Goal: Task Accomplishment & Management: Manage account settings

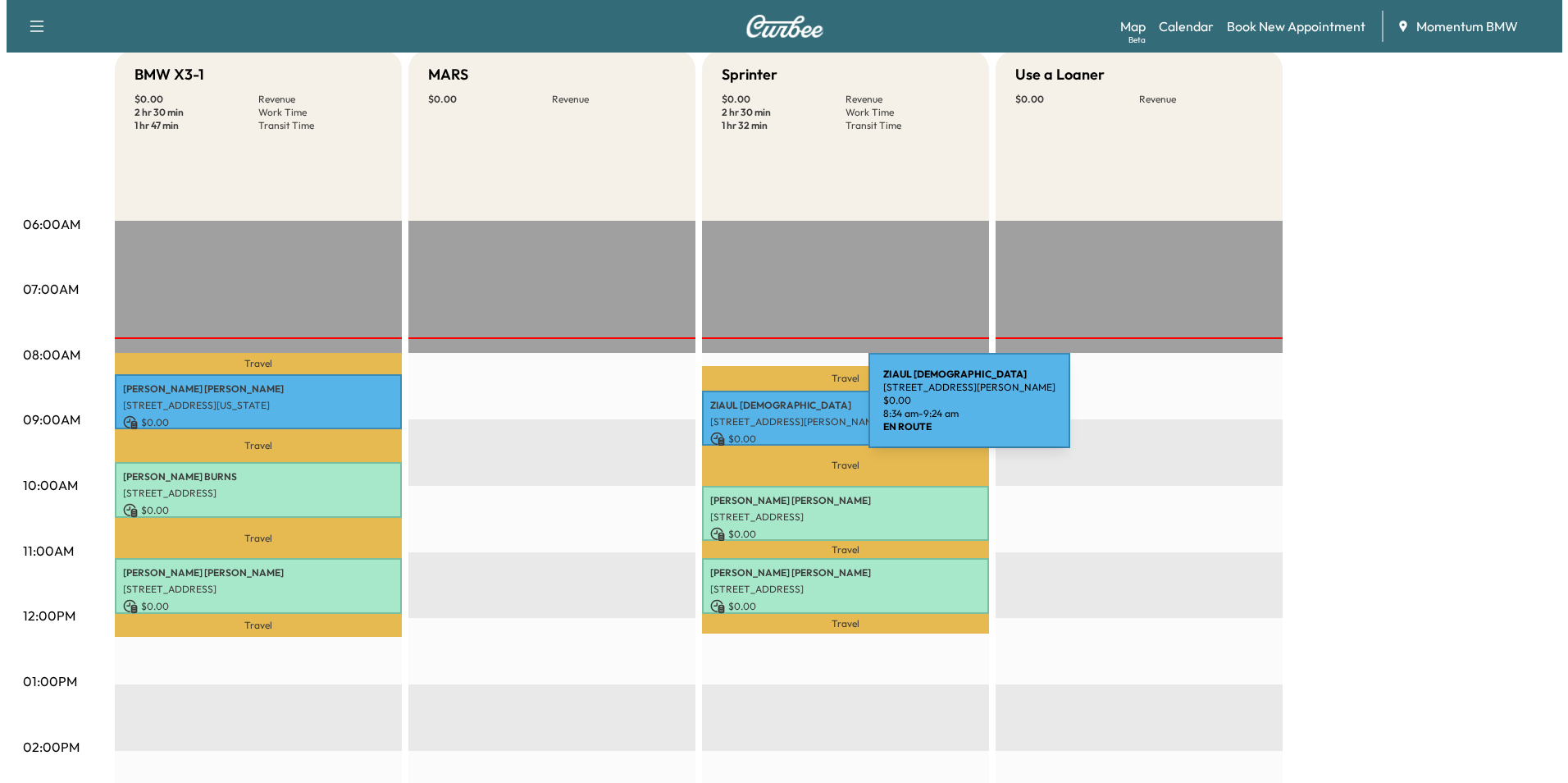
scroll to position [164, 0]
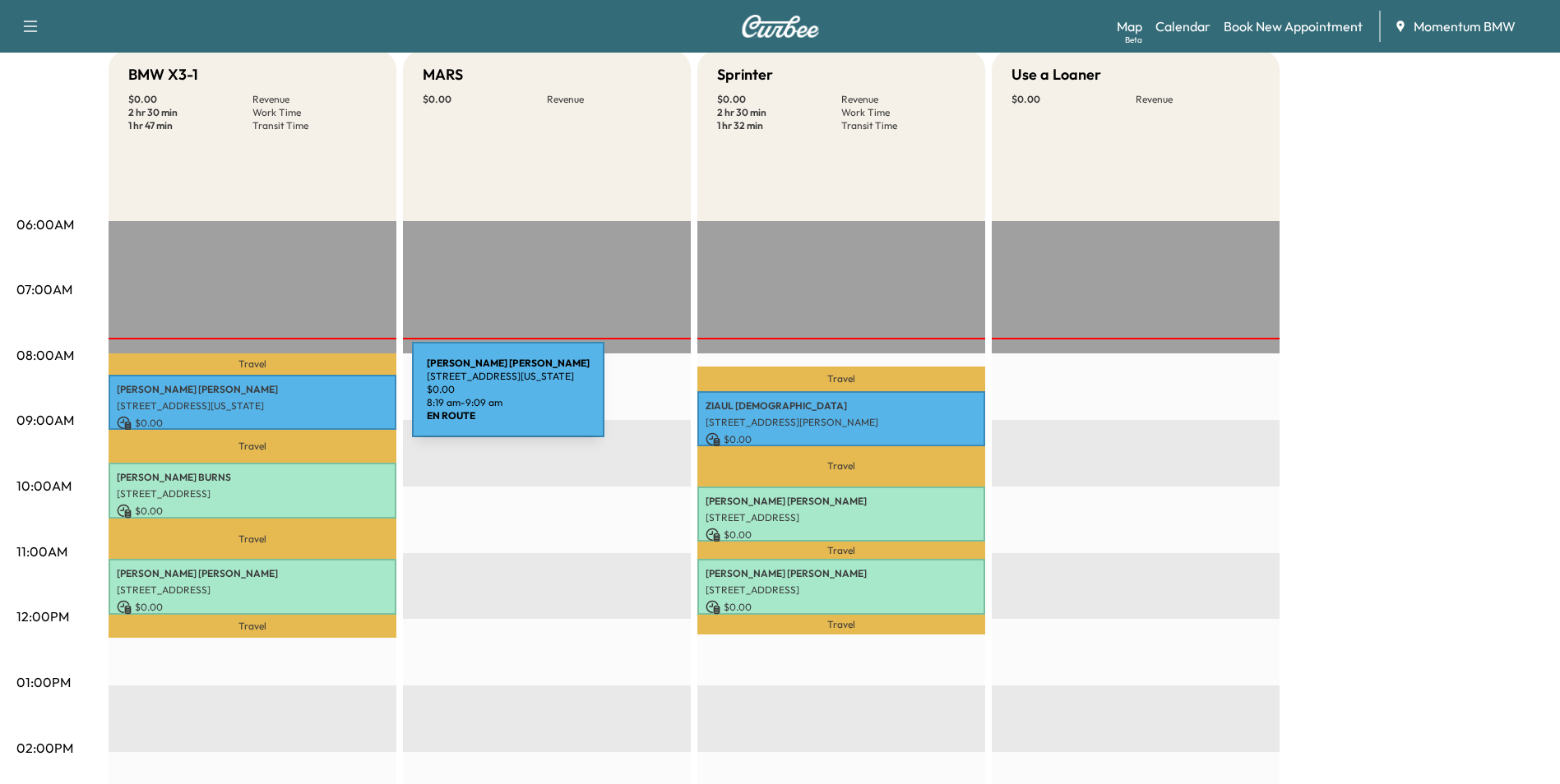
click at [288, 399] on p "[STREET_ADDRESS][US_STATE]" at bounding box center [253, 405] width 271 height 13
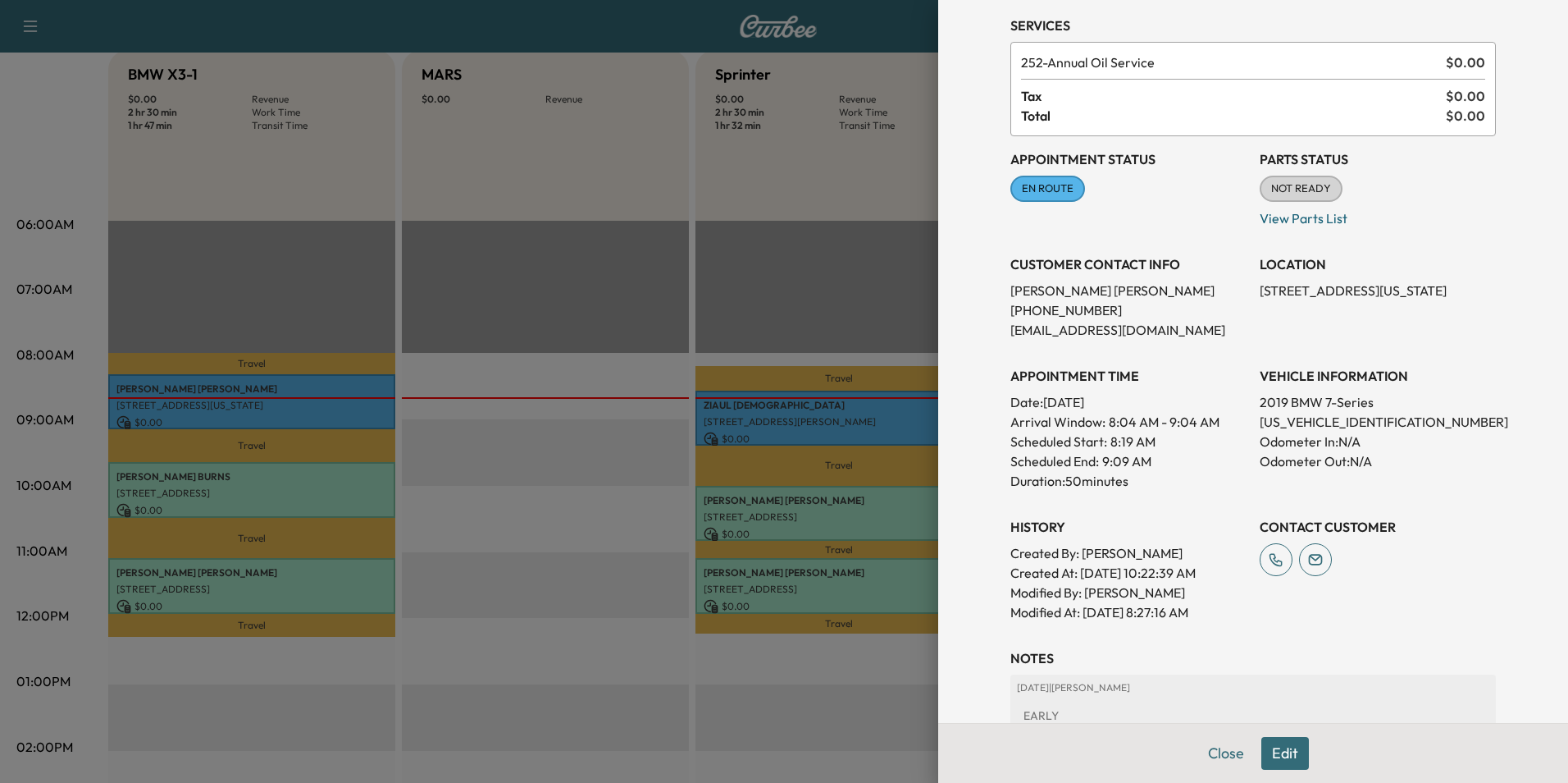
scroll to position [182, 0]
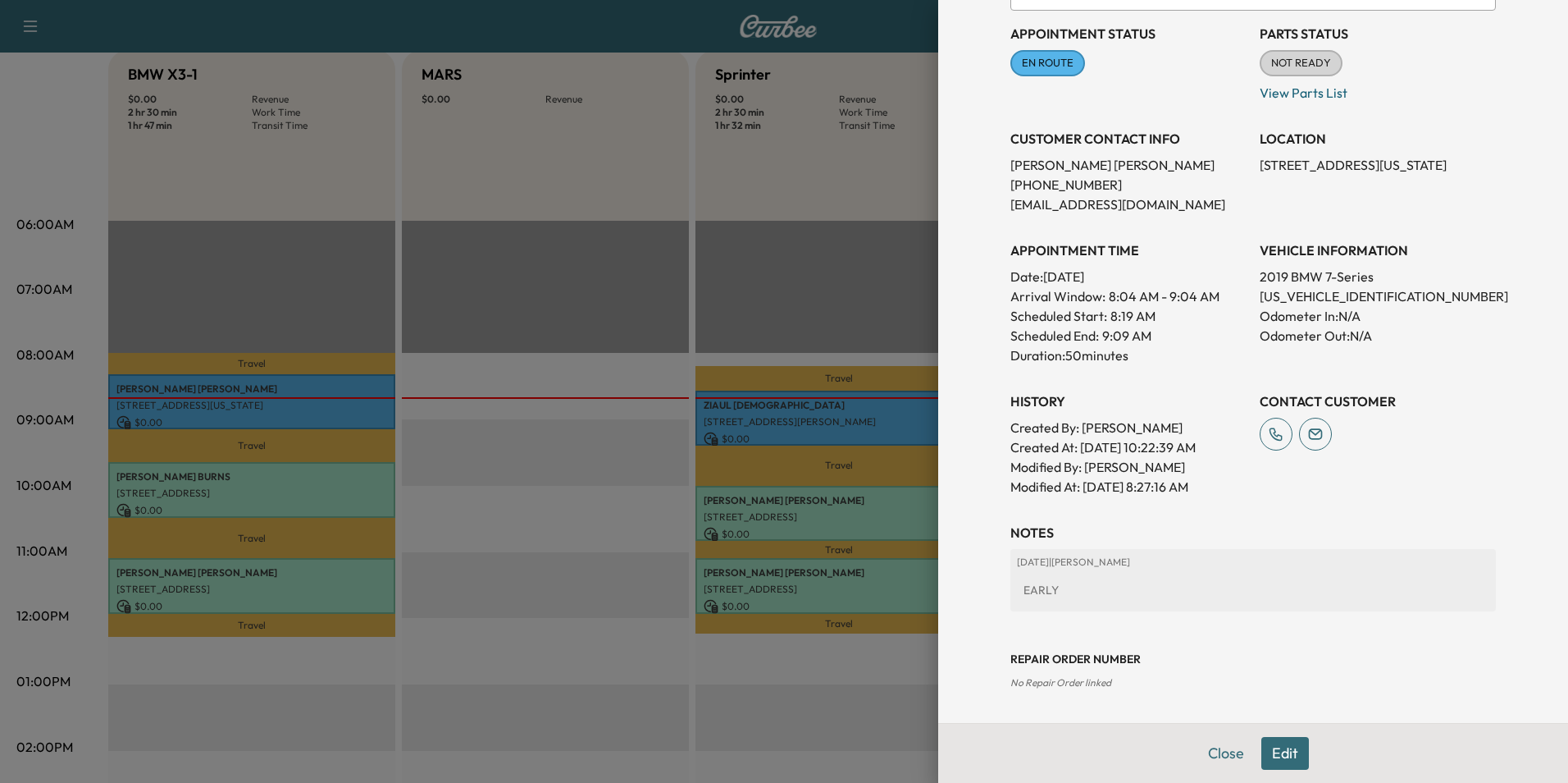
click at [1271, 755] on button "Edit" at bounding box center [1285, 752] width 47 height 33
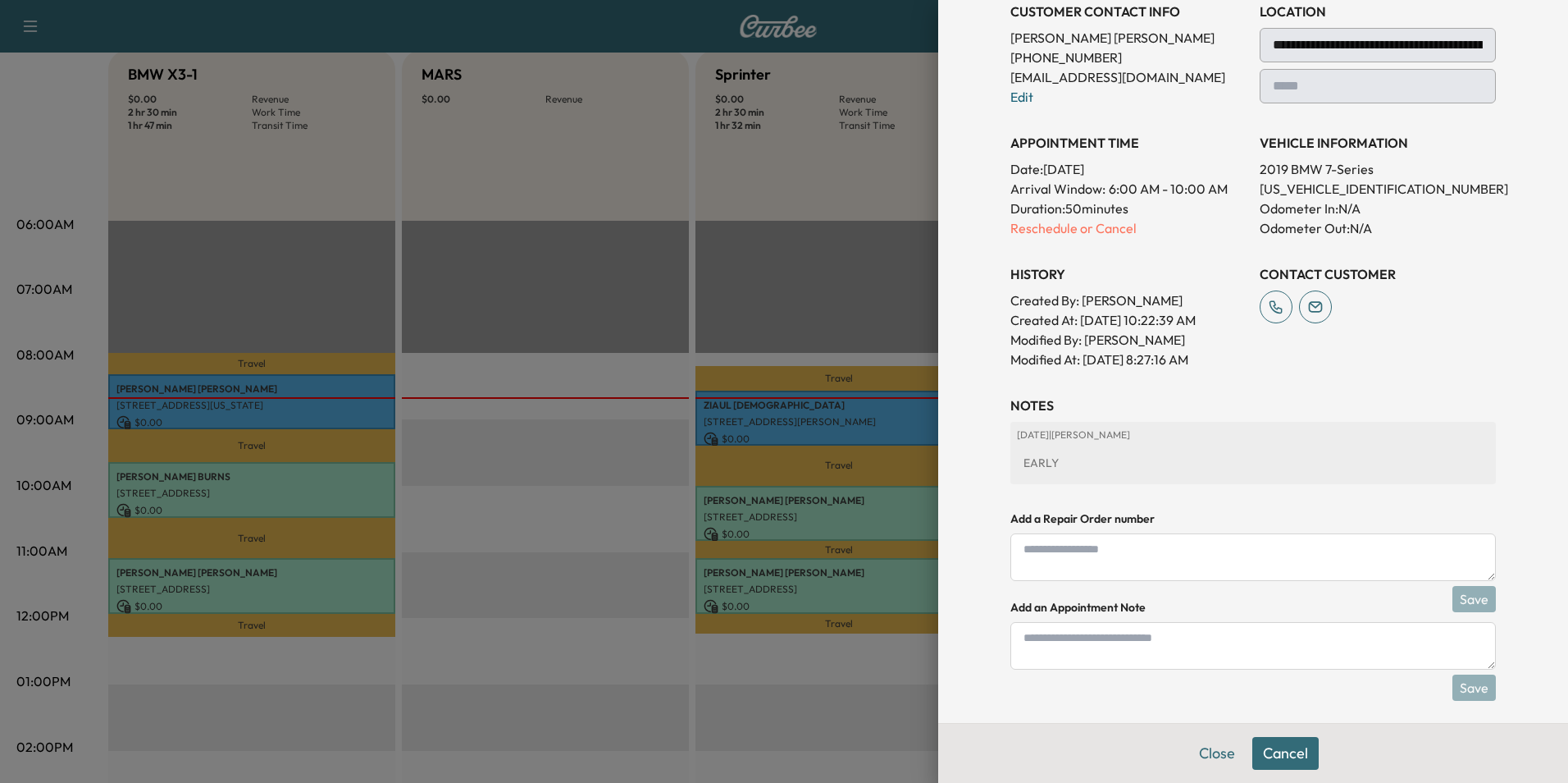
scroll to position [320, 0]
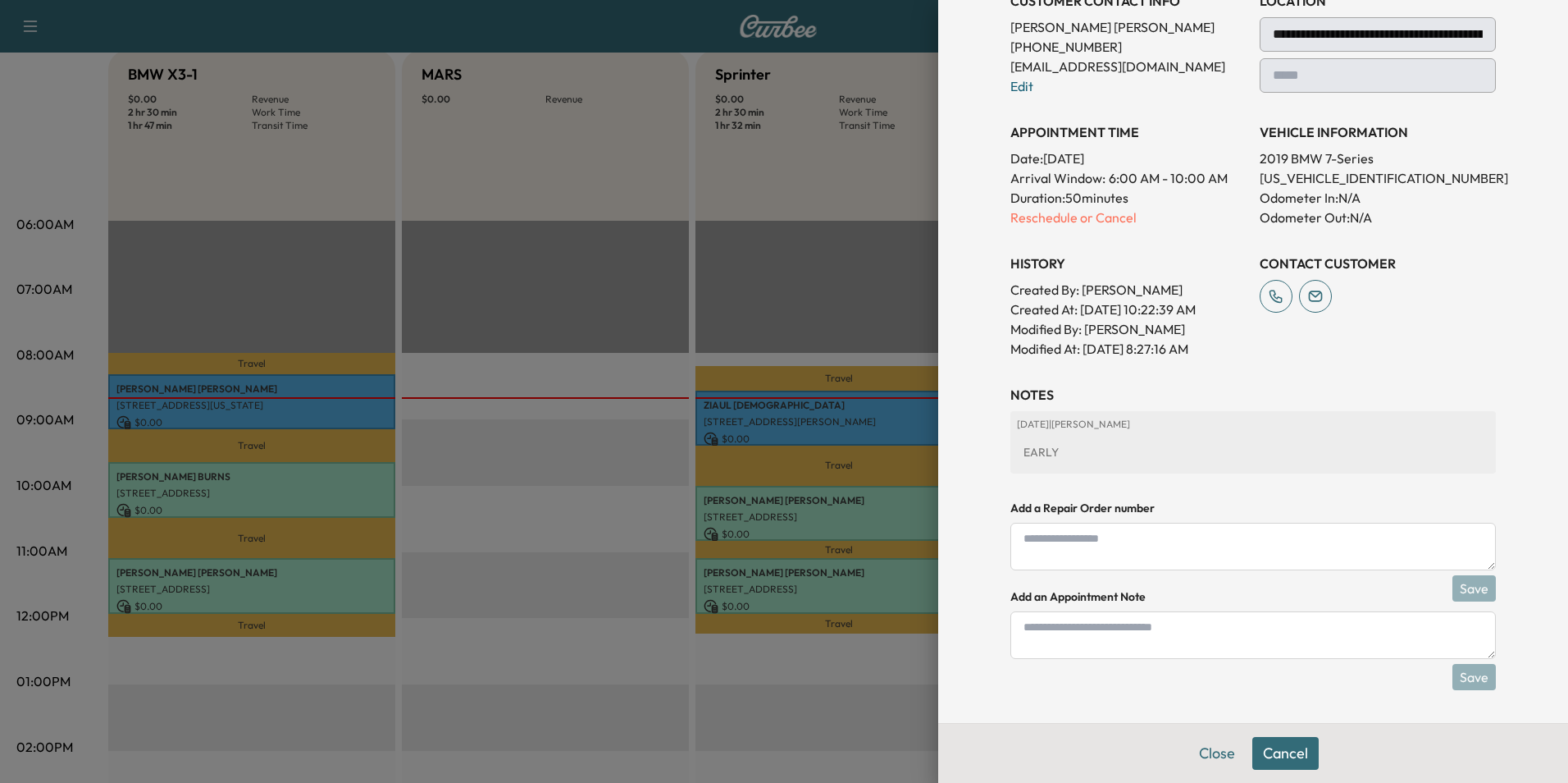
click at [1139, 636] on textarea at bounding box center [1253, 635] width 485 height 47
type textarea "*"
type textarea "****"
click at [1458, 676] on button "Save" at bounding box center [1474, 677] width 43 height 27
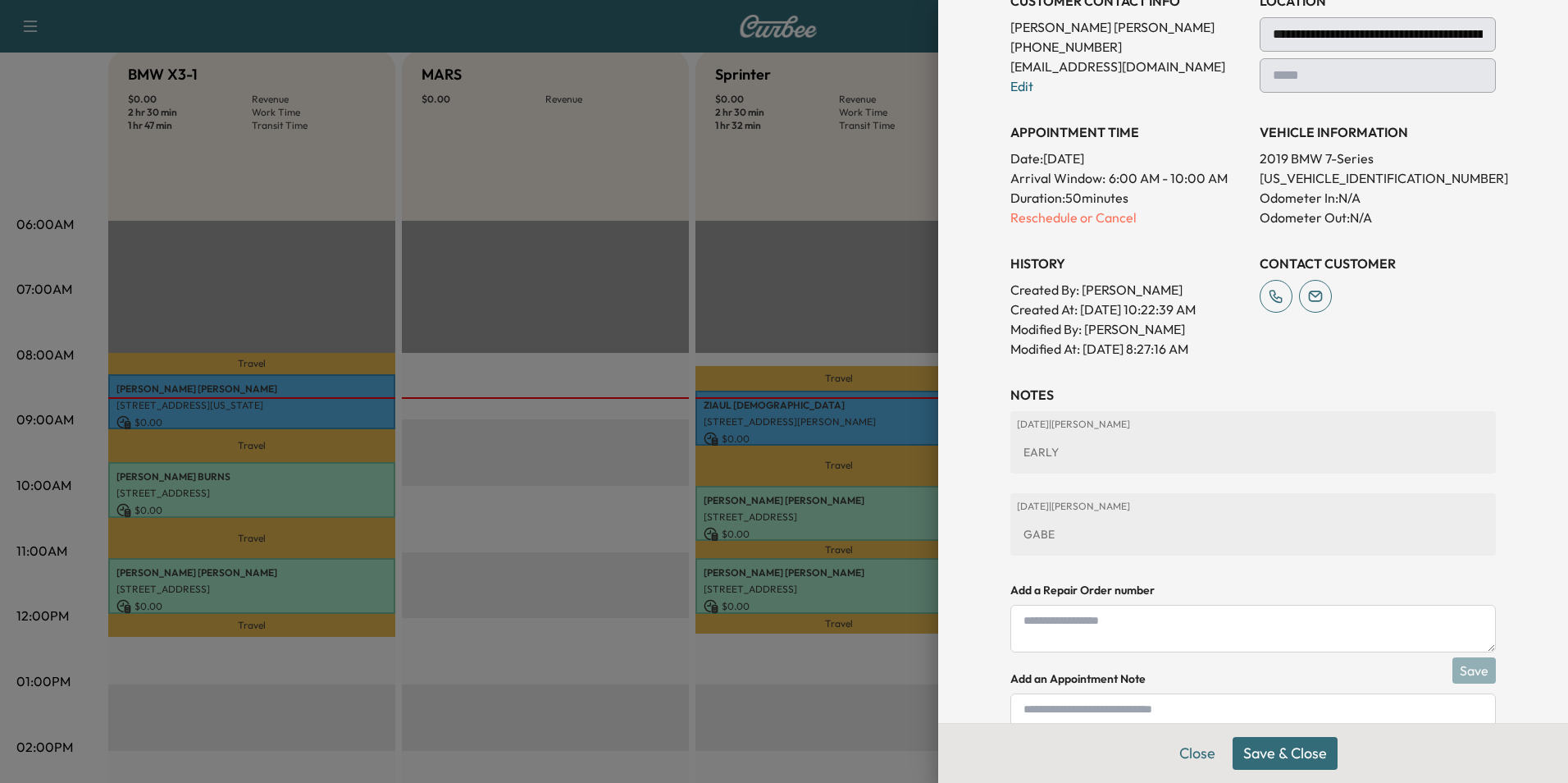
click at [1272, 752] on button "Save & Close" at bounding box center [1285, 752] width 105 height 33
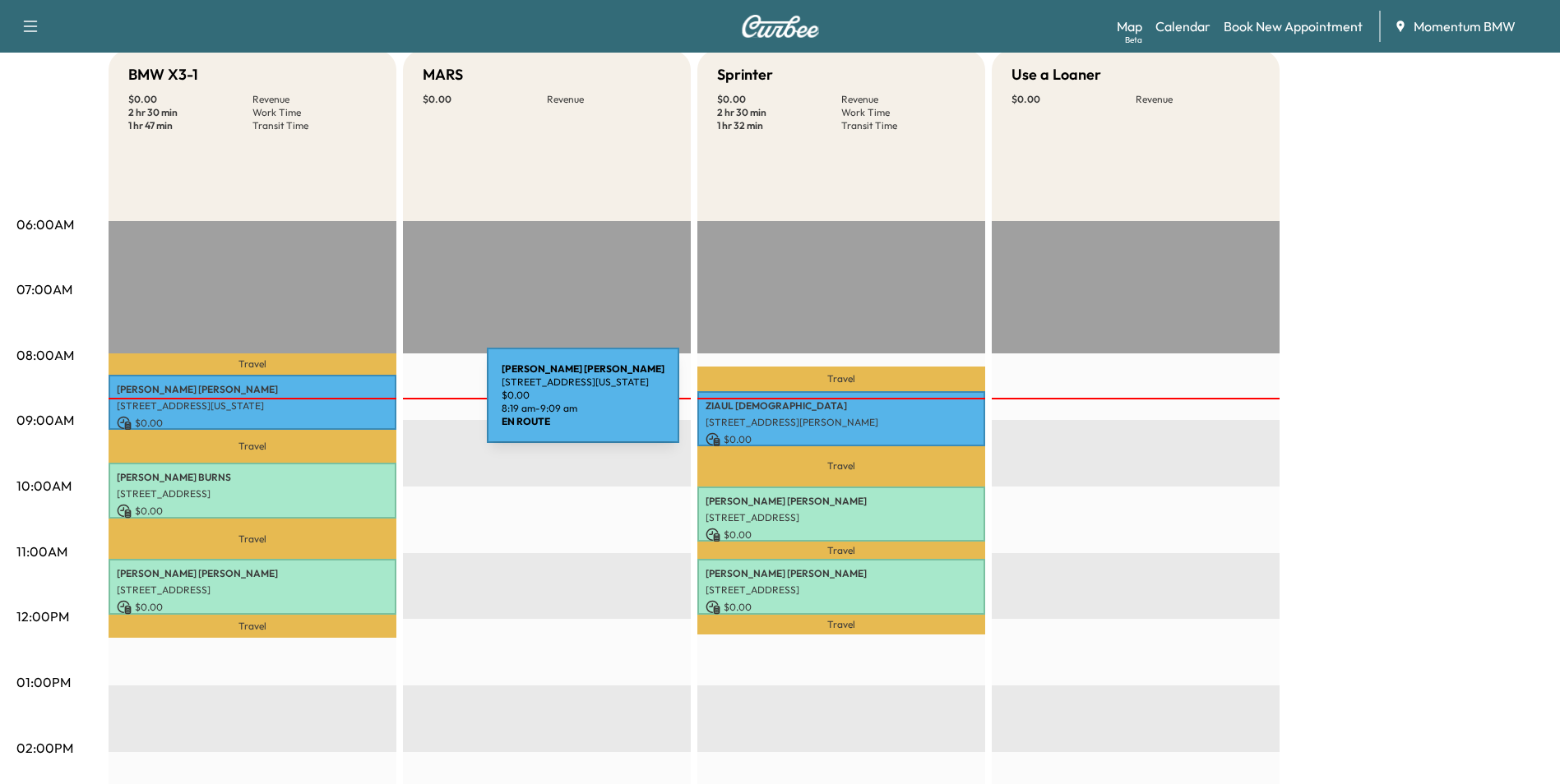
click at [364, 406] on p "[STREET_ADDRESS][US_STATE]" at bounding box center [253, 405] width 271 height 13
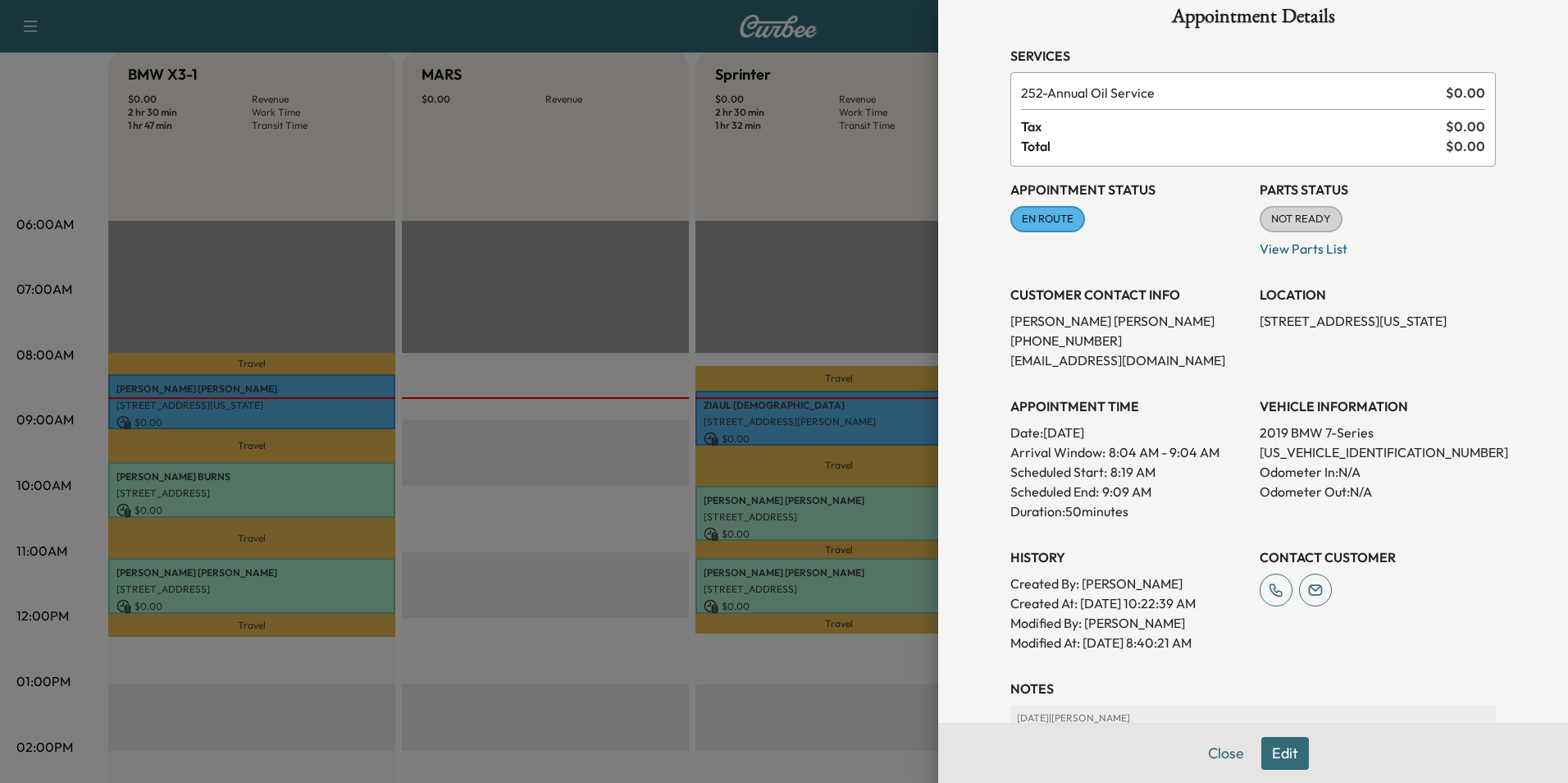
scroll to position [0, 0]
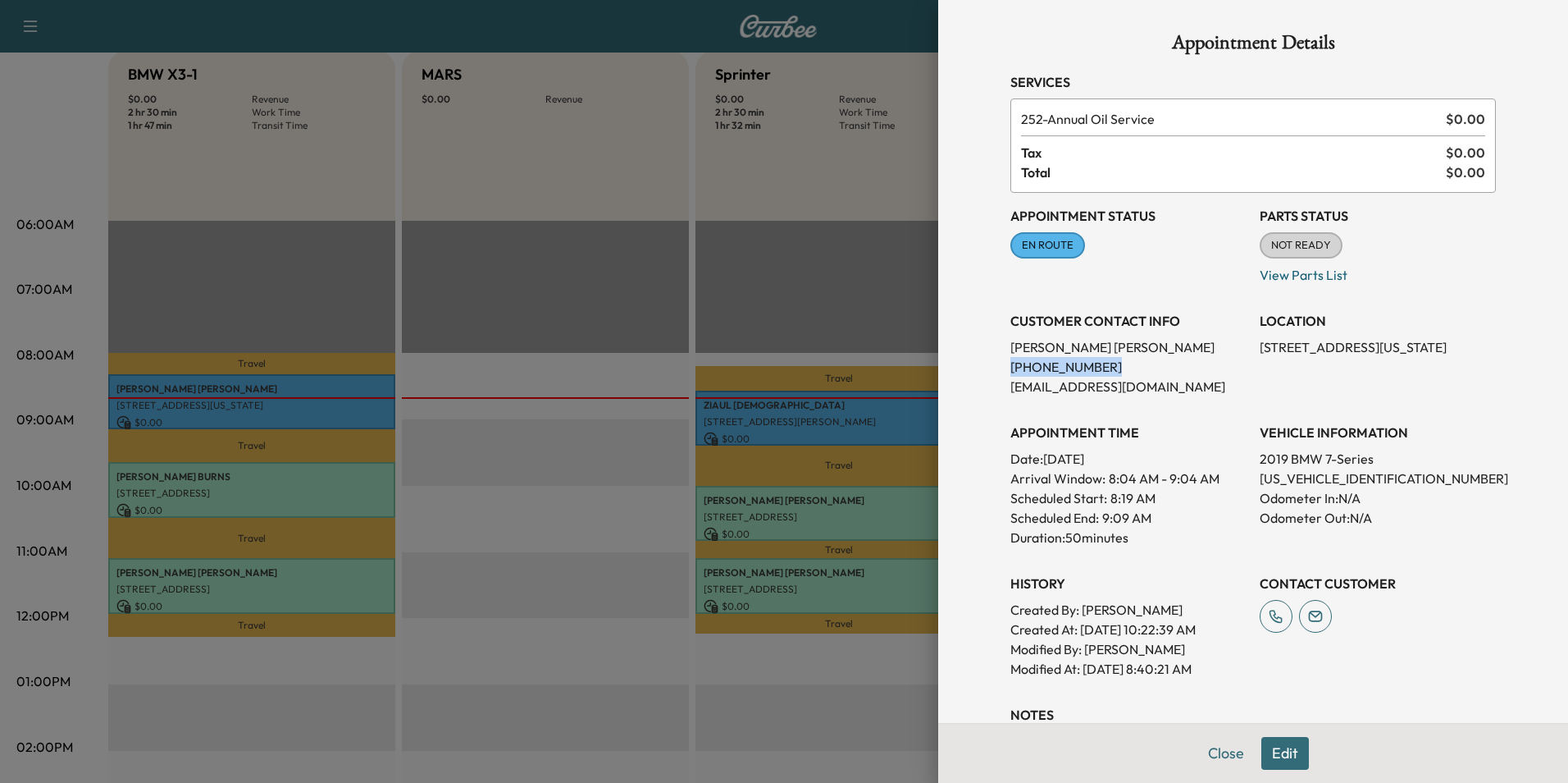
drag, startPoint x: 1082, startPoint y: 365, endPoint x: 996, endPoint y: 370, distance: 86.1
click at [996, 370] on div "Appointment Details Services 252 - Annual Oil Service $ 0.00 Tax $ 0.00 Total $…" at bounding box center [1253, 493] width 525 height 988
drag, startPoint x: 996, startPoint y: 370, endPoint x: 1059, endPoint y: 369, distance: 63.0
copy p "[PHONE_NUMBER]"
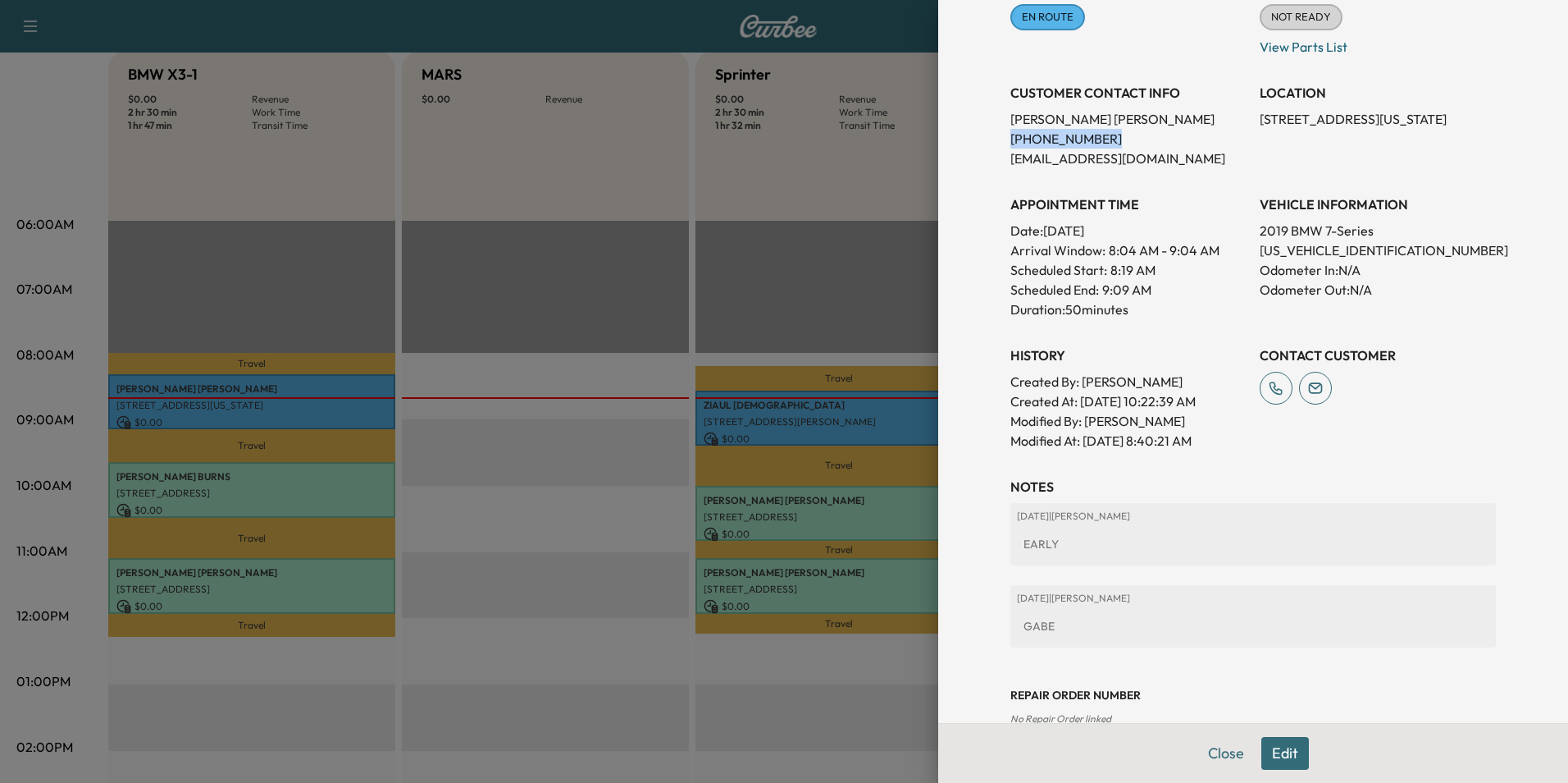
scroll to position [264, 0]
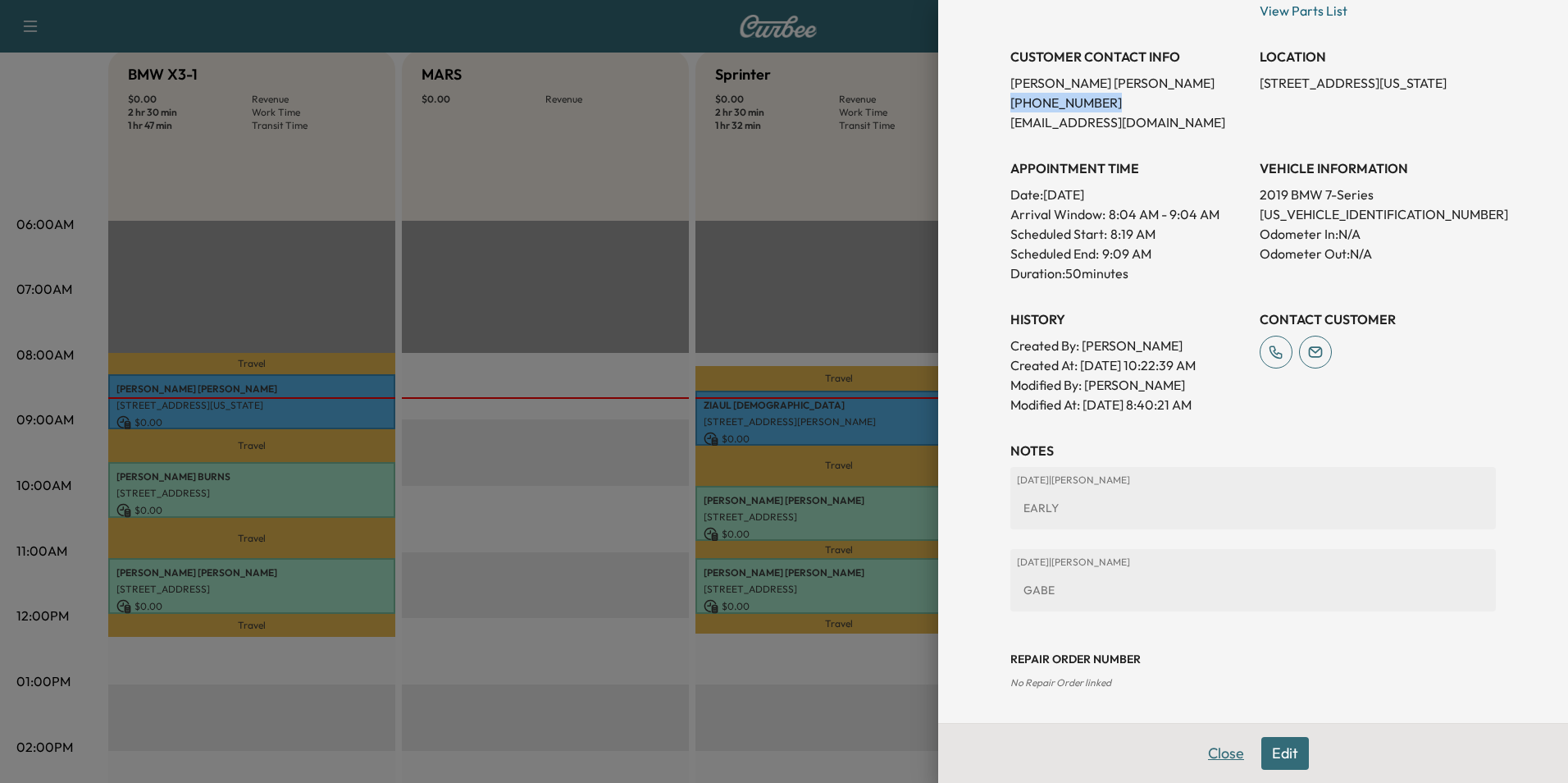
click at [1210, 761] on button "Close" at bounding box center [1226, 752] width 57 height 33
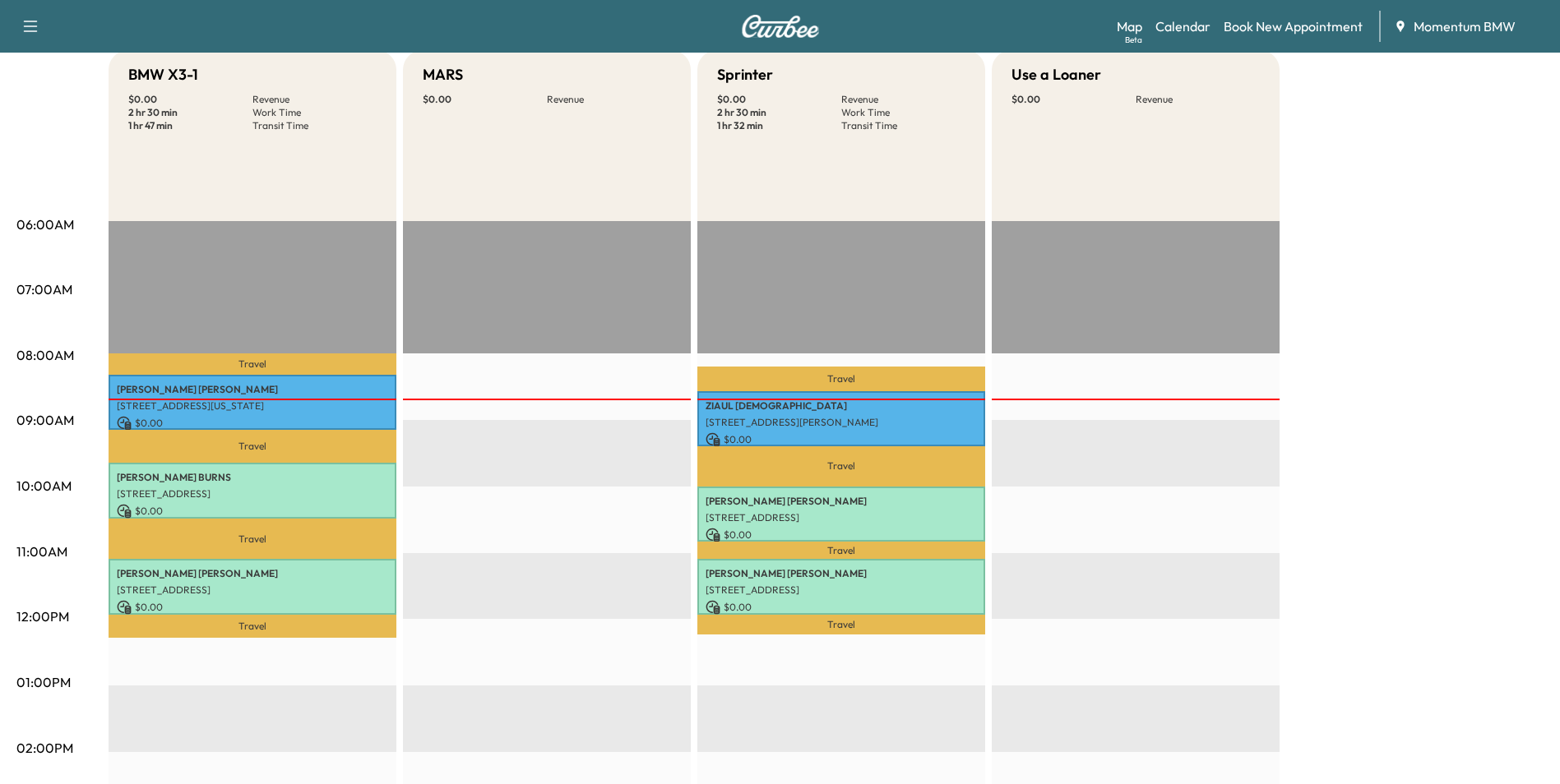
click at [762, 733] on div "Travel [PERSON_NAME][DEMOGRAPHIC_DATA] [STREET_ADDRESS][PERSON_NAME] $ 0.00 8:3…" at bounding box center [841, 751] width 288 height 1061
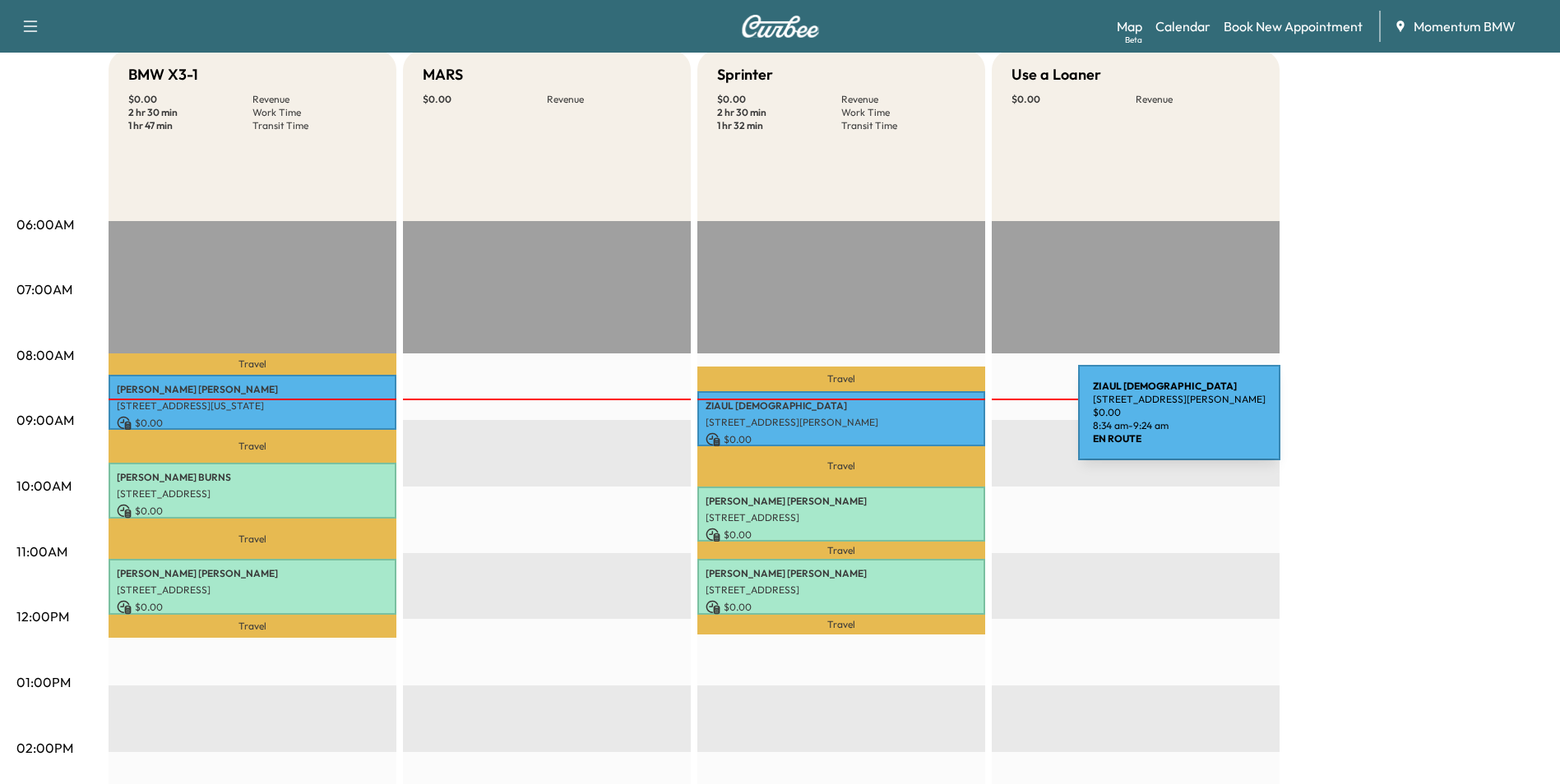
click at [955, 423] on p "[STREET_ADDRESS][PERSON_NAME]" at bounding box center [841, 422] width 271 height 13
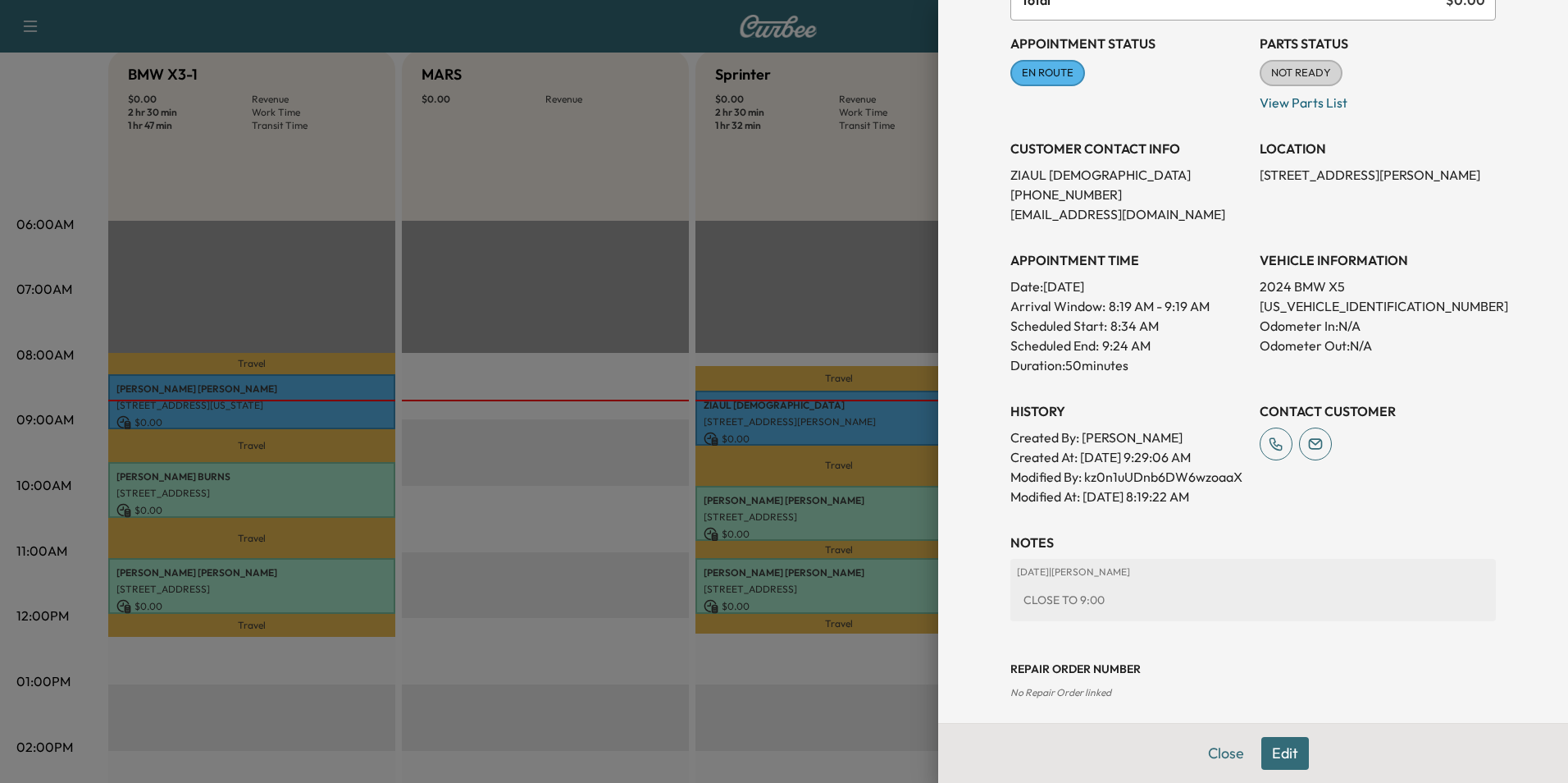
scroll to position [182, 0]
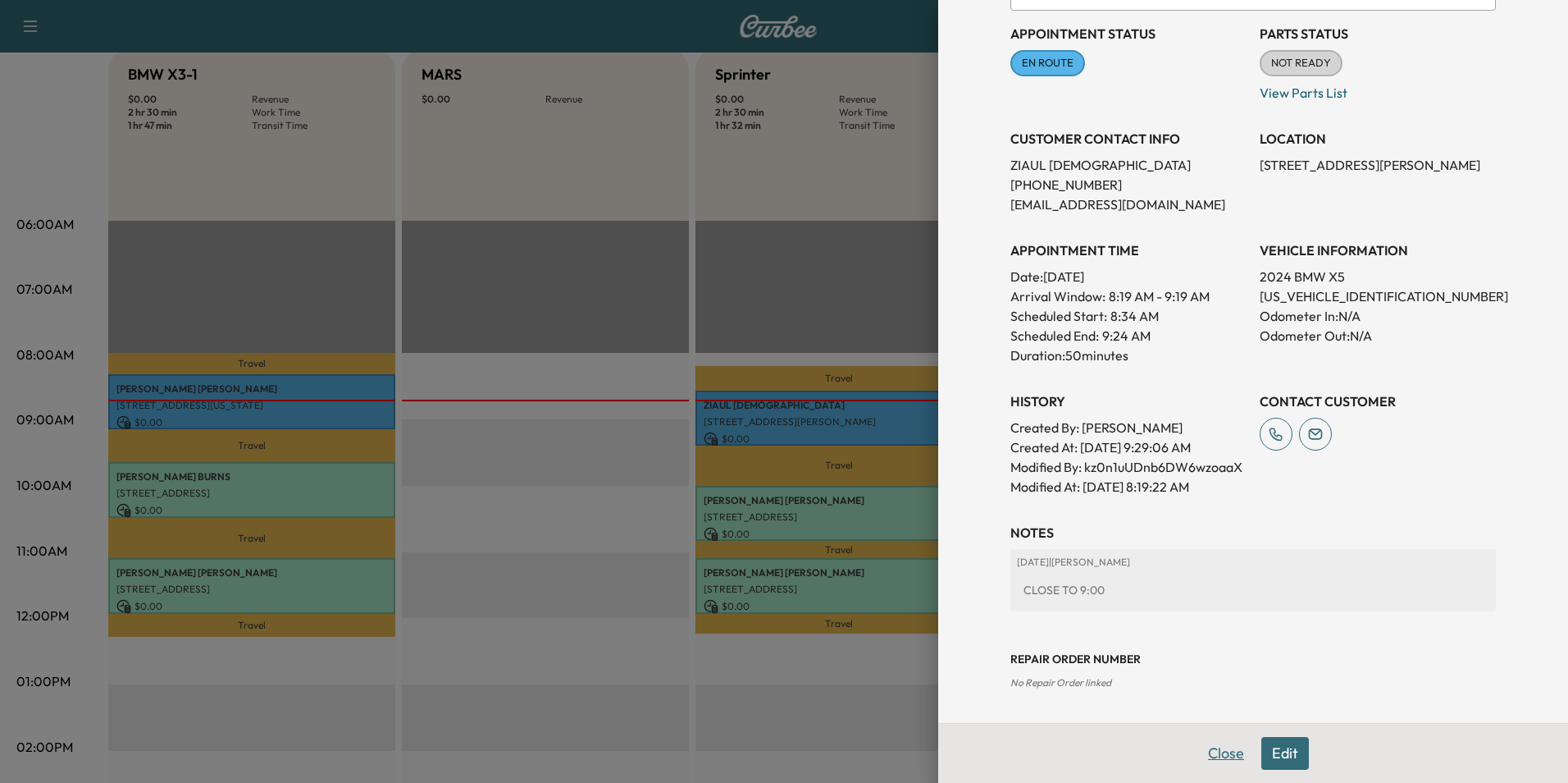
click at [1215, 755] on button "Close" at bounding box center [1226, 752] width 57 height 33
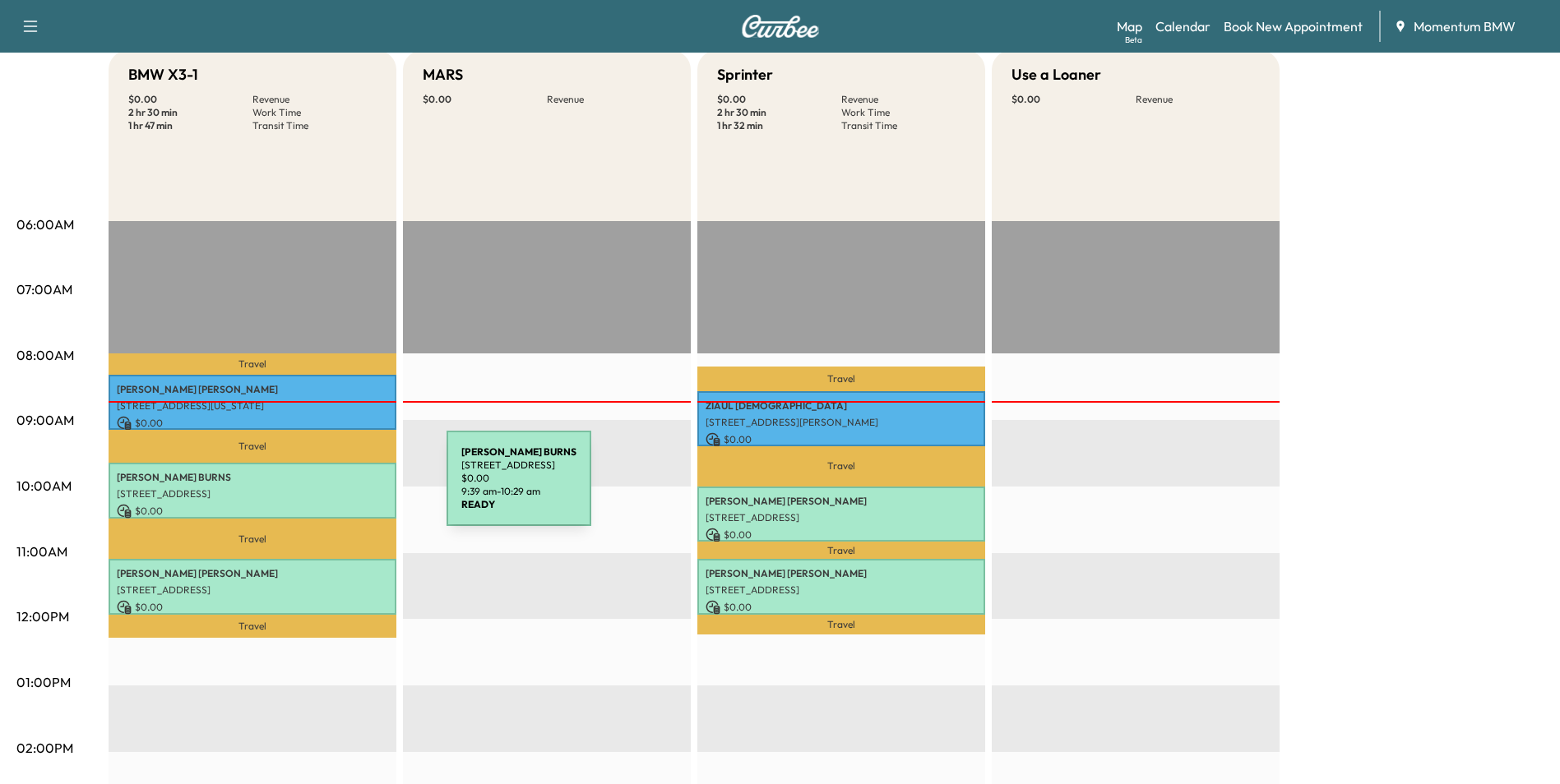
click at [323, 488] on p "[STREET_ADDRESS]" at bounding box center [253, 493] width 271 height 13
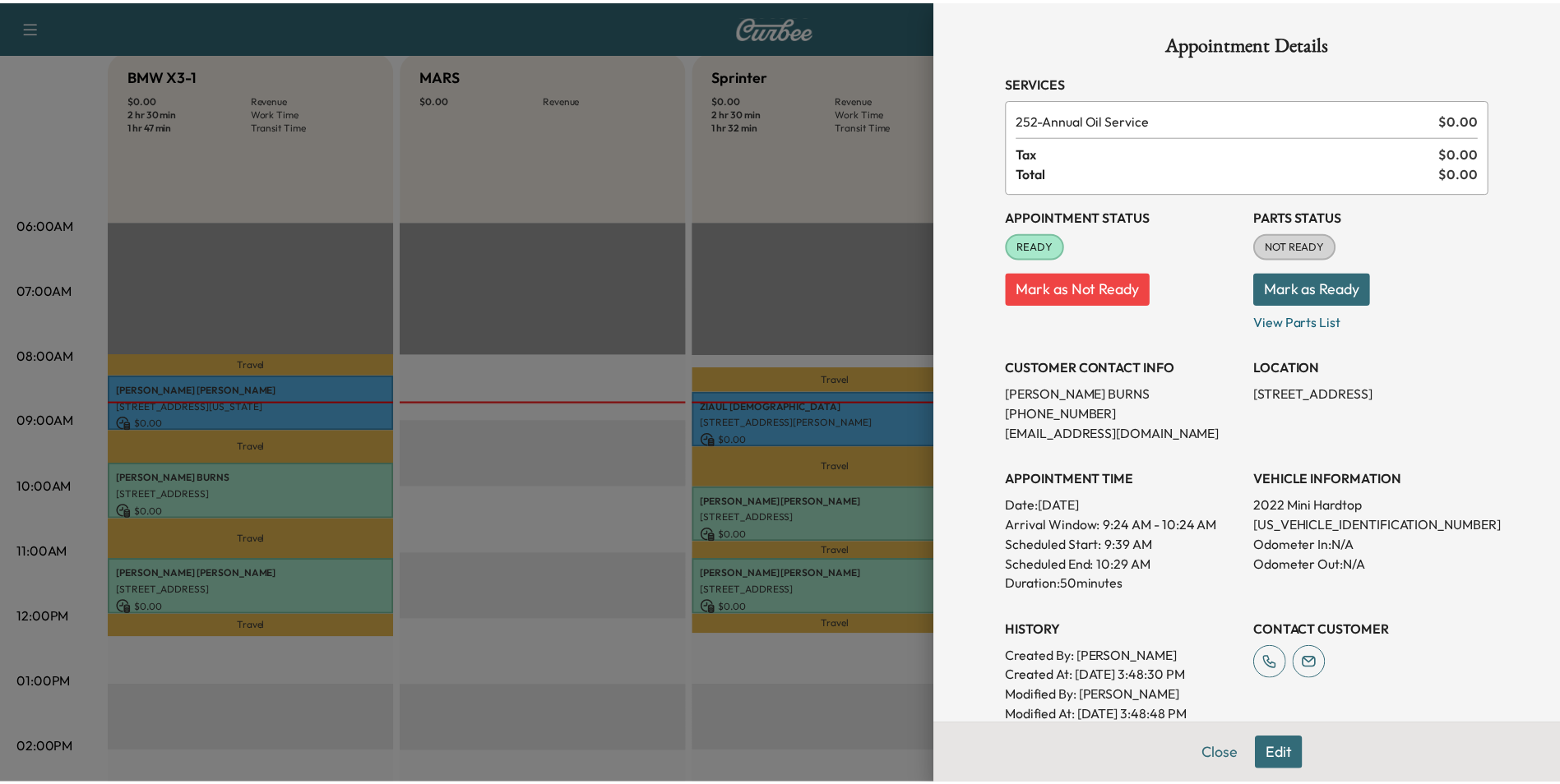
scroll to position [229, 0]
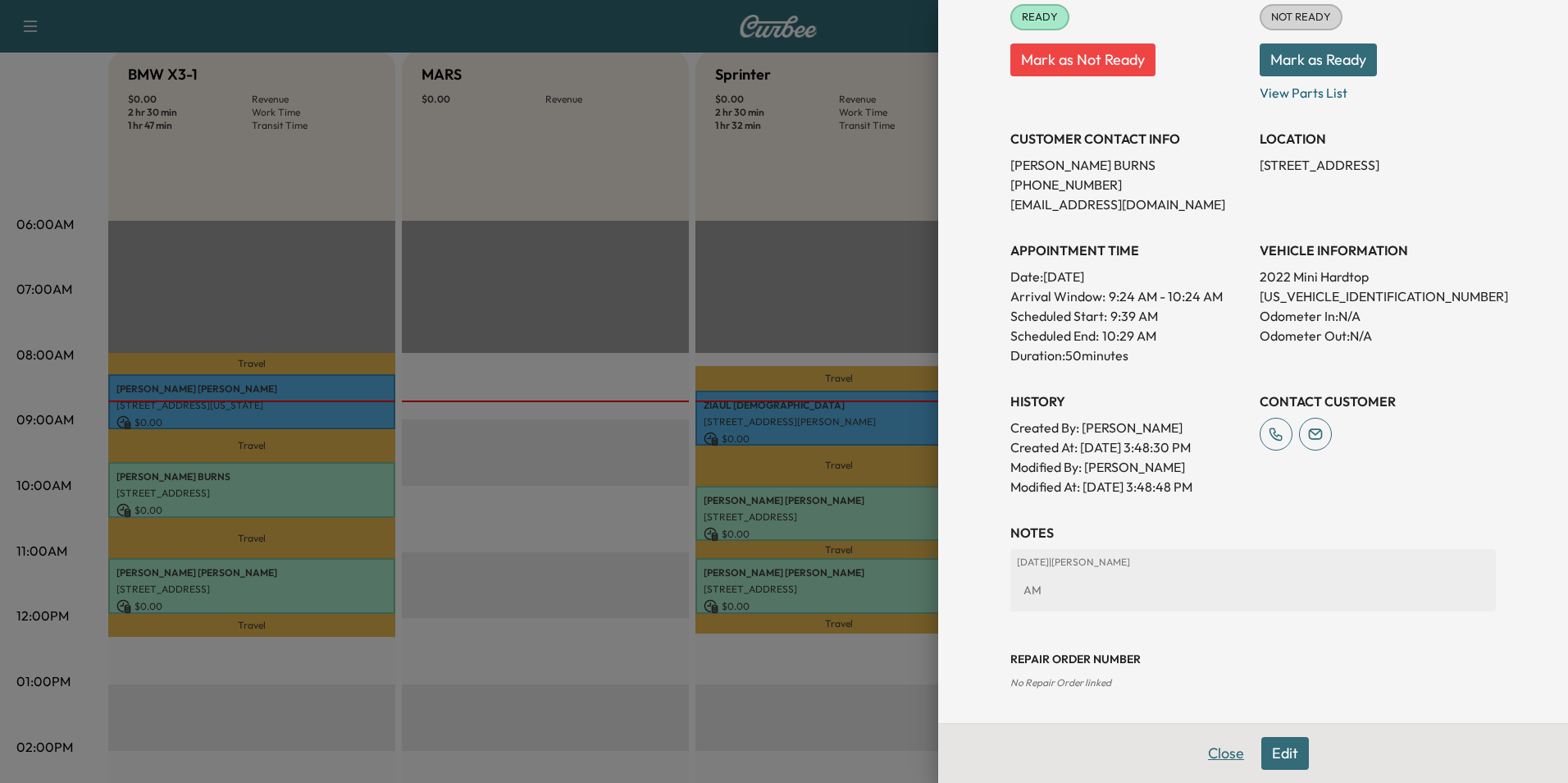
click at [1215, 751] on button "Close" at bounding box center [1226, 752] width 57 height 33
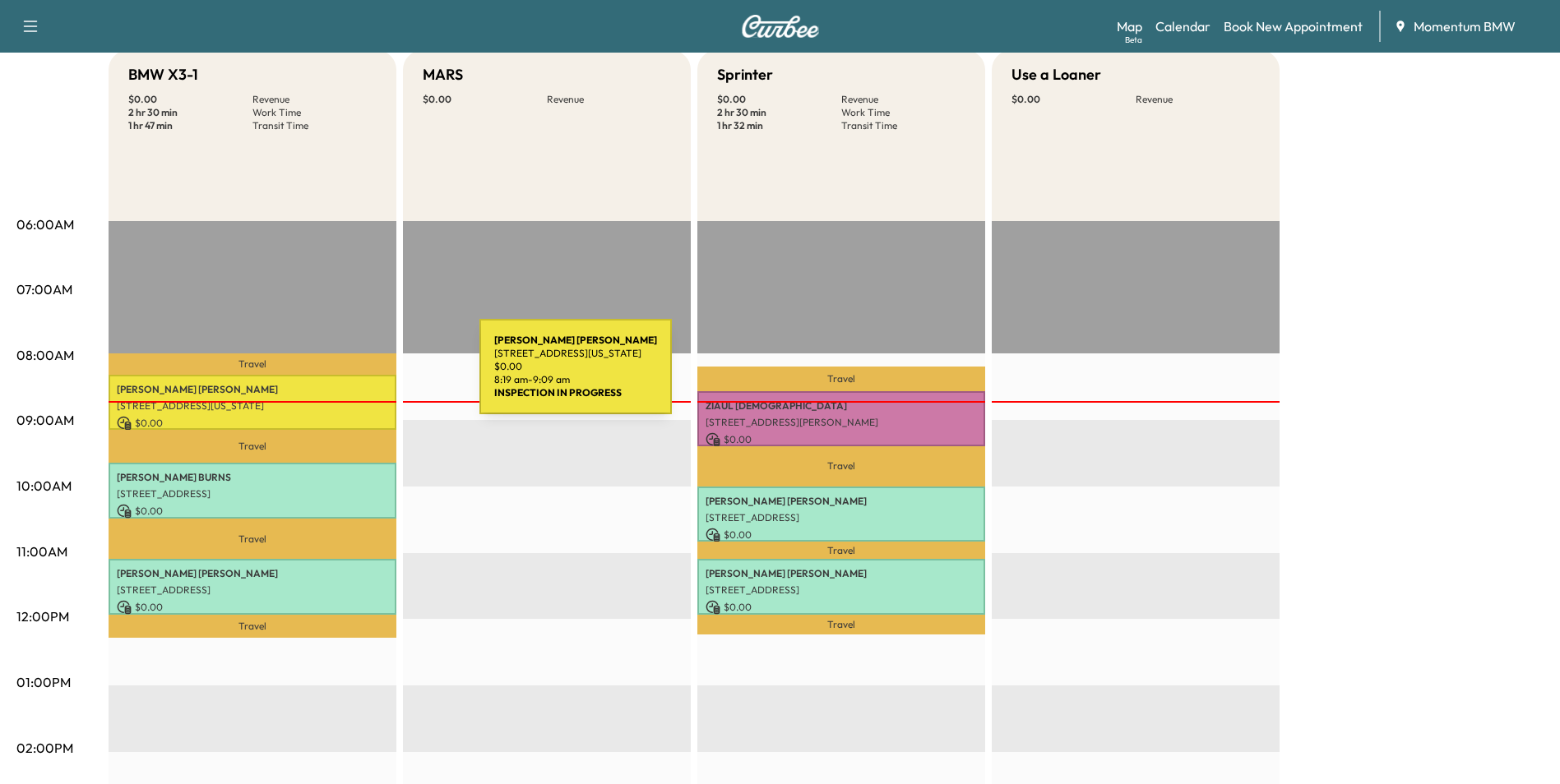
click at [356, 376] on div "[PERSON_NAME] [STREET_ADDRESS][US_STATE] $ 0.00 8:19 am - 9:09 am" at bounding box center [253, 403] width 288 height 55
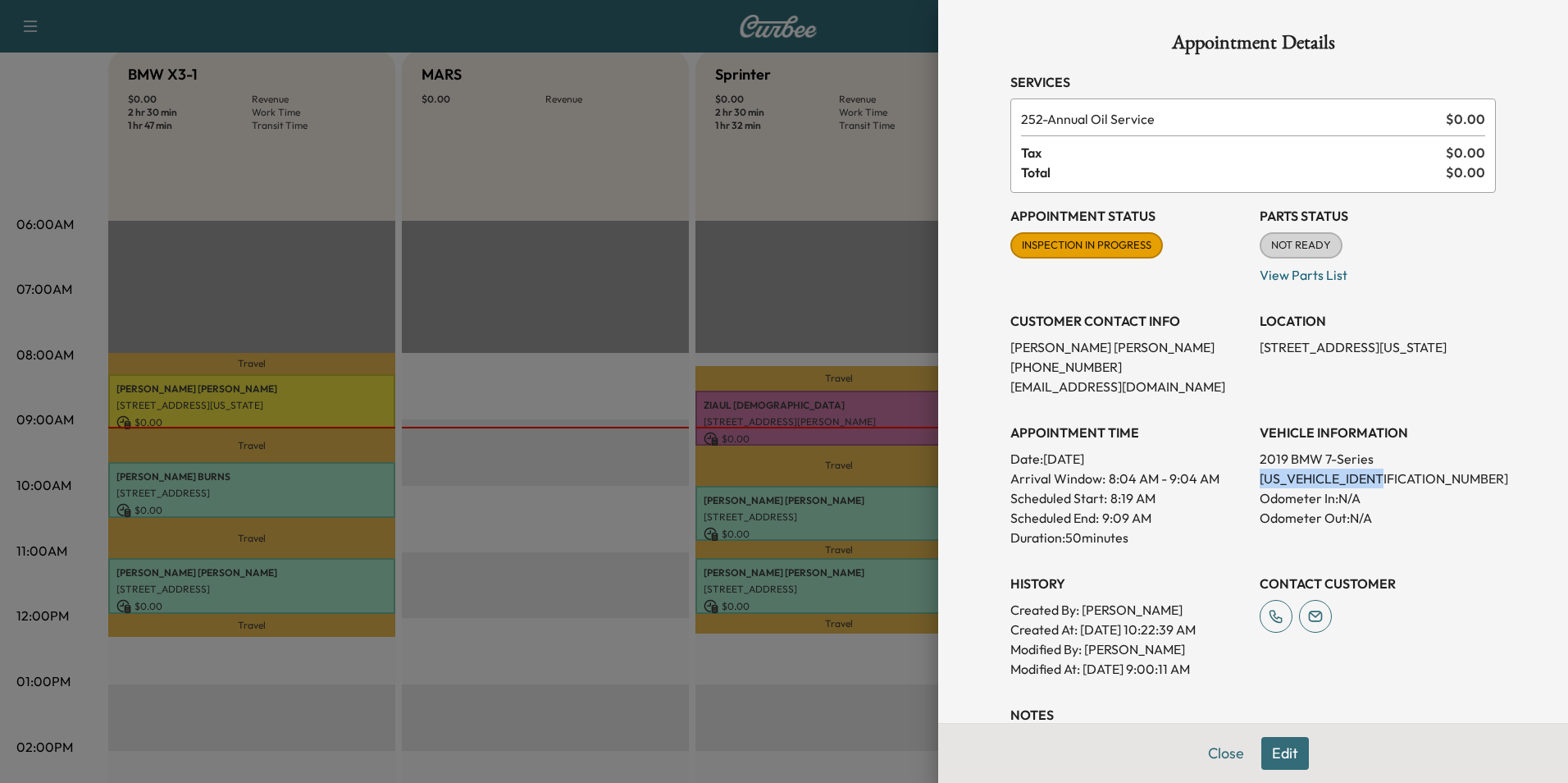
drag, startPoint x: 1386, startPoint y: 478, endPoint x: 1252, endPoint y: 476, distance: 134.0
click at [1260, 476] on p "[US_VEHICLE_IDENTIFICATION_NUMBER]" at bounding box center [1377, 478] width 236 height 20
drag, startPoint x: 1252, startPoint y: 476, endPoint x: 1335, endPoint y: 482, distance: 83.2
copy p "[US_VEHICLE_IDENTIFICATION_NUMBER]"
click at [1211, 751] on button "Close" at bounding box center [1226, 752] width 57 height 33
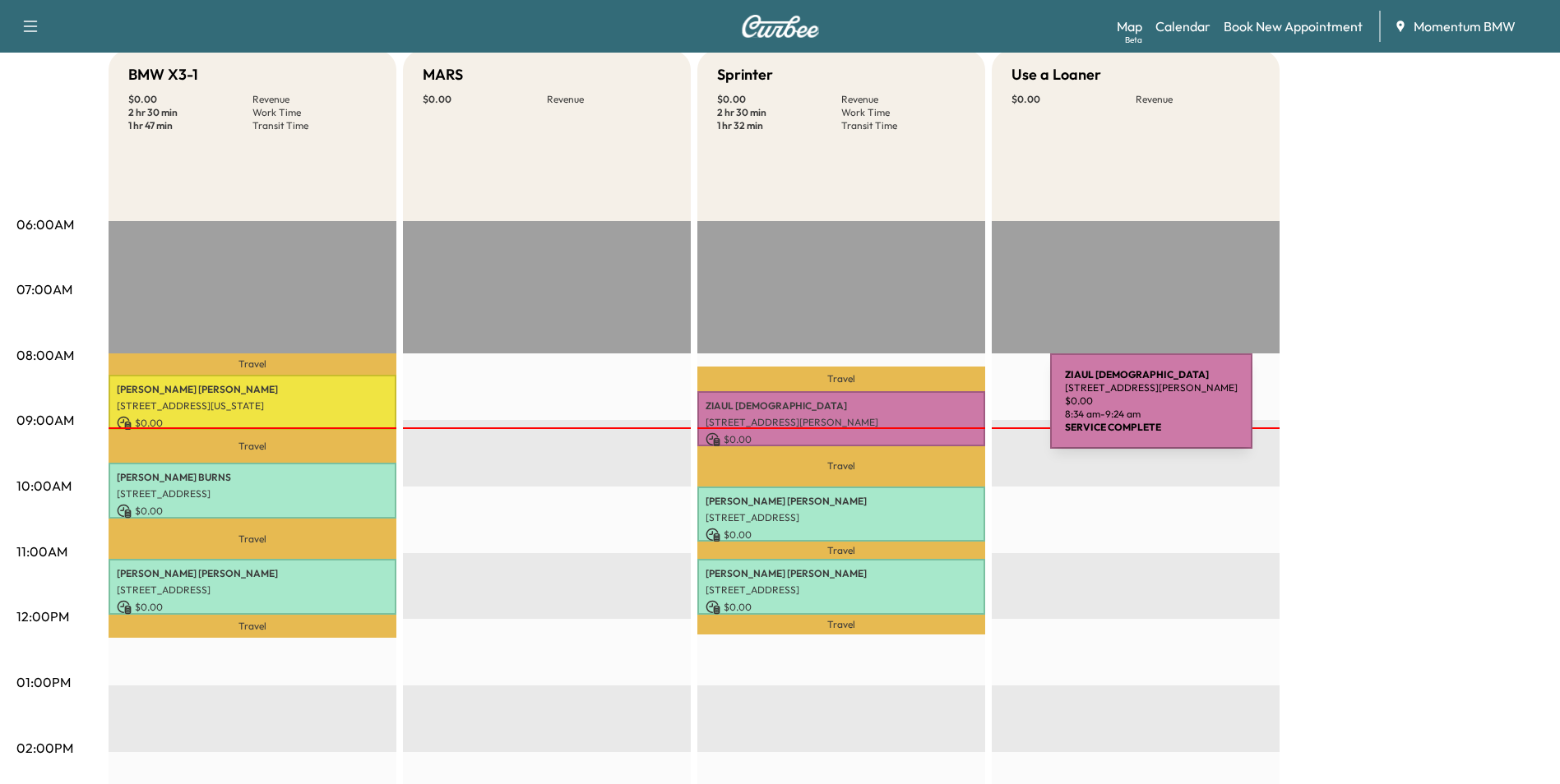
click at [927, 412] on div "[PERSON_NAME][DEMOGRAPHIC_DATA] [STREET_ADDRESS][PERSON_NAME] $ 0.00 8:34 am - …" at bounding box center [841, 419] width 288 height 55
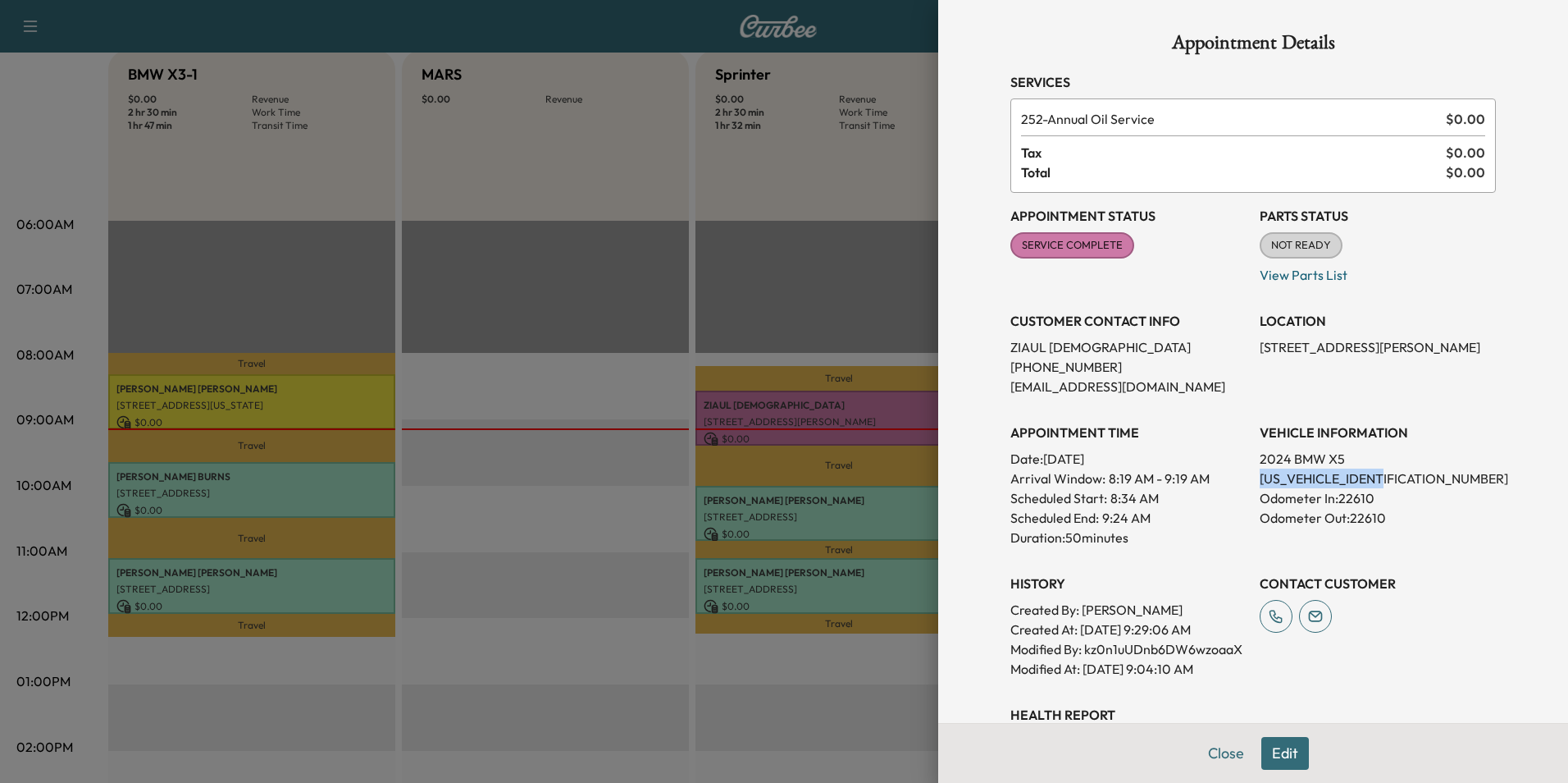
drag, startPoint x: 1375, startPoint y: 478, endPoint x: 1249, endPoint y: 480, distance: 126.0
click at [1260, 480] on p "[US_VEHICLE_IDENTIFICATION_NUMBER]" at bounding box center [1377, 478] width 236 height 20
drag, startPoint x: 1249, startPoint y: 480, endPoint x: 1350, endPoint y: 481, distance: 101.0
copy p "[US_VEHICLE_IDENTIFICATION_NUMBER]"
drag, startPoint x: 1373, startPoint y: 347, endPoint x: 1248, endPoint y: 351, distance: 125.1
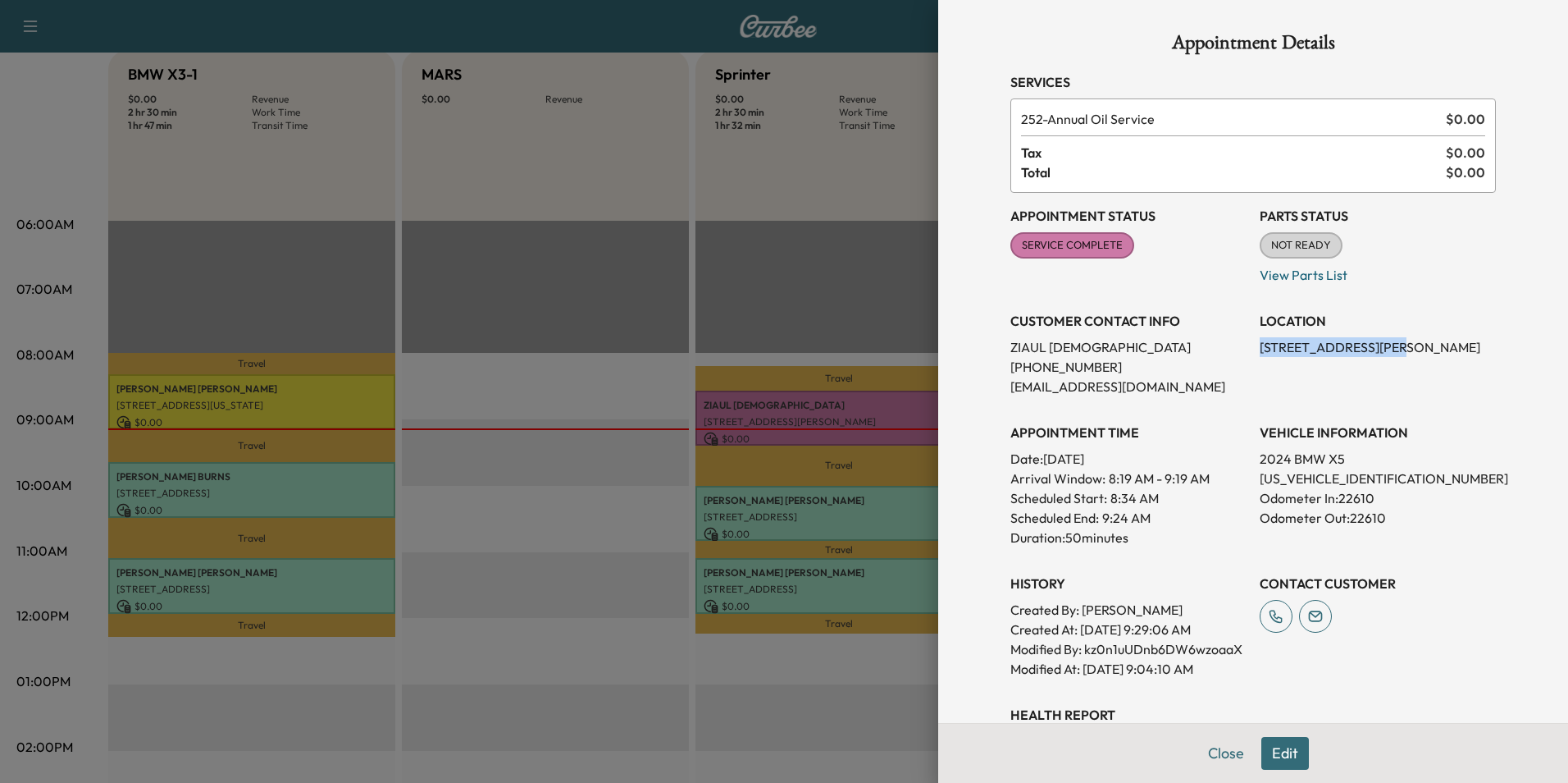
click at [1260, 351] on p "[STREET_ADDRESS][PERSON_NAME]" at bounding box center [1377, 347] width 236 height 20
drag, startPoint x: 1248, startPoint y: 351, endPoint x: 1325, endPoint y: 352, distance: 77.0
copy p "[STREET_ADDRESS][PERSON_NAME],"
click at [1223, 754] on button "Close" at bounding box center [1226, 752] width 57 height 33
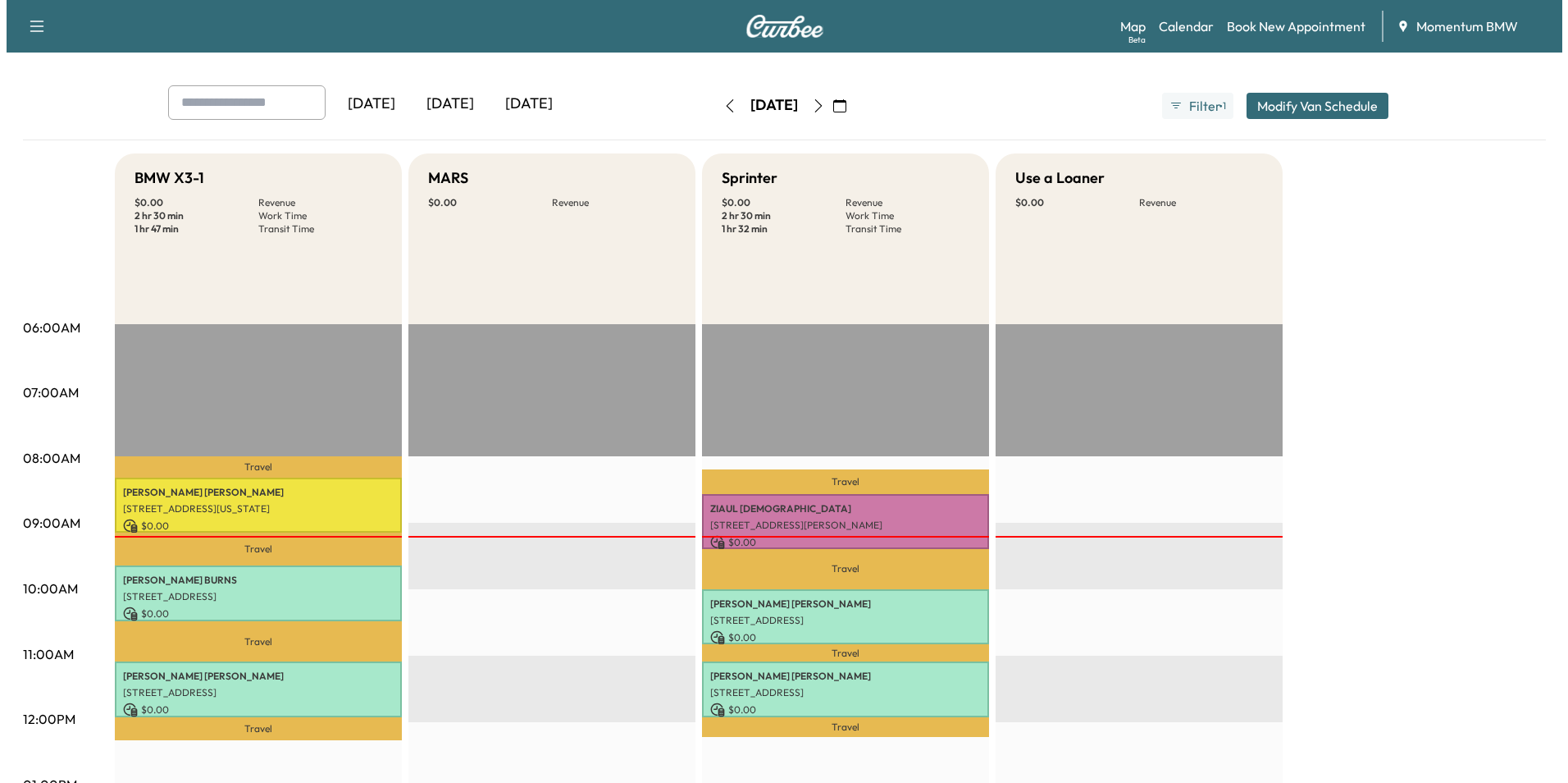
scroll to position [0, 0]
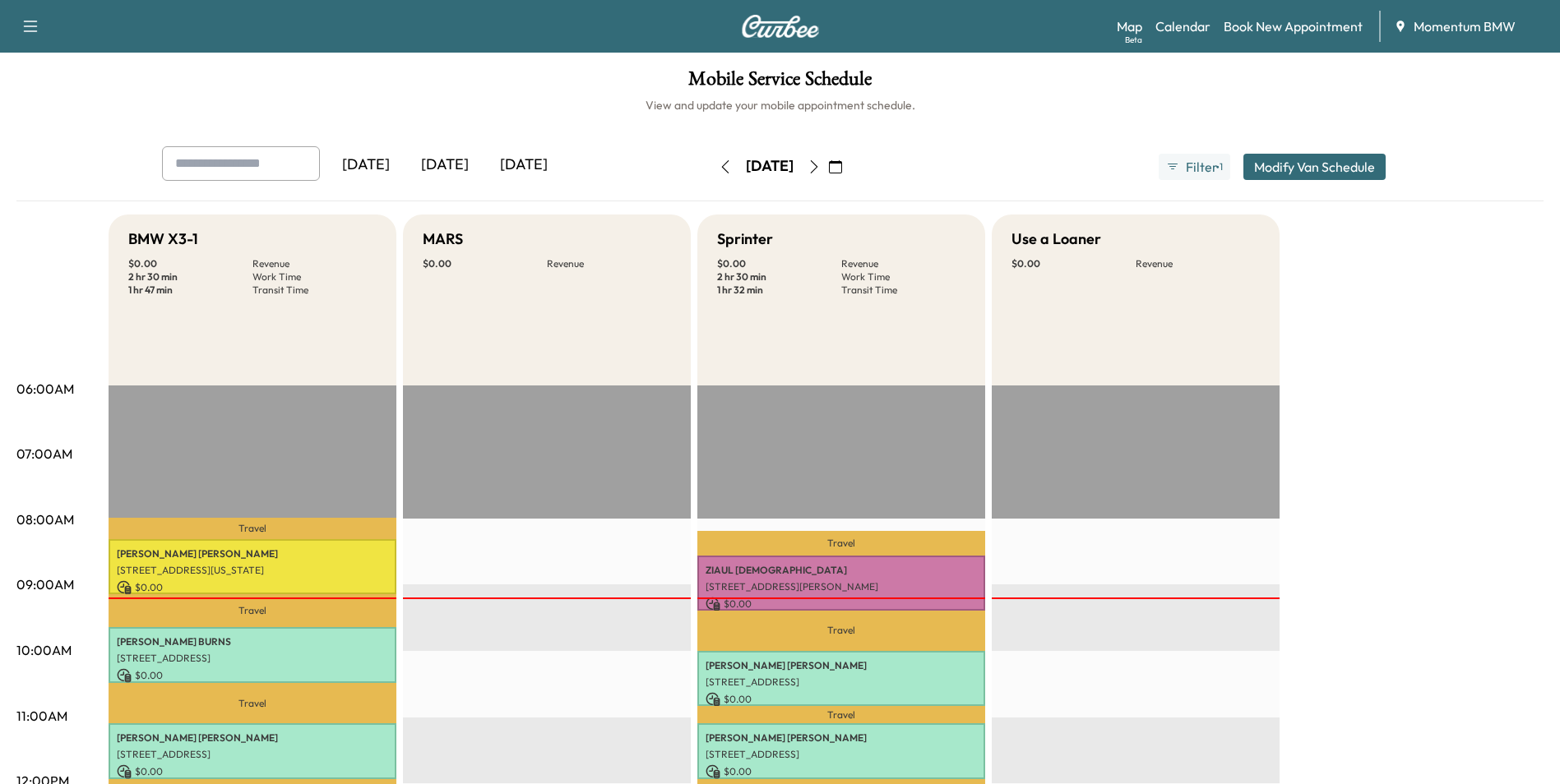
click at [842, 160] on icon "button" at bounding box center [835, 166] width 13 height 13
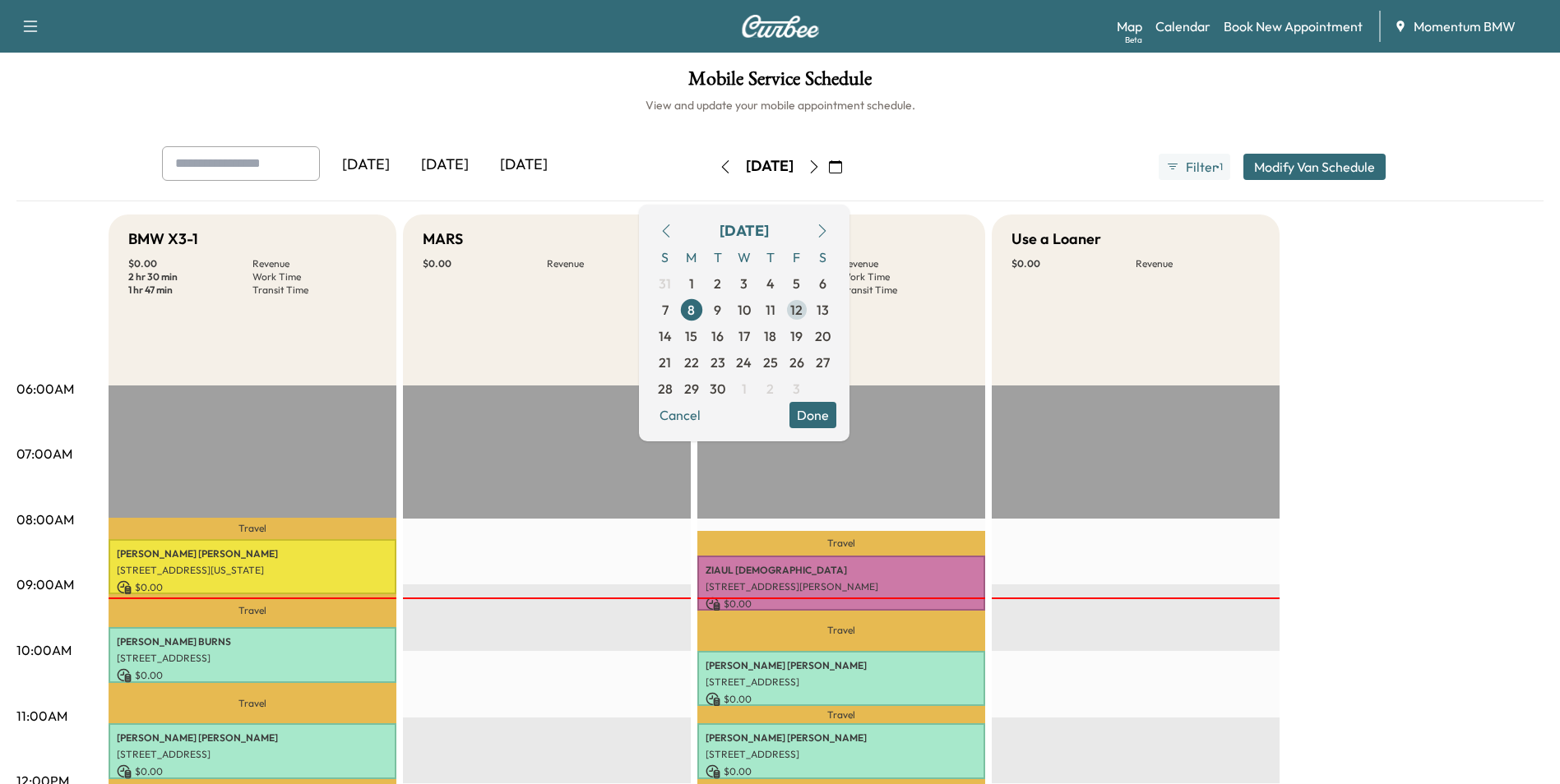
click at [802, 306] on span "12" at bounding box center [796, 310] width 12 height 20
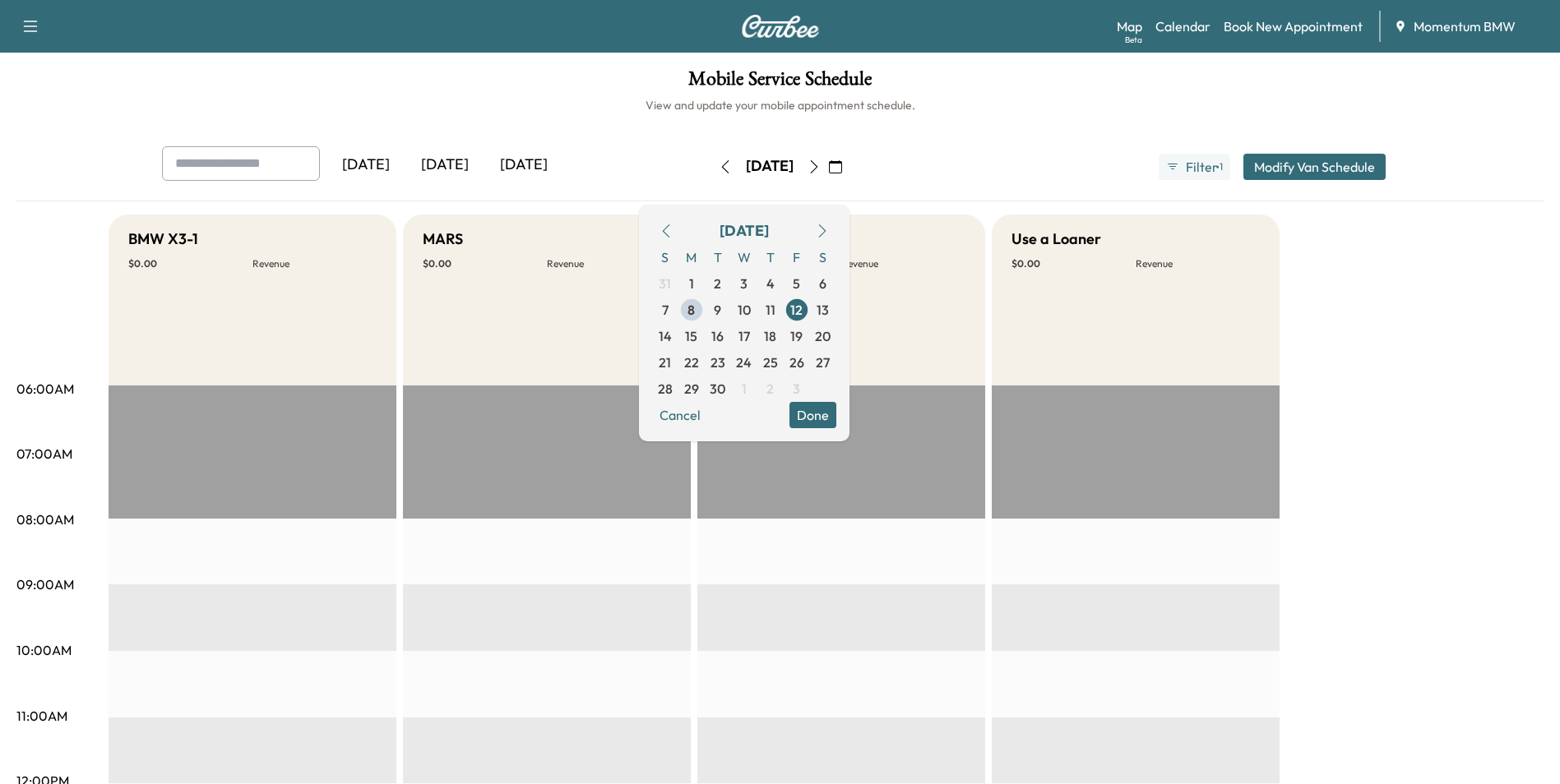
drag, startPoint x: 854, startPoint y: 416, endPoint x: 867, endPoint y: 408, distance: 15.3
click at [836, 414] on button "Done" at bounding box center [812, 415] width 47 height 27
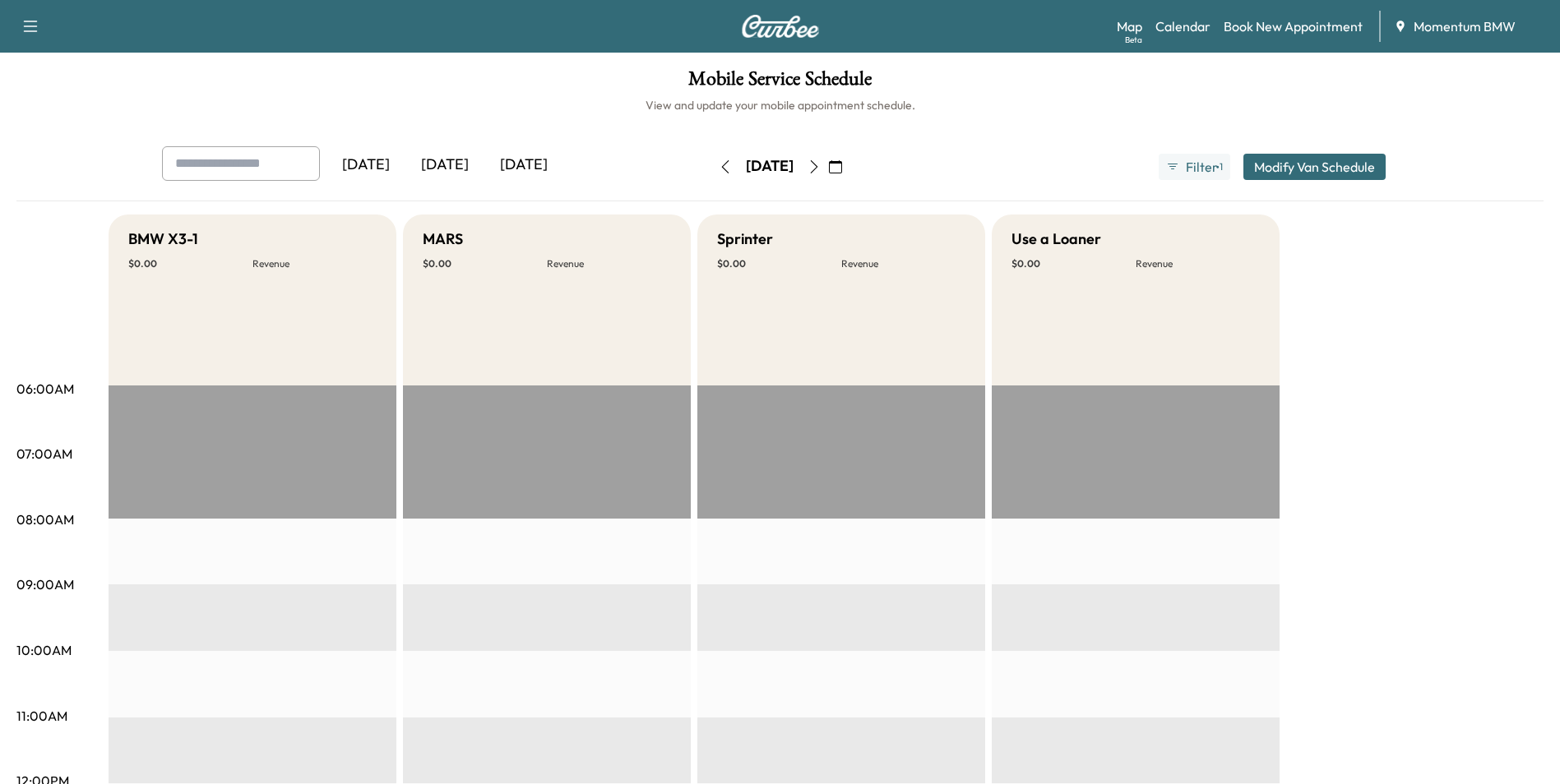
click at [842, 169] on icon "button" at bounding box center [835, 166] width 13 height 13
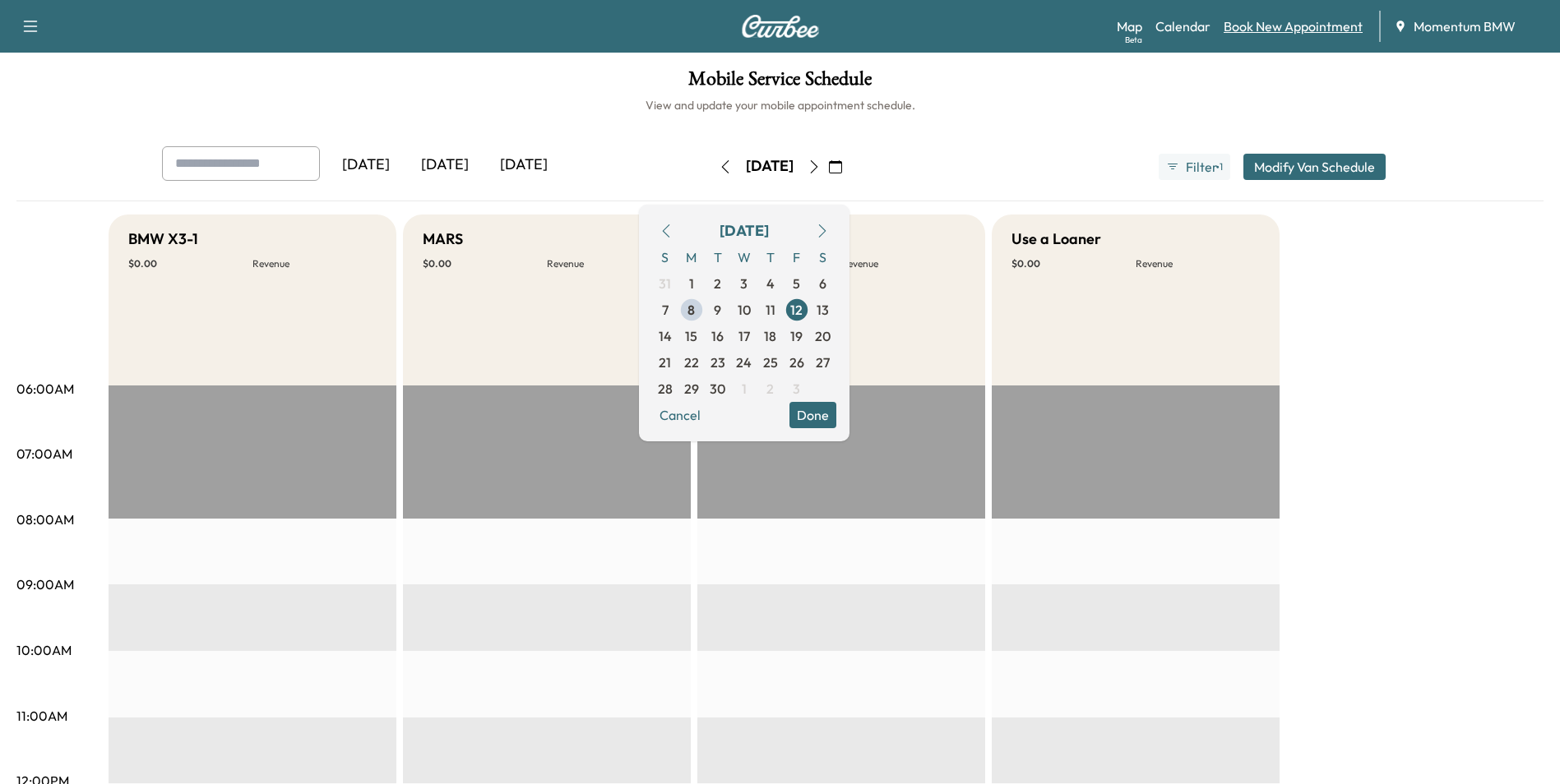
click at [1331, 32] on link "Book New Appointment" at bounding box center [1293, 27] width 139 height 20
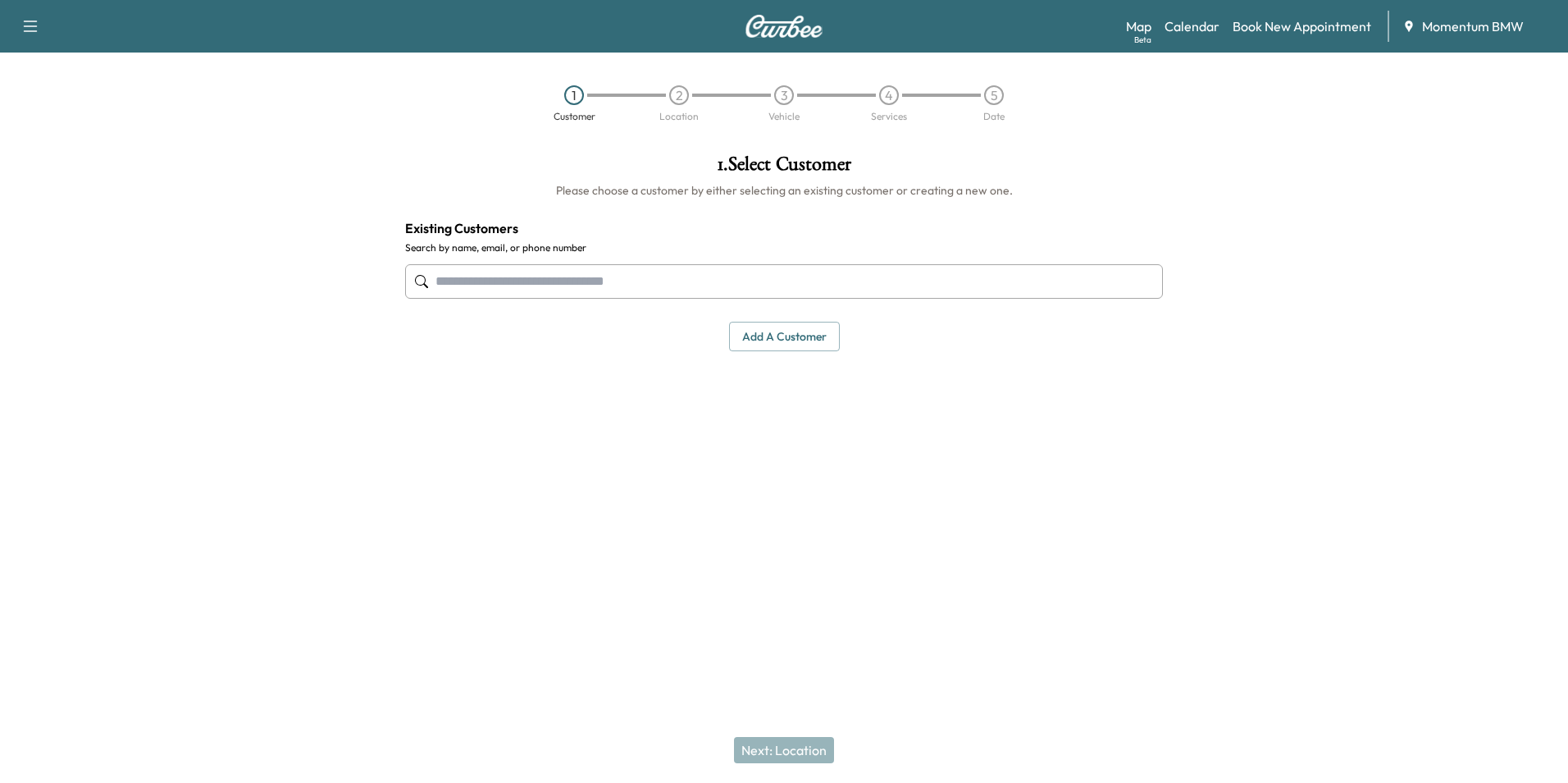
click at [631, 288] on input "text" at bounding box center [784, 281] width 758 height 35
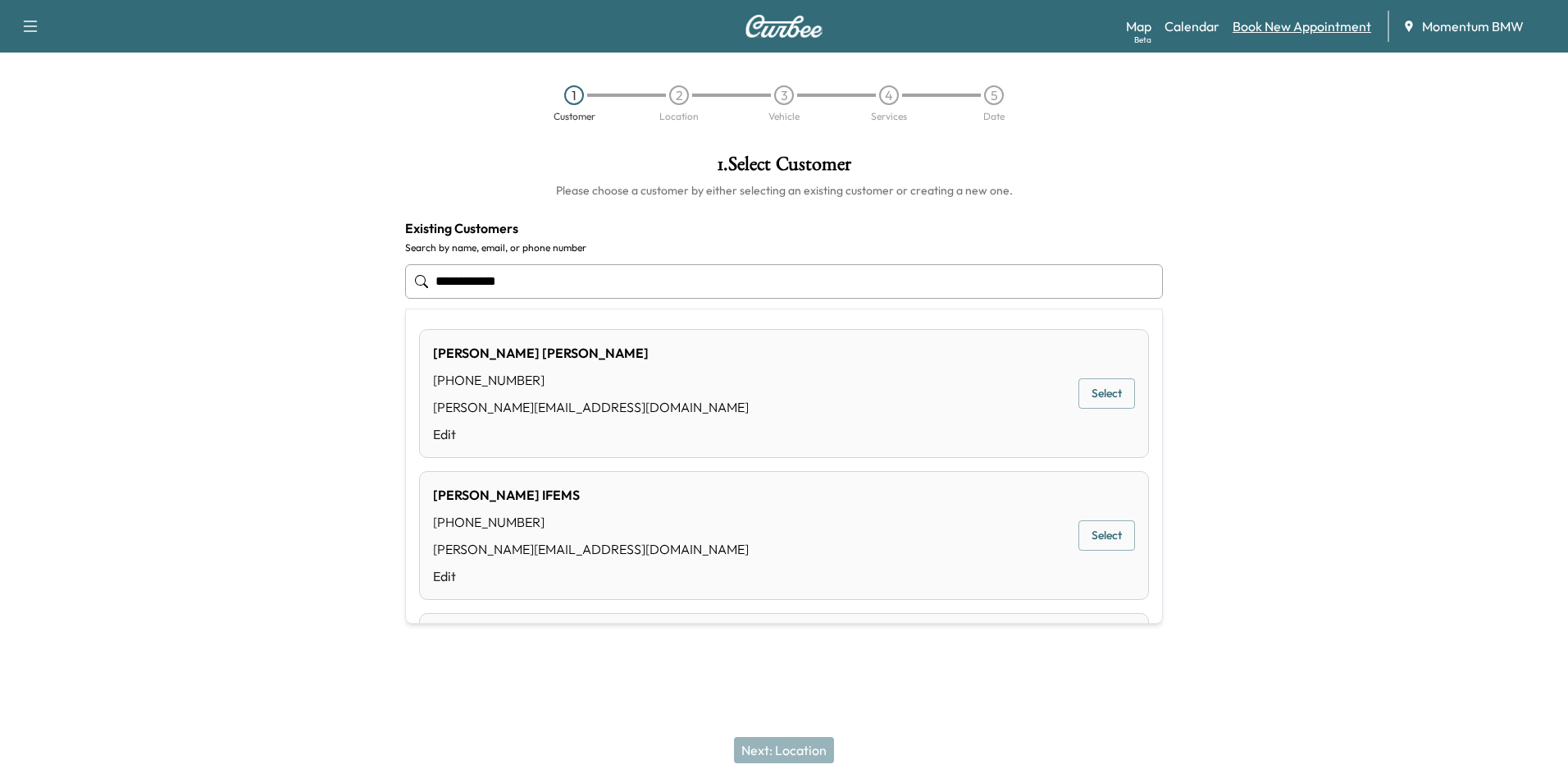
type input "**********"
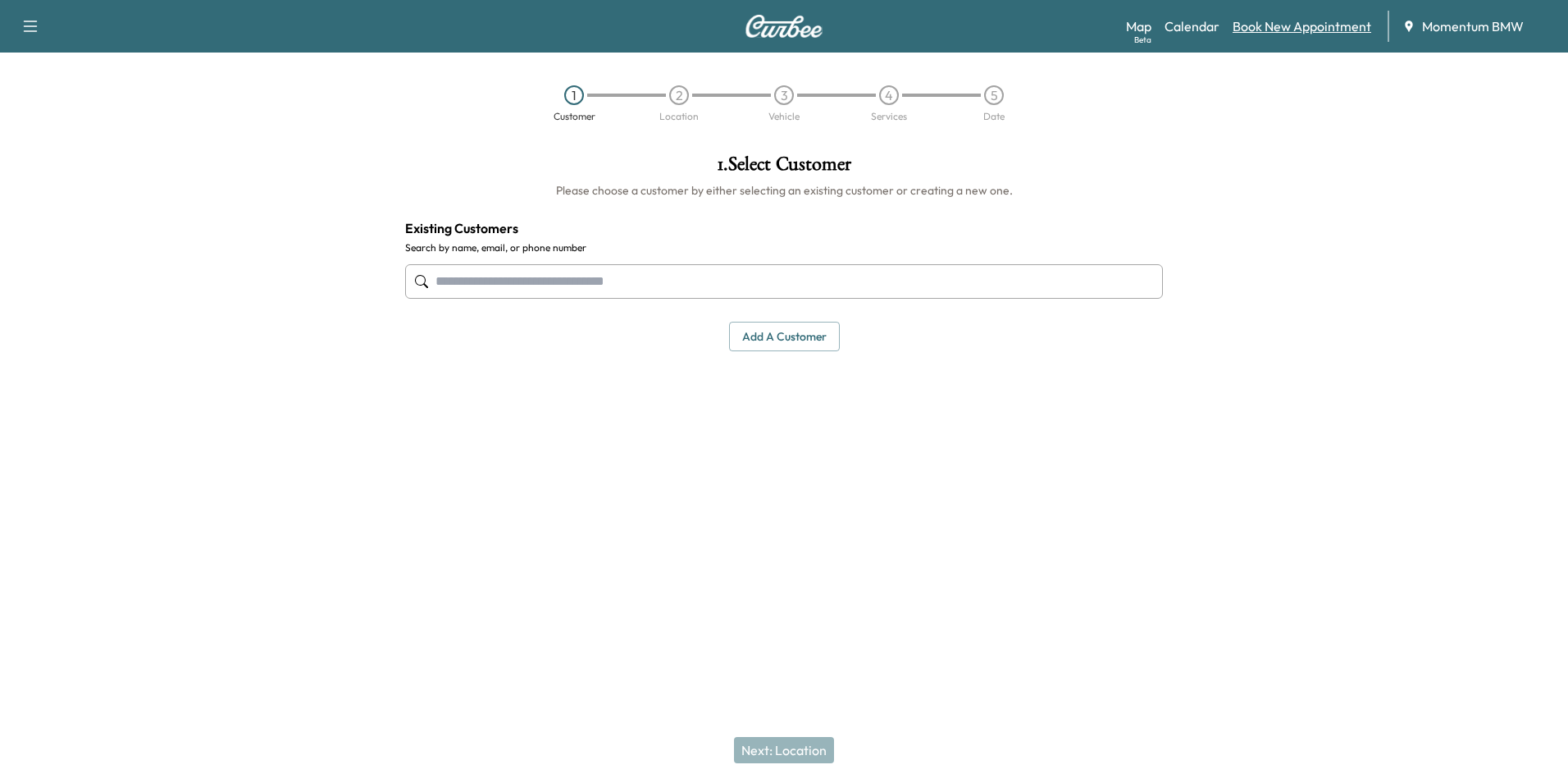
click at [1289, 27] on link "Book New Appointment" at bounding box center [1302, 27] width 138 height 20
click at [788, 340] on button "Add a customer" at bounding box center [784, 336] width 111 height 31
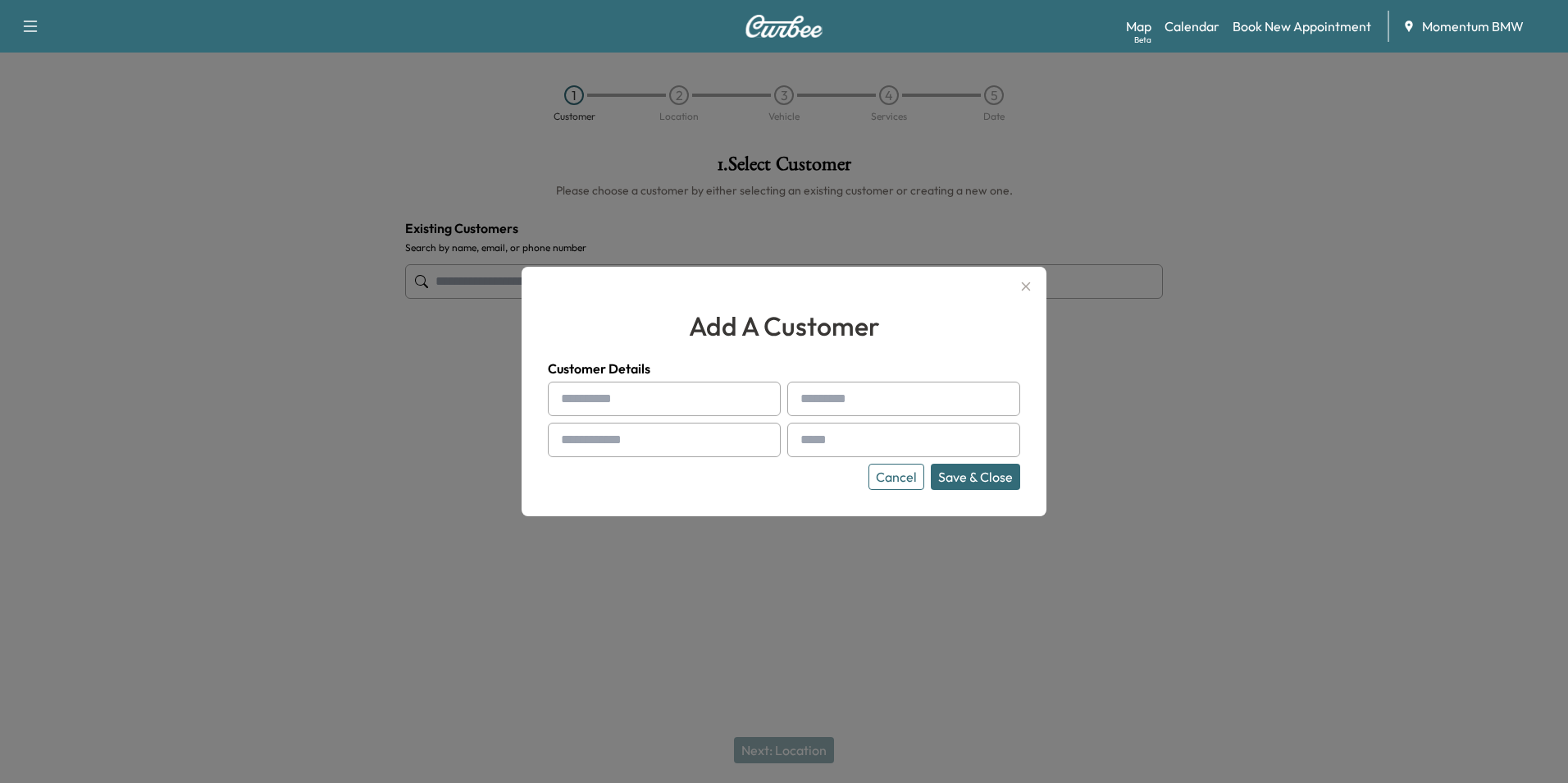
drag, startPoint x: 693, startPoint y: 401, endPoint x: 685, endPoint y: 389, distance: 14.4
click at [697, 395] on input "text" at bounding box center [665, 398] width 233 height 35
type input "*****"
click at [879, 400] on input "*******" at bounding box center [904, 398] width 233 height 35
type input "******"
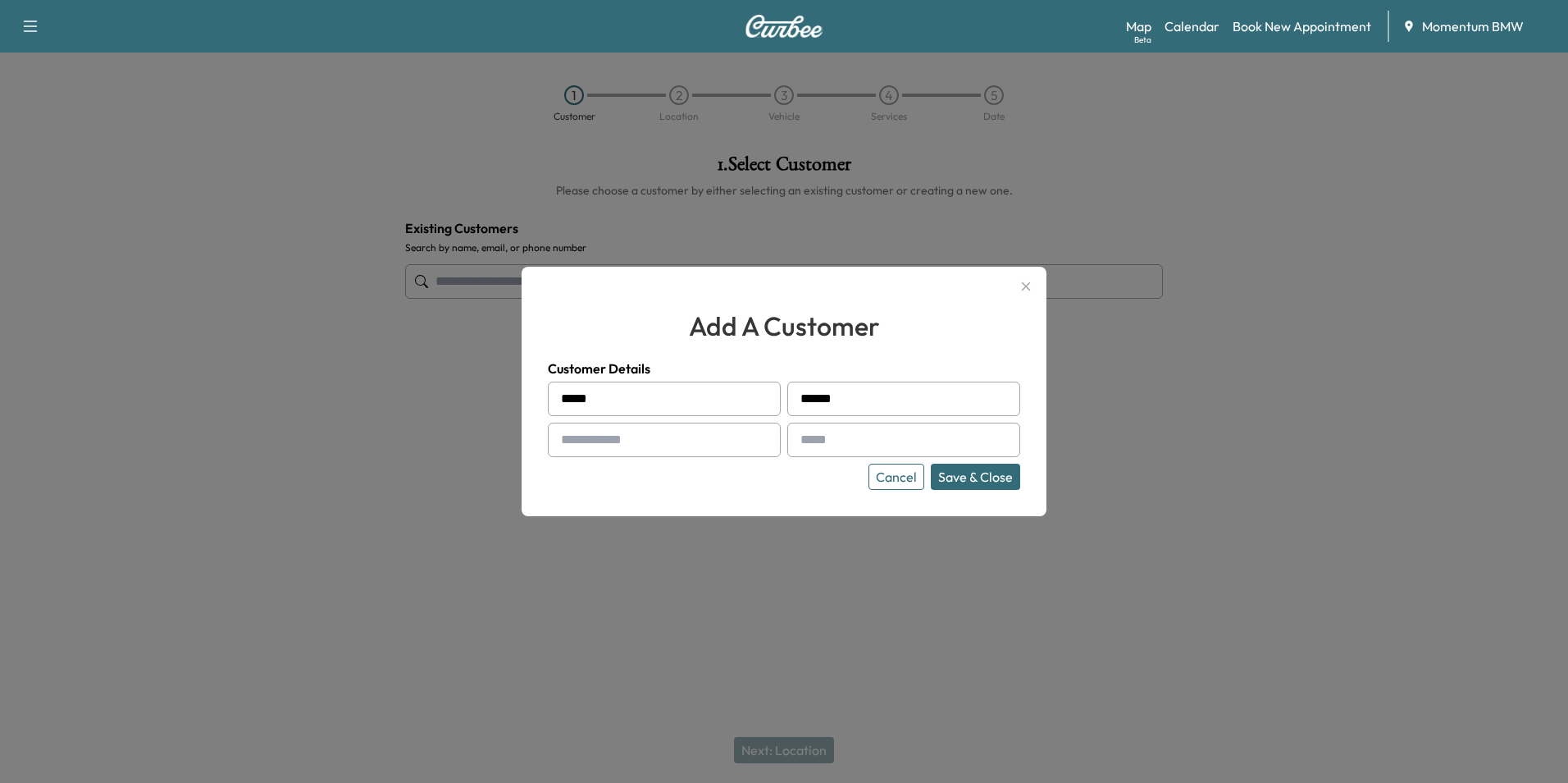
click at [727, 448] on input "text" at bounding box center [665, 440] width 233 height 35
type input "**********"
click at [1232, 397] on div at bounding box center [784, 392] width 1568 height 783
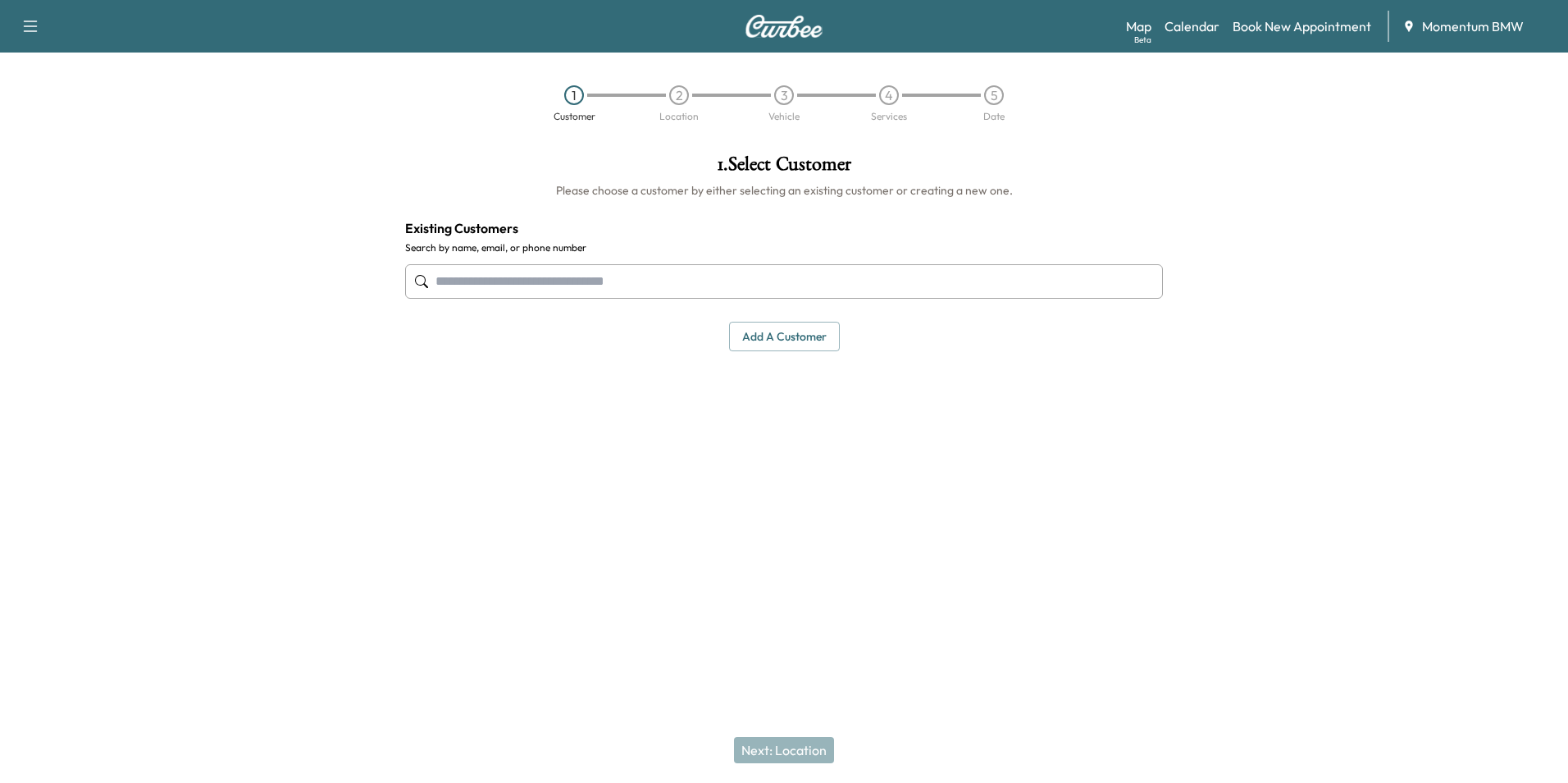
click at [761, 336] on button "Add a customer" at bounding box center [784, 336] width 111 height 31
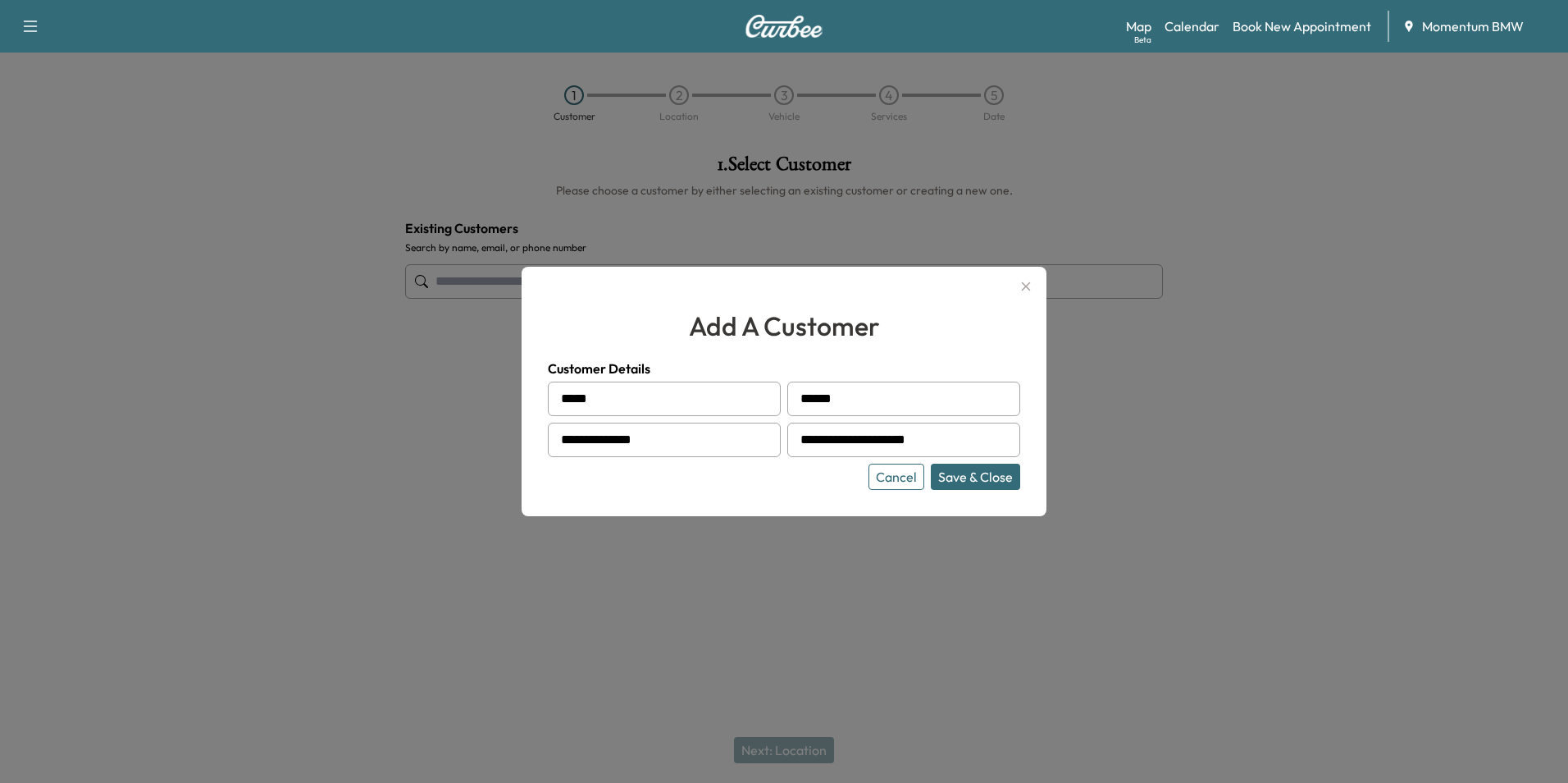
click at [985, 485] on button "Save & Close" at bounding box center [975, 477] width 89 height 27
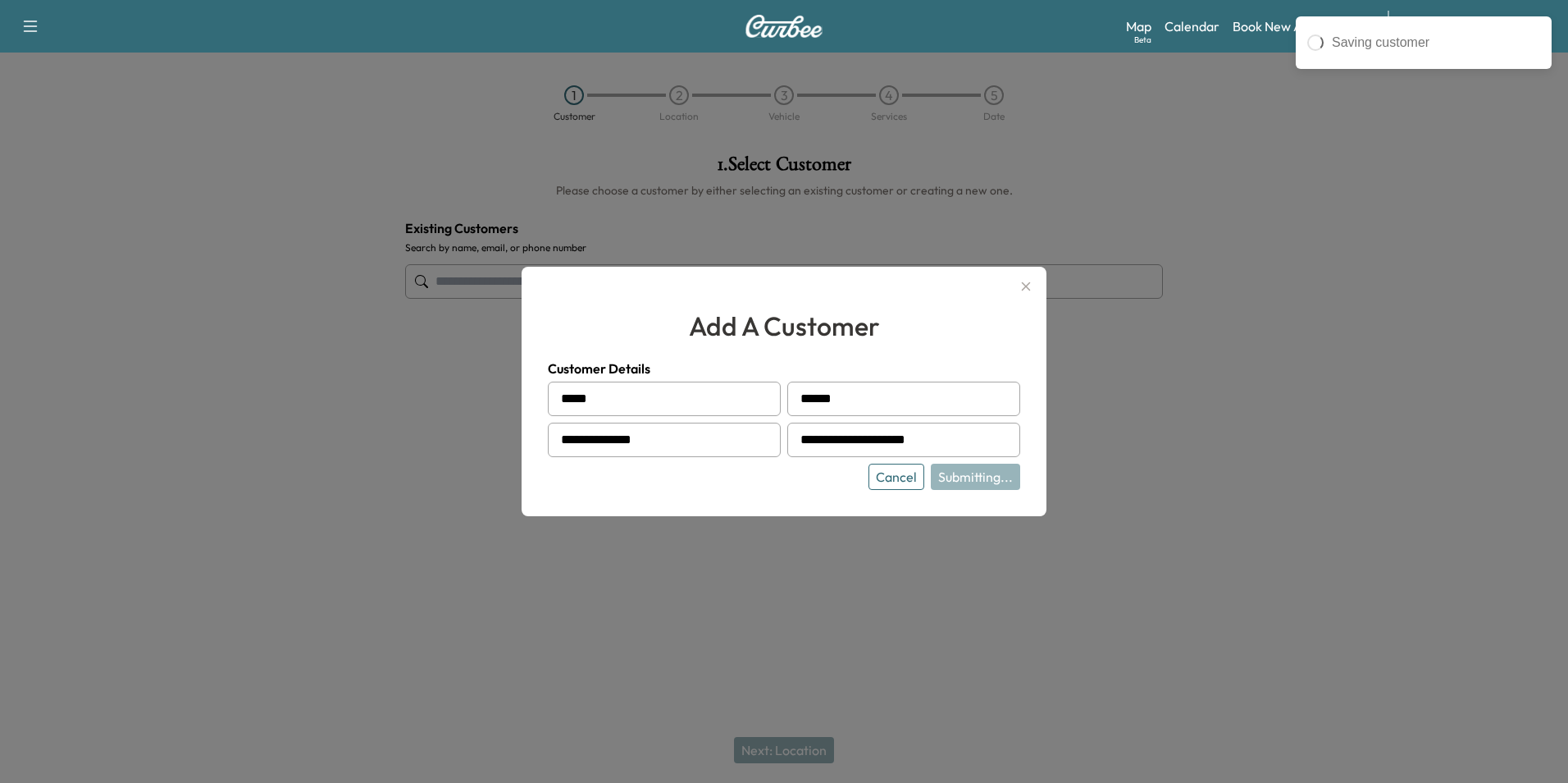
type input "**********"
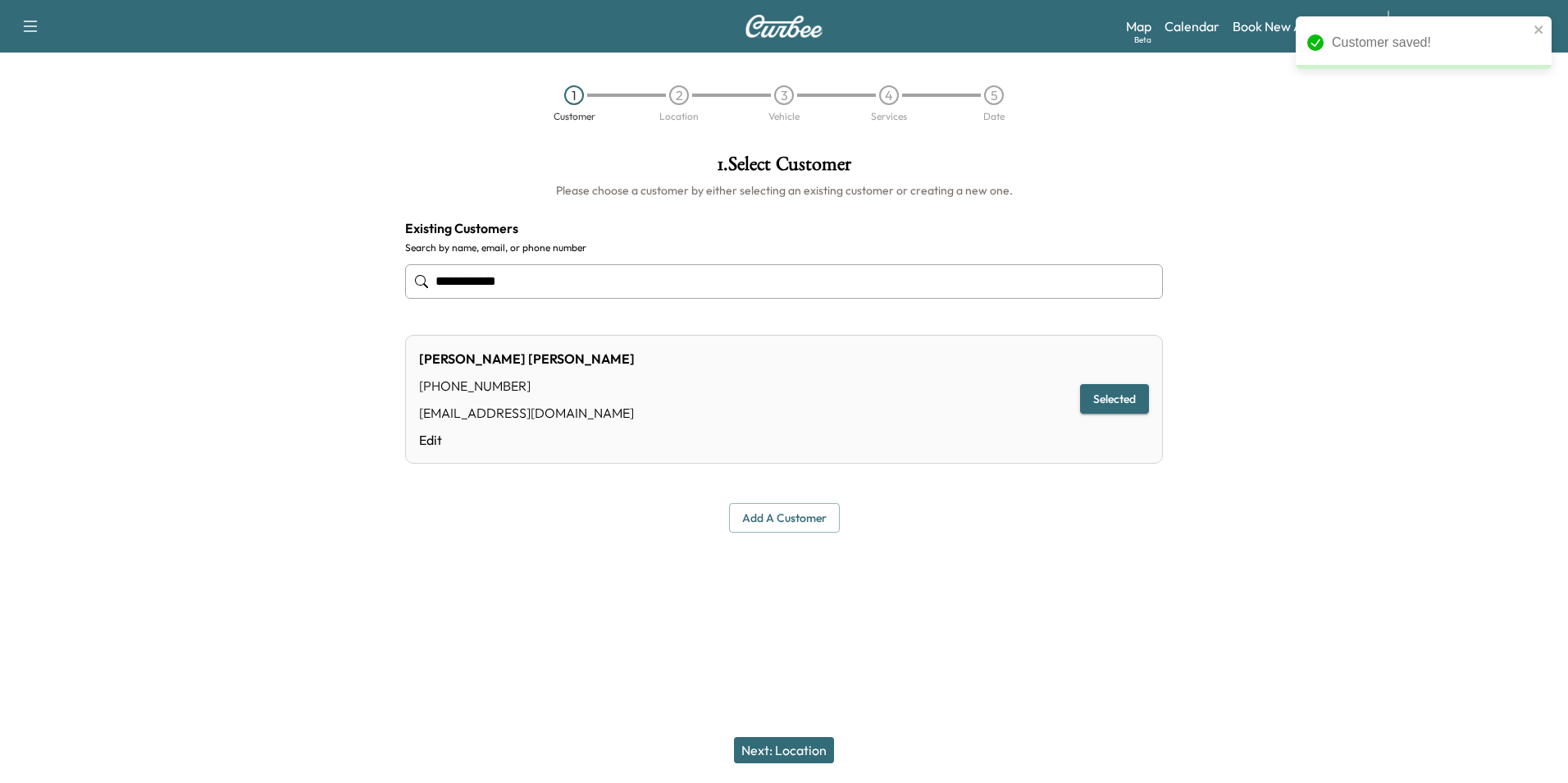
drag, startPoint x: 817, startPoint y: 746, endPoint x: 799, endPoint y: 746, distance: 18.0
click at [815, 746] on button "Next: Location" at bounding box center [784, 749] width 100 height 27
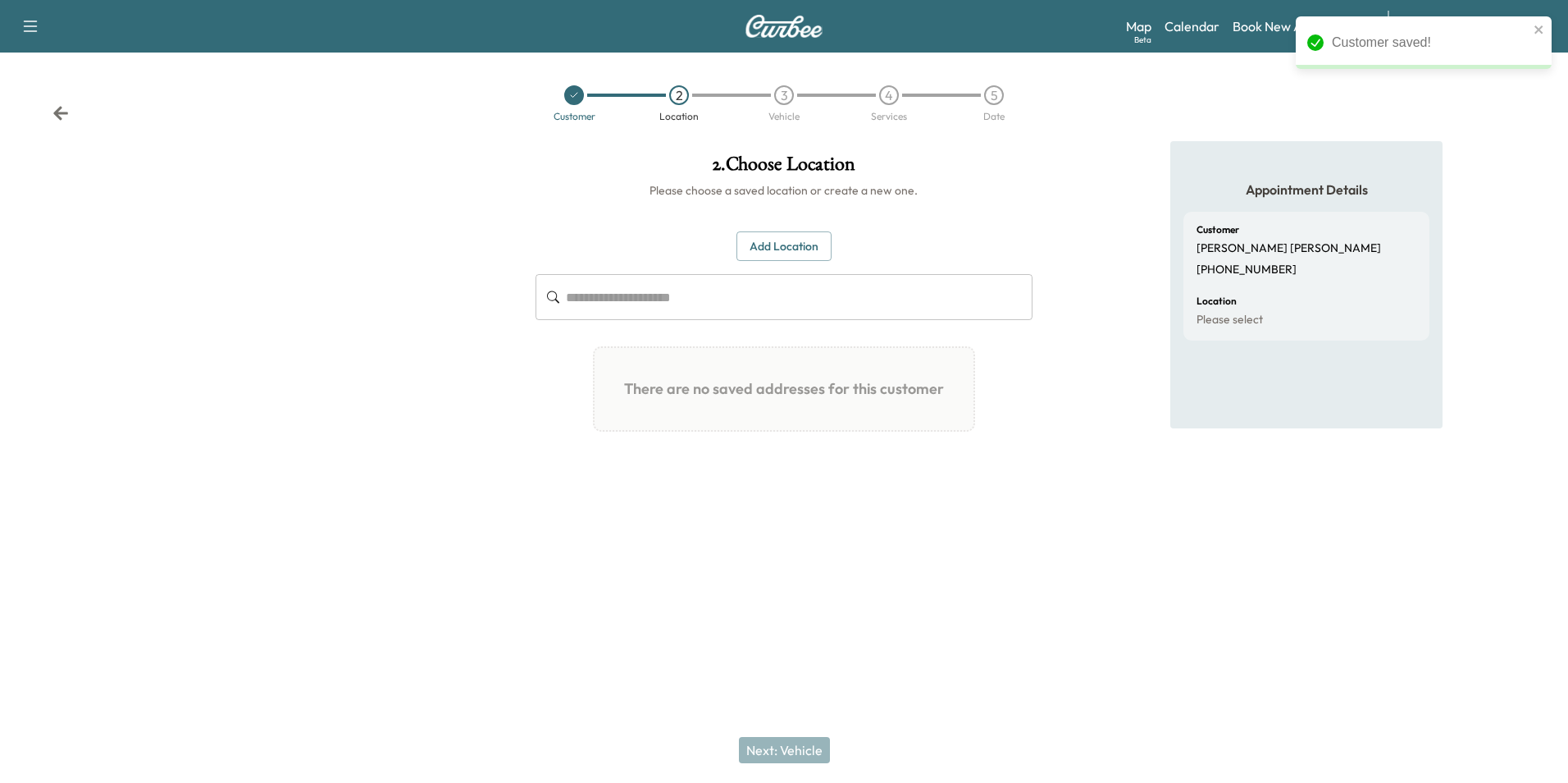
click at [794, 241] on button "Add Location" at bounding box center [784, 246] width 95 height 31
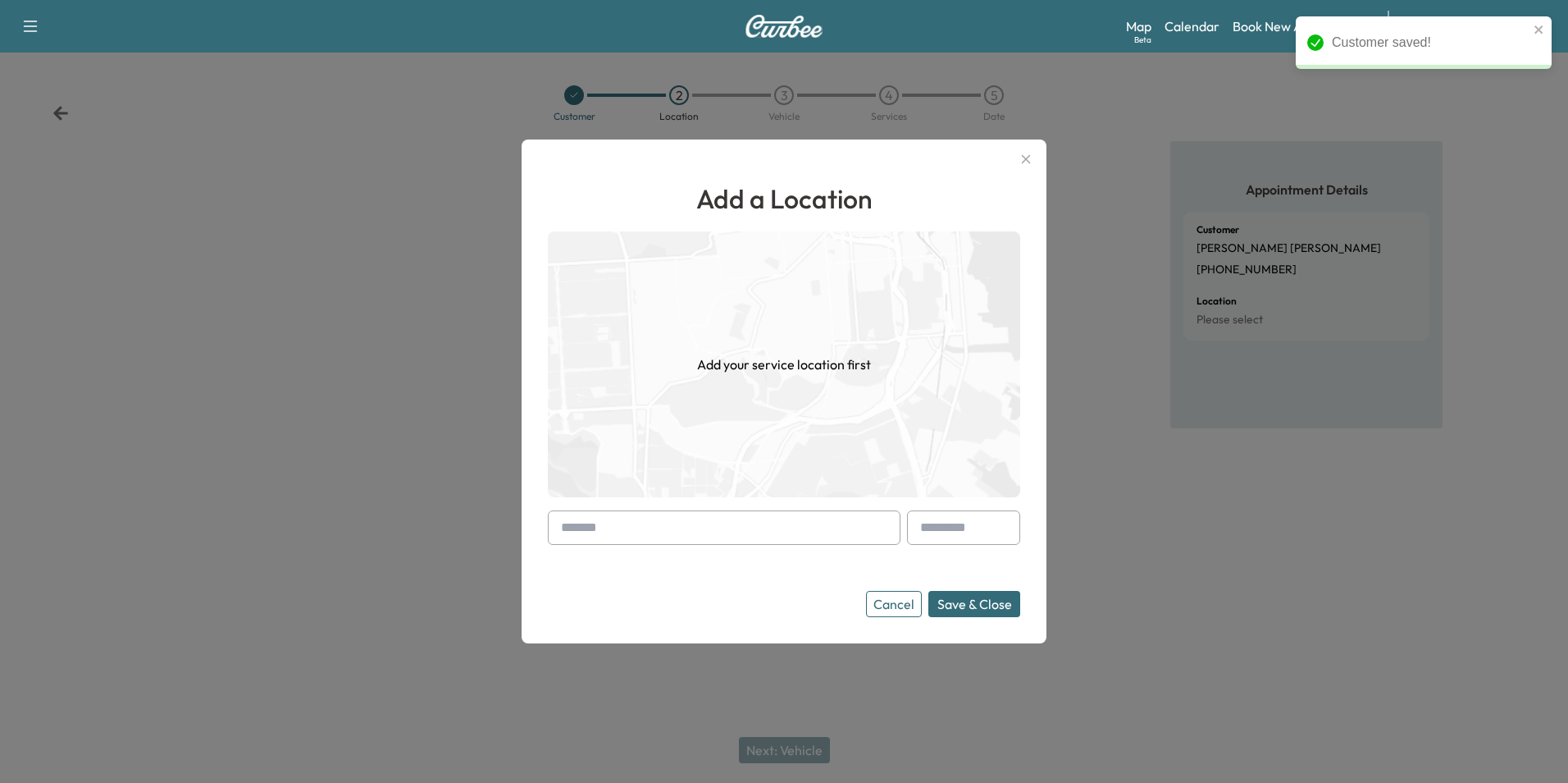
click at [739, 530] on input "text" at bounding box center [724, 527] width 353 height 35
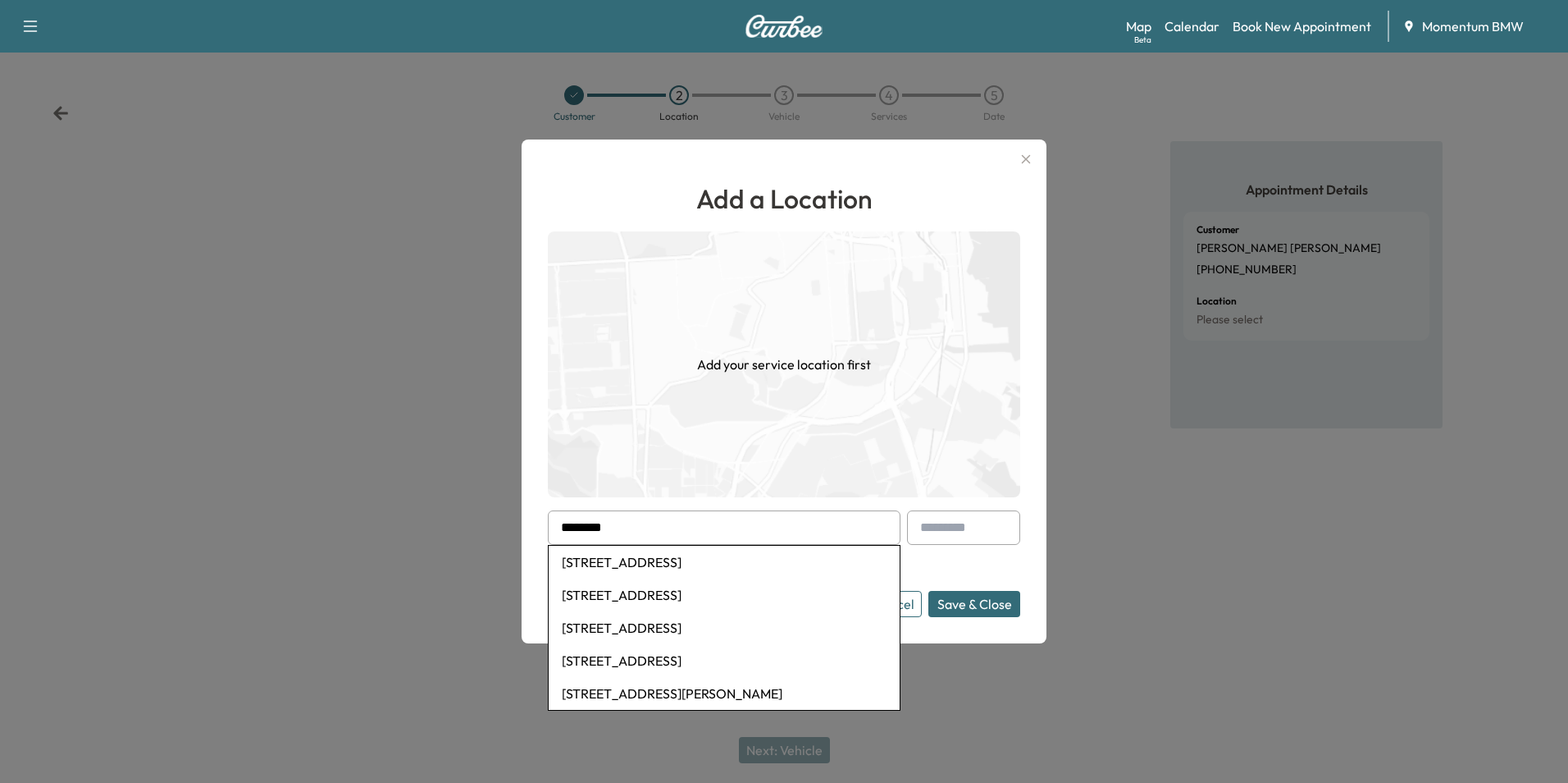
click at [689, 560] on li "[STREET_ADDRESS]" at bounding box center [723, 562] width 351 height 33
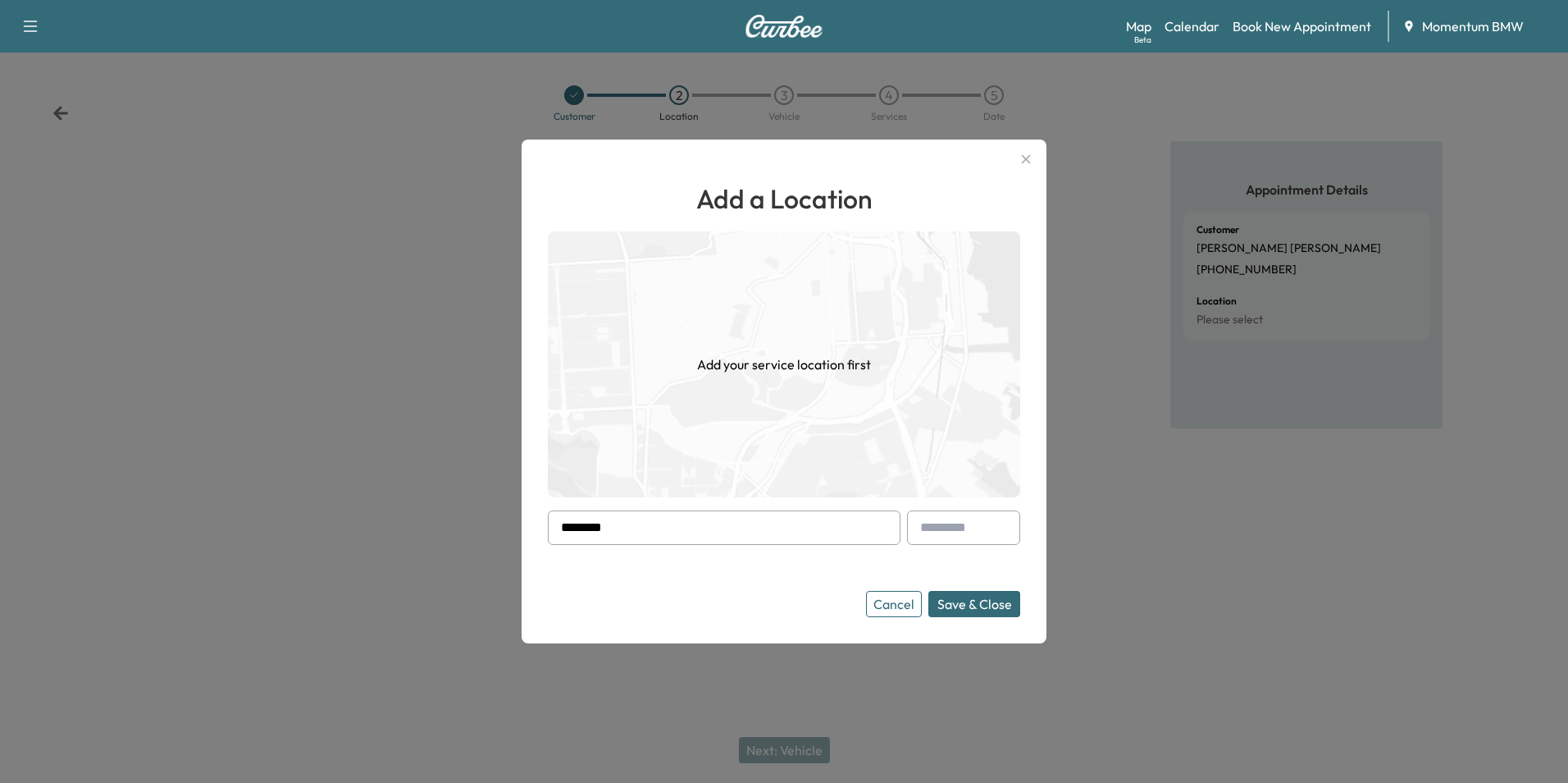
type input "**********"
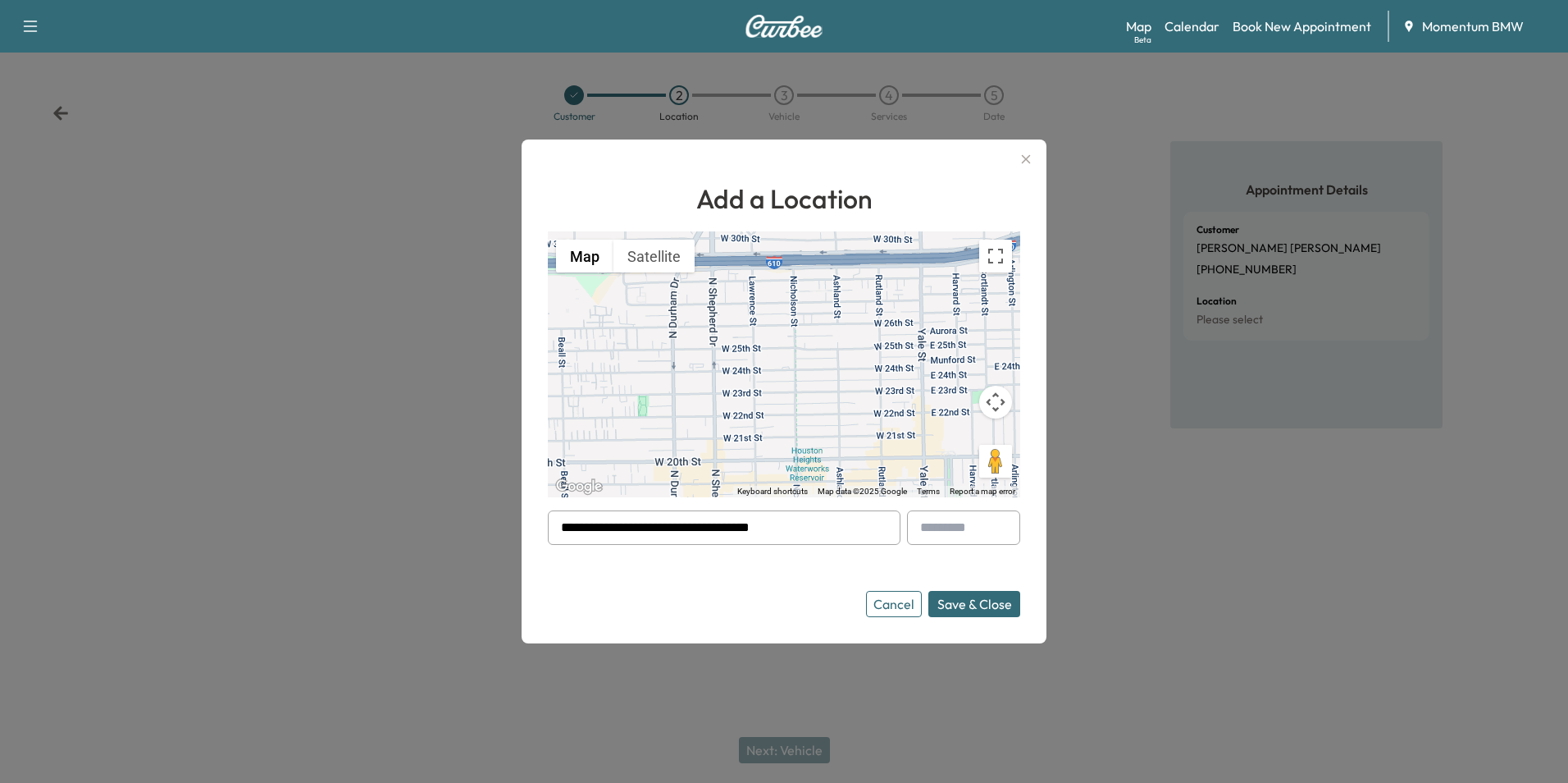
click at [984, 603] on button "Save & Close" at bounding box center [974, 604] width 92 height 27
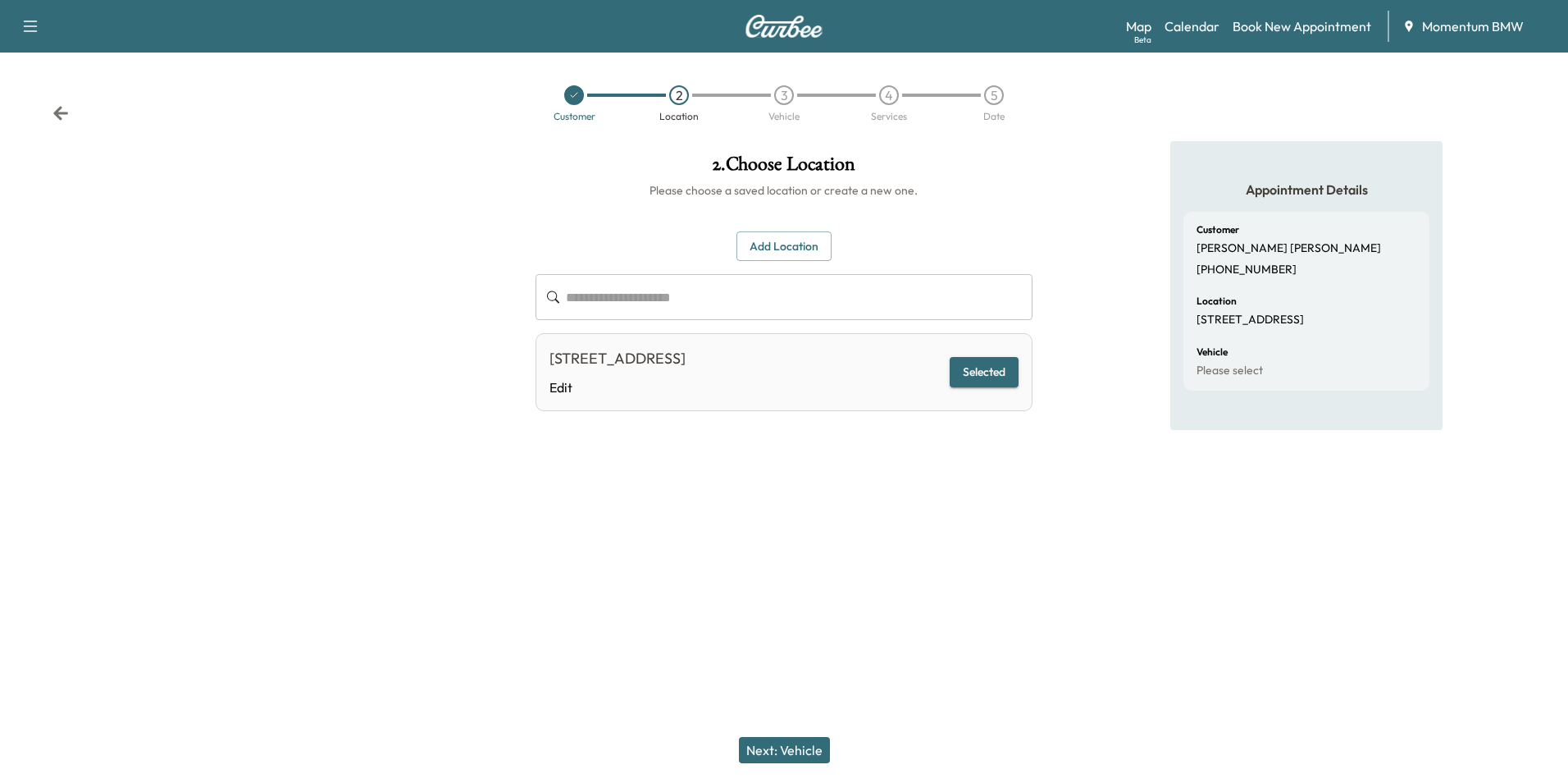
drag, startPoint x: 787, startPoint y: 748, endPoint x: 802, endPoint y: 744, distance: 15.5
click at [789, 747] on button "Next: Vehicle" at bounding box center [784, 749] width 91 height 27
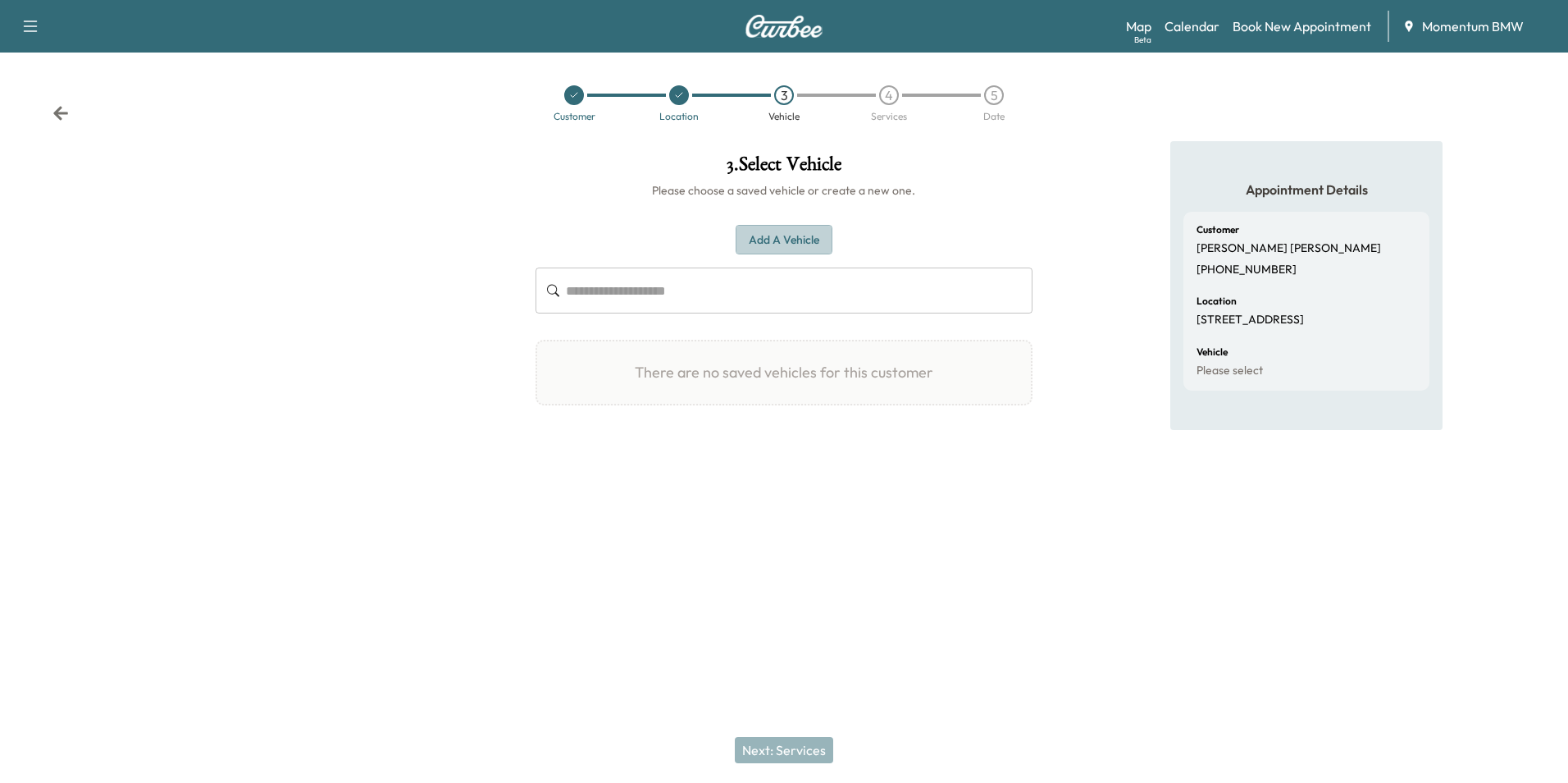
click at [800, 249] on button "Add a Vehicle" at bounding box center [784, 239] width 97 height 31
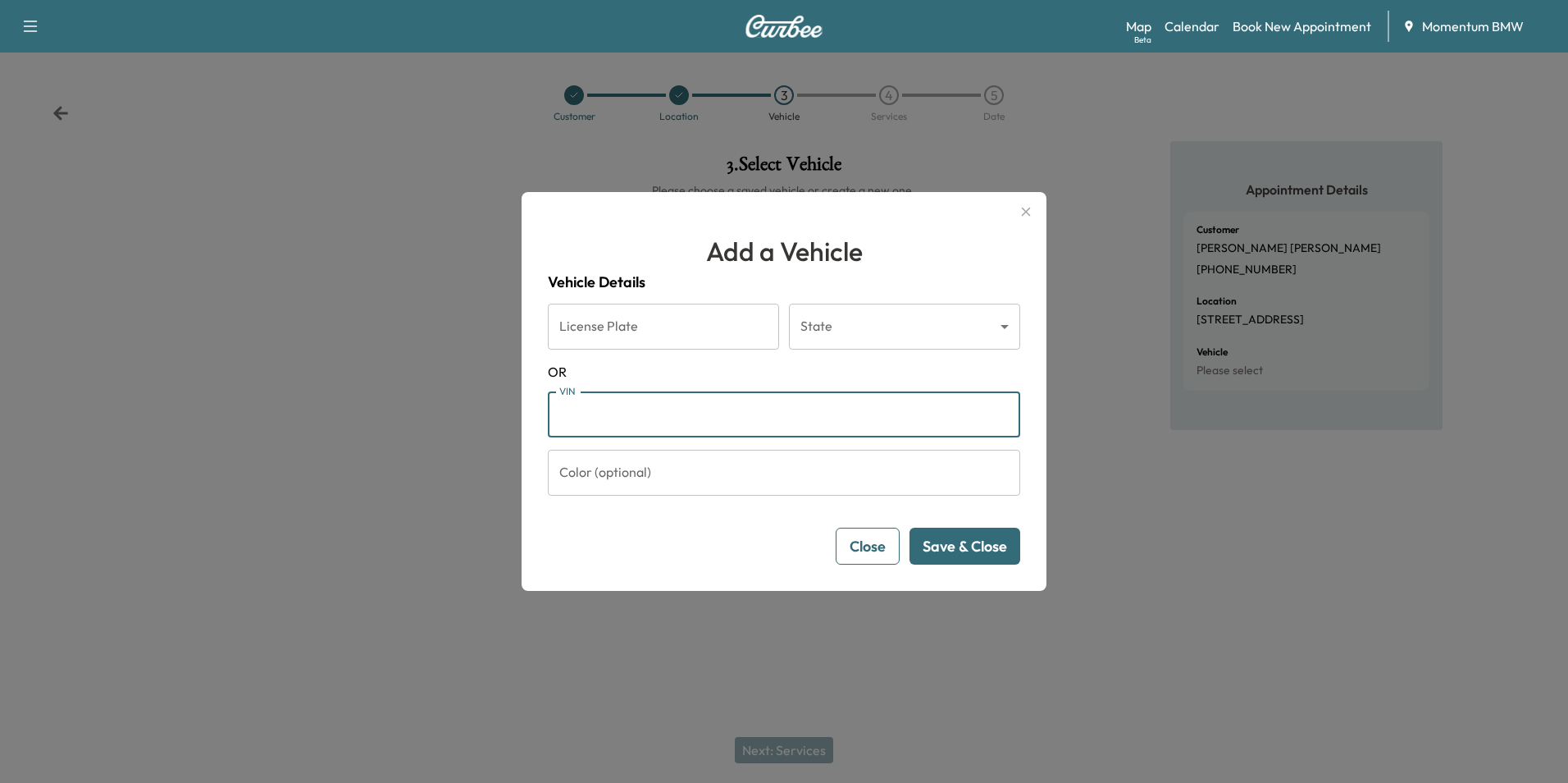
paste input "**********"
type input "**********"
click at [997, 544] on button "Save & Close" at bounding box center [965, 546] width 111 height 37
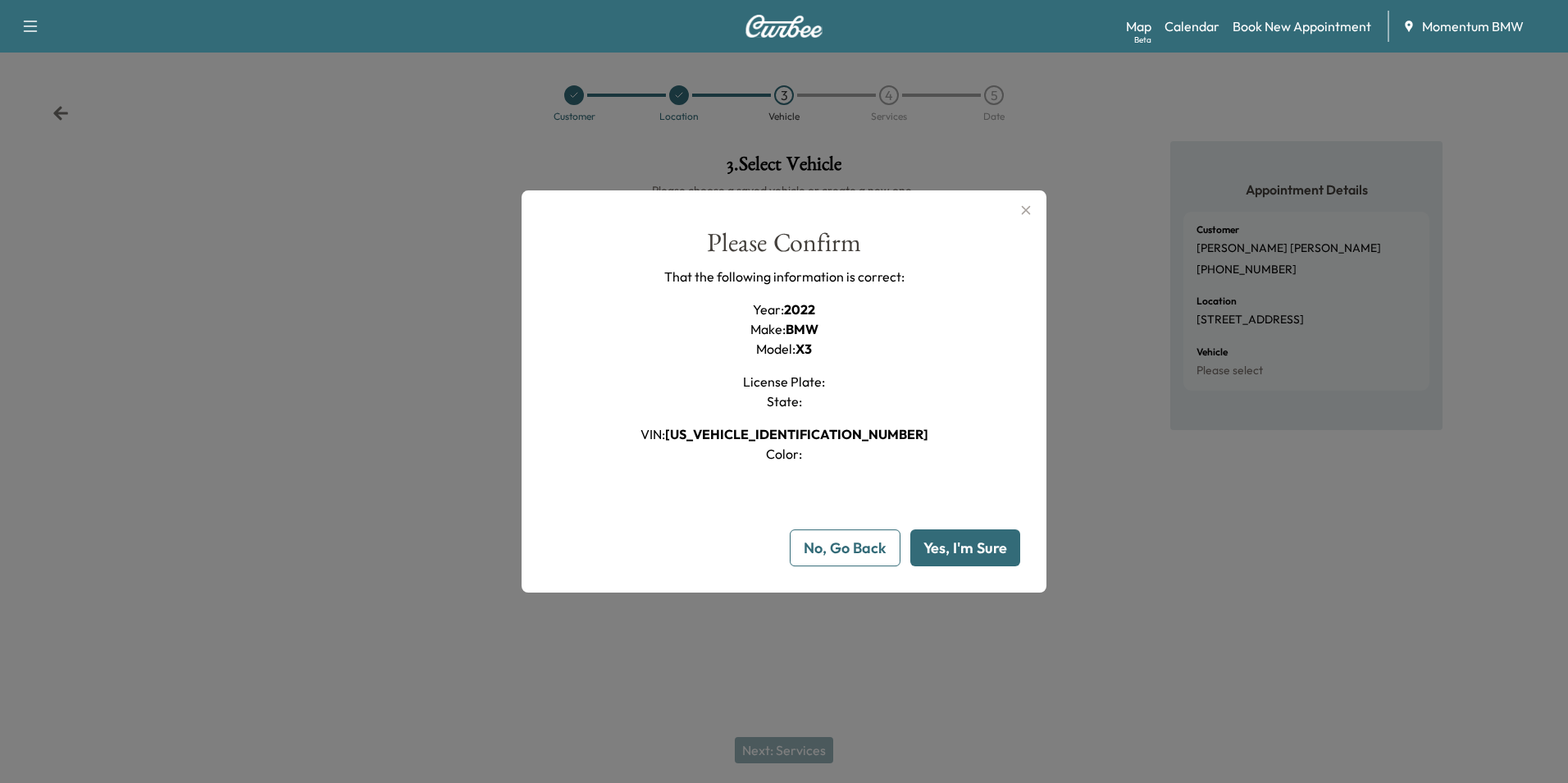
click at [995, 558] on button "Yes, I'm Sure" at bounding box center [964, 547] width 110 height 37
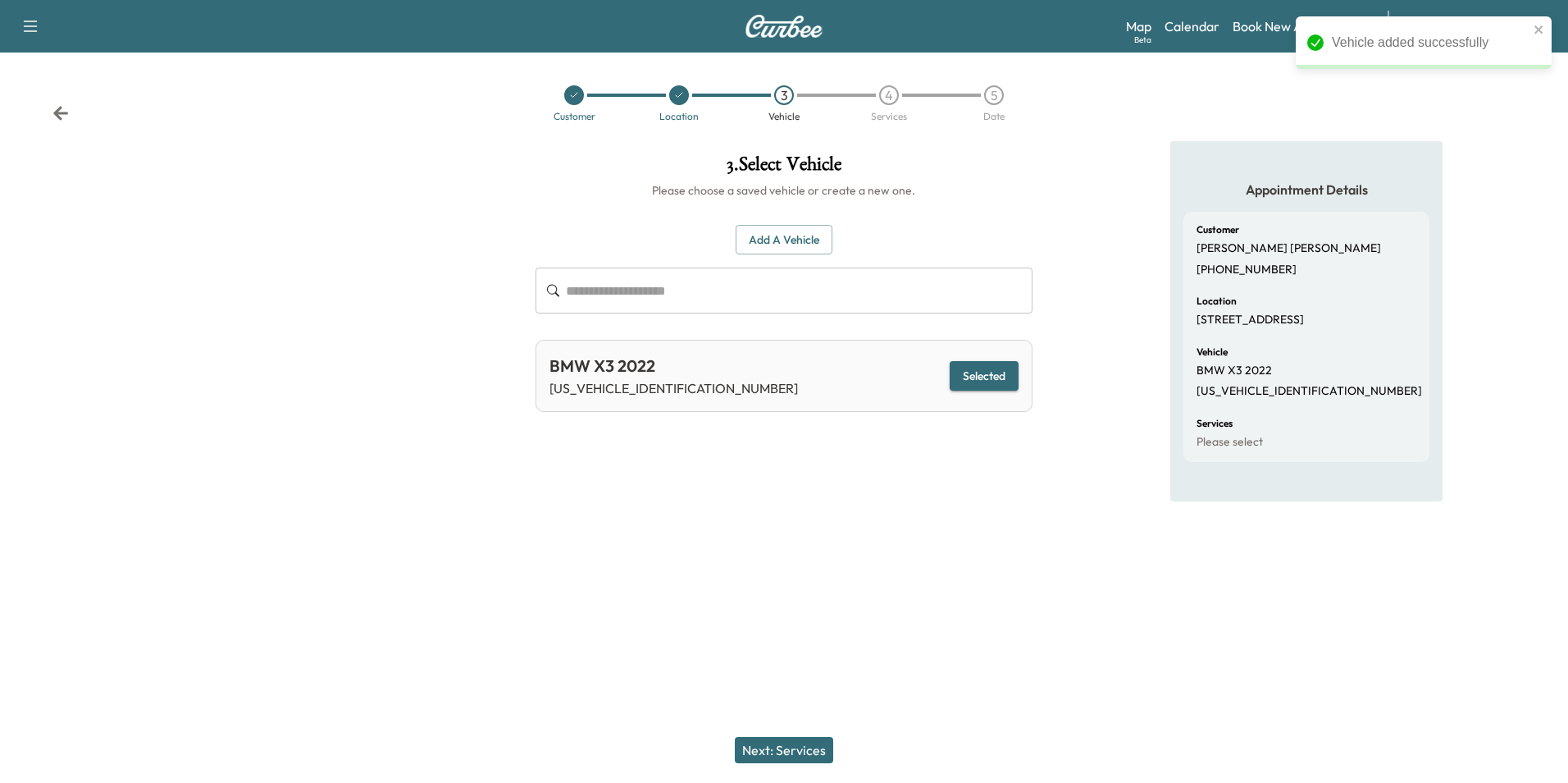
click at [808, 732] on div "Next: Services" at bounding box center [784, 750] width 1568 height 65
click at [810, 745] on button "Next: Services" at bounding box center [784, 749] width 99 height 27
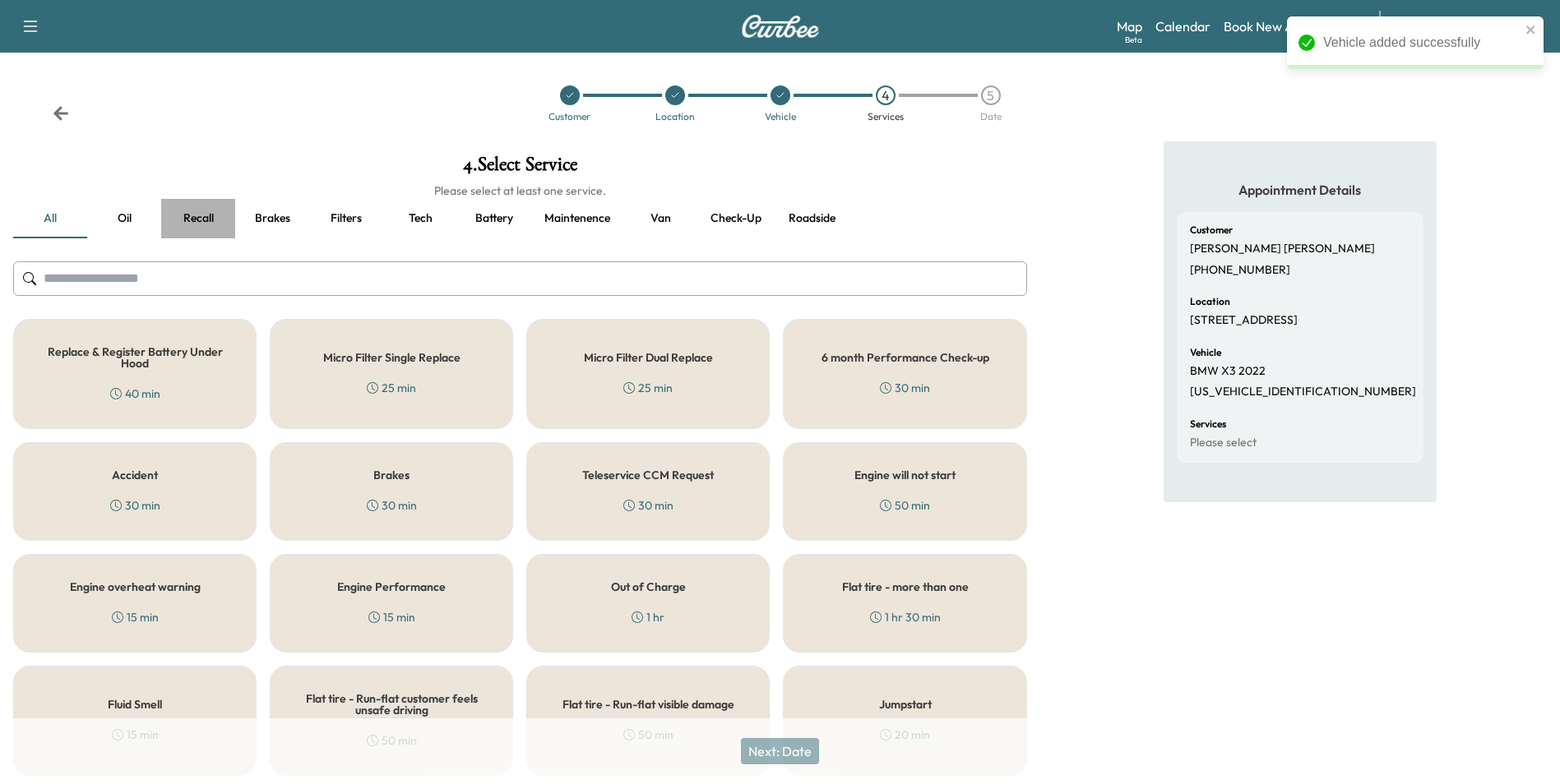
click at [191, 209] on button "Recall" at bounding box center [198, 219] width 74 height 40
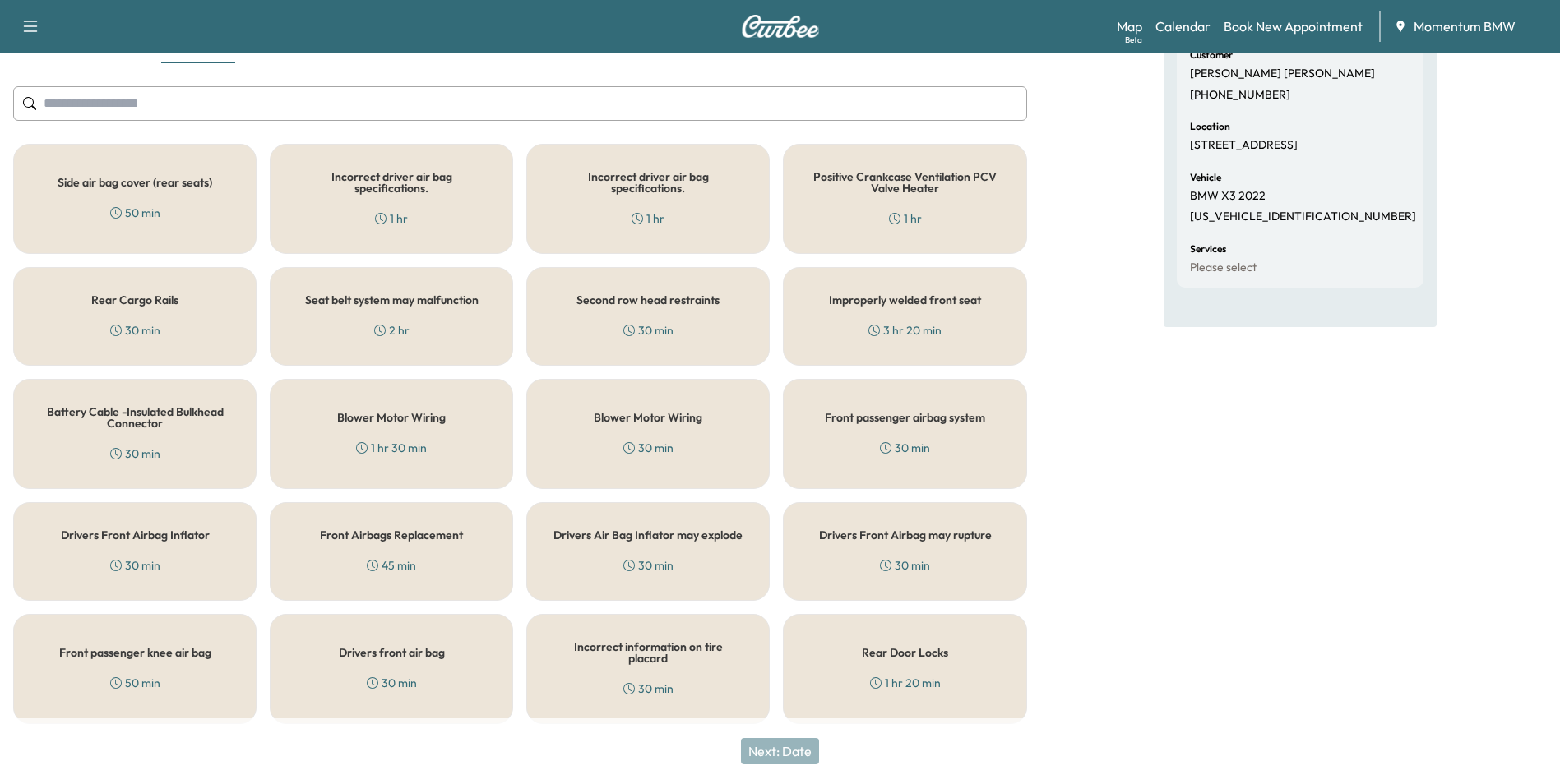
scroll to position [181, 0]
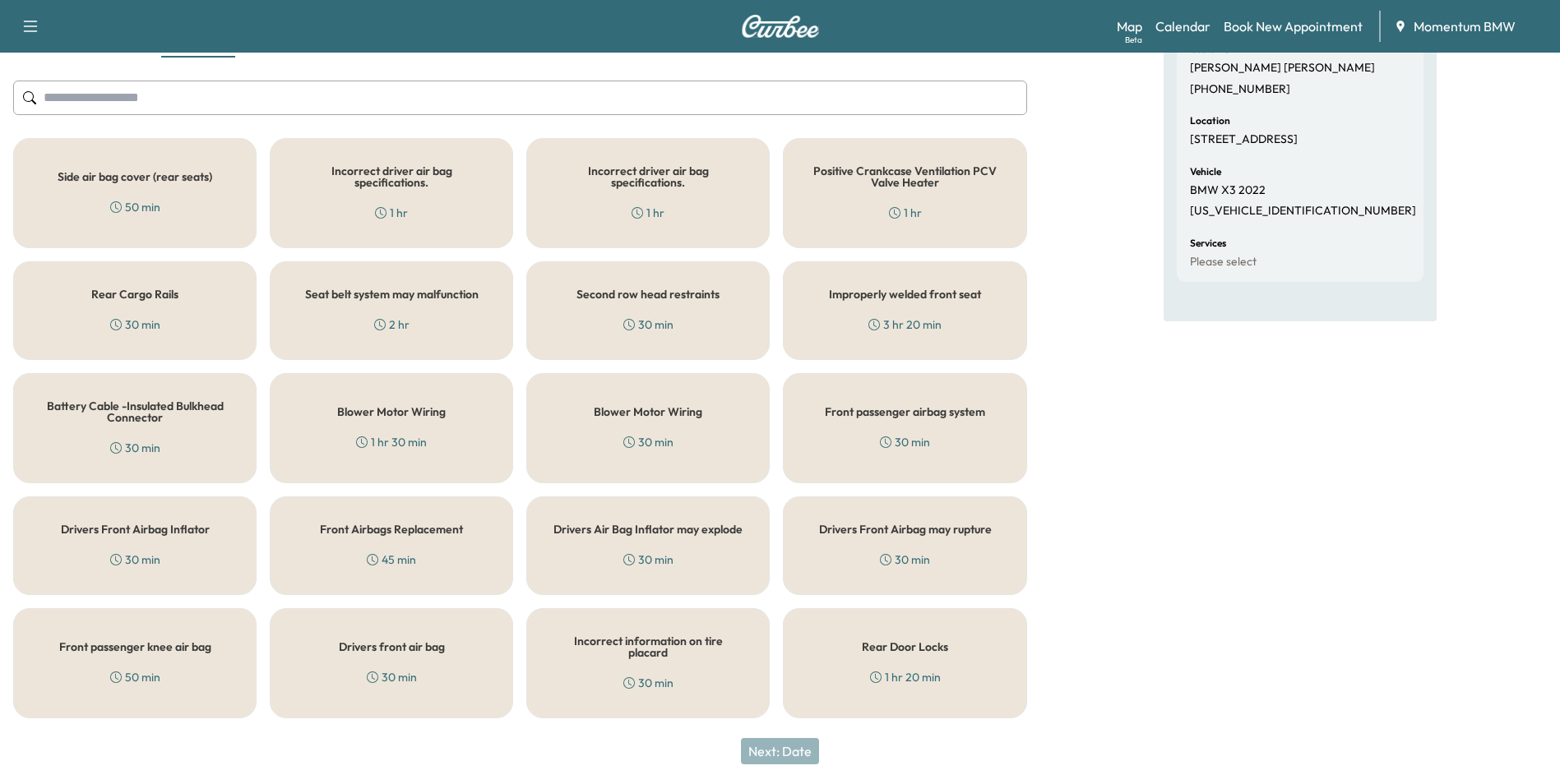
click at [896, 656] on div "Rear Door Locks 1 hr 20 min" at bounding box center [904, 662] width 244 height 110
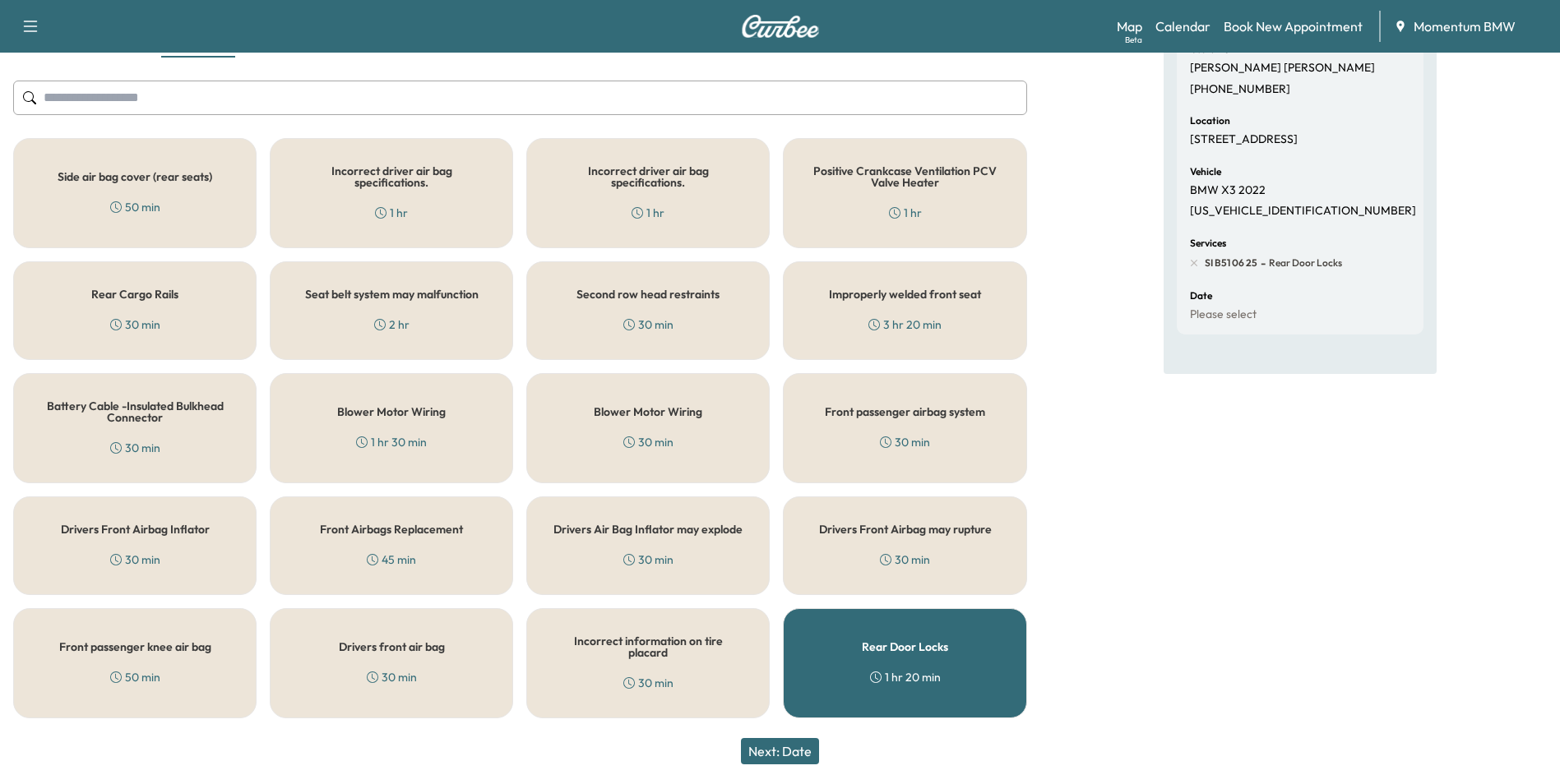
click at [791, 747] on button "Next: Date" at bounding box center [780, 750] width 78 height 27
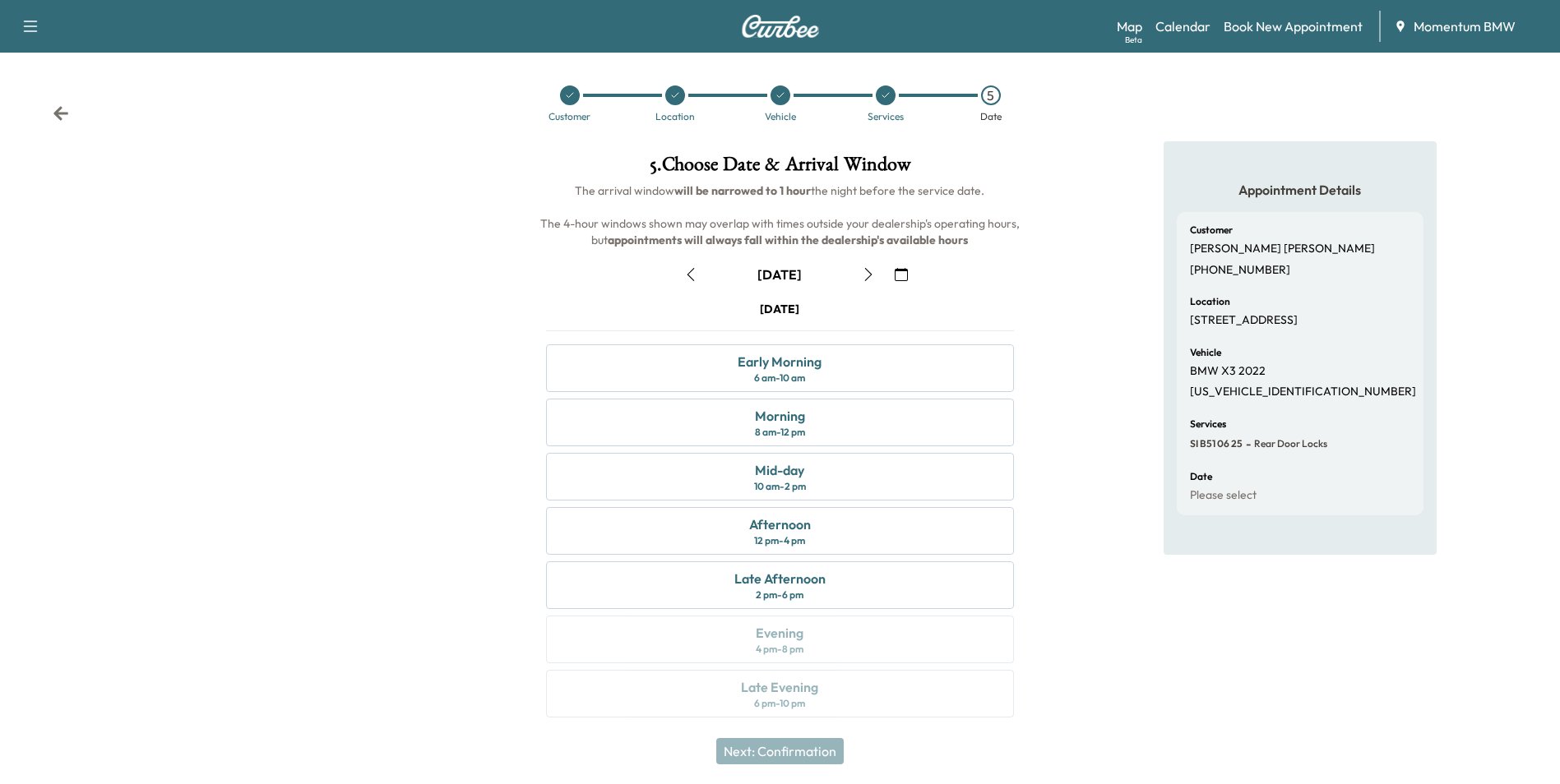
click at [900, 272] on icon "button" at bounding box center [900, 274] width 13 height 13
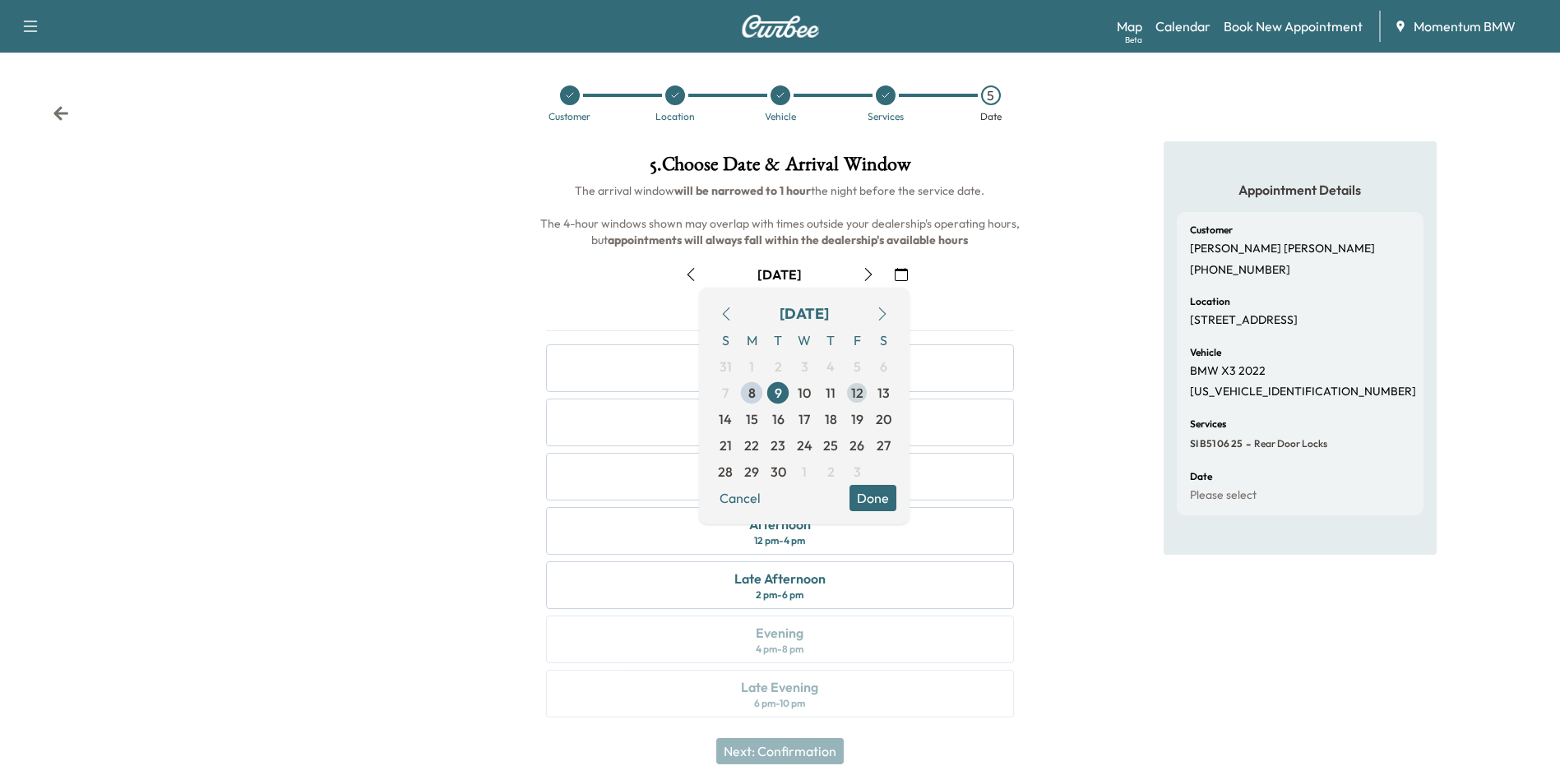
click at [864, 391] on span "12" at bounding box center [857, 393] width 27 height 27
click at [883, 502] on button "Done" at bounding box center [873, 498] width 47 height 27
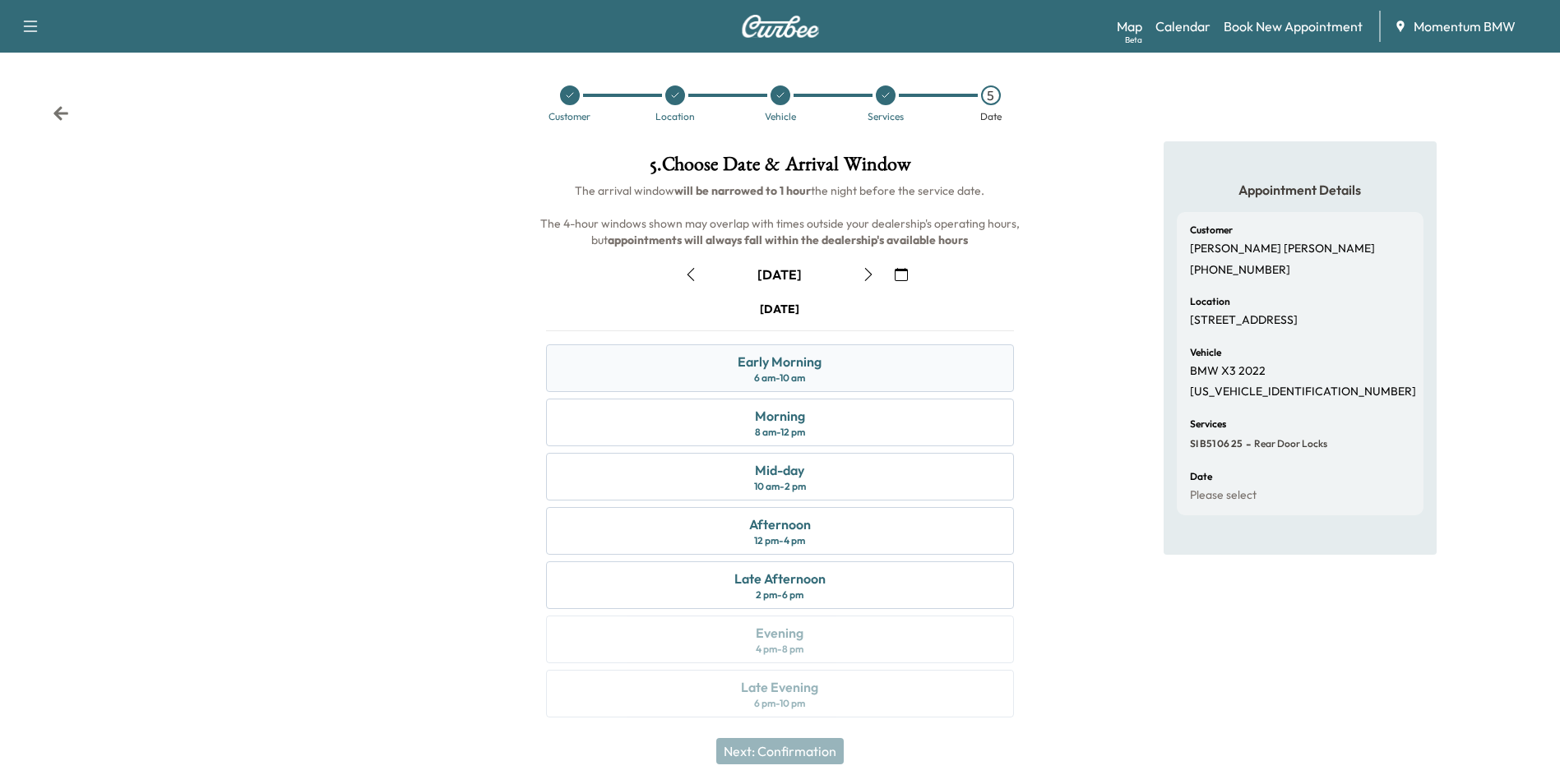
click at [899, 370] on div "Early Morning 6 am - 10 am" at bounding box center [780, 368] width 468 height 48
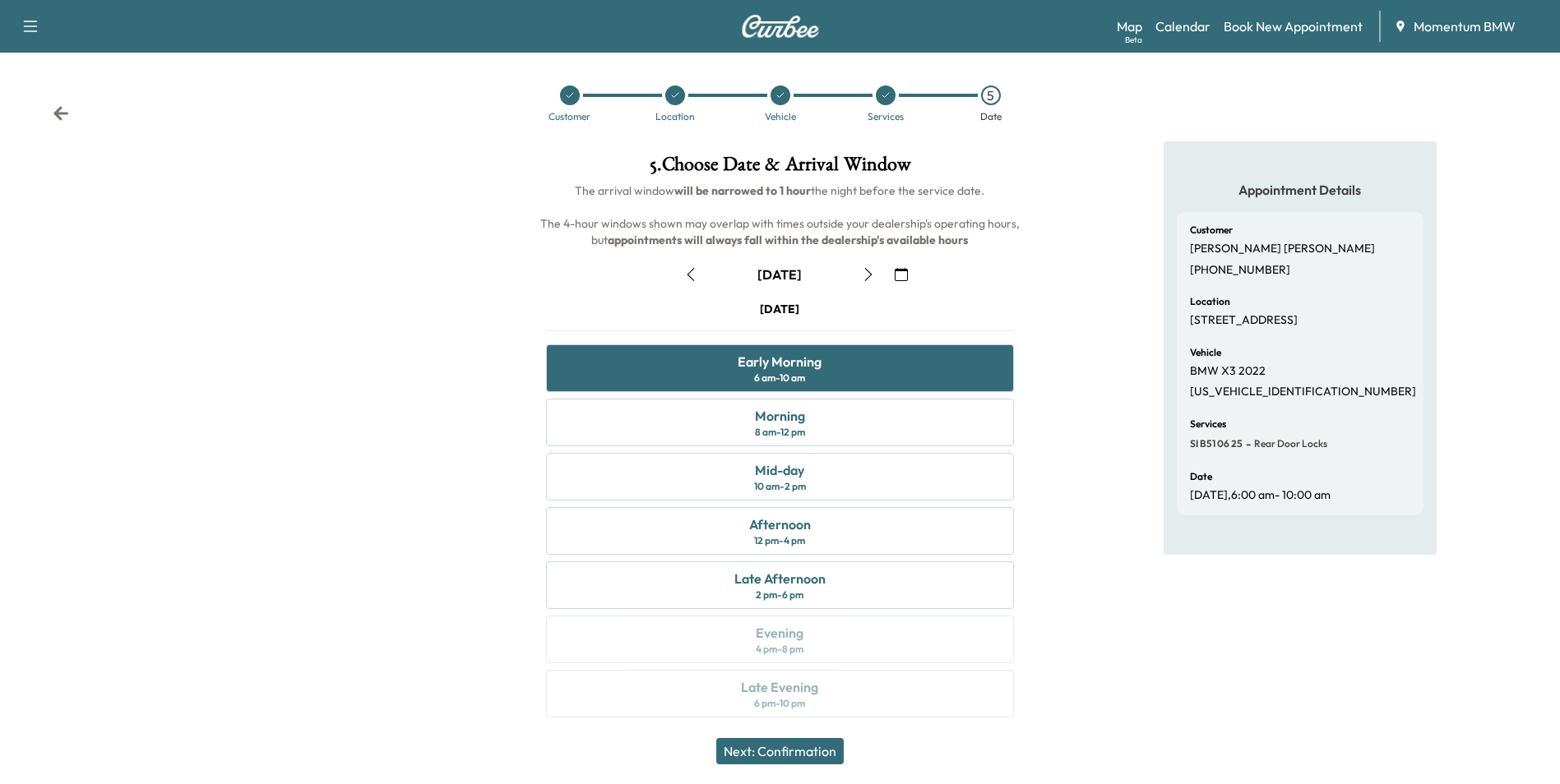
click at [819, 751] on button "Next: Confirmation" at bounding box center [780, 750] width 128 height 27
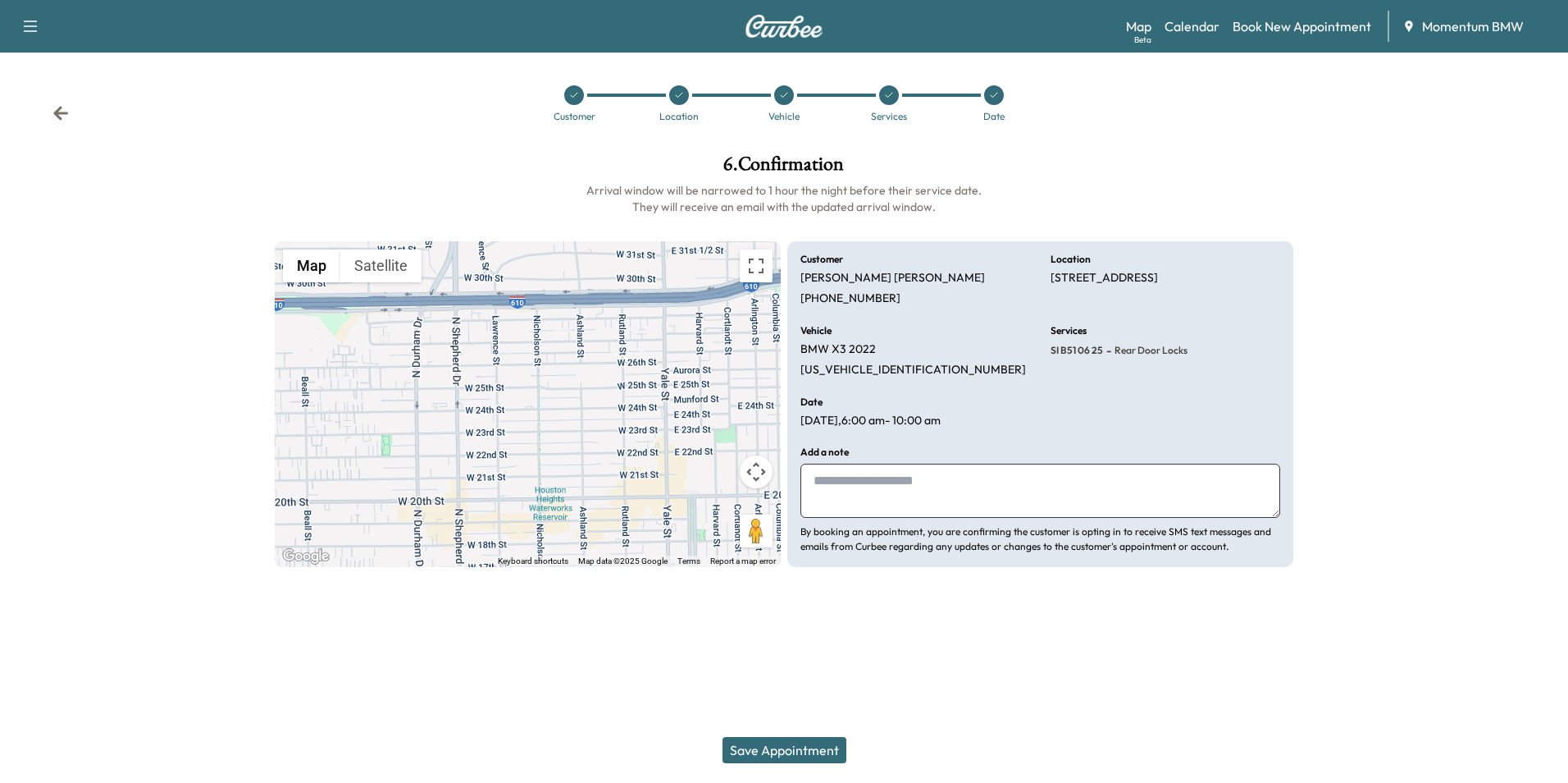
click at [988, 496] on textarea at bounding box center [1040, 490] width 480 height 54
type textarea "*"
type textarea "********"
click at [810, 748] on button "Save Appointment" at bounding box center [784, 749] width 124 height 27
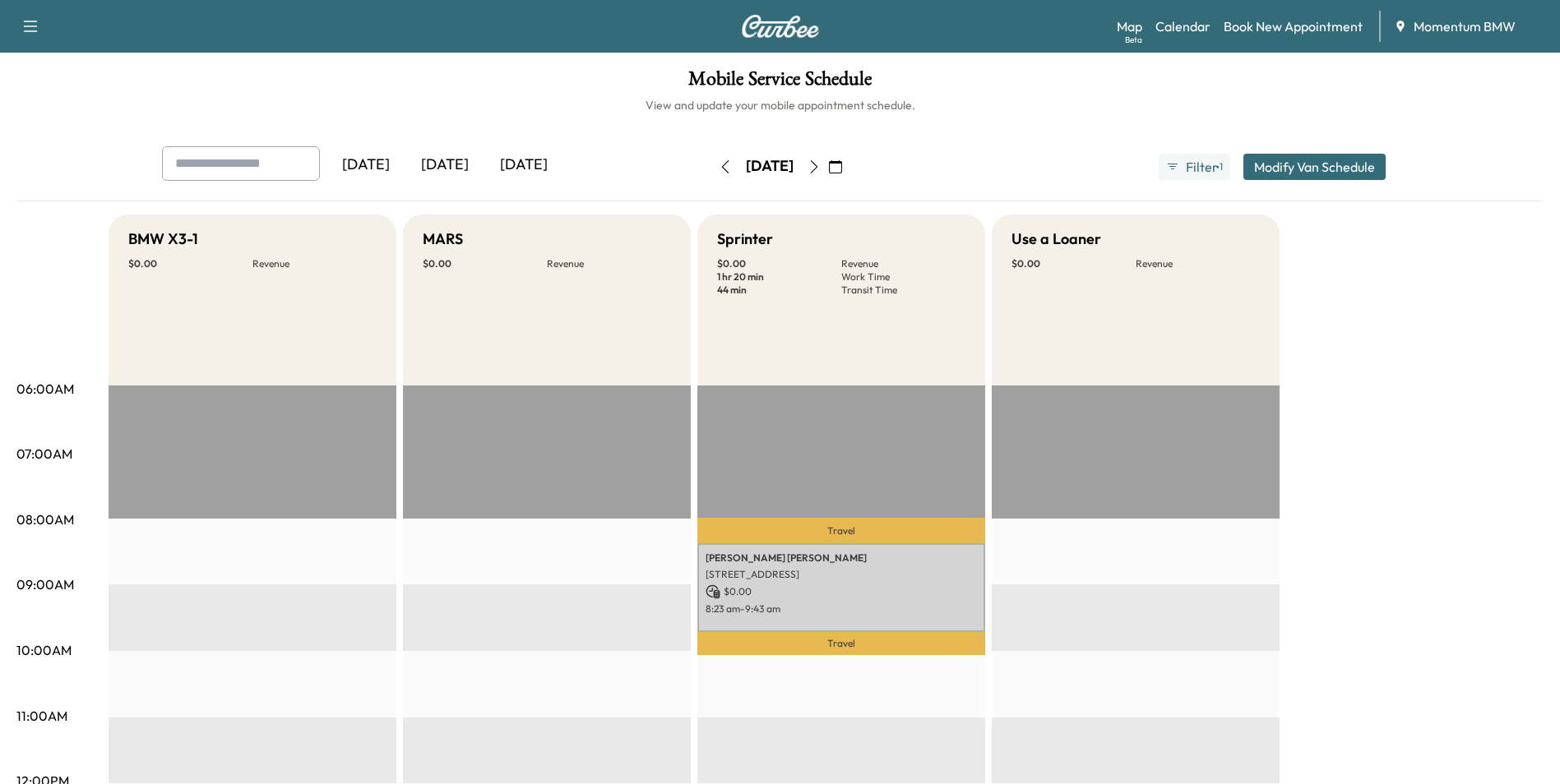
click at [842, 167] on icon "button" at bounding box center [835, 166] width 13 height 13
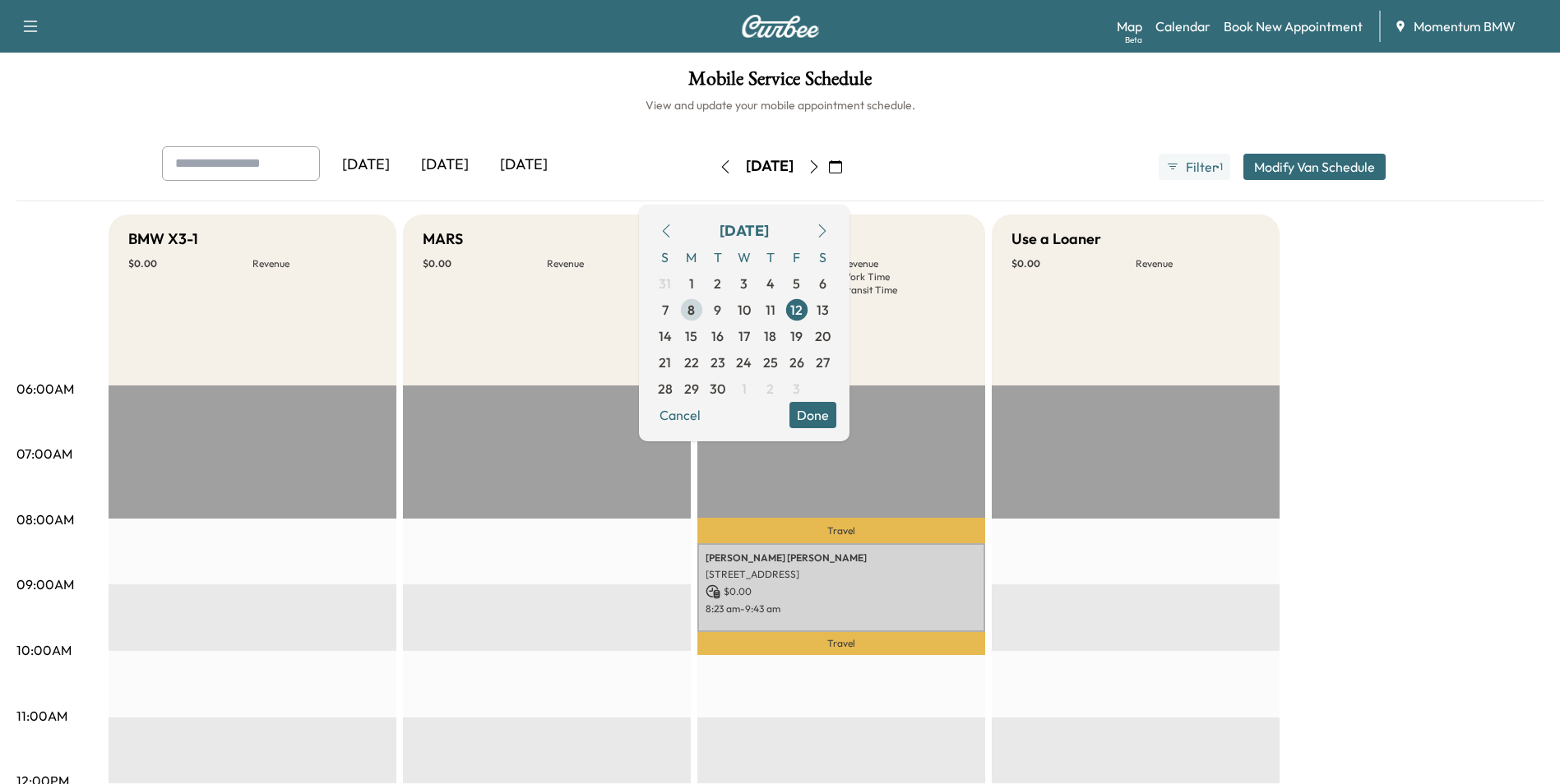
click at [694, 308] on span "8" at bounding box center [690, 310] width 7 height 20
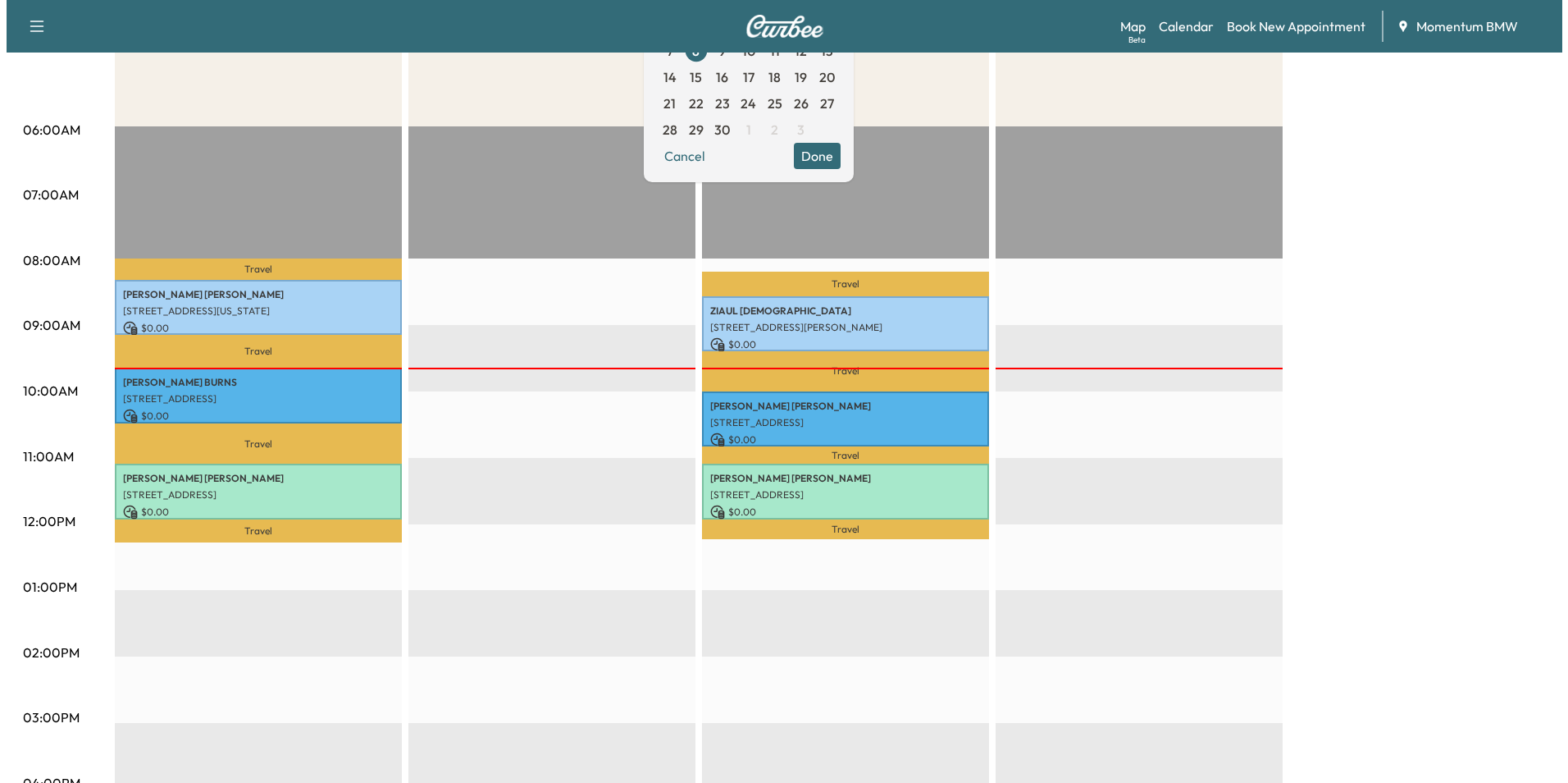
scroll to position [328, 0]
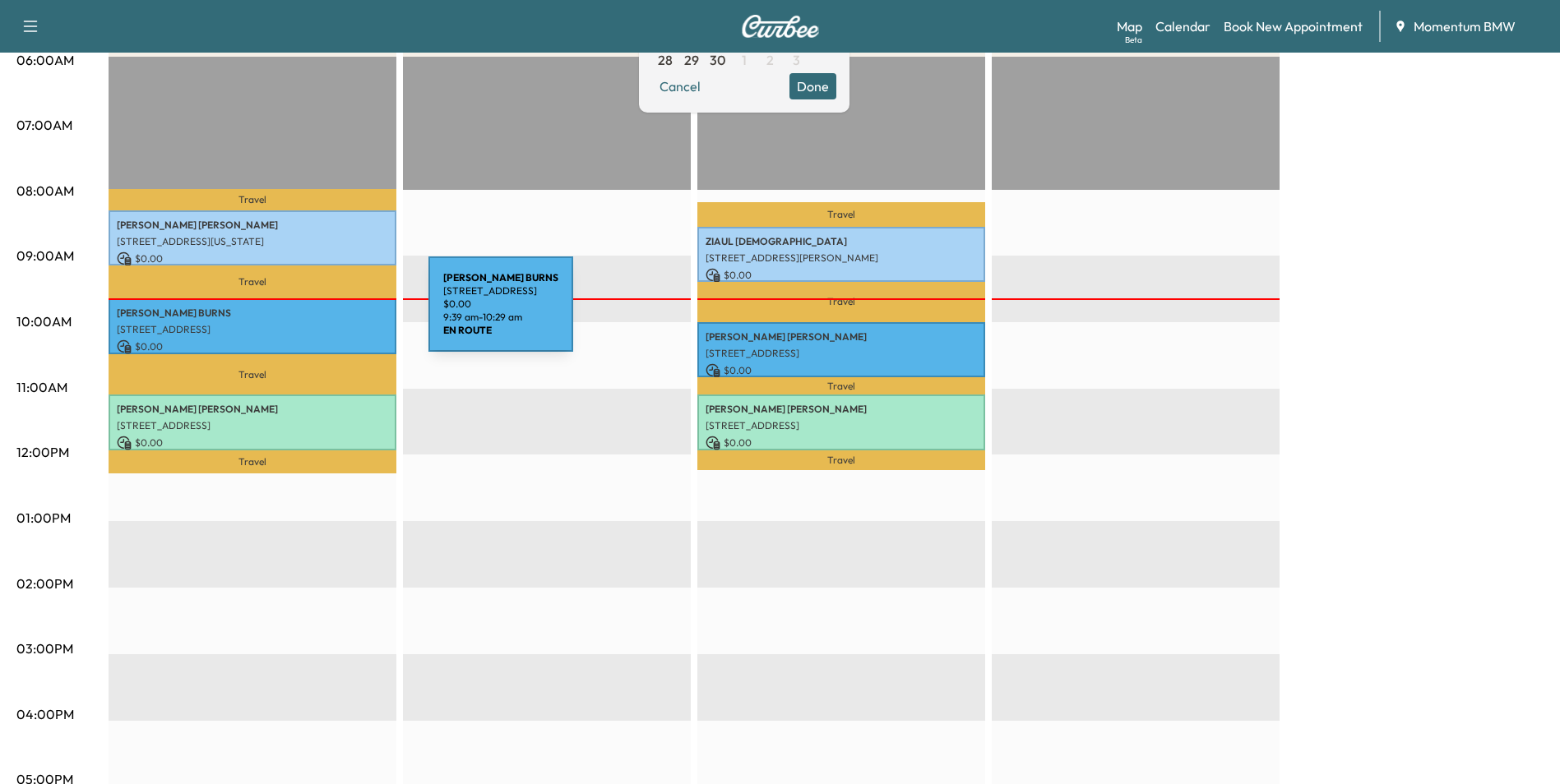
click at [305, 314] on p "[PERSON_NAME]" at bounding box center [253, 313] width 271 height 13
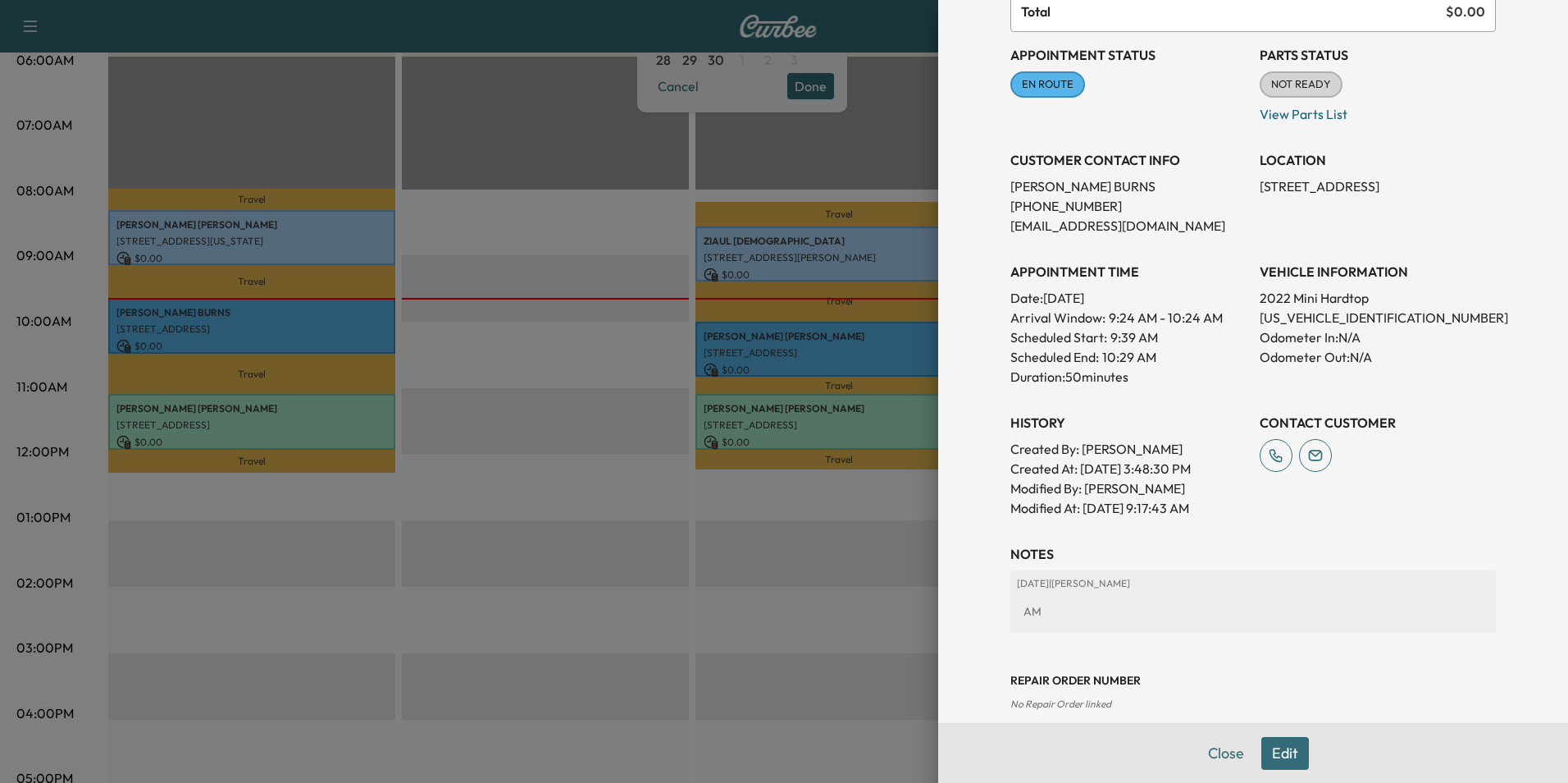
scroll to position [182, 0]
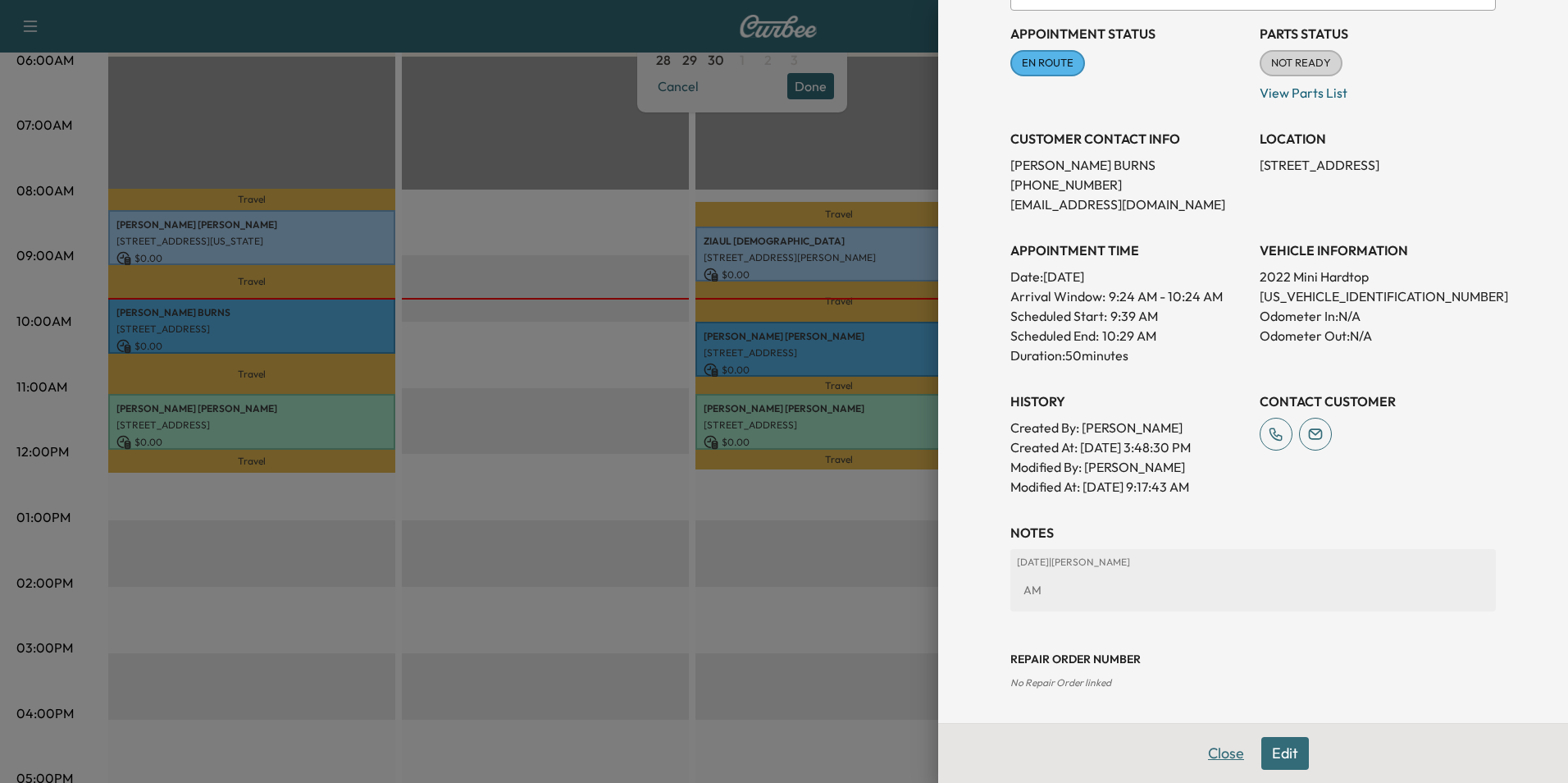
click at [1225, 761] on button "Close" at bounding box center [1226, 752] width 57 height 33
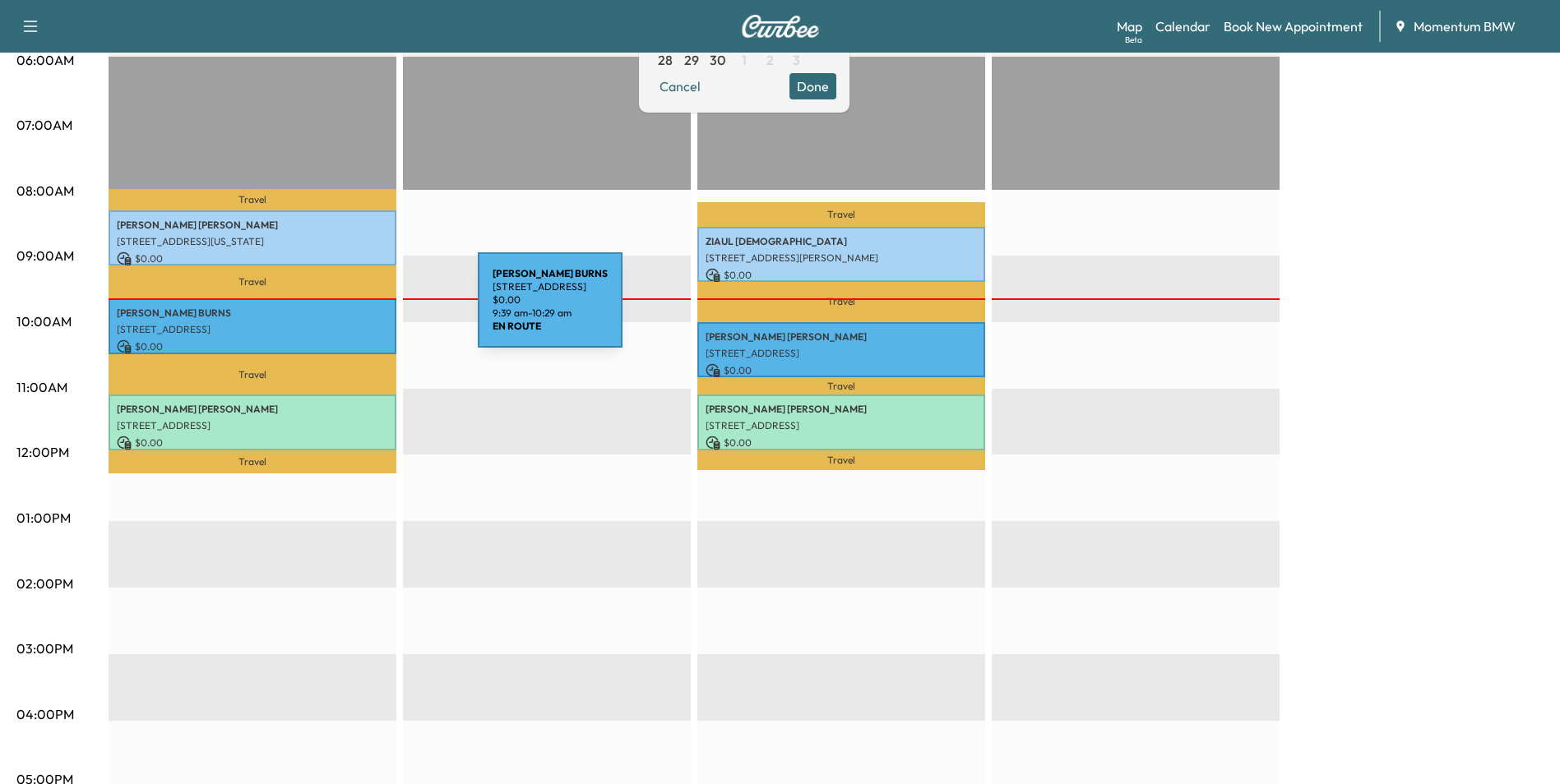
click at [355, 310] on p "[PERSON_NAME]" at bounding box center [253, 313] width 271 height 13
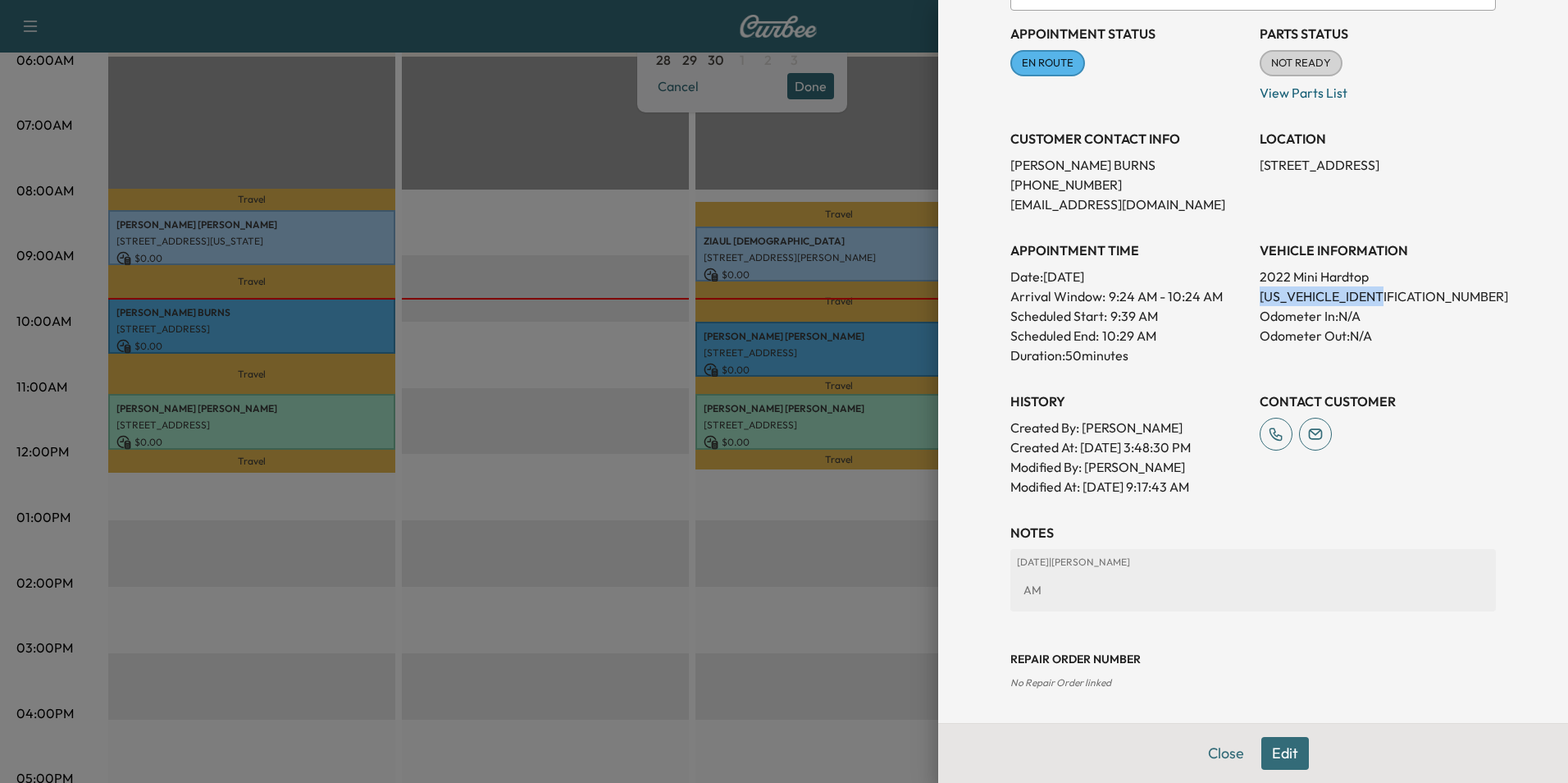
drag, startPoint x: 1399, startPoint y: 297, endPoint x: 1251, endPoint y: 293, distance: 148.1
click at [1260, 293] on p "[US_VEHICLE_IDENTIFICATION_NUMBER]" at bounding box center [1377, 297] width 236 height 20
drag, startPoint x: 1251, startPoint y: 293, endPoint x: 1316, endPoint y: 292, distance: 65.0
copy p "[US_VEHICLE_IDENTIFICATION_NUMBER]"
drag, startPoint x: 1370, startPoint y: 162, endPoint x: 1249, endPoint y: 162, distance: 121.0
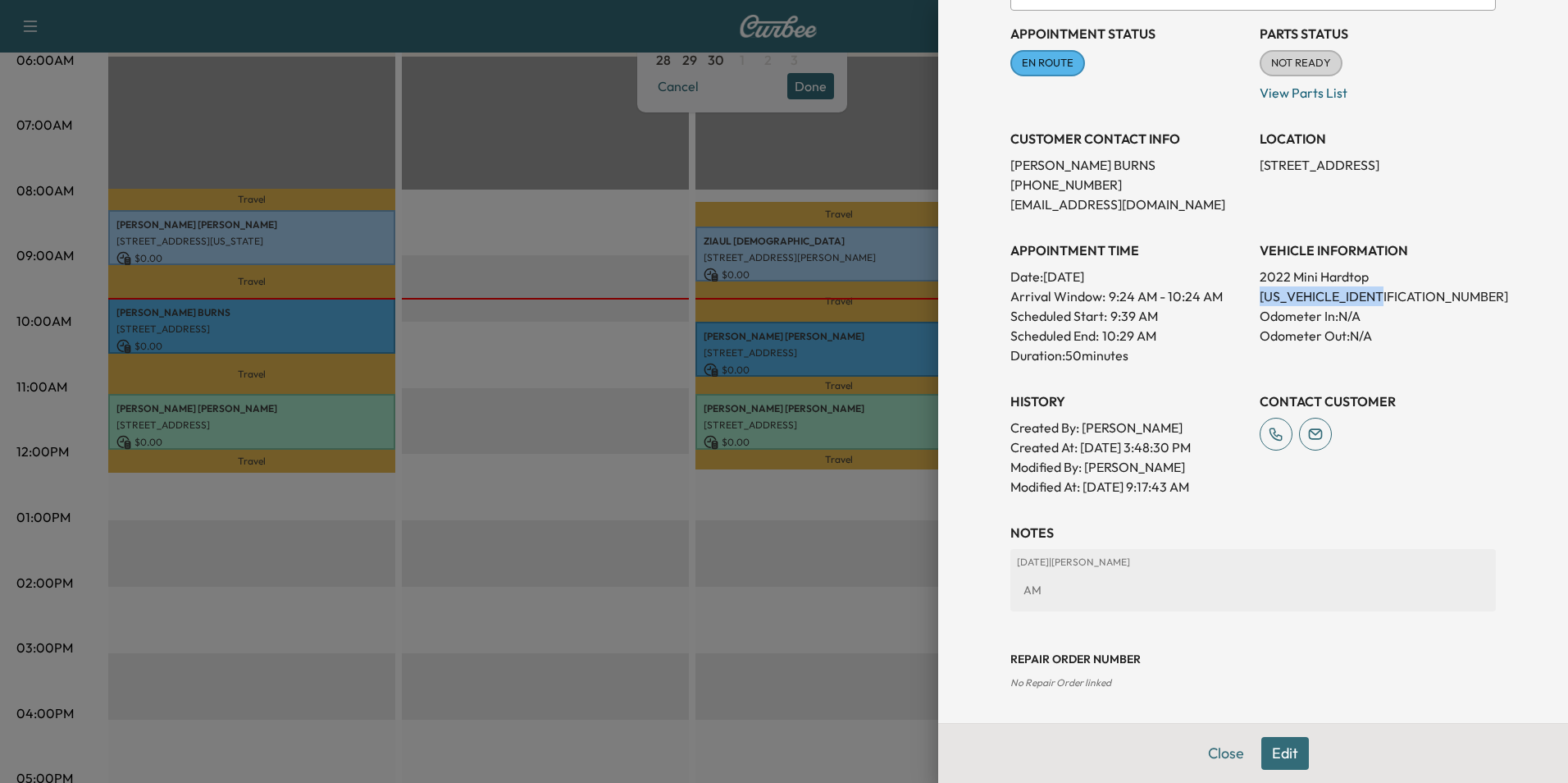
click at [1260, 162] on p "[STREET_ADDRESS]" at bounding box center [1377, 165] width 236 height 20
drag, startPoint x: 1249, startPoint y: 162, endPoint x: 1283, endPoint y: 162, distance: 34.0
copy p "[STREET_ADDRESS][PERSON_NAME]"
click at [1212, 748] on button "Close" at bounding box center [1226, 752] width 57 height 33
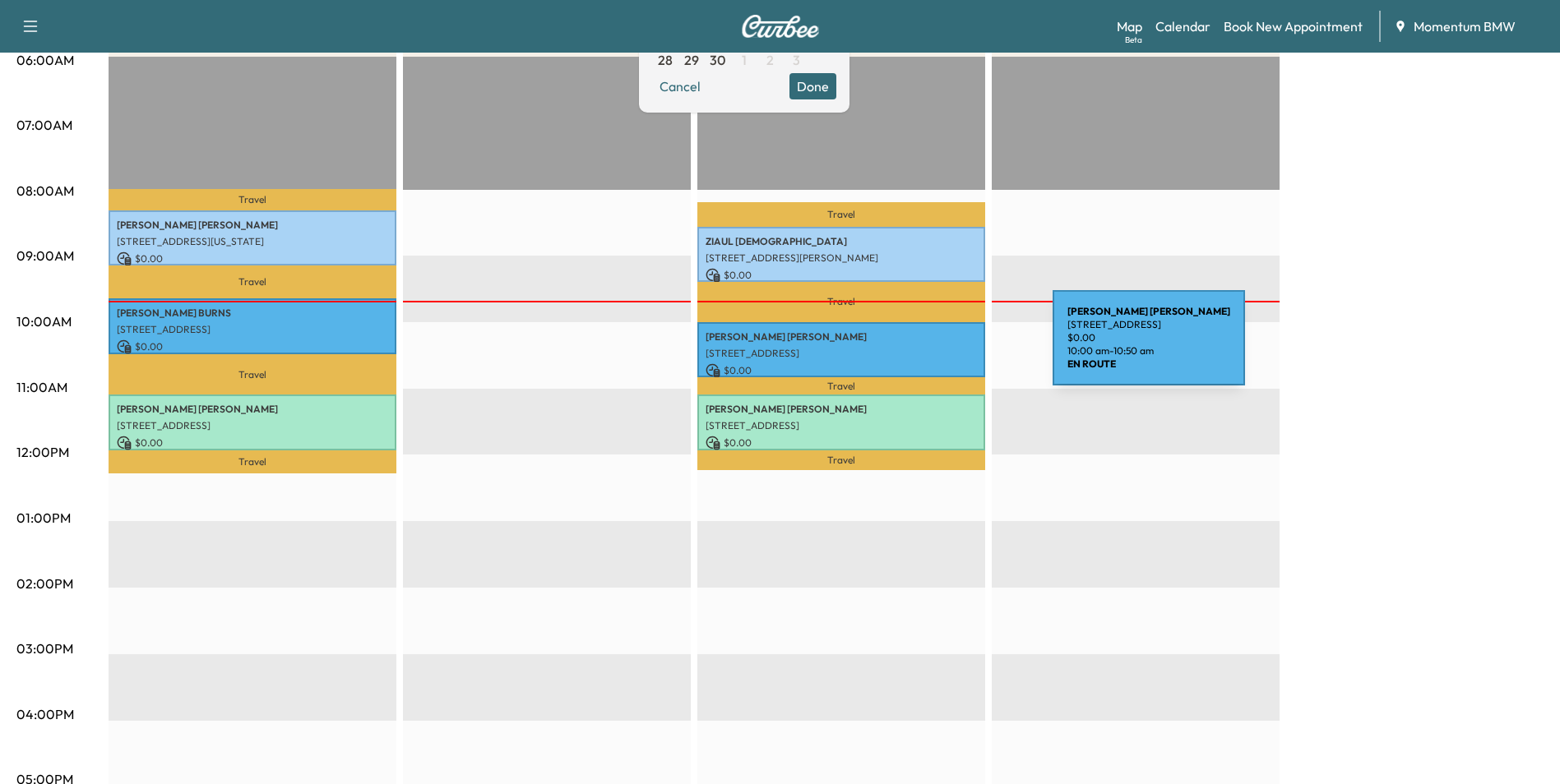
click at [929, 347] on p "[STREET_ADDRESS]" at bounding box center [841, 352] width 271 height 13
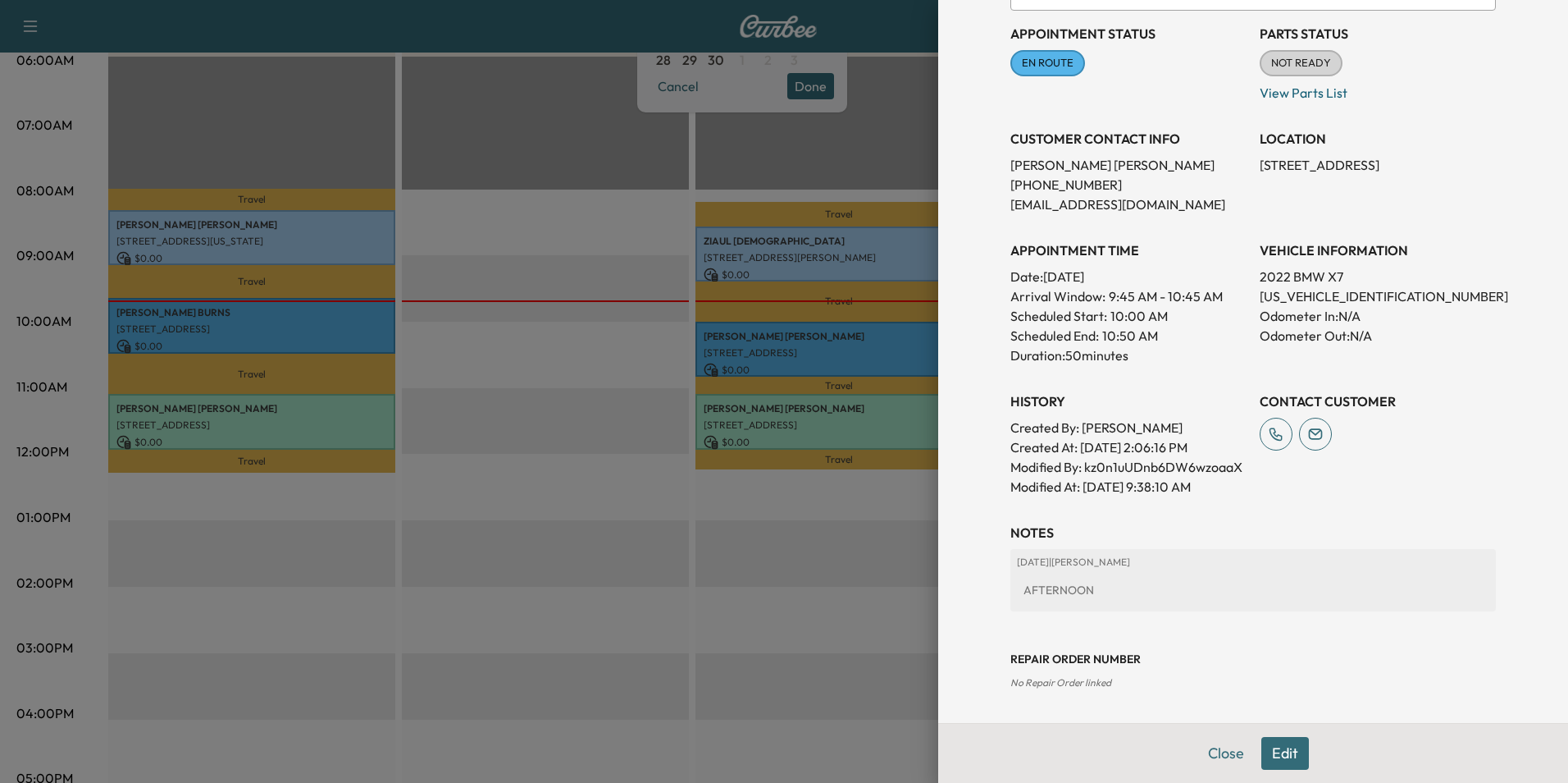
click at [1220, 755] on button "Close" at bounding box center [1226, 752] width 57 height 33
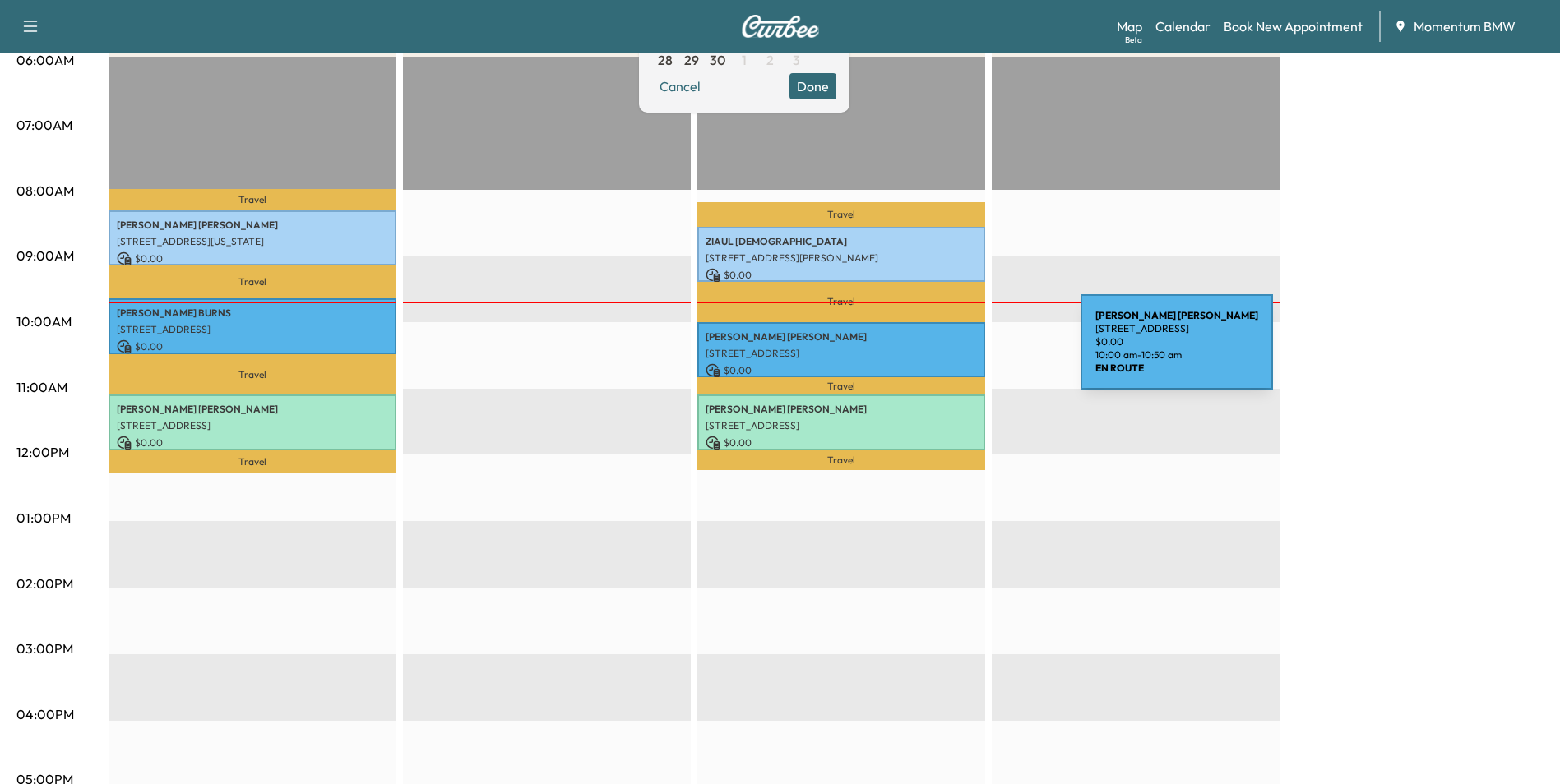
click at [957, 351] on p "[STREET_ADDRESS]" at bounding box center [841, 352] width 271 height 13
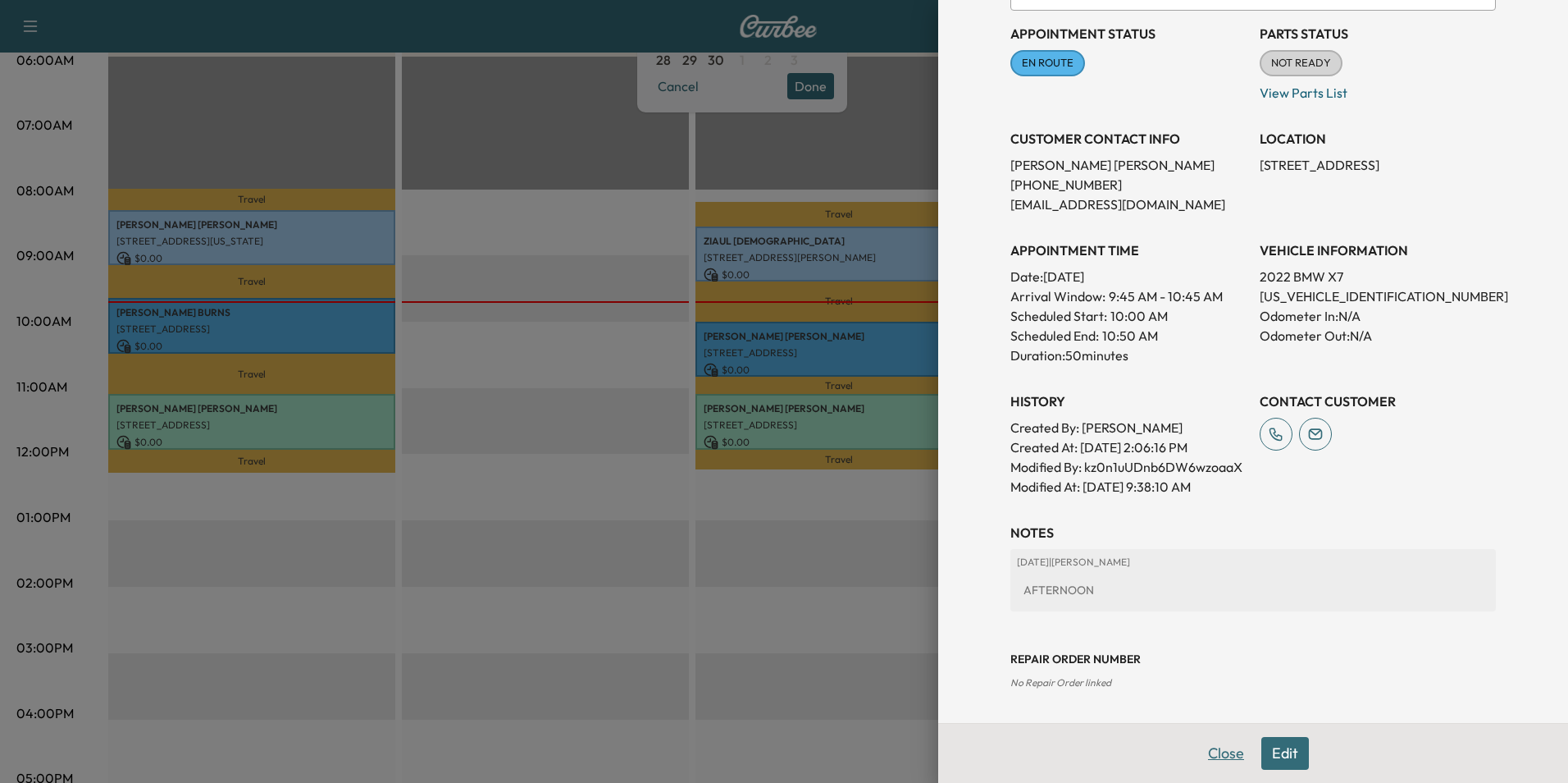
click at [1211, 750] on button "Close" at bounding box center [1226, 752] width 57 height 33
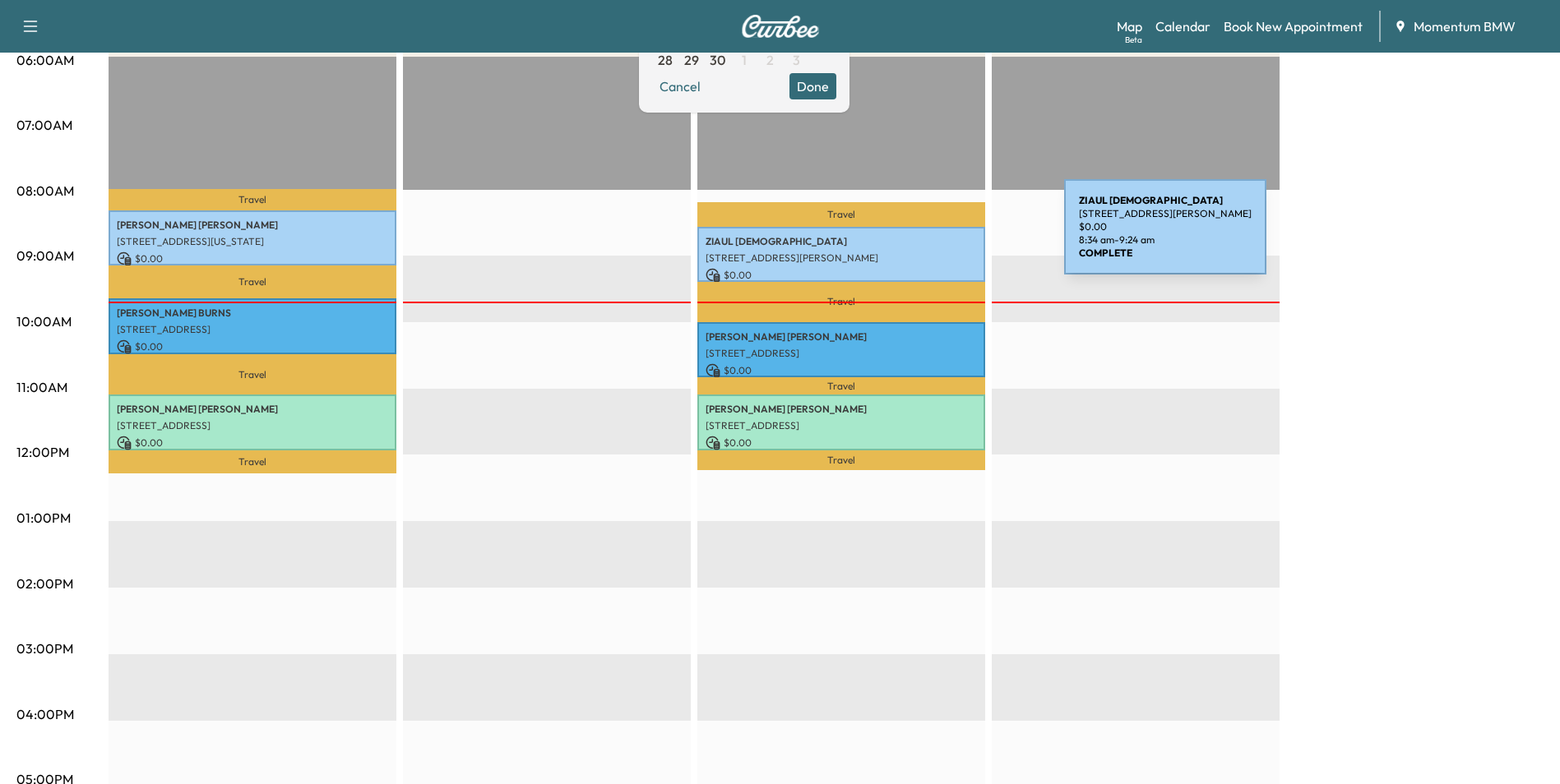
click at [941, 237] on p "[PERSON_NAME][DEMOGRAPHIC_DATA]" at bounding box center [841, 241] width 271 height 13
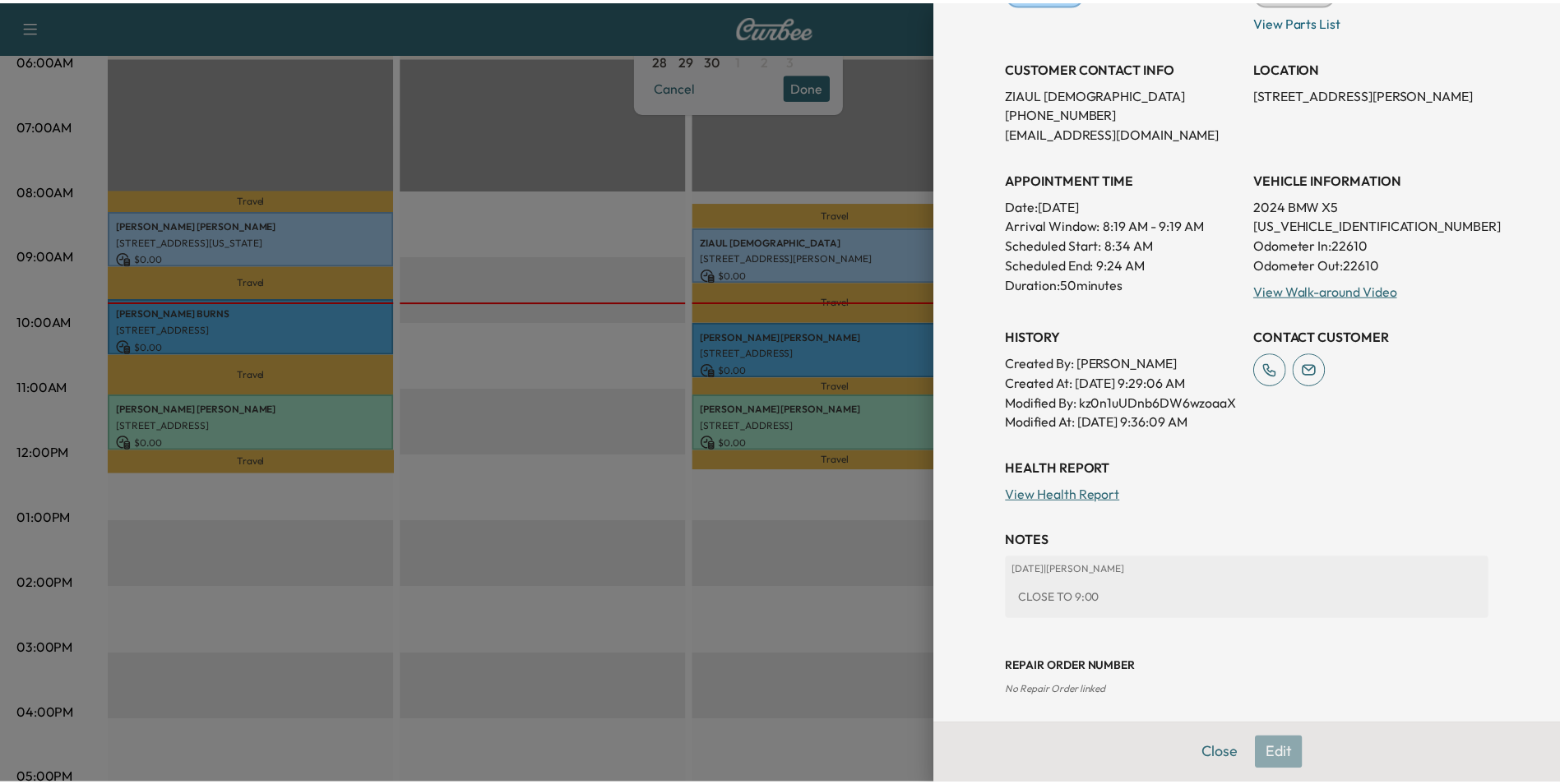
scroll to position [261, 0]
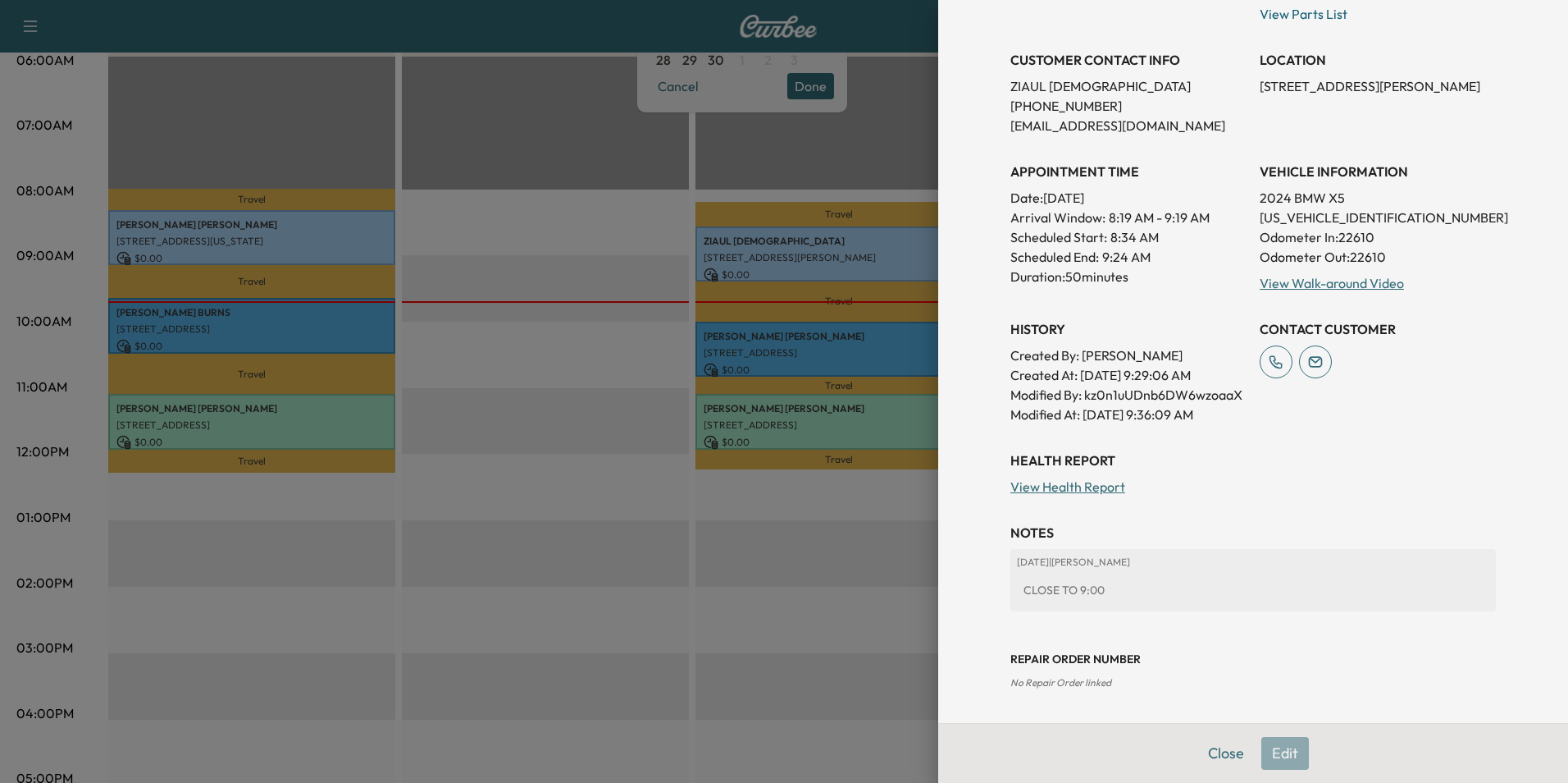
click at [1229, 744] on button "Close" at bounding box center [1226, 752] width 57 height 33
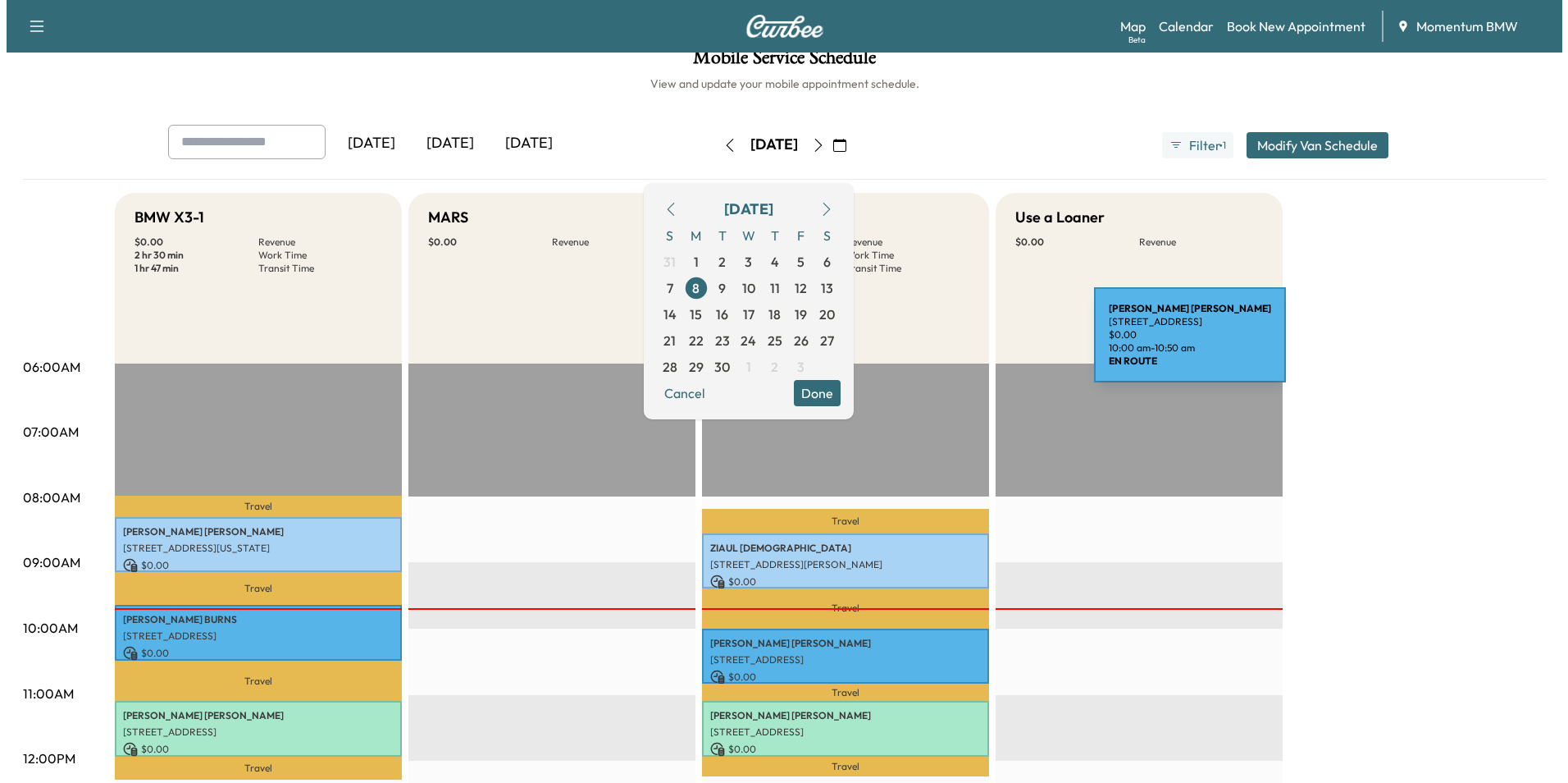
scroll to position [0, 0]
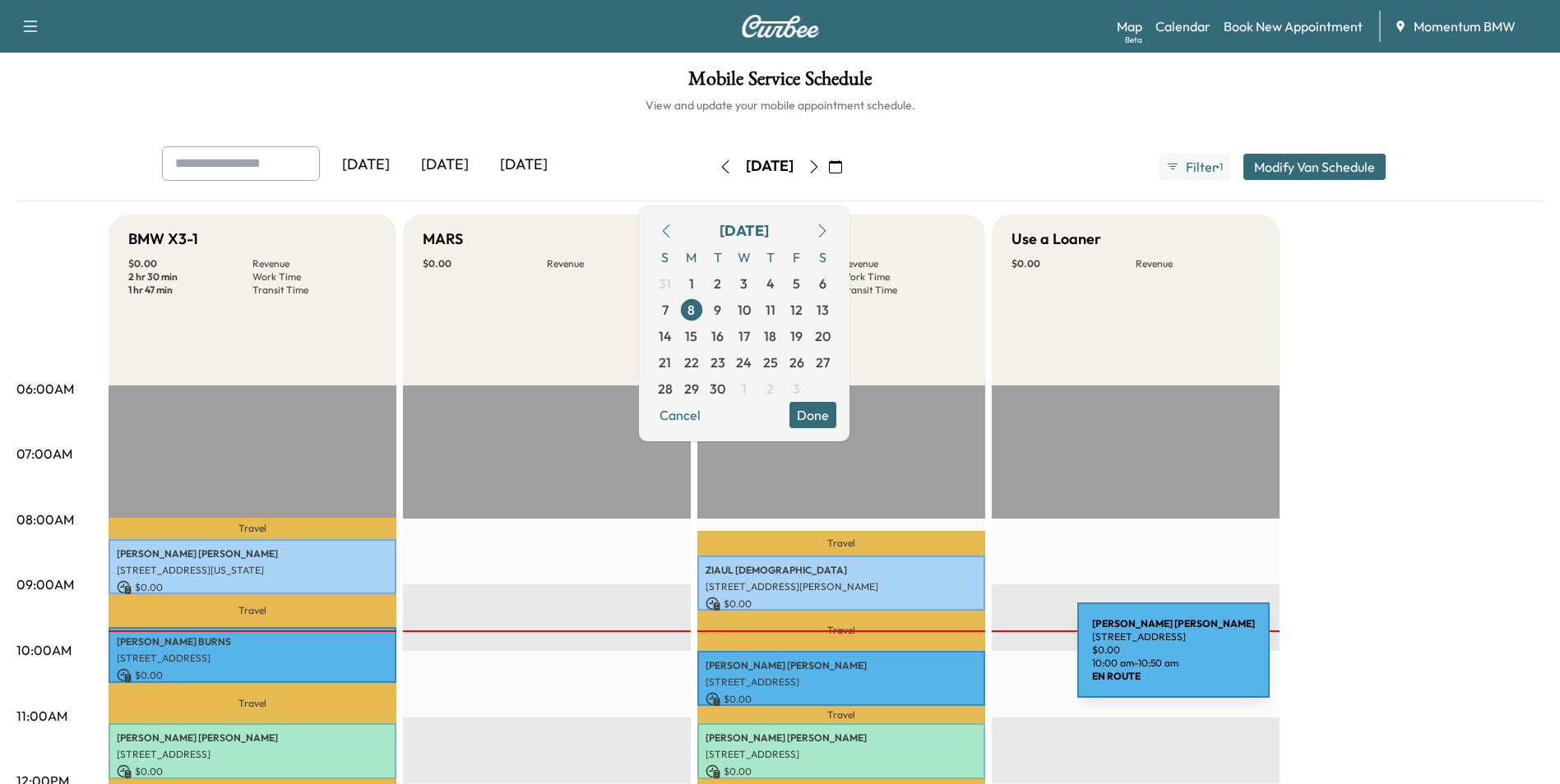
click at [954, 660] on p "[PERSON_NAME]" at bounding box center [841, 665] width 271 height 13
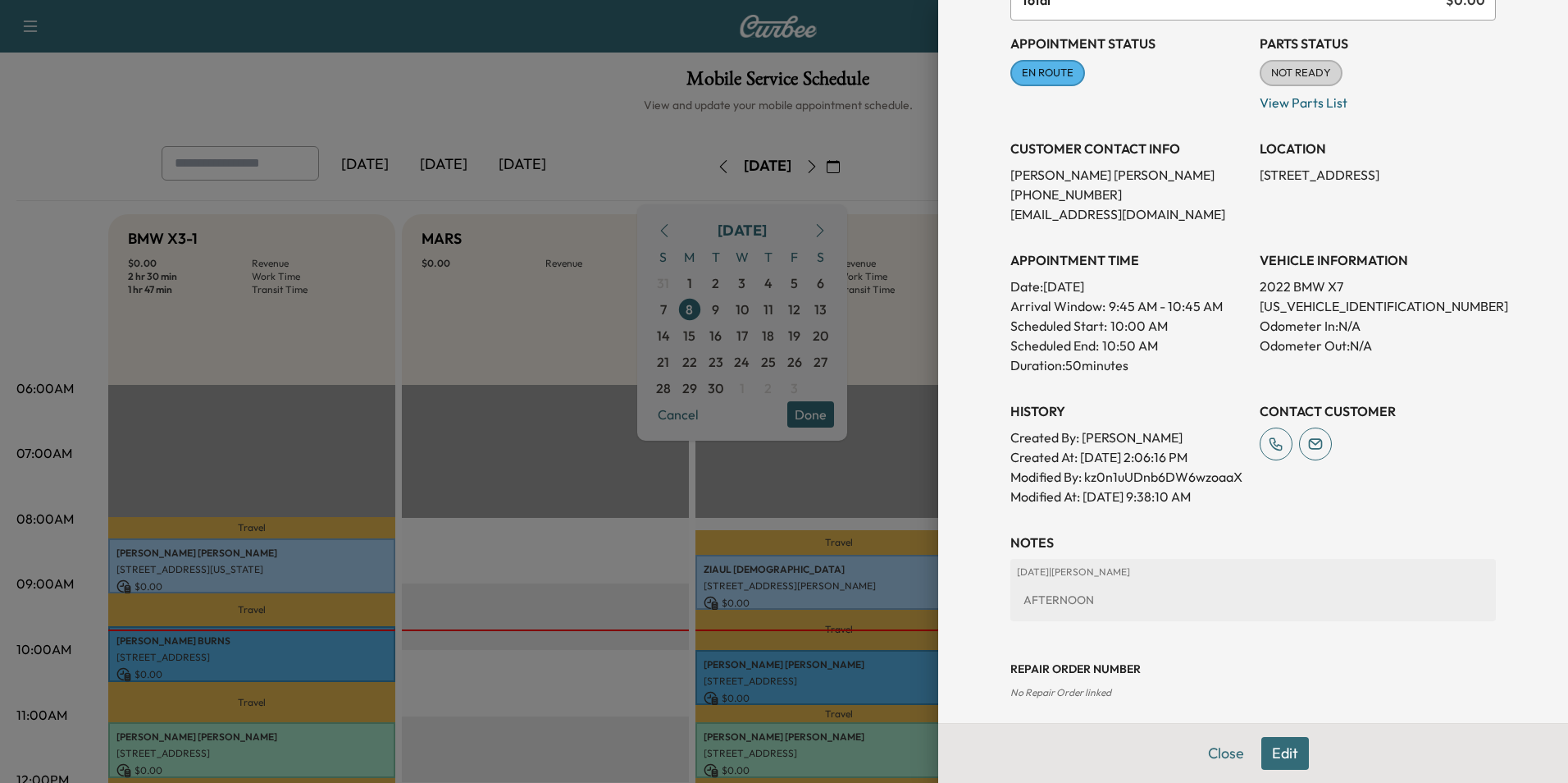
scroll to position [182, 0]
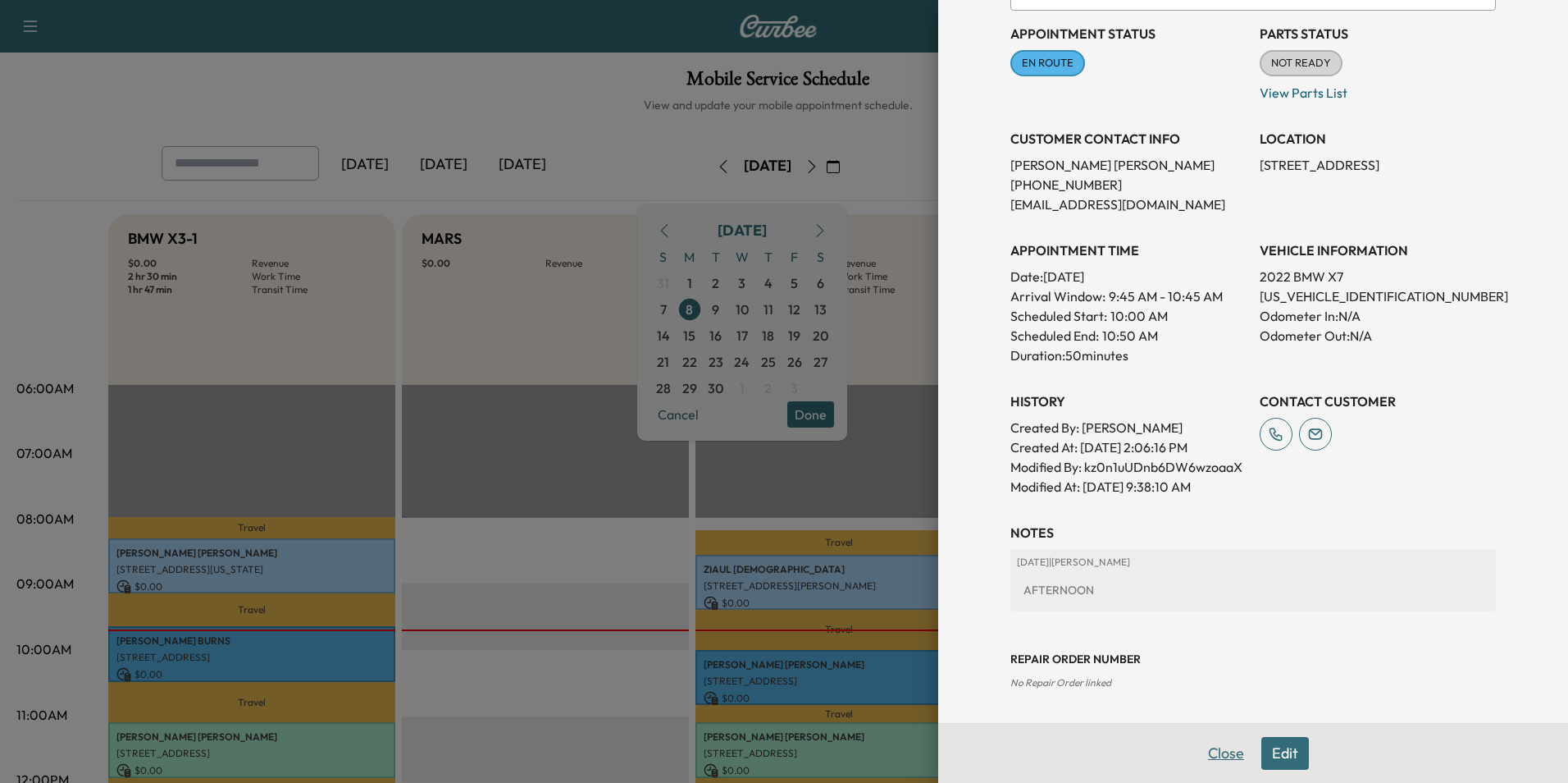
click at [1209, 752] on button "Close" at bounding box center [1226, 752] width 57 height 33
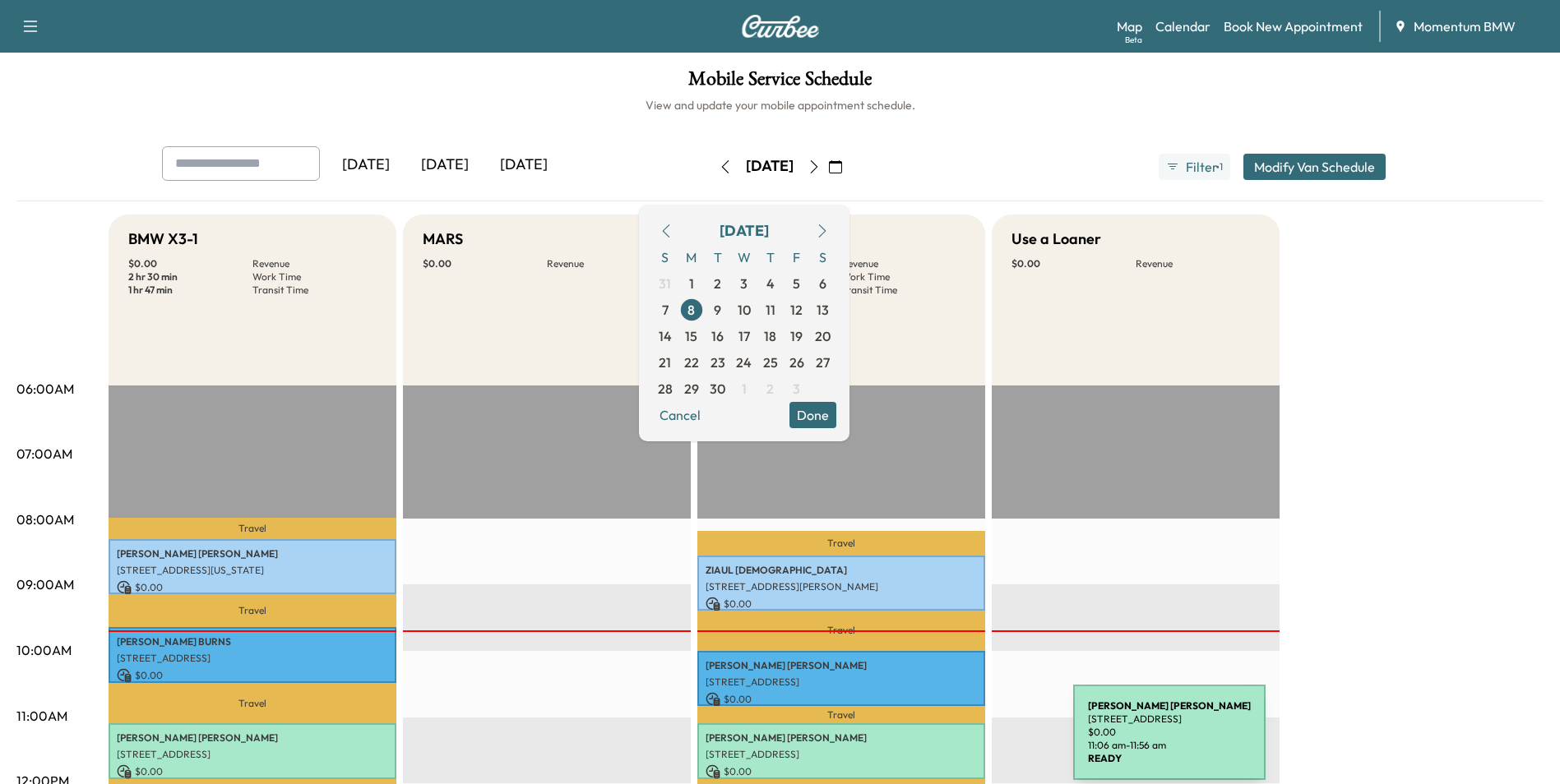
click at [950, 742] on div "[PERSON_NAME] [STREET_ADDRESS] $ 0.00 11:06 am - 11:56 am" at bounding box center [841, 750] width 288 height 55
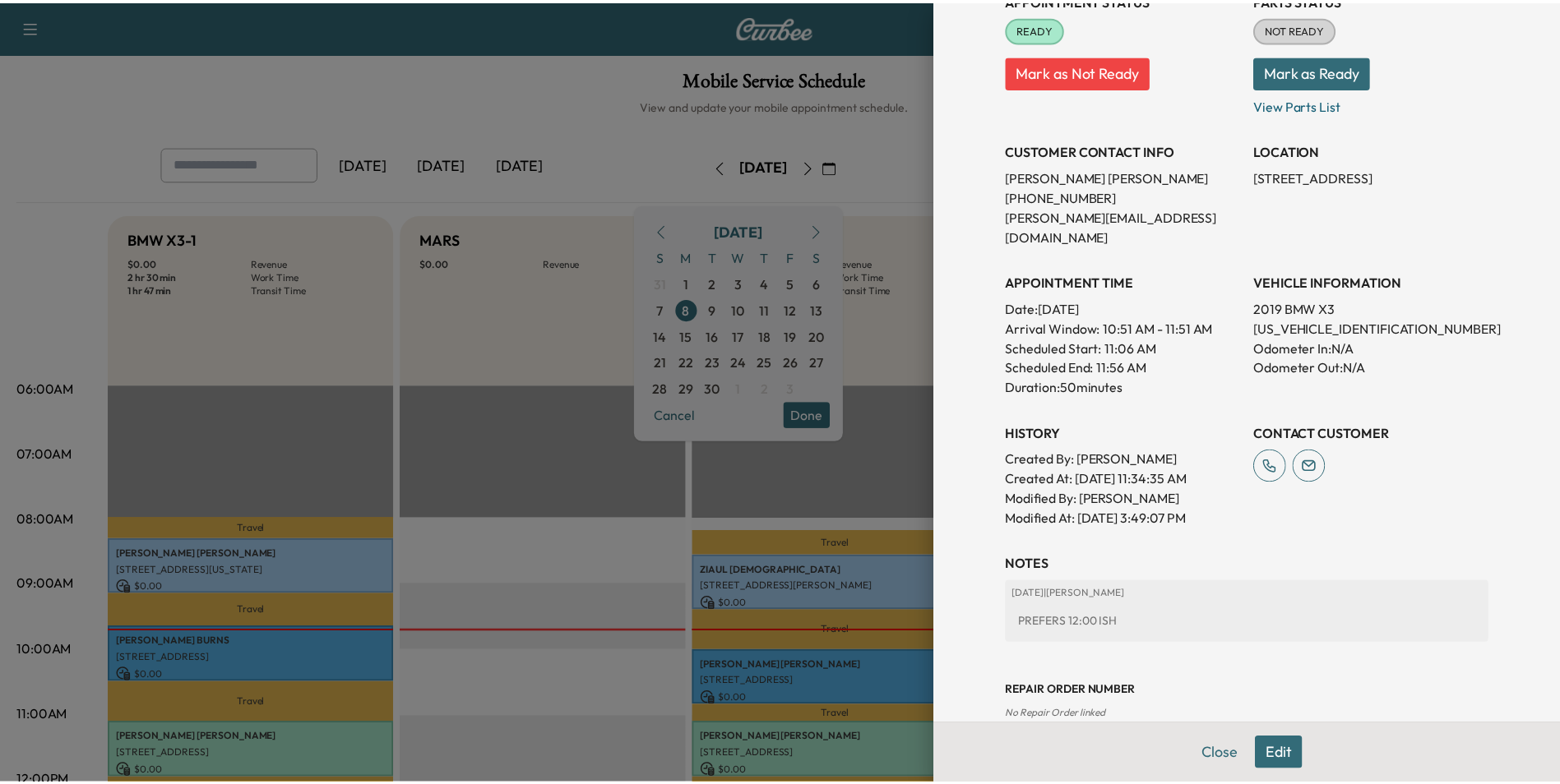
scroll to position [229, 0]
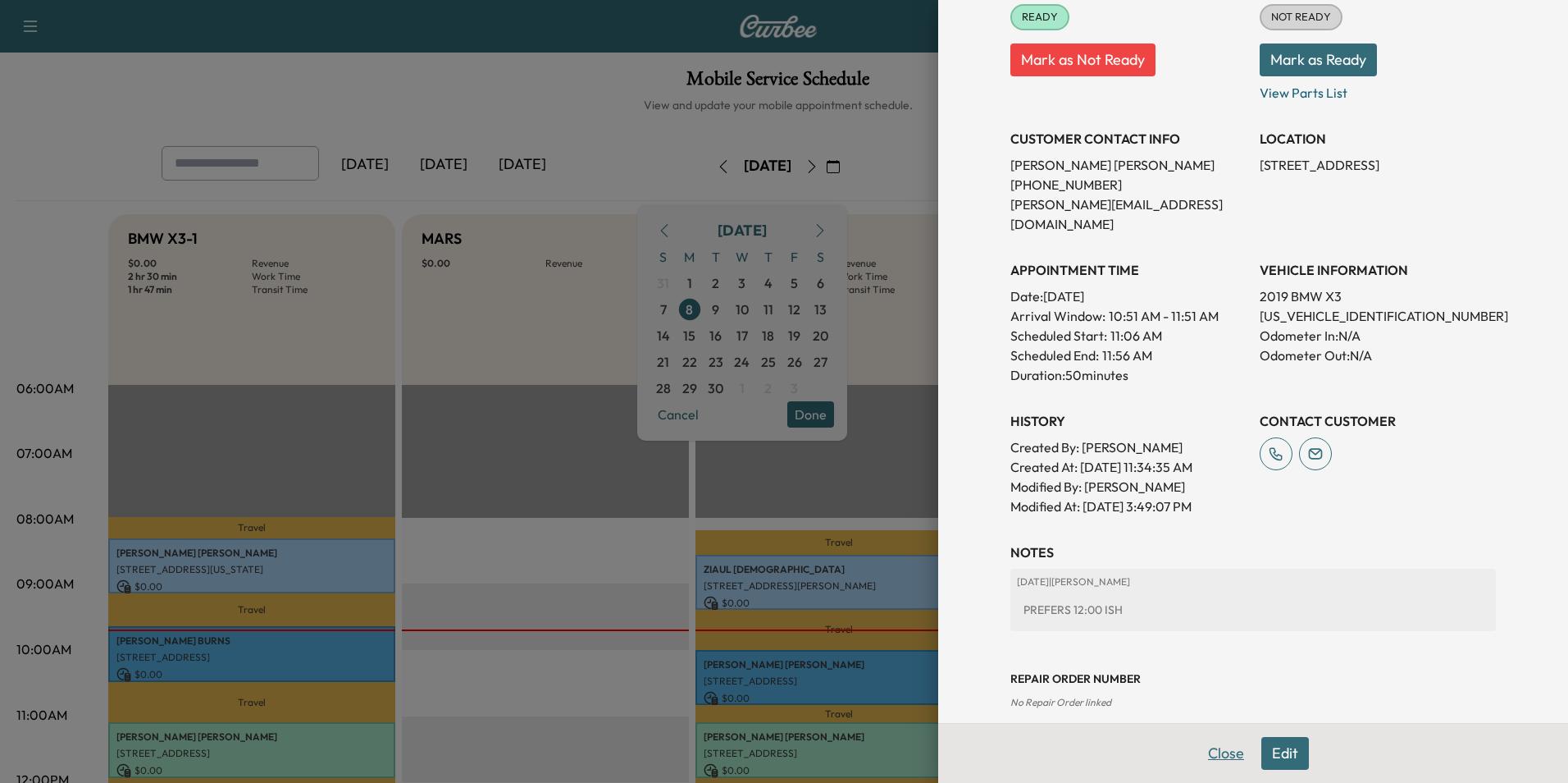
click at [1218, 749] on button "Close" at bounding box center [1226, 752] width 57 height 33
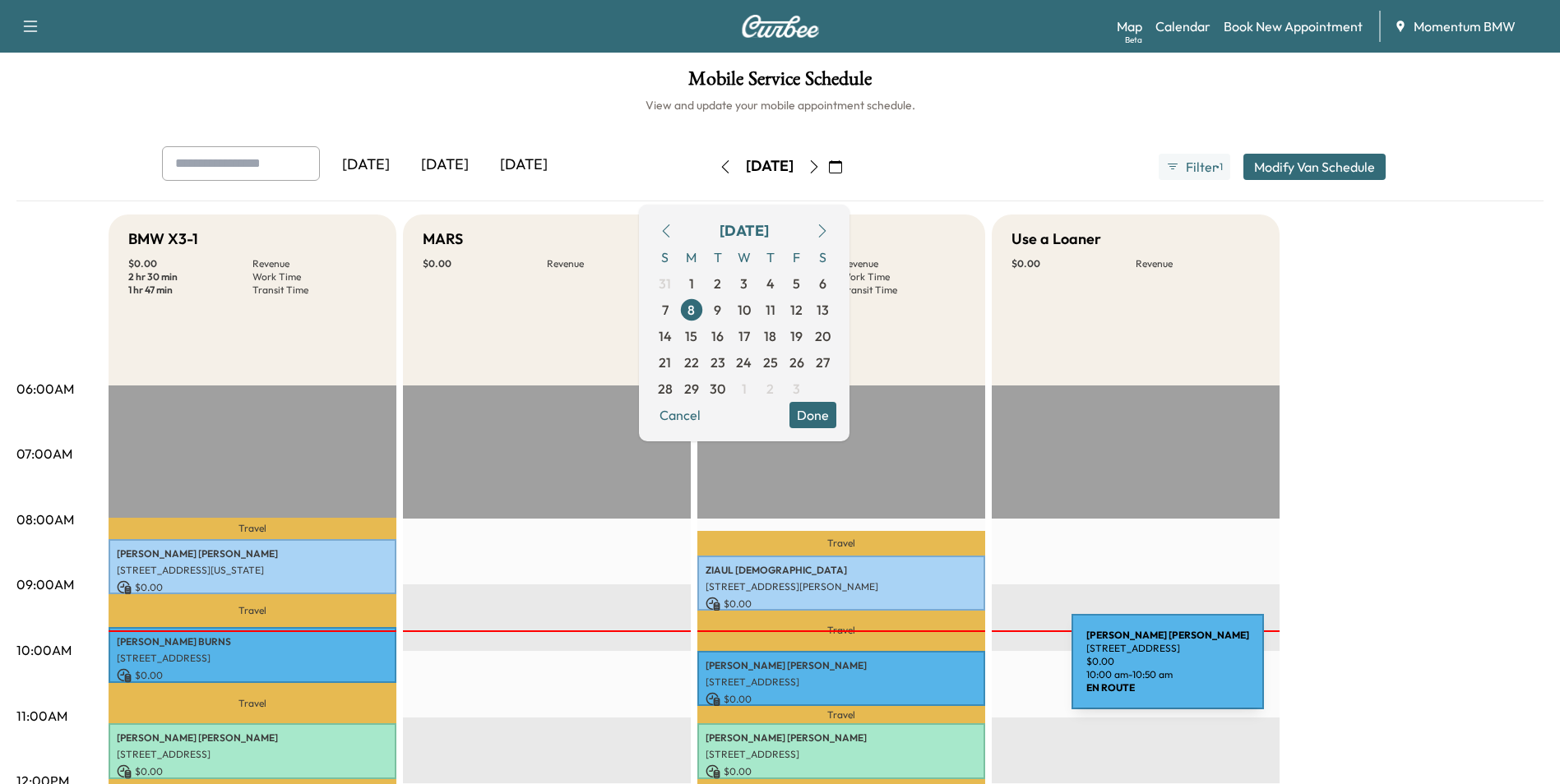
click at [948, 675] on p "[STREET_ADDRESS]" at bounding box center [841, 681] width 271 height 13
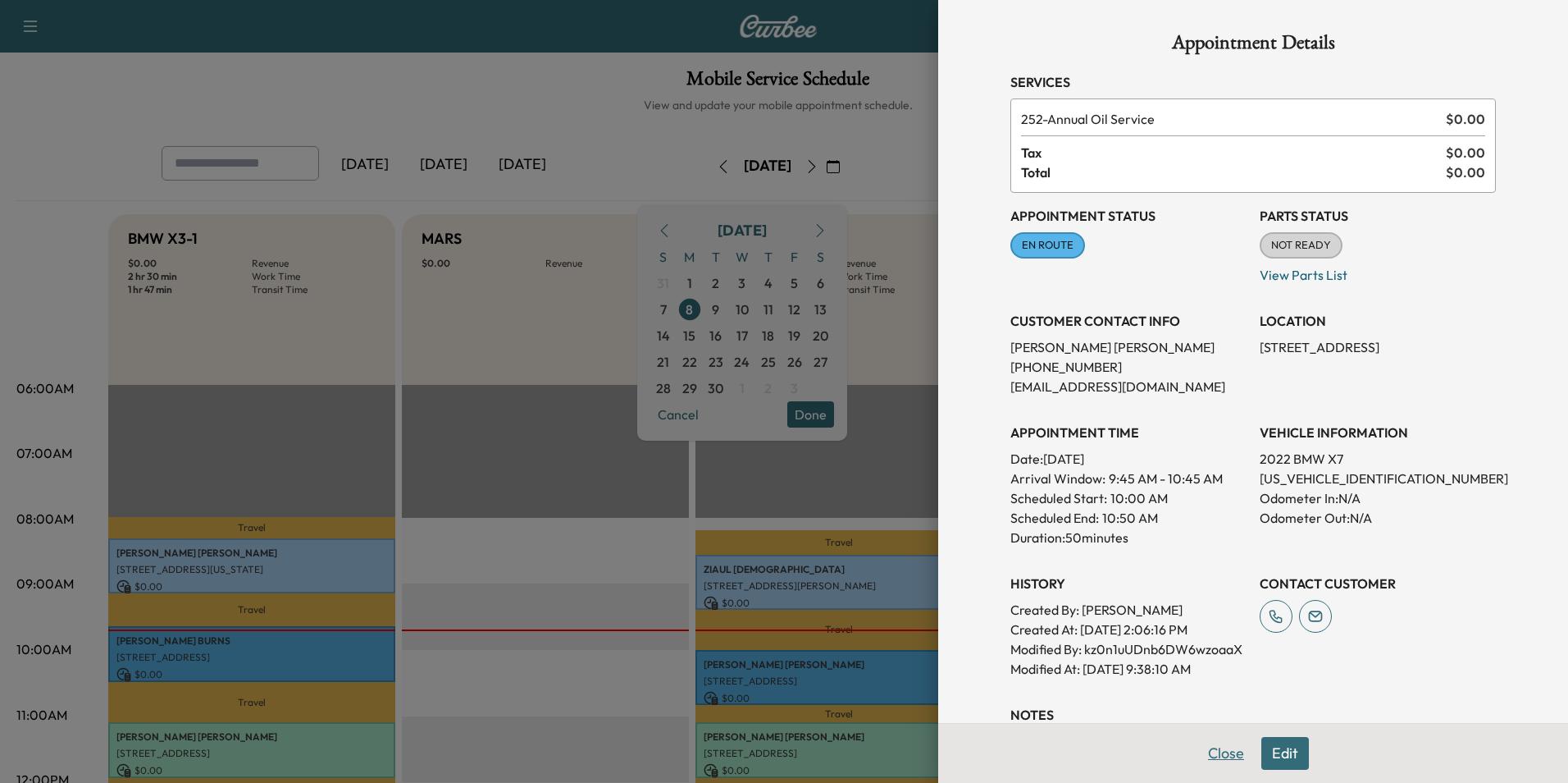
click at [1219, 754] on button "Close" at bounding box center [1226, 752] width 57 height 33
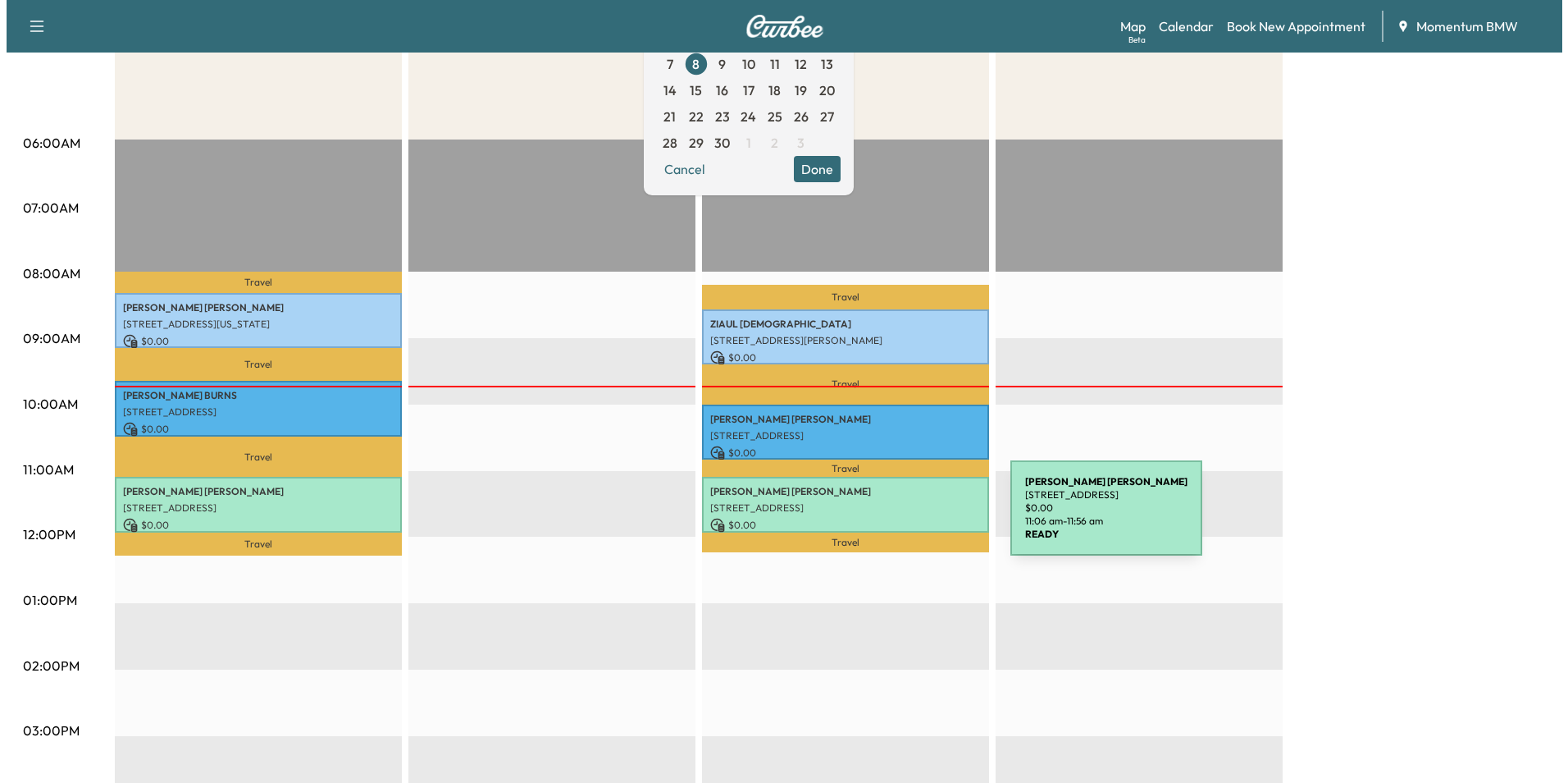
scroll to position [246, 0]
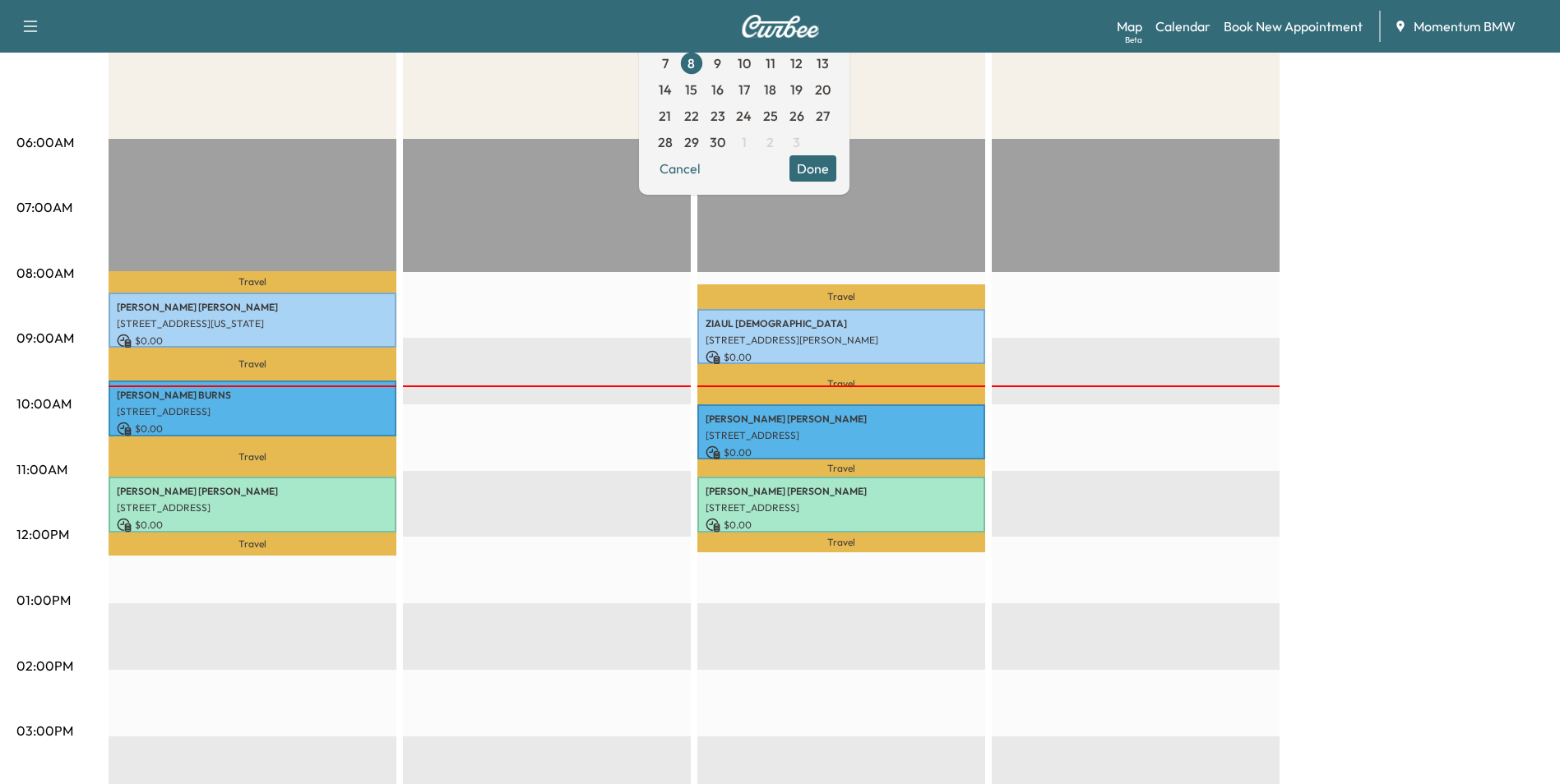
click at [1252, 491] on div "EST Start" at bounding box center [1135, 669] width 288 height 1061
drag, startPoint x: 731, startPoint y: 169, endPoint x: 716, endPoint y: 165, distance: 15.5
click at [708, 166] on button "Cancel" at bounding box center [679, 168] width 55 height 27
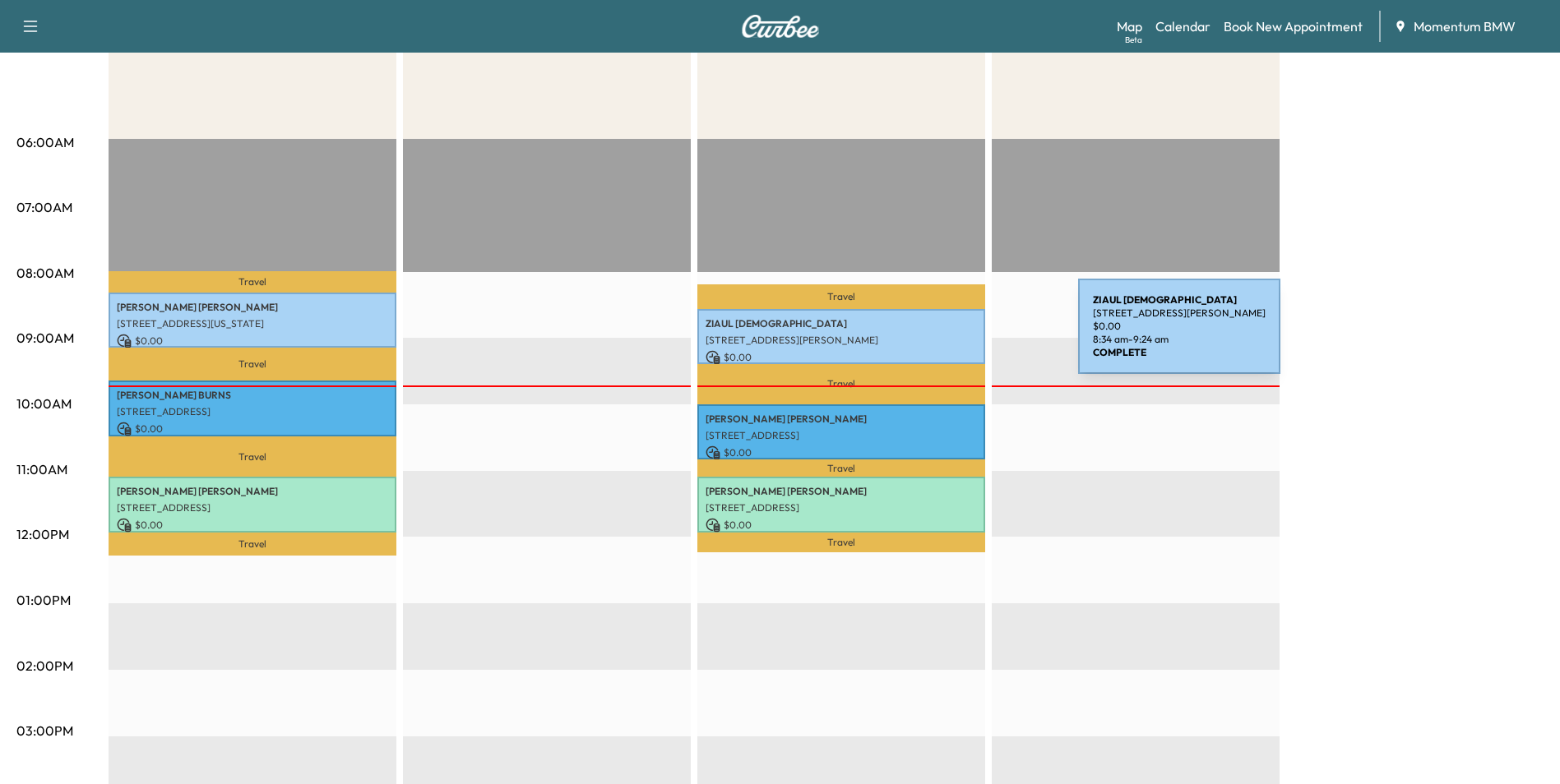
click at [955, 337] on p "[STREET_ADDRESS][PERSON_NAME]" at bounding box center [841, 340] width 271 height 13
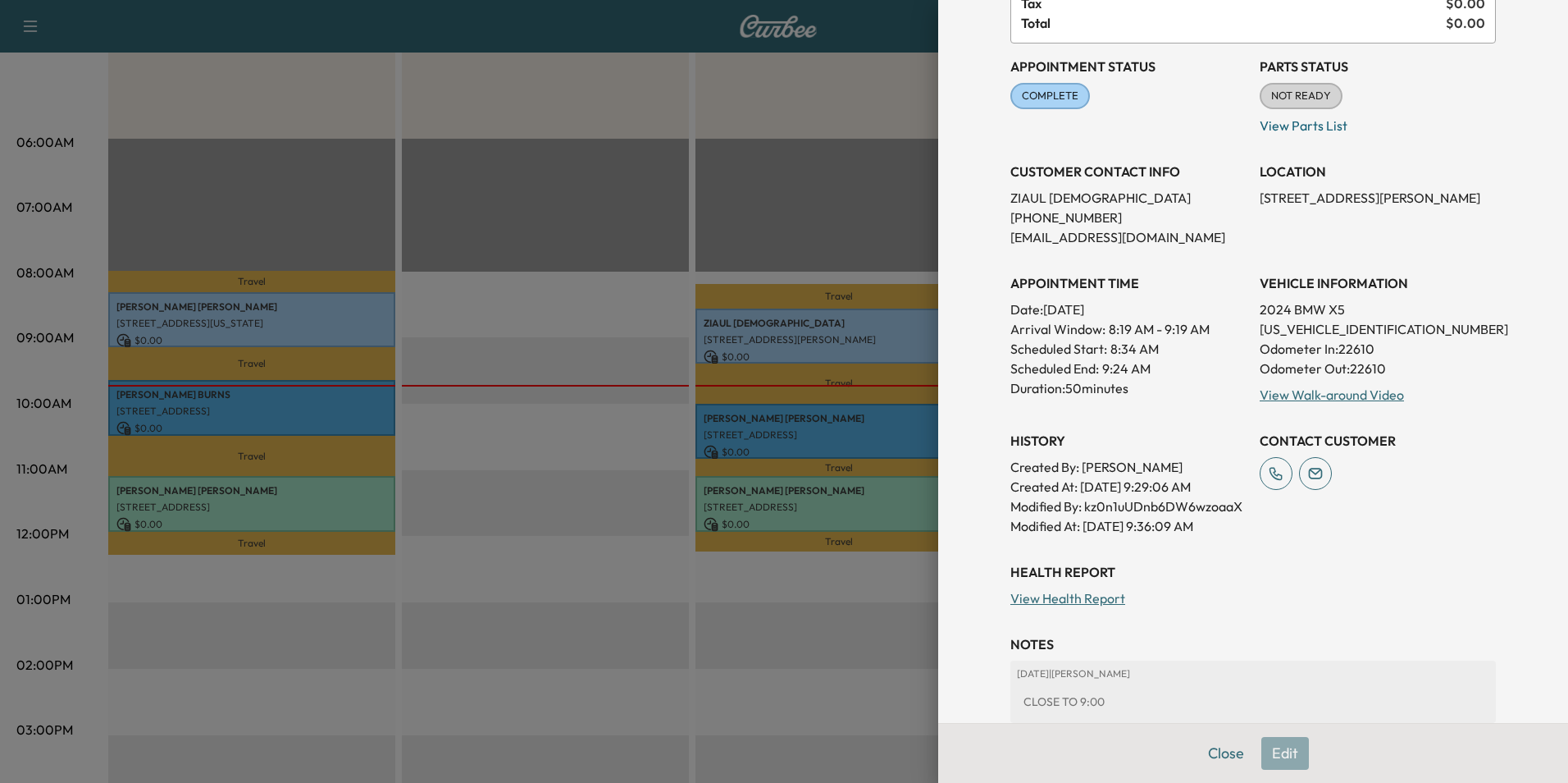
scroll to position [261, 0]
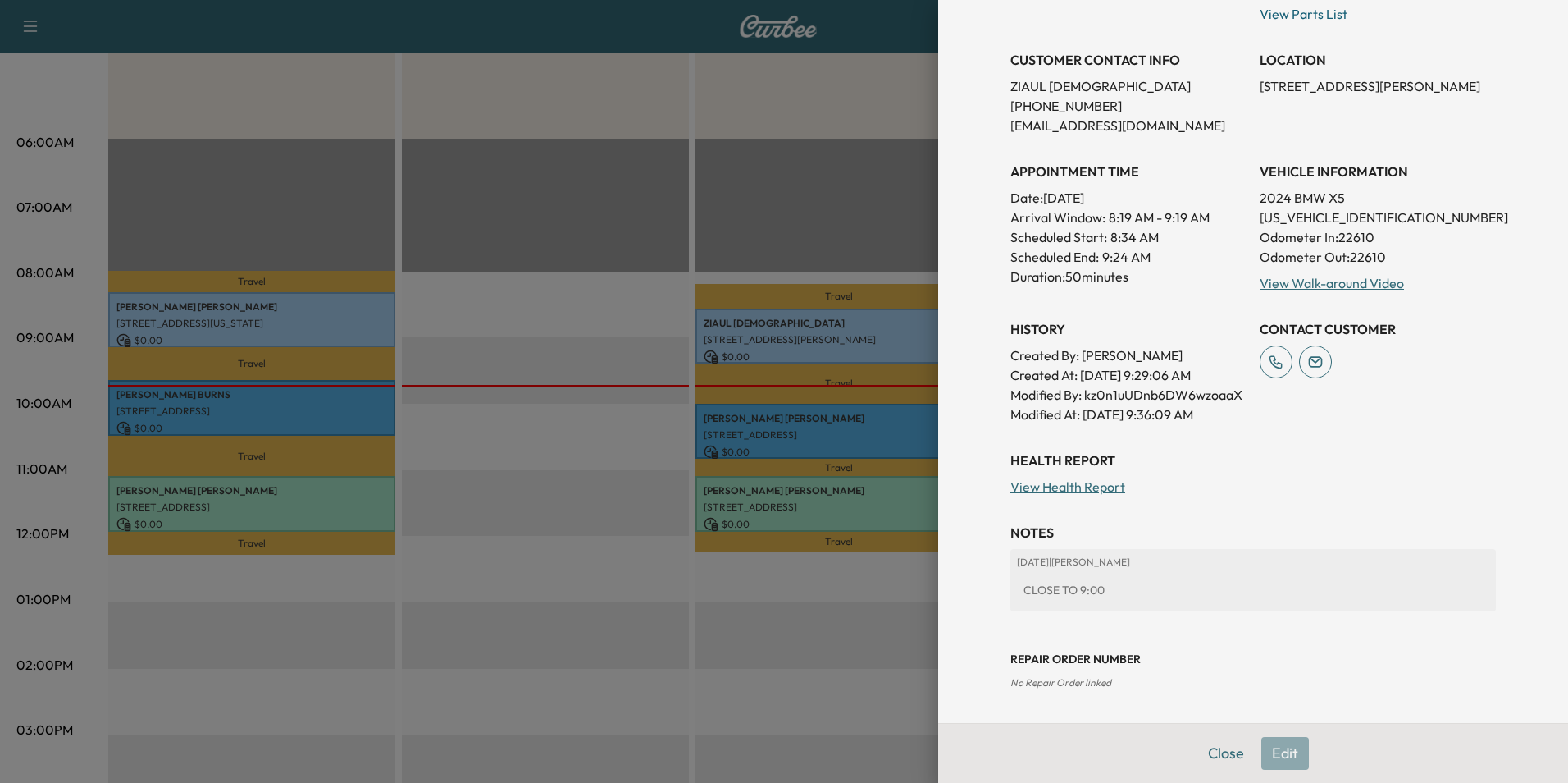
click at [1217, 747] on button "Close" at bounding box center [1226, 752] width 57 height 33
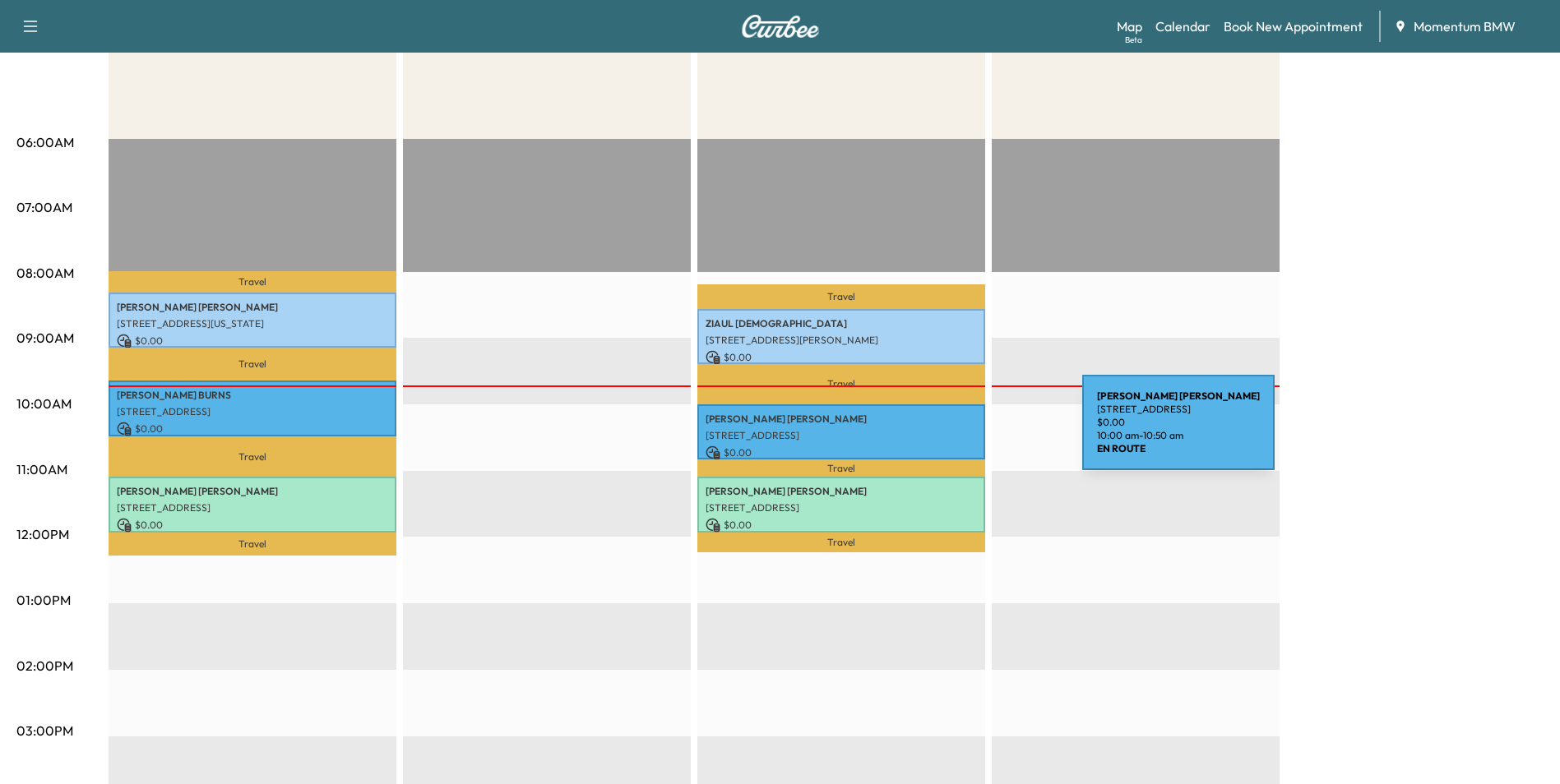
click at [959, 433] on p "[STREET_ADDRESS]" at bounding box center [841, 435] width 271 height 13
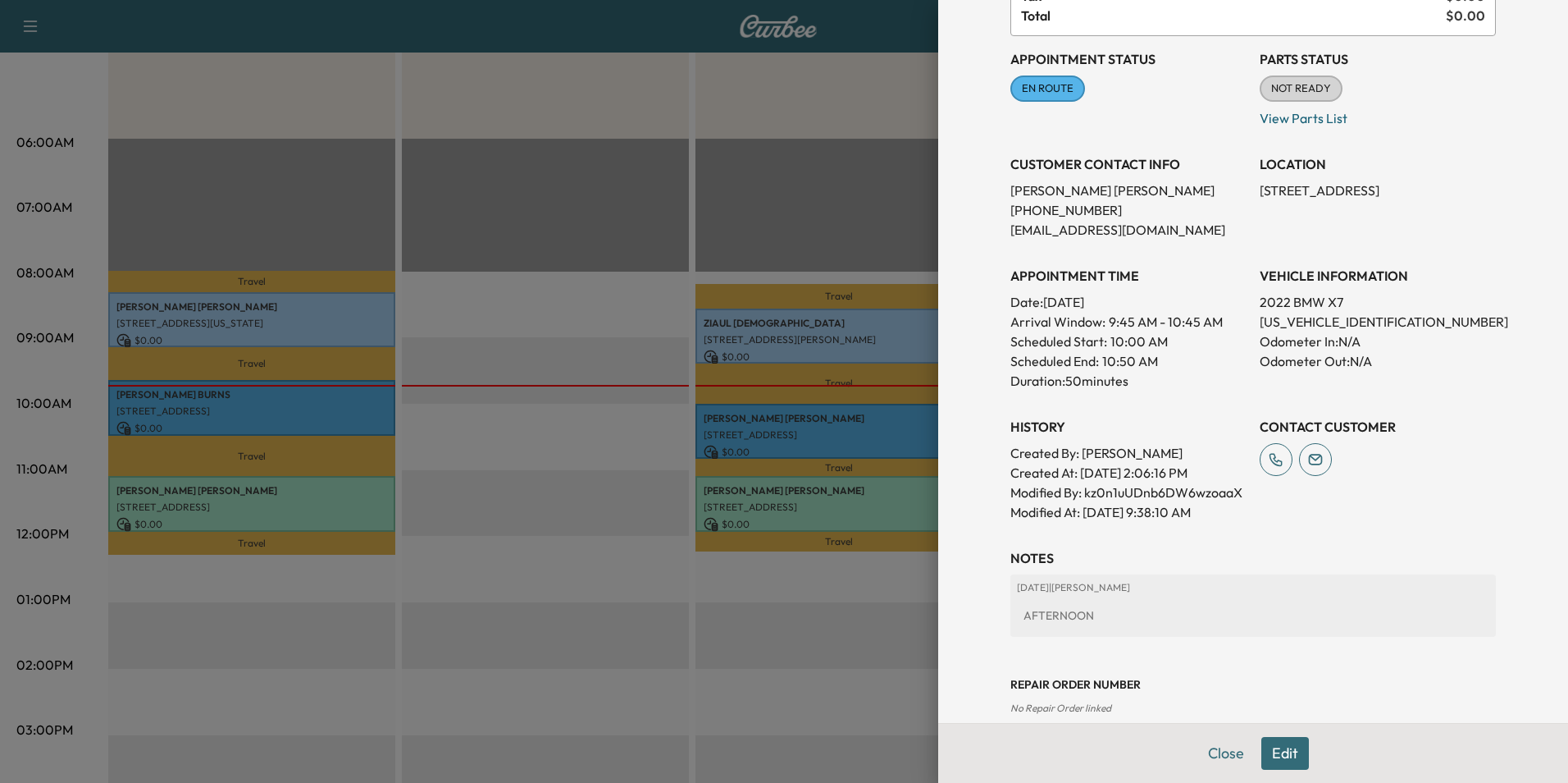
scroll to position [182, 0]
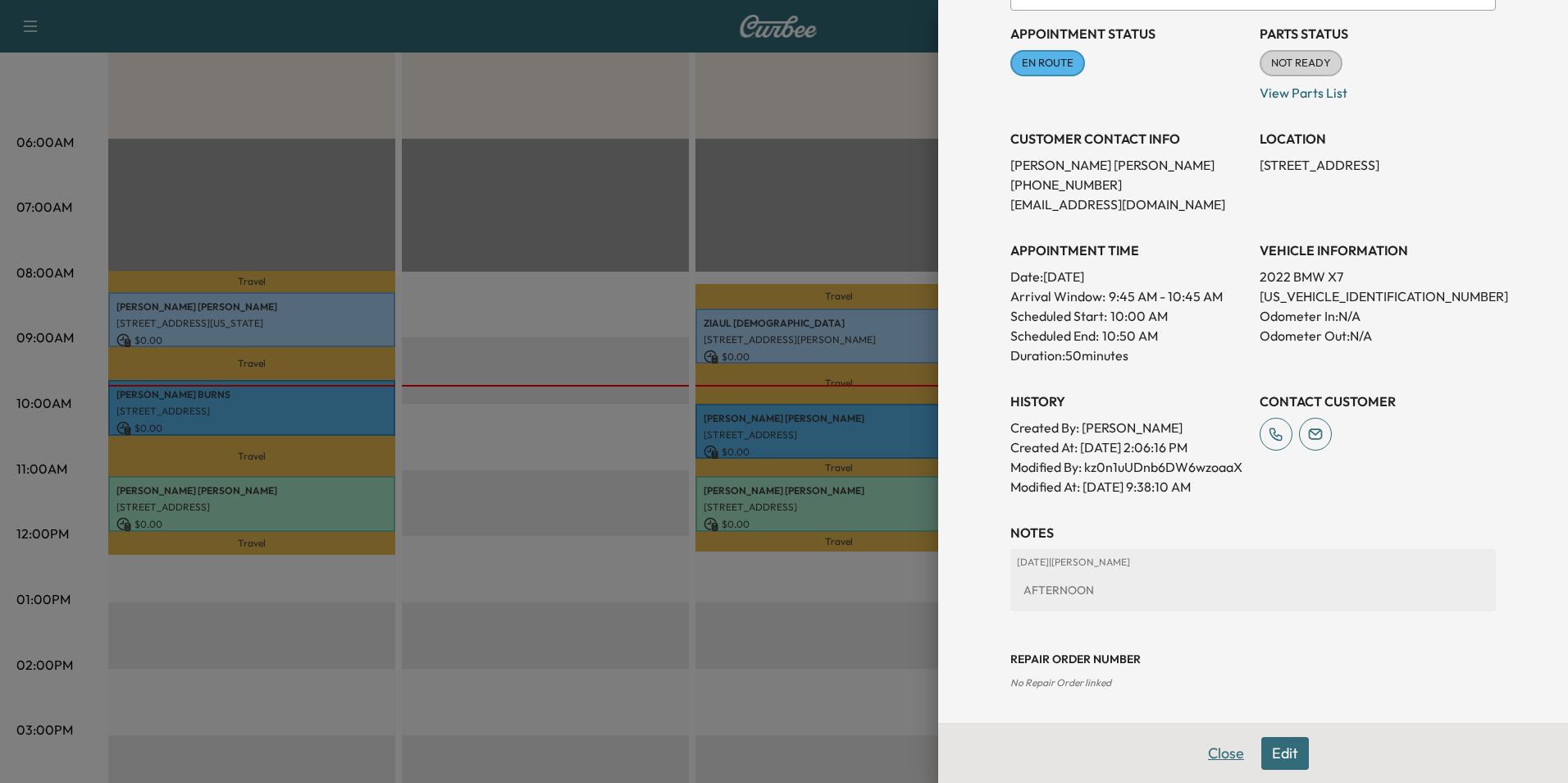
click at [1222, 750] on button "Close" at bounding box center [1226, 752] width 57 height 33
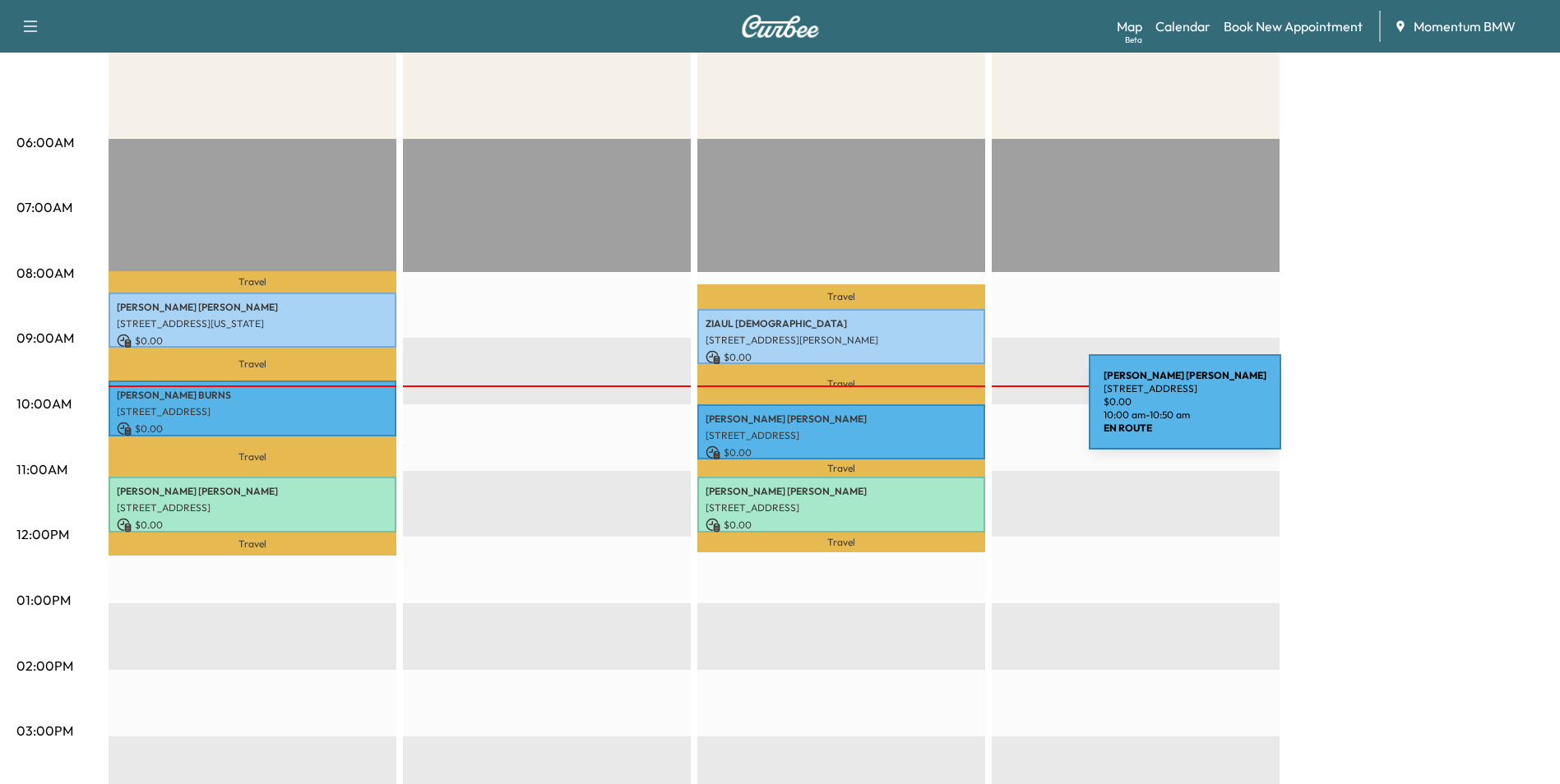
click at [966, 414] on p "[PERSON_NAME]" at bounding box center [841, 419] width 271 height 13
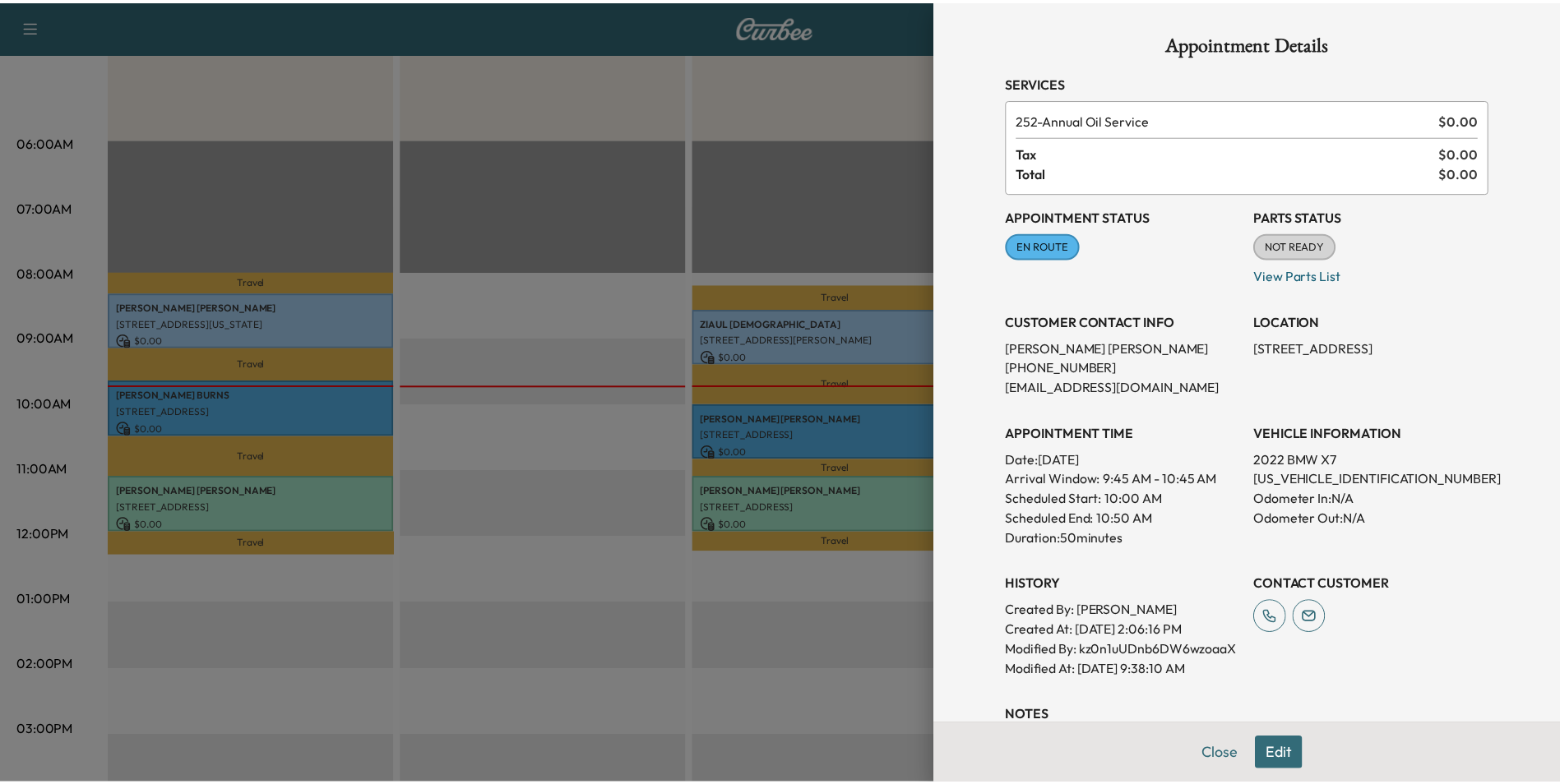
scroll to position [82, 0]
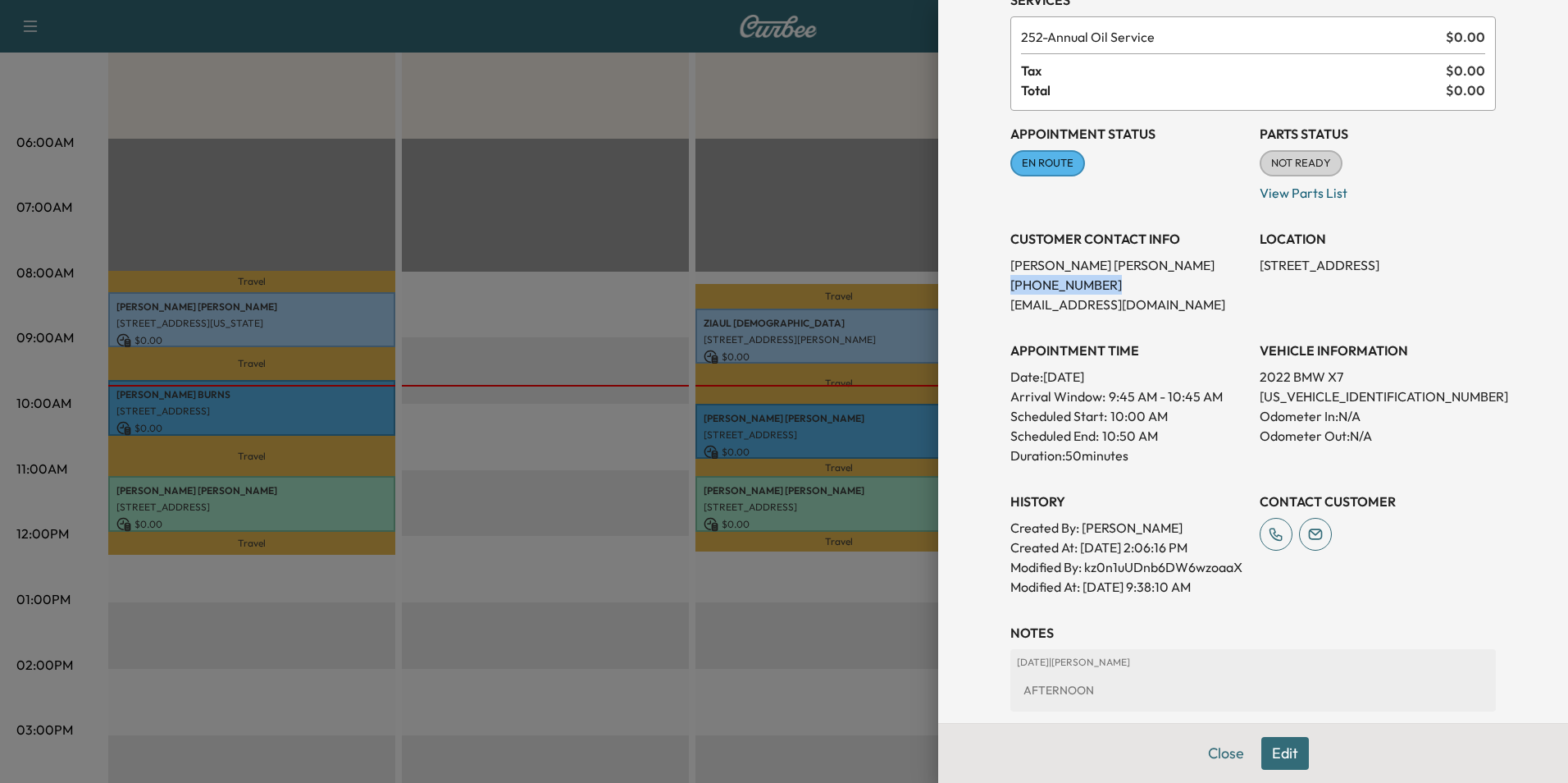
drag, startPoint x: 1079, startPoint y: 290, endPoint x: 999, endPoint y: 282, distance: 80.4
click at [1011, 282] on p "[PHONE_NUMBER]" at bounding box center [1128, 285] width 236 height 20
drag, startPoint x: 999, startPoint y: 282, endPoint x: 1068, endPoint y: 285, distance: 69.1
drag, startPoint x: 1068, startPoint y: 285, endPoint x: 1218, endPoint y: 751, distance: 489.5
click at [1218, 751] on button "Close" at bounding box center [1226, 752] width 57 height 33
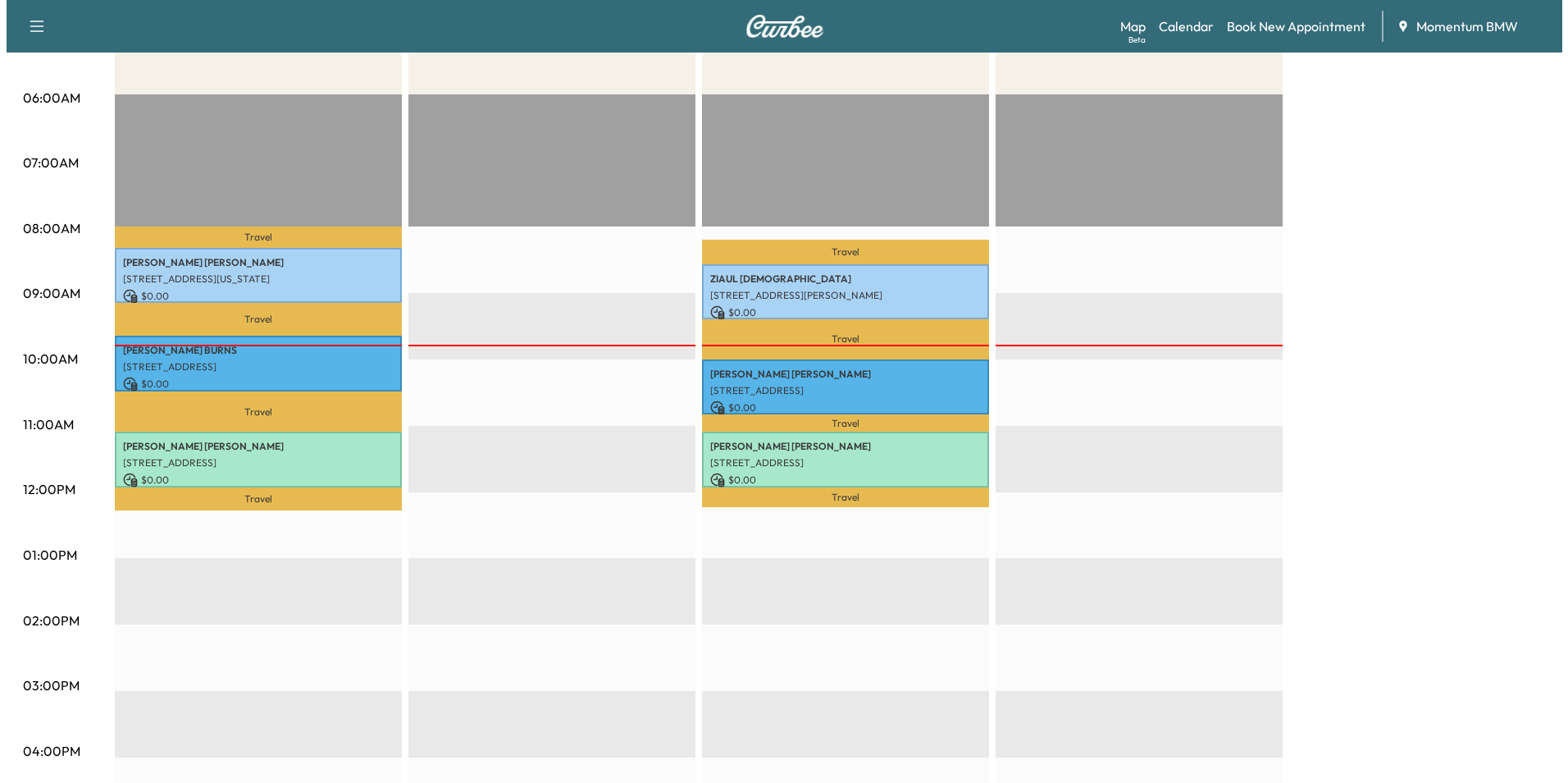
scroll to position [328, 0]
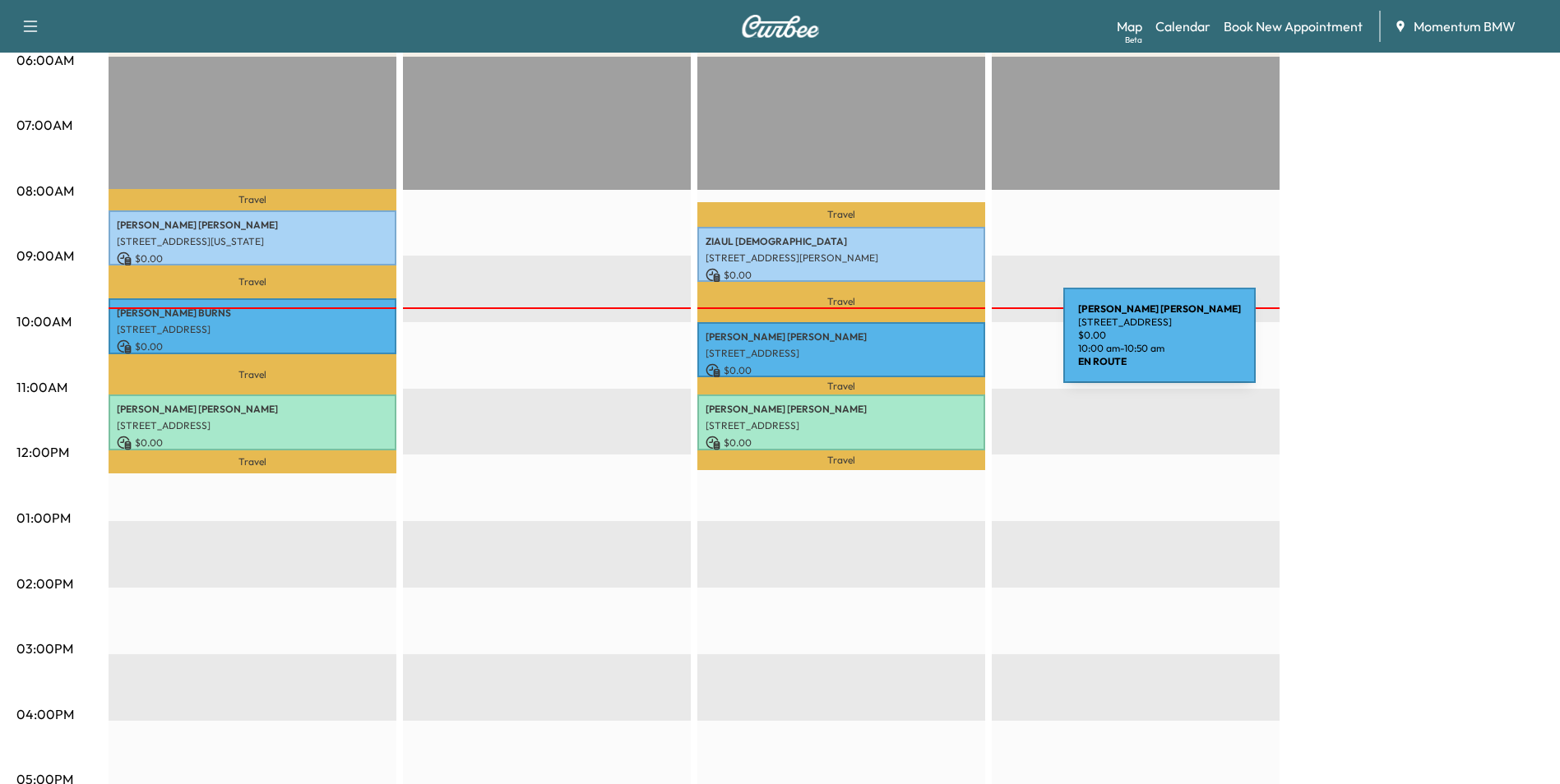
click at [940, 346] on p "[STREET_ADDRESS]" at bounding box center [841, 352] width 271 height 13
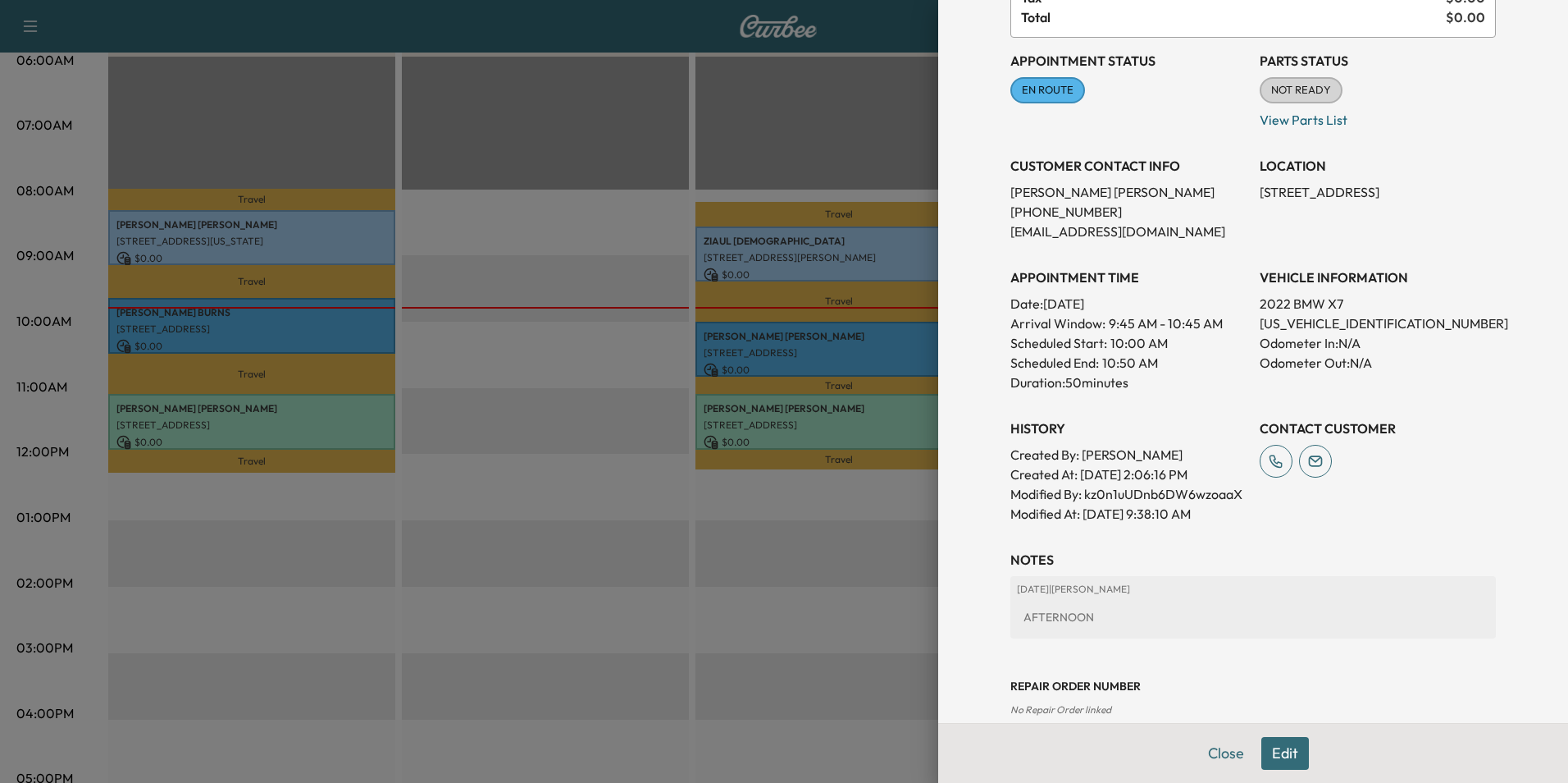
scroll to position [182, 0]
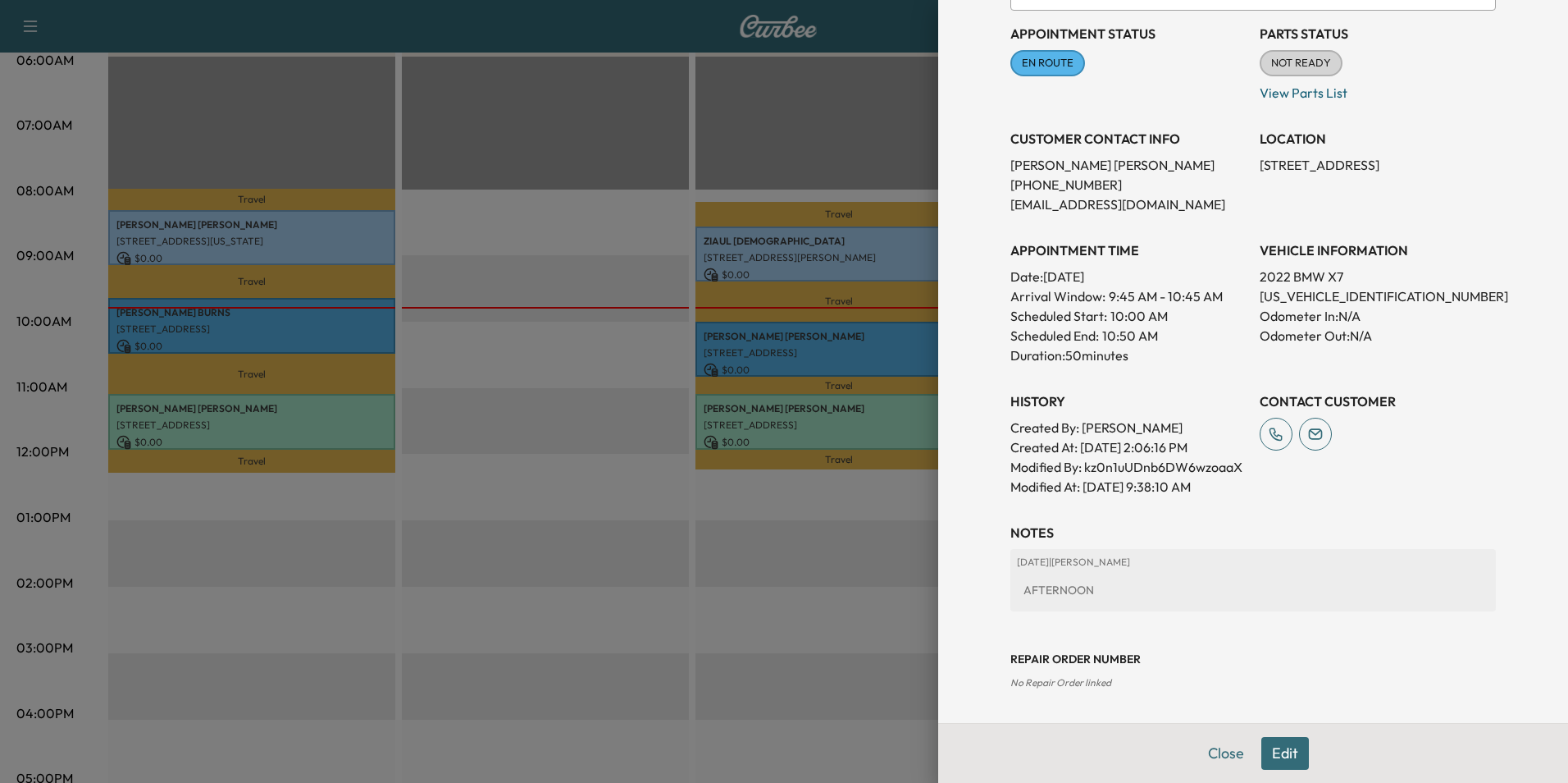
drag, startPoint x: 1278, startPoint y: 758, endPoint x: 1265, endPoint y: 759, distance: 13.0
click at [1277, 759] on button "Edit" at bounding box center [1285, 752] width 47 height 33
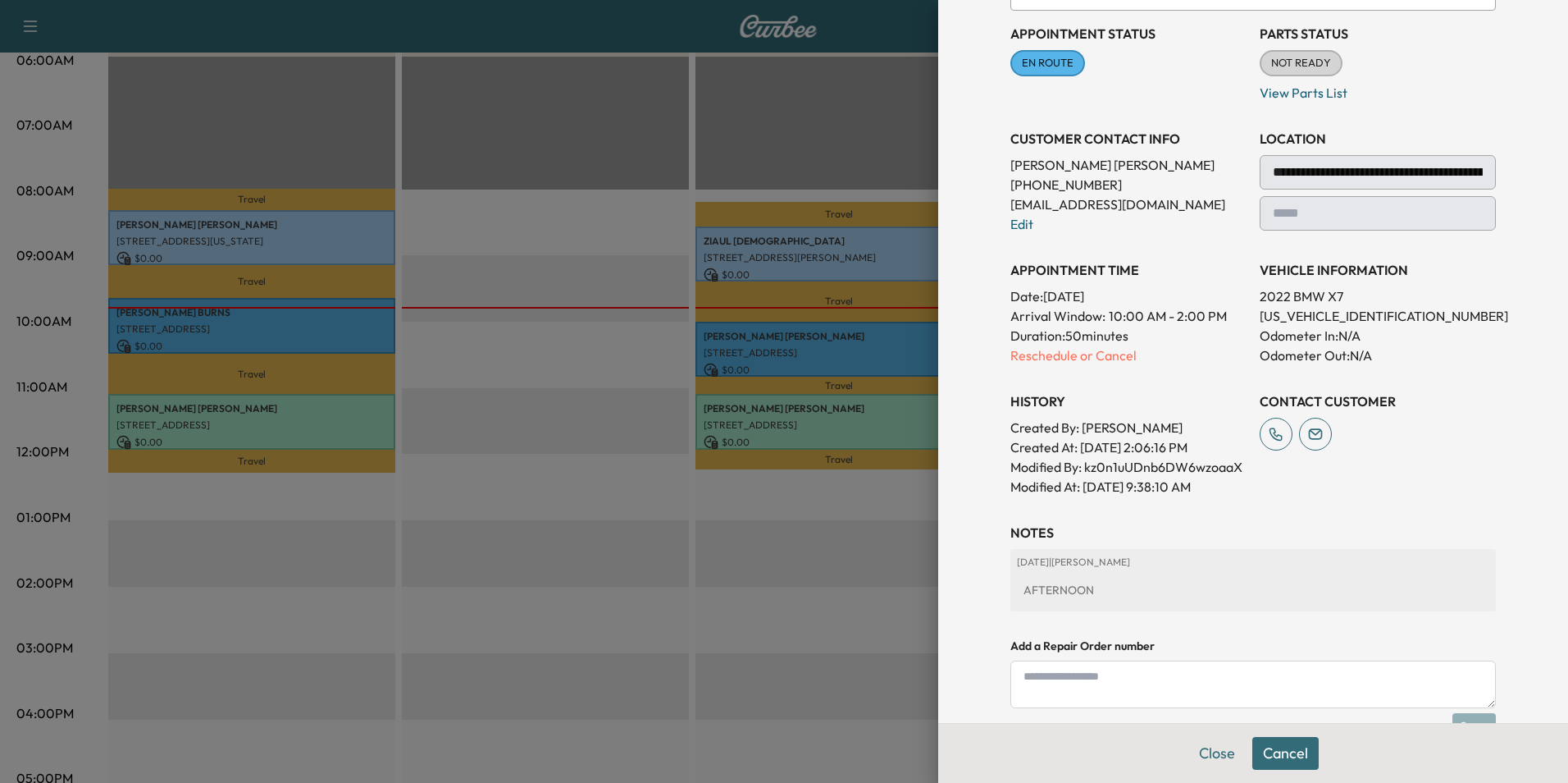
click at [1137, 700] on textarea at bounding box center [1253, 684] width 485 height 47
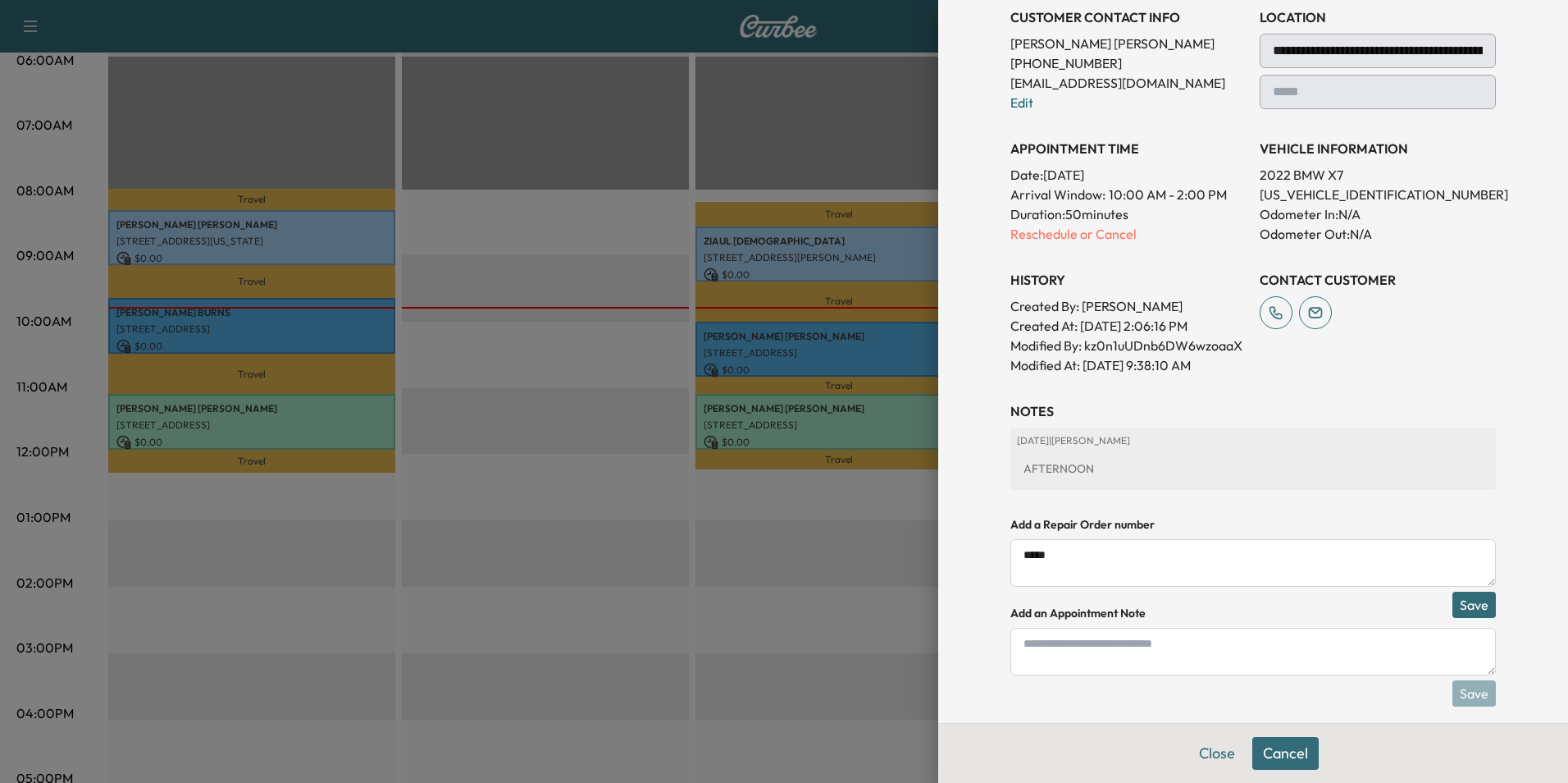
scroll to position [320, 0]
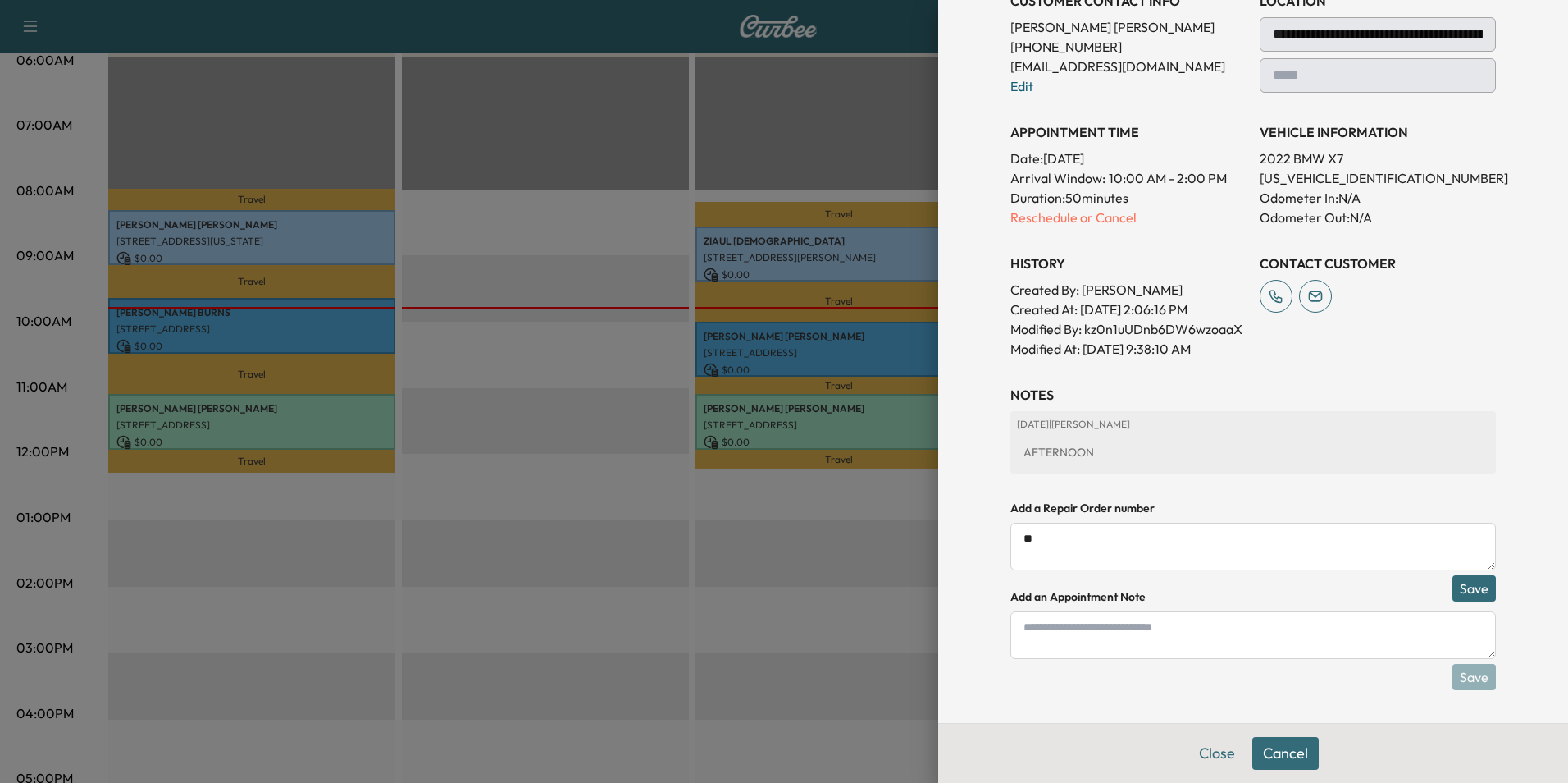
type textarea "*"
click at [1131, 642] on textarea at bounding box center [1253, 635] width 485 height 47
type textarea "*****"
click at [1469, 680] on button "Save" at bounding box center [1474, 677] width 43 height 27
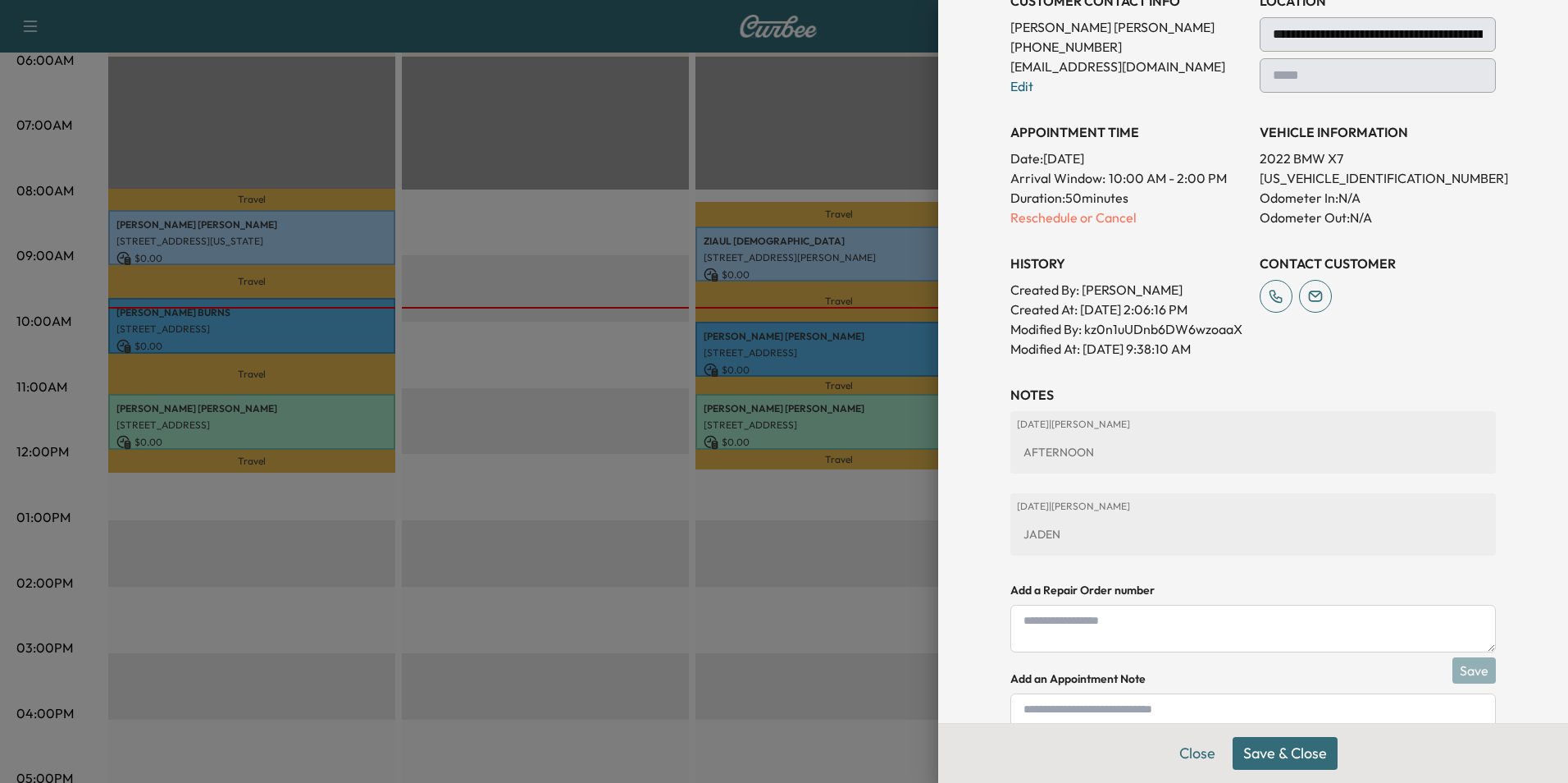
click at [1290, 751] on button "Save & Close" at bounding box center [1285, 752] width 105 height 33
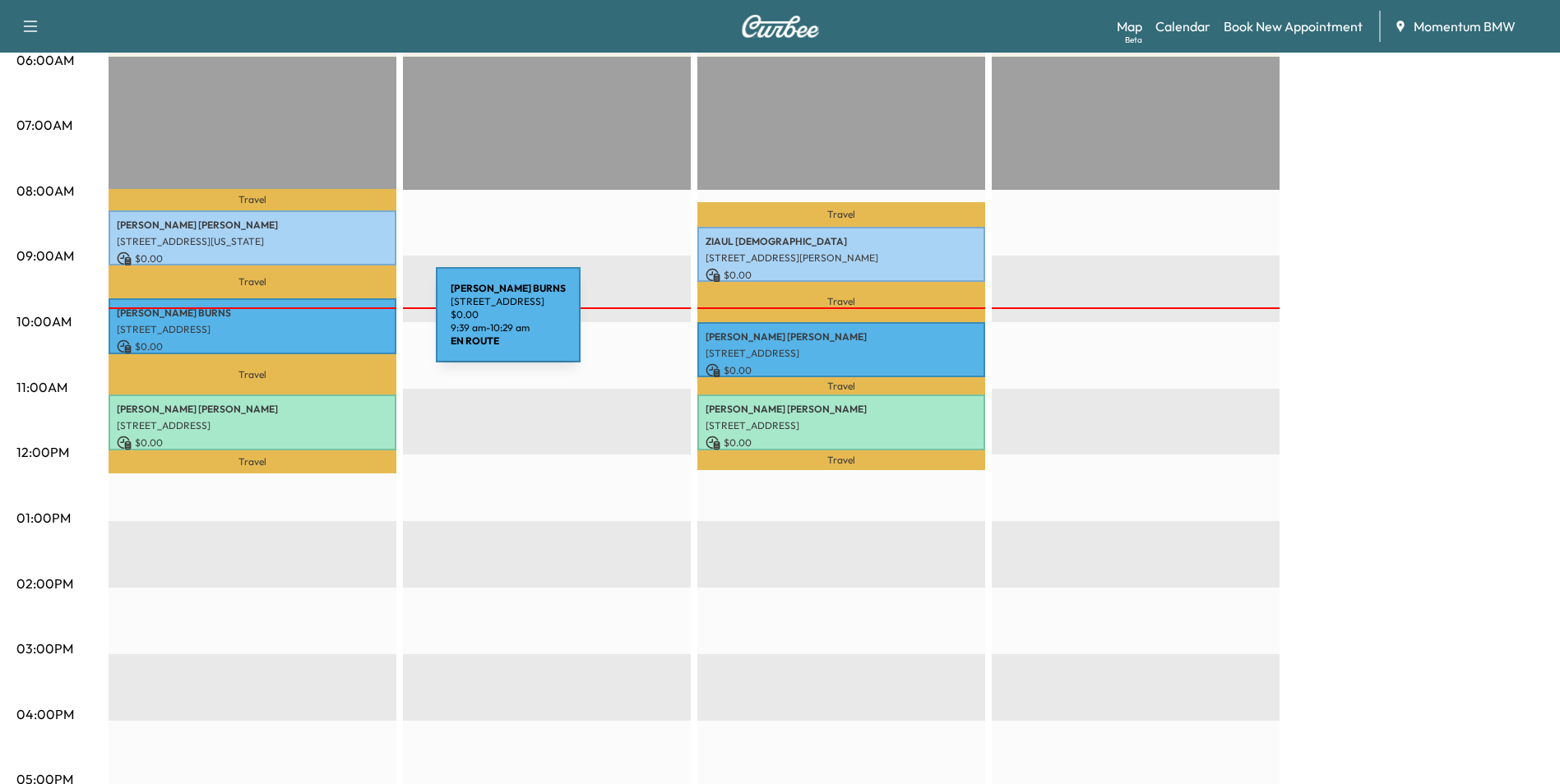
click at [312, 325] on p "[STREET_ADDRESS]" at bounding box center [253, 329] width 271 height 13
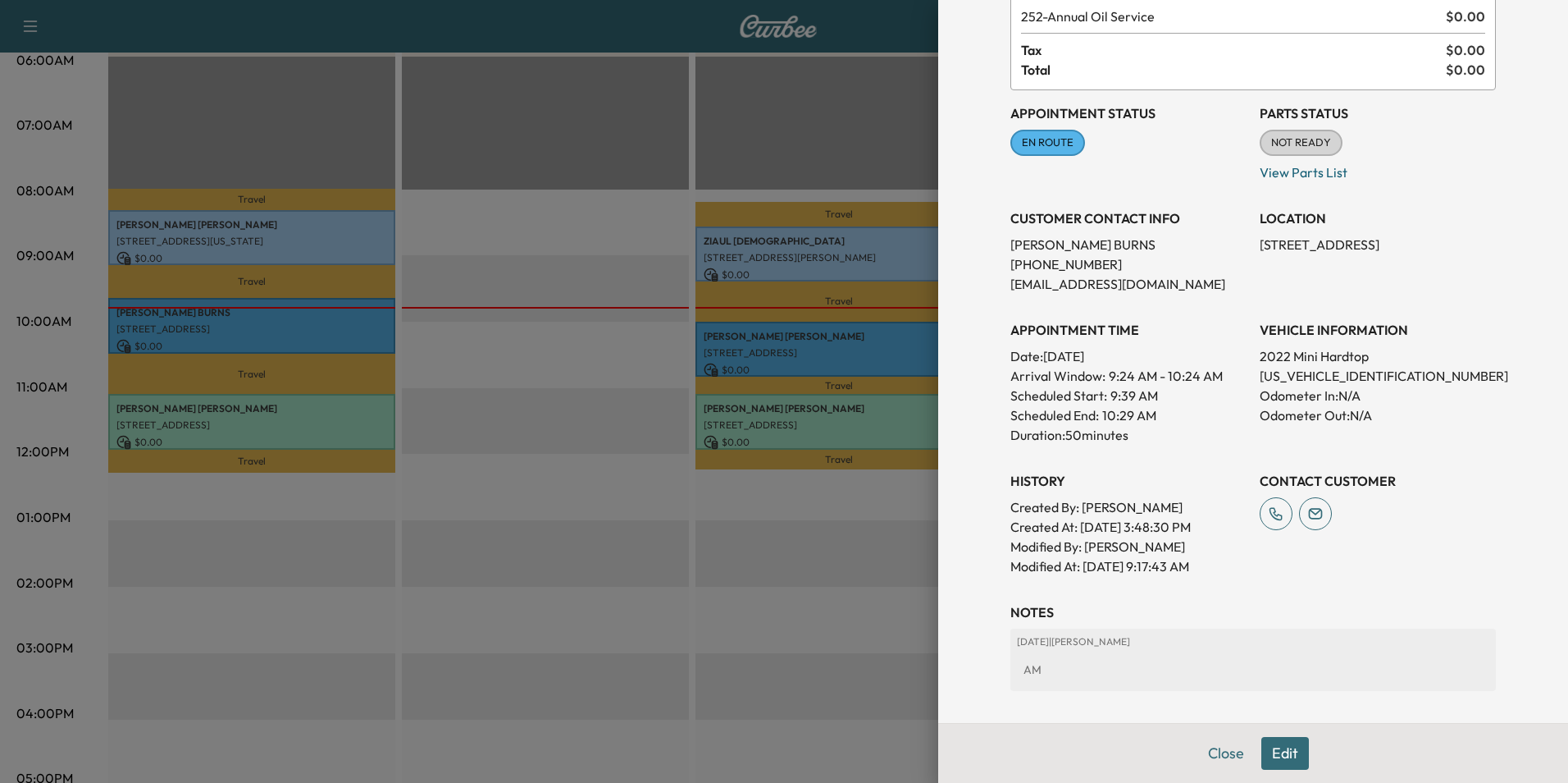
scroll to position [182, 0]
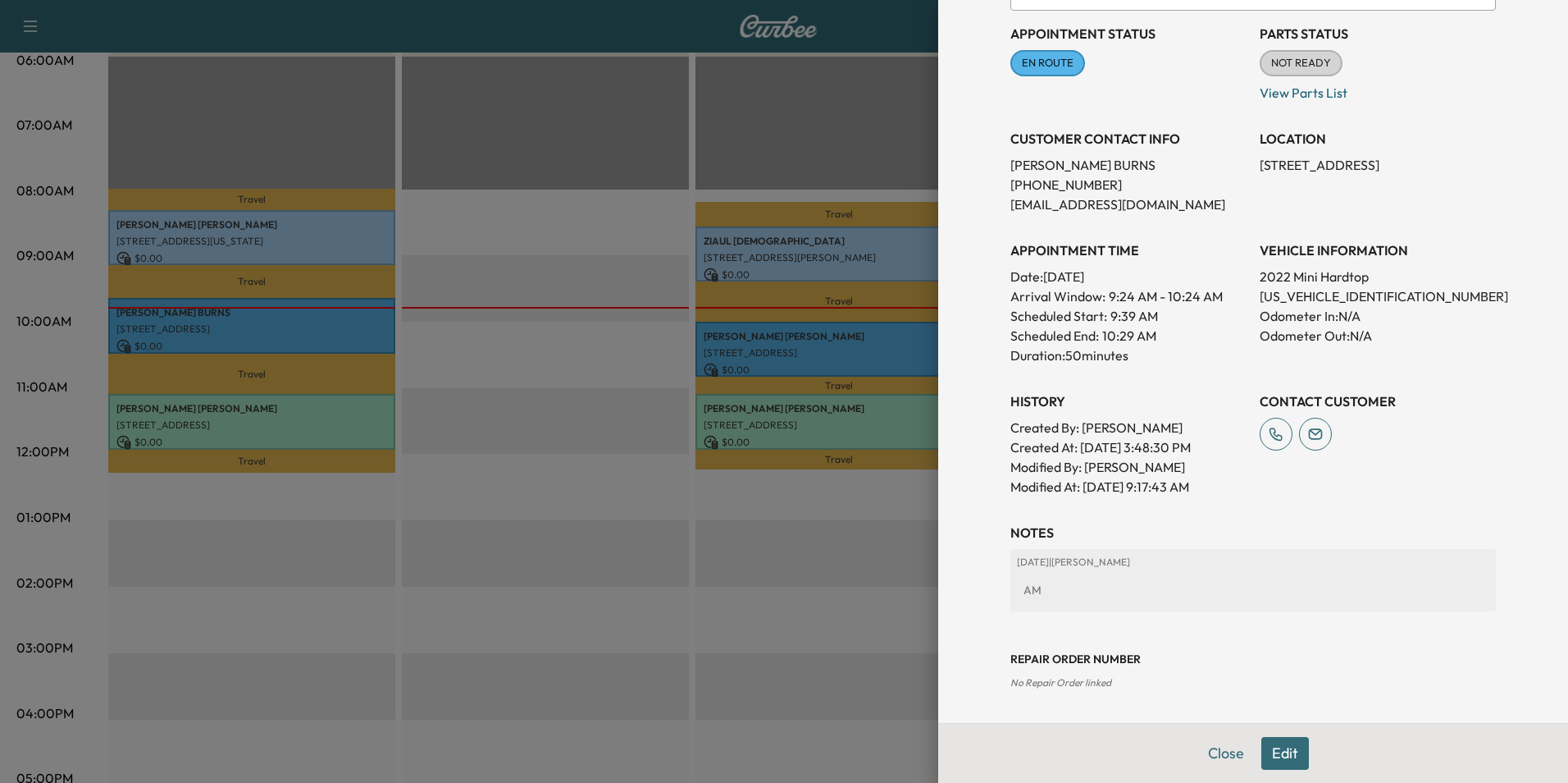
click at [1275, 755] on button "Edit" at bounding box center [1285, 752] width 47 height 33
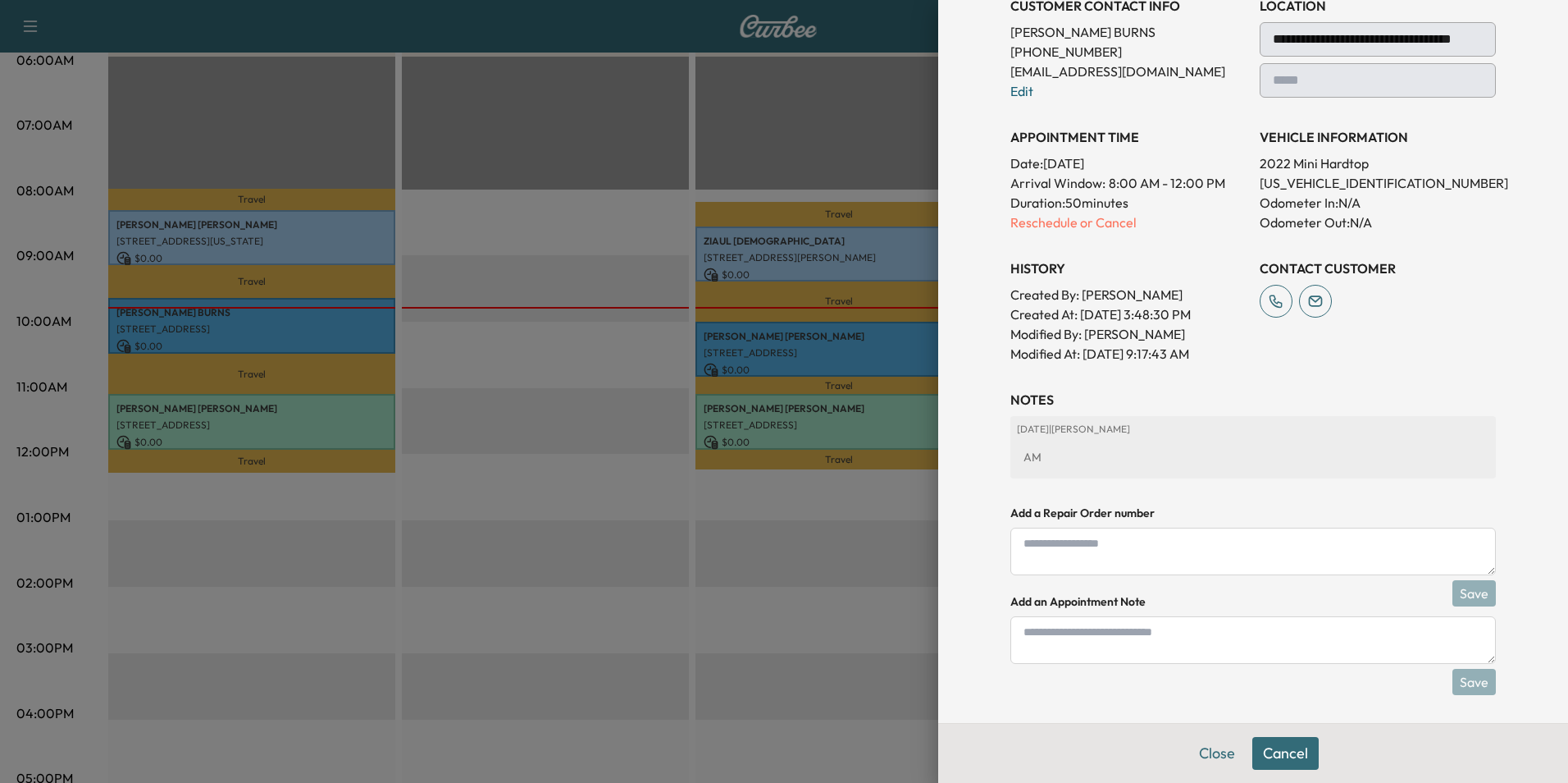
scroll to position [320, 0]
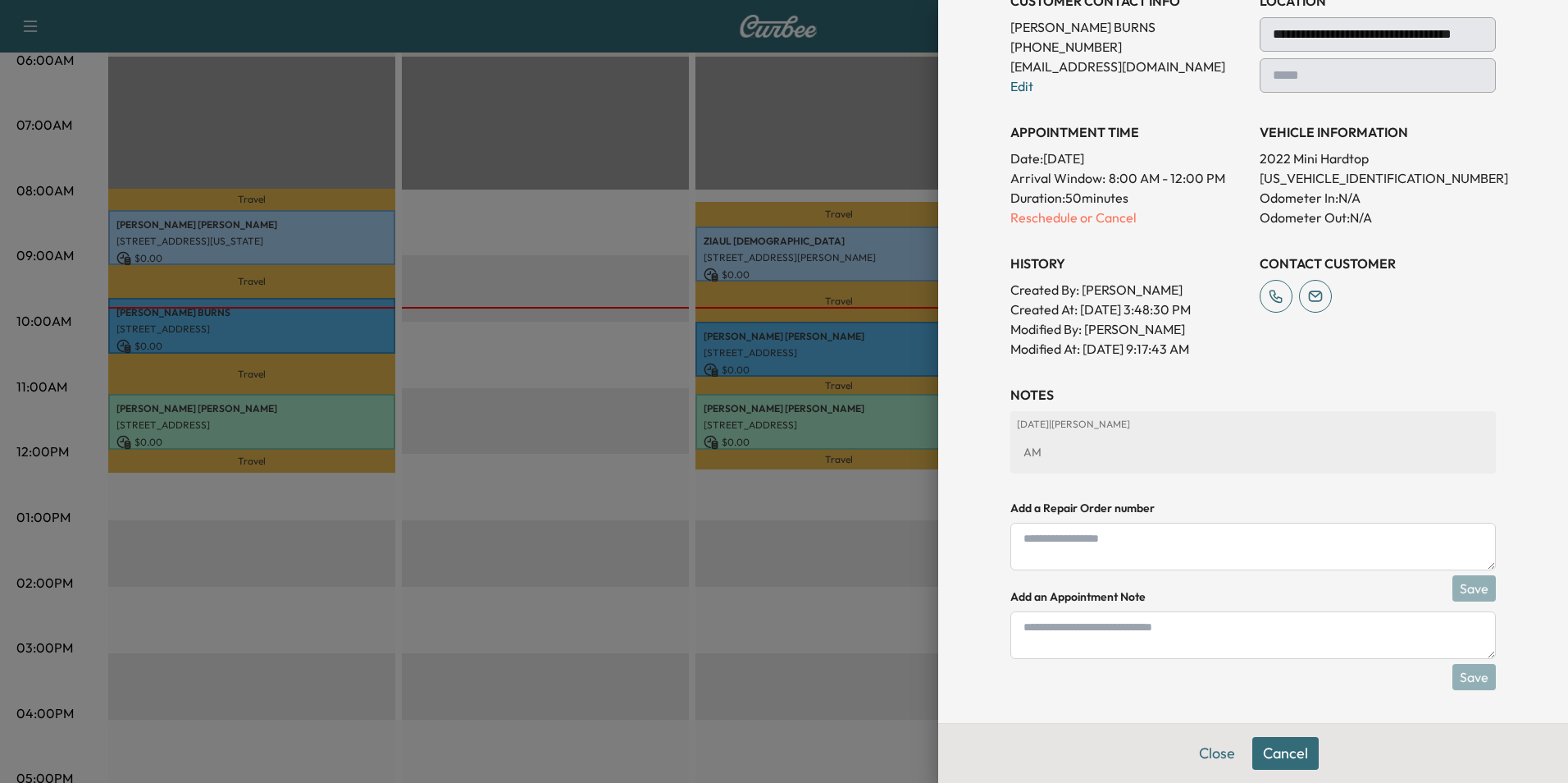
click at [1151, 636] on textarea at bounding box center [1253, 635] width 485 height 47
type textarea "****"
click at [1475, 683] on button "Save" at bounding box center [1474, 677] width 43 height 27
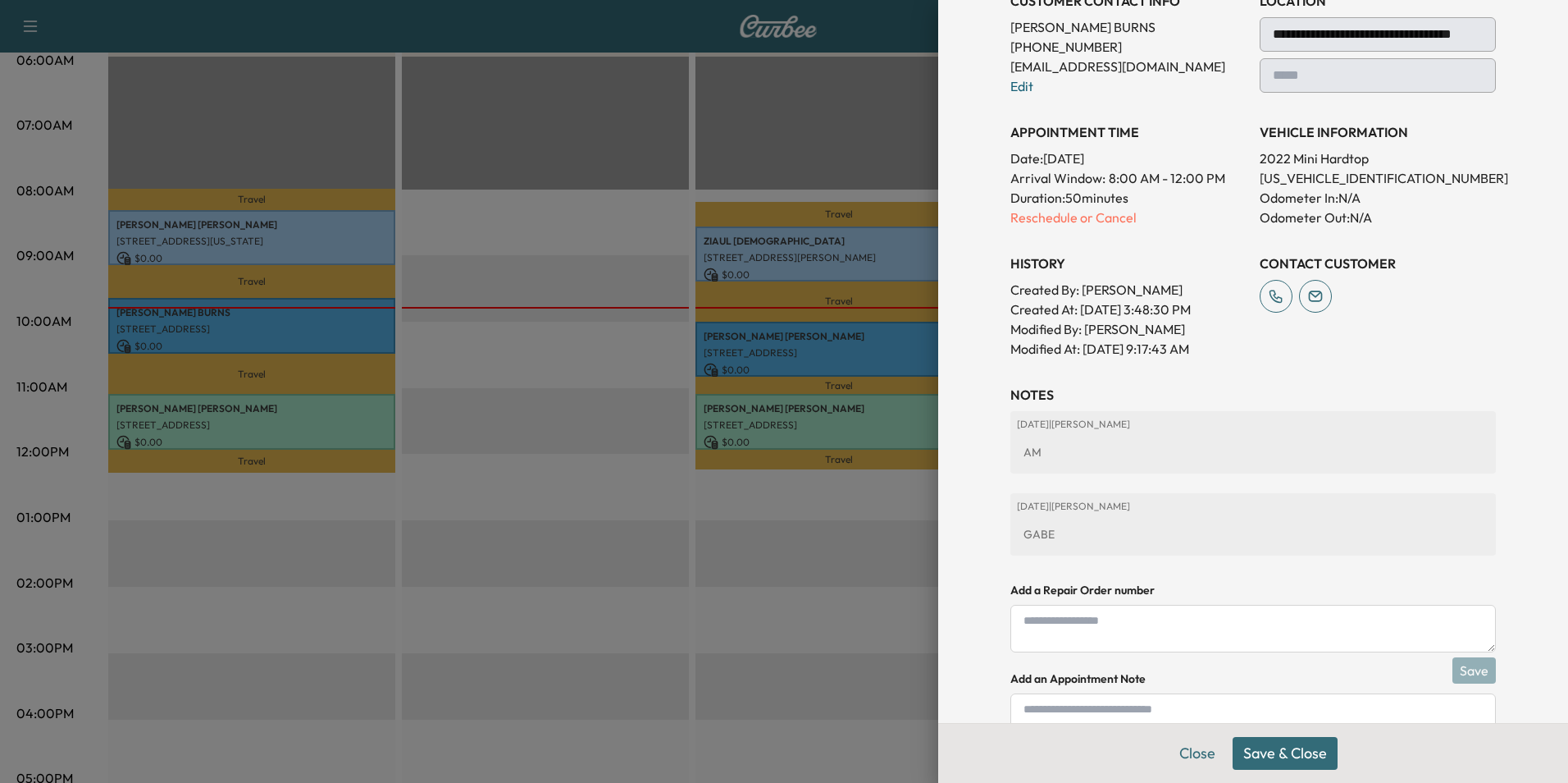
click at [1279, 754] on button "Save & Close" at bounding box center [1285, 752] width 105 height 33
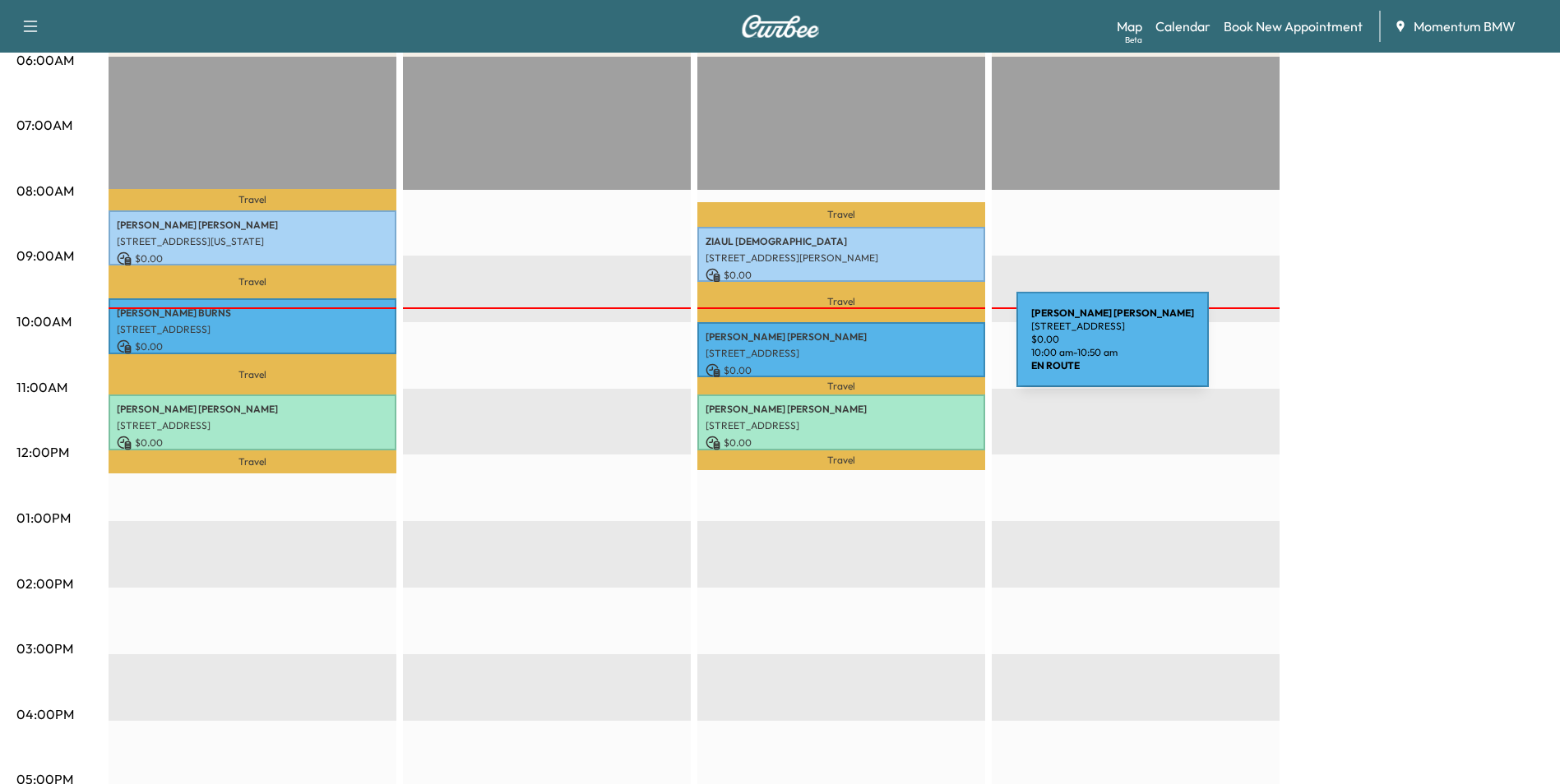
click at [892, 349] on p "[STREET_ADDRESS]" at bounding box center [841, 352] width 271 height 13
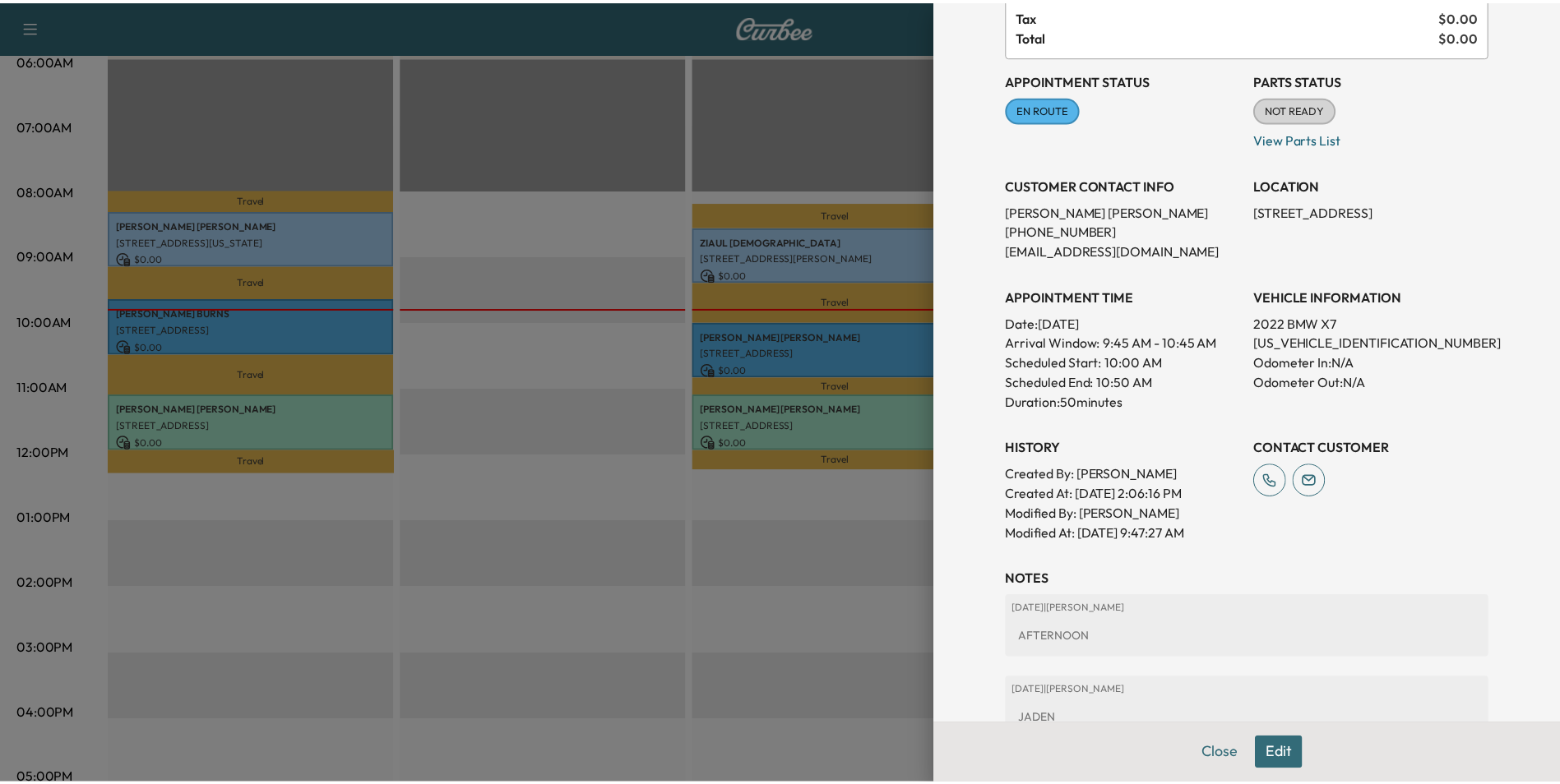
scroll to position [164, 0]
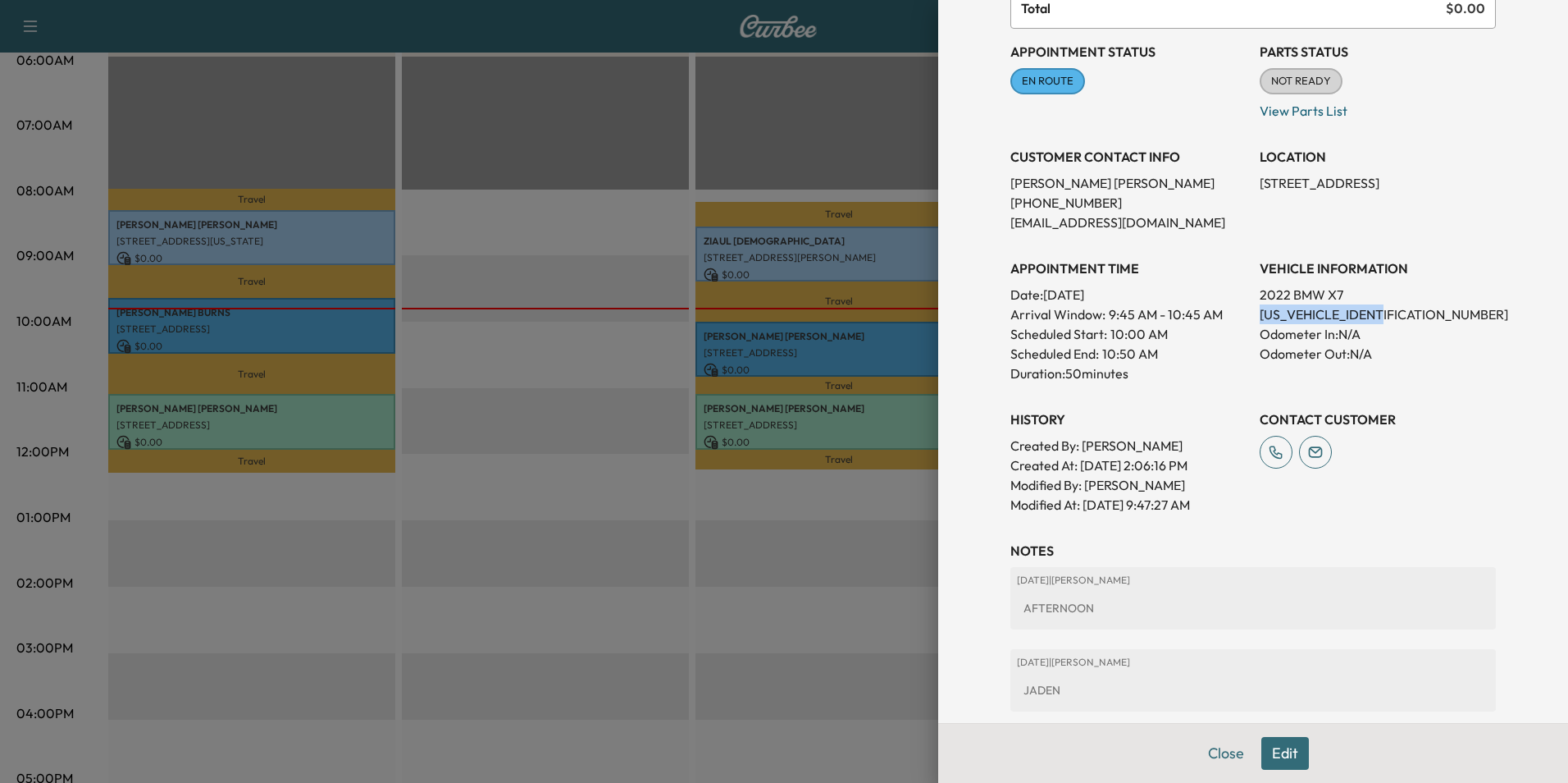
drag, startPoint x: 1389, startPoint y: 315, endPoint x: 1251, endPoint y: 317, distance: 138.0
click at [1260, 317] on p "[US_VEHICLE_IDENTIFICATION_NUMBER]" at bounding box center [1377, 314] width 236 height 20
drag, startPoint x: 1251, startPoint y: 317, endPoint x: 1350, endPoint y: 314, distance: 99.0
copy p "[US_VEHICLE_IDENTIFICATION_NUMBER]"
drag, startPoint x: 1383, startPoint y: 183, endPoint x: 1246, endPoint y: 184, distance: 137.0
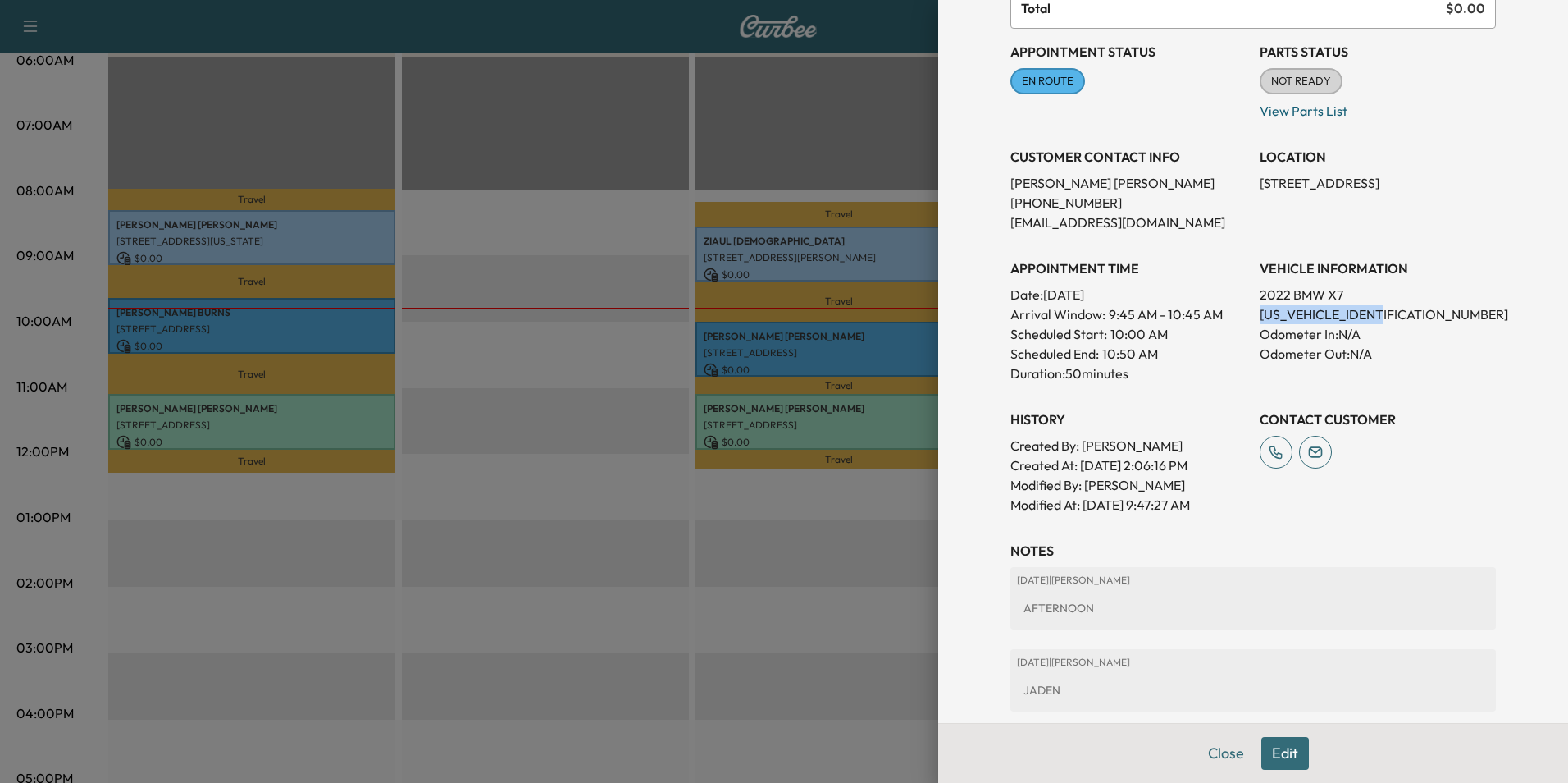
click at [1246, 184] on div "Appointment Status EN ROUTE Mark as Not Ready Parts Status NOT READY Mark as Re…" at bounding box center [1253, 271] width 485 height 485
drag, startPoint x: 1246, startPoint y: 184, endPoint x: 1324, endPoint y: 184, distance: 78.0
copy p "[STREET_ADDRESS],"
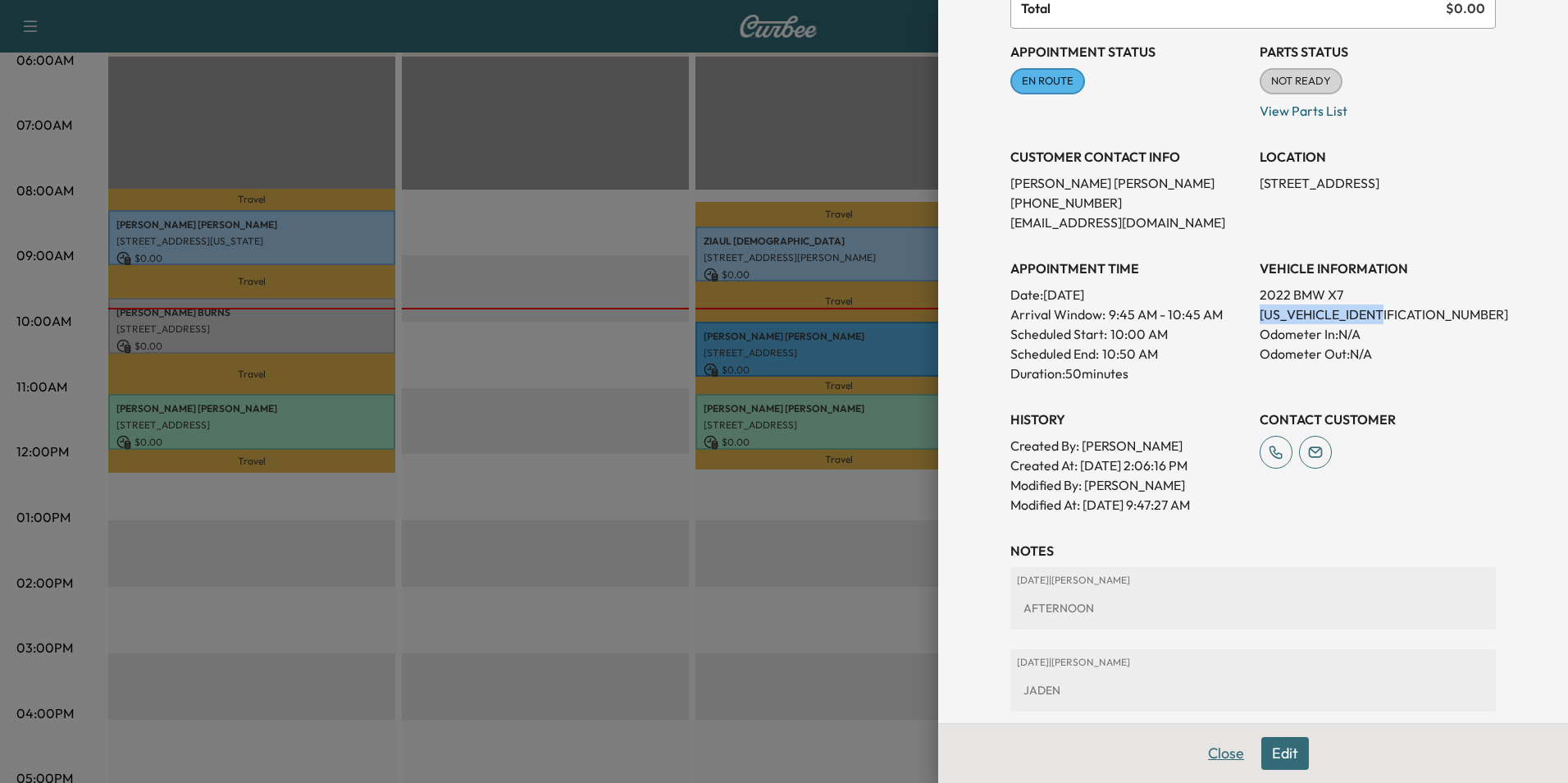
click at [1224, 751] on button "Close" at bounding box center [1226, 752] width 57 height 33
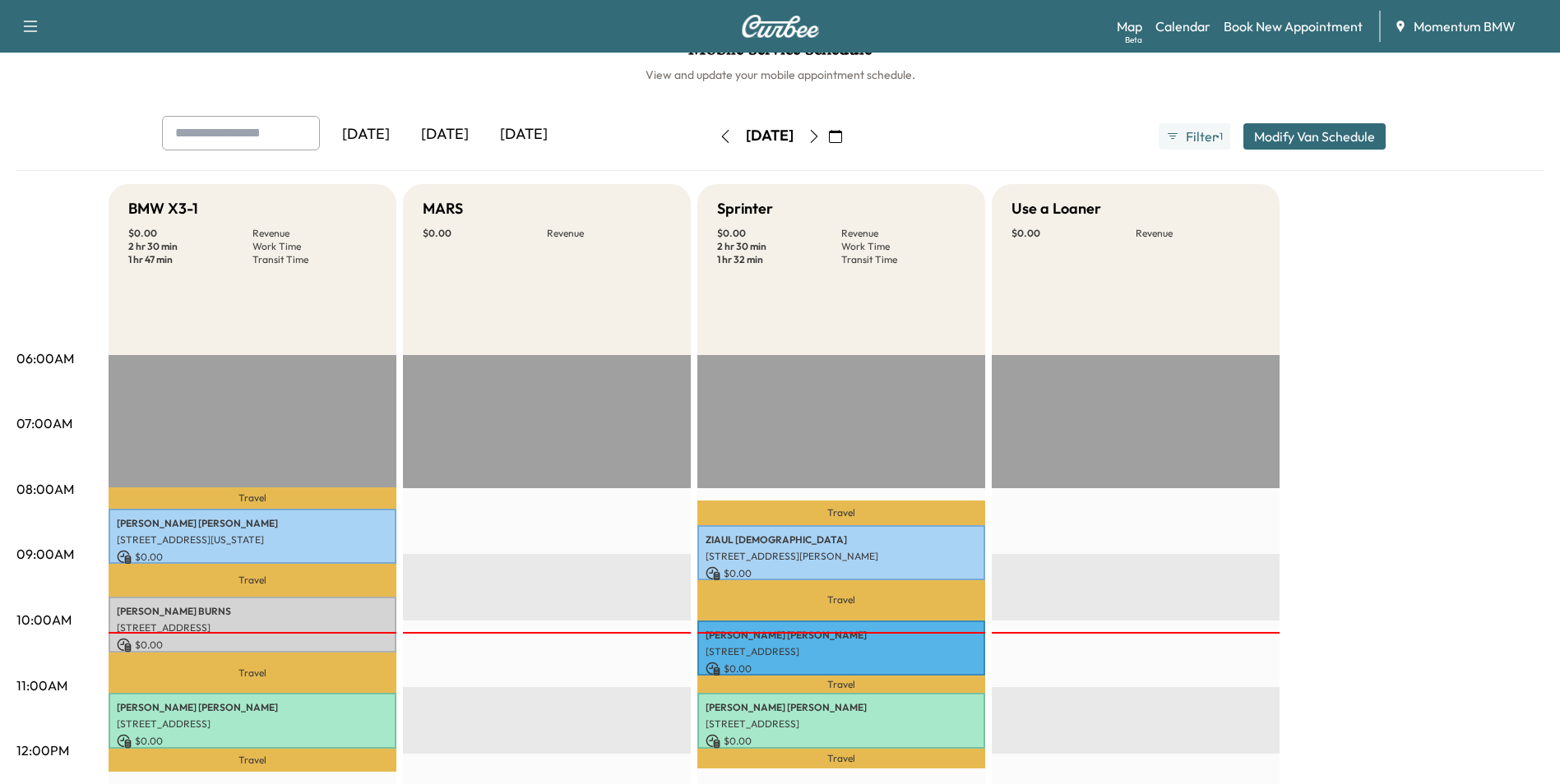
scroll to position [0, 0]
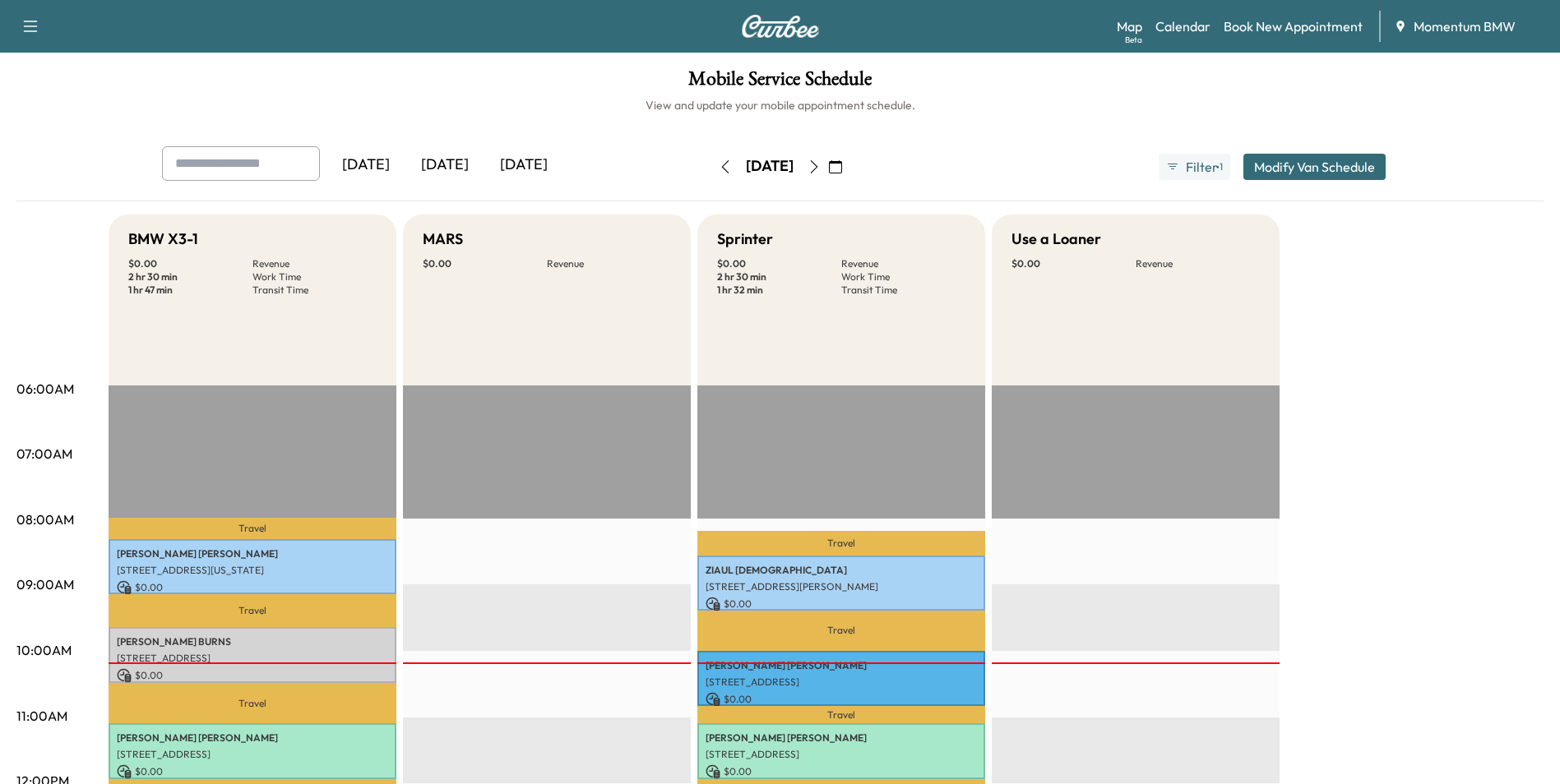
click at [820, 160] on icon "button" at bounding box center [813, 166] width 13 height 13
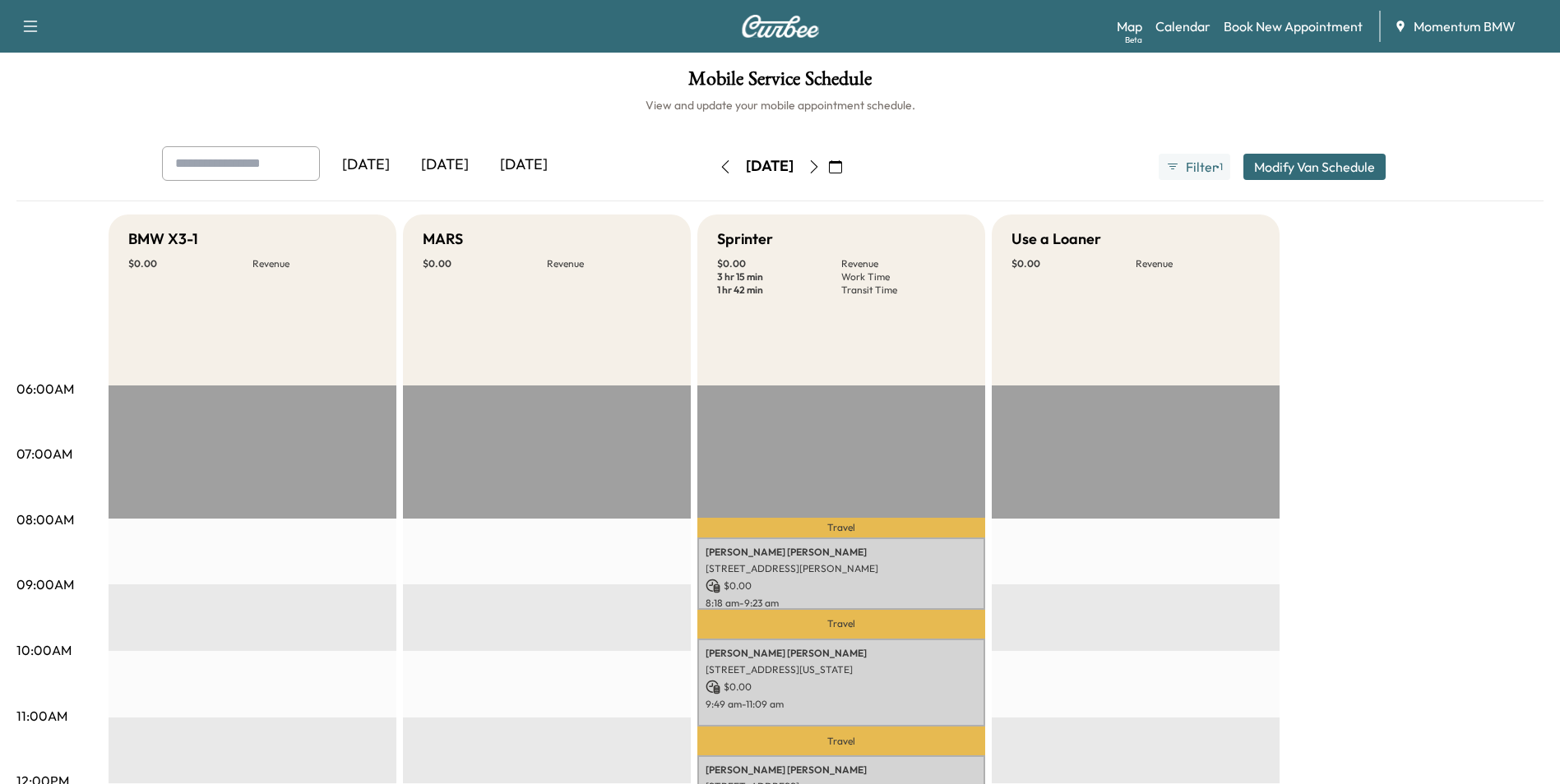
click at [842, 166] on icon "button" at bounding box center [835, 166] width 13 height 13
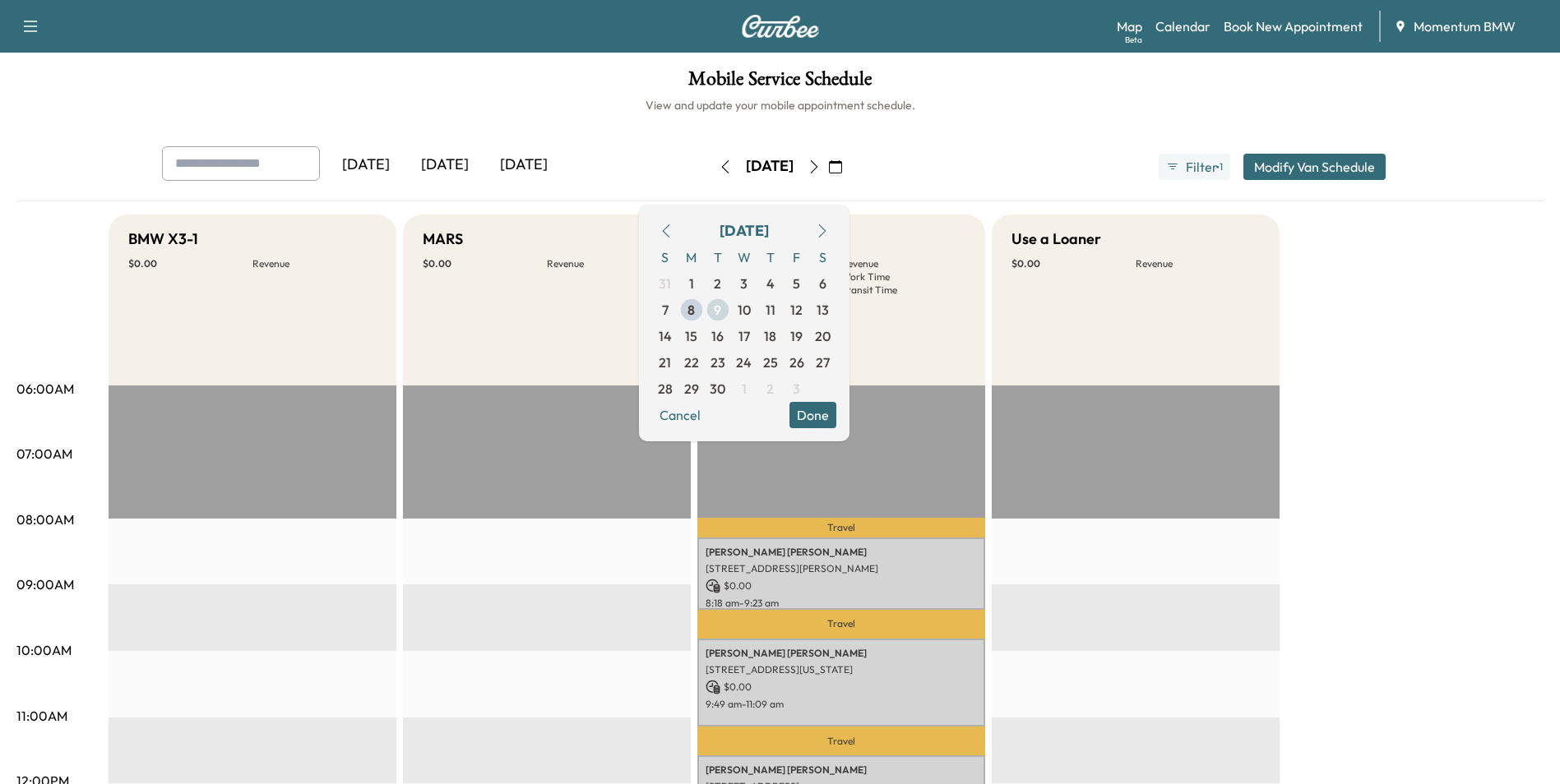
click at [721, 307] on span "9" at bounding box center [717, 310] width 7 height 20
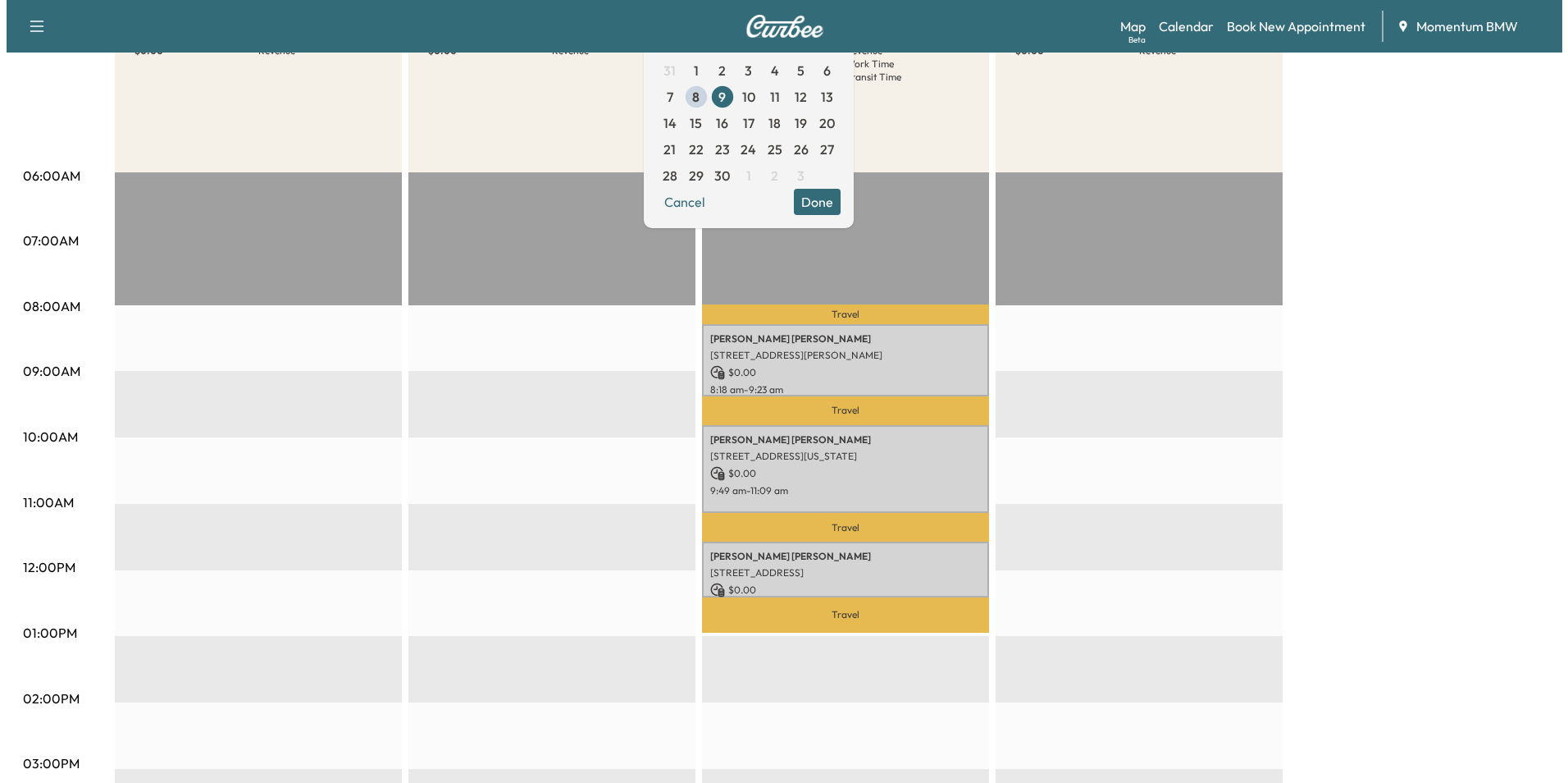
scroll to position [328, 0]
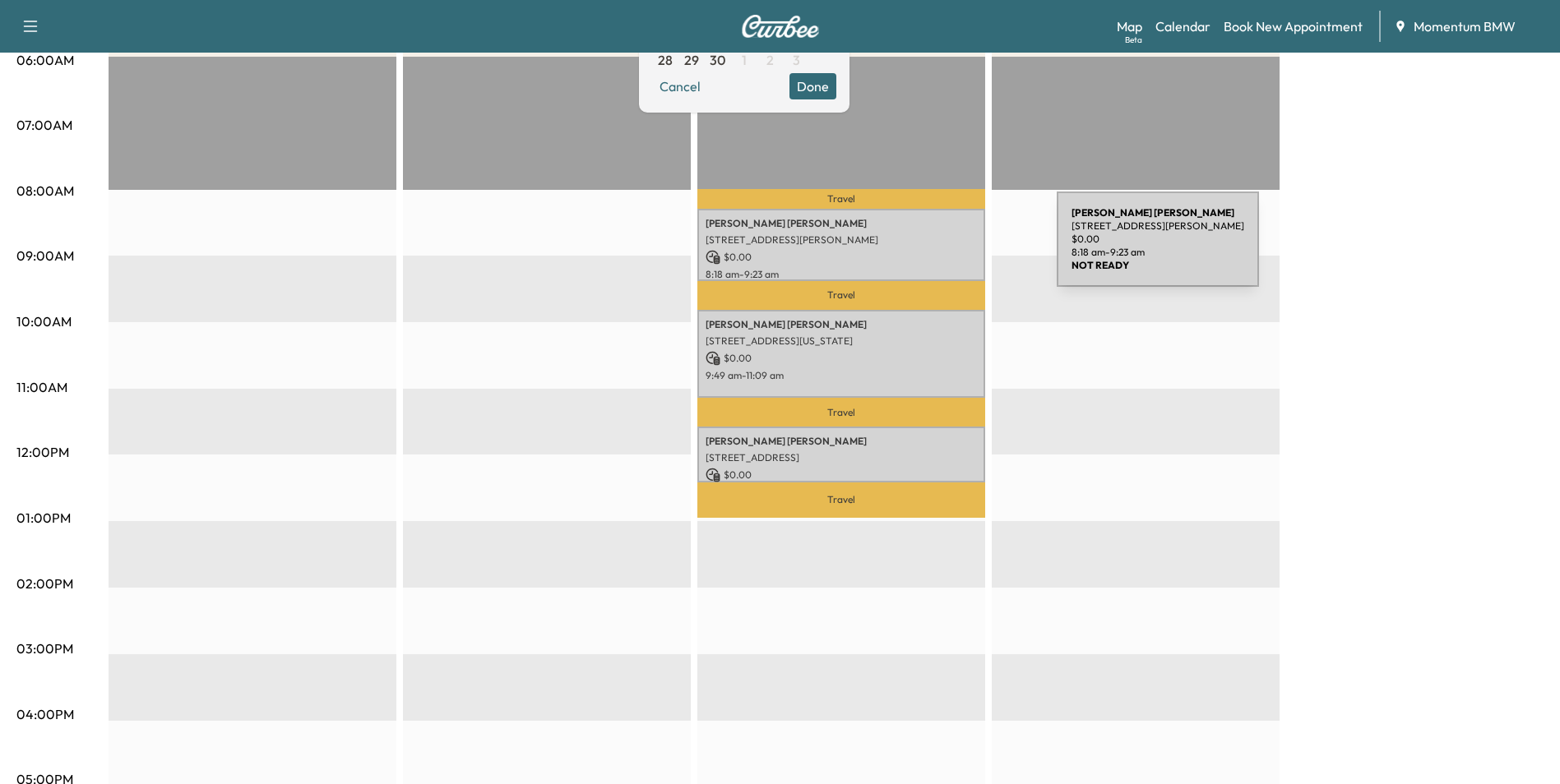
click at [933, 249] on p "$ 0.00" at bounding box center [841, 256] width 271 height 15
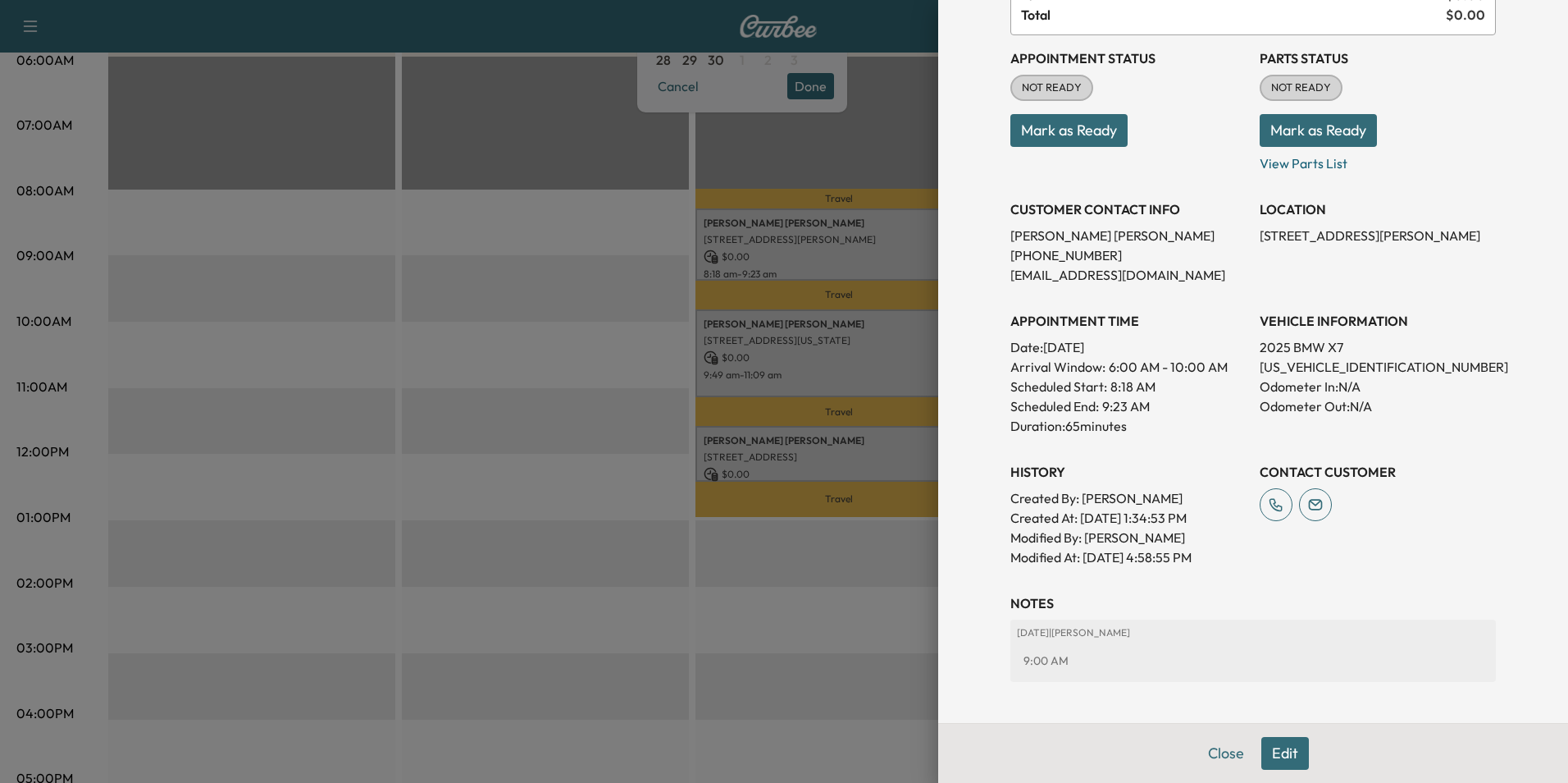
scroll to position [248, 0]
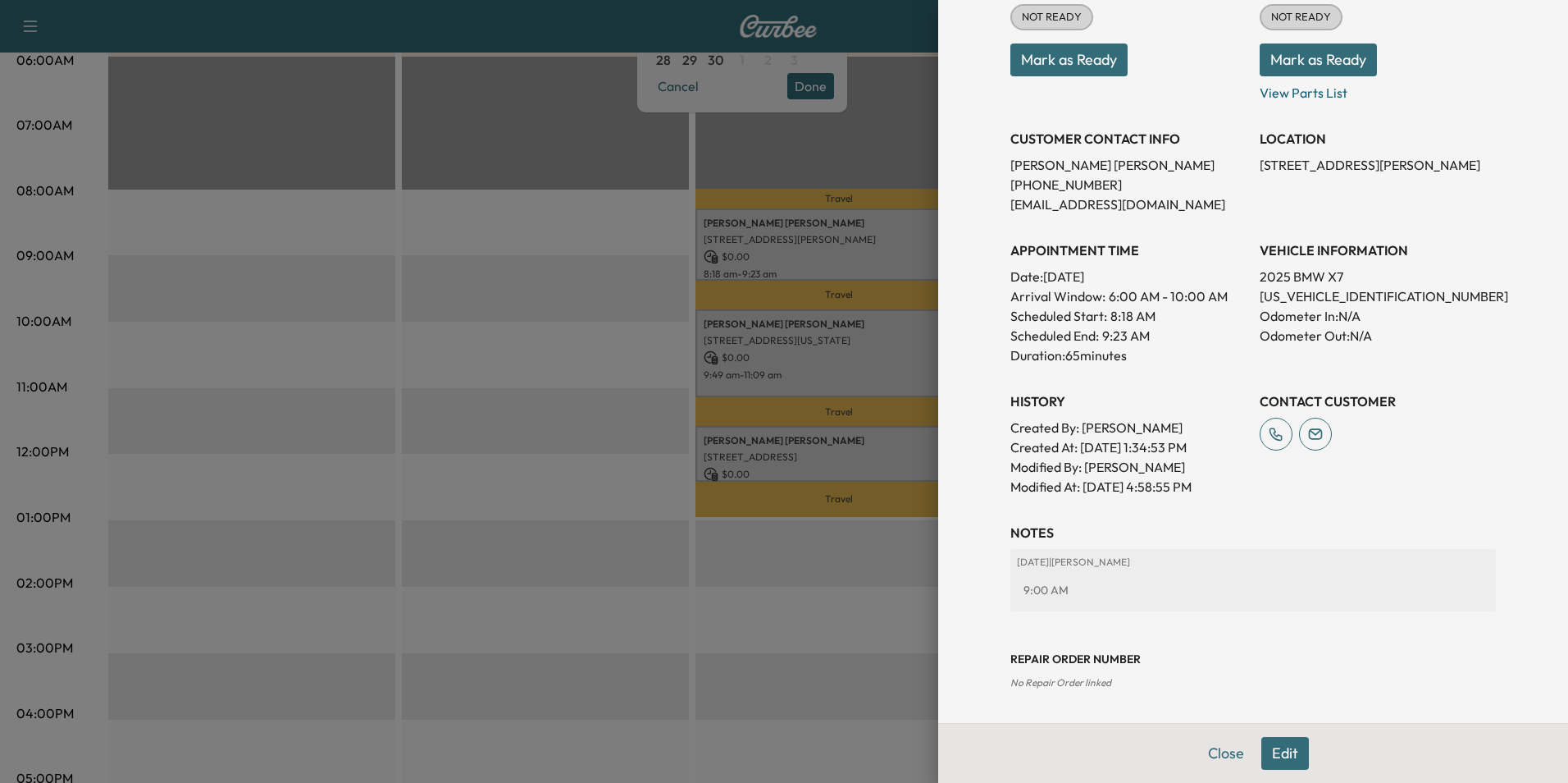
drag, startPoint x: 1200, startPoint y: 746, endPoint x: 1204, endPoint y: 737, distance: 9.8
click at [1200, 745] on button "Close" at bounding box center [1226, 752] width 57 height 33
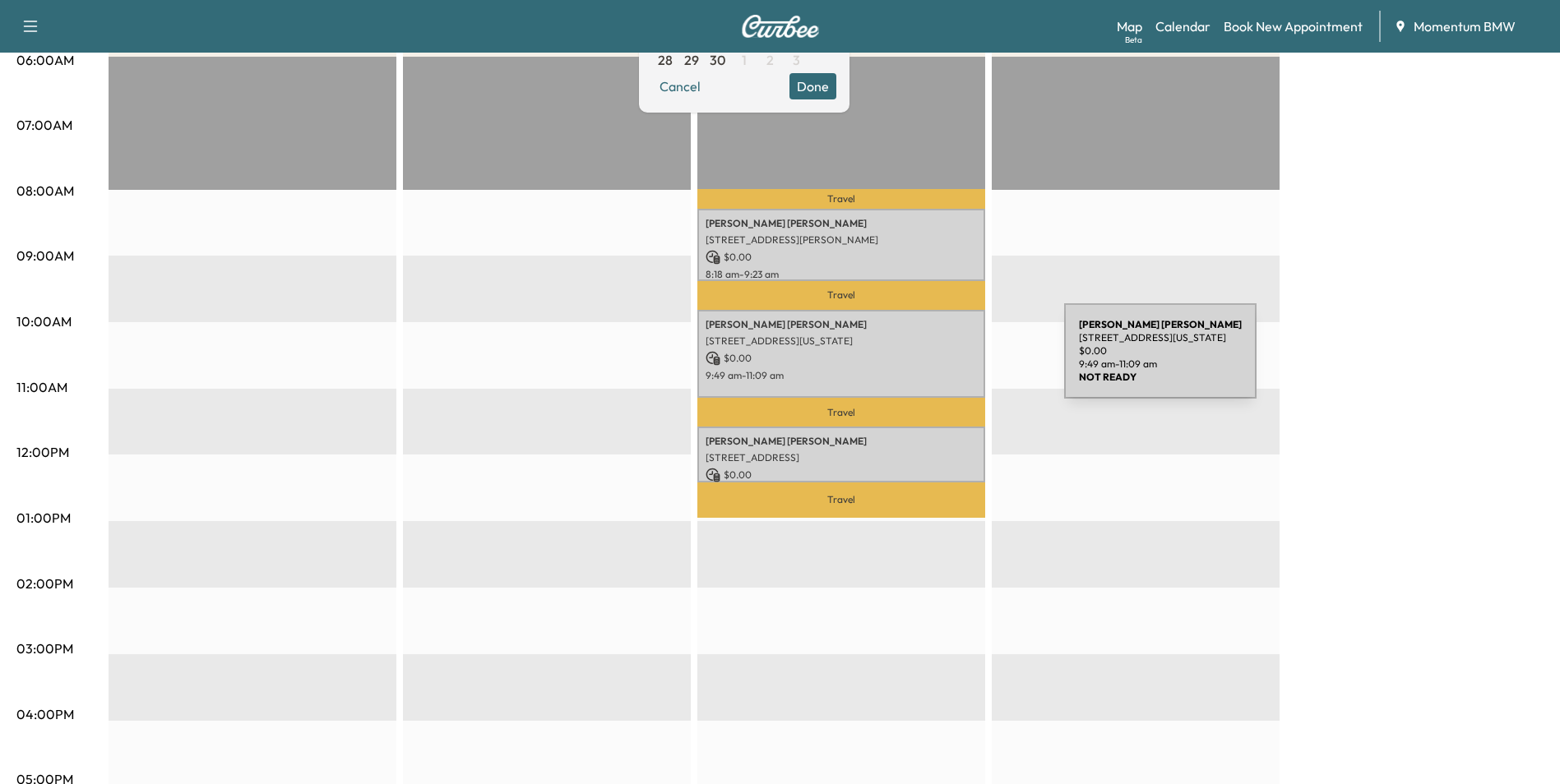
click at [941, 360] on p "$ 0.00" at bounding box center [841, 357] width 271 height 15
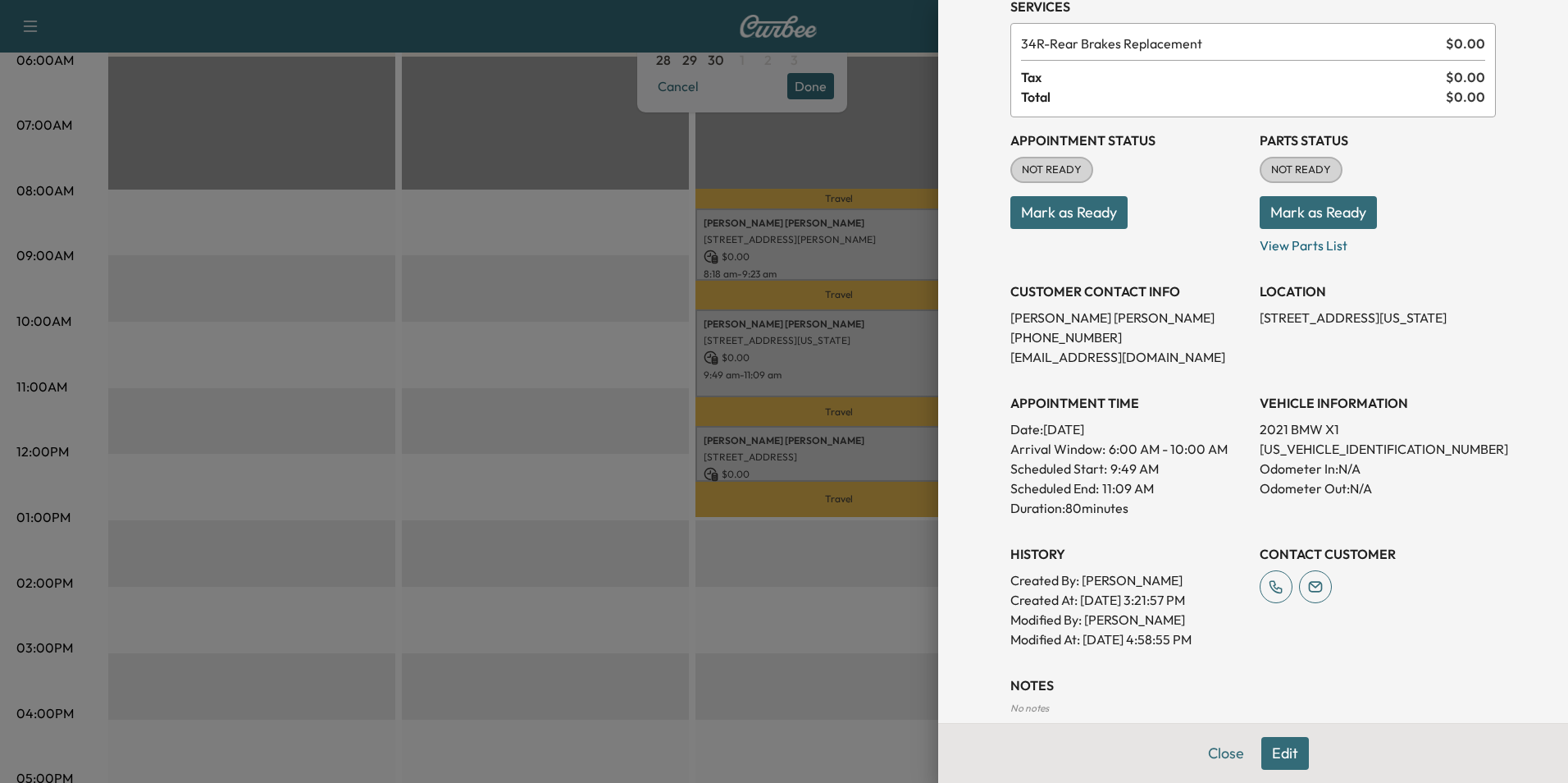
scroll to position [166, 0]
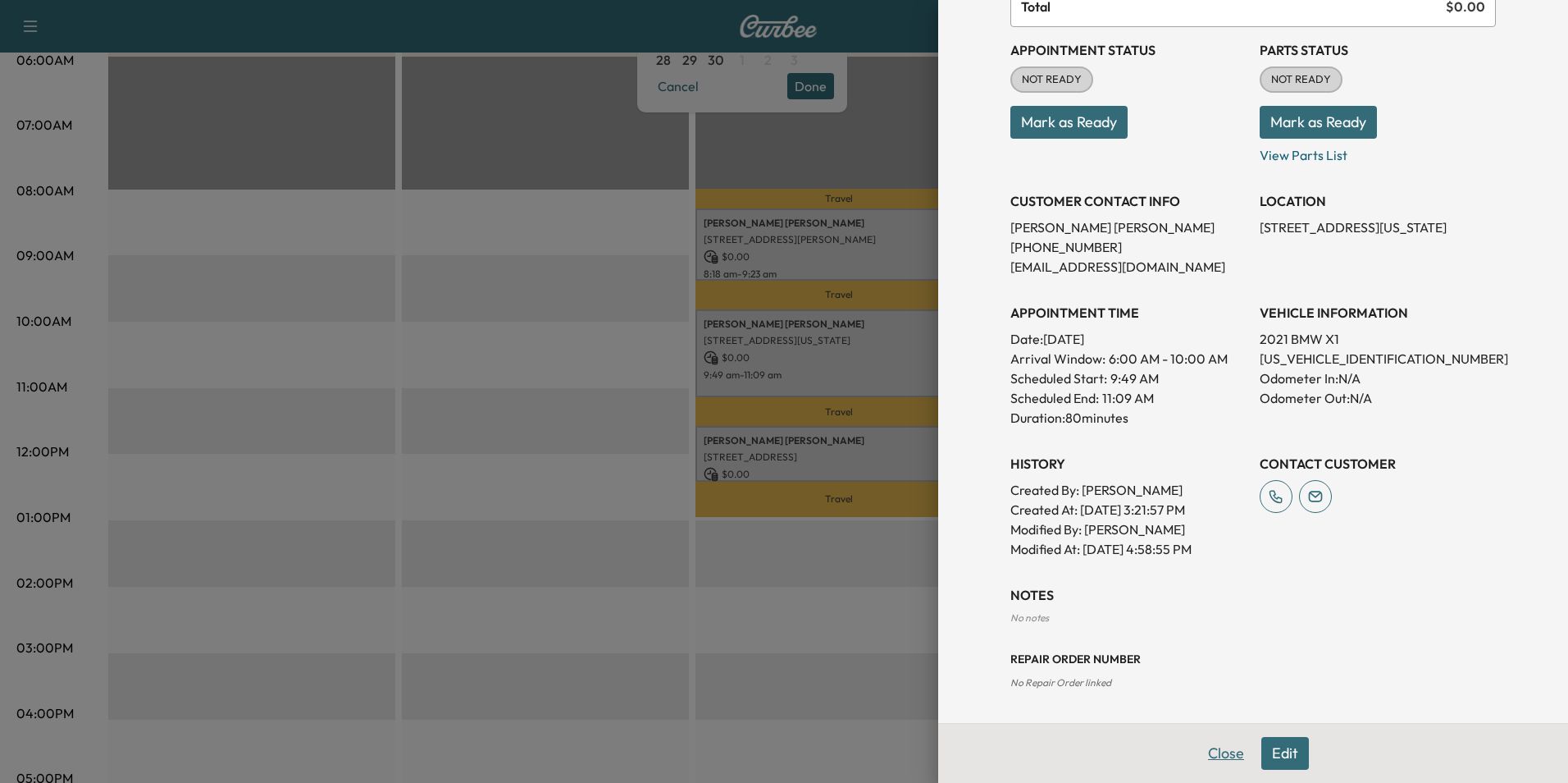
click at [1211, 765] on button "Close" at bounding box center [1226, 752] width 57 height 33
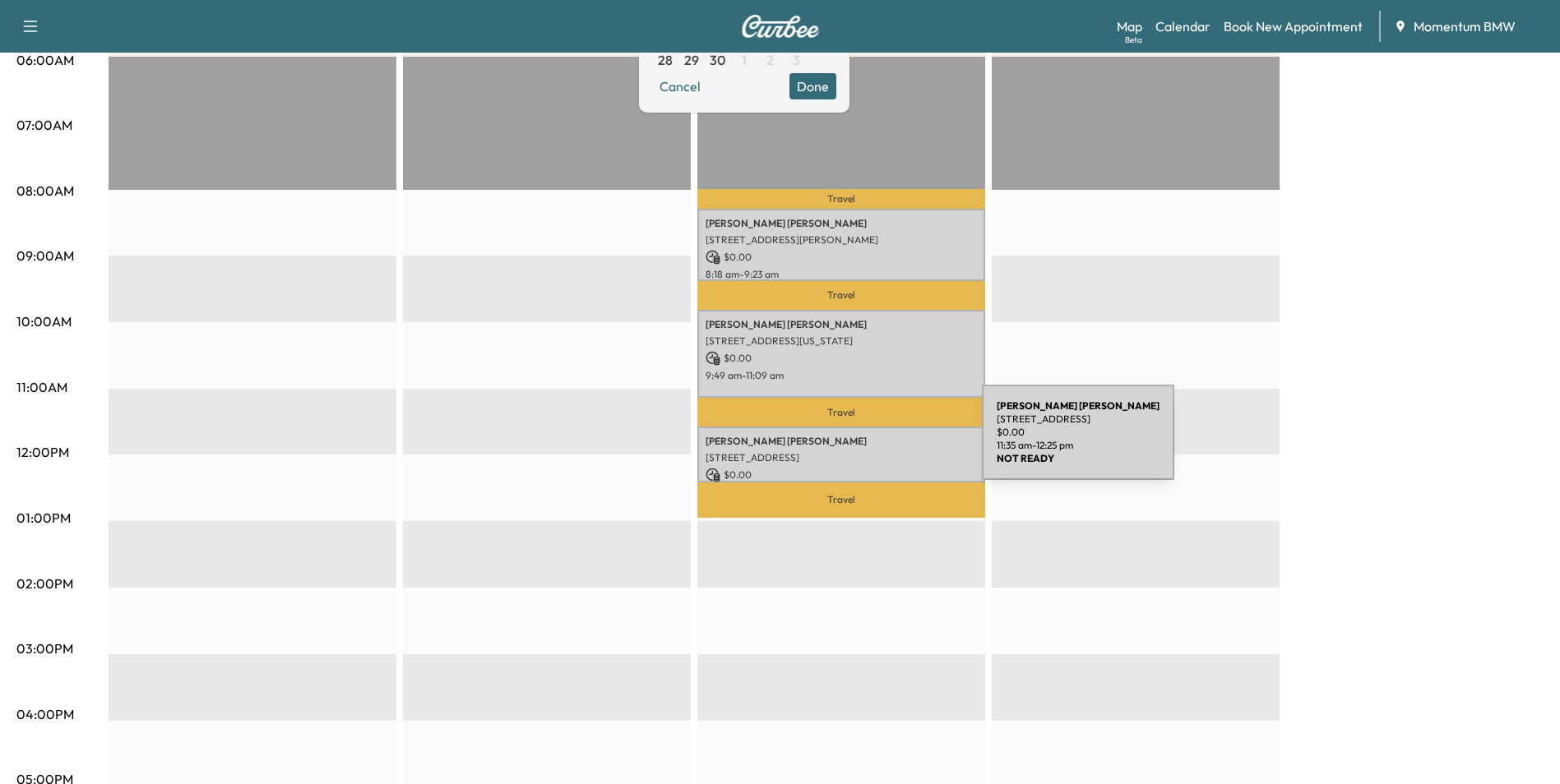
click at [859, 442] on p "[PERSON_NAME]" at bounding box center [841, 441] width 271 height 13
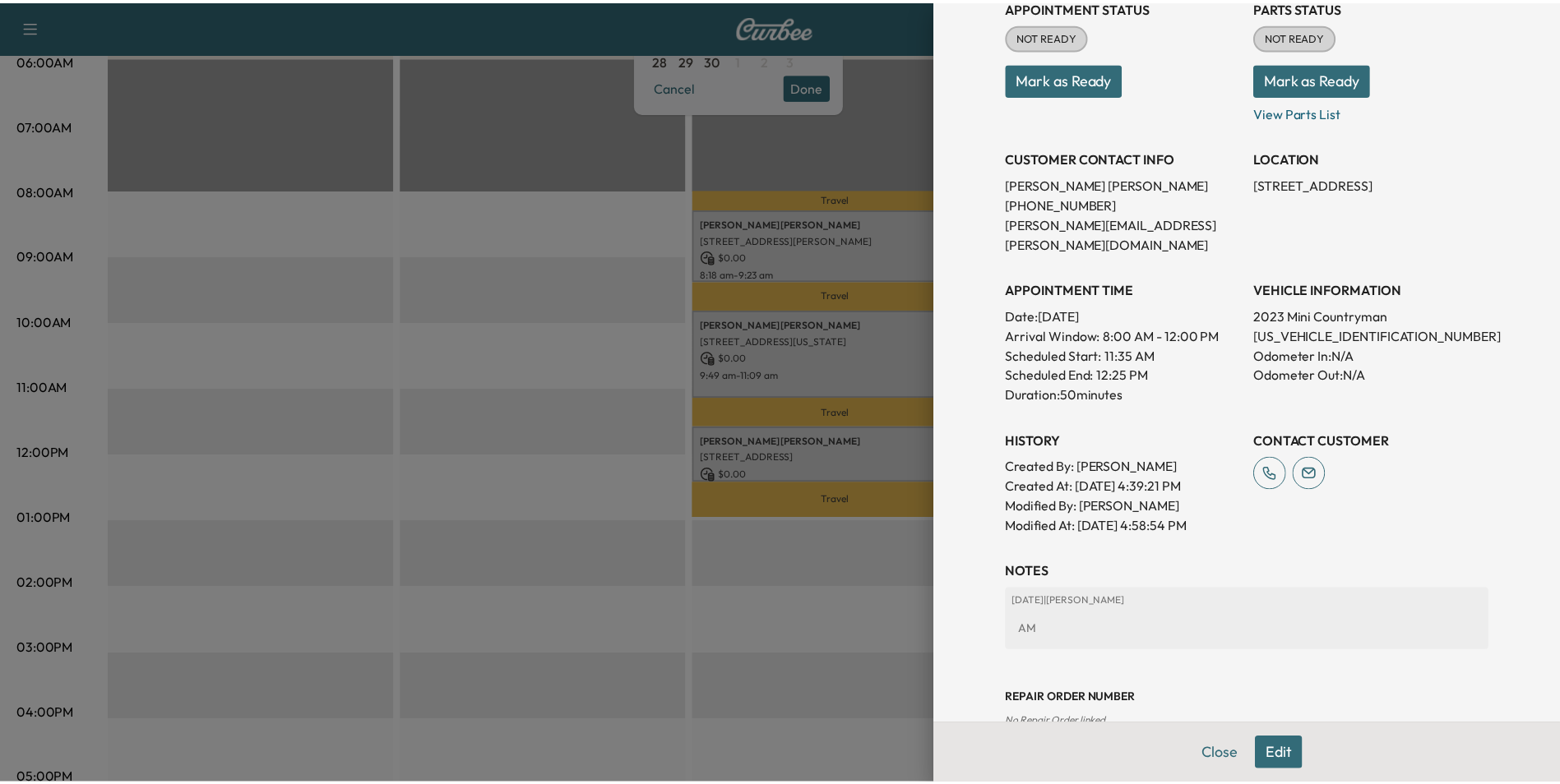
scroll to position [229, 0]
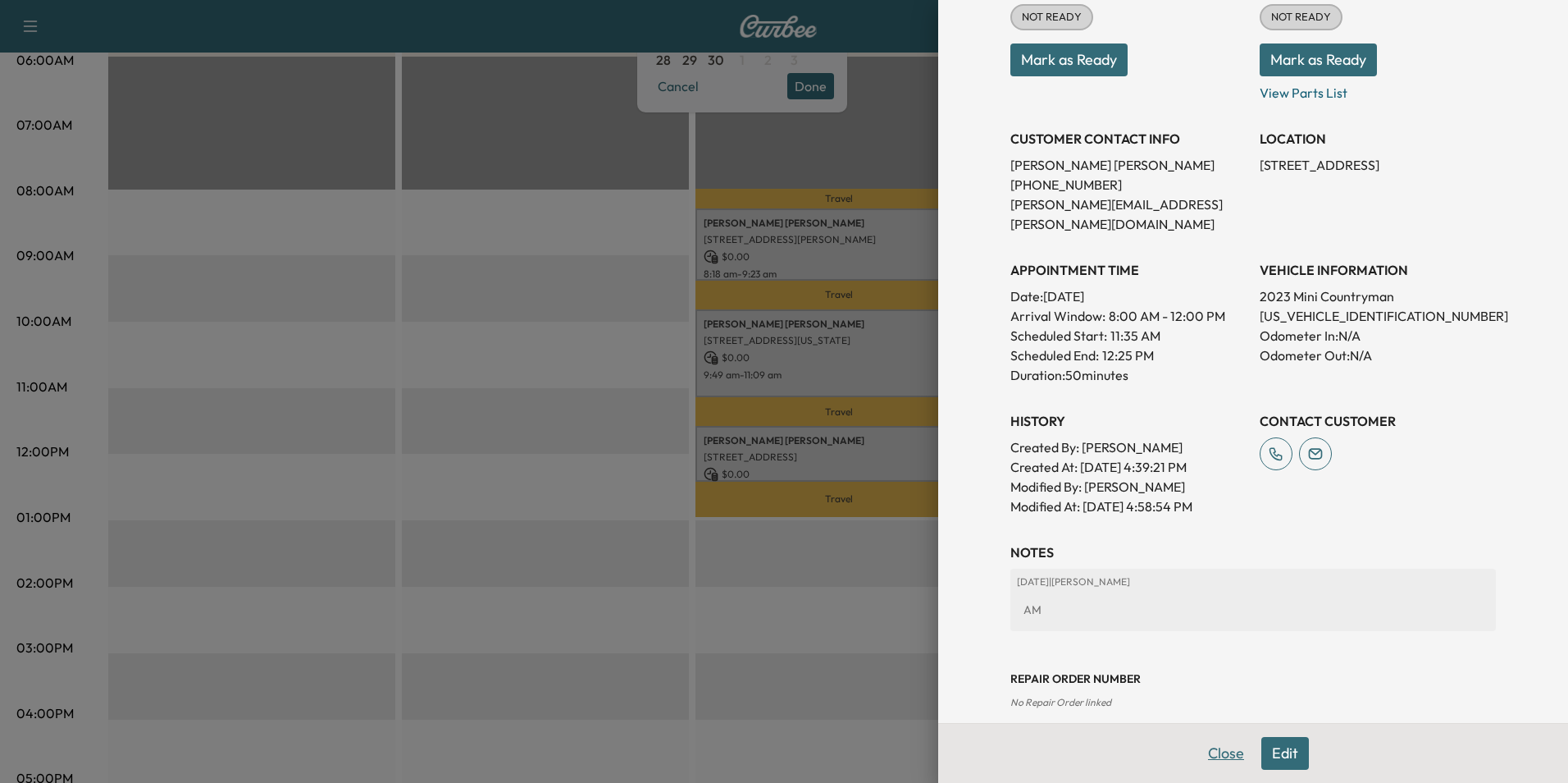
click at [1212, 751] on button "Close" at bounding box center [1226, 752] width 57 height 33
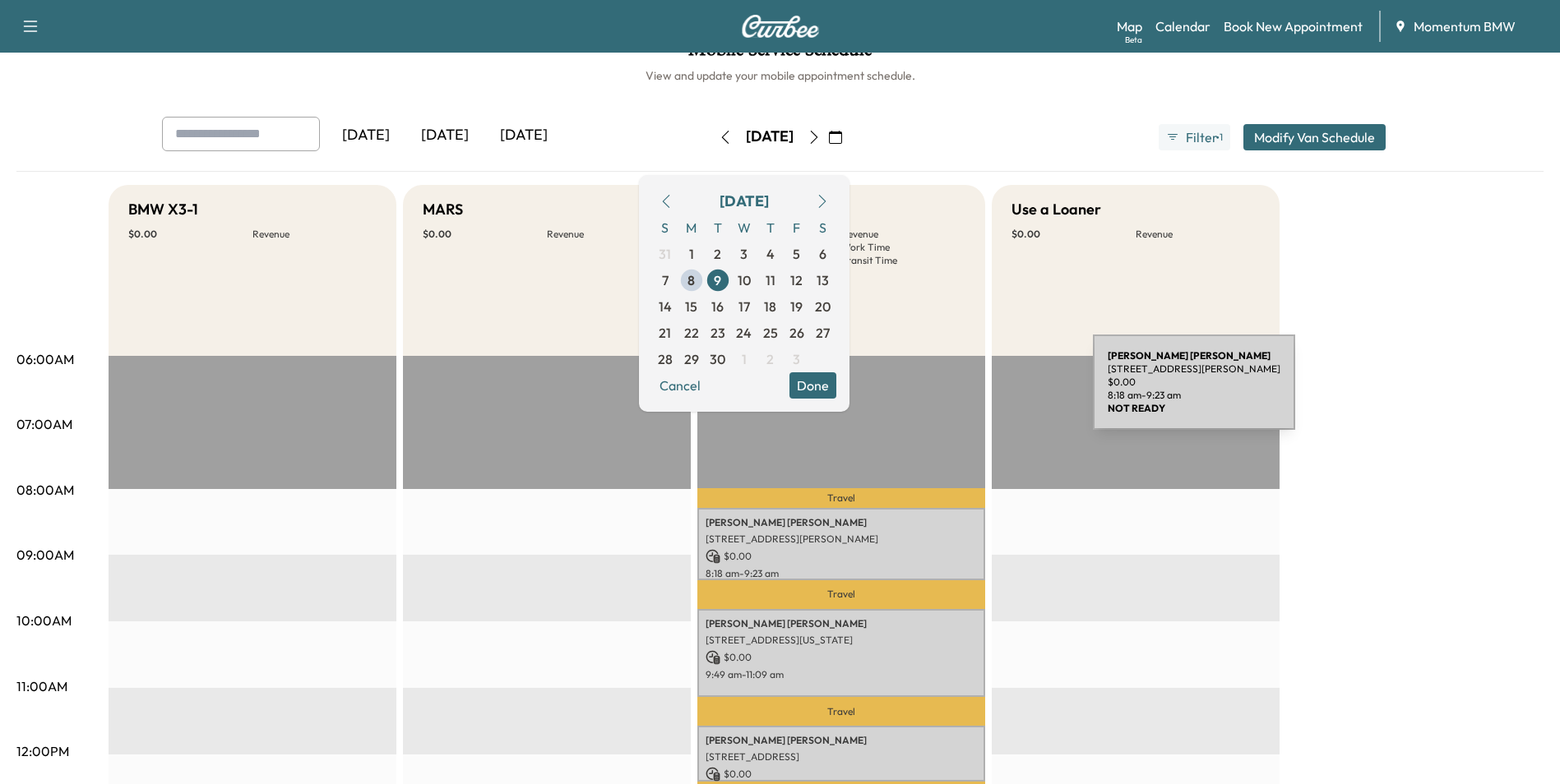
scroll to position [0, 0]
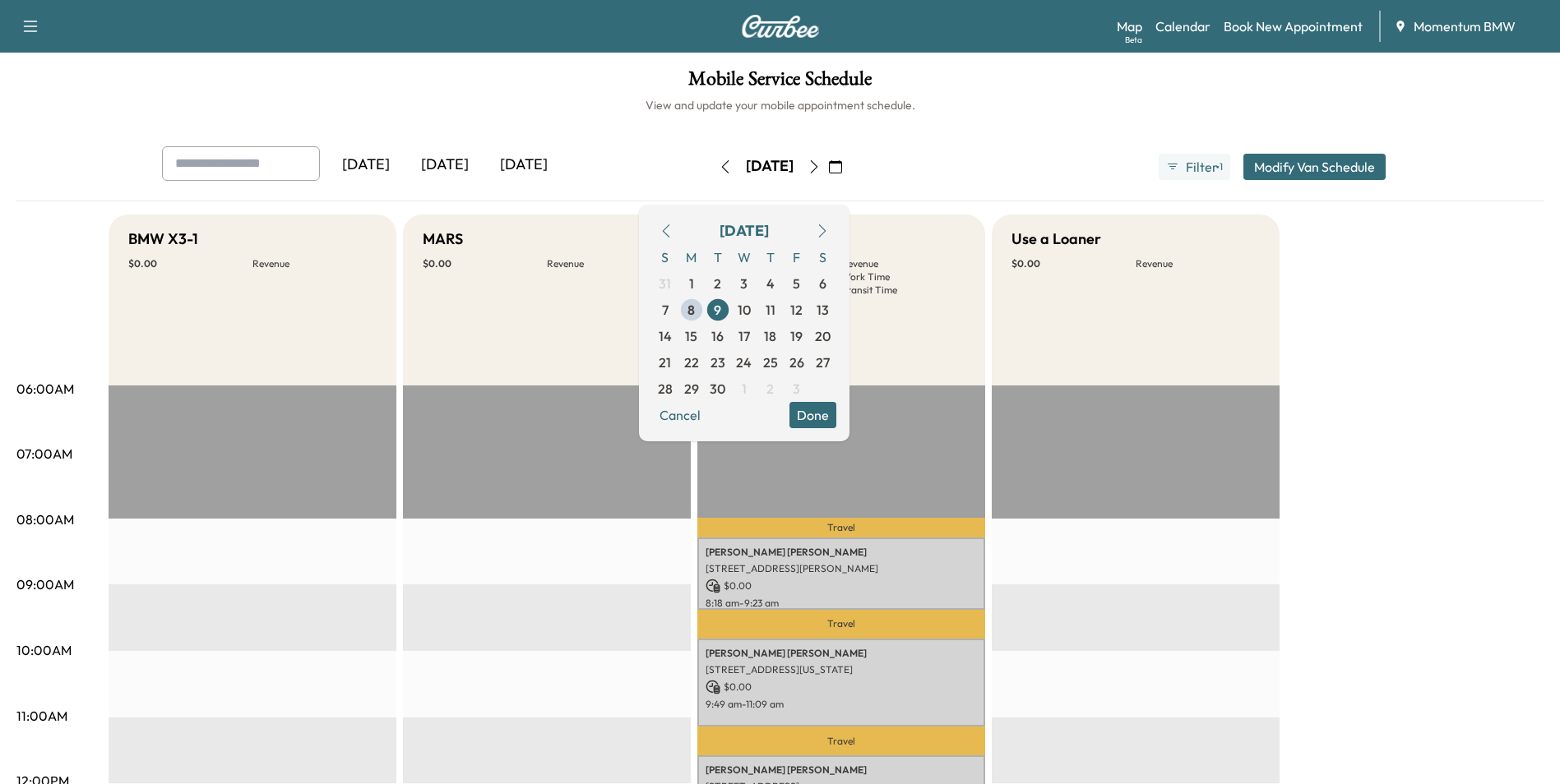
click at [836, 414] on button "Done" at bounding box center [812, 415] width 47 height 27
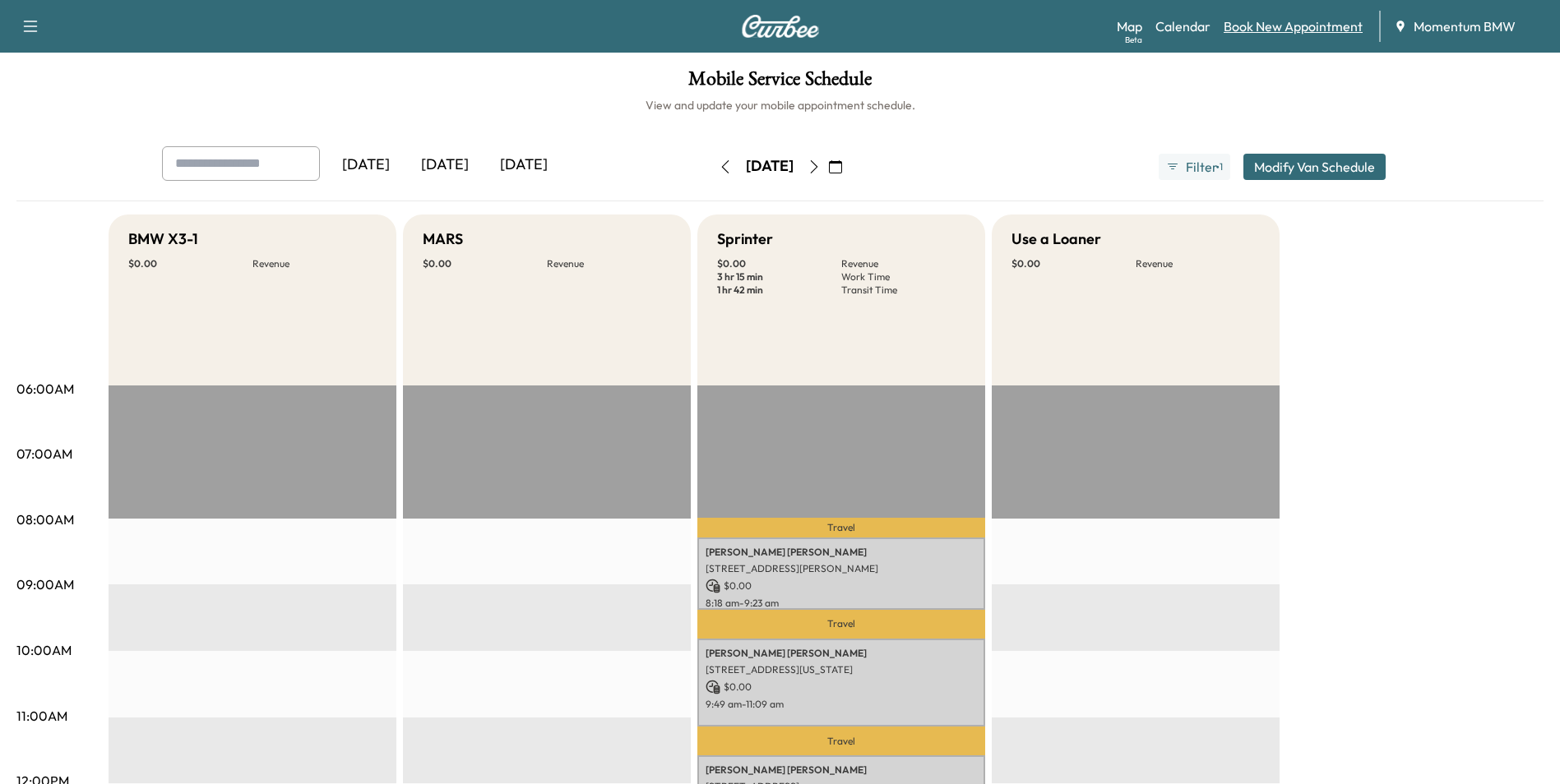
click at [1292, 32] on link "Book New Appointment" at bounding box center [1293, 27] width 139 height 20
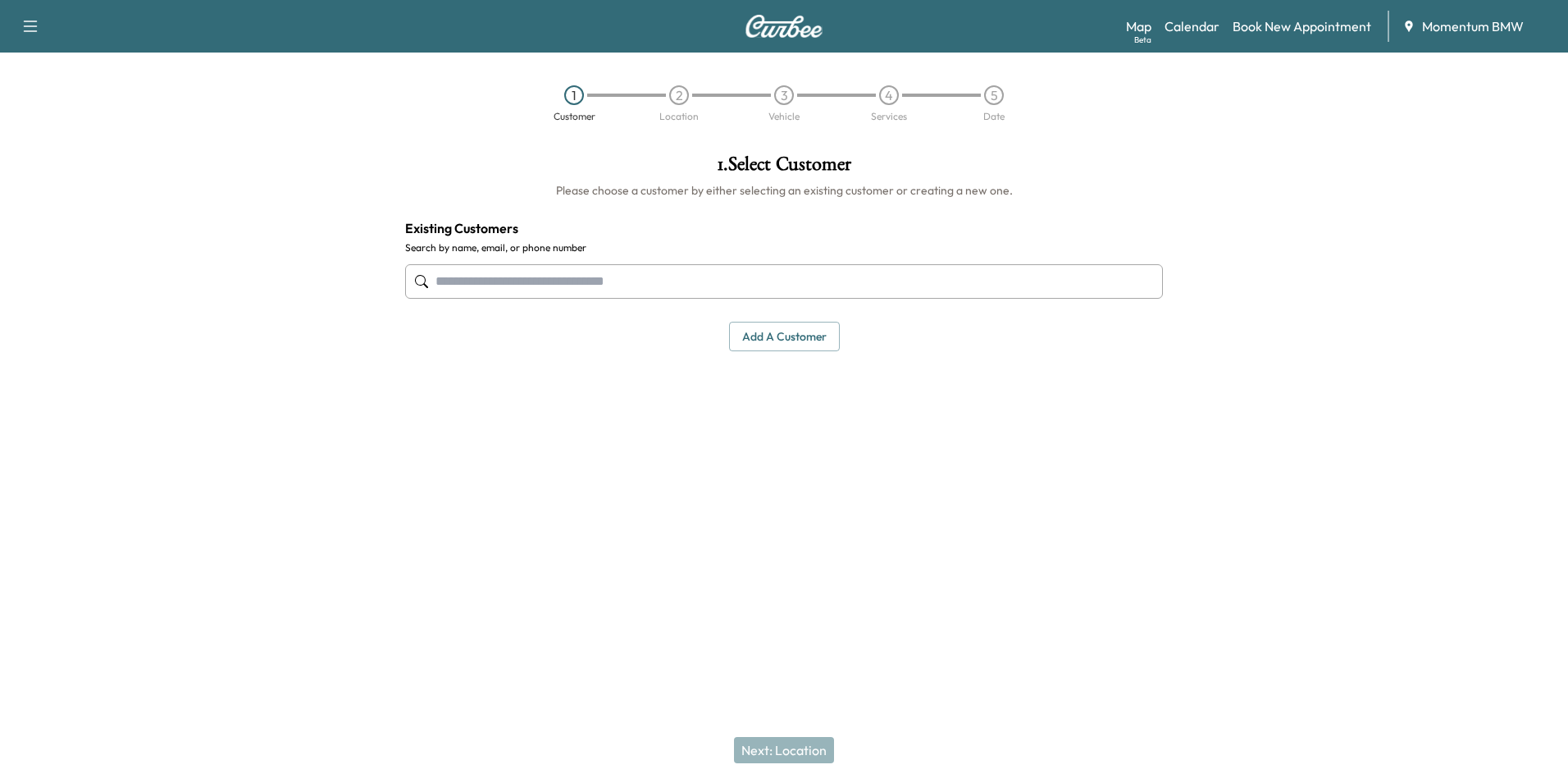
click at [596, 287] on input "text" at bounding box center [784, 281] width 758 height 35
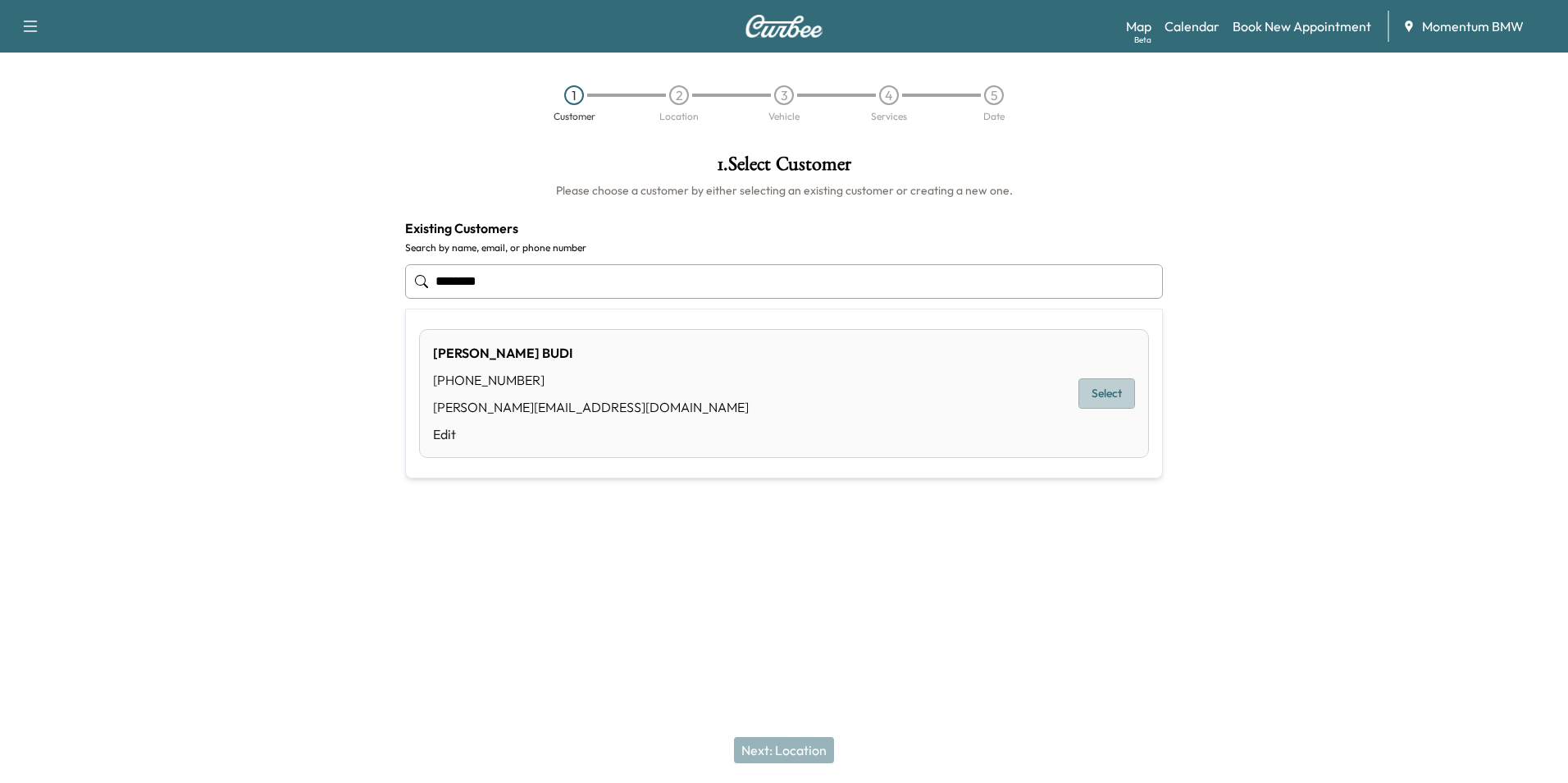
click at [1108, 392] on button "Select" at bounding box center [1107, 393] width 56 height 31
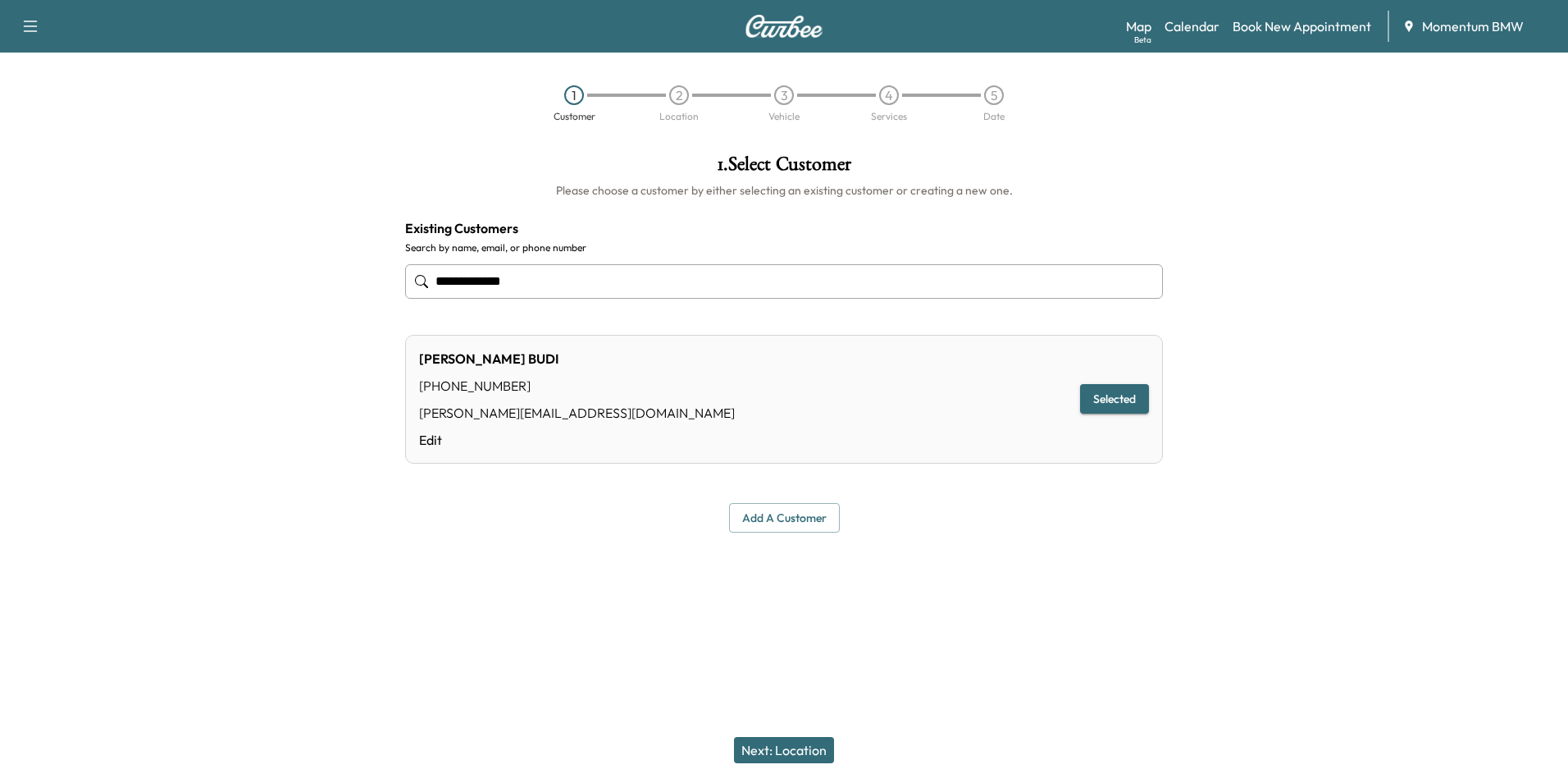
type input "**********"
click at [811, 747] on button "Next: Location" at bounding box center [784, 749] width 100 height 27
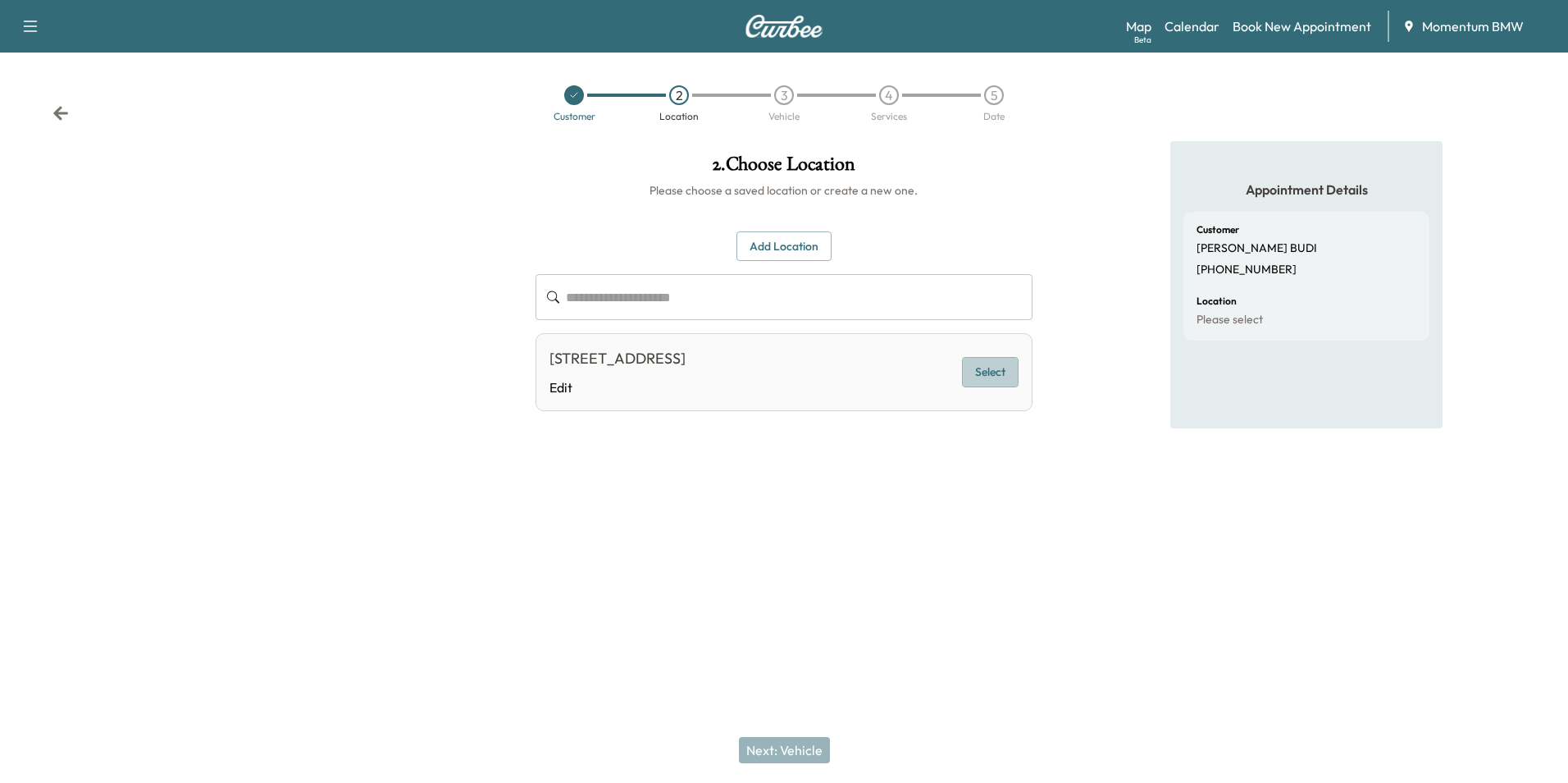
click at [992, 374] on button "Select" at bounding box center [990, 372] width 56 height 31
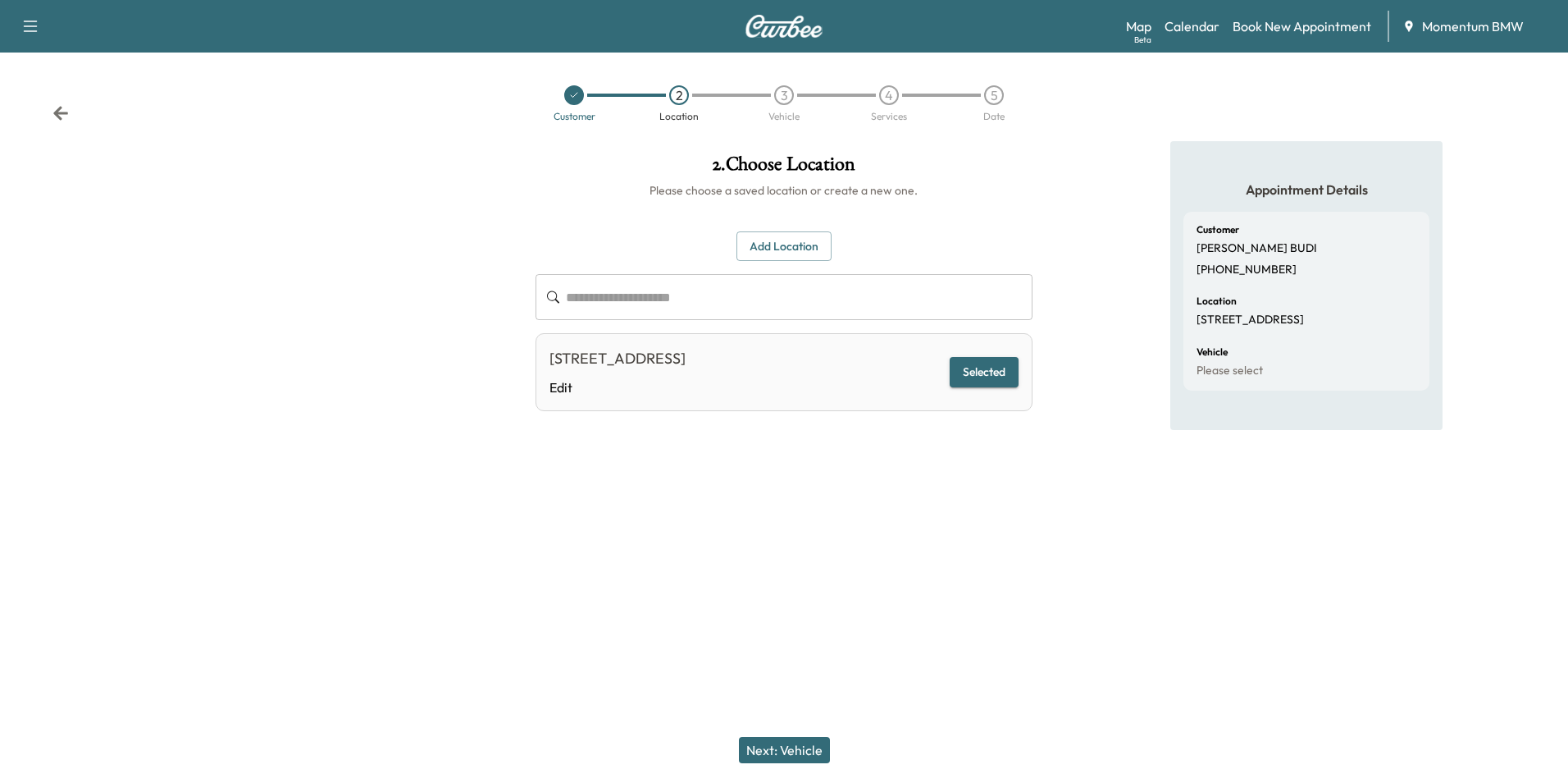
click at [774, 743] on button "Next: Vehicle" at bounding box center [784, 749] width 91 height 27
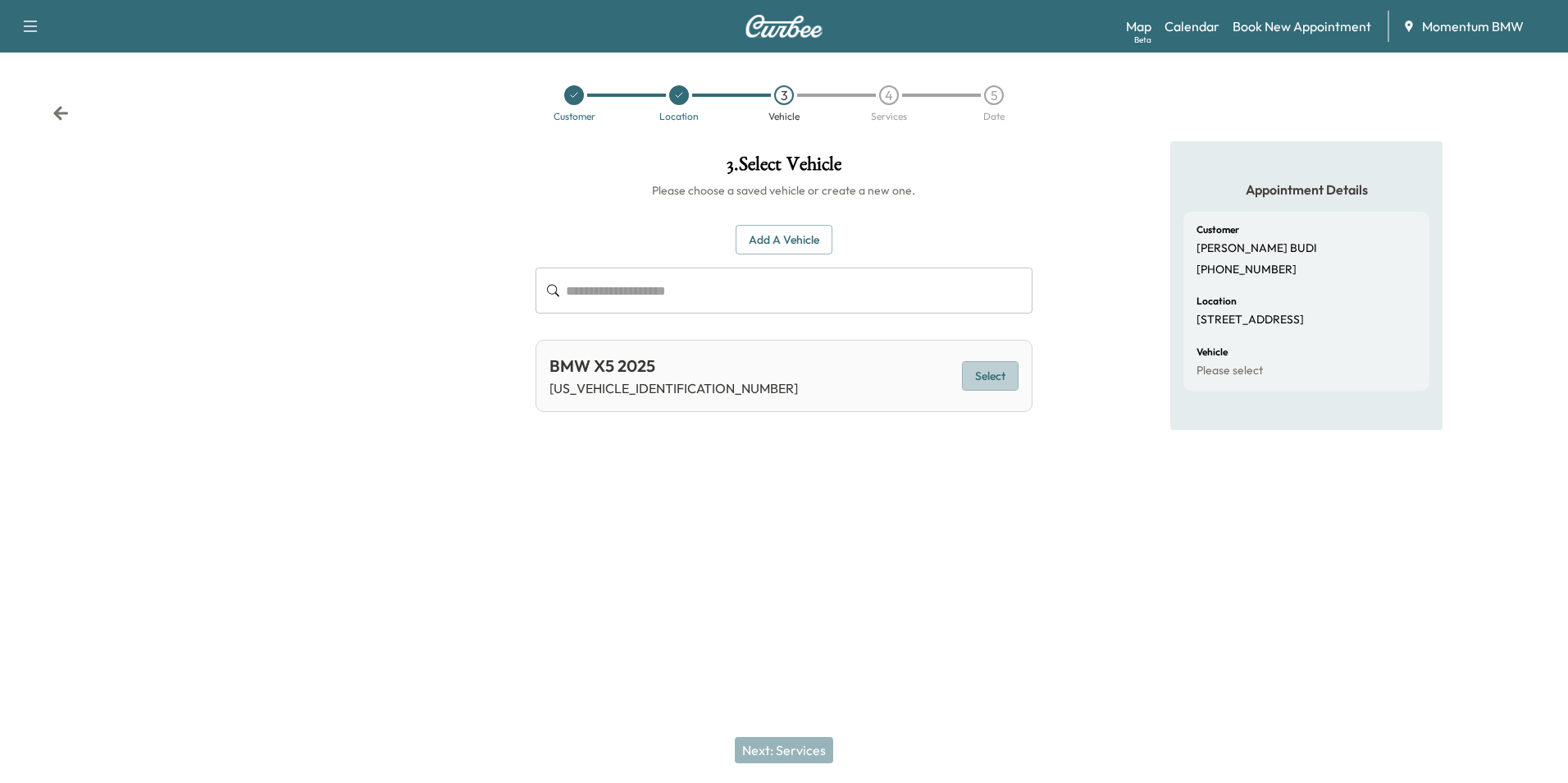
click at [983, 377] on button "Select" at bounding box center [990, 376] width 56 height 31
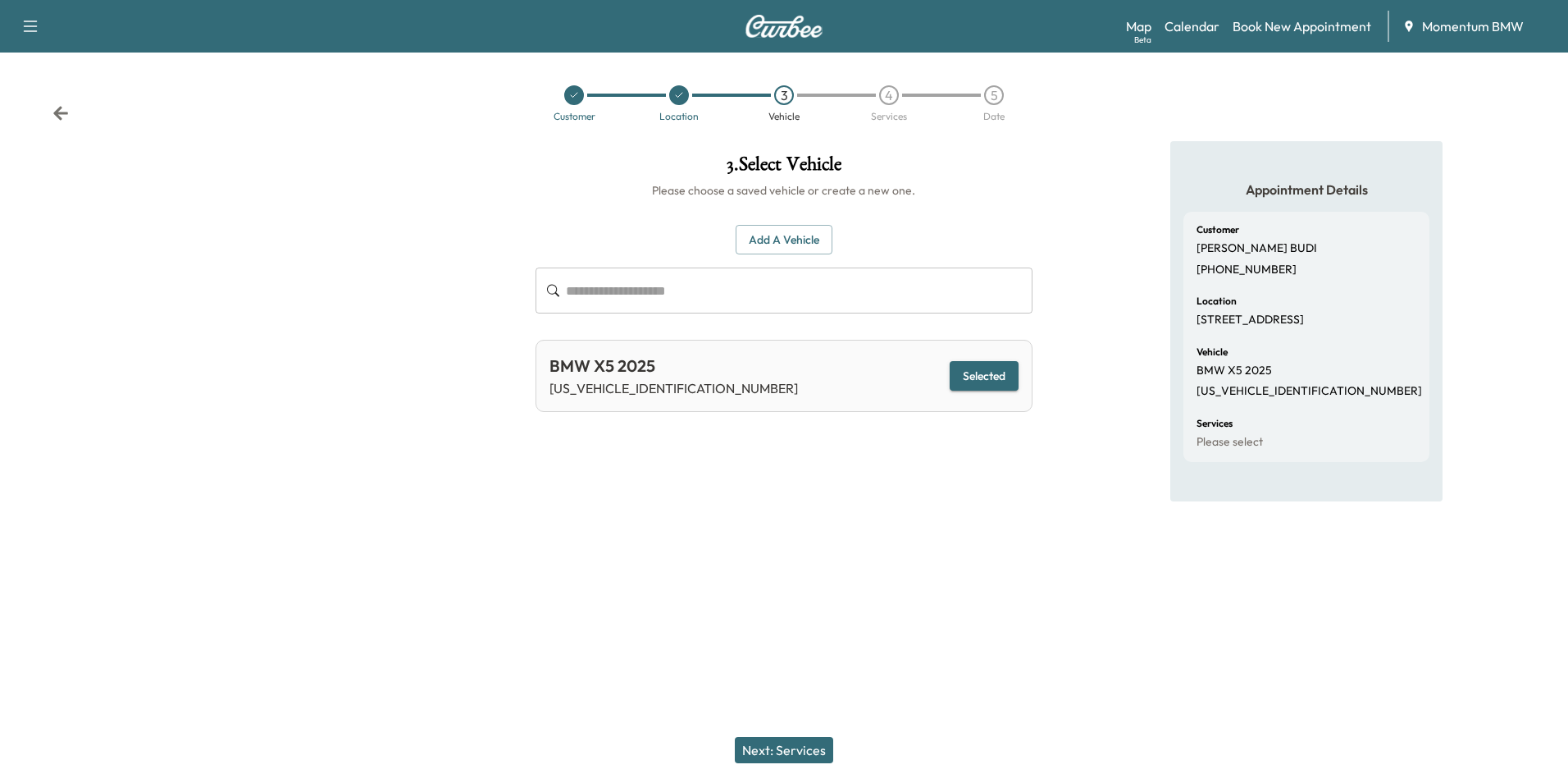
click at [804, 740] on button "Next: Services" at bounding box center [784, 749] width 99 height 27
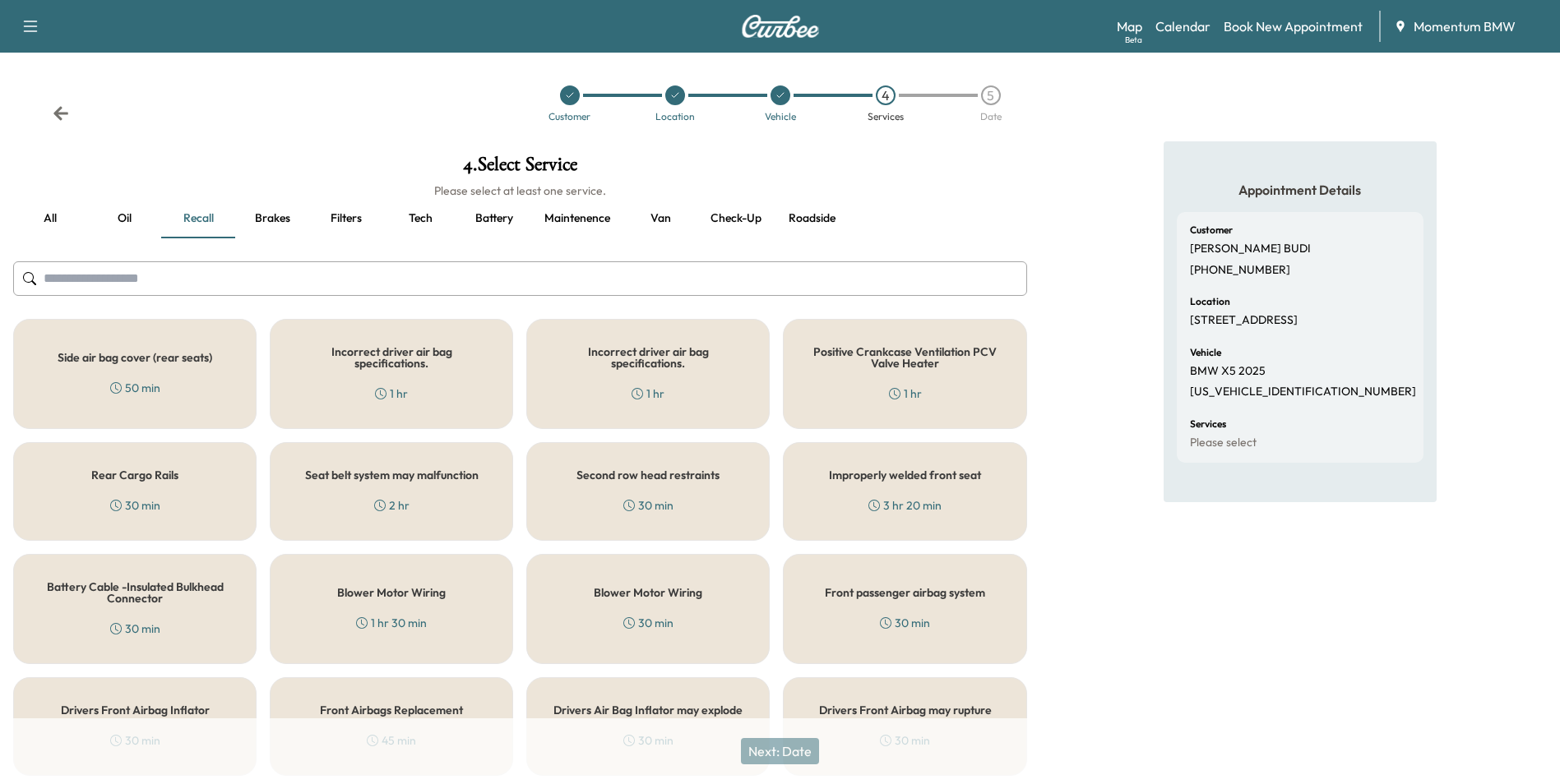
click at [122, 225] on button "Oil" at bounding box center [124, 219] width 74 height 40
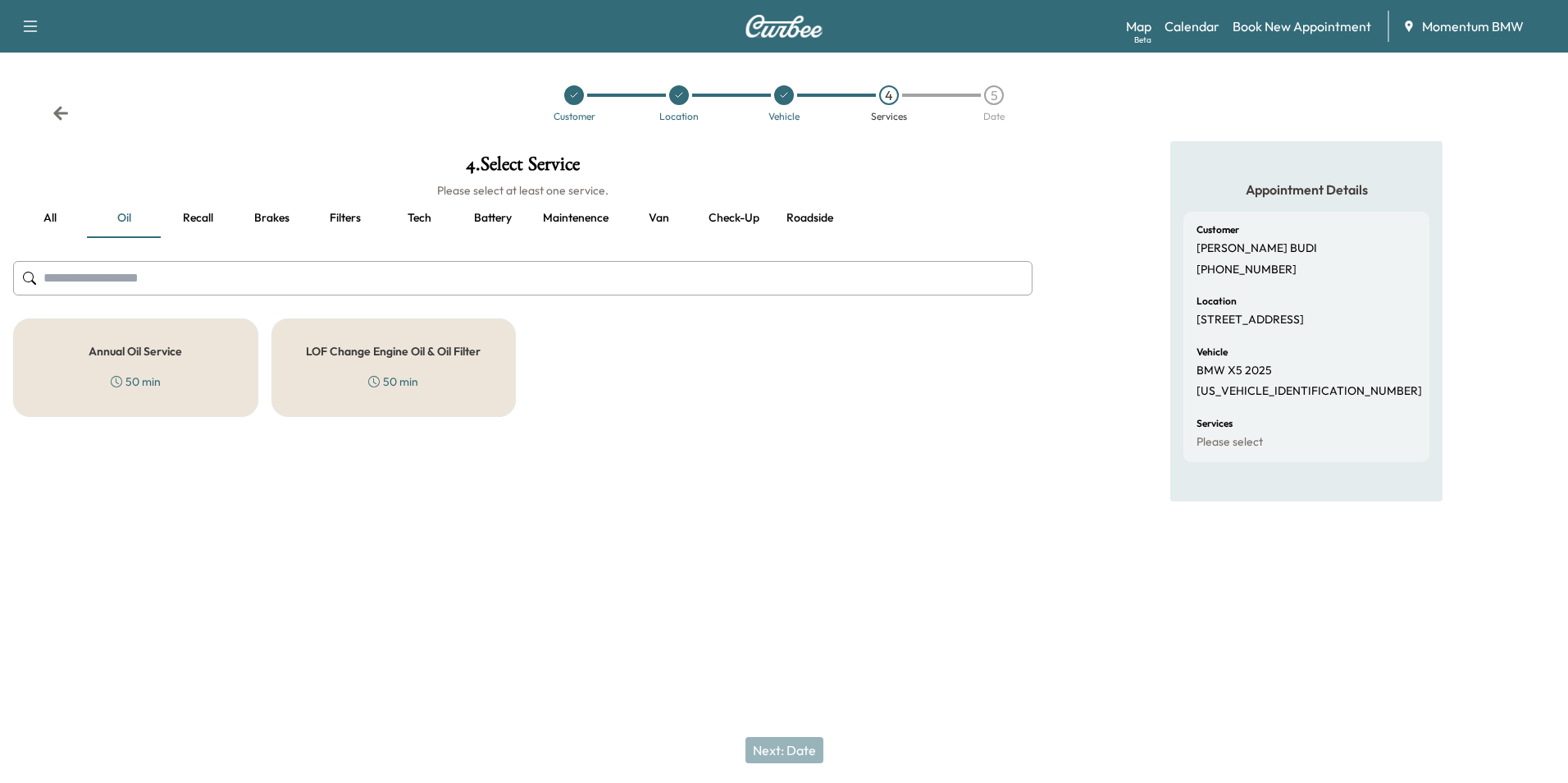
click at [168, 349] on h5 "Annual Oil Service" at bounding box center [135, 351] width 94 height 12
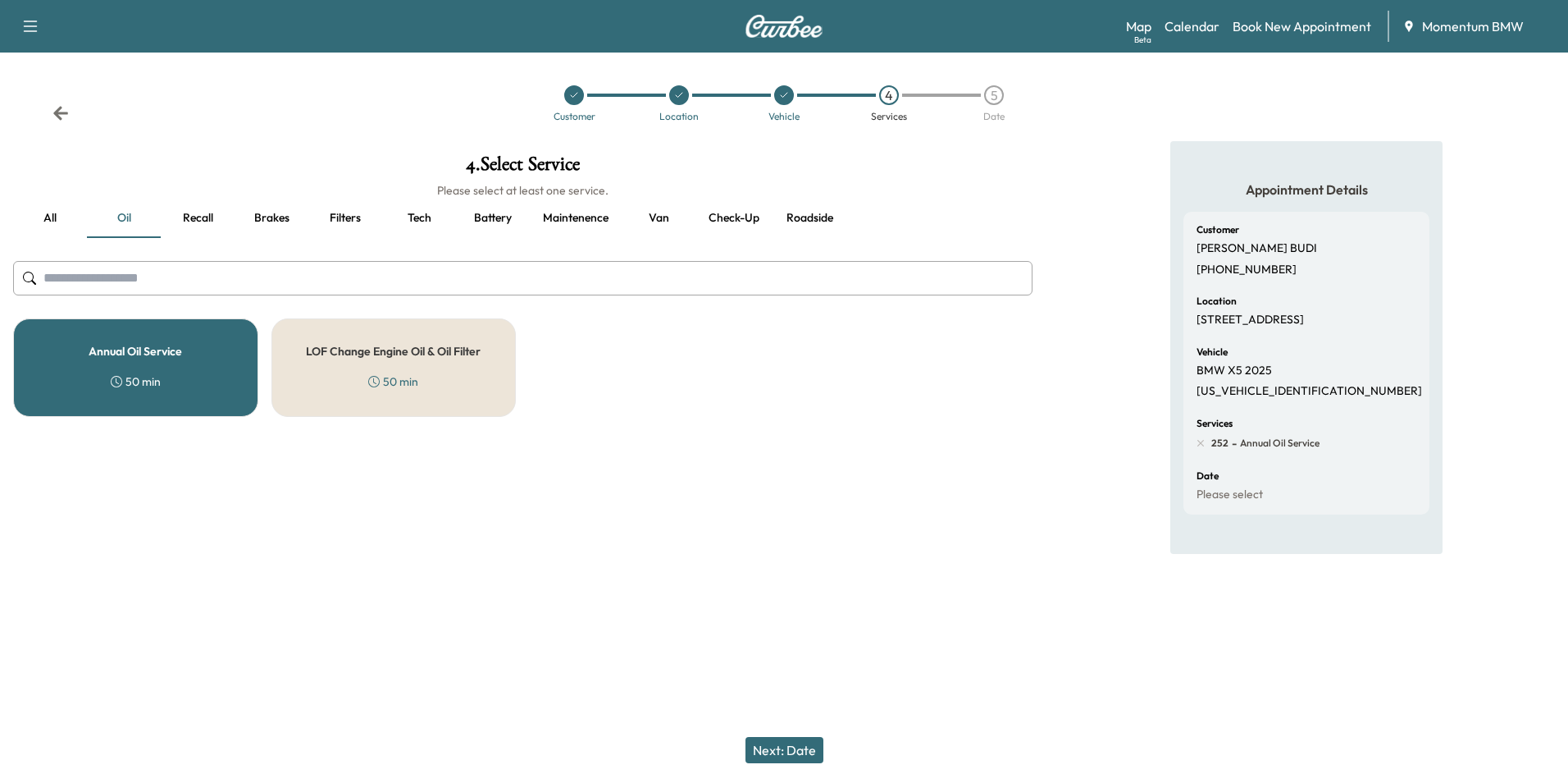
drag, startPoint x: 804, startPoint y: 751, endPoint x: 787, endPoint y: 749, distance: 17.1
click at [805, 749] on button "Next: Date" at bounding box center [784, 749] width 78 height 27
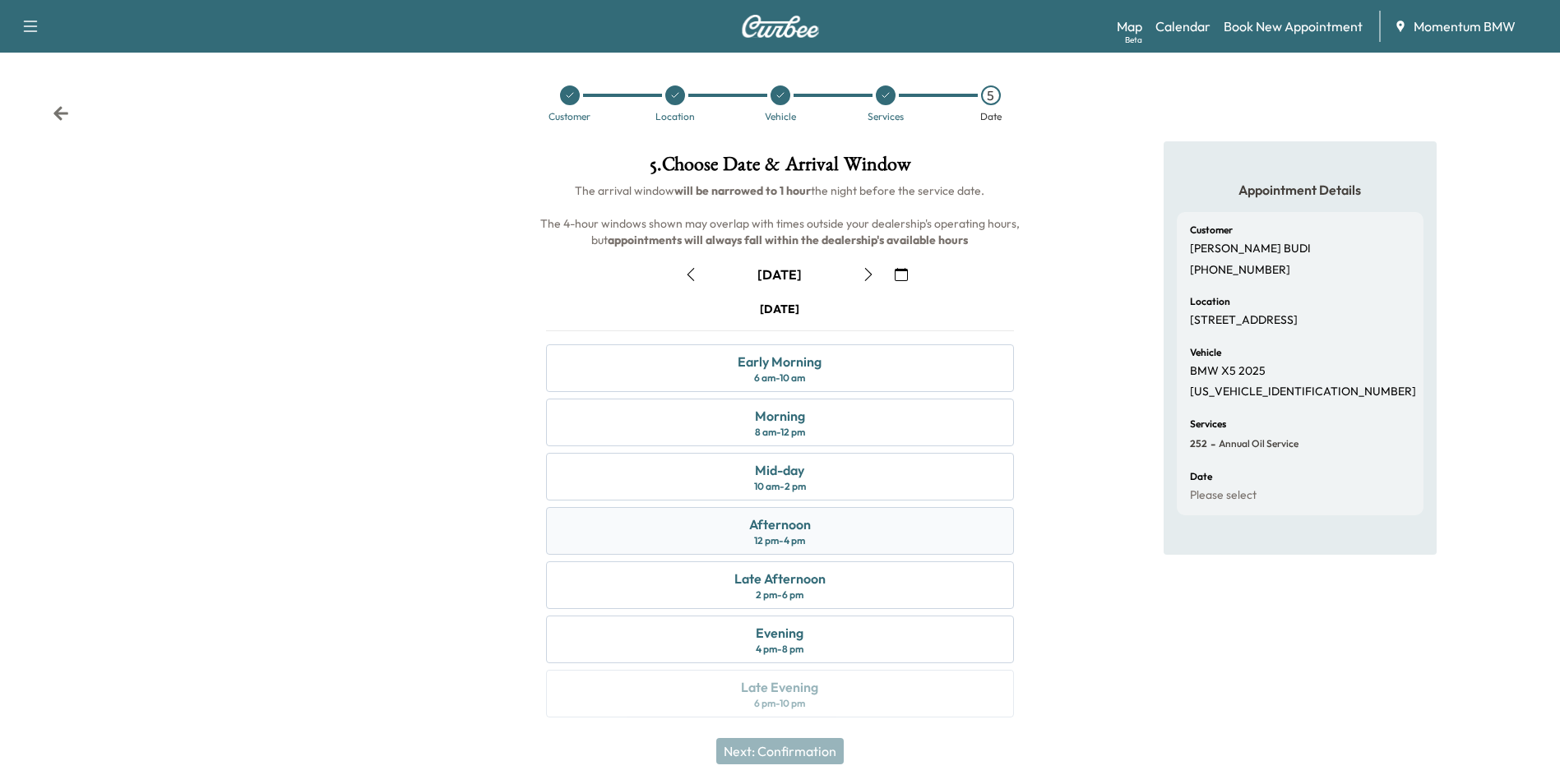
click at [803, 527] on div "Afternoon" at bounding box center [780, 525] width 61 height 20
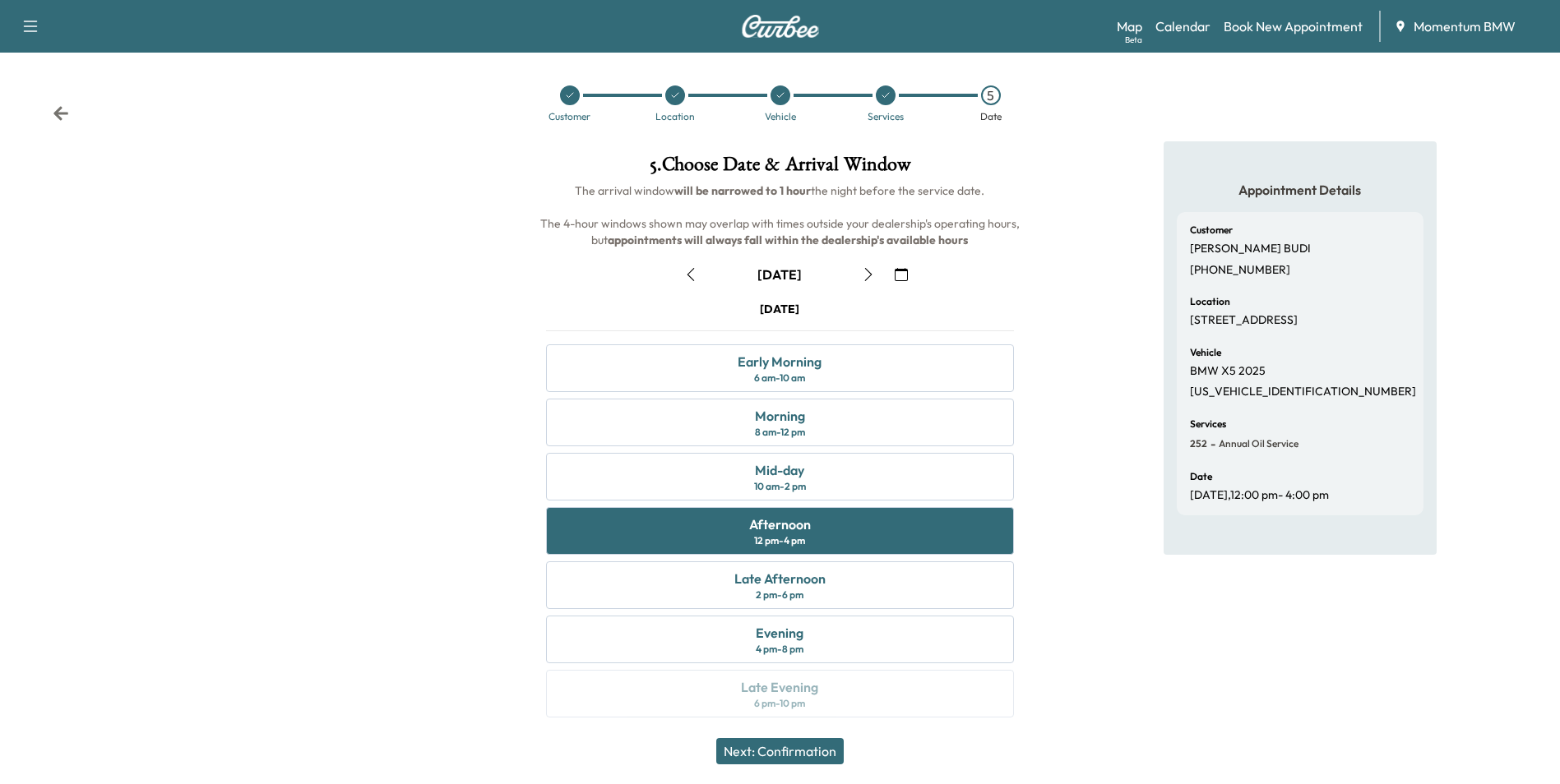
drag, startPoint x: 815, startPoint y: 754, endPoint x: 845, endPoint y: 752, distance: 30.1
click at [819, 753] on button "Next: Confirmation" at bounding box center [780, 750] width 128 height 27
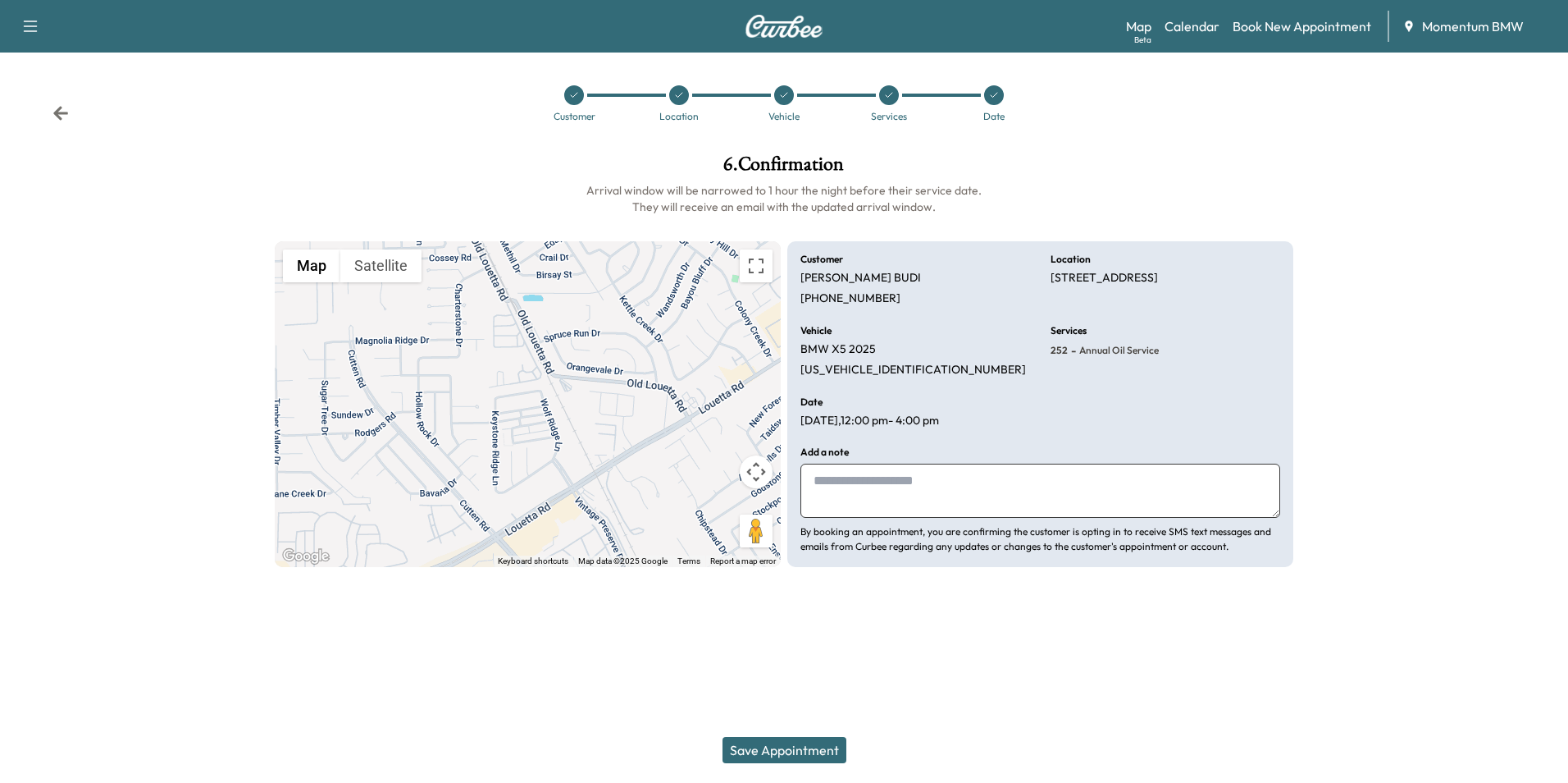
click at [895, 494] on textarea at bounding box center [1040, 490] width 480 height 54
type textarea "*********"
click at [781, 759] on button "Save Appointment" at bounding box center [784, 749] width 124 height 27
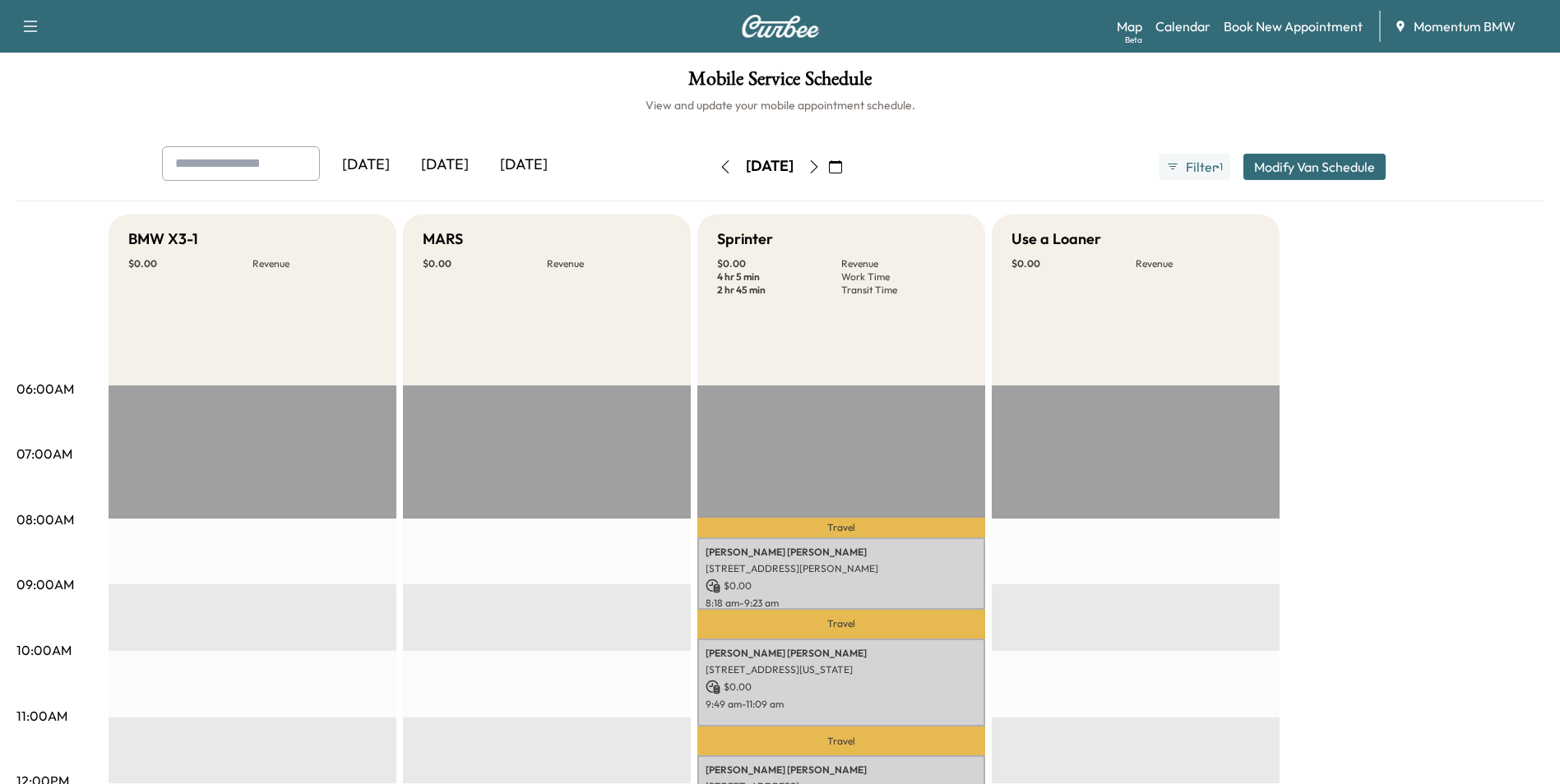
click at [719, 163] on icon "button" at bounding box center [725, 166] width 13 height 13
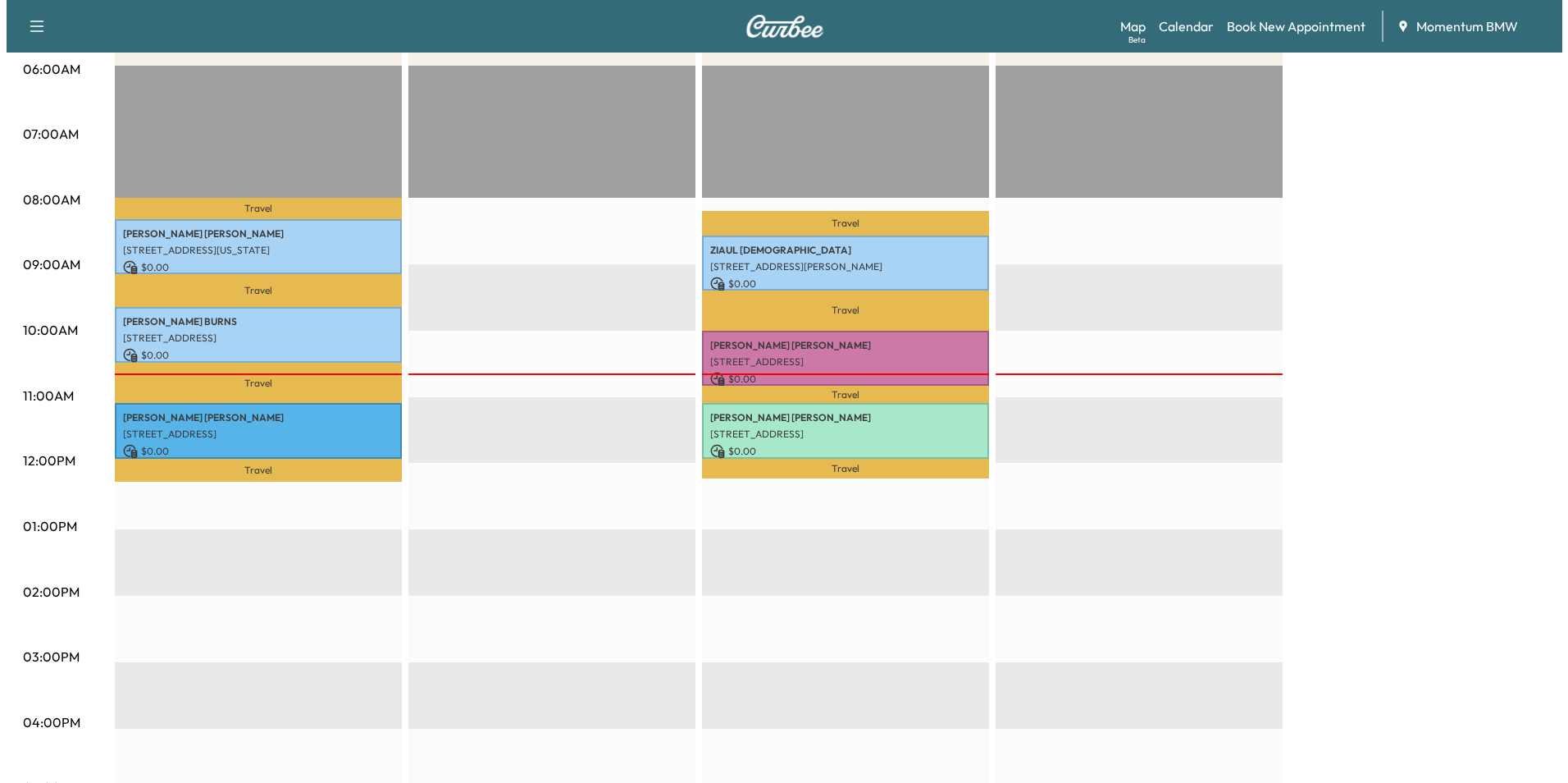
scroll to position [328, 0]
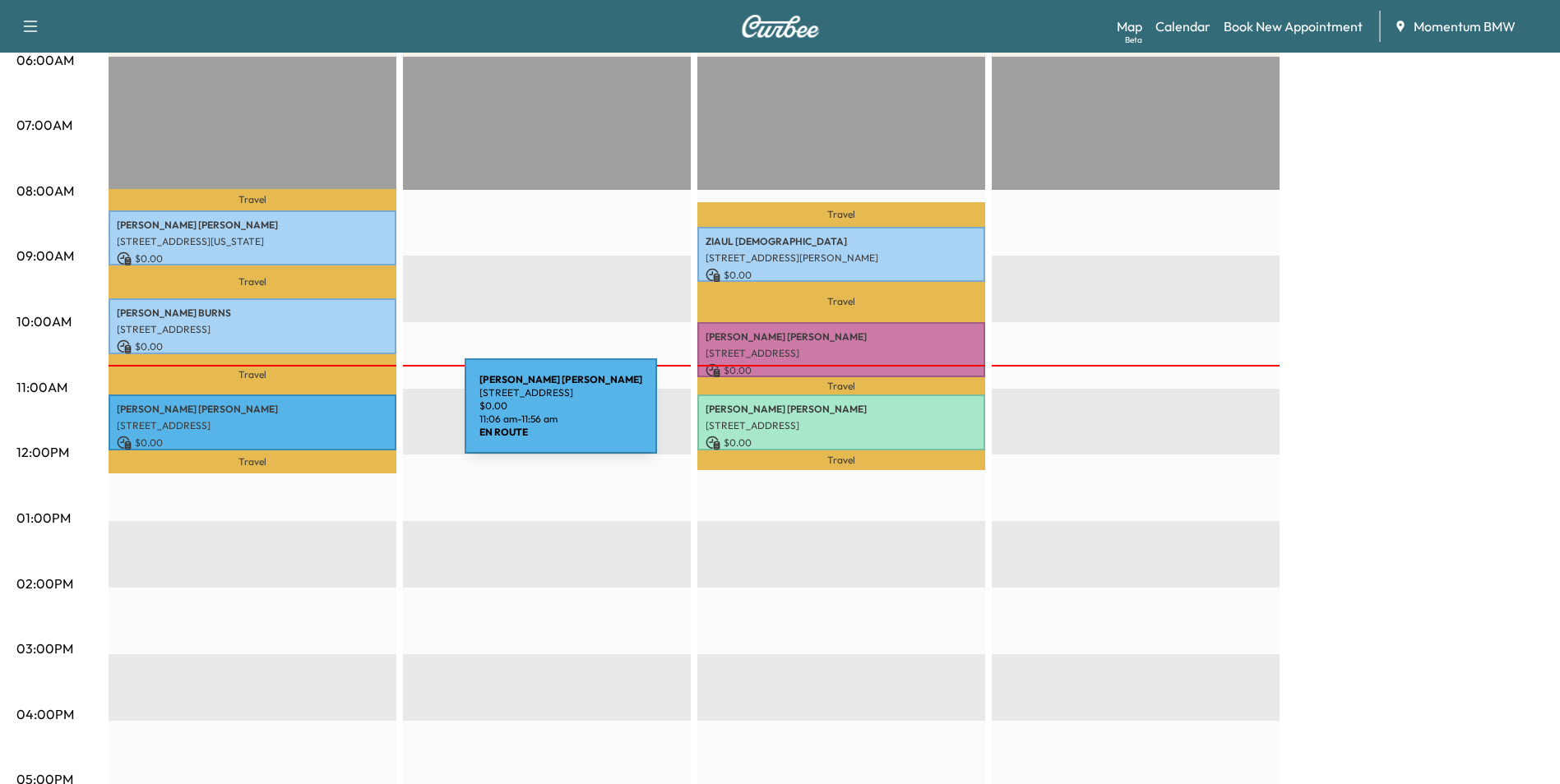
click at [341, 419] on p "[STREET_ADDRESS]" at bounding box center [253, 425] width 271 height 13
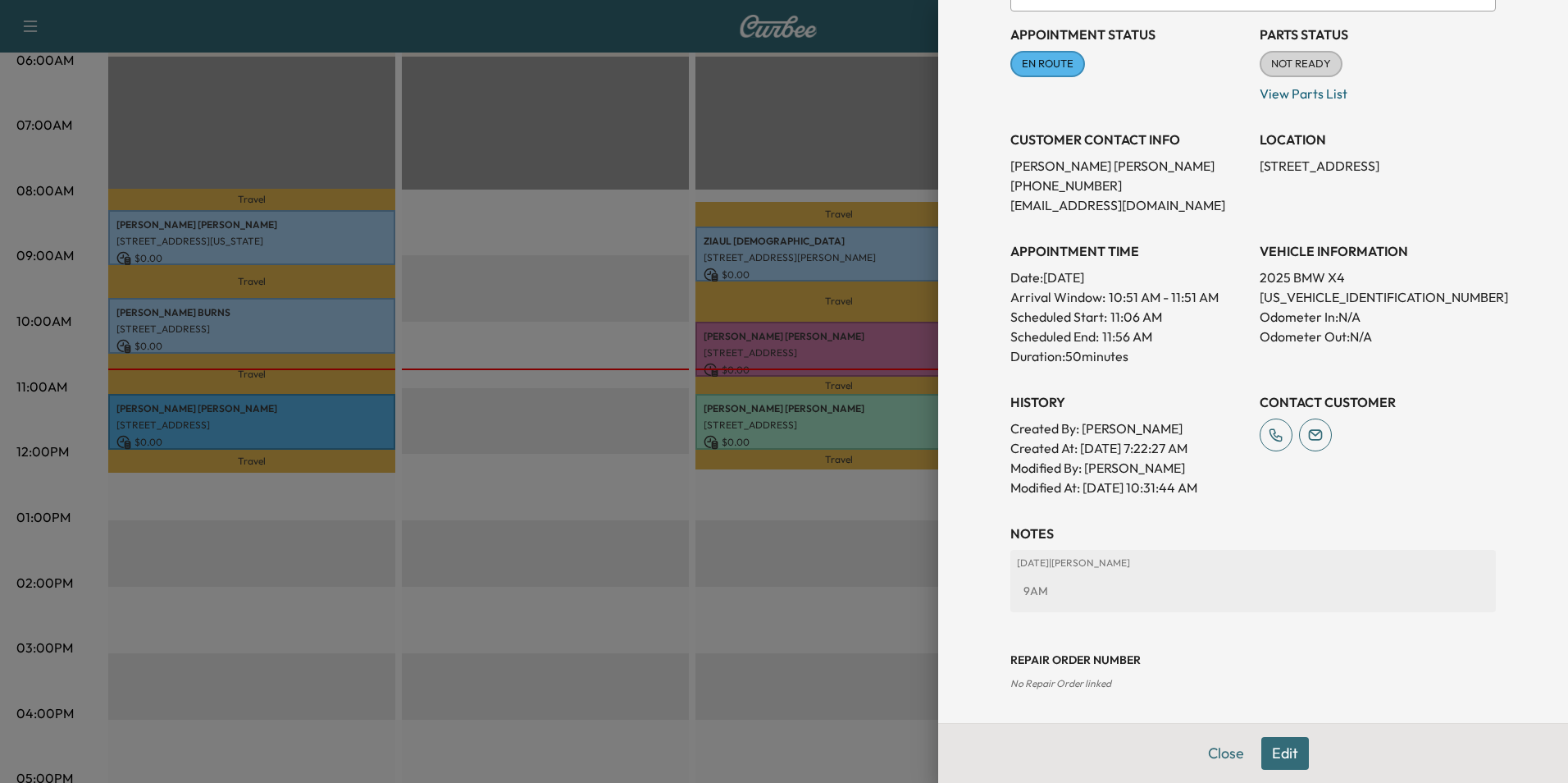
scroll to position [182, 0]
click at [1273, 752] on button "Edit" at bounding box center [1285, 752] width 47 height 33
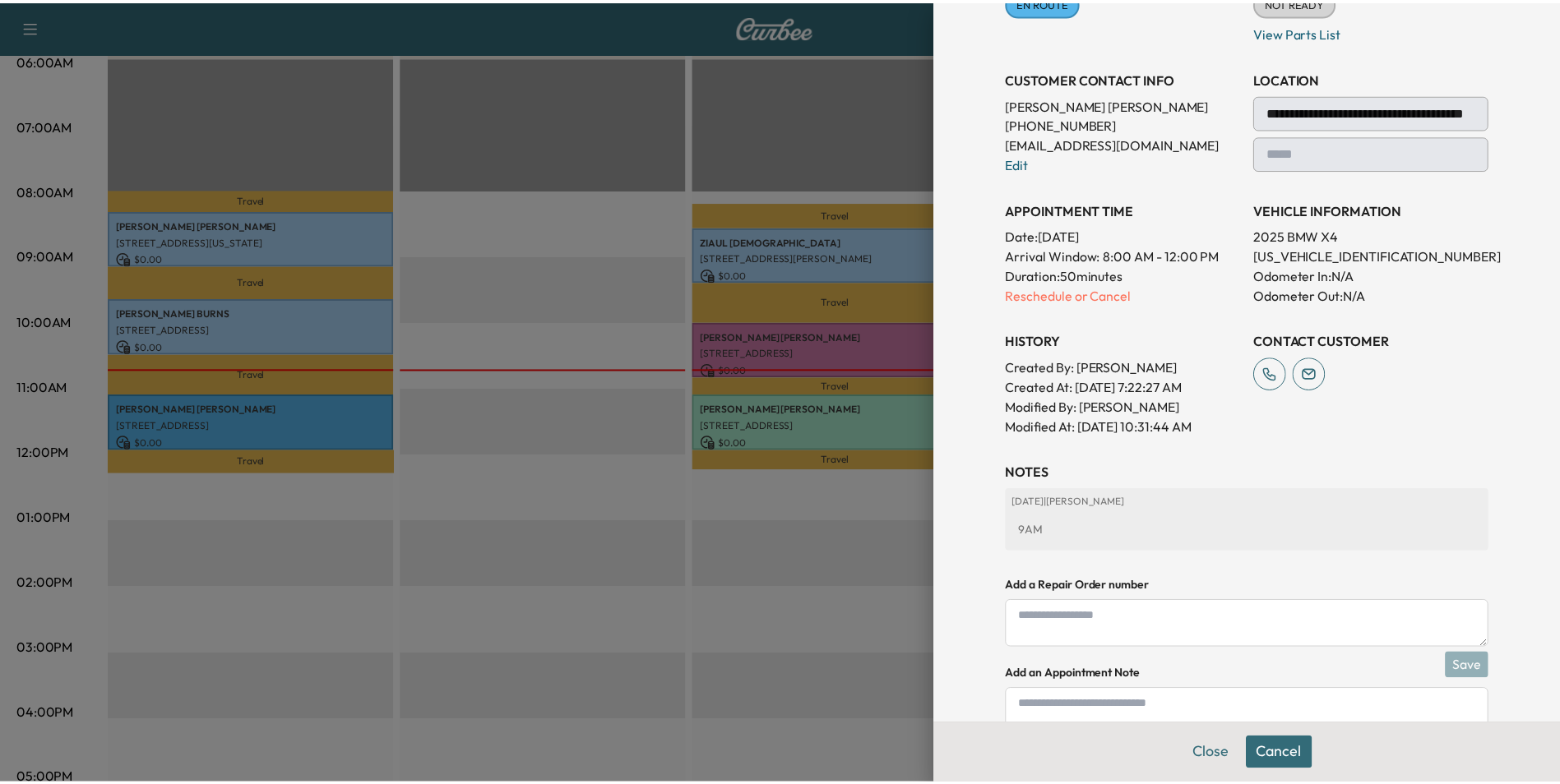
scroll to position [321, 0]
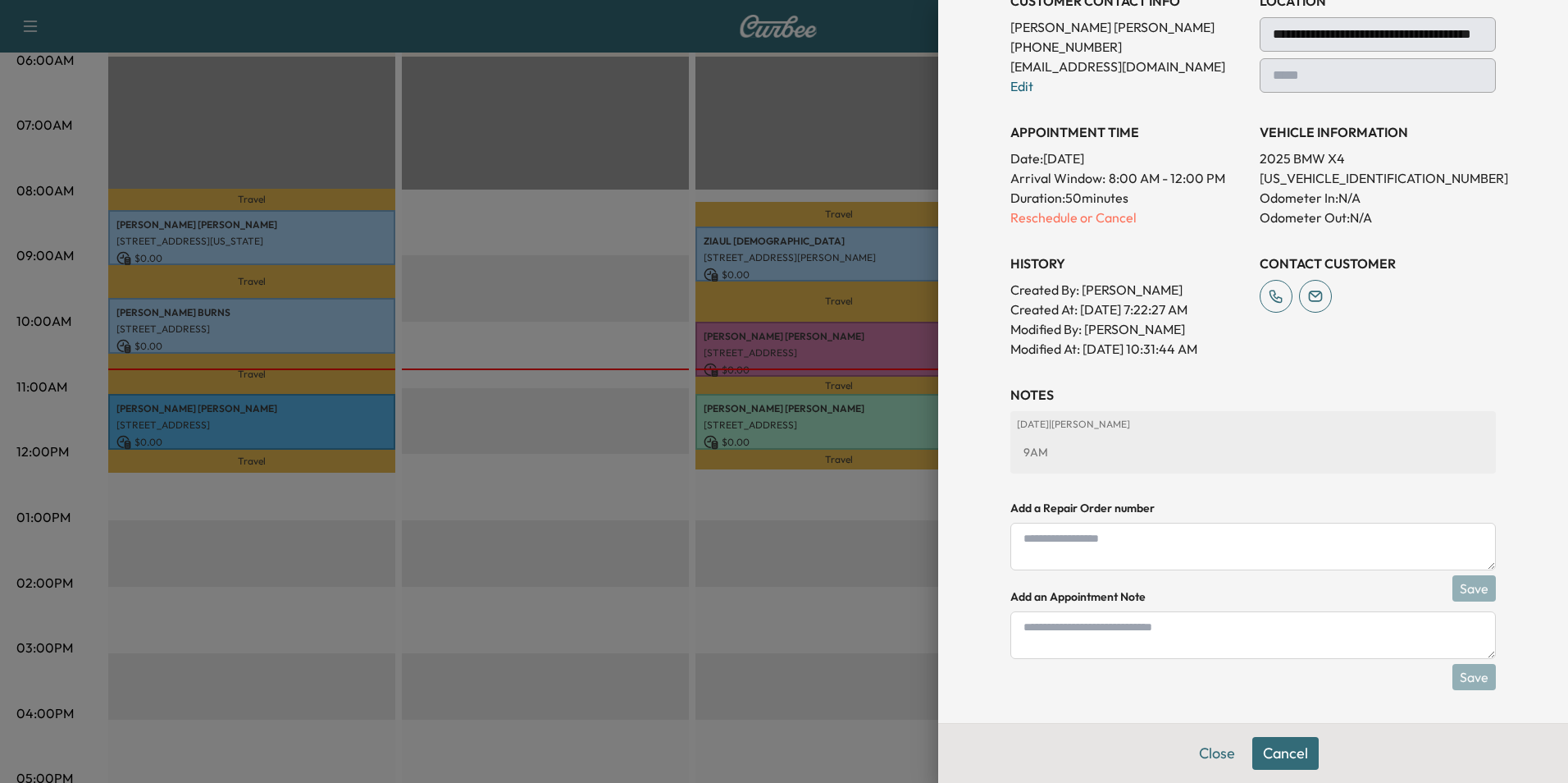
click at [1201, 648] on textarea at bounding box center [1253, 635] width 485 height 47
type textarea "****"
click at [1471, 678] on button "Save" at bounding box center [1474, 677] width 43 height 27
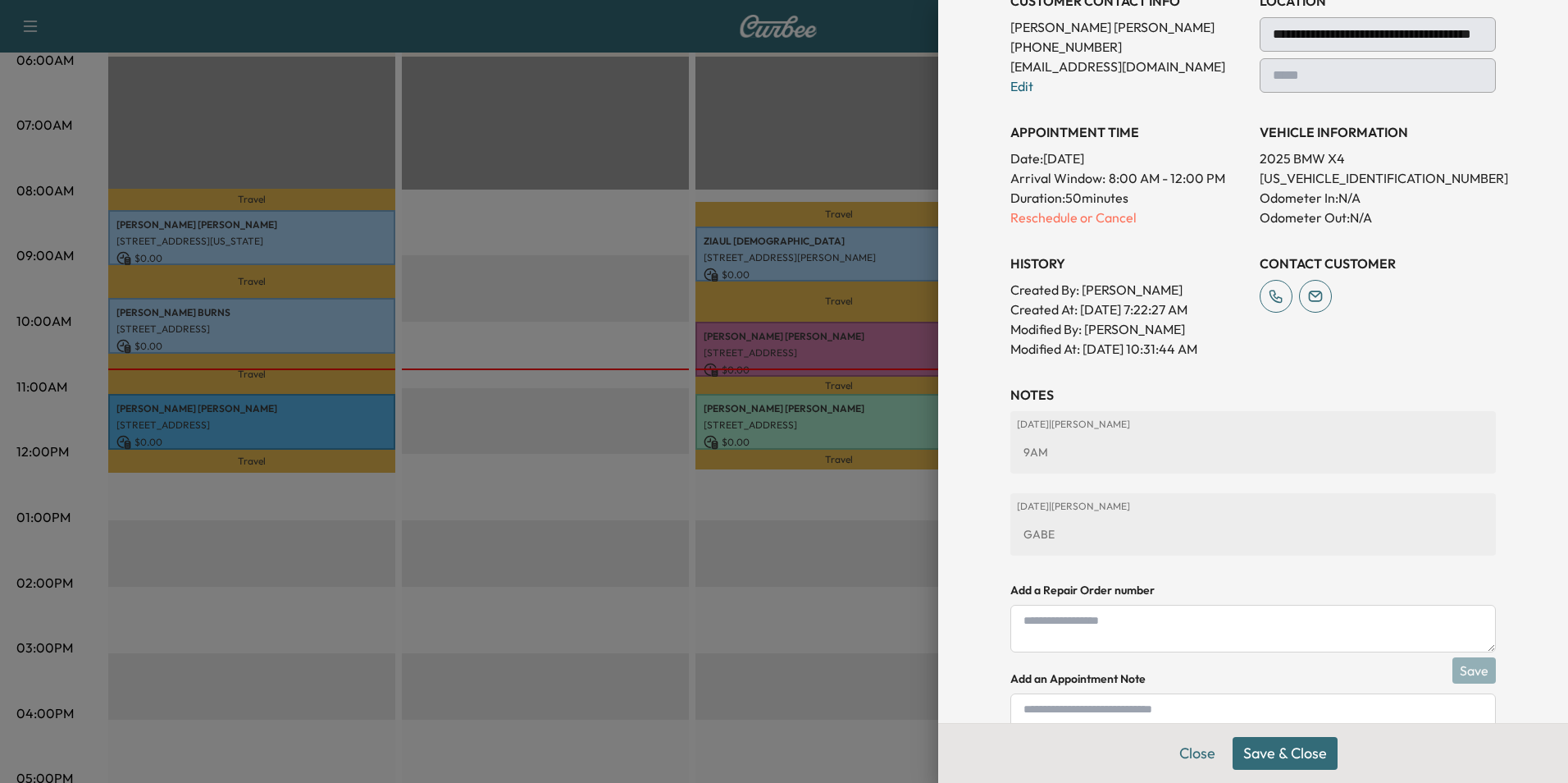
click at [1298, 754] on button "Save & Close" at bounding box center [1285, 752] width 105 height 33
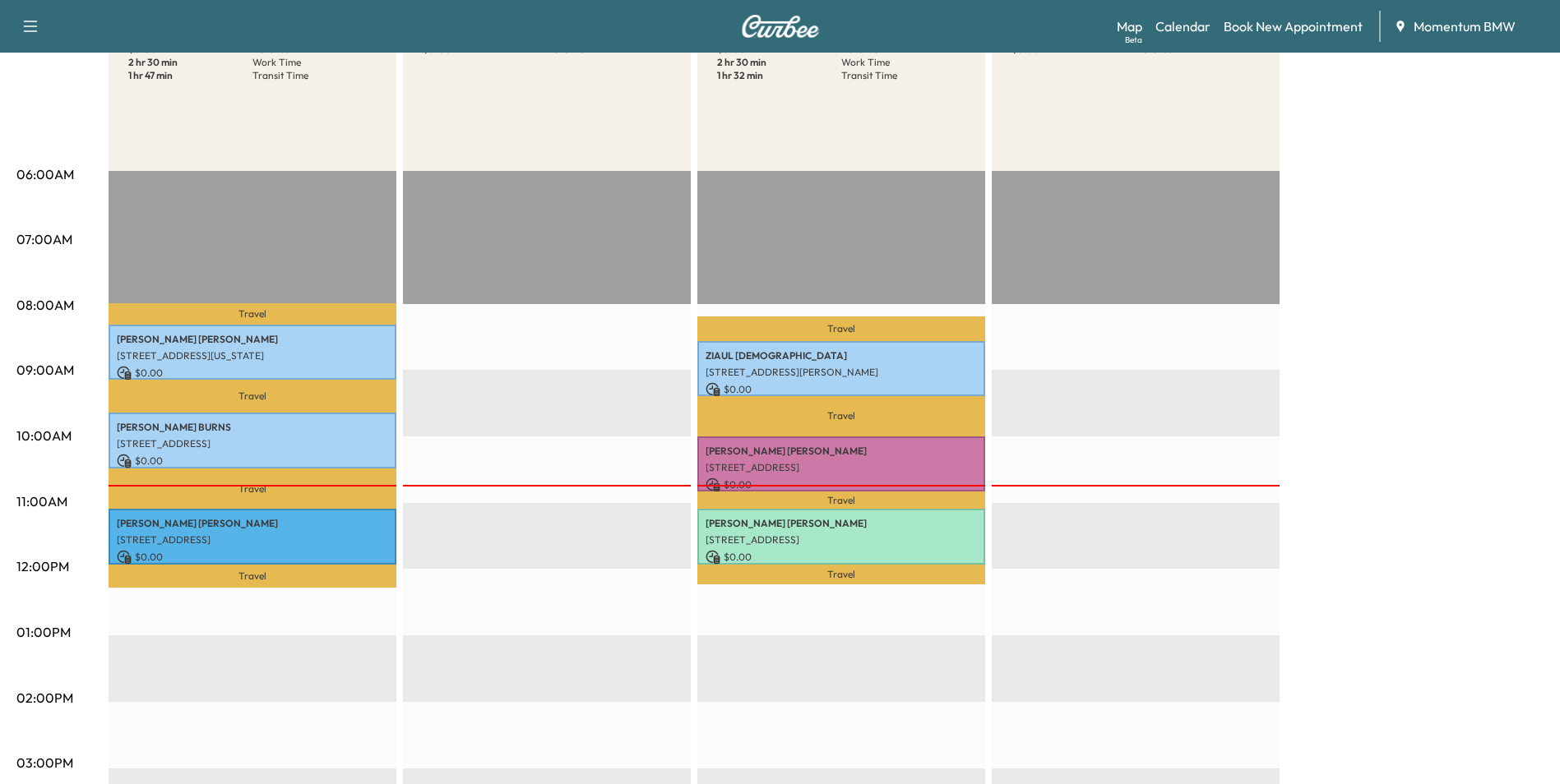
scroll to position [0, 0]
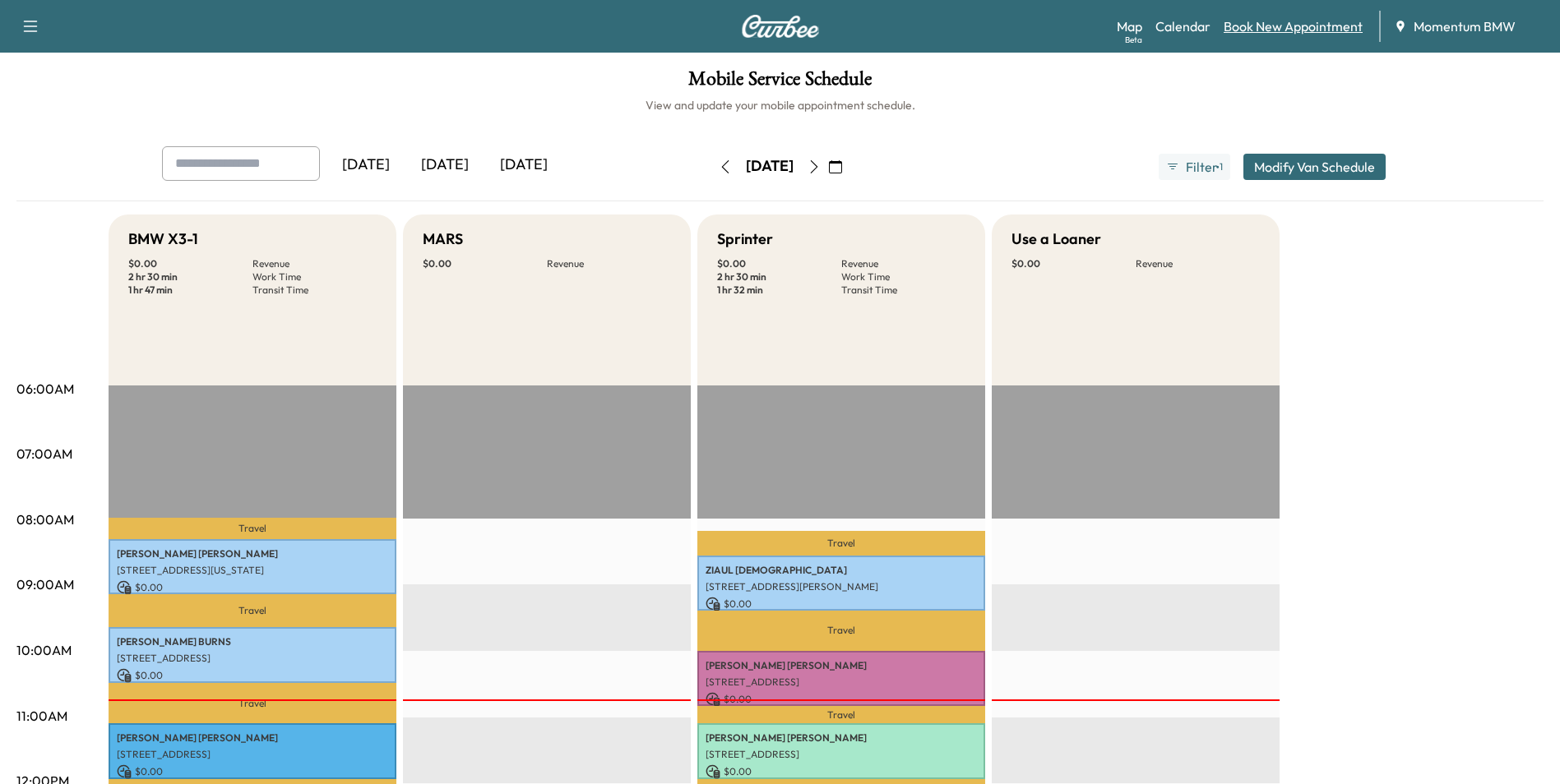
click at [1271, 27] on link "Book New Appointment" at bounding box center [1293, 27] width 139 height 20
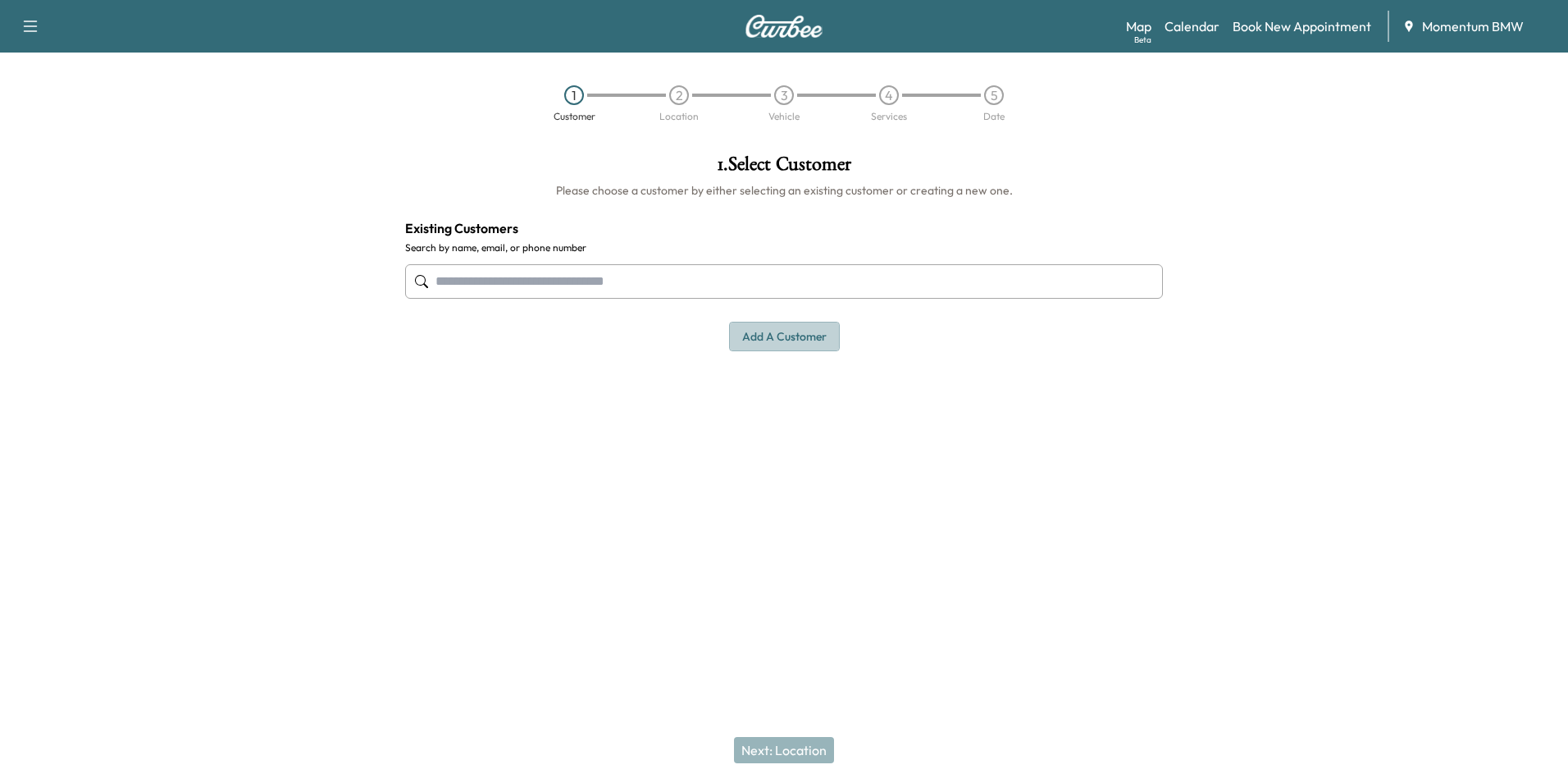
click at [781, 340] on button "Add a customer" at bounding box center [784, 336] width 111 height 31
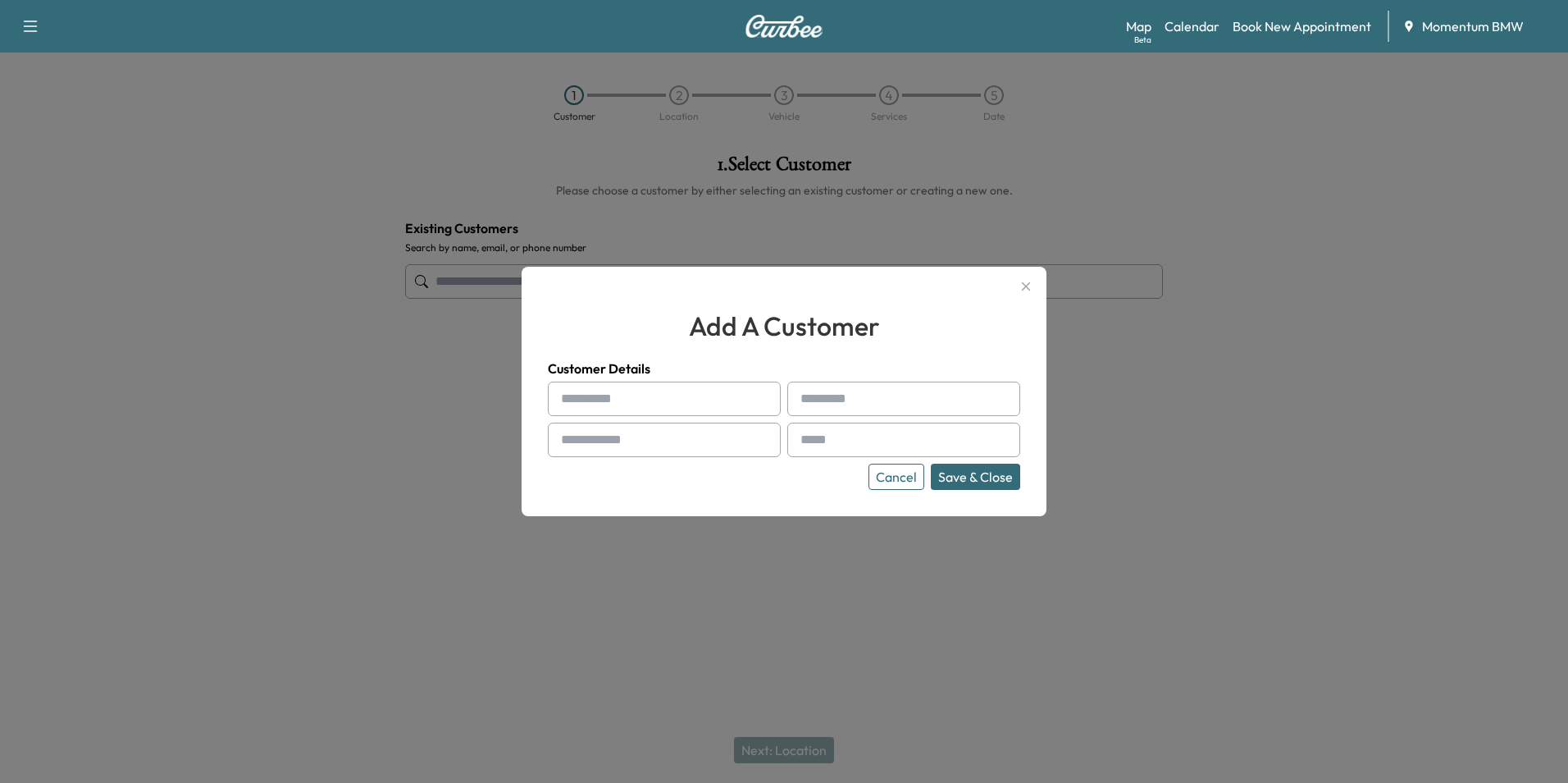
click at [619, 403] on input "text" at bounding box center [665, 398] width 233 height 35
type input "******"
type input "****"
type input "**********"
click at [944, 445] on input "text" at bounding box center [904, 440] width 233 height 35
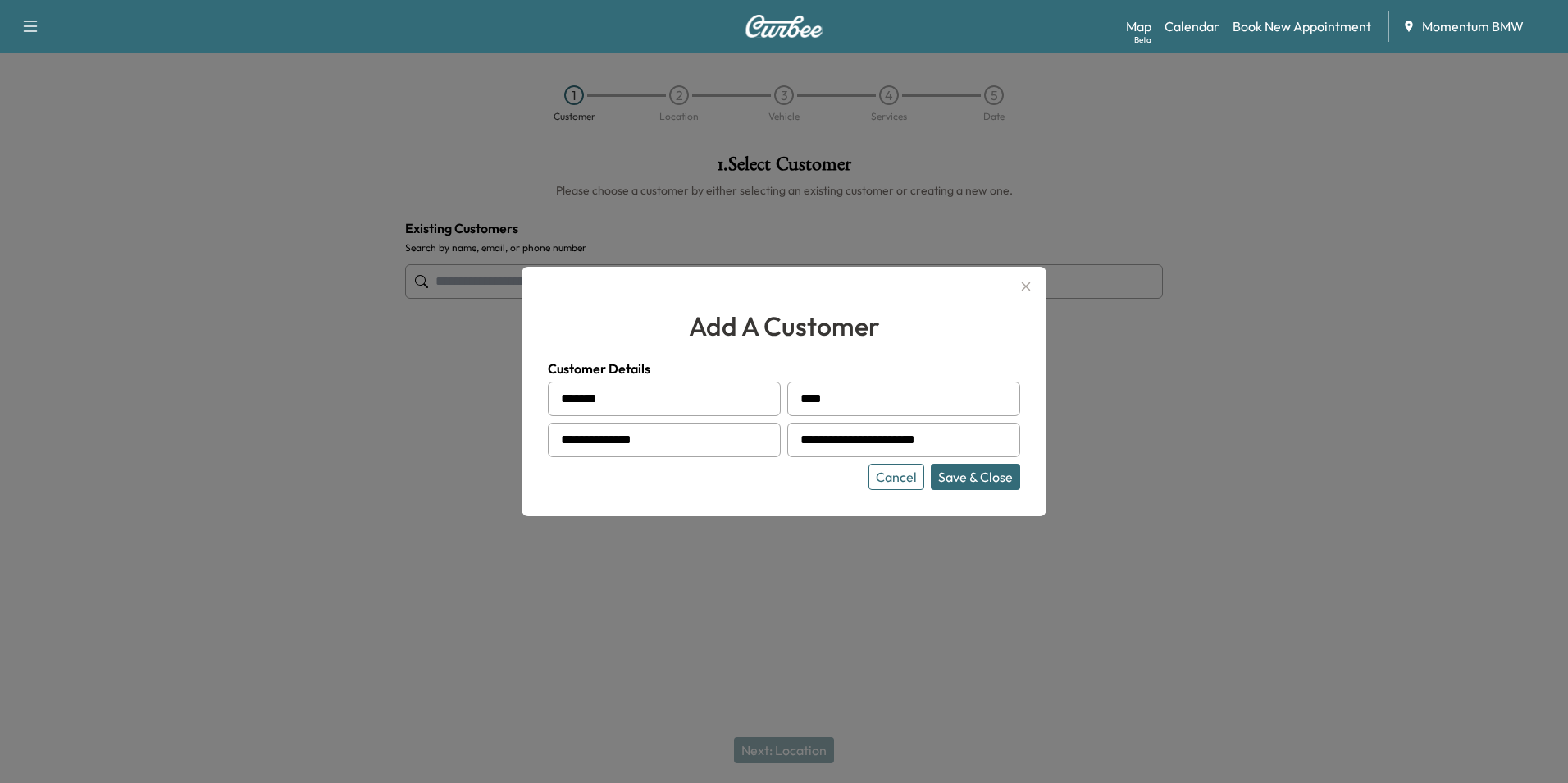
type input "**********"
click at [995, 479] on button "Save & Close" at bounding box center [975, 477] width 89 height 27
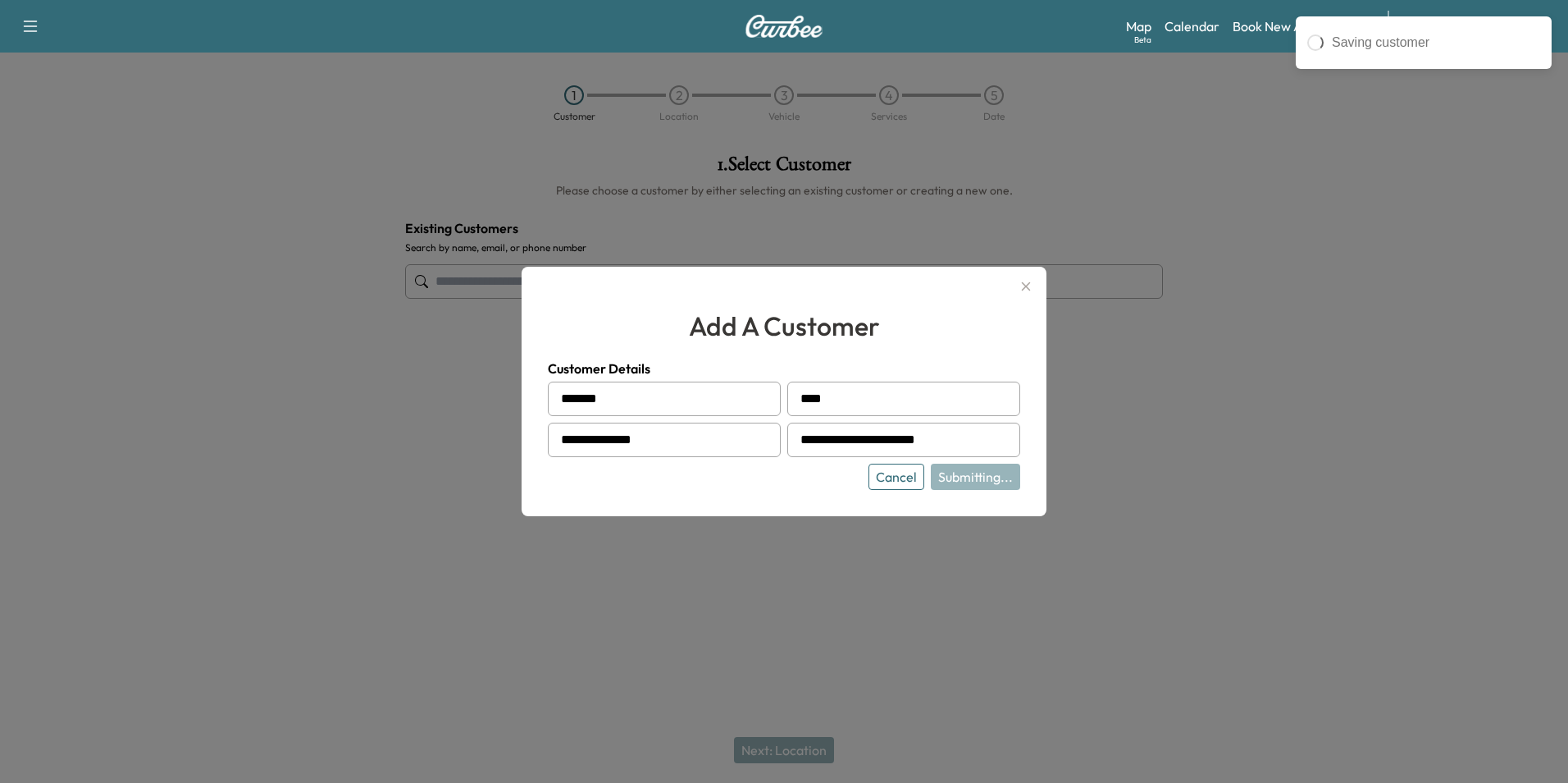
type input "**********"
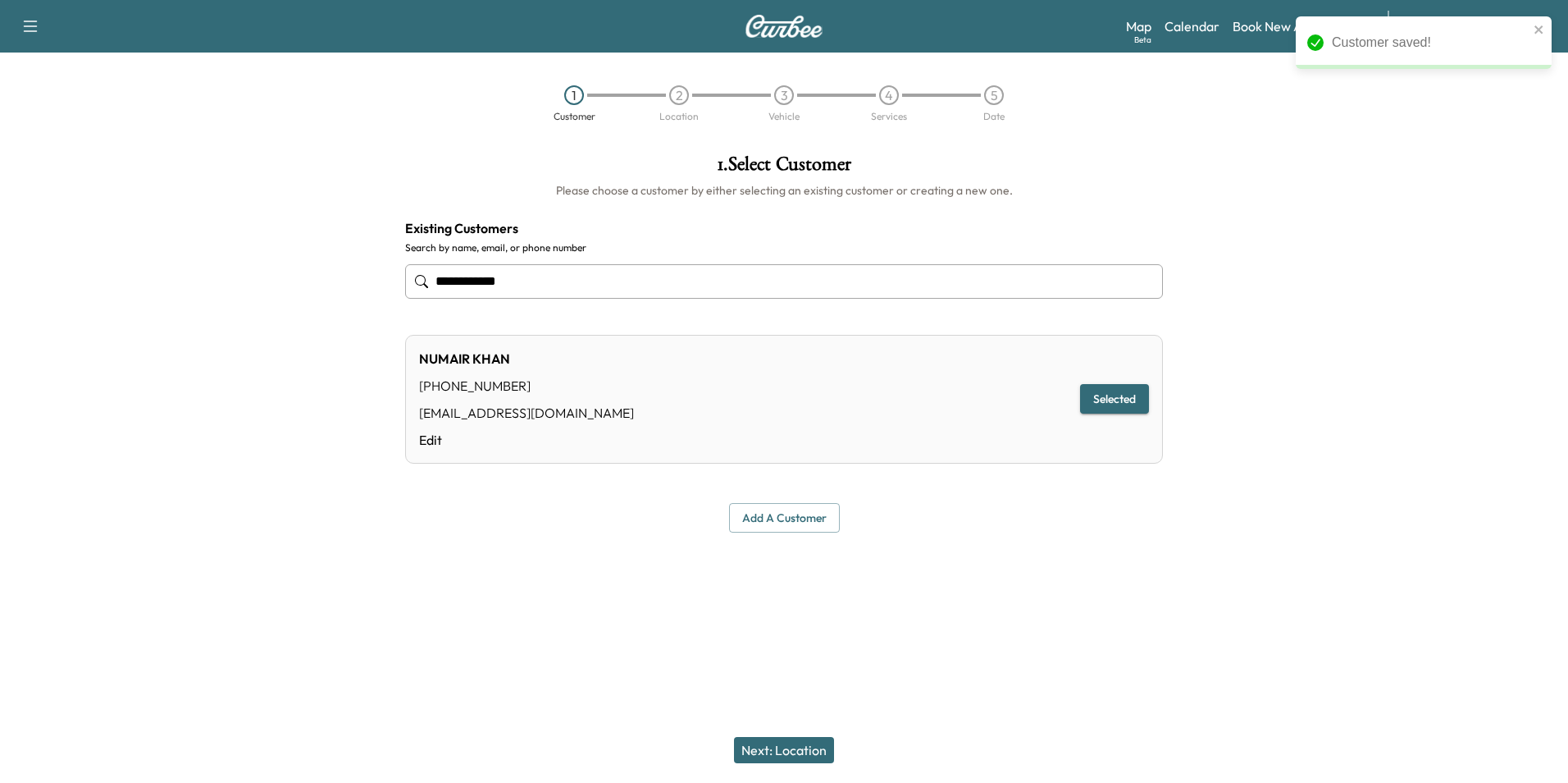
click at [815, 737] on button "Next: Location" at bounding box center [784, 749] width 100 height 27
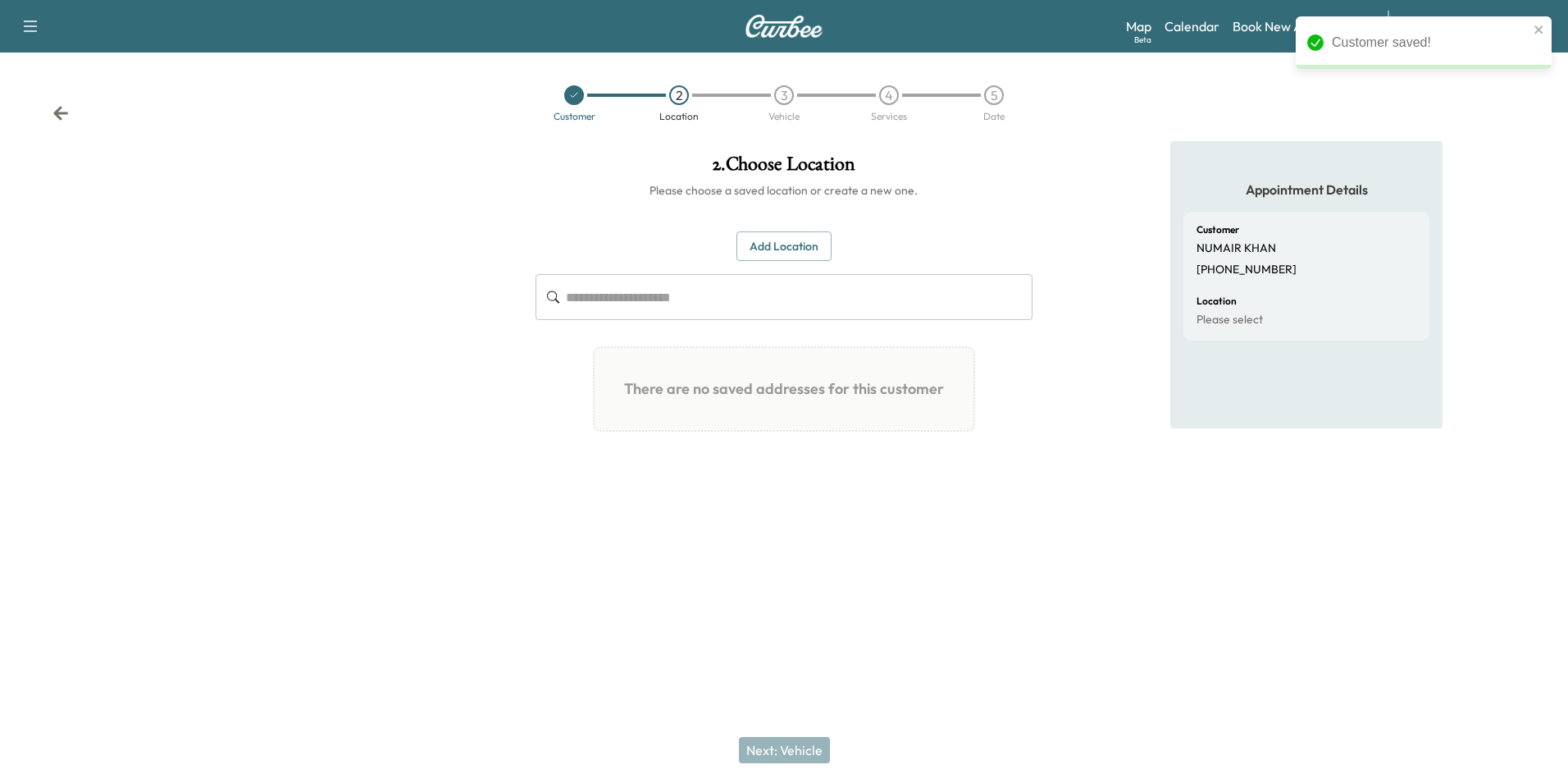
click at [774, 241] on button "Add Location" at bounding box center [784, 246] width 95 height 31
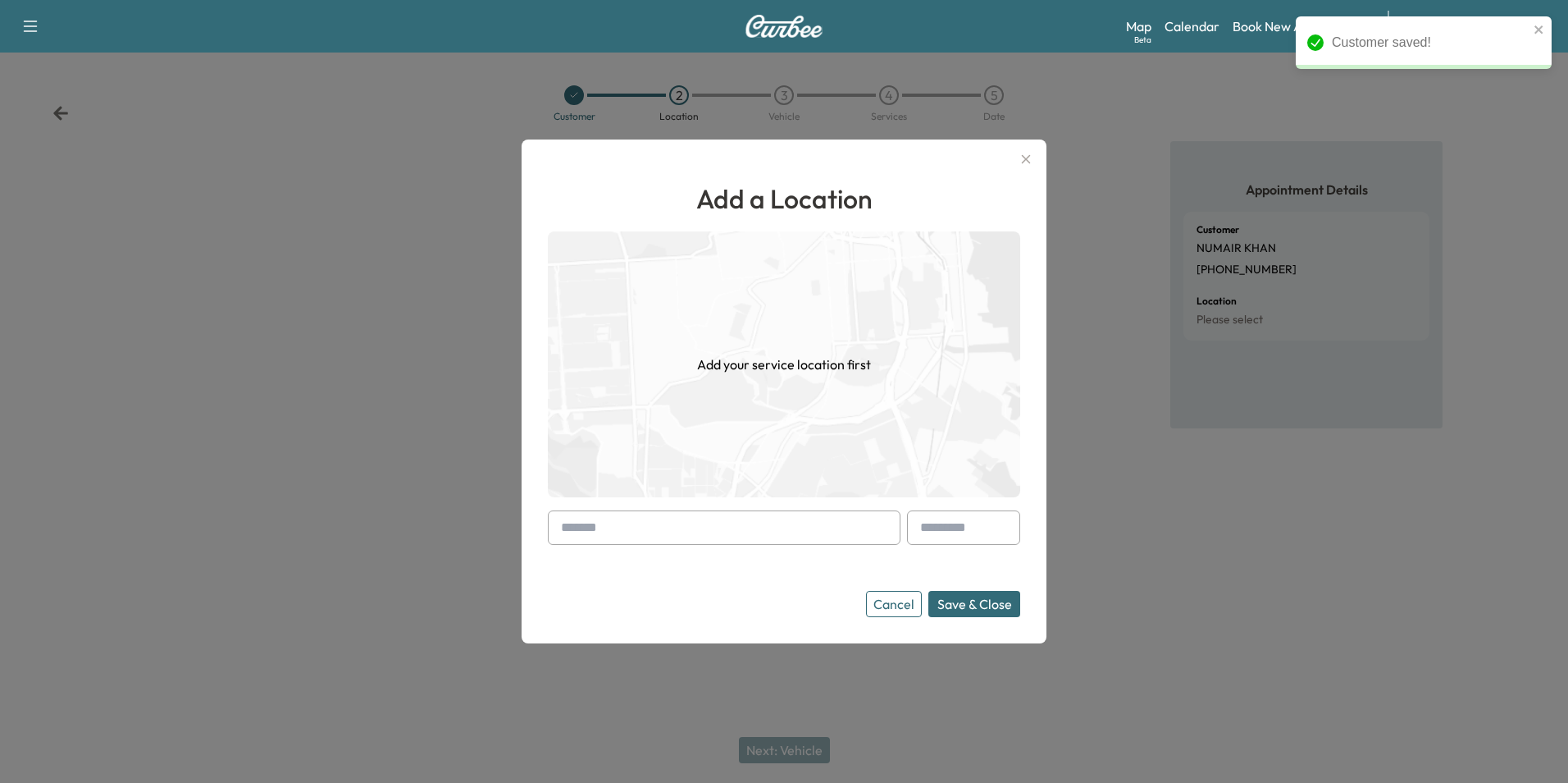
click at [822, 529] on input "text" at bounding box center [724, 527] width 353 height 35
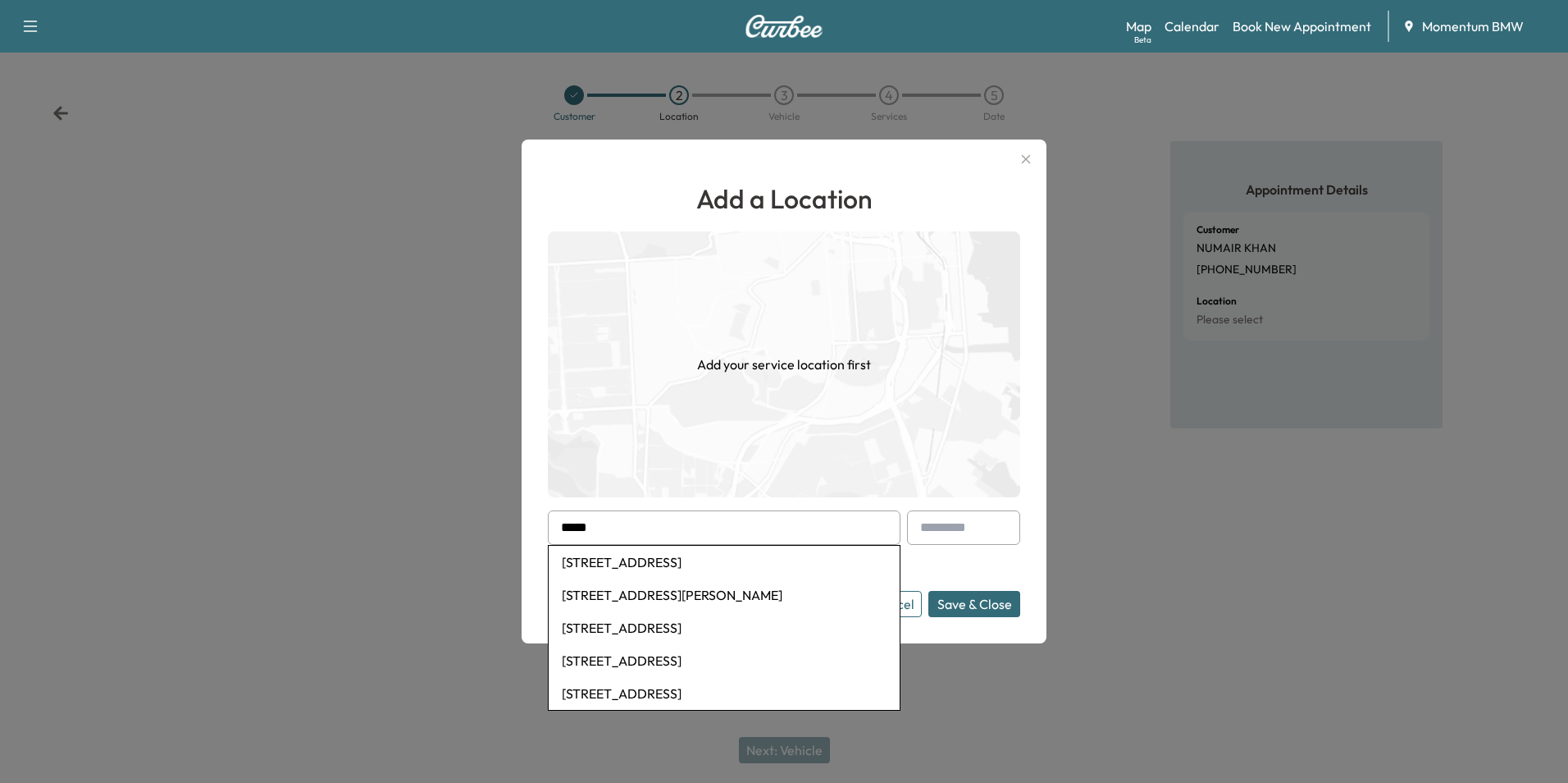
click at [731, 565] on li "[STREET_ADDRESS]" at bounding box center [723, 562] width 351 height 33
type input "**********"
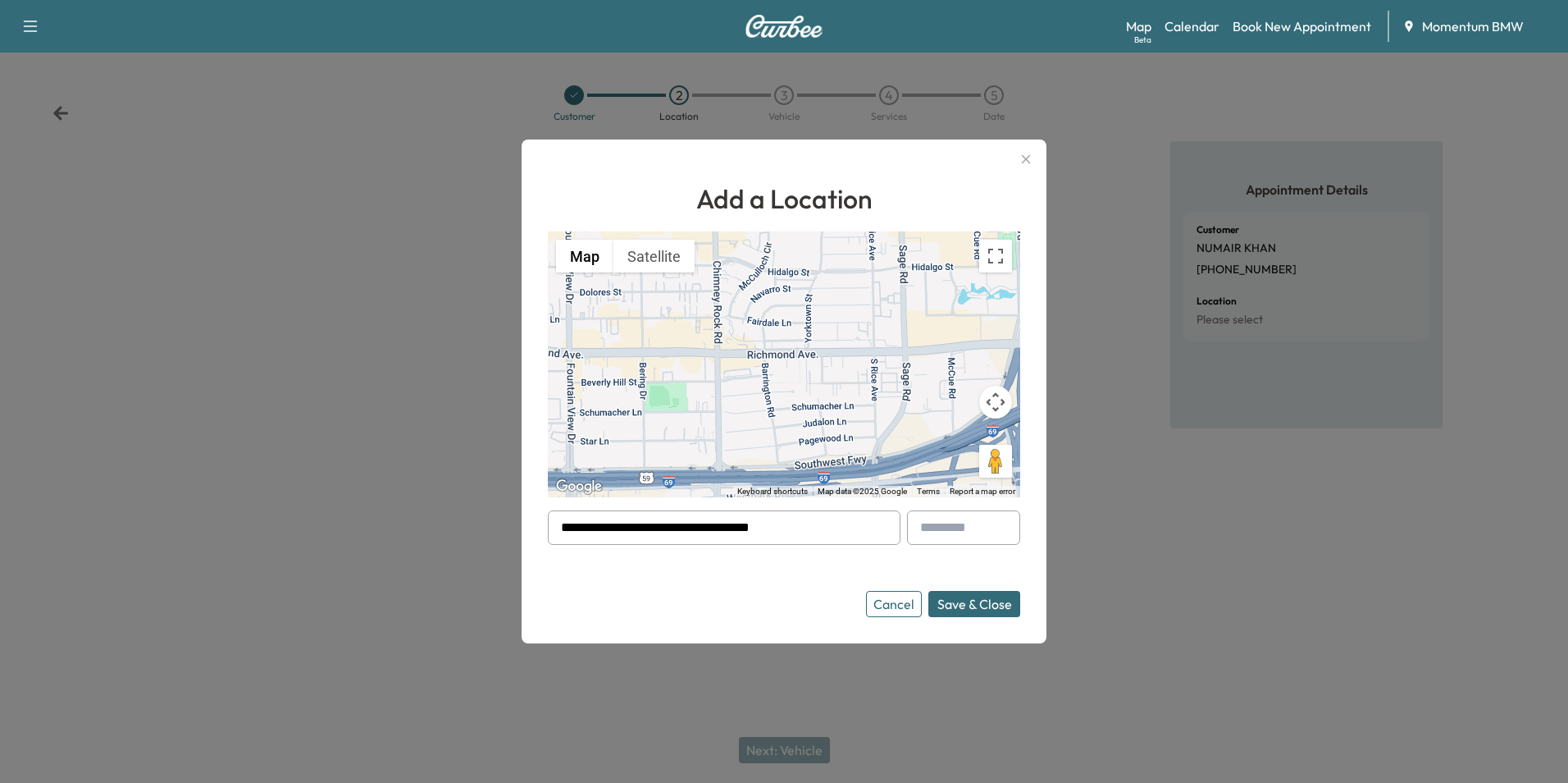
click at [981, 531] on input "text" at bounding box center [963, 527] width 114 height 35
type input "****"
click at [995, 604] on button "Save & Close" at bounding box center [974, 604] width 92 height 27
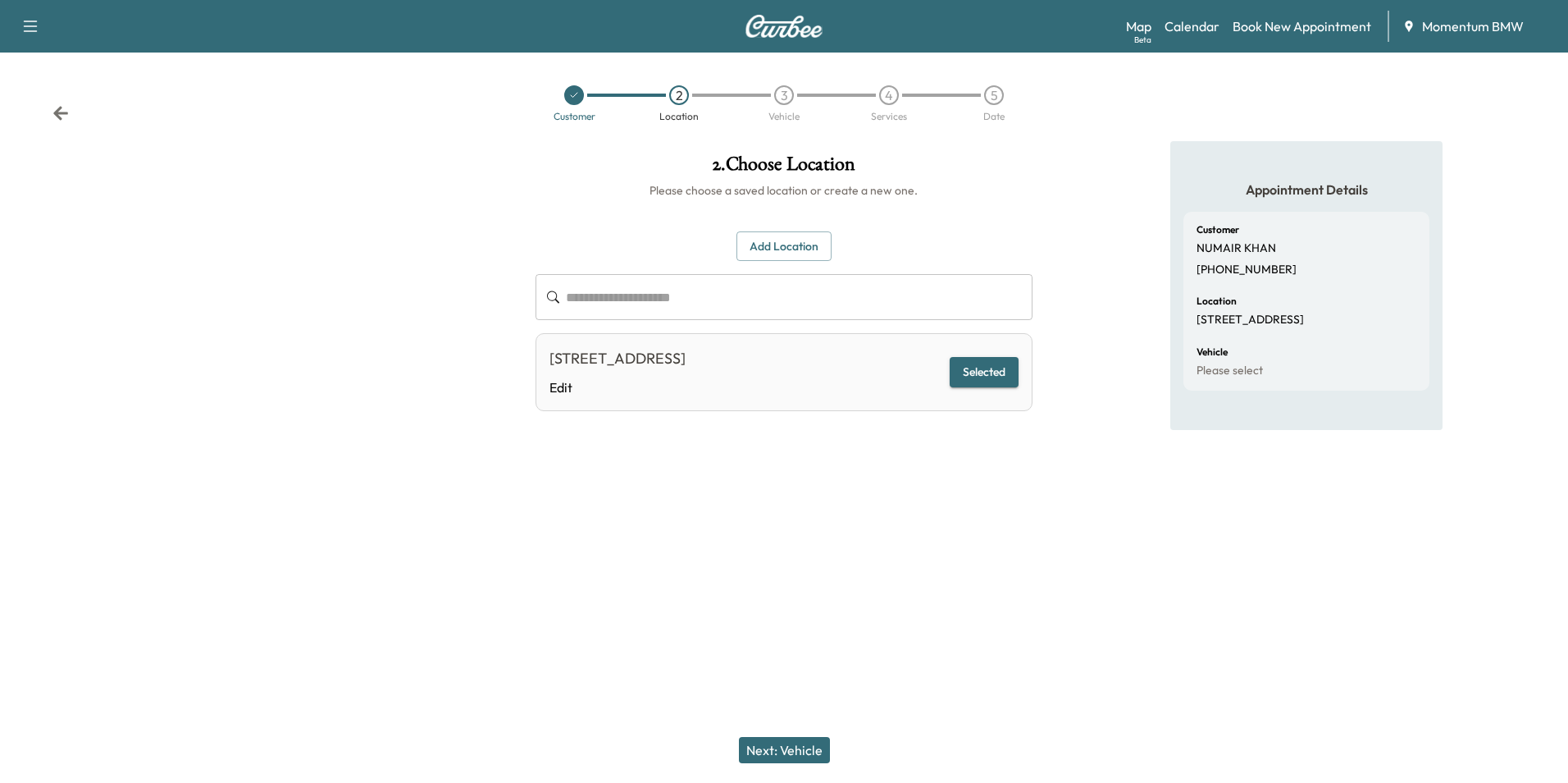
click at [791, 752] on button "Next: Vehicle" at bounding box center [784, 749] width 91 height 27
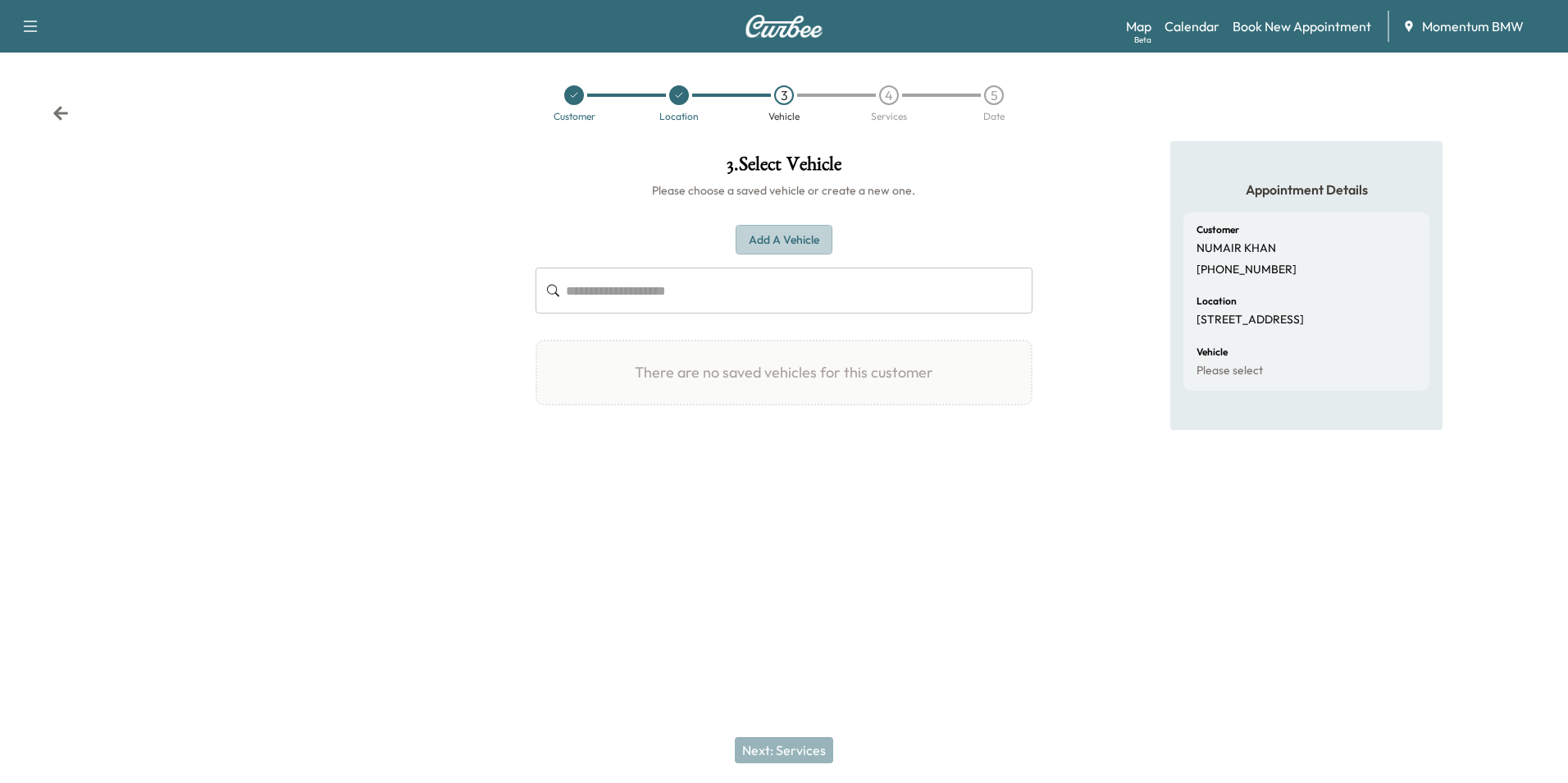
click at [809, 235] on button "Add a Vehicle" at bounding box center [784, 239] width 97 height 31
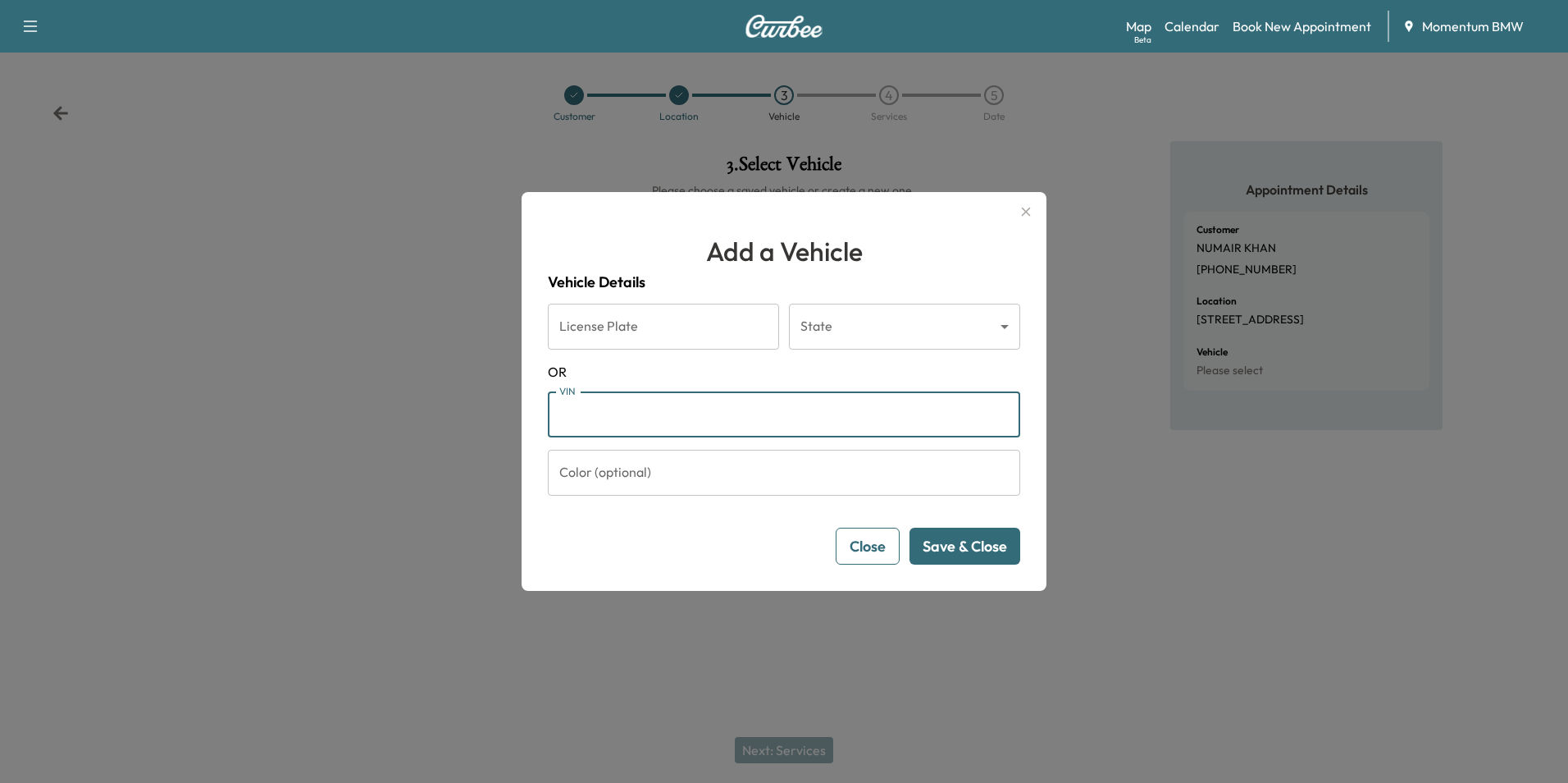
paste input "**********"
type input "**********"
click at [992, 551] on button "Save & Close" at bounding box center [965, 546] width 111 height 37
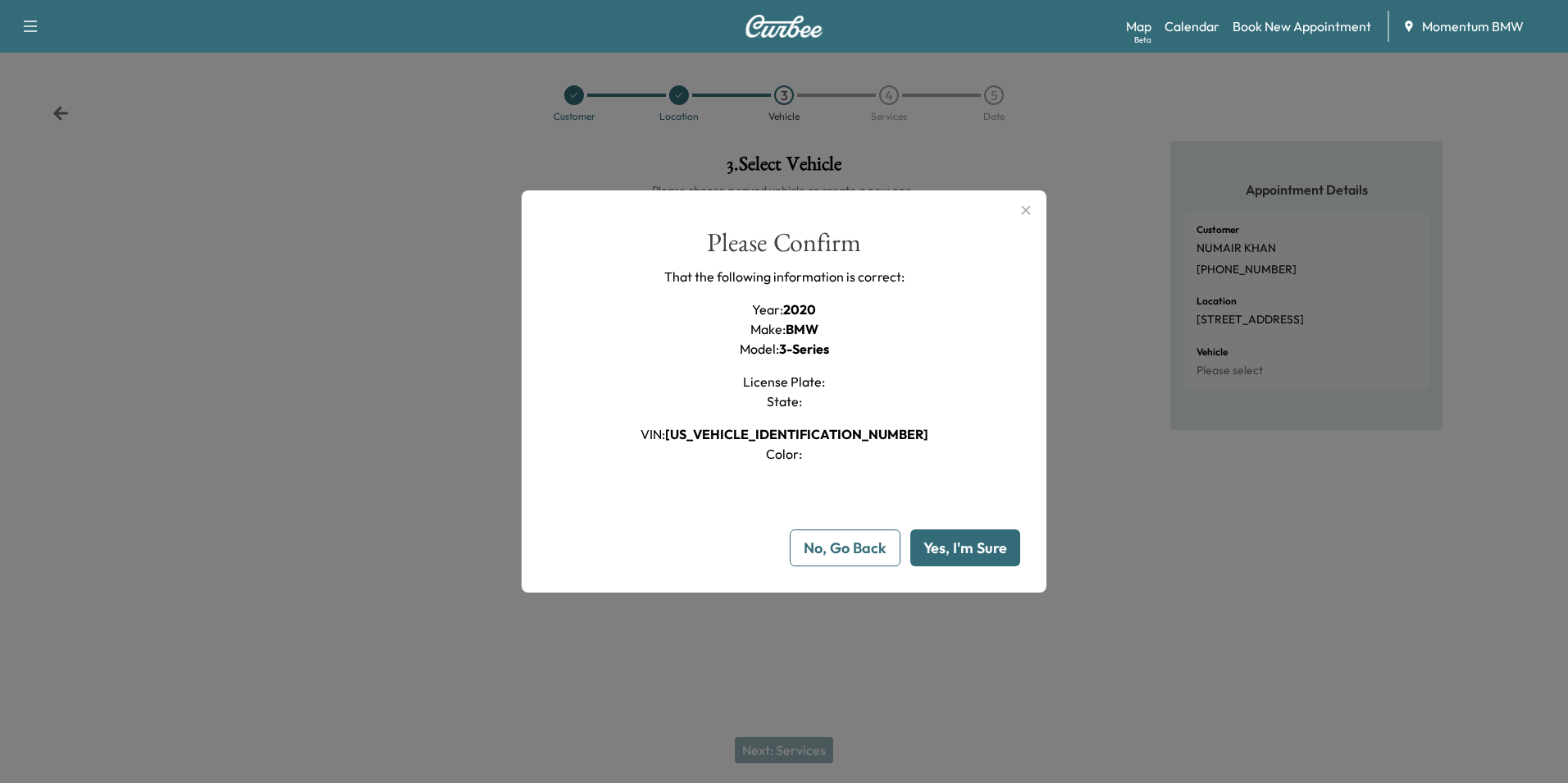
click at [992, 551] on button "Yes, I'm Sure" at bounding box center [964, 547] width 110 height 37
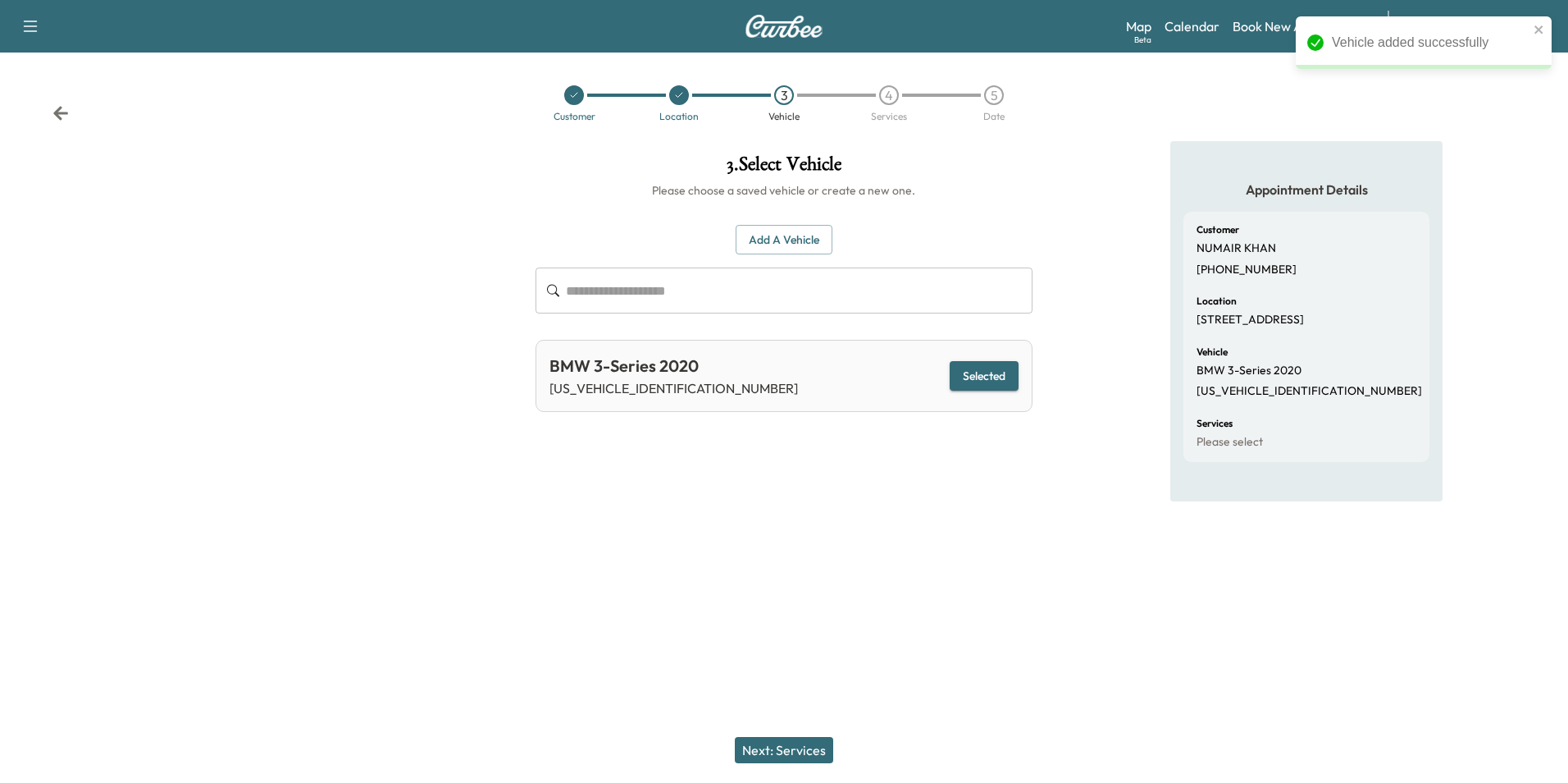
drag, startPoint x: 795, startPoint y: 752, endPoint x: 820, endPoint y: 742, distance: 26.9
click at [796, 752] on button "Next: Services" at bounding box center [784, 749] width 99 height 27
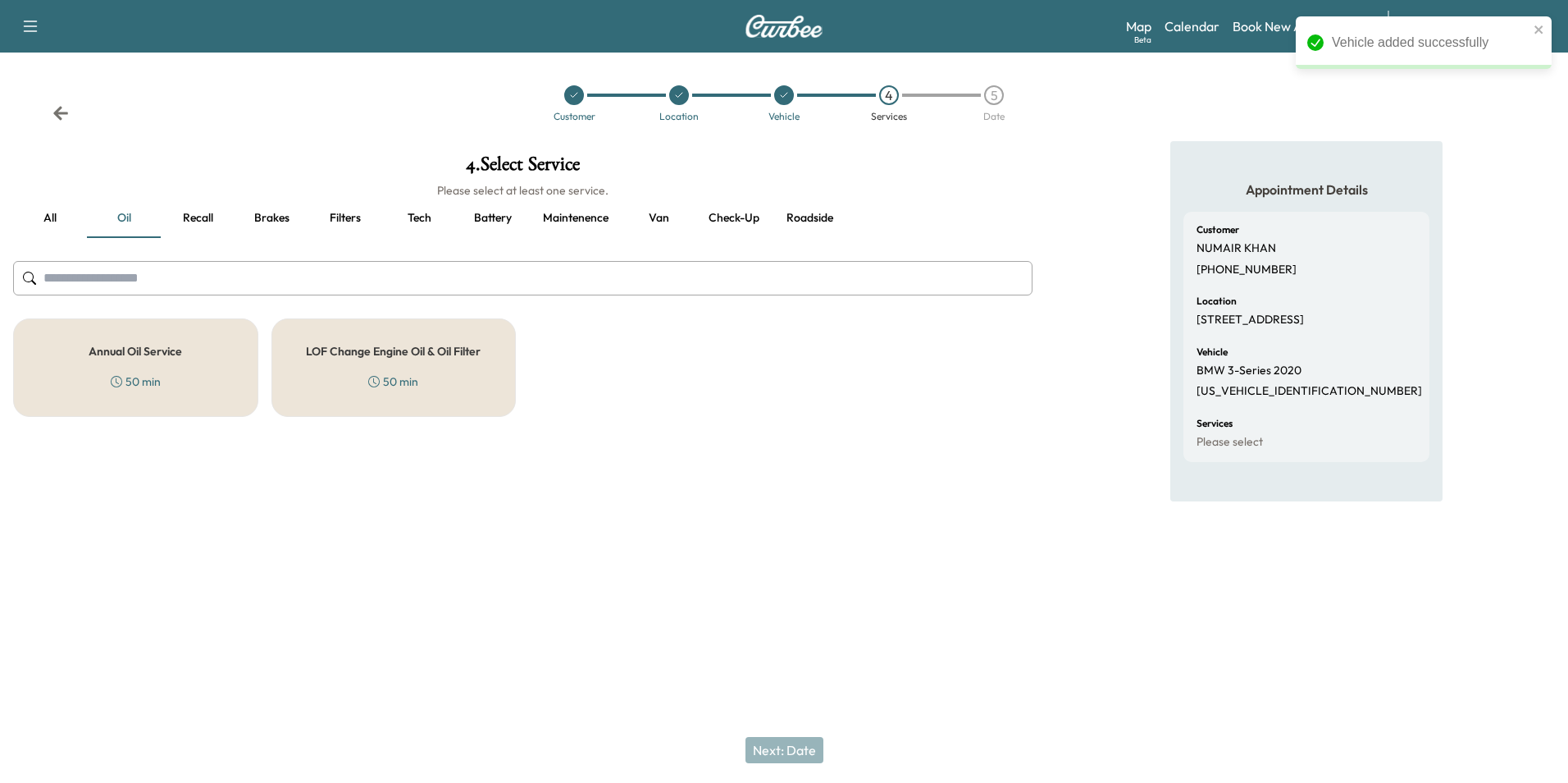
click at [271, 218] on button "Brakes" at bounding box center [271, 218] width 74 height 40
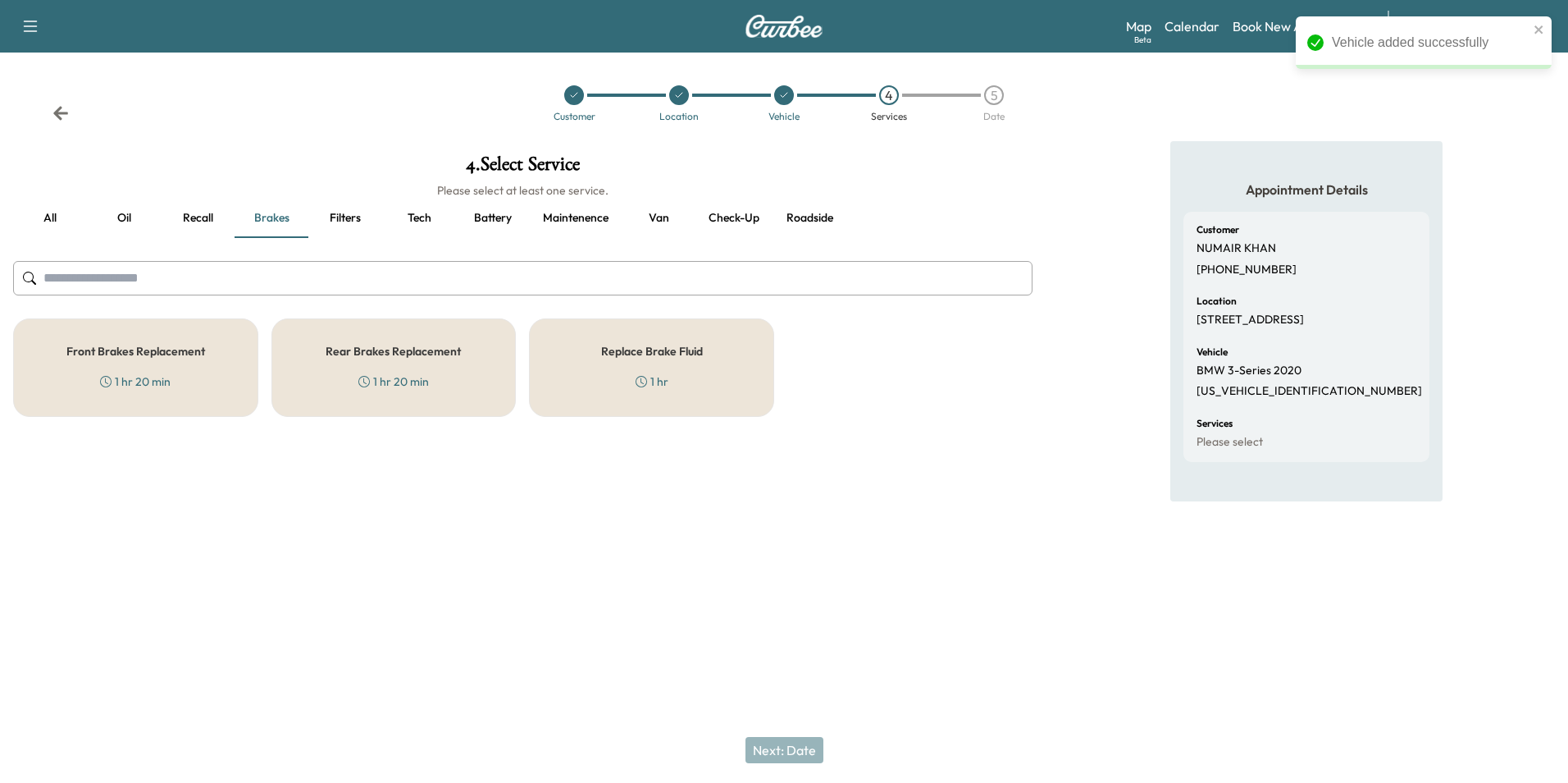
click at [634, 357] on h5 "Replace Brake Fluid" at bounding box center [651, 351] width 102 height 12
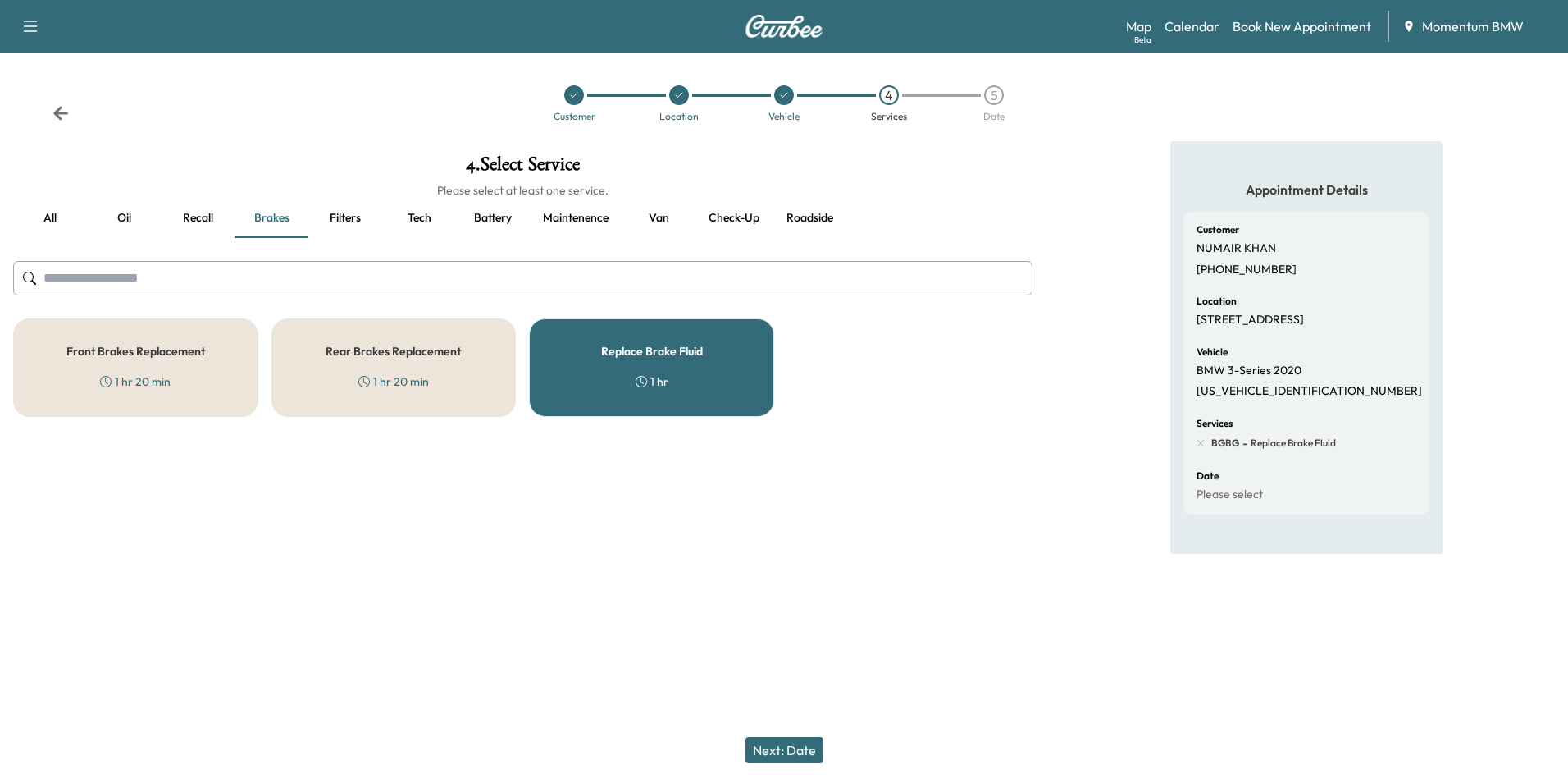
click at [126, 219] on button "Oil" at bounding box center [124, 218] width 74 height 40
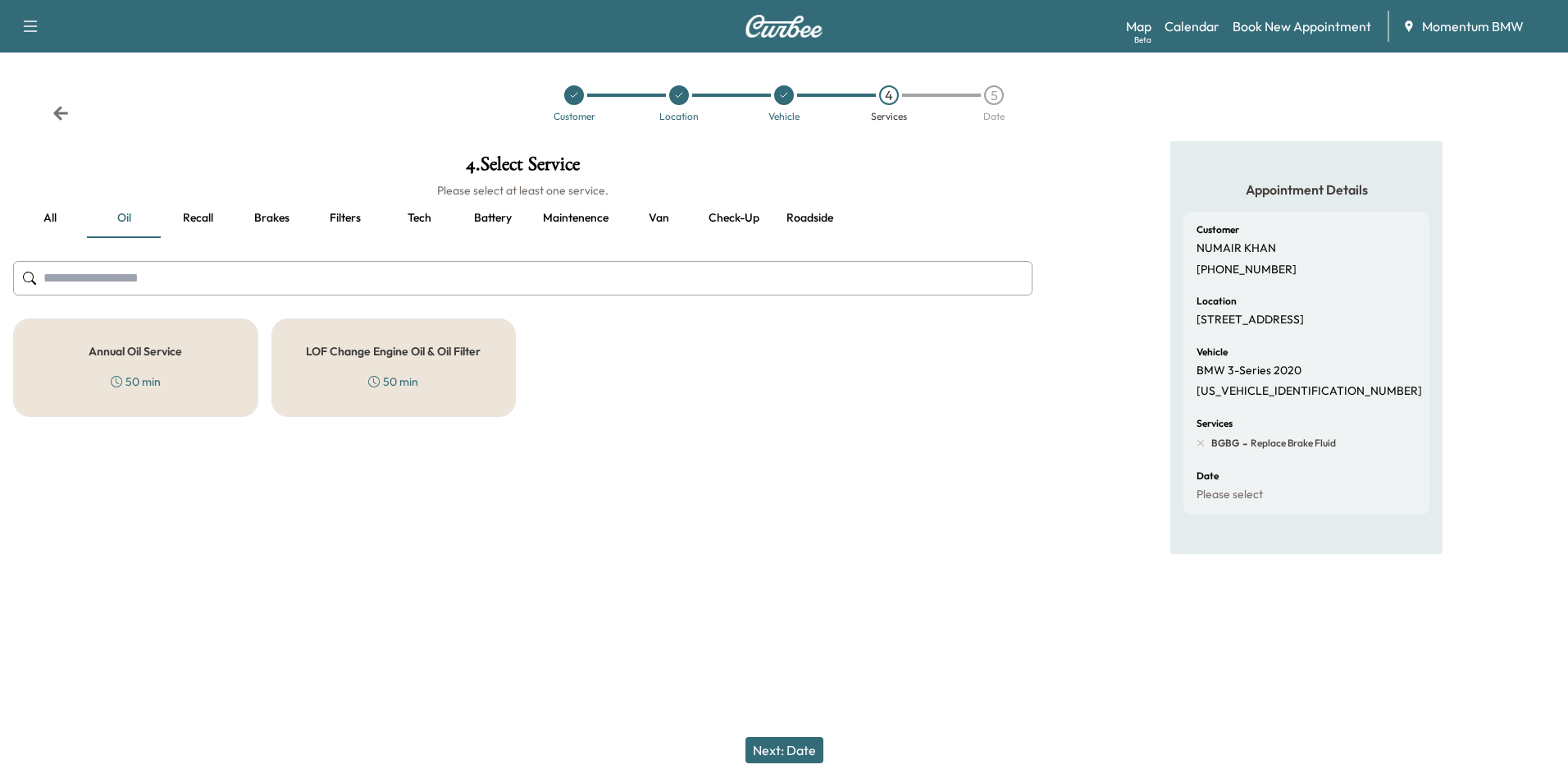
click at [148, 346] on h5 "Annual Oil Service" at bounding box center [135, 351] width 94 height 12
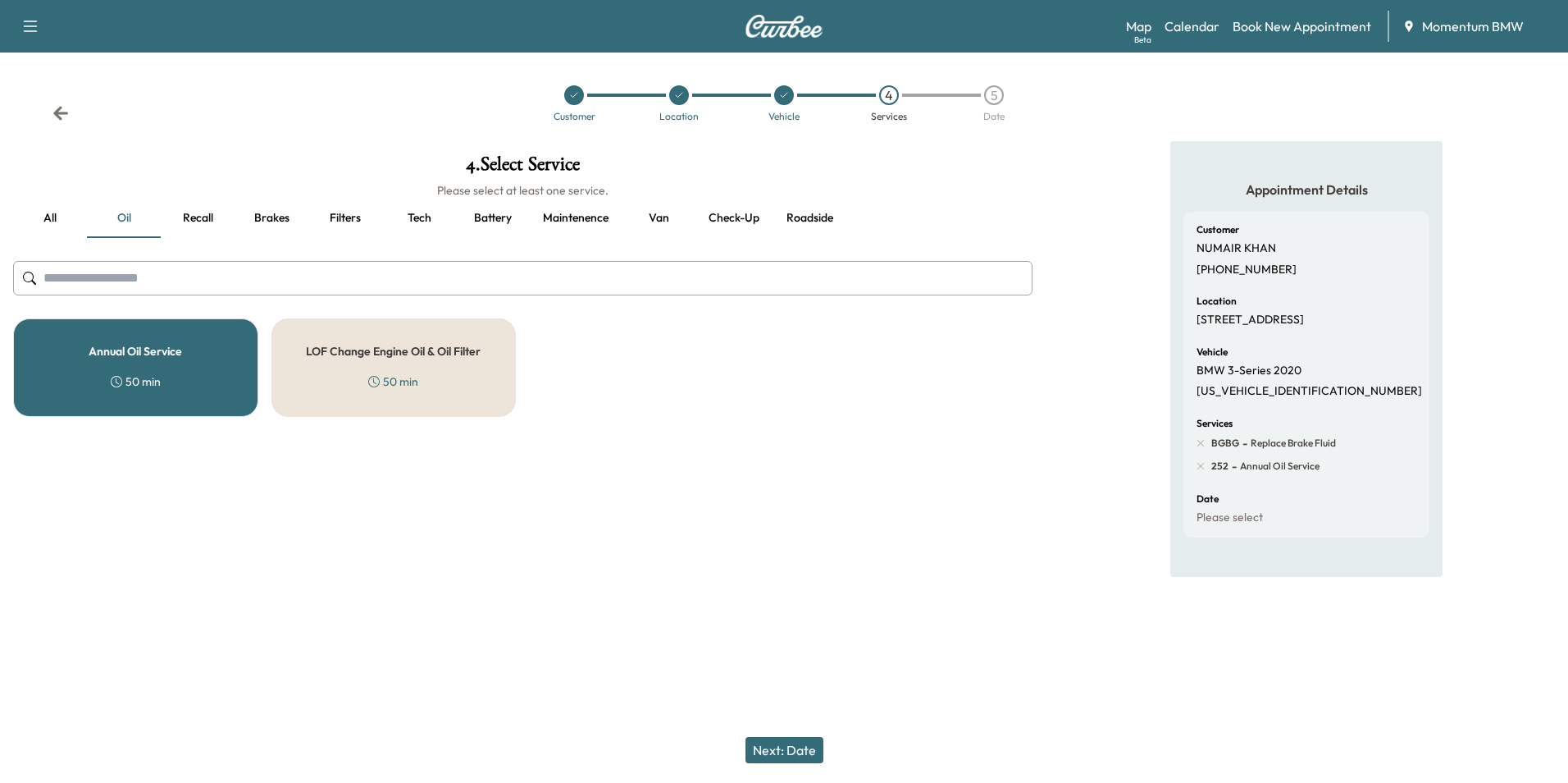
click at [800, 745] on button "Next: Date" at bounding box center [784, 749] width 78 height 27
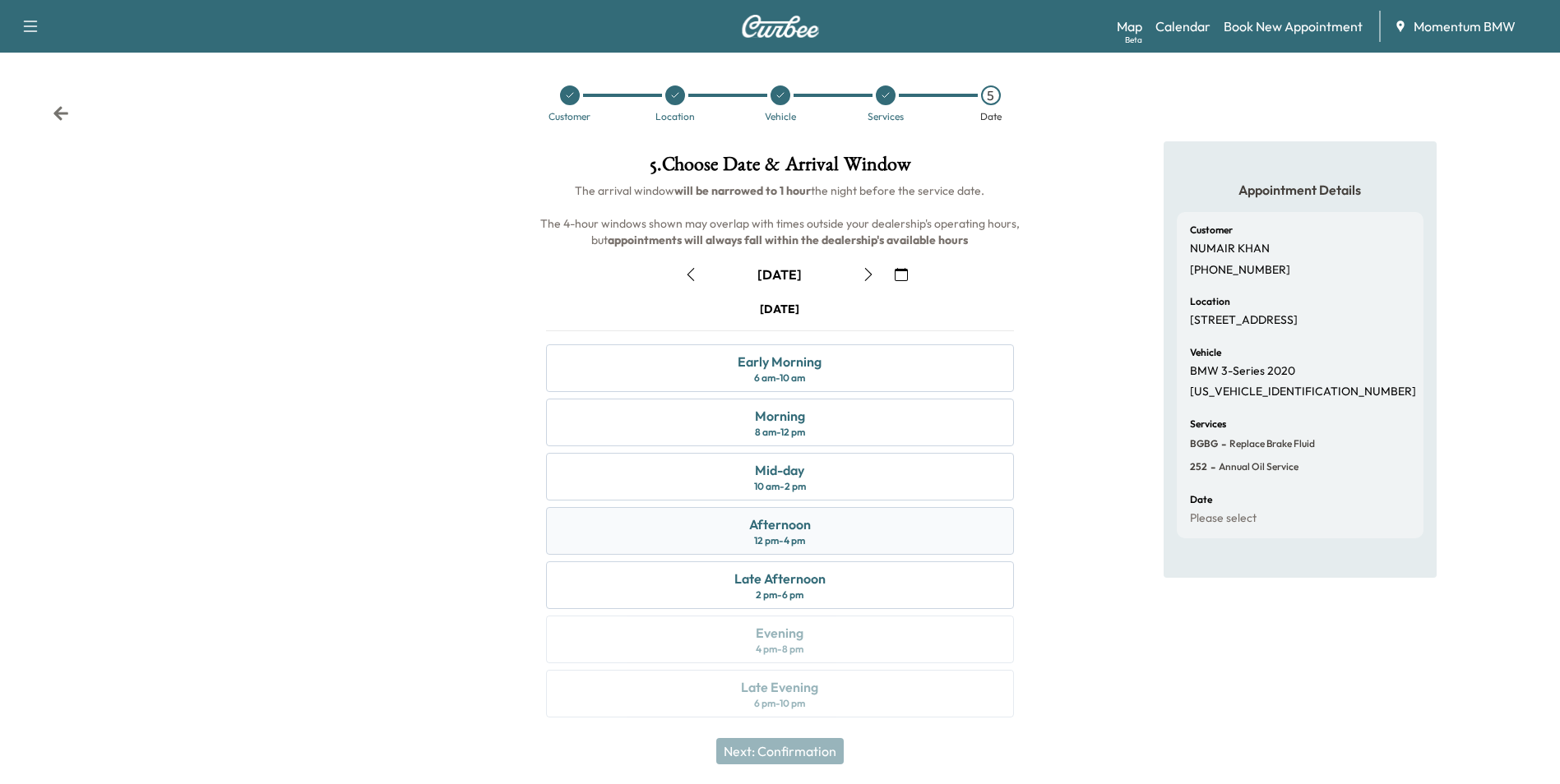
click at [830, 535] on div "Afternoon 12 pm - 4 pm" at bounding box center [780, 531] width 468 height 48
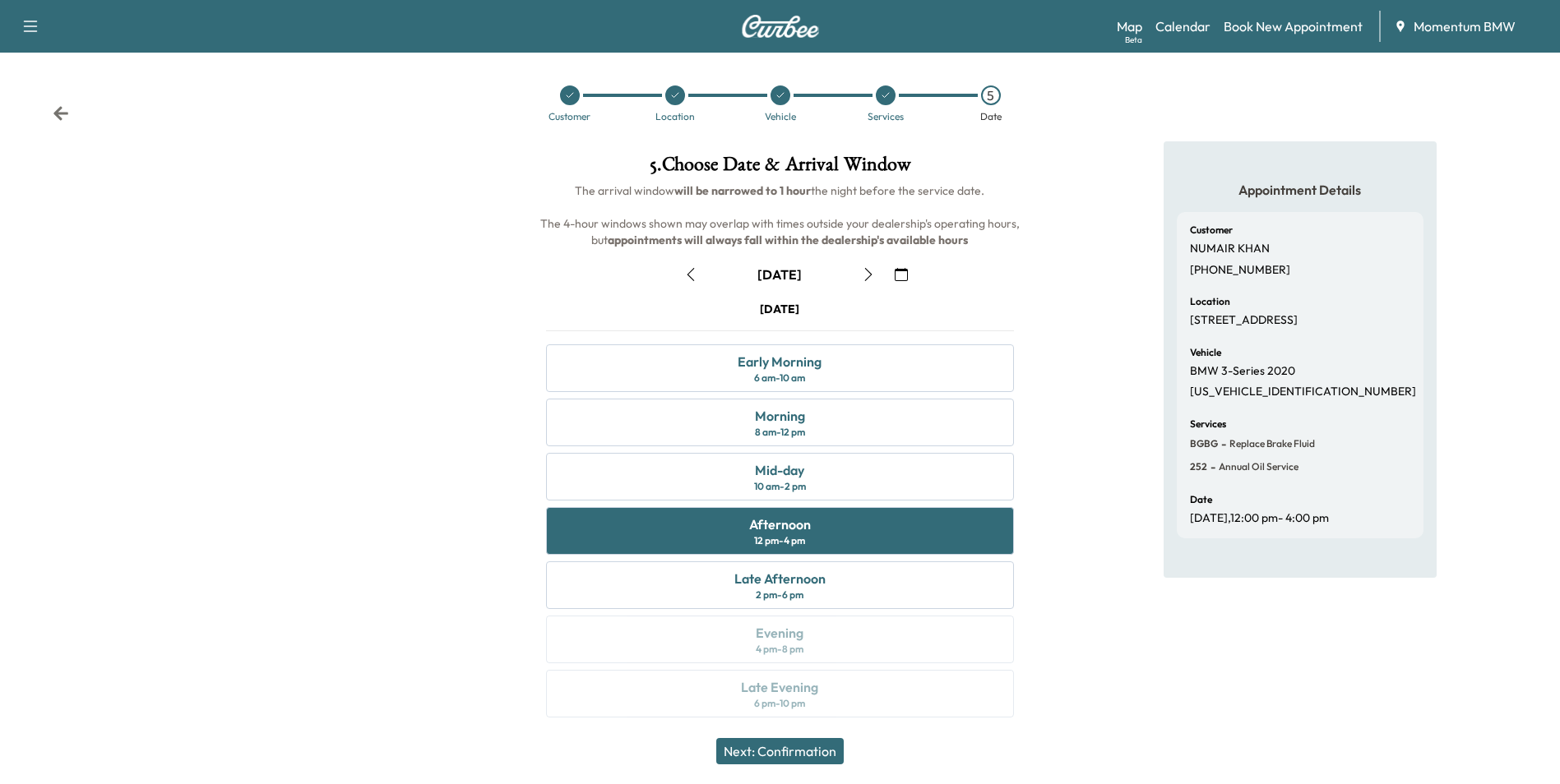
click at [825, 753] on button "Next: Confirmation" at bounding box center [780, 750] width 128 height 27
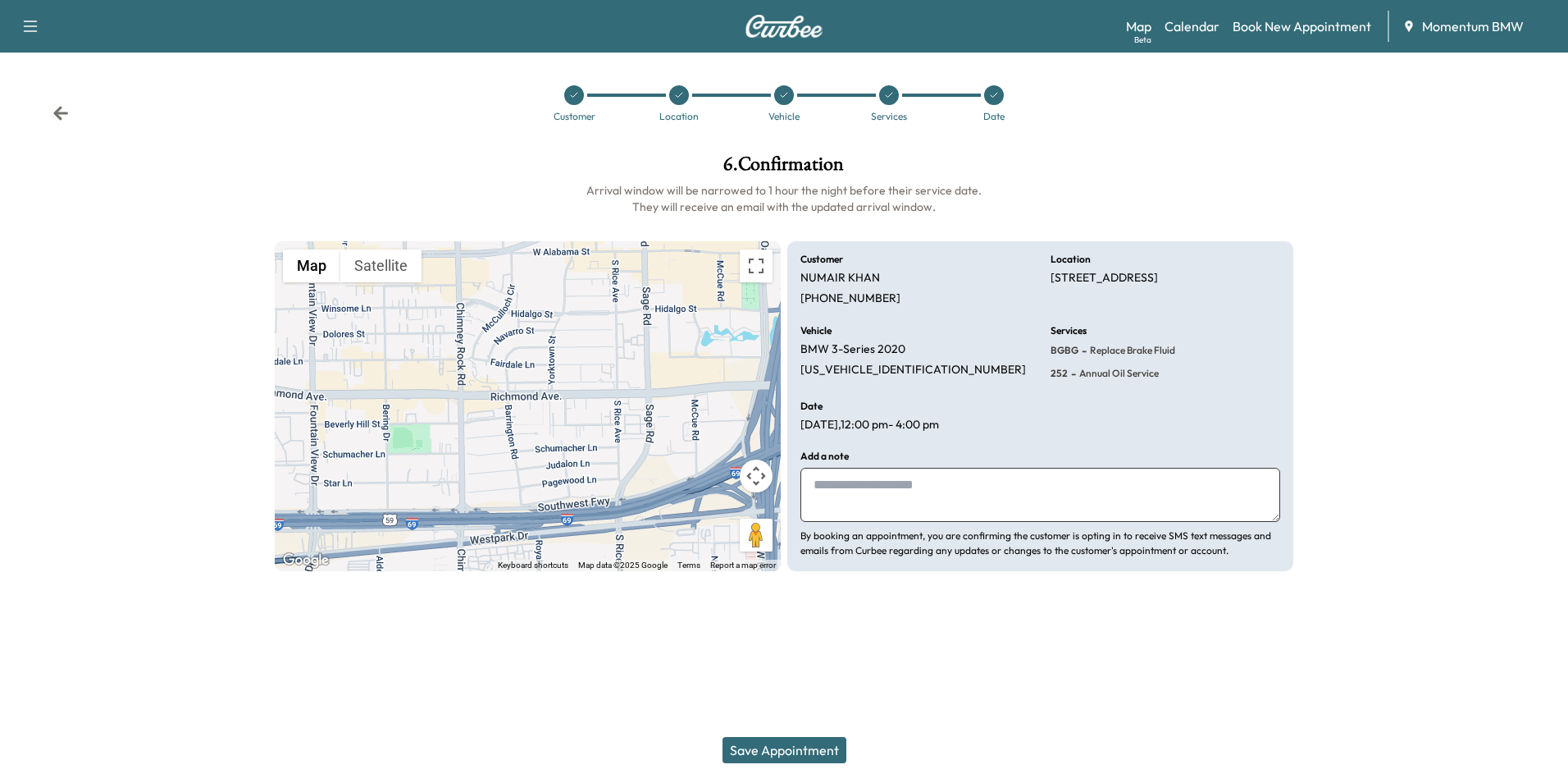
click at [819, 750] on button "Save Appointment" at bounding box center [784, 749] width 124 height 27
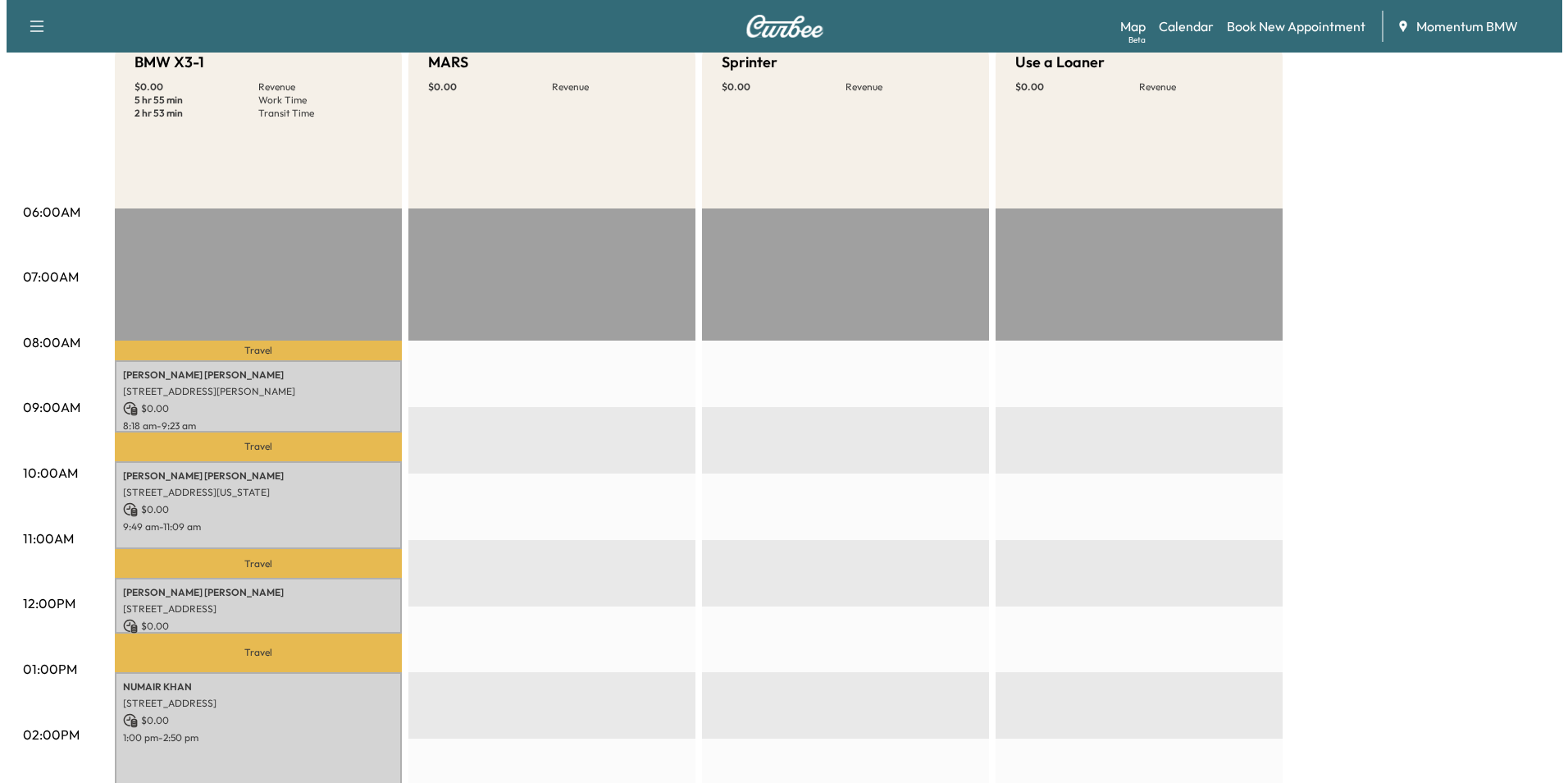
scroll to position [328, 0]
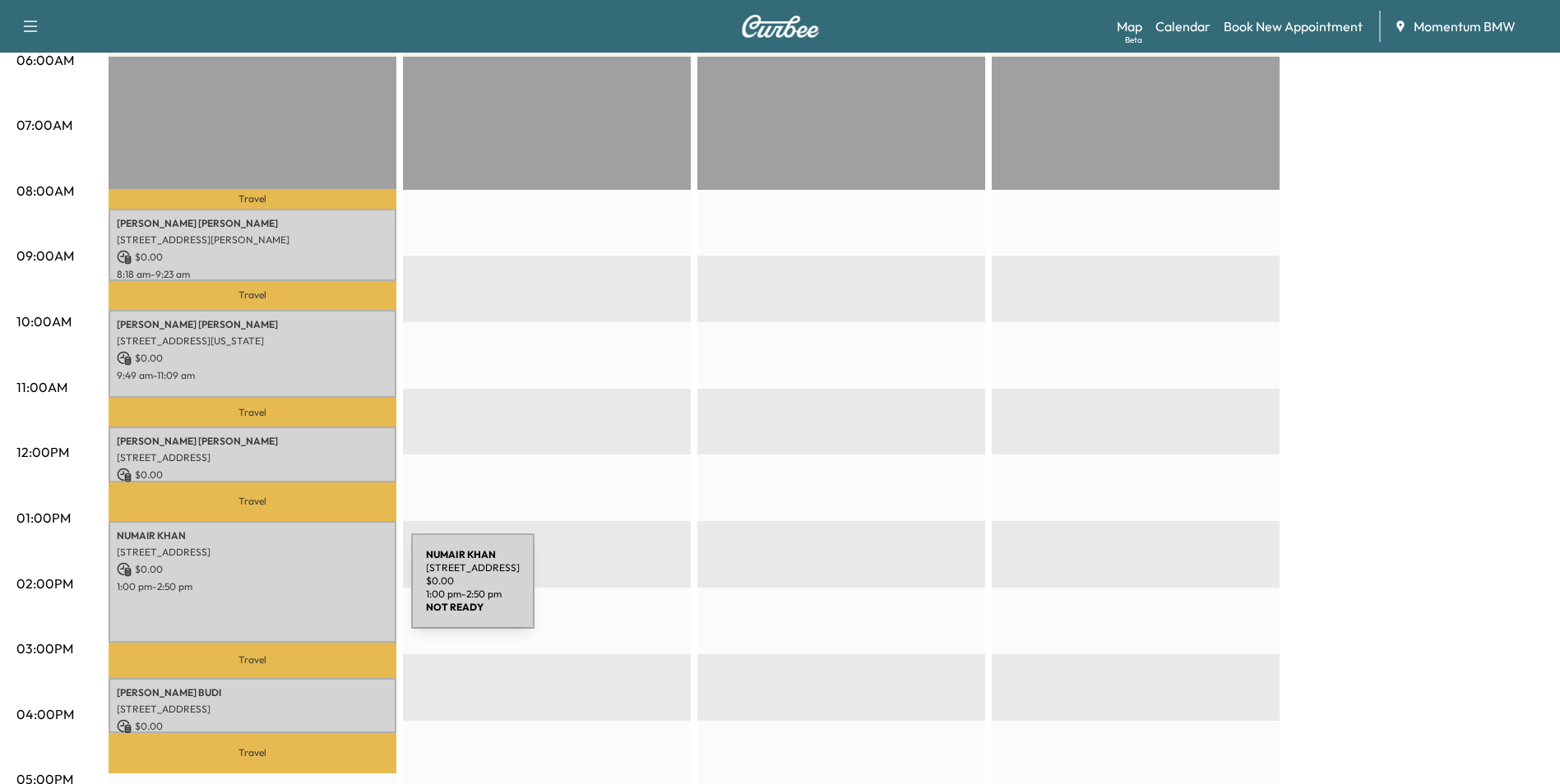
click at [288, 591] on div "[PERSON_NAME] [STREET_ADDRESS] $ 0.00 1:00 pm - 2:50 pm" at bounding box center [253, 581] width 288 height 122
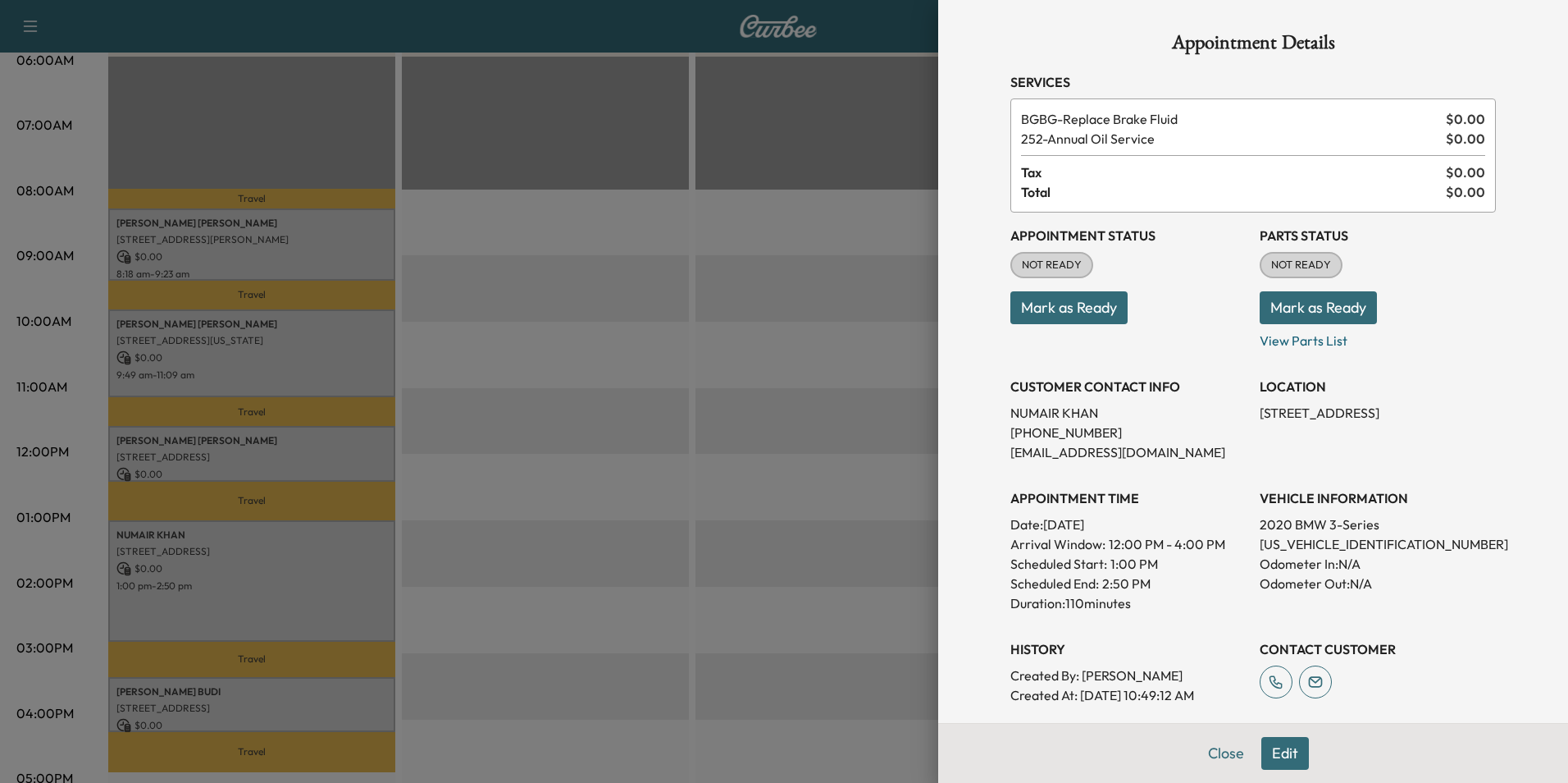
scroll to position [146, 0]
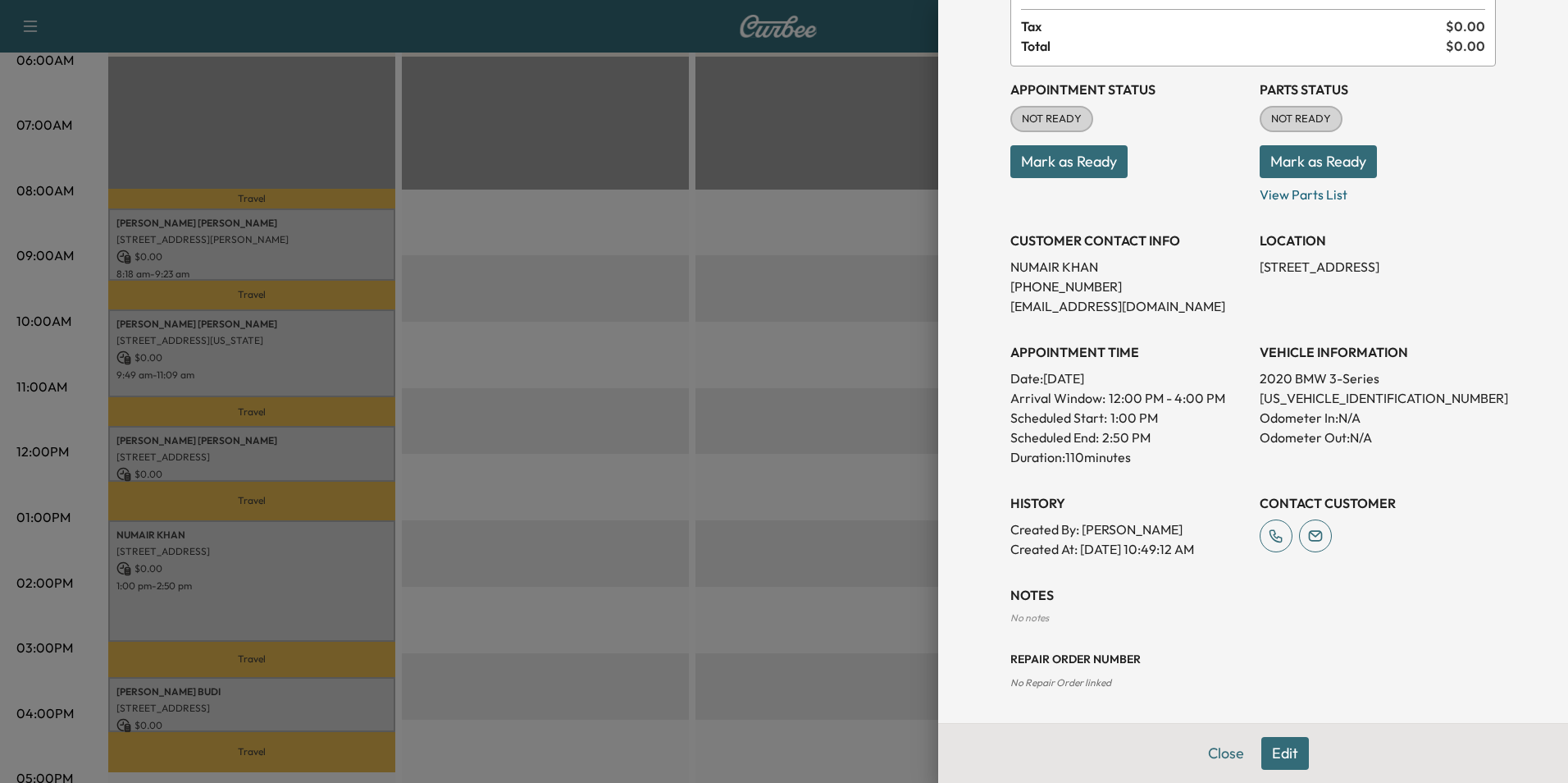
click at [1278, 755] on button "Edit" at bounding box center [1285, 752] width 47 height 33
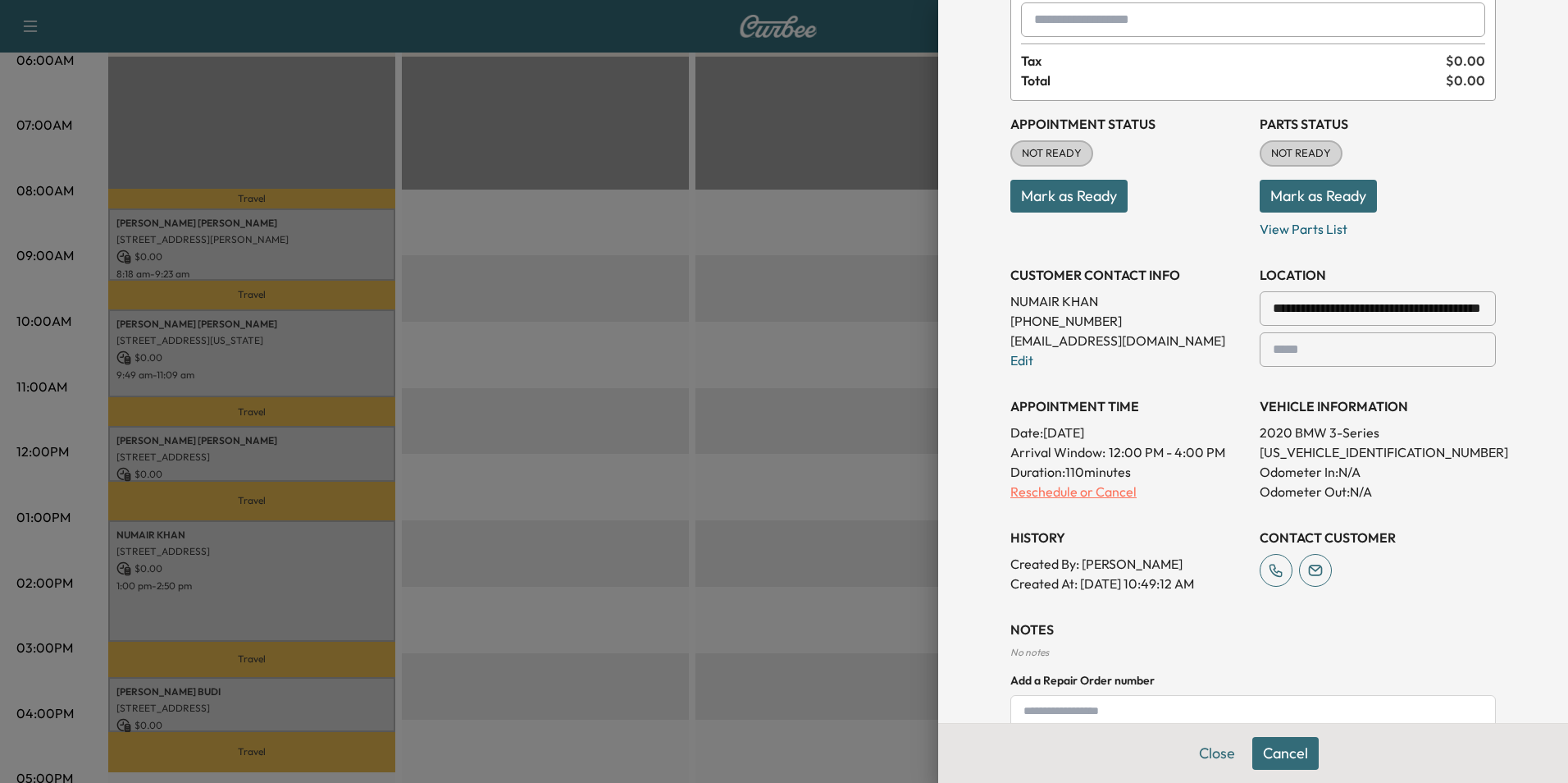
click at [1089, 489] on p "Reschedule or Cancel" at bounding box center [1128, 491] width 236 height 20
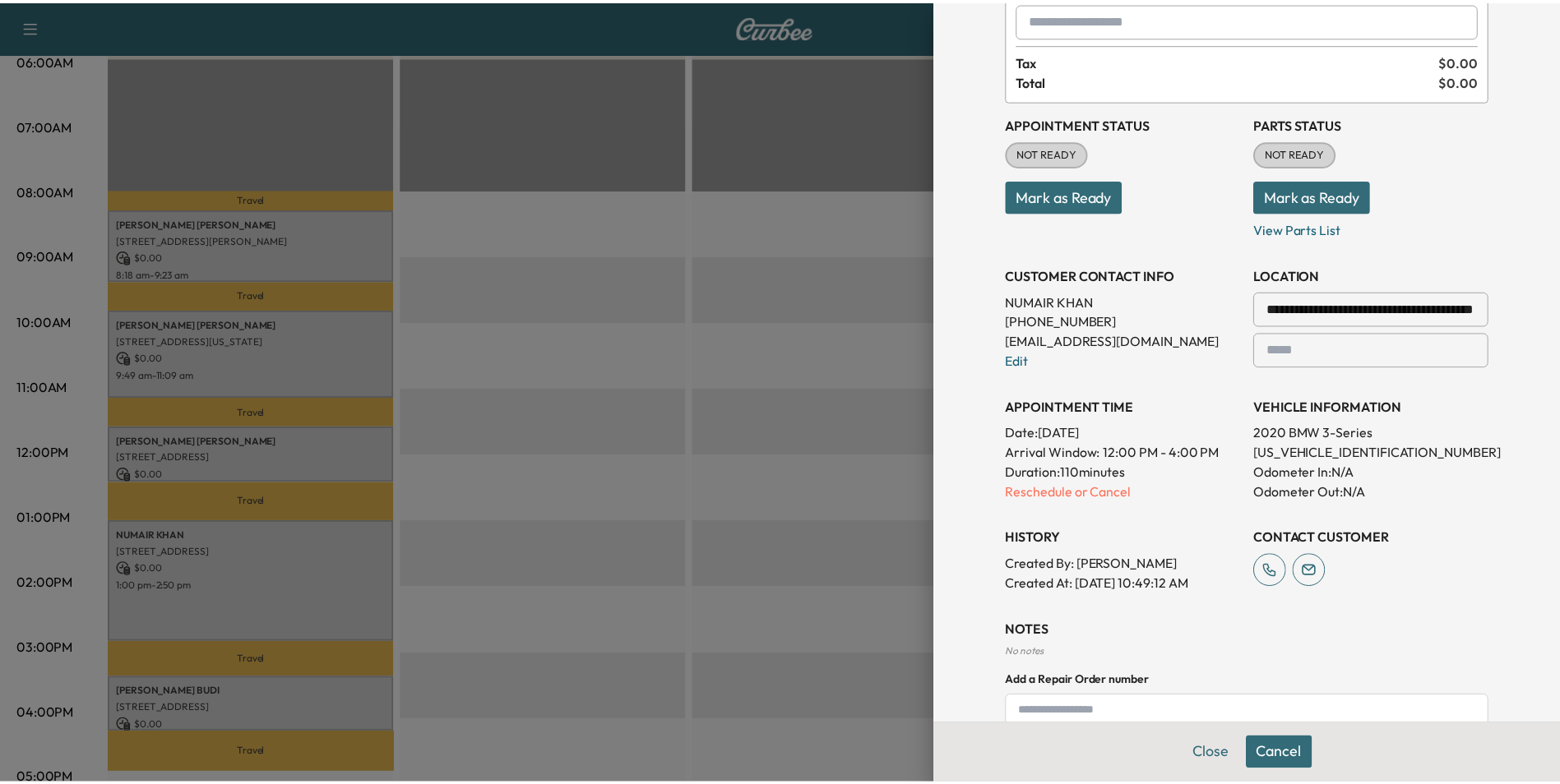
scroll to position [0, 0]
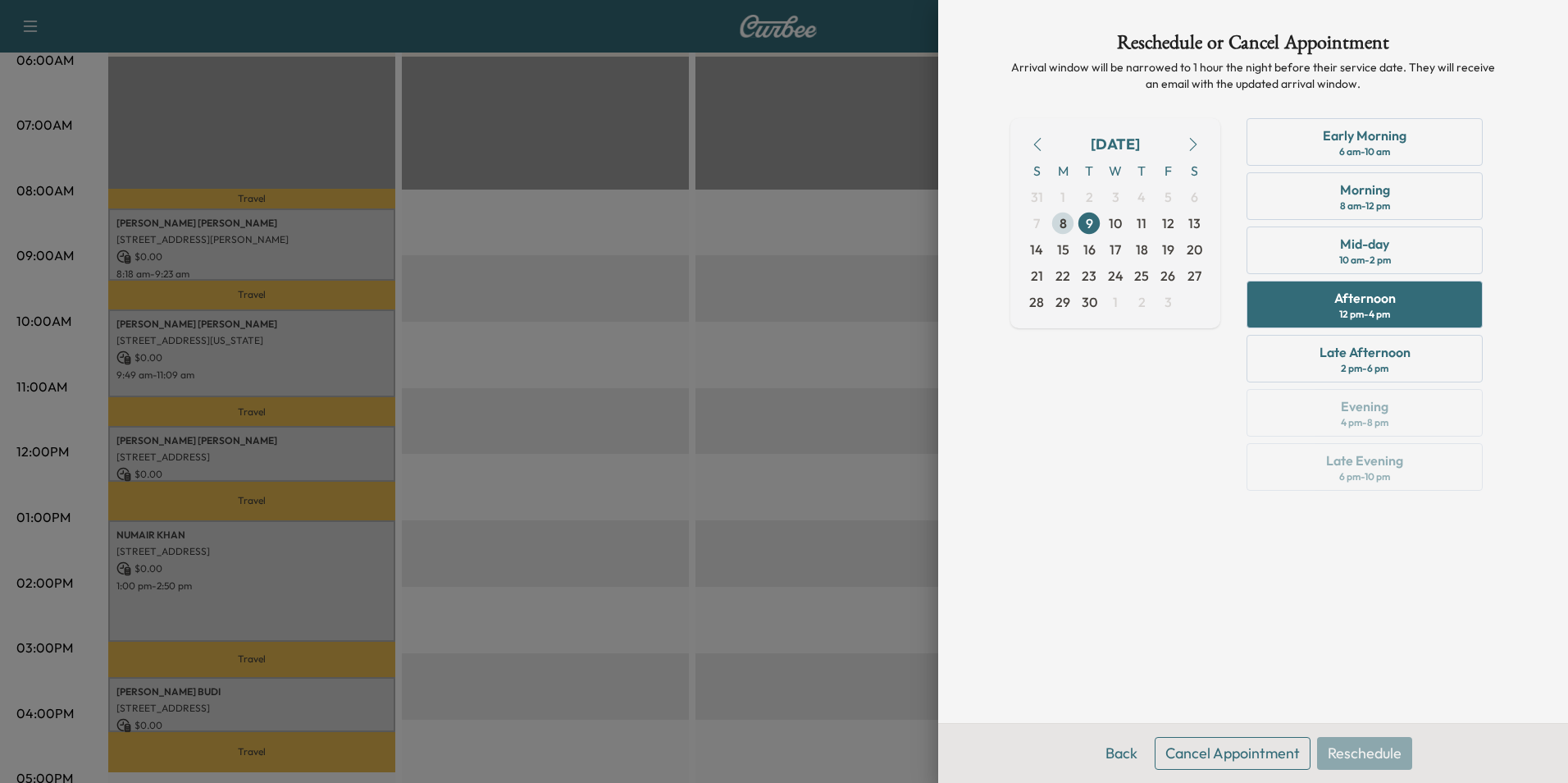
click at [1065, 226] on span "8" at bounding box center [1062, 223] width 7 height 20
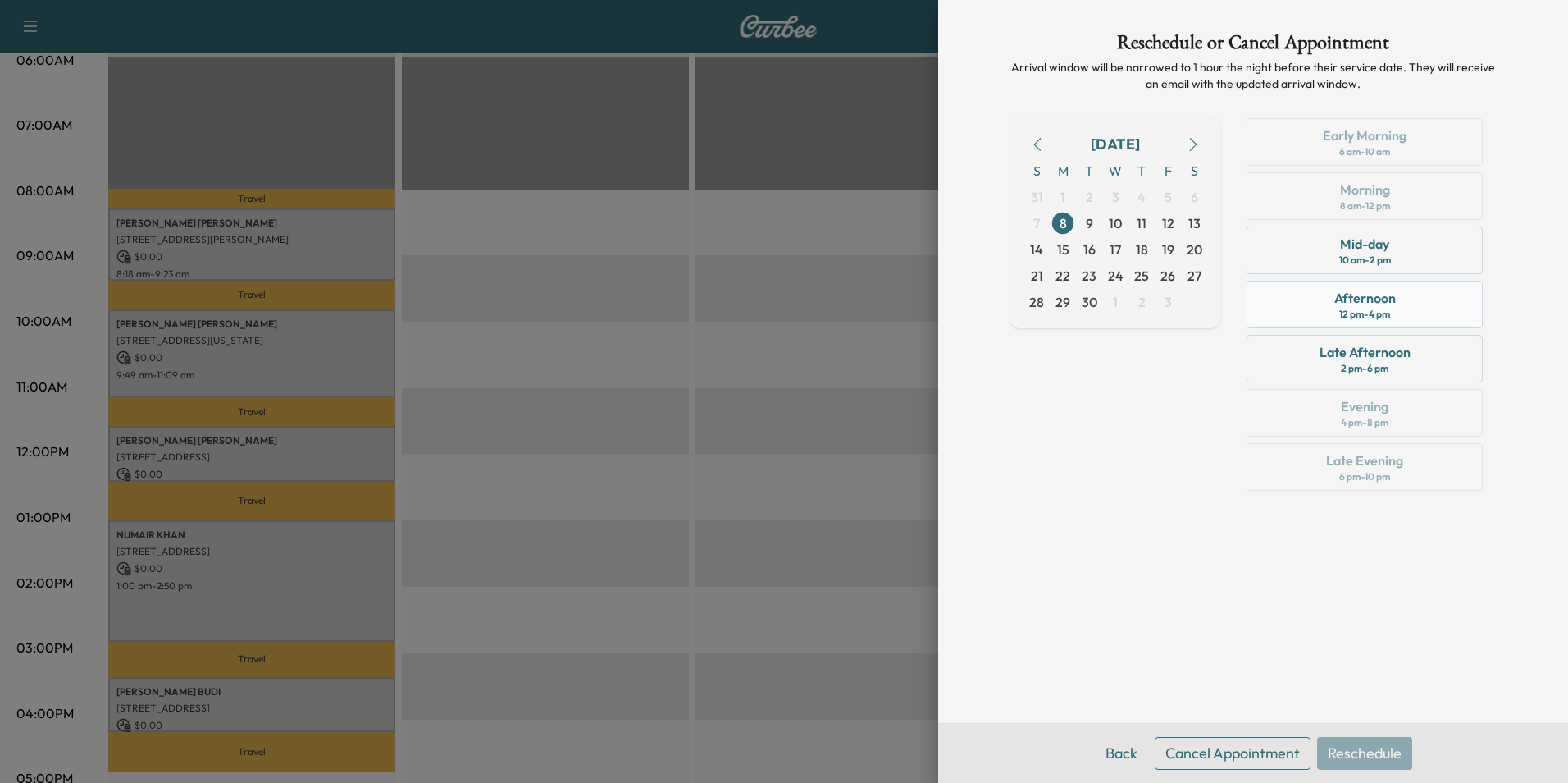
click at [1398, 302] on div "Afternoon 12 pm - 4 pm" at bounding box center [1364, 304] width 236 height 47
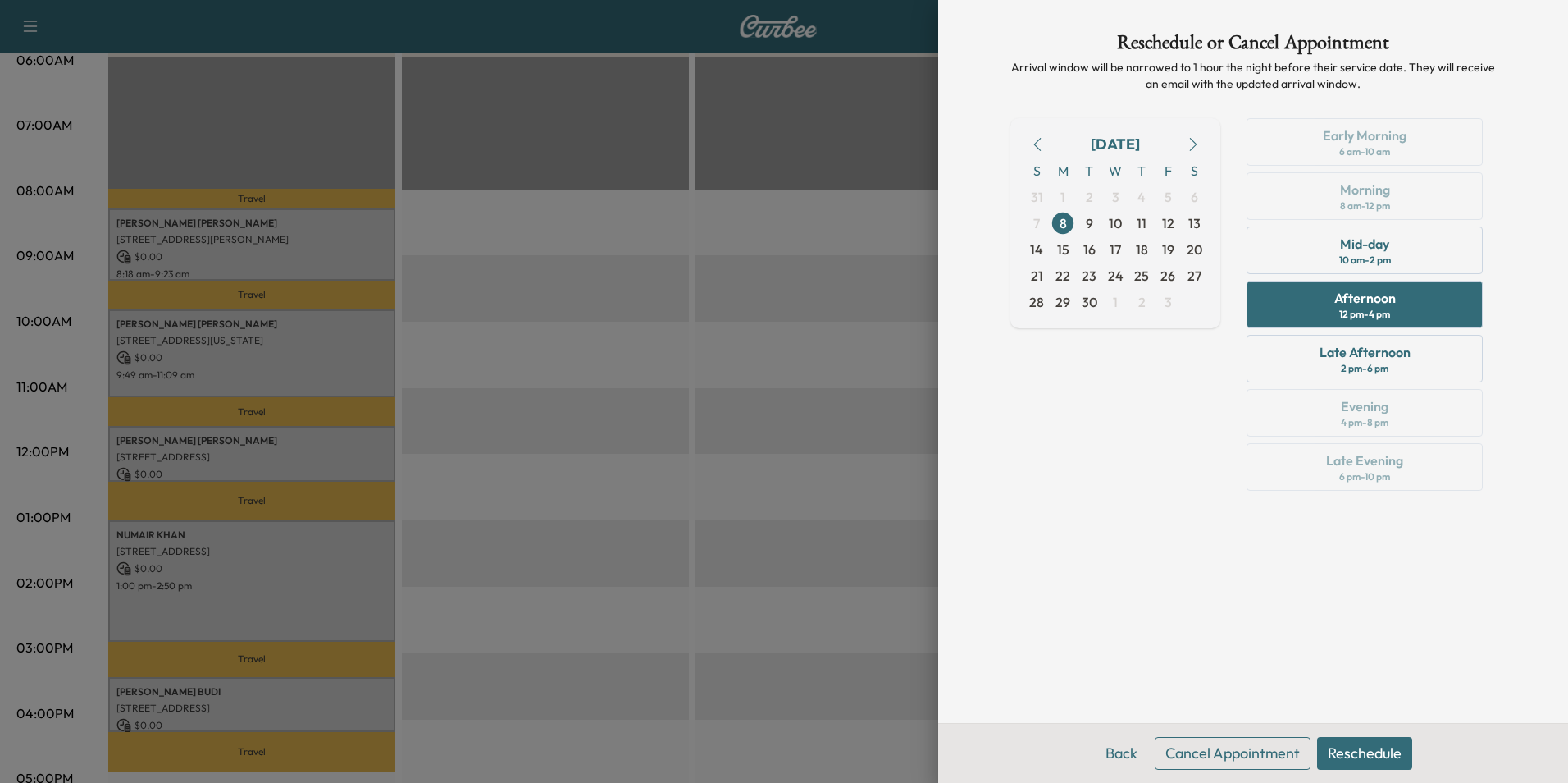
click at [1374, 755] on button "Reschedule" at bounding box center [1364, 752] width 95 height 33
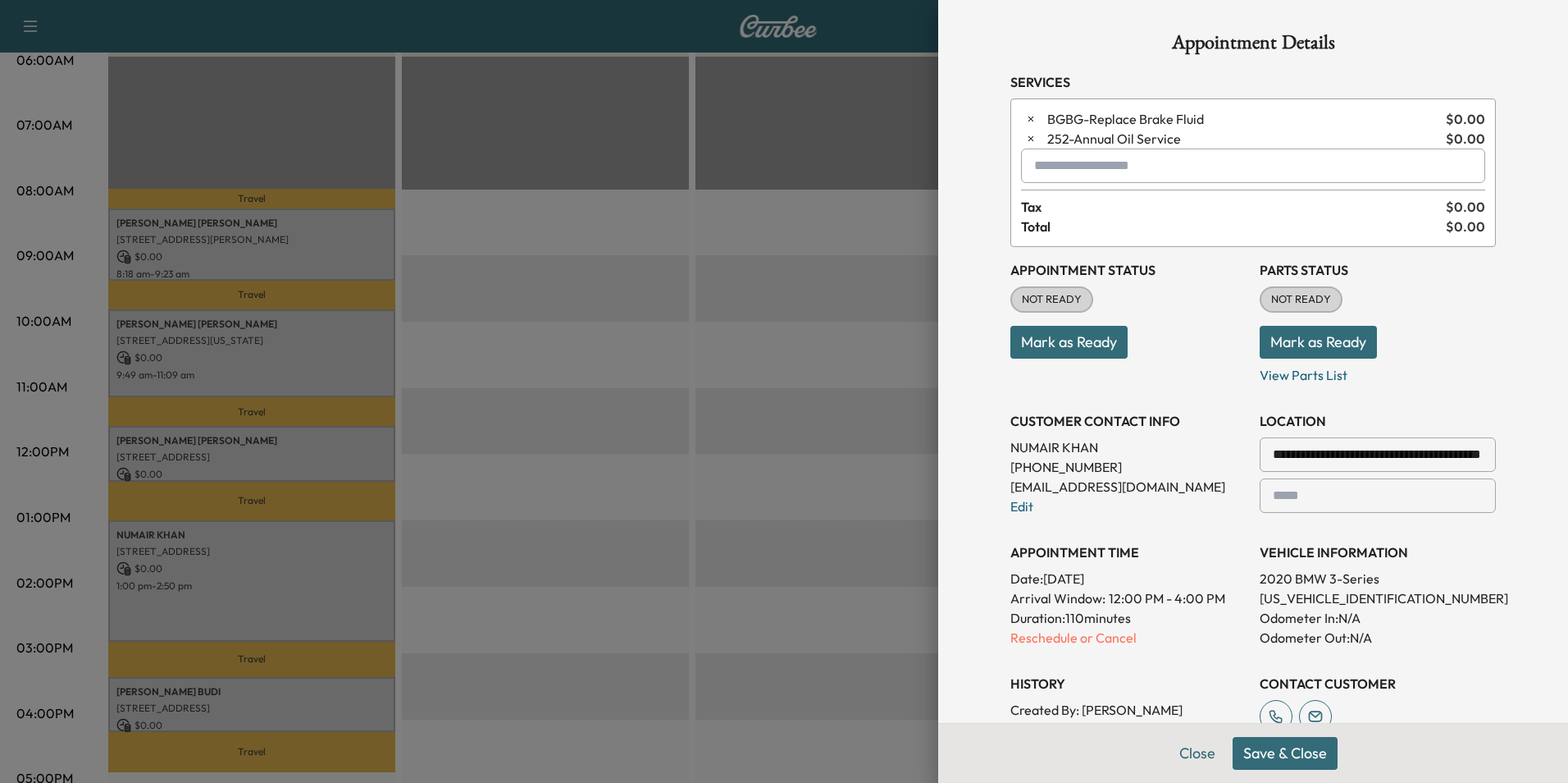
click at [1310, 761] on button "Save & Close" at bounding box center [1285, 752] width 105 height 33
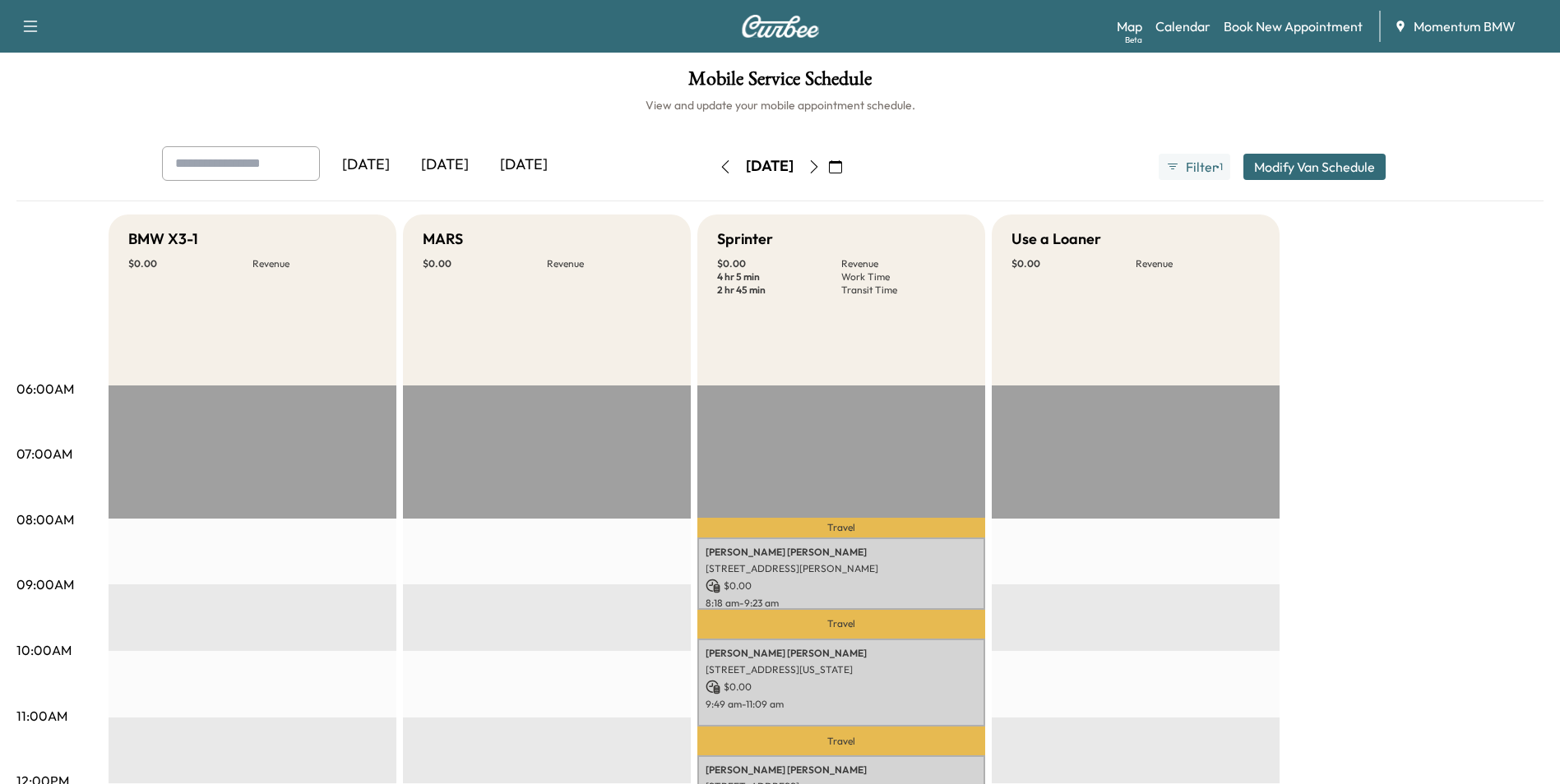
click at [719, 165] on icon "button" at bounding box center [725, 166] width 13 height 13
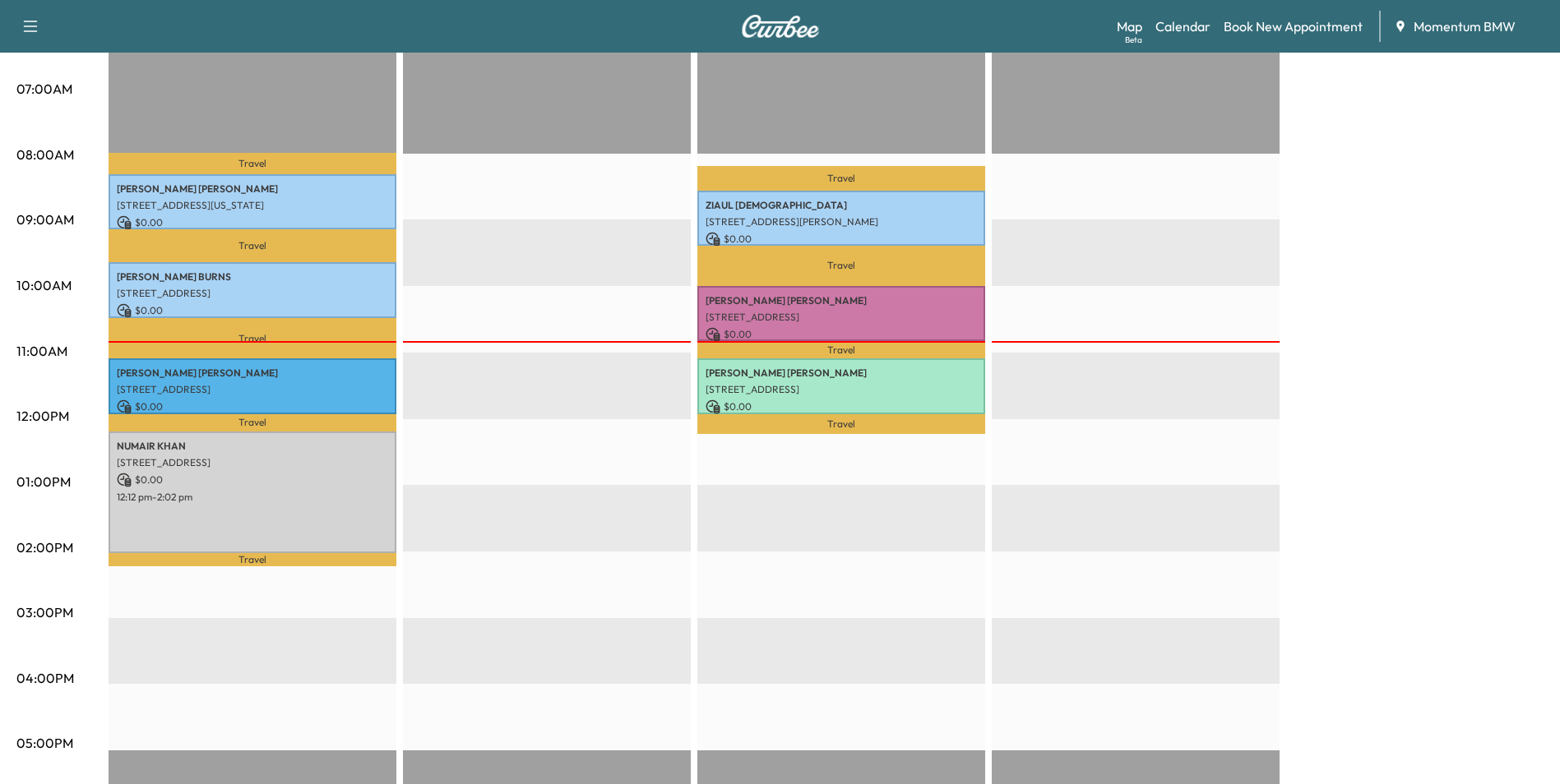
scroll to position [411, 0]
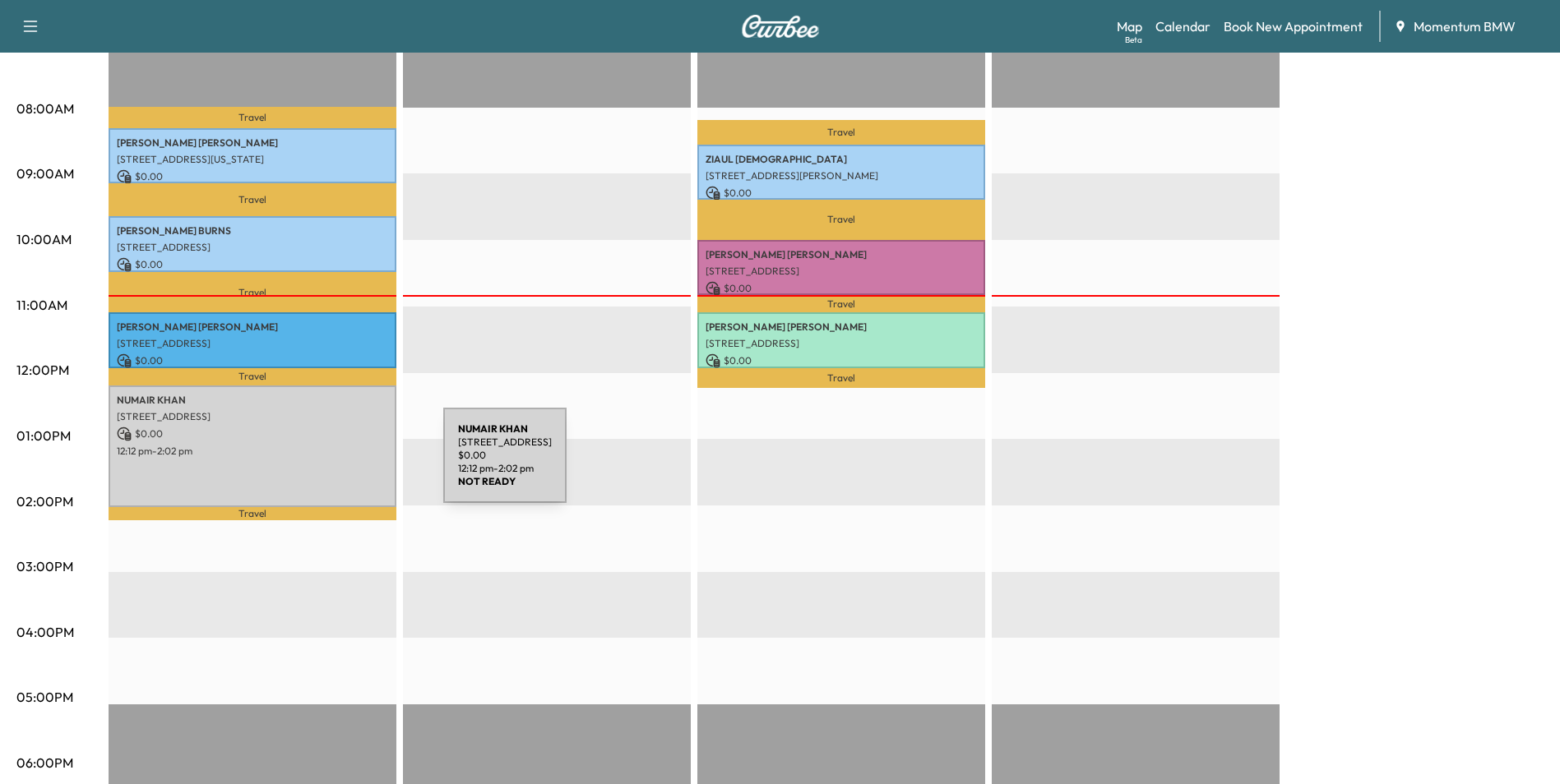
click at [320, 465] on div "[PERSON_NAME] [STREET_ADDRESS] $ 0.00 12:12 pm - 2:02 pm" at bounding box center [253, 445] width 288 height 122
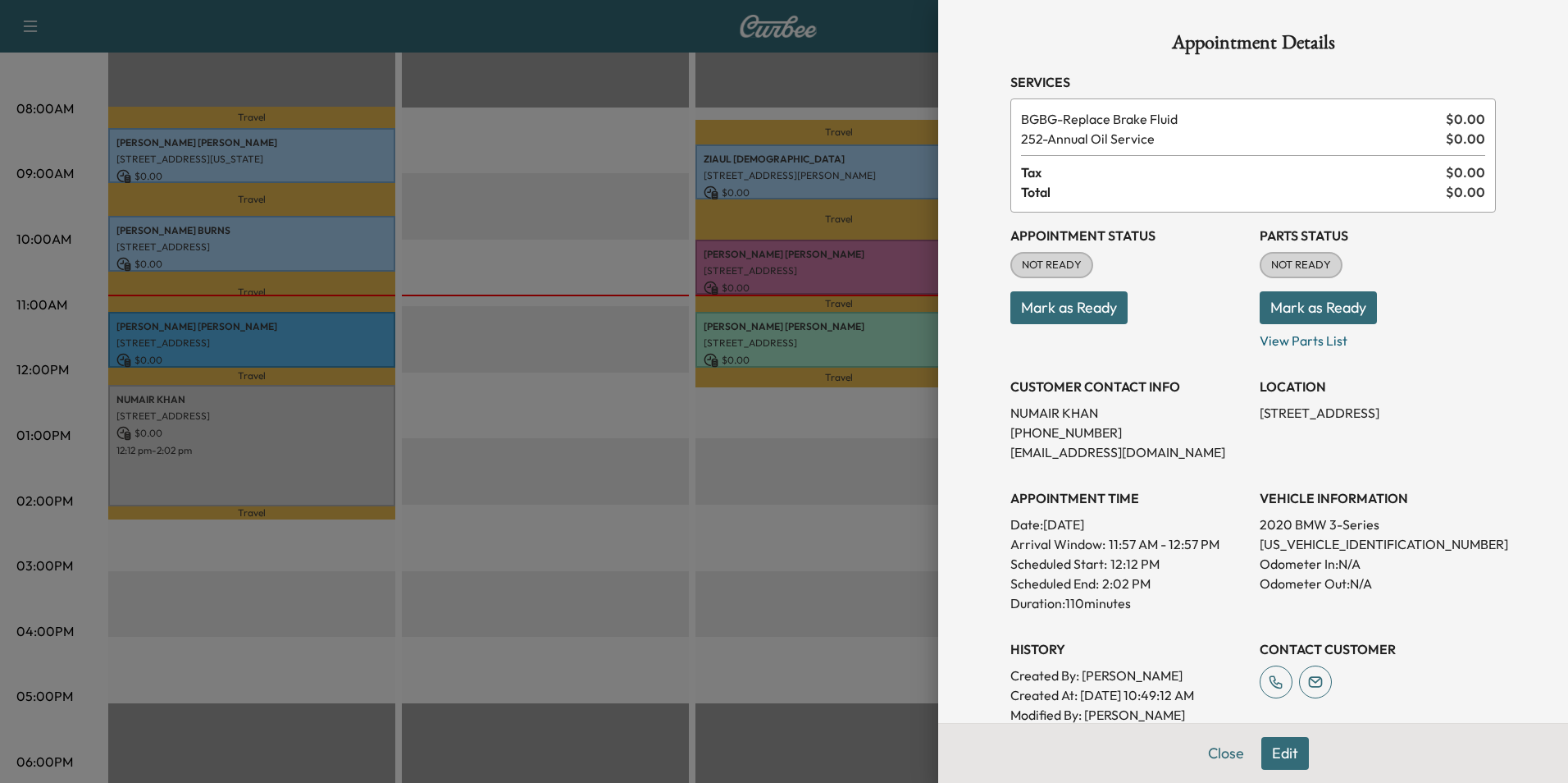
click at [1099, 312] on button "Mark as Ready" at bounding box center [1069, 307] width 118 height 33
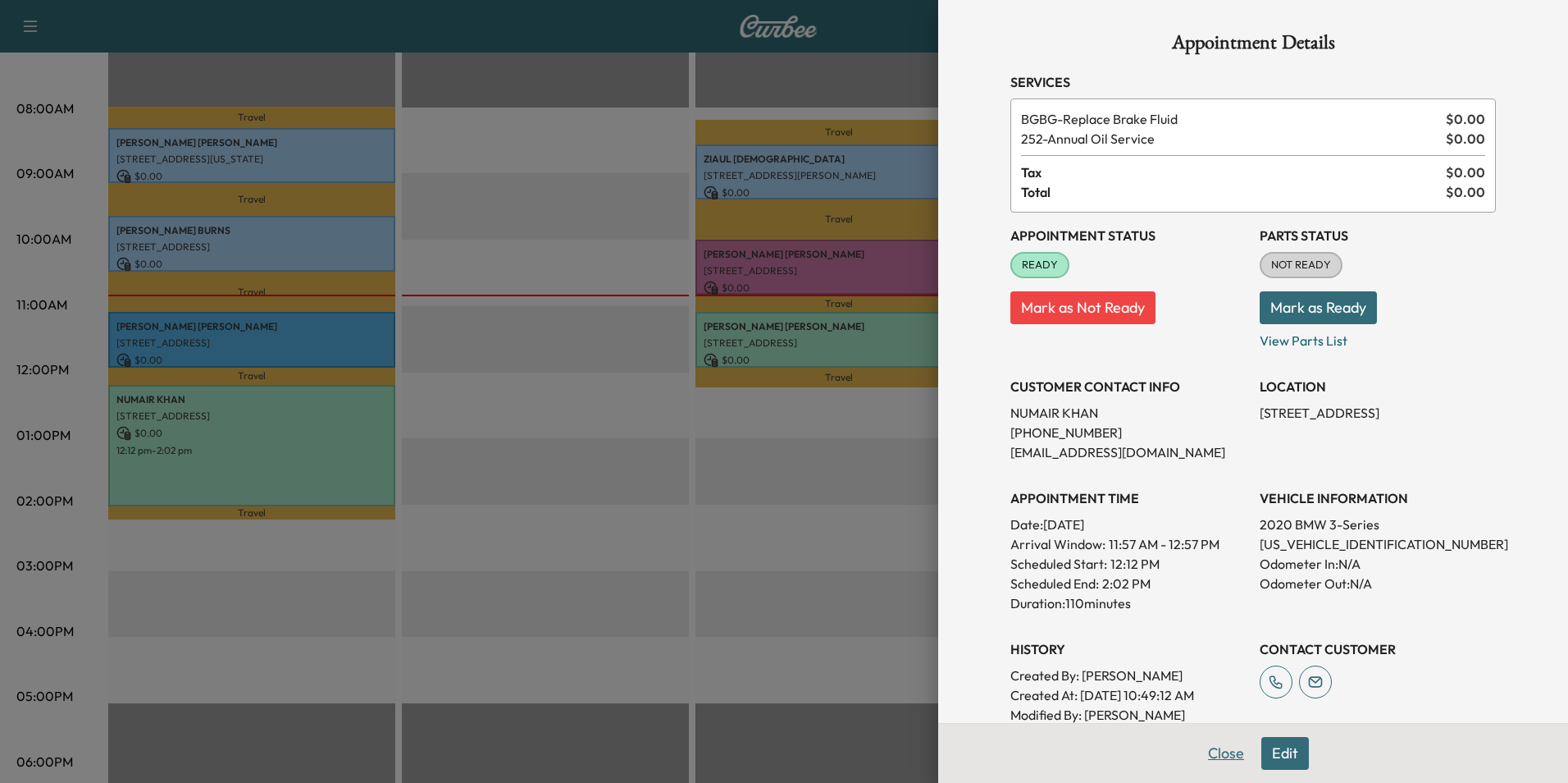
click at [1219, 751] on button "Close" at bounding box center [1226, 752] width 57 height 33
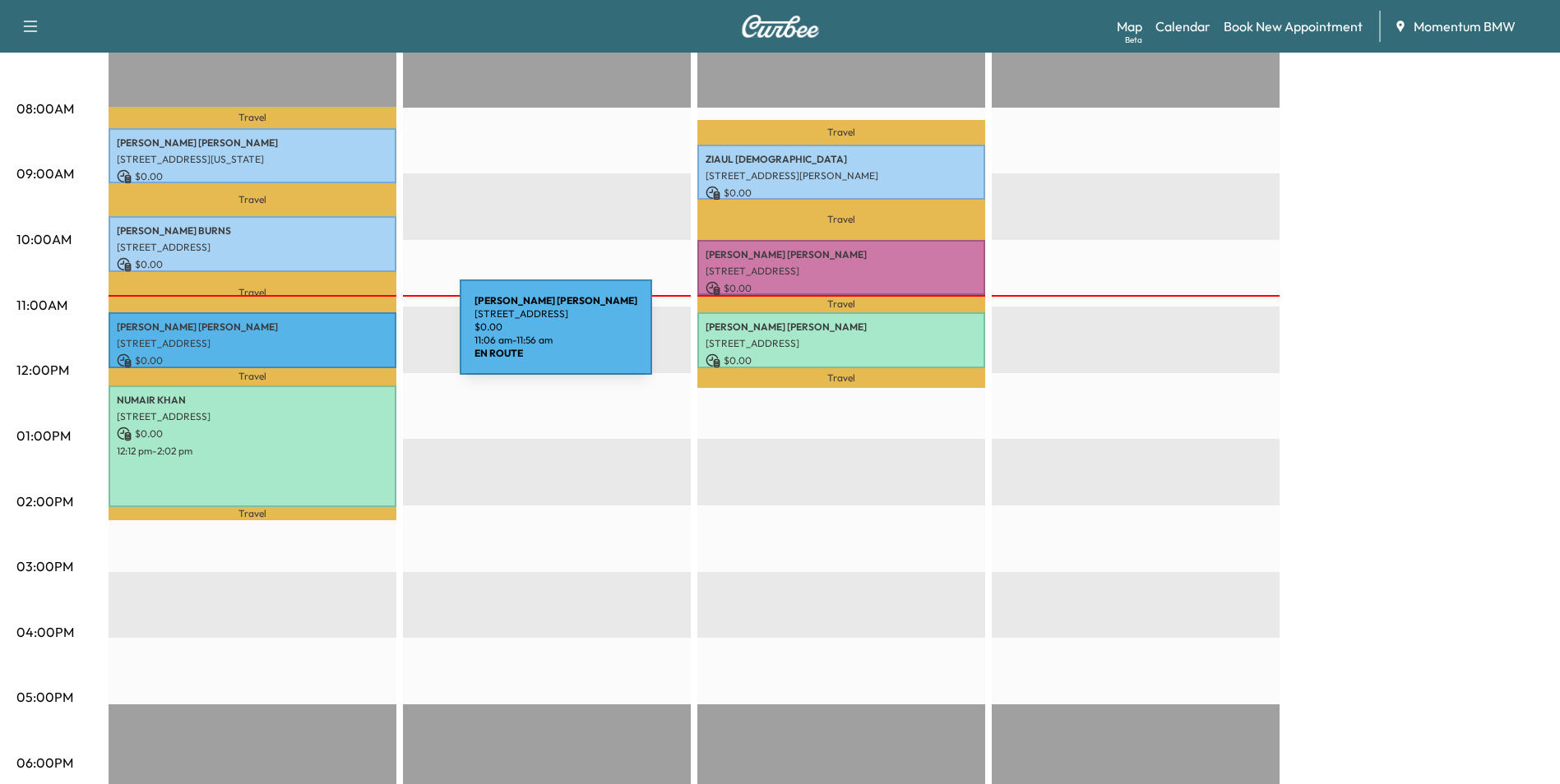
click at [337, 337] on p "[STREET_ADDRESS]" at bounding box center [253, 343] width 271 height 13
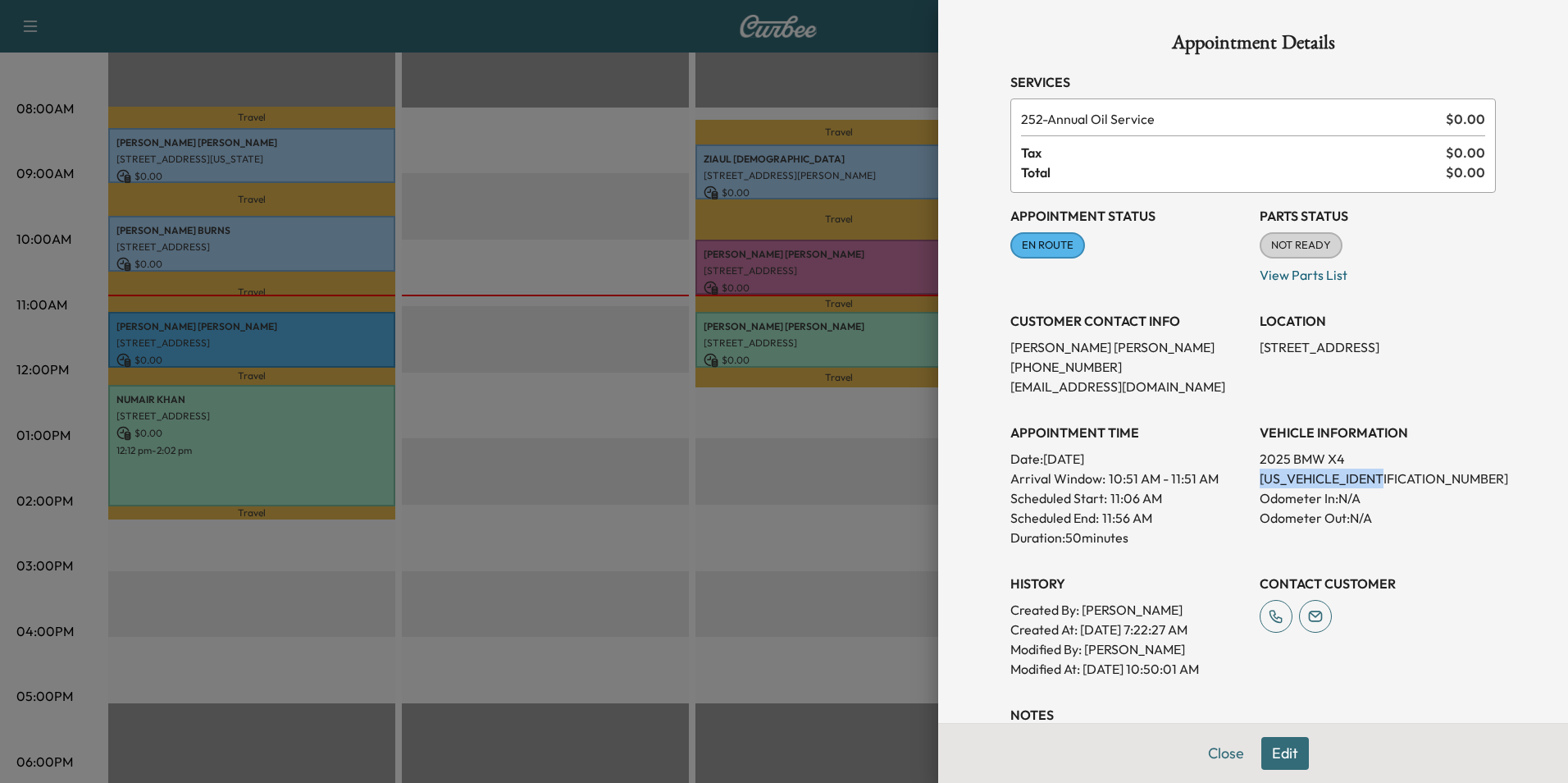
drag, startPoint x: 1379, startPoint y: 479, endPoint x: 1248, endPoint y: 483, distance: 131.1
click at [1260, 483] on p "[US_VEHICLE_IDENTIFICATION_NUMBER]" at bounding box center [1377, 478] width 236 height 20
drag, startPoint x: 1248, startPoint y: 483, endPoint x: 1345, endPoint y: 481, distance: 97.0
copy p "[US_VEHICLE_IDENTIFICATION_NUMBER]"
click at [1226, 750] on button "Close" at bounding box center [1226, 752] width 57 height 33
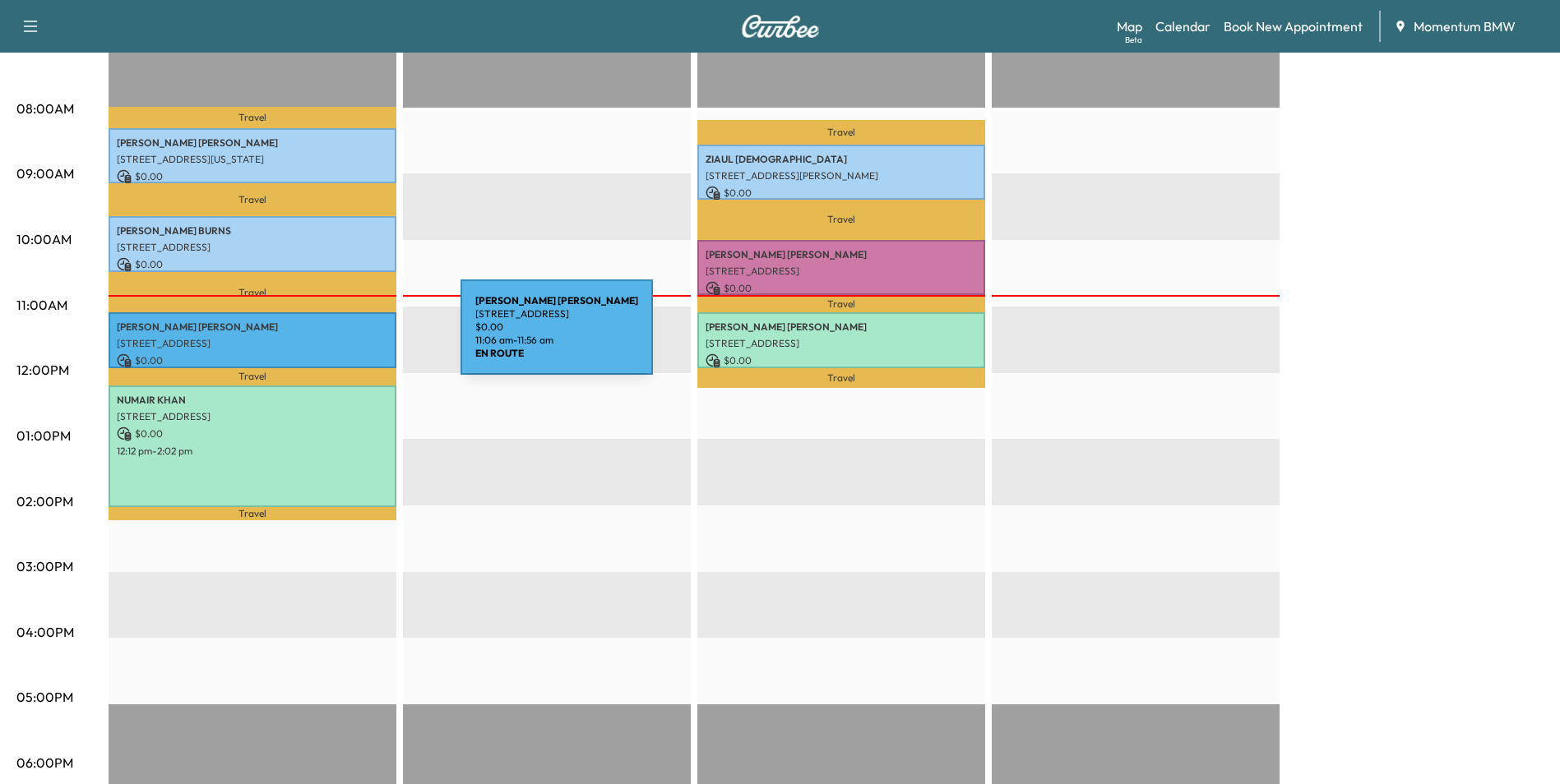
click at [337, 337] on p "[STREET_ADDRESS]" at bounding box center [253, 343] width 271 height 13
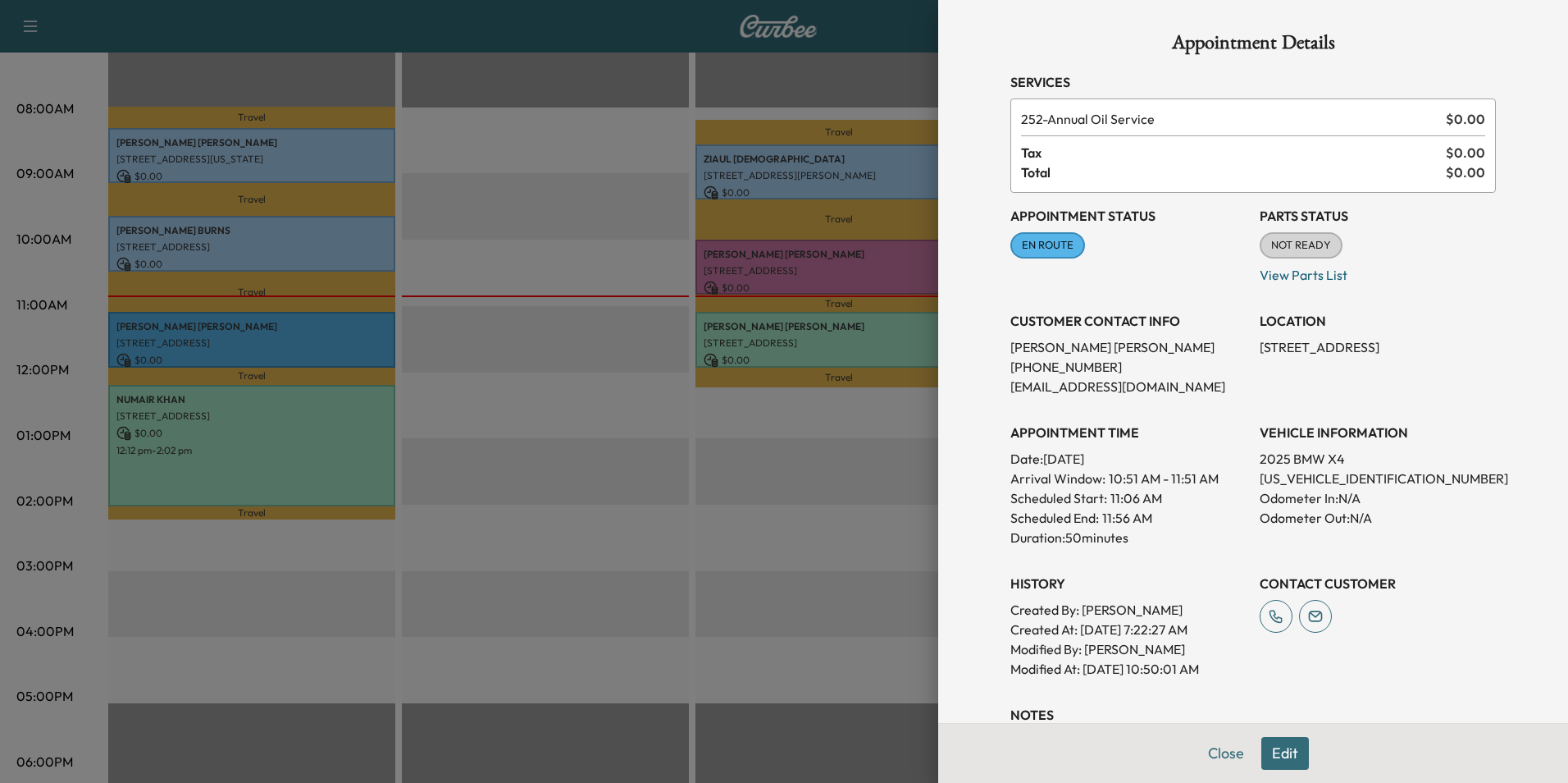
drag, startPoint x: 1358, startPoint y: 345, endPoint x: 1248, endPoint y: 336, distance: 110.4
click at [1260, 336] on div "LOCATION [STREET_ADDRESS]" at bounding box center [1377, 347] width 236 height 99
drag, startPoint x: 1248, startPoint y: 336, endPoint x: 1325, endPoint y: 348, distance: 77.9
copy p "[STREET_ADDRESS]"
click at [1211, 749] on button "Close" at bounding box center [1226, 752] width 57 height 33
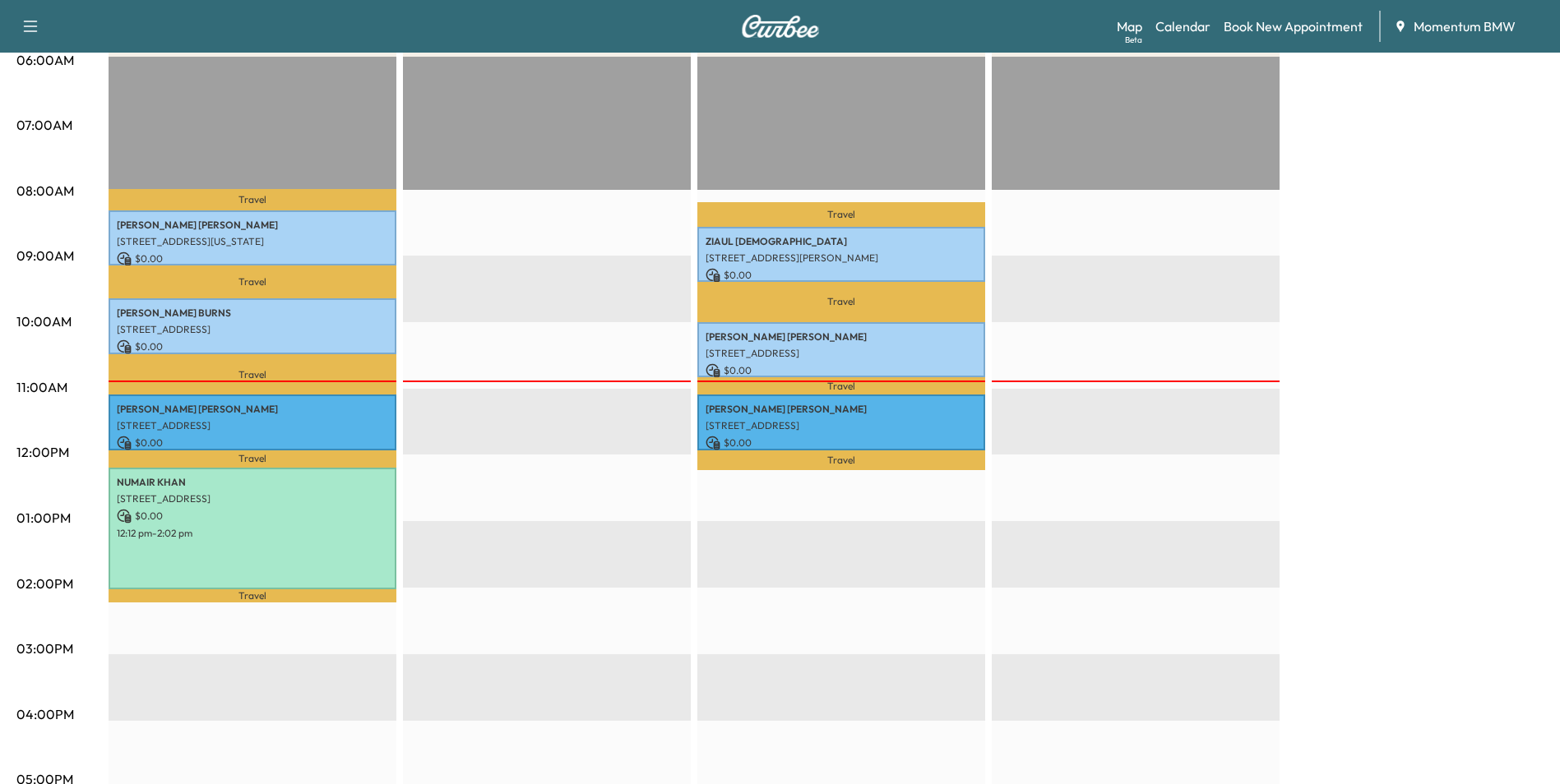
scroll to position [0, 0]
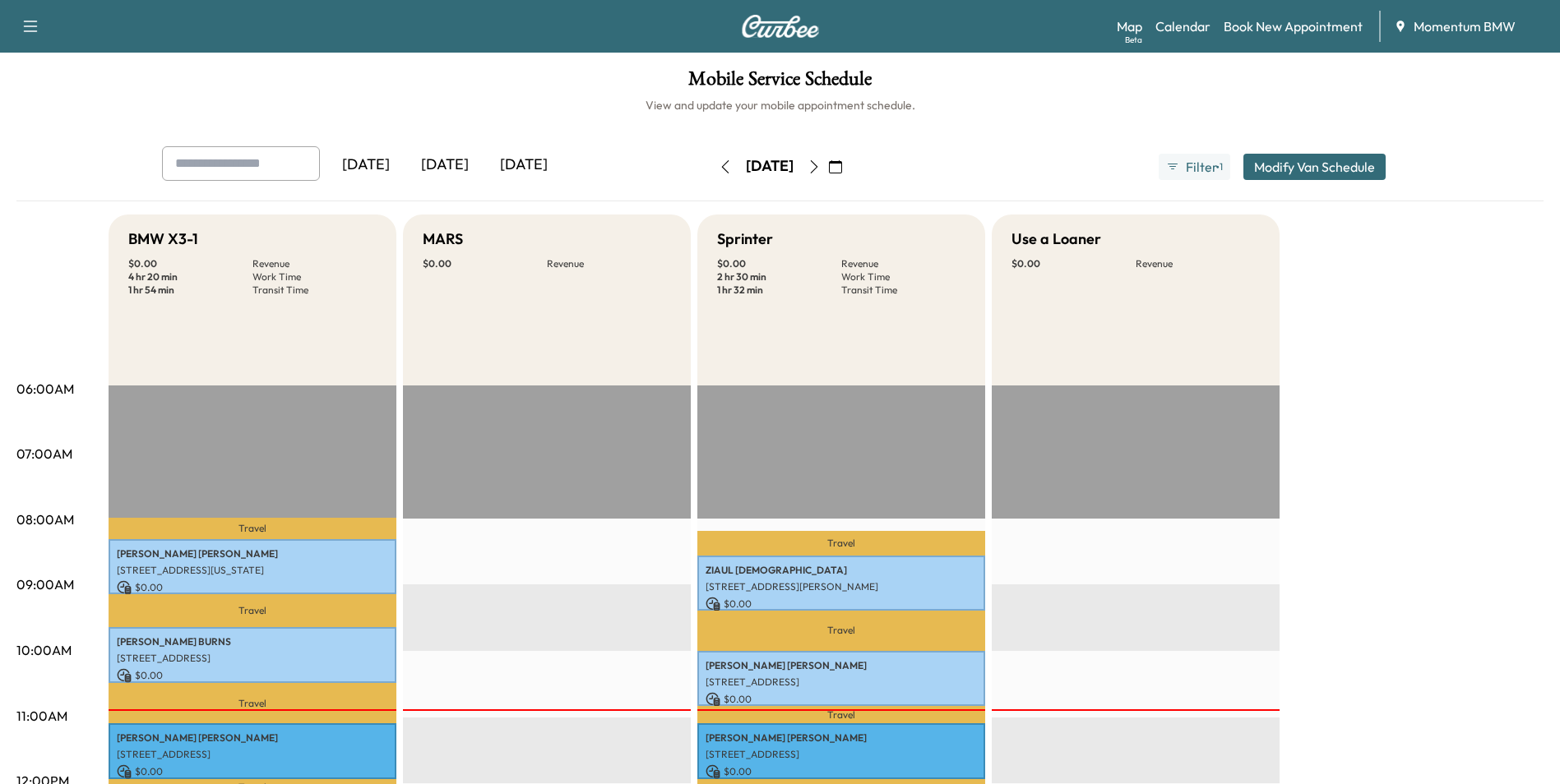
click at [820, 164] on icon "button" at bounding box center [813, 166] width 13 height 13
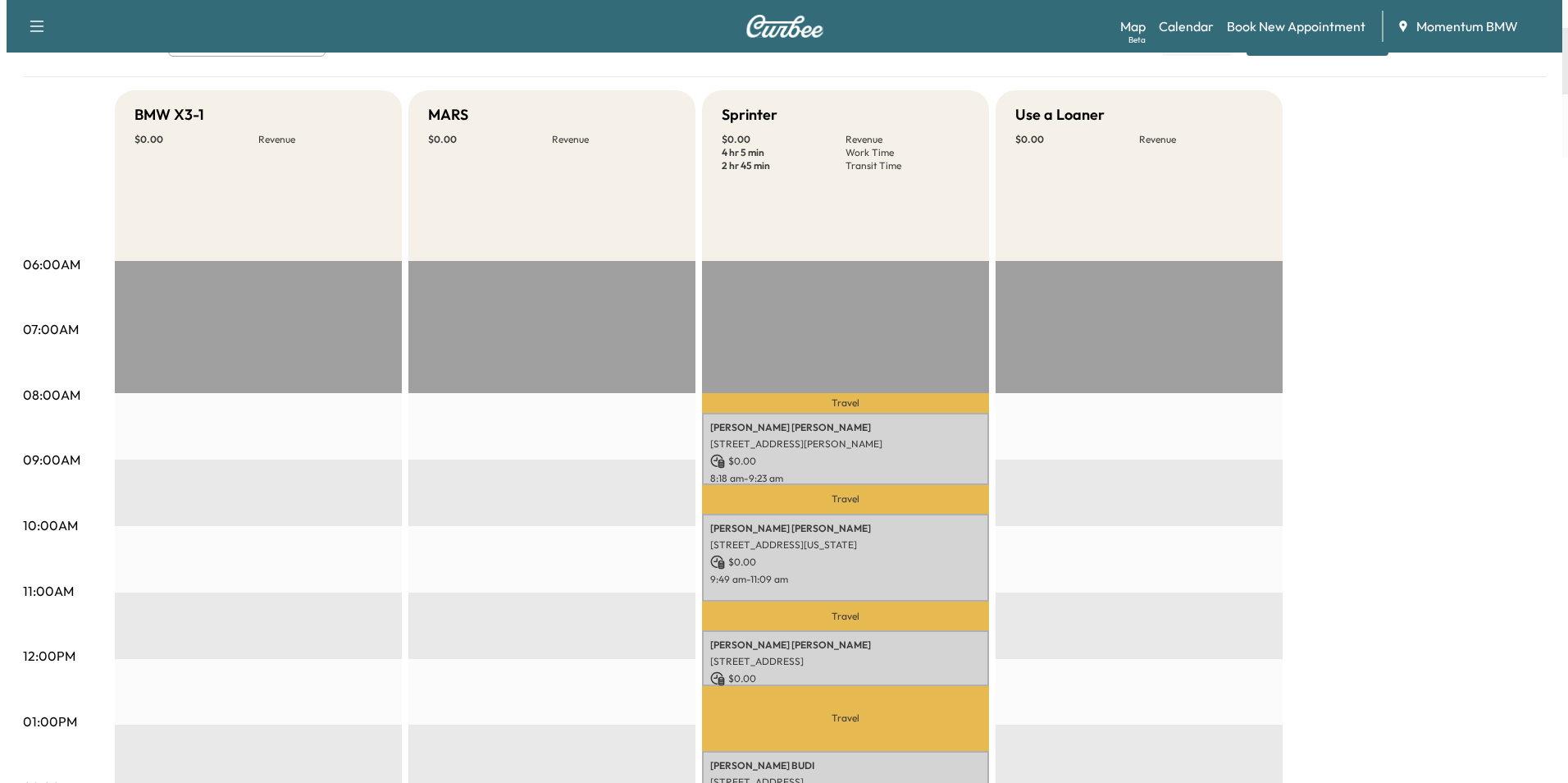
scroll to position [492, 0]
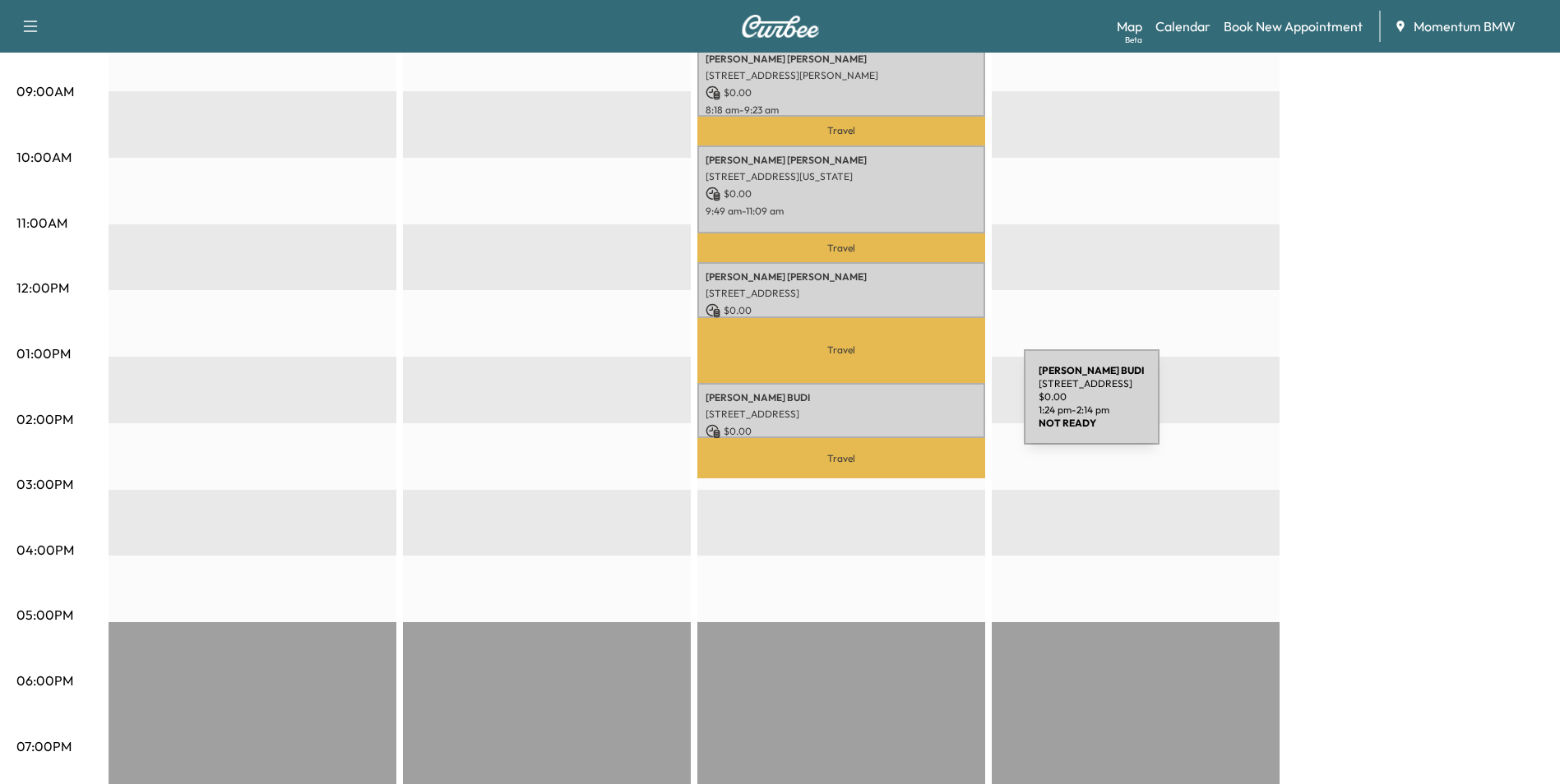
click at [898, 408] on p "[STREET_ADDRESS]" at bounding box center [841, 414] width 271 height 13
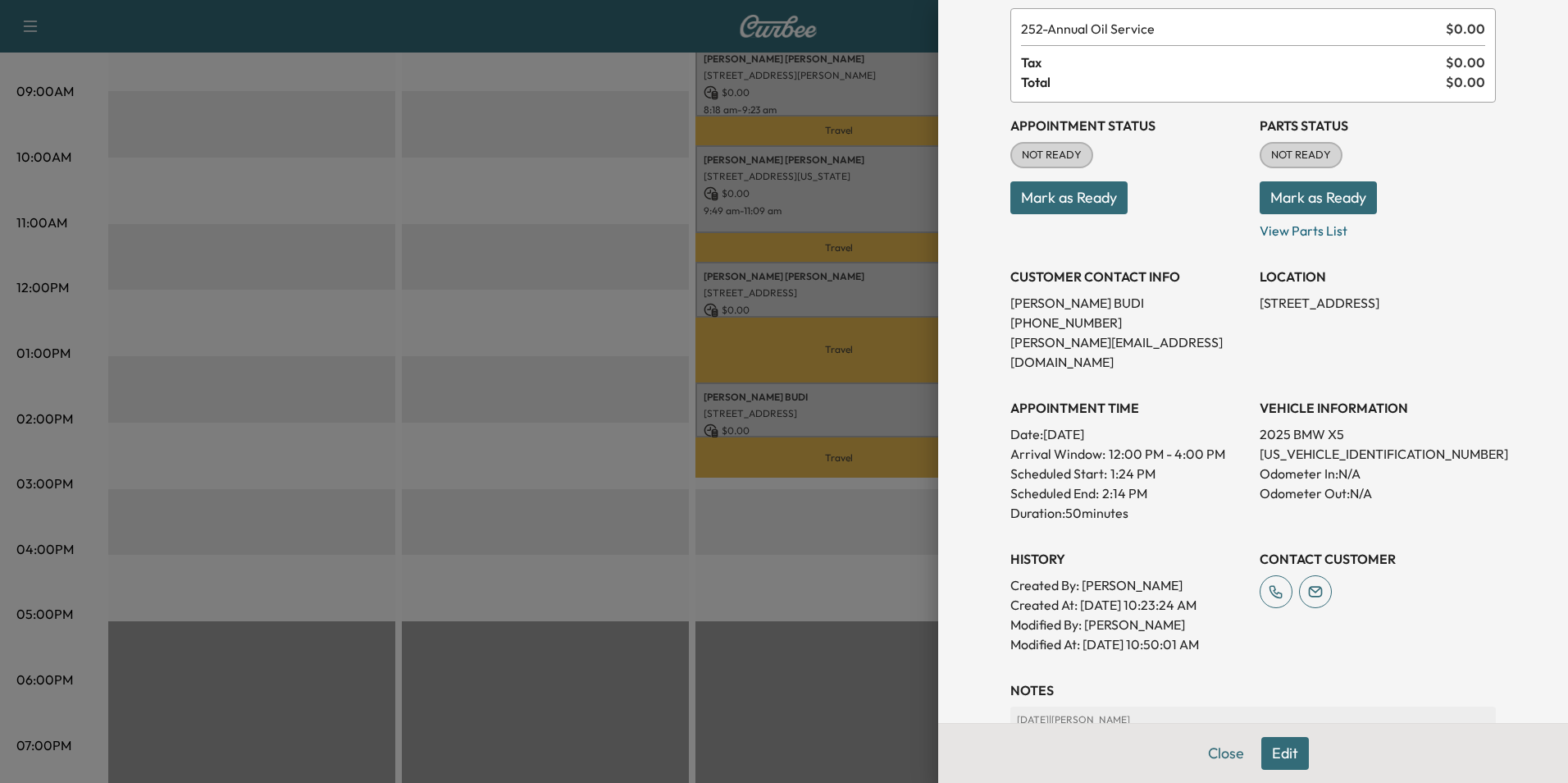
scroll to position [228, 0]
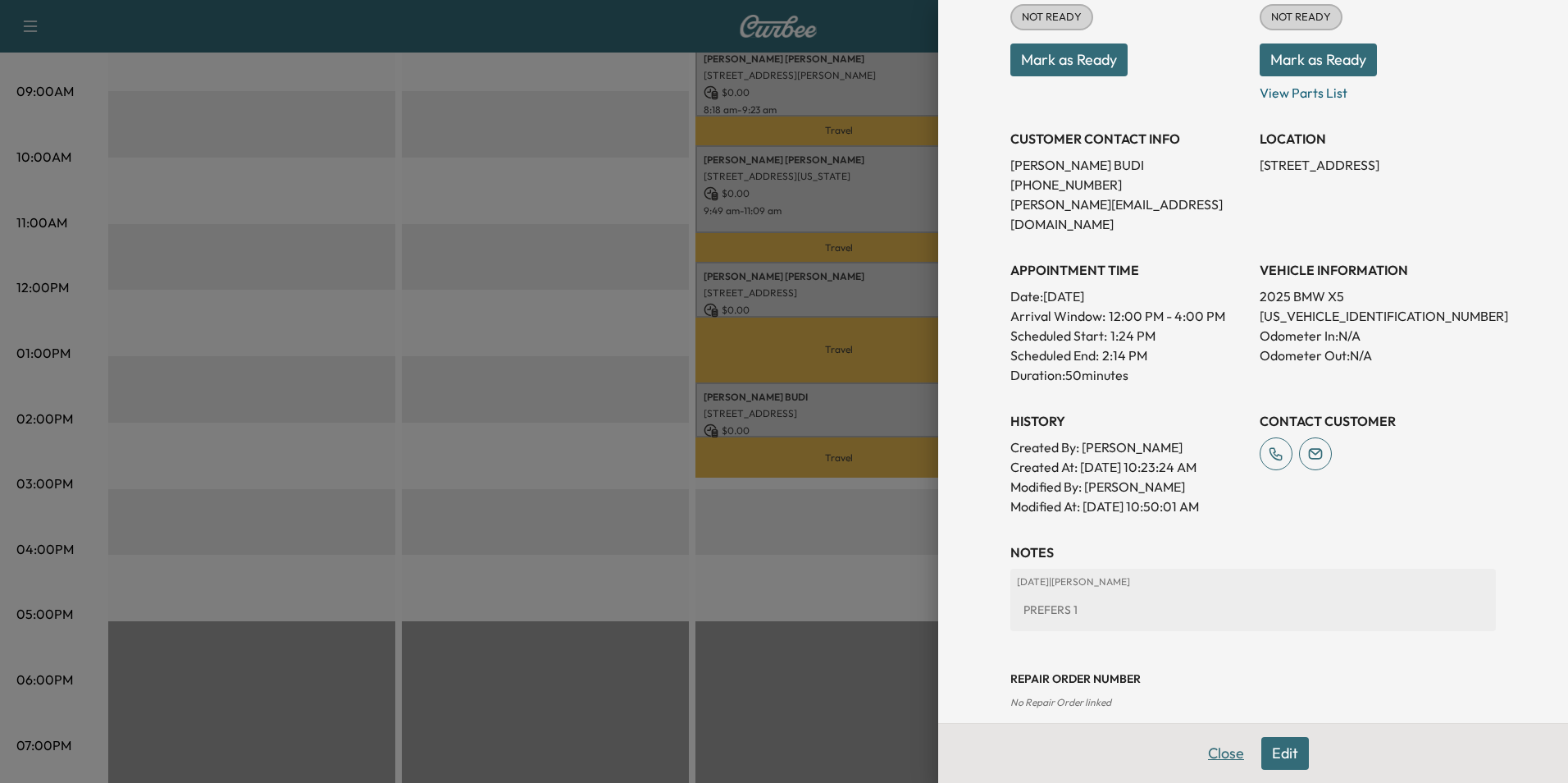
click at [1213, 756] on button "Close" at bounding box center [1226, 752] width 57 height 33
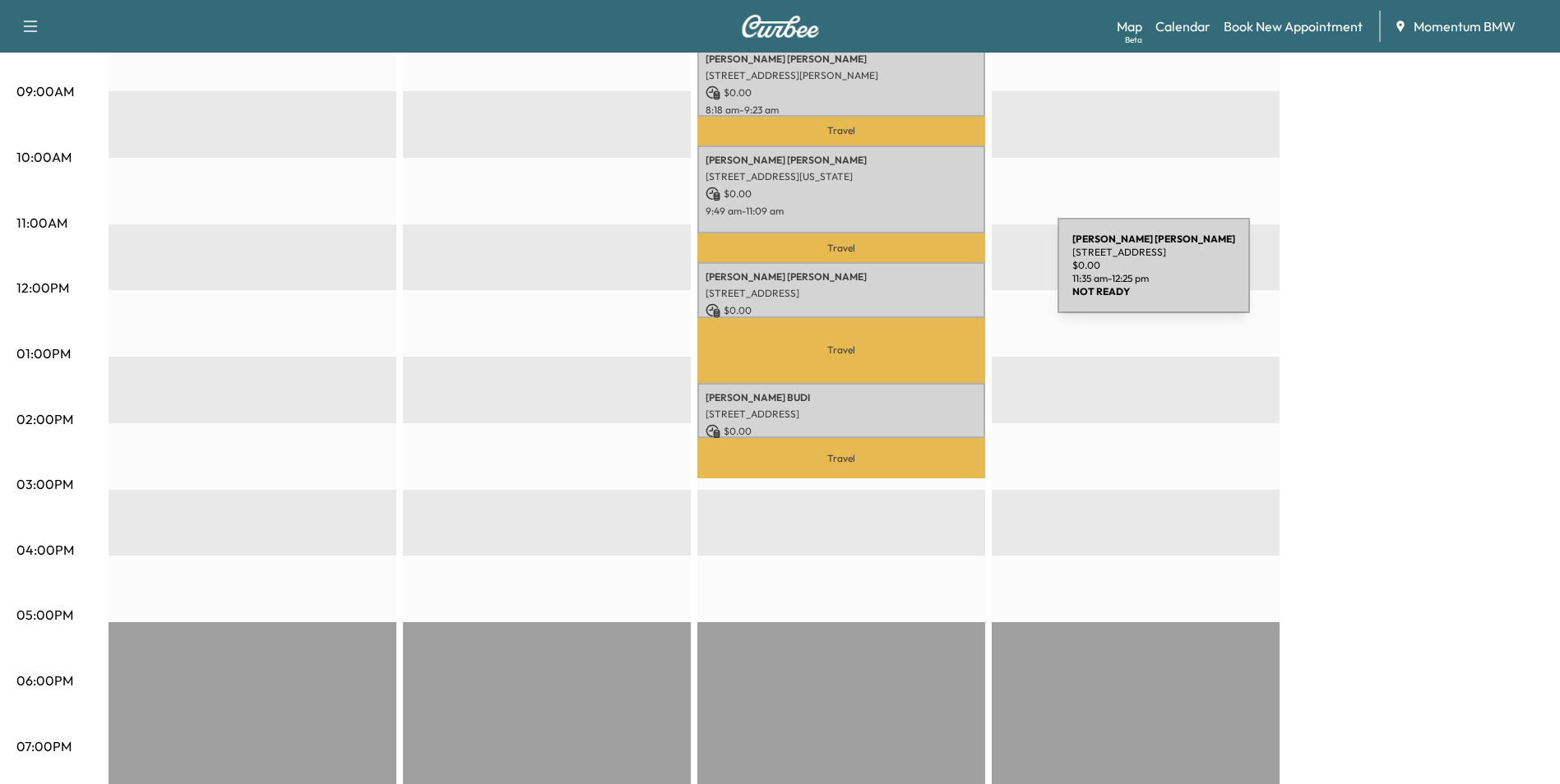
click at [926, 270] on p "[PERSON_NAME]" at bounding box center [841, 276] width 271 height 13
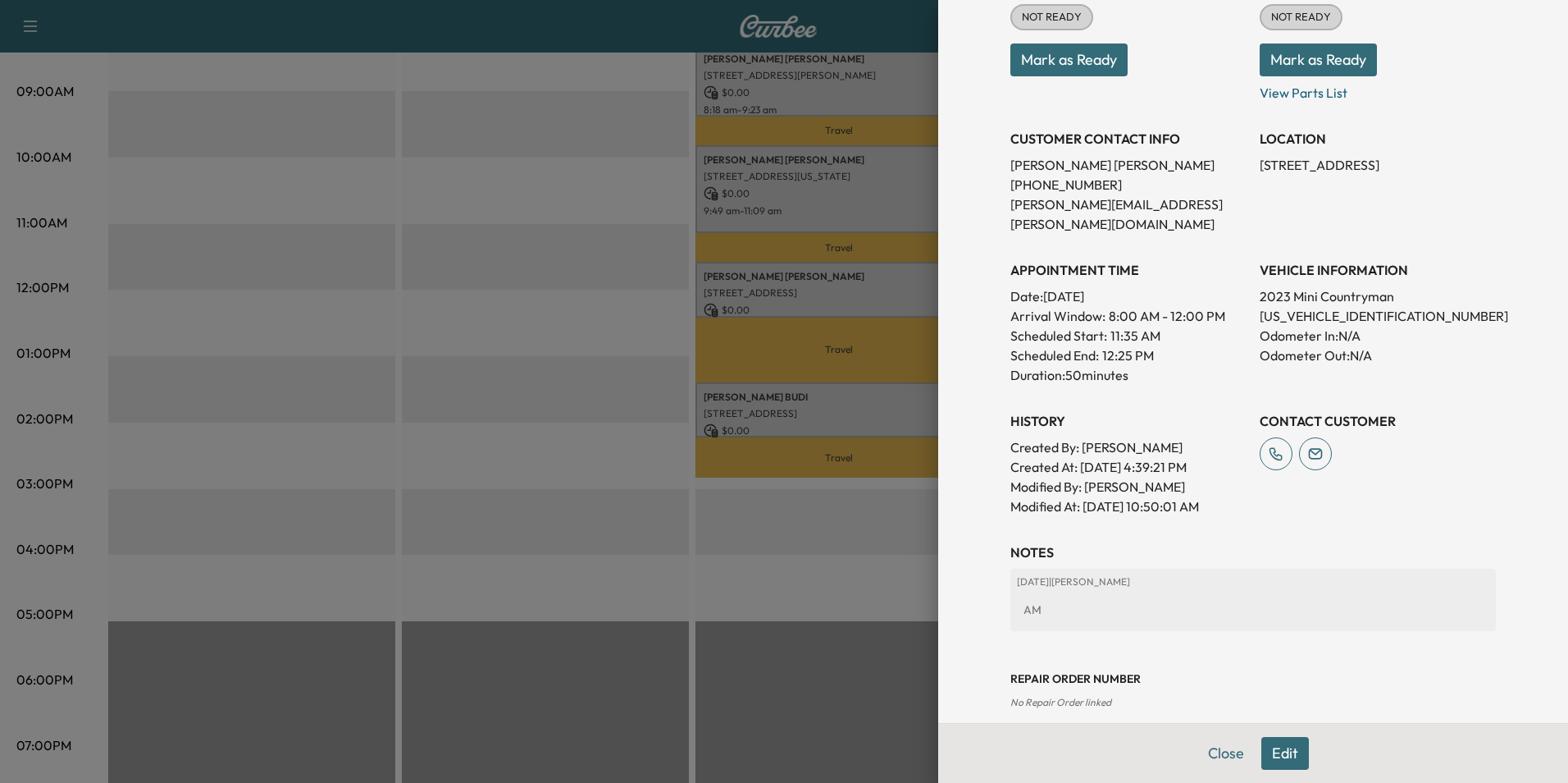
drag, startPoint x: 1219, startPoint y: 749, endPoint x: 1227, endPoint y: 674, distance: 75.4
click at [1219, 747] on button "Close" at bounding box center [1226, 752] width 57 height 33
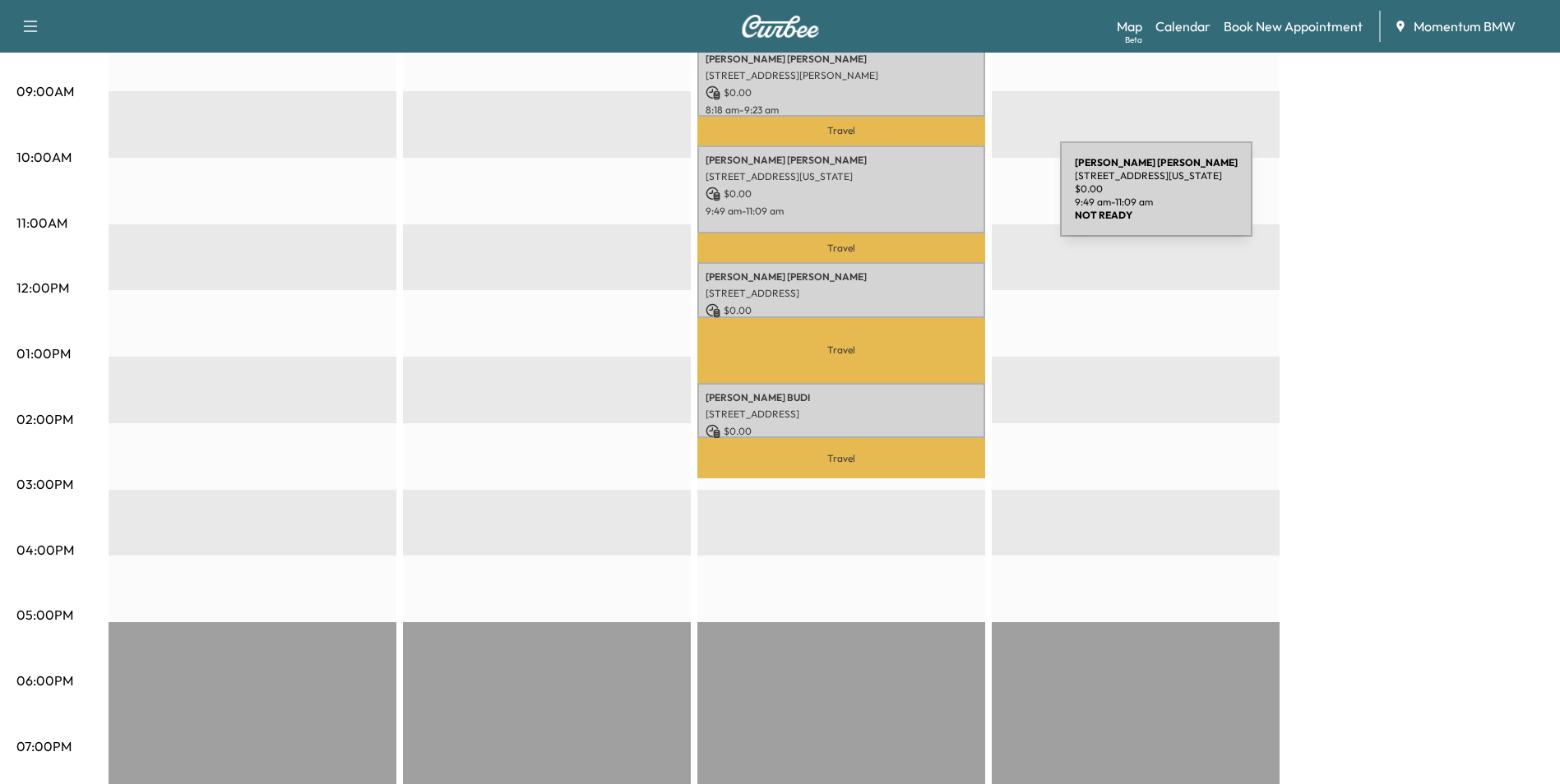
click at [936, 201] on div "[PERSON_NAME] [STREET_ADDRESS][US_STATE] $ 0.00 9:49 am - 11:09 am" at bounding box center [841, 190] width 288 height 89
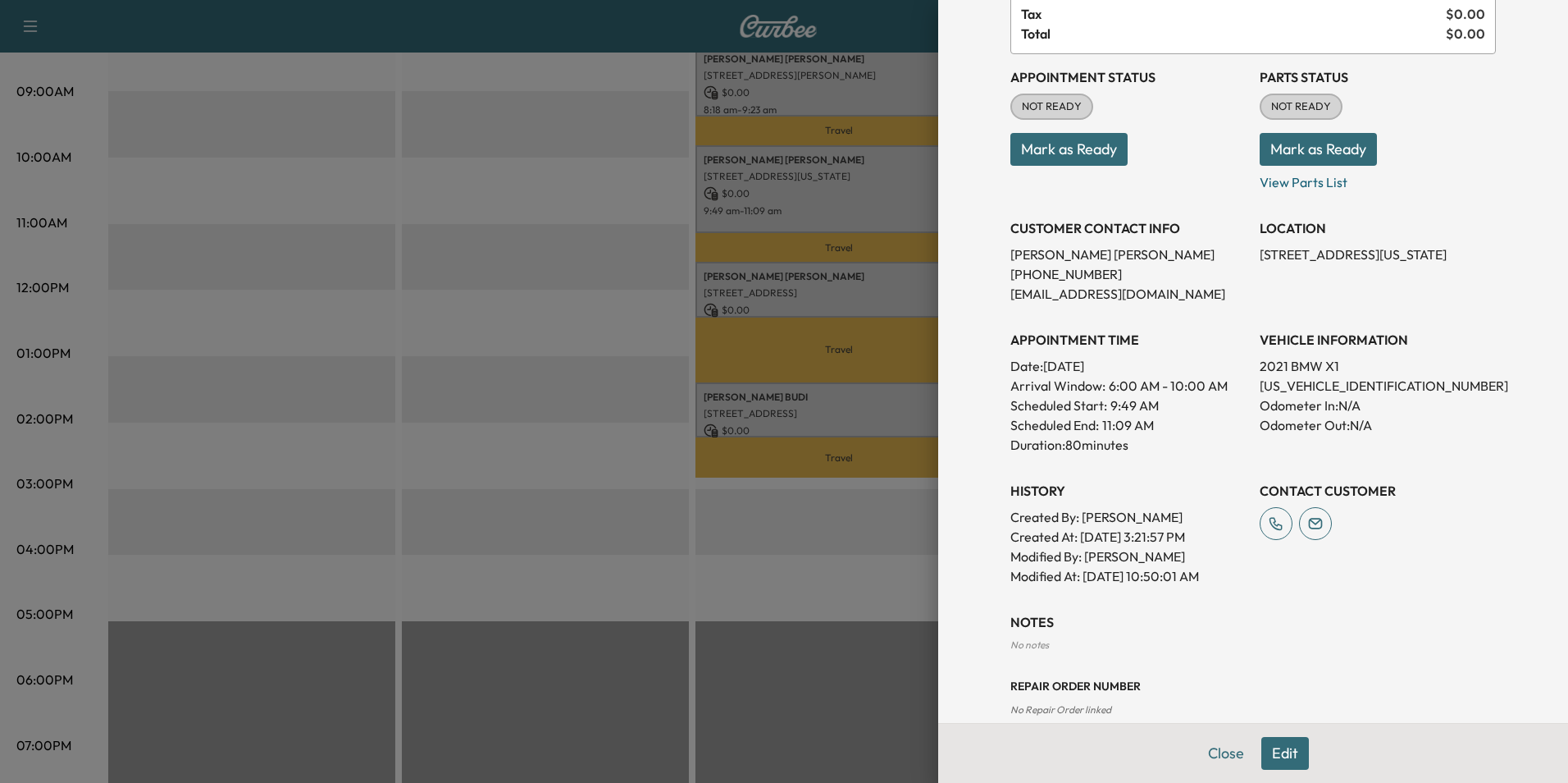
scroll to position [166, 0]
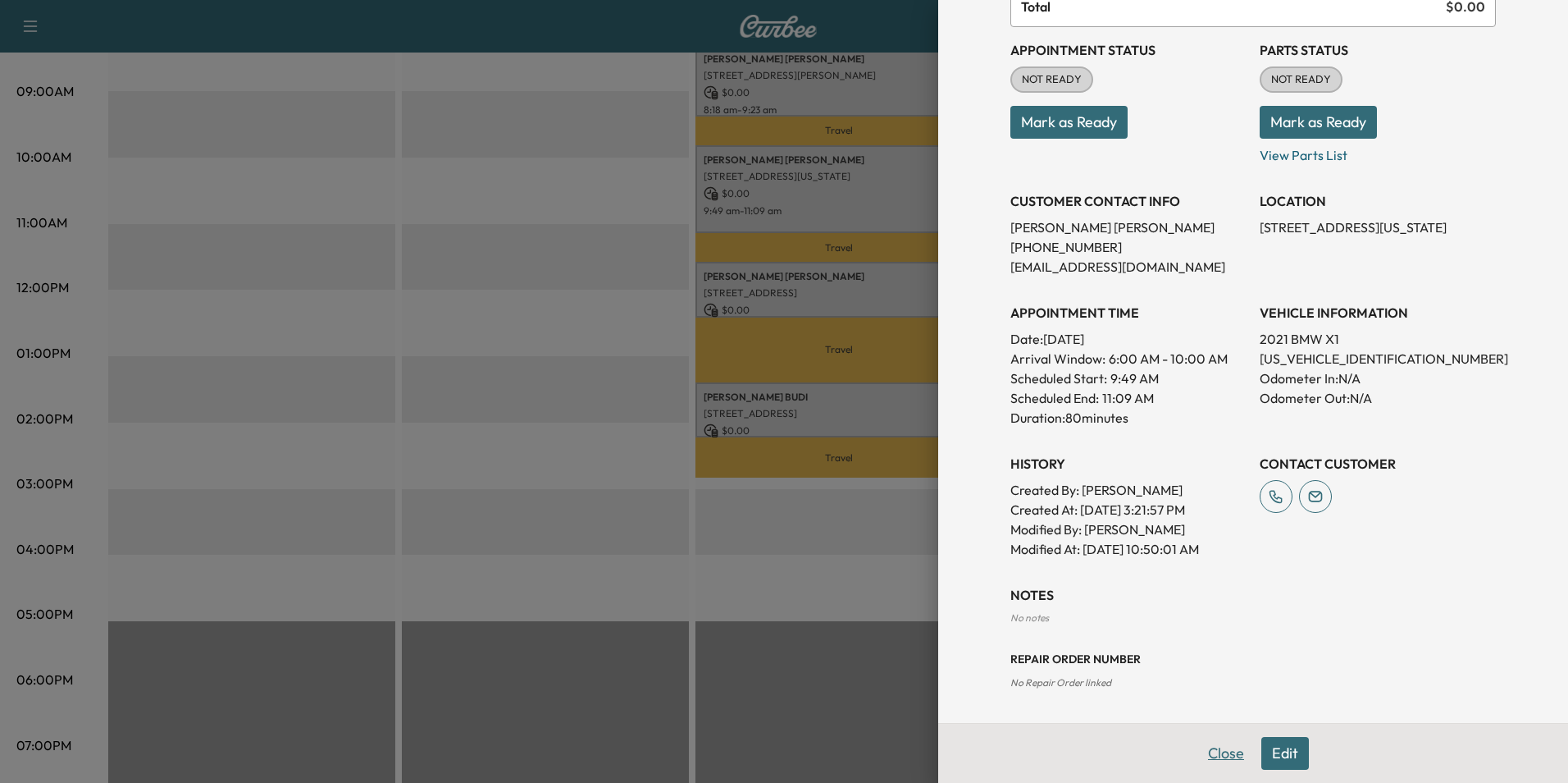
click at [1215, 756] on button "Close" at bounding box center [1226, 752] width 57 height 33
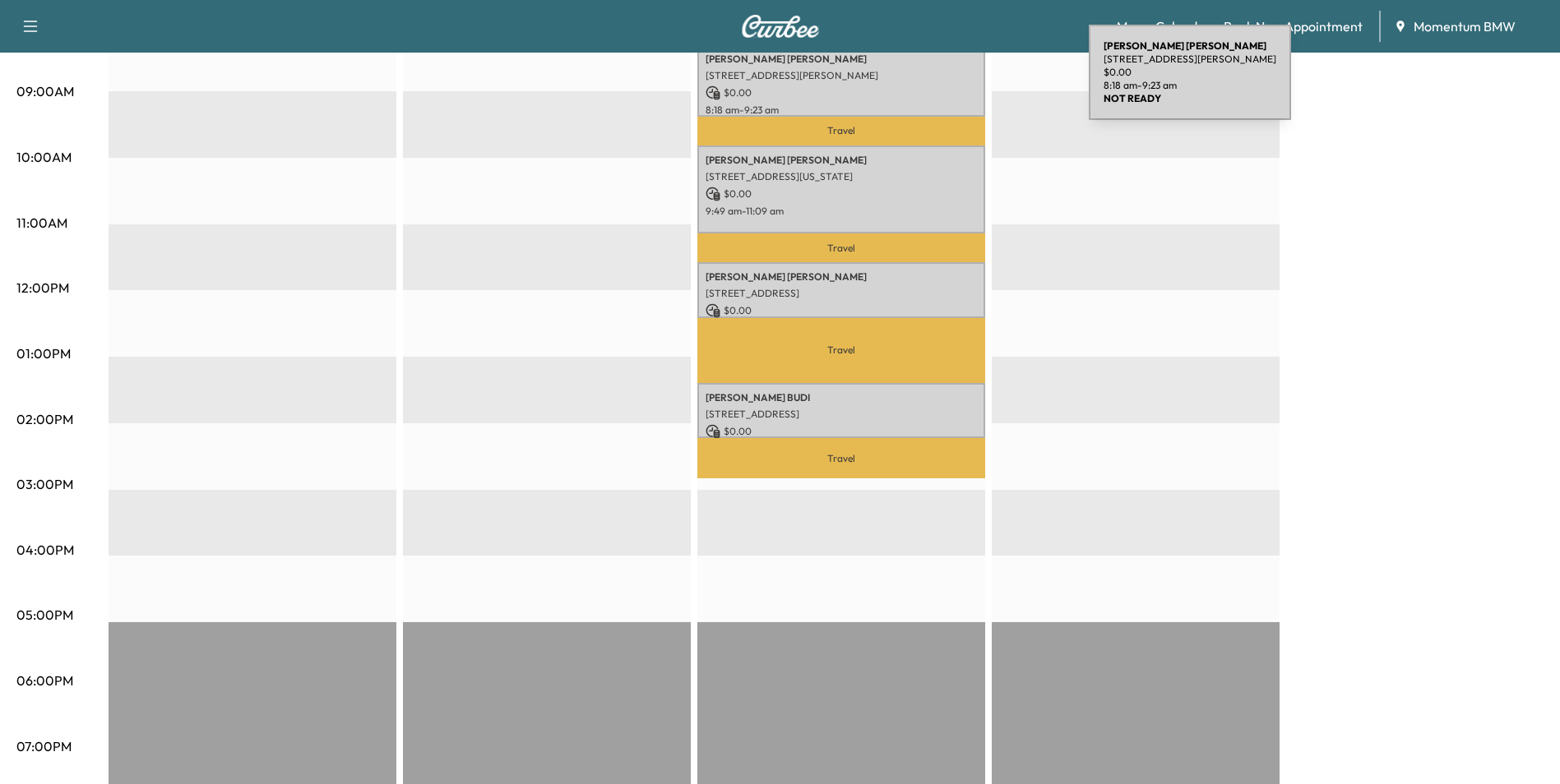
click at [966, 83] on div "[PERSON_NAME] [STREET_ADDRESS][PERSON_NAME] $ 0.00 8:18 am - 9:23 am" at bounding box center [841, 80] width 288 height 71
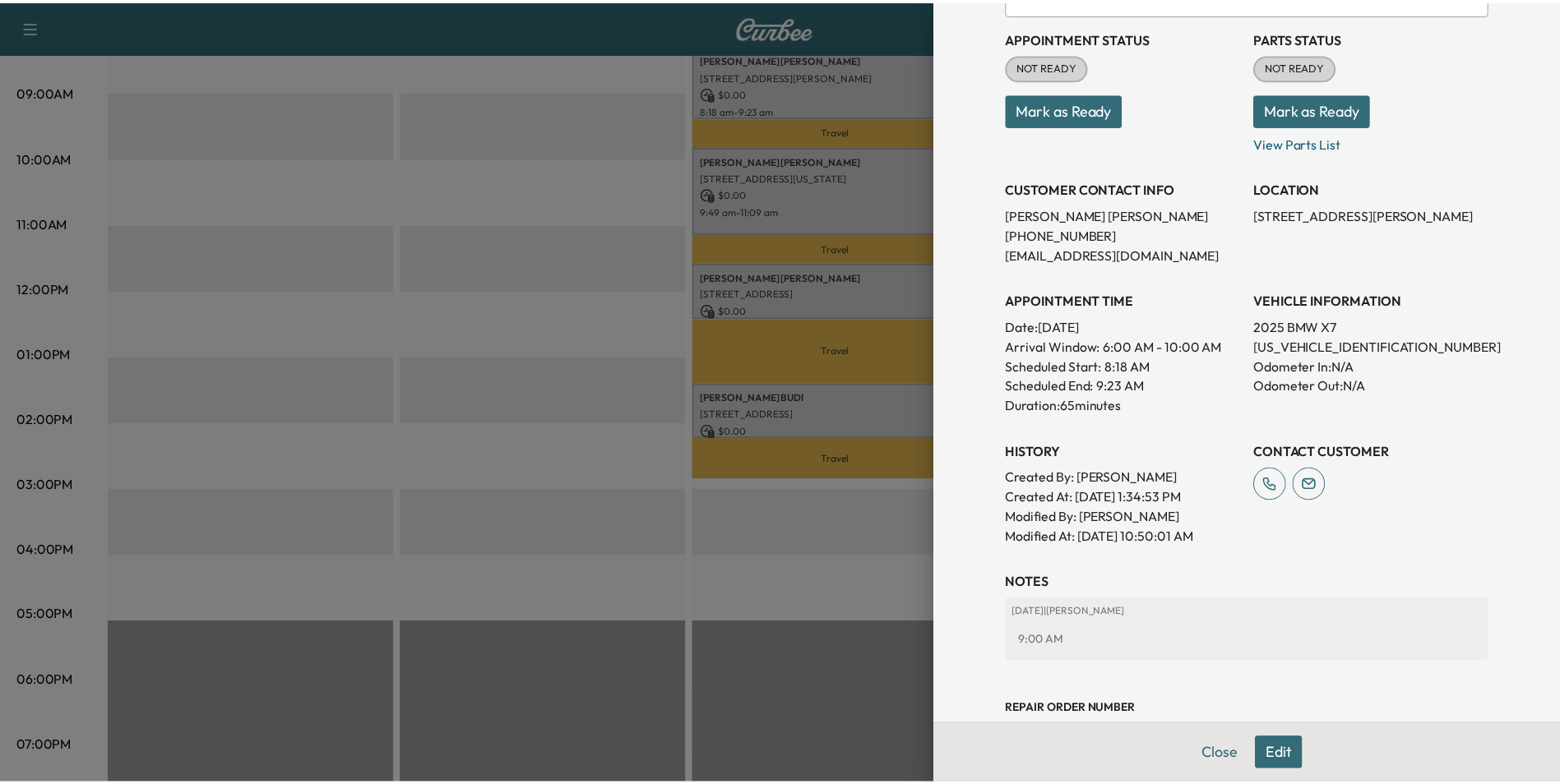
scroll to position [248, 0]
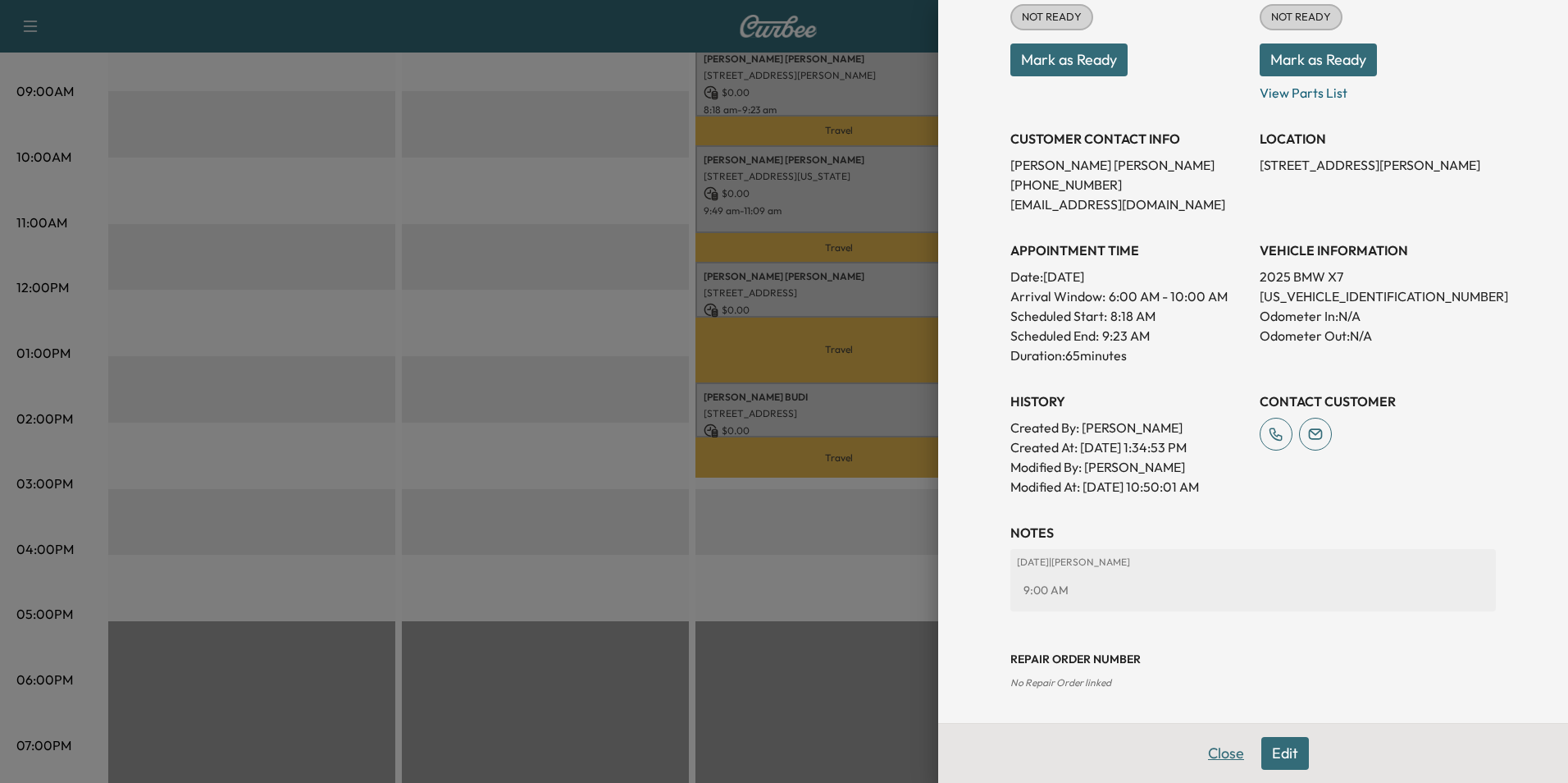
click at [1210, 755] on button "Close" at bounding box center [1226, 752] width 57 height 33
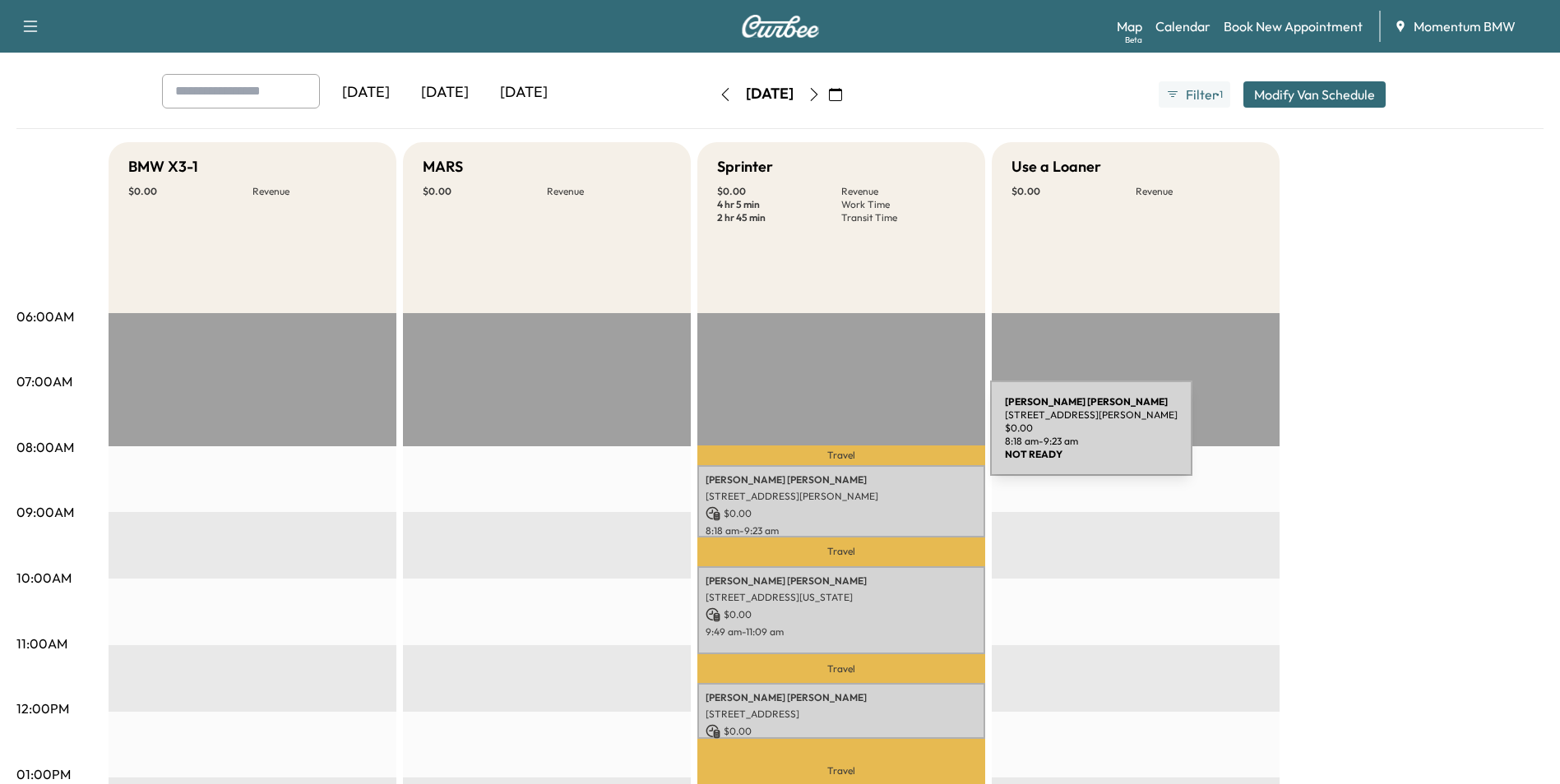
scroll to position [0, 0]
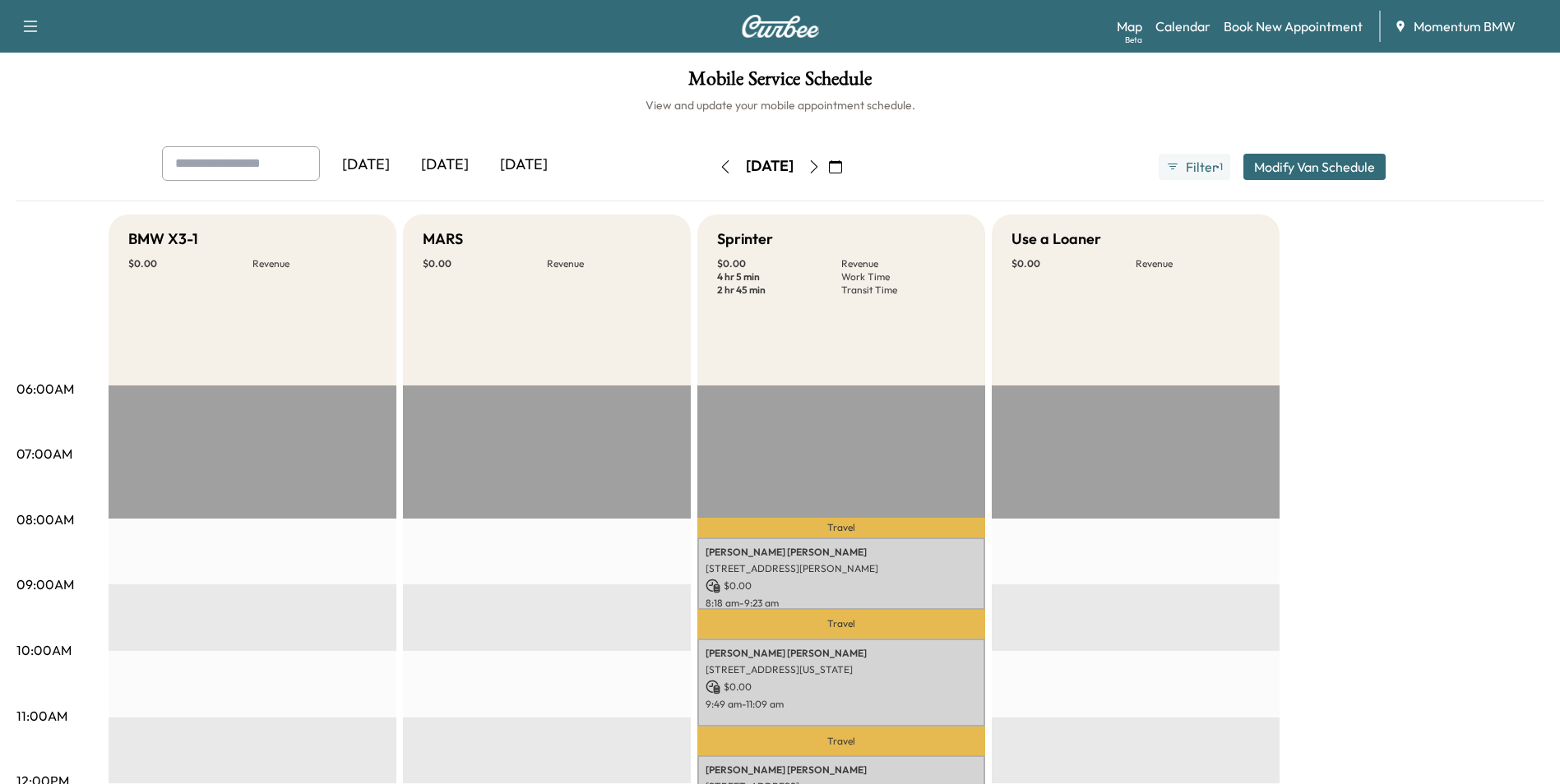
click at [842, 162] on icon "button" at bounding box center [835, 166] width 13 height 13
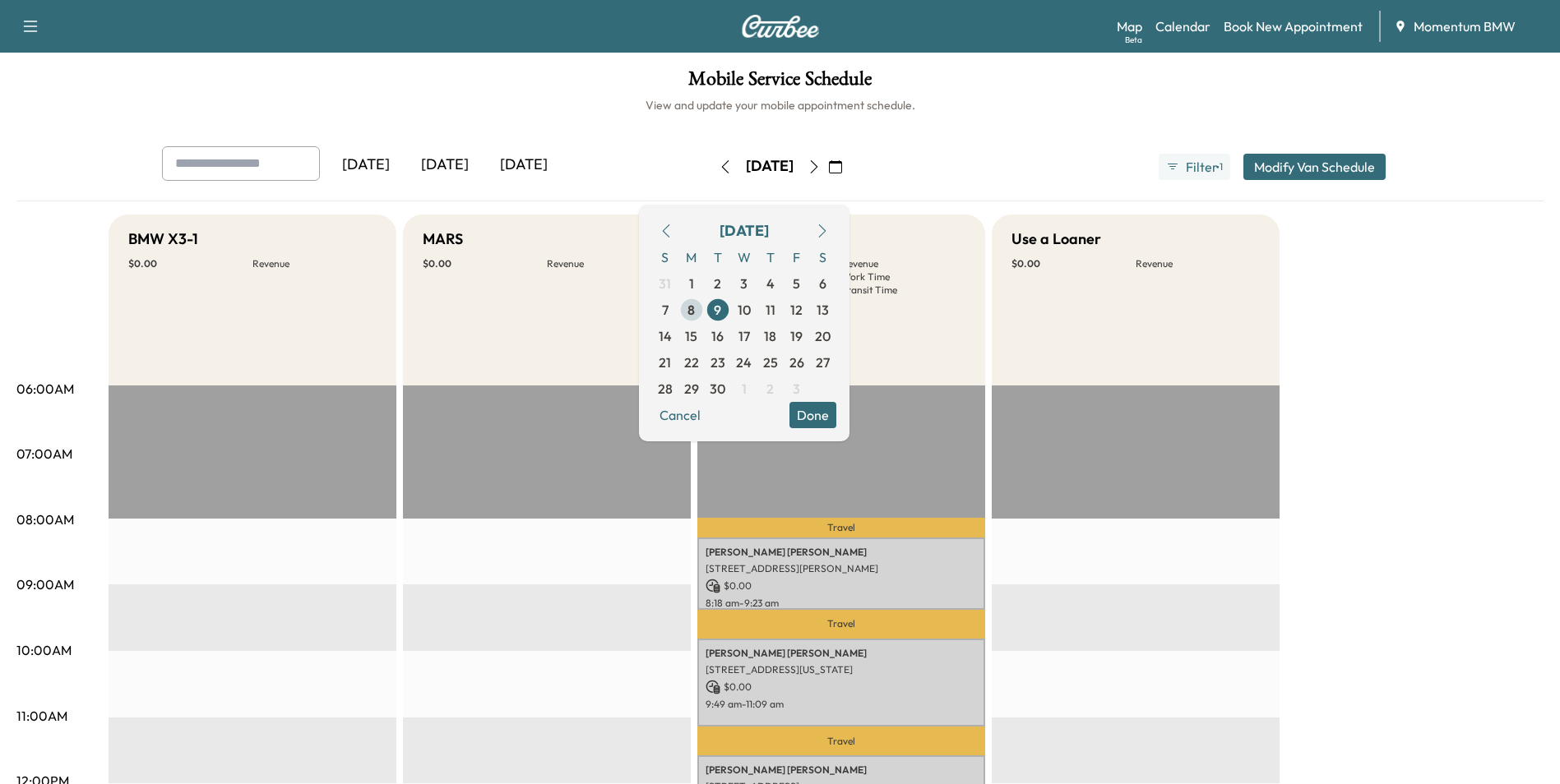
click at [694, 305] on span "8" at bounding box center [690, 310] width 7 height 20
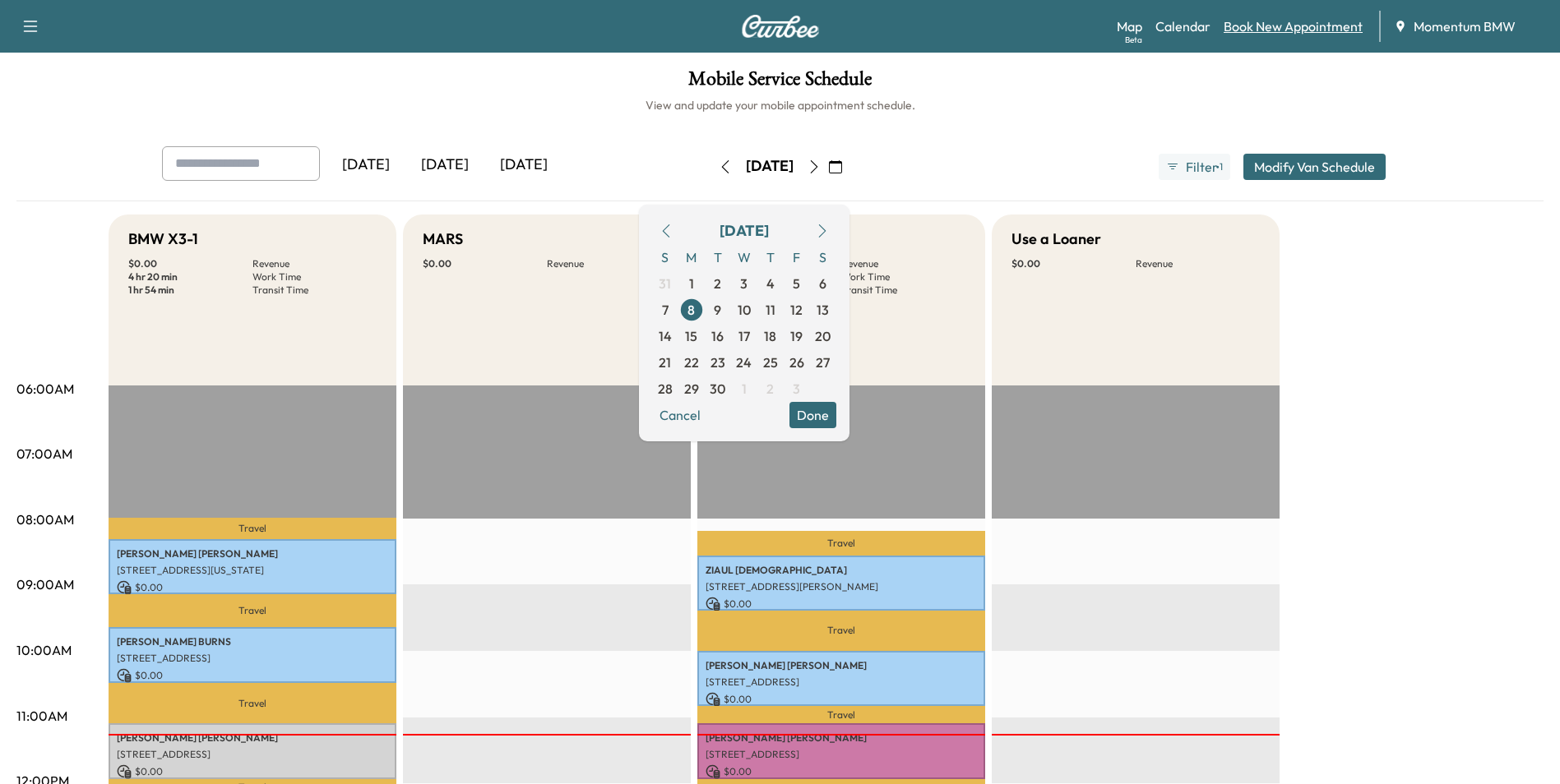
click at [1274, 32] on link "Book New Appointment" at bounding box center [1293, 27] width 139 height 20
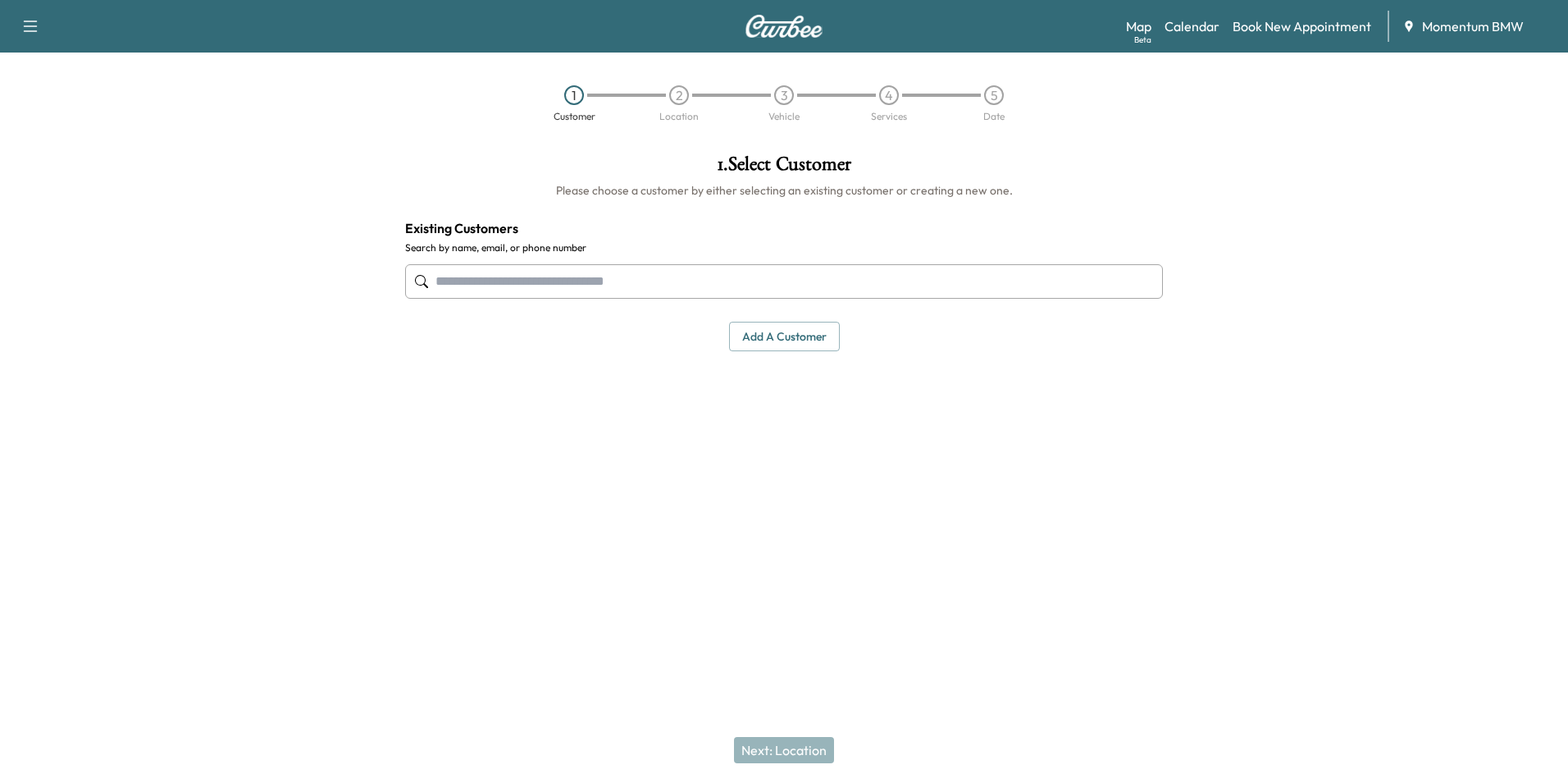
click at [693, 288] on input "text" at bounding box center [784, 281] width 758 height 35
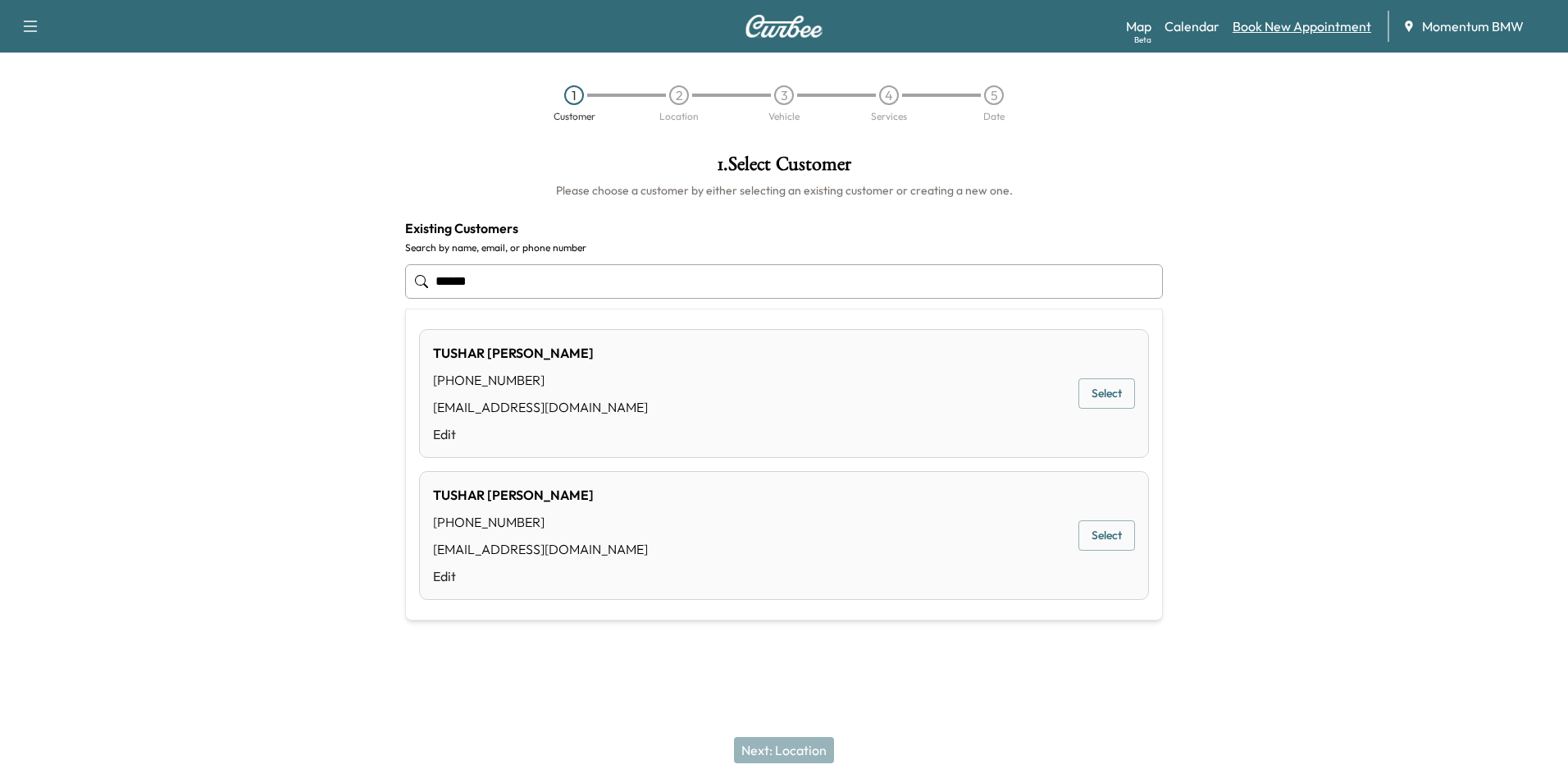
type input "******"
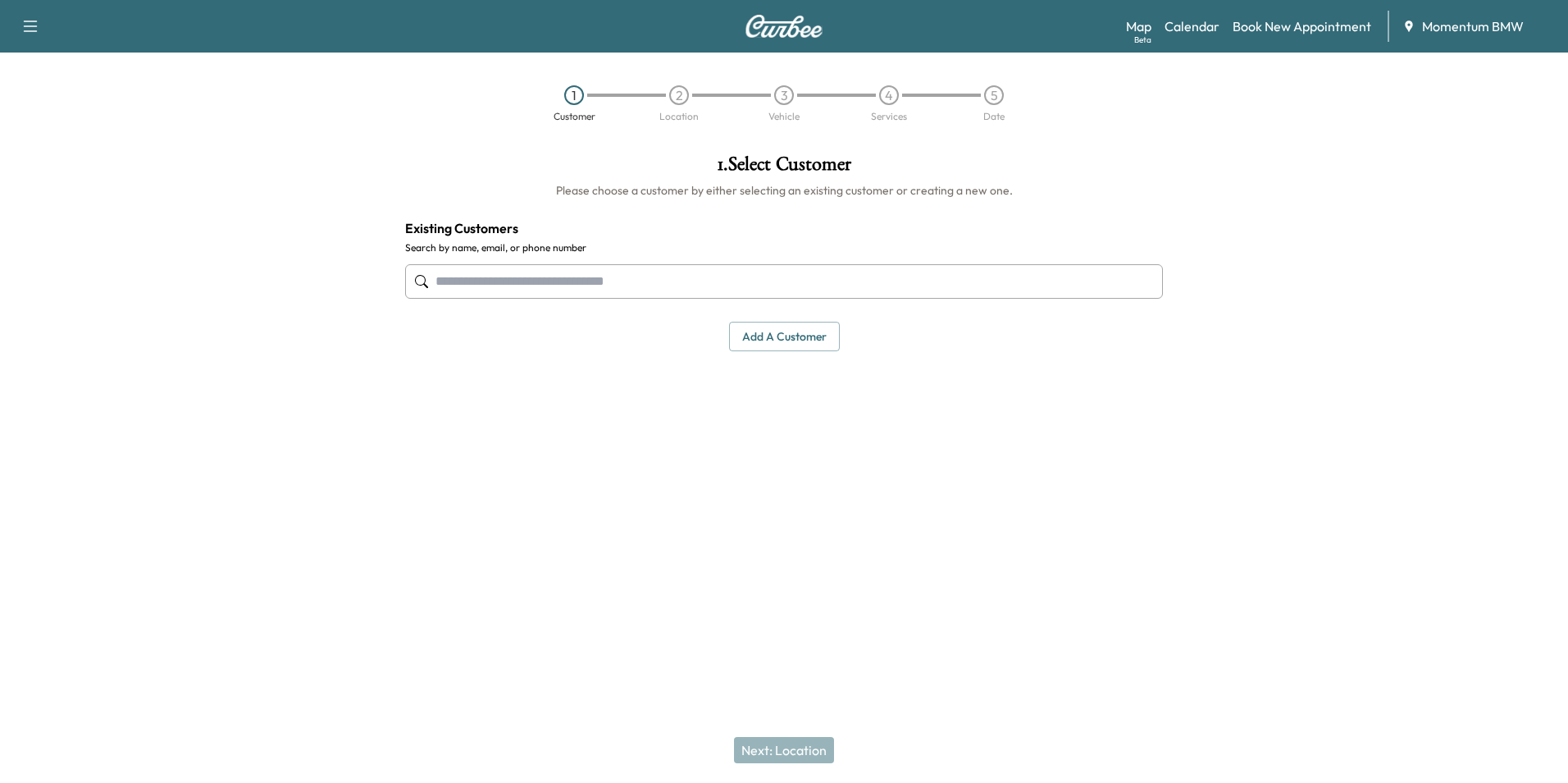
click at [791, 344] on button "Add a customer" at bounding box center [784, 336] width 111 height 31
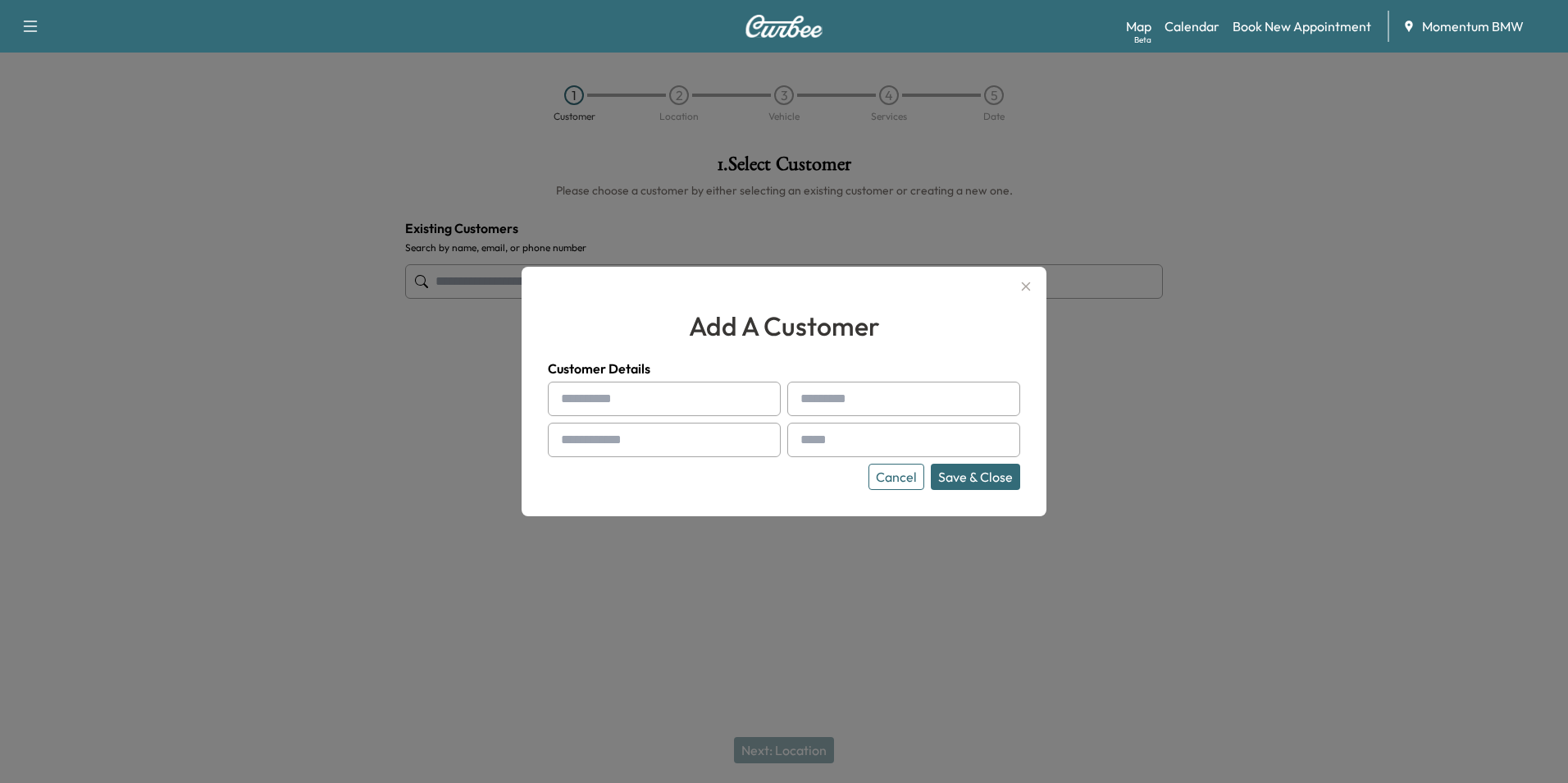
click at [725, 399] on input "text" at bounding box center [665, 398] width 233 height 35
type input "******"
click at [835, 407] on input "****" at bounding box center [904, 398] width 233 height 35
type input "*"
type input "****"
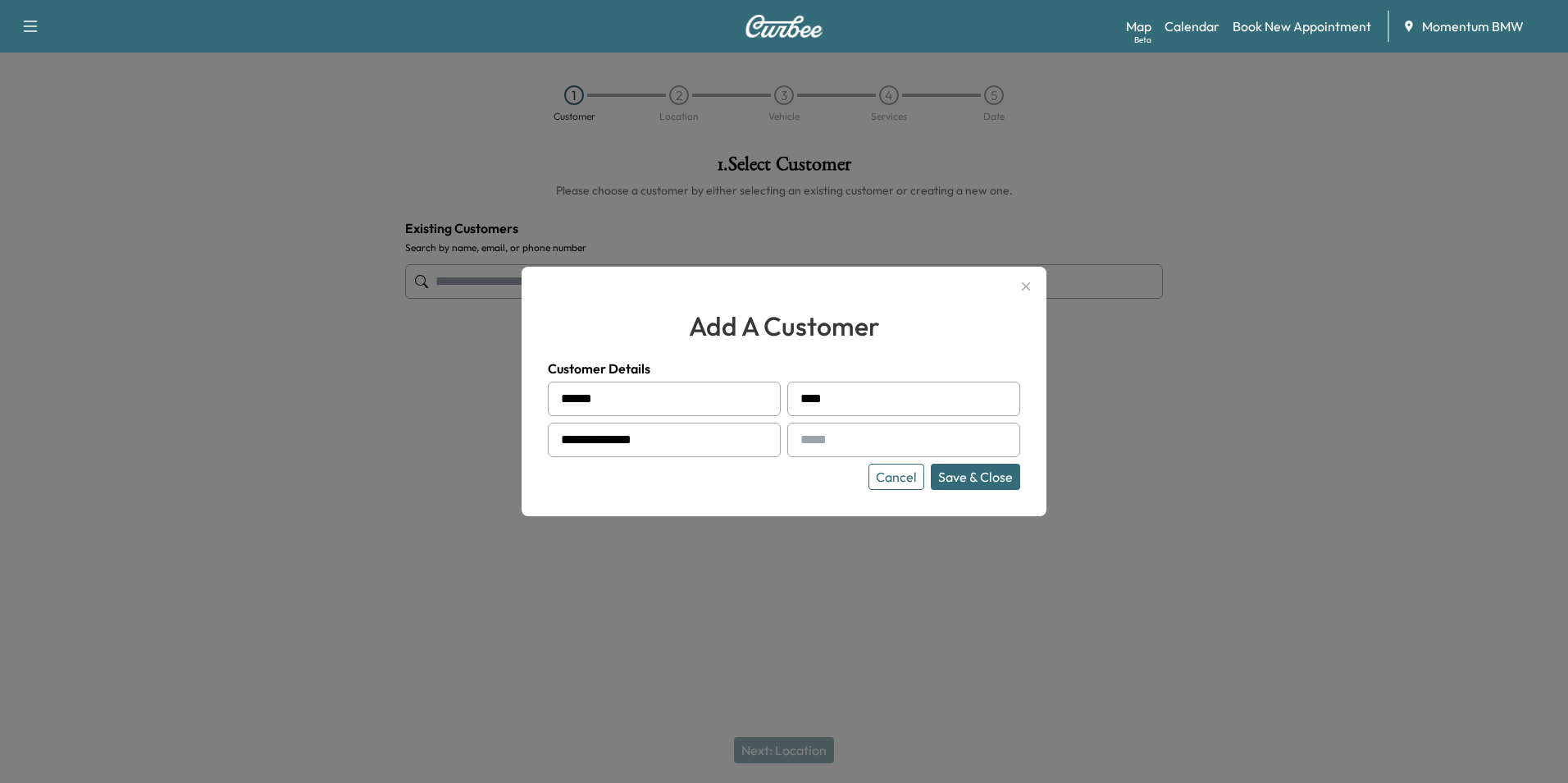
type input "**********"
click at [978, 480] on button "Save & Close" at bounding box center [975, 477] width 89 height 27
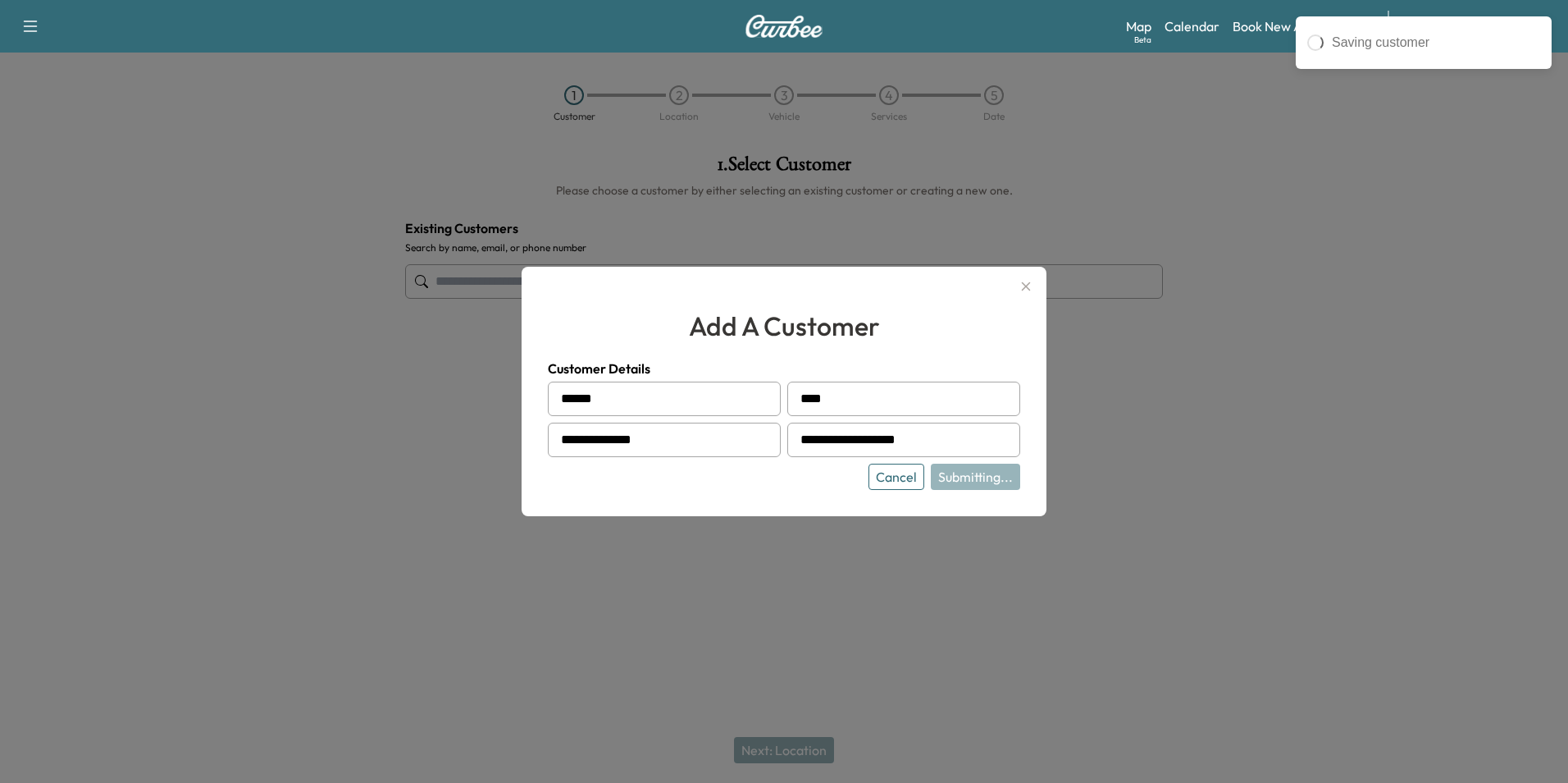
type input "**********"
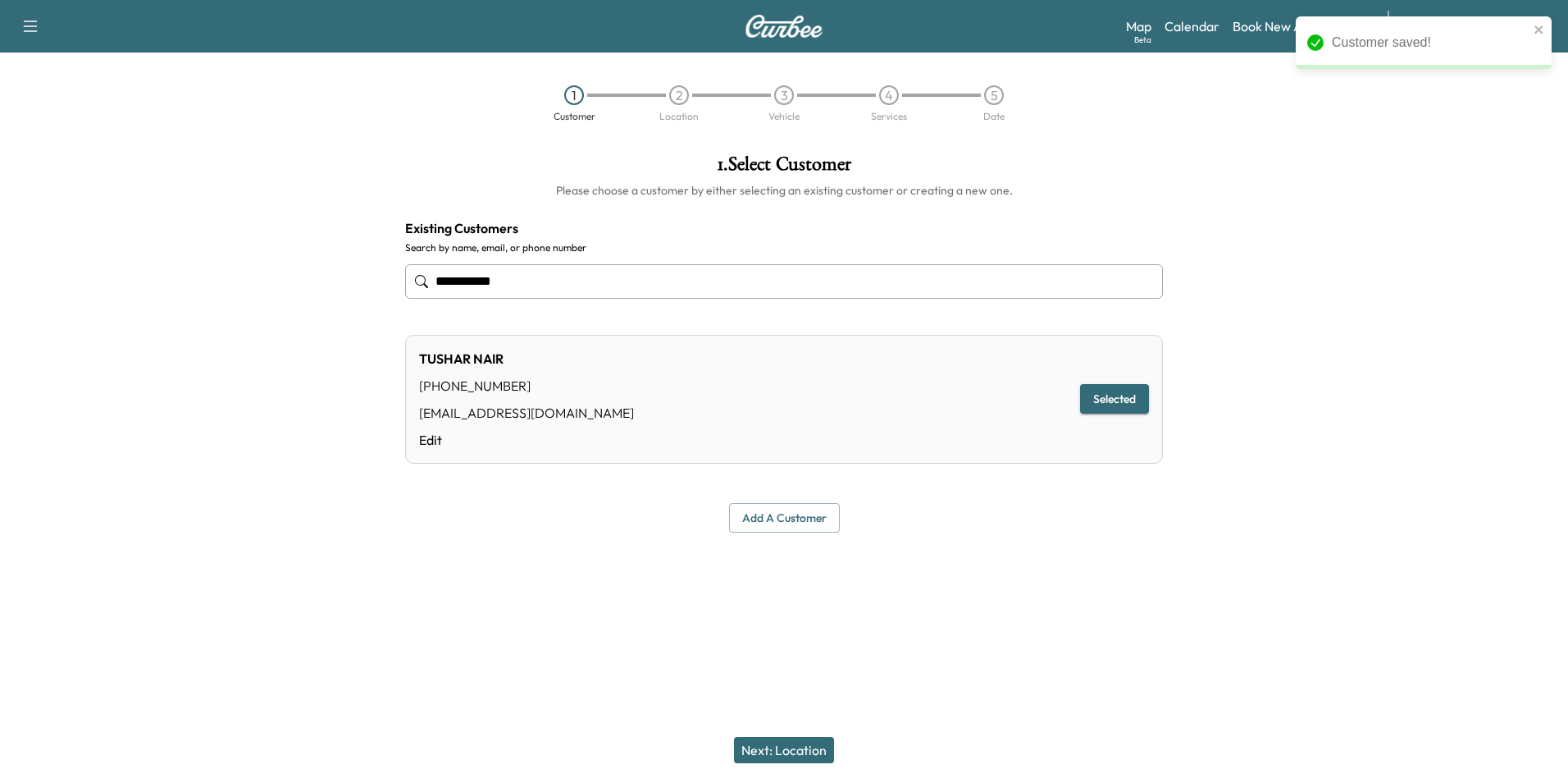
click at [793, 751] on button "Next: Location" at bounding box center [784, 749] width 100 height 27
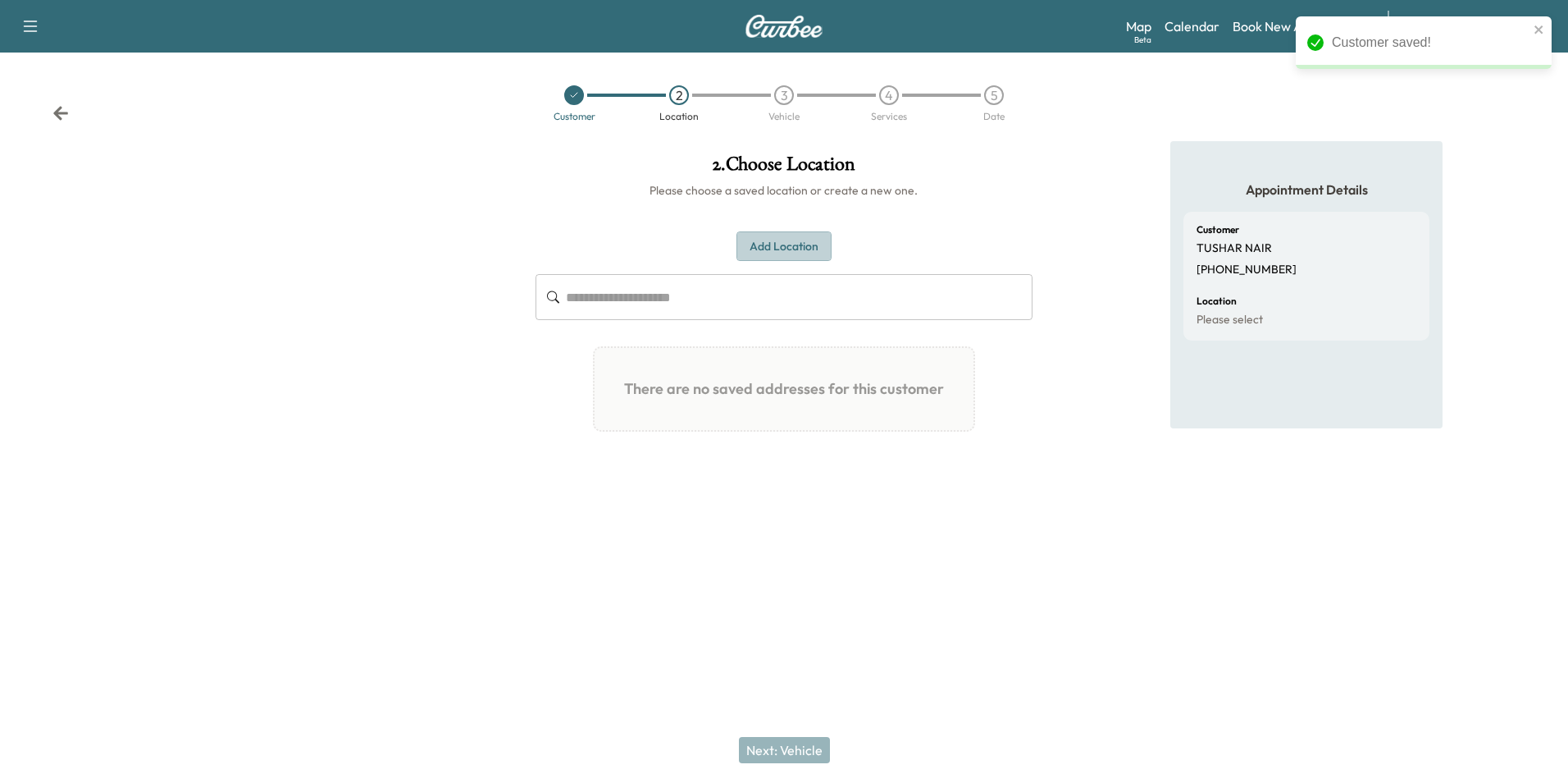
click at [789, 246] on button "Add Location" at bounding box center [784, 246] width 95 height 31
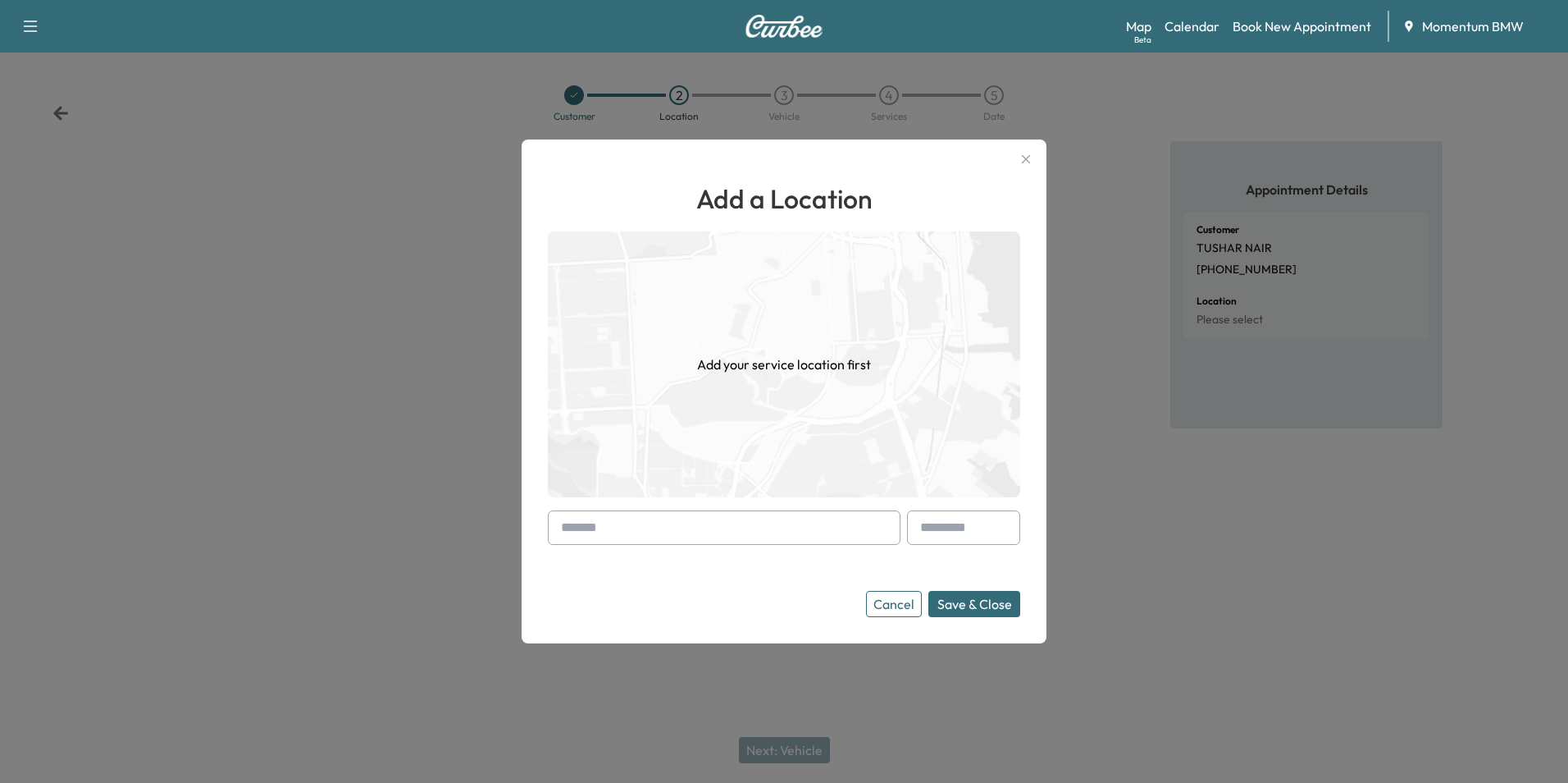
click at [781, 534] on input "text" at bounding box center [724, 527] width 353 height 35
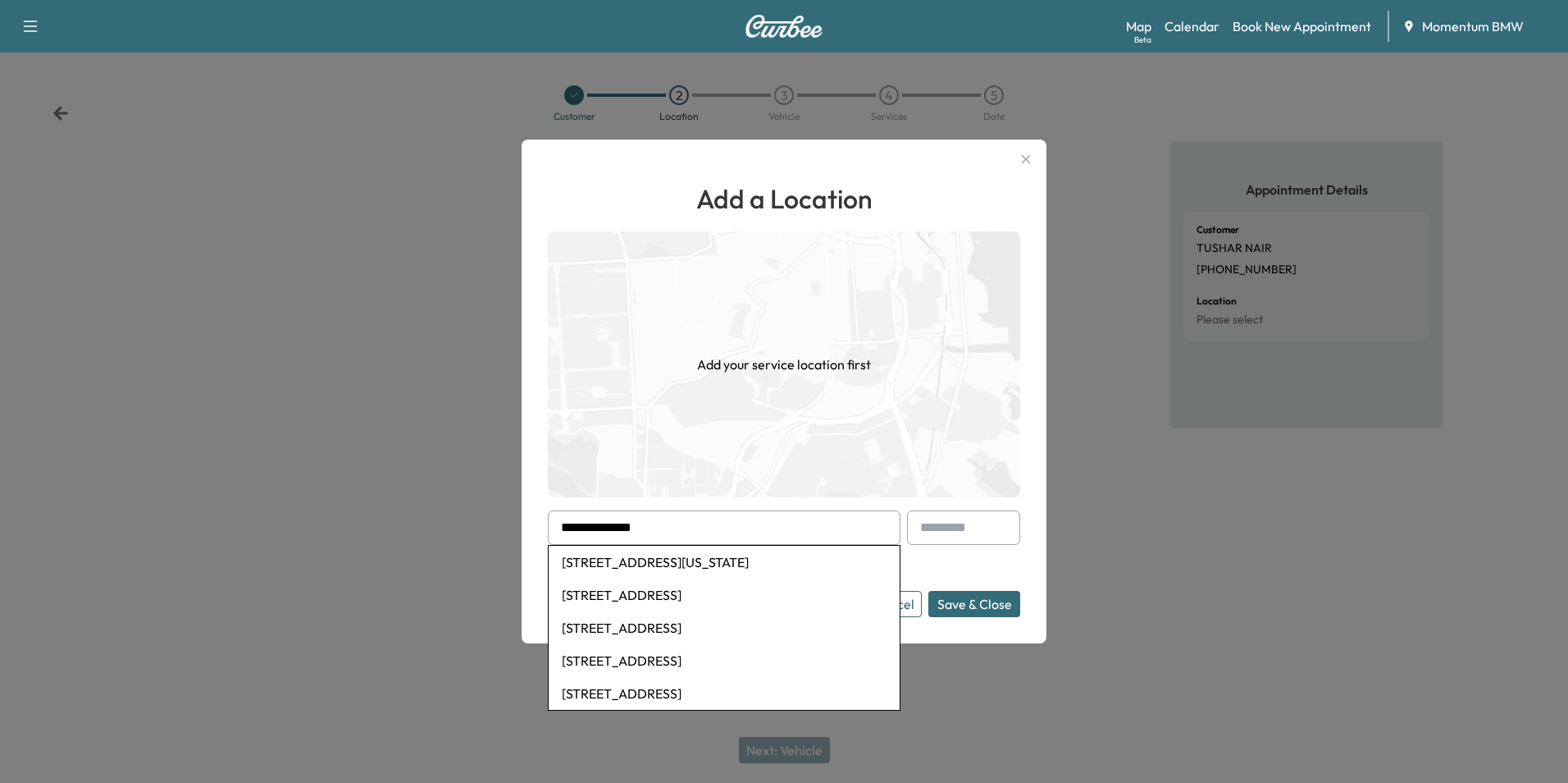
click at [697, 563] on li "[STREET_ADDRESS][US_STATE]" at bounding box center [723, 562] width 351 height 33
type input "**********"
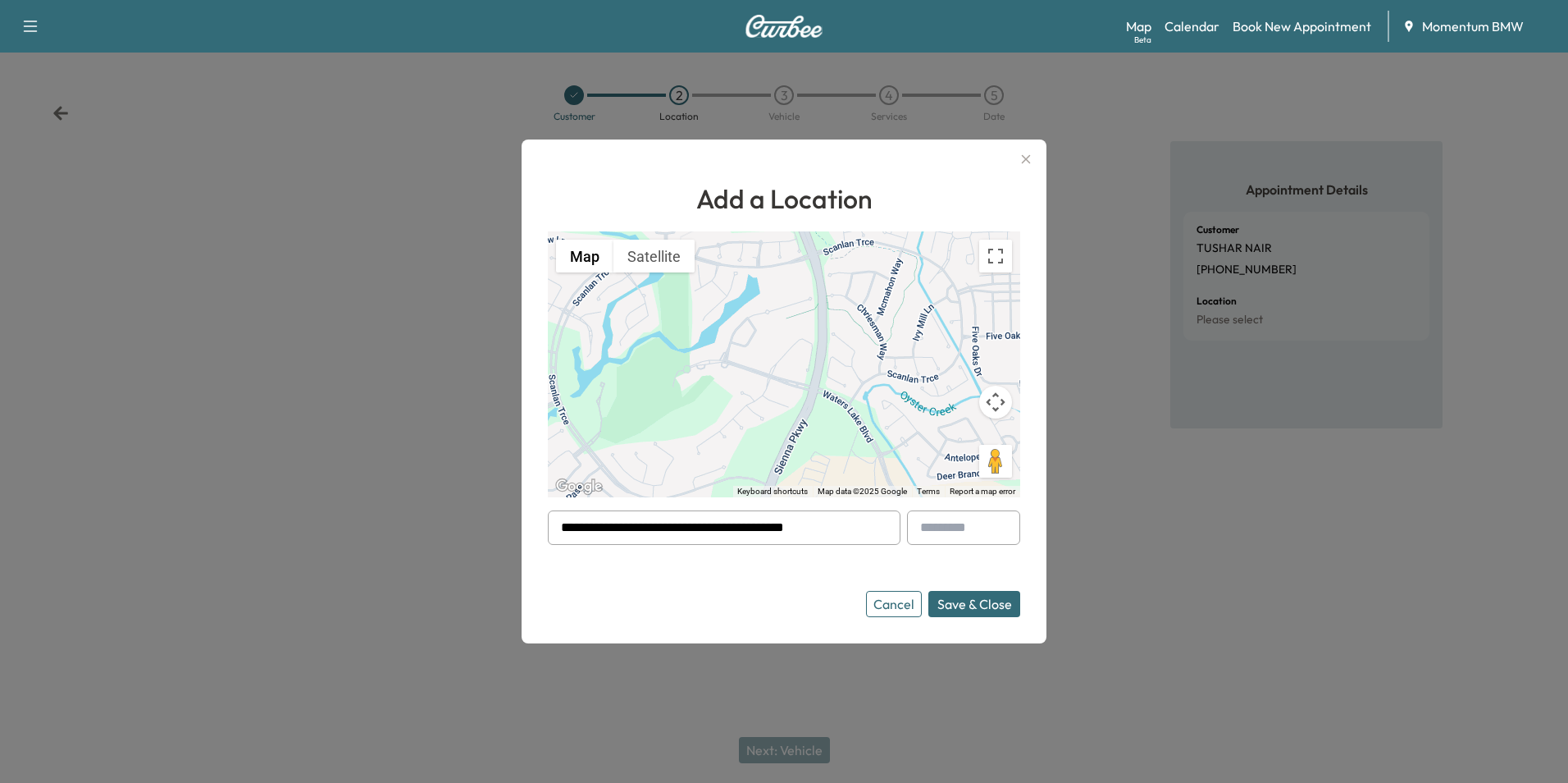
click at [983, 601] on button "Save & Close" at bounding box center [974, 604] width 92 height 27
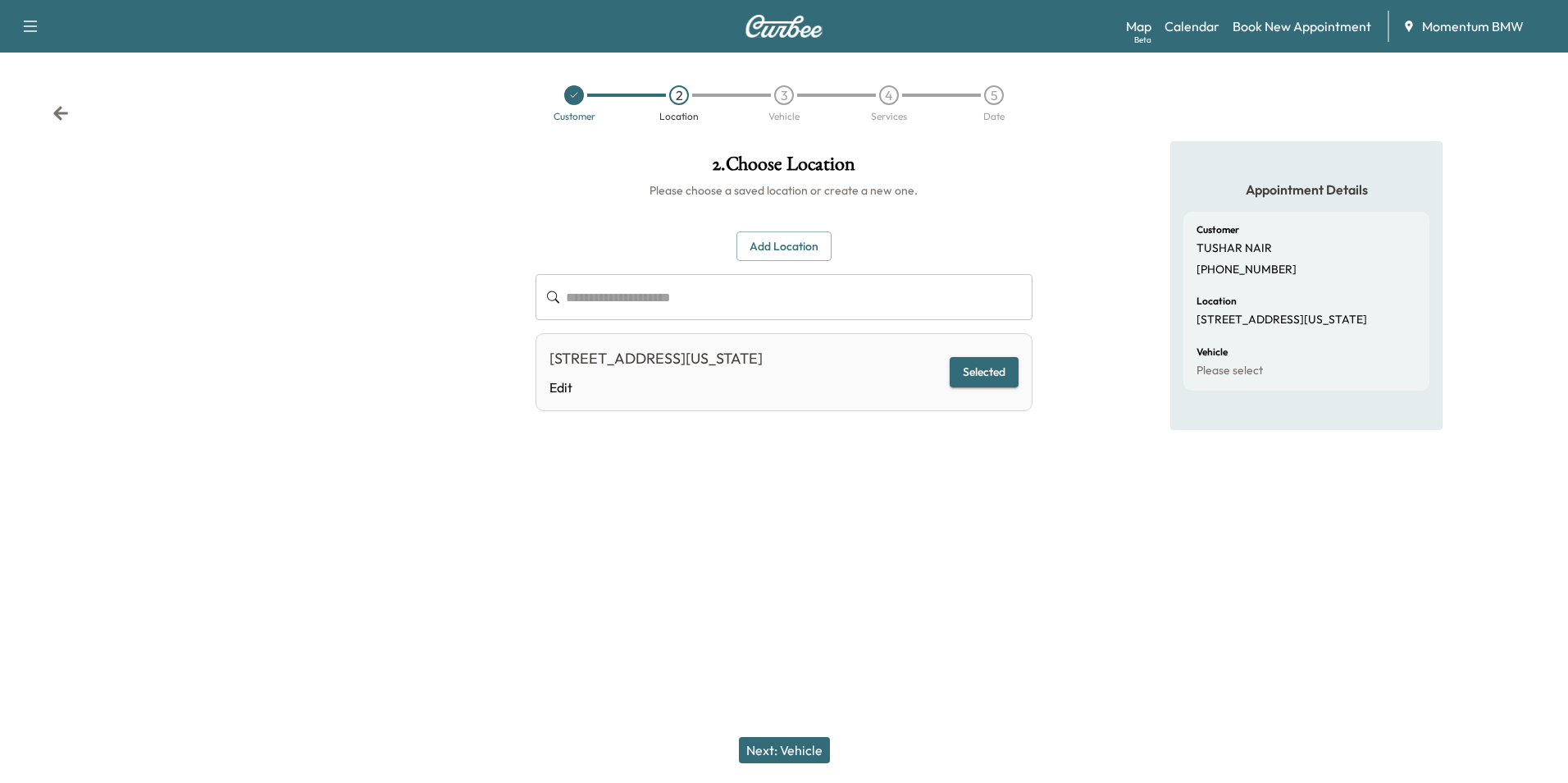
click at [797, 750] on button "Next: Vehicle" at bounding box center [784, 749] width 91 height 27
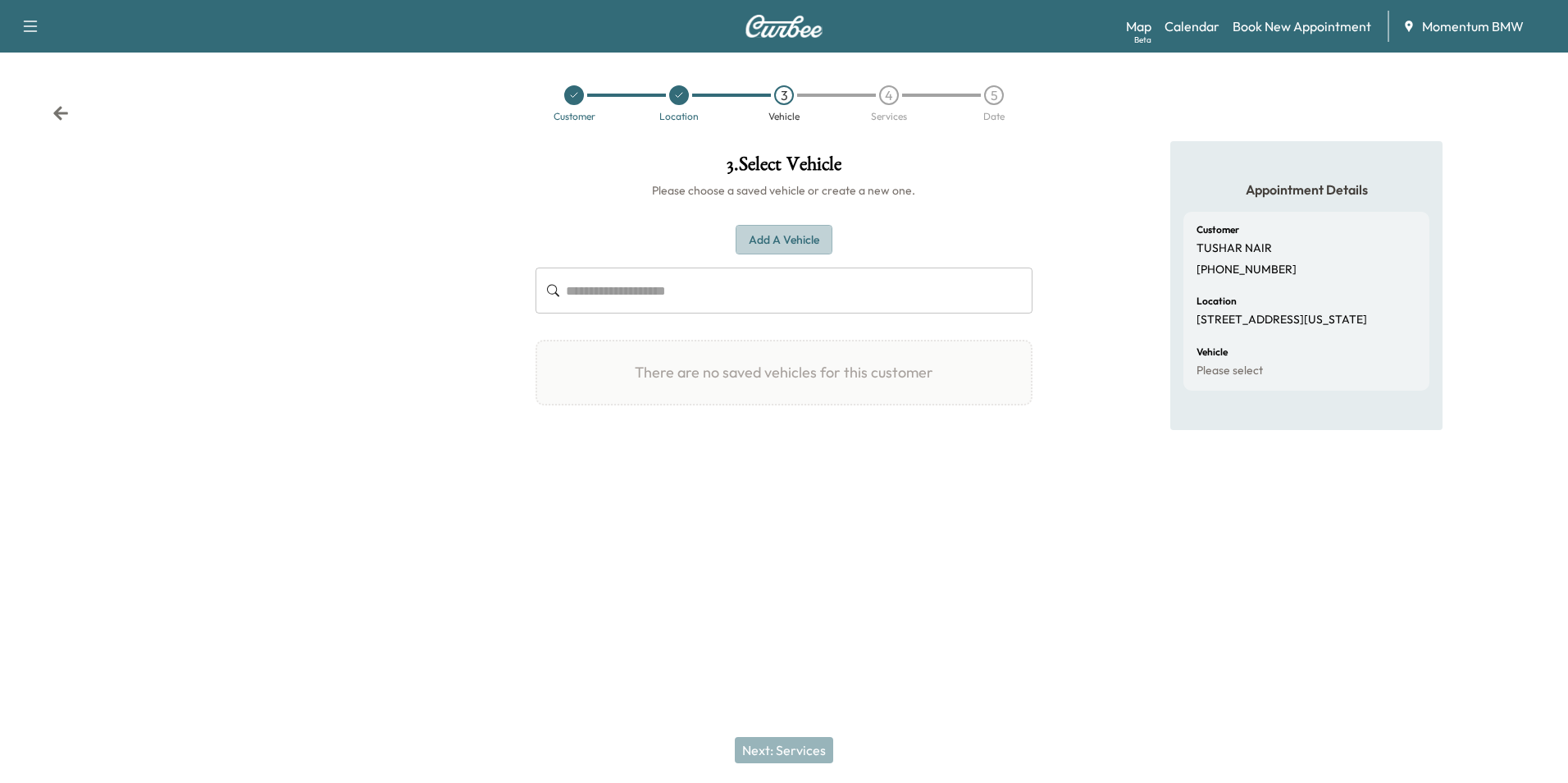
click at [795, 241] on button "Add a Vehicle" at bounding box center [784, 239] width 97 height 31
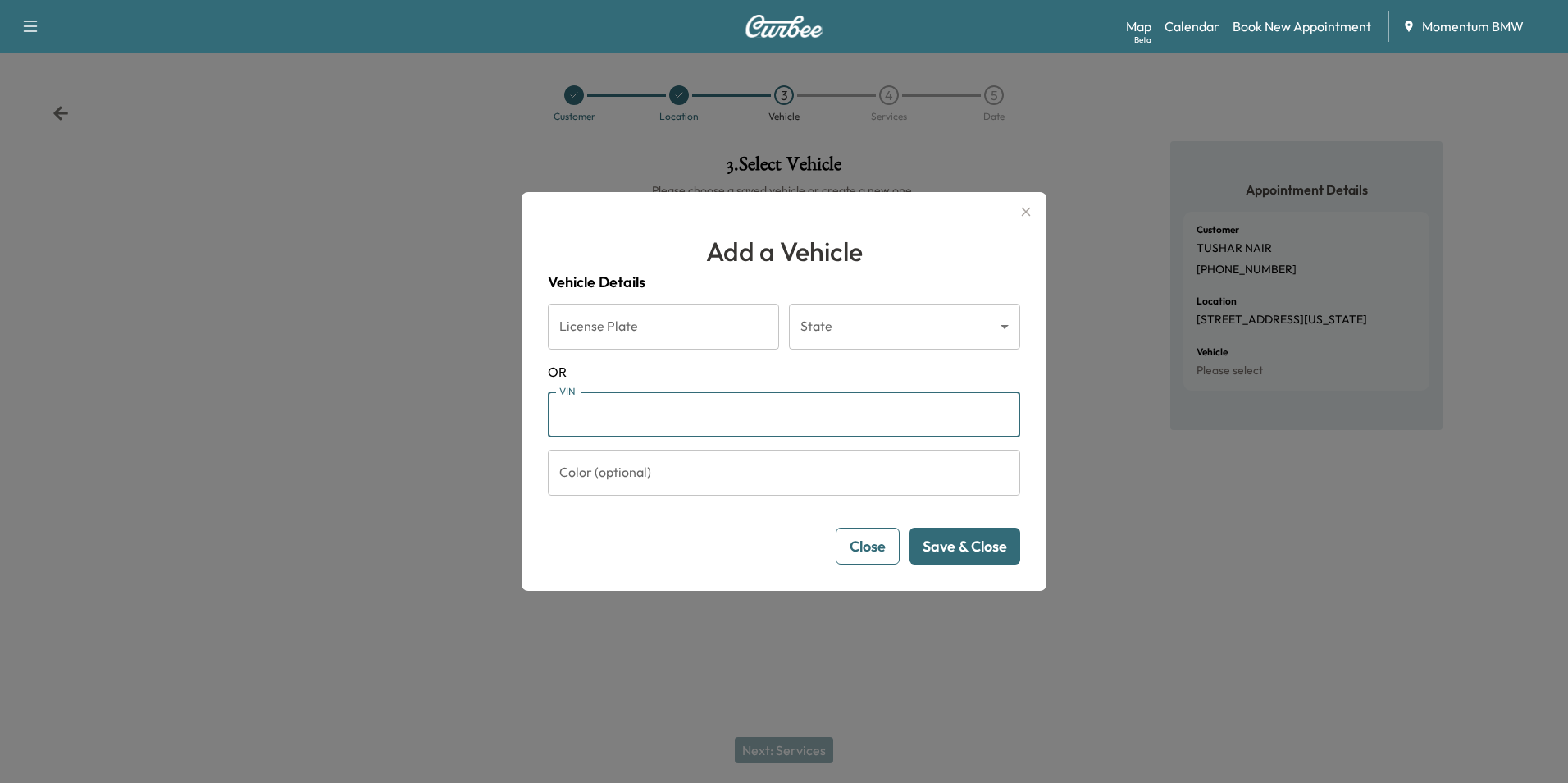
paste input "**********"
type input "**********"
click at [990, 544] on button "Save & Close" at bounding box center [965, 546] width 111 height 37
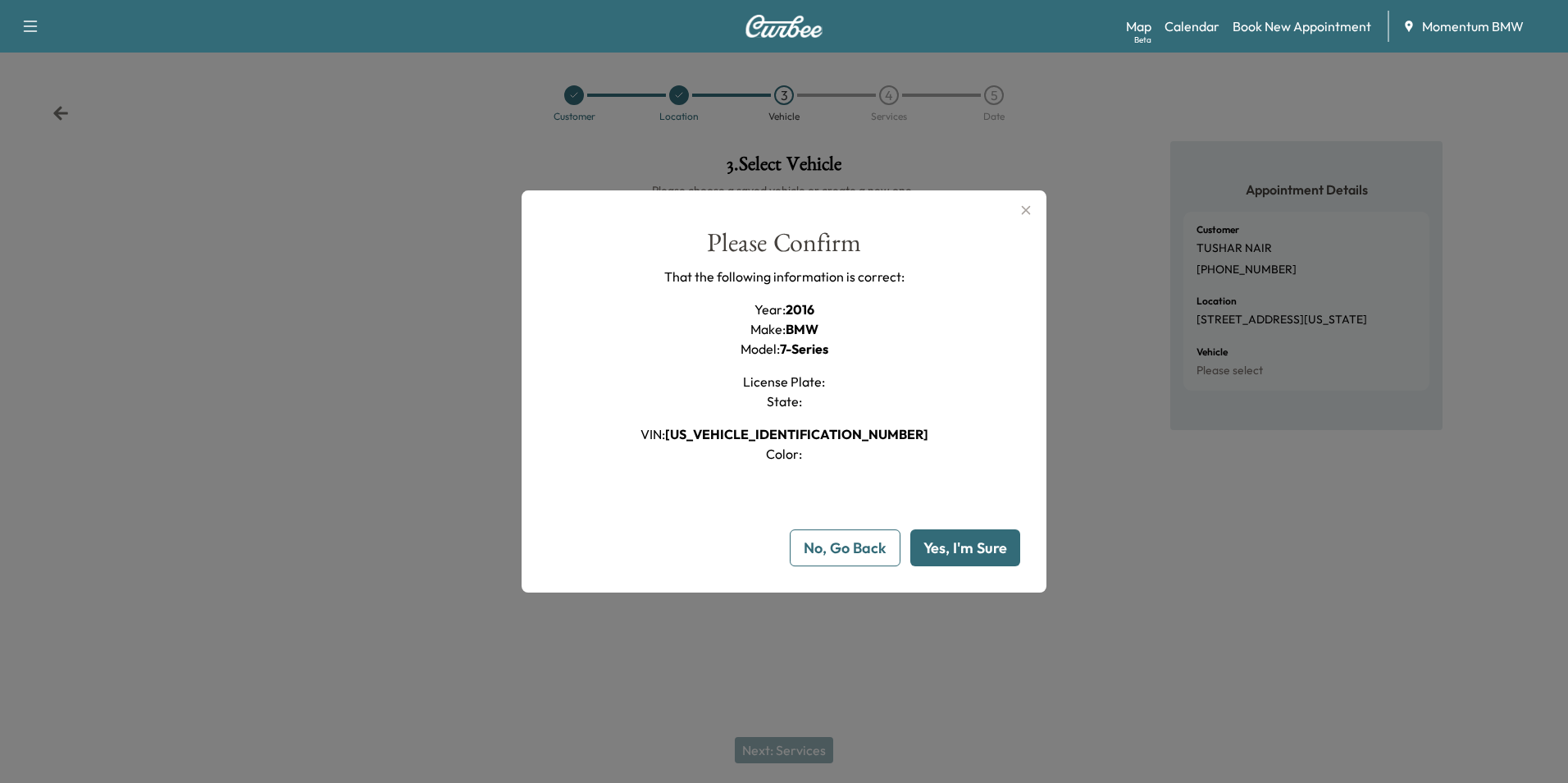
click at [983, 545] on button "Yes, I'm Sure" at bounding box center [964, 547] width 110 height 37
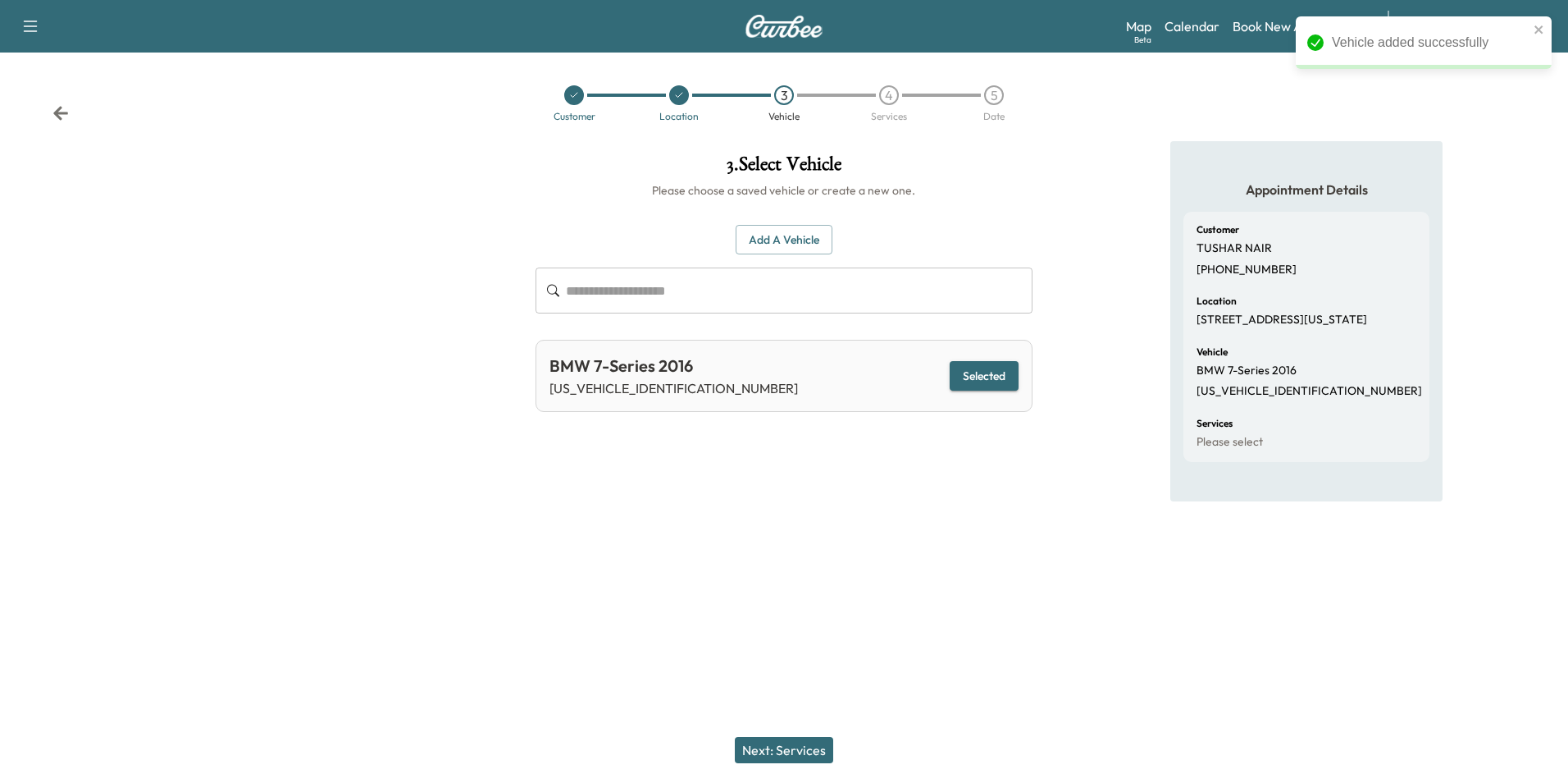
click at [802, 752] on button "Next: Services" at bounding box center [784, 749] width 99 height 27
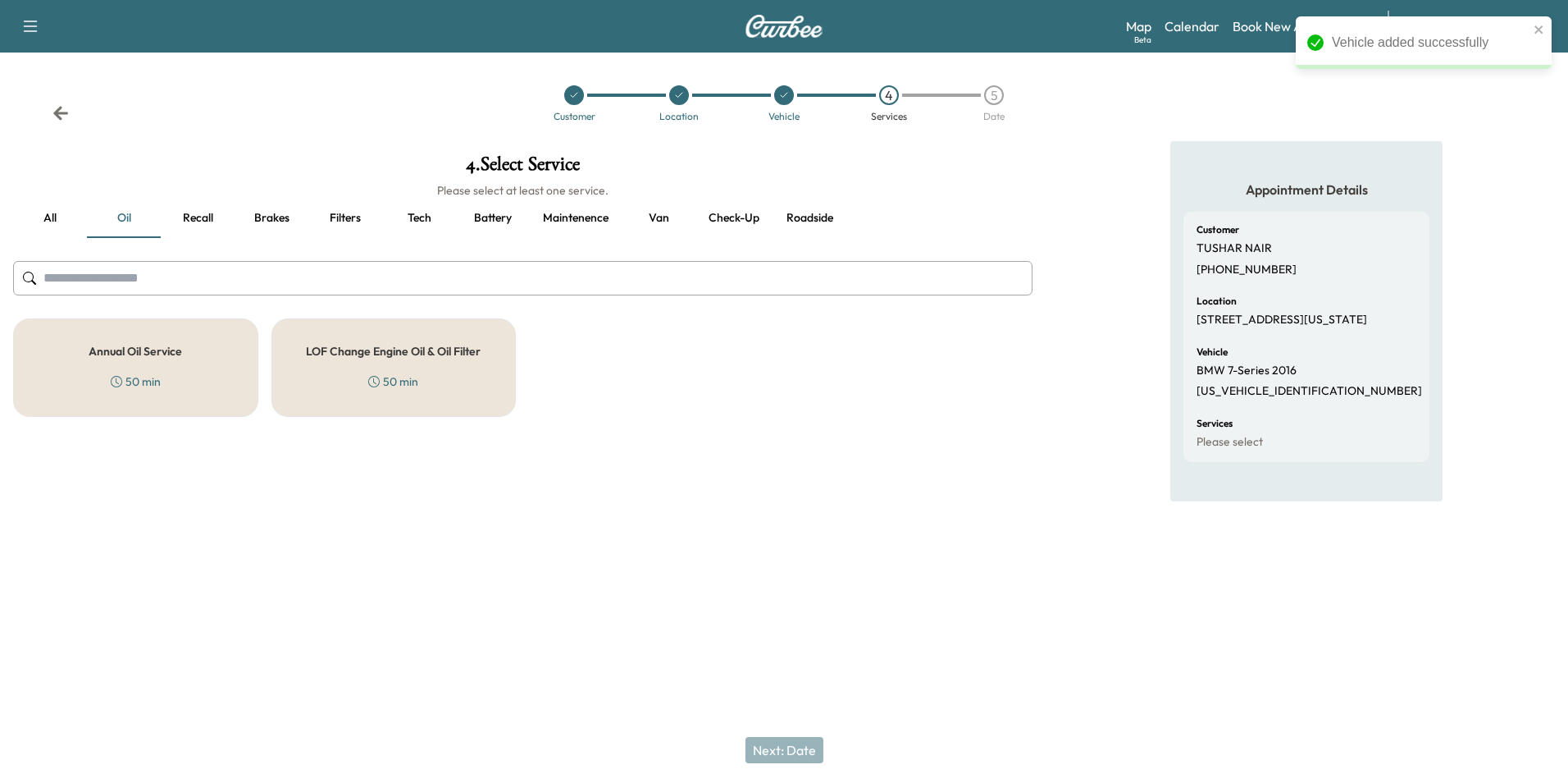
click at [128, 357] on h5 "Annual Oil Service" at bounding box center [135, 351] width 94 height 12
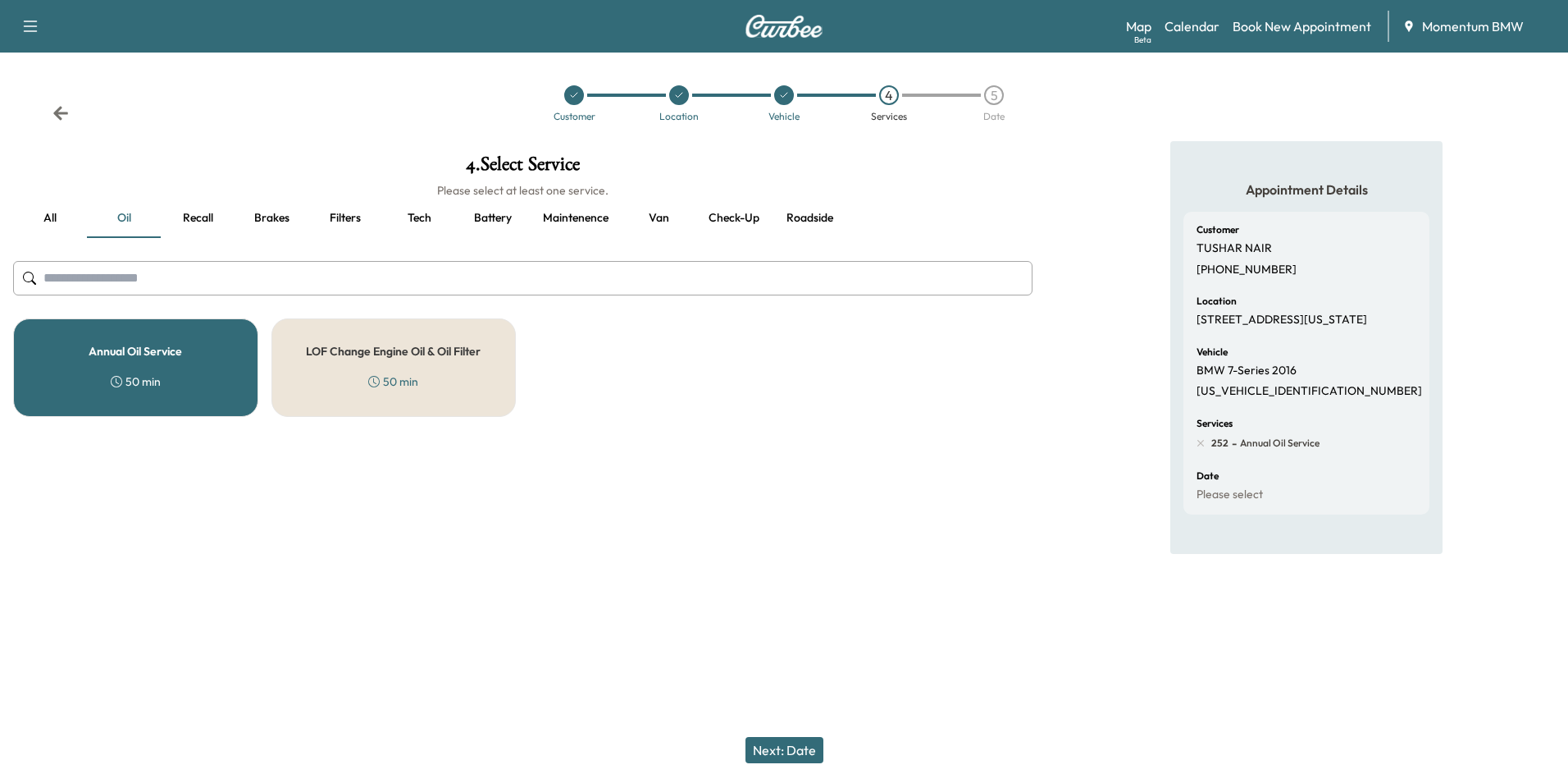
click at [784, 738] on button "Next: Date" at bounding box center [784, 749] width 78 height 27
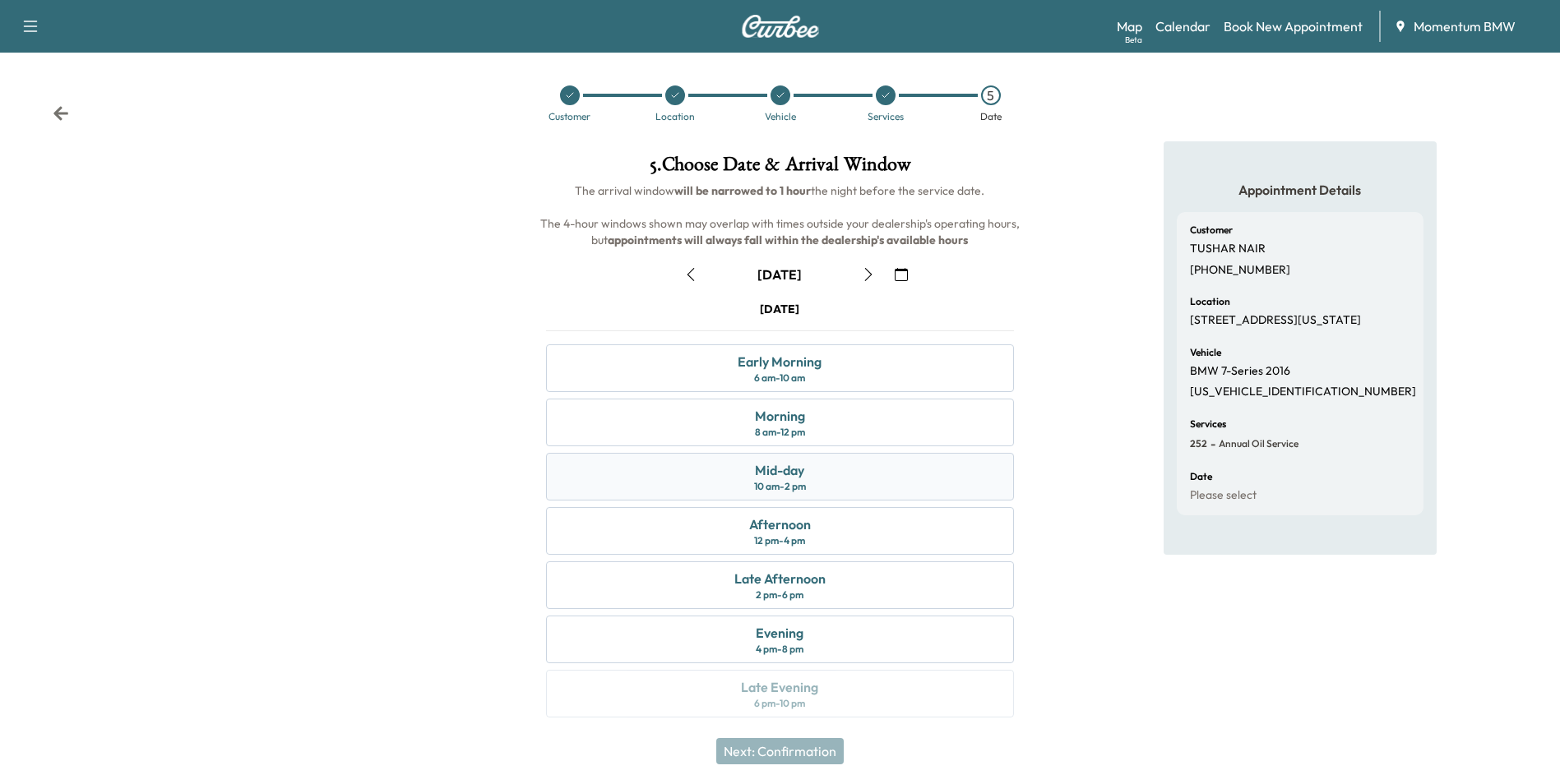
click at [758, 469] on div "Mid-day" at bounding box center [780, 470] width 50 height 20
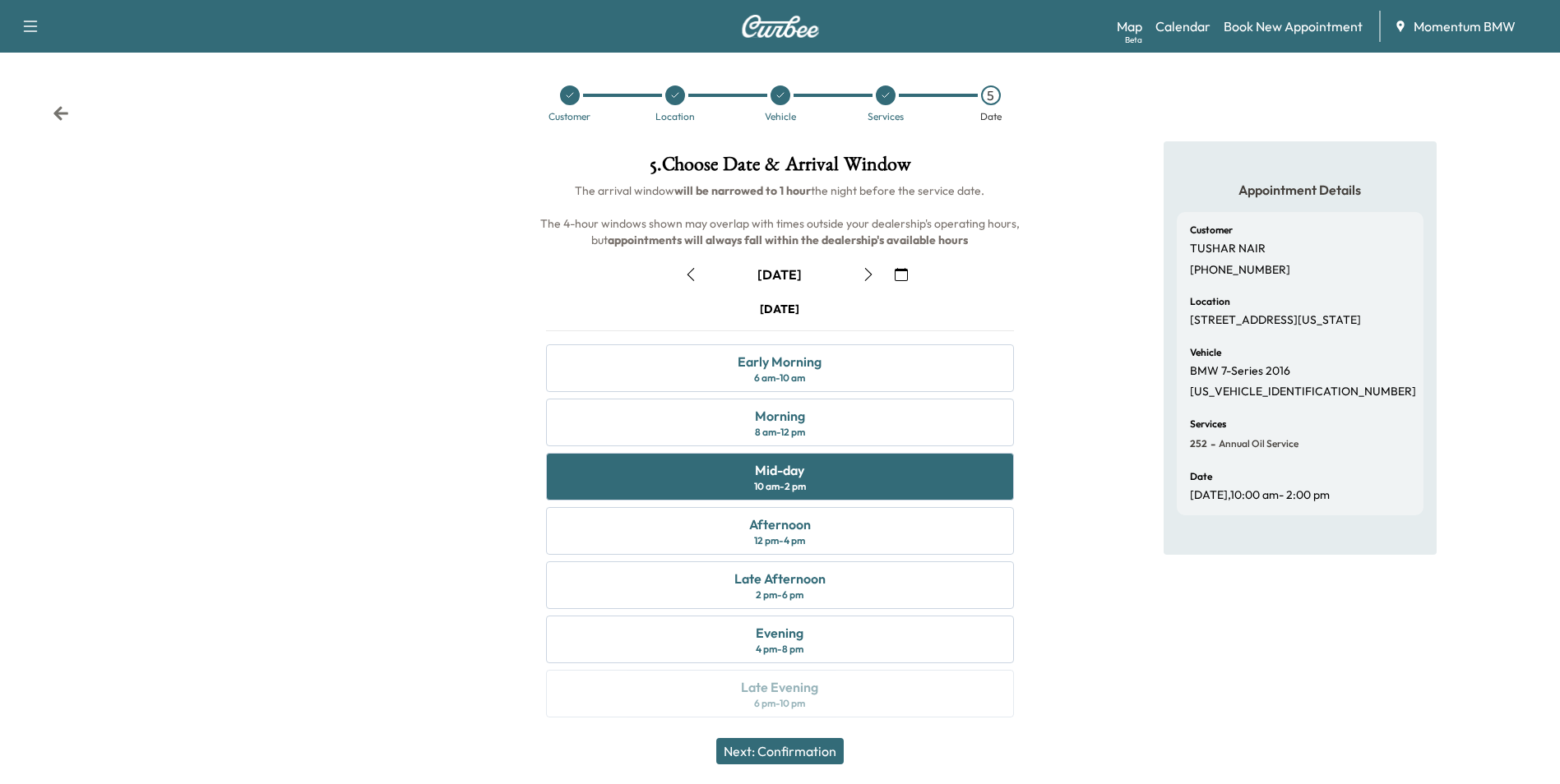
click at [810, 752] on button "Next: Confirmation" at bounding box center [780, 750] width 128 height 27
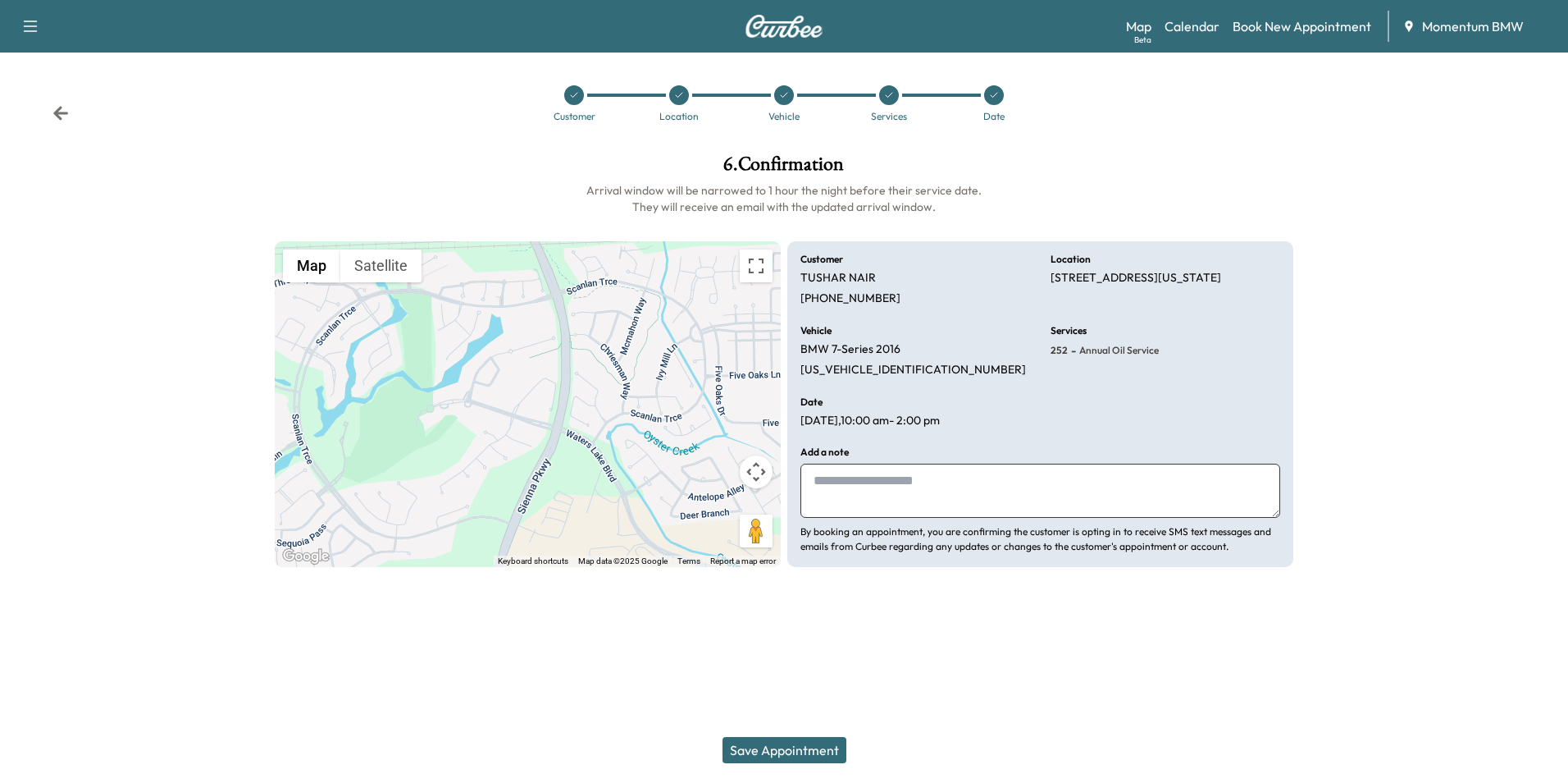
click at [948, 500] on textarea at bounding box center [1040, 490] width 480 height 54
type textarea "**********"
click at [812, 756] on button "Save Appointment" at bounding box center [784, 749] width 124 height 27
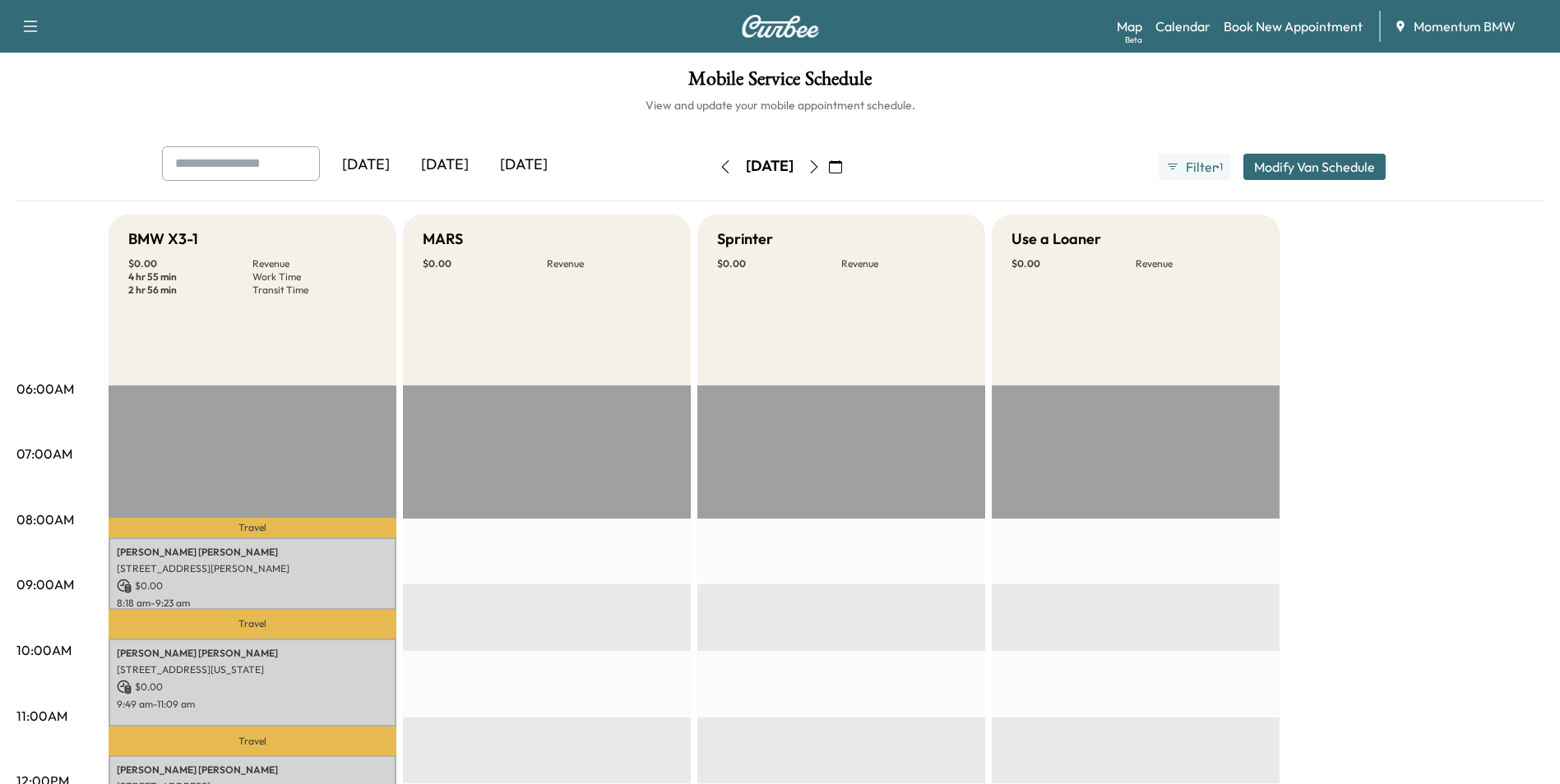
click at [719, 161] on icon "button" at bounding box center [725, 166] width 13 height 13
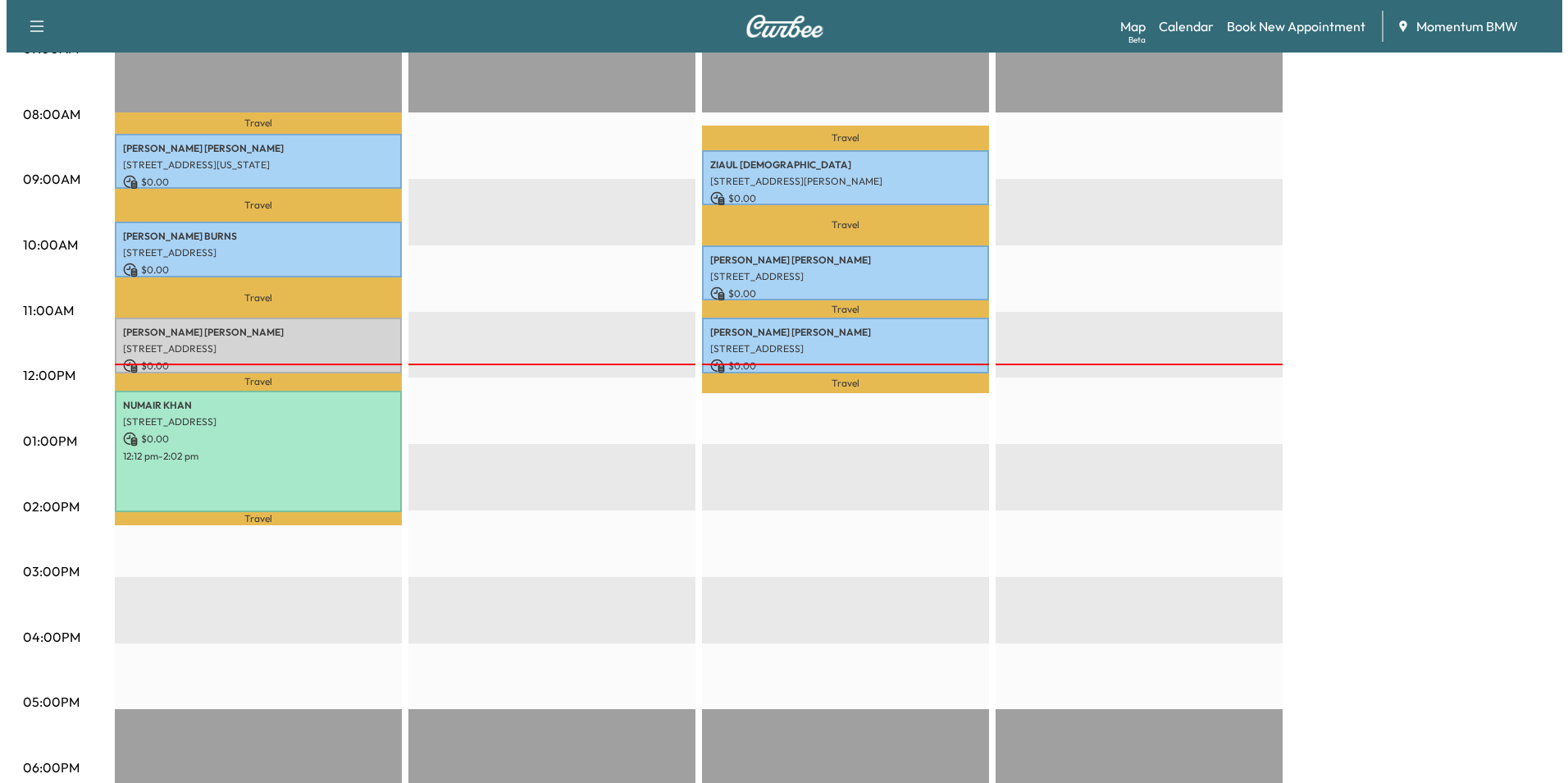
scroll to position [410, 0]
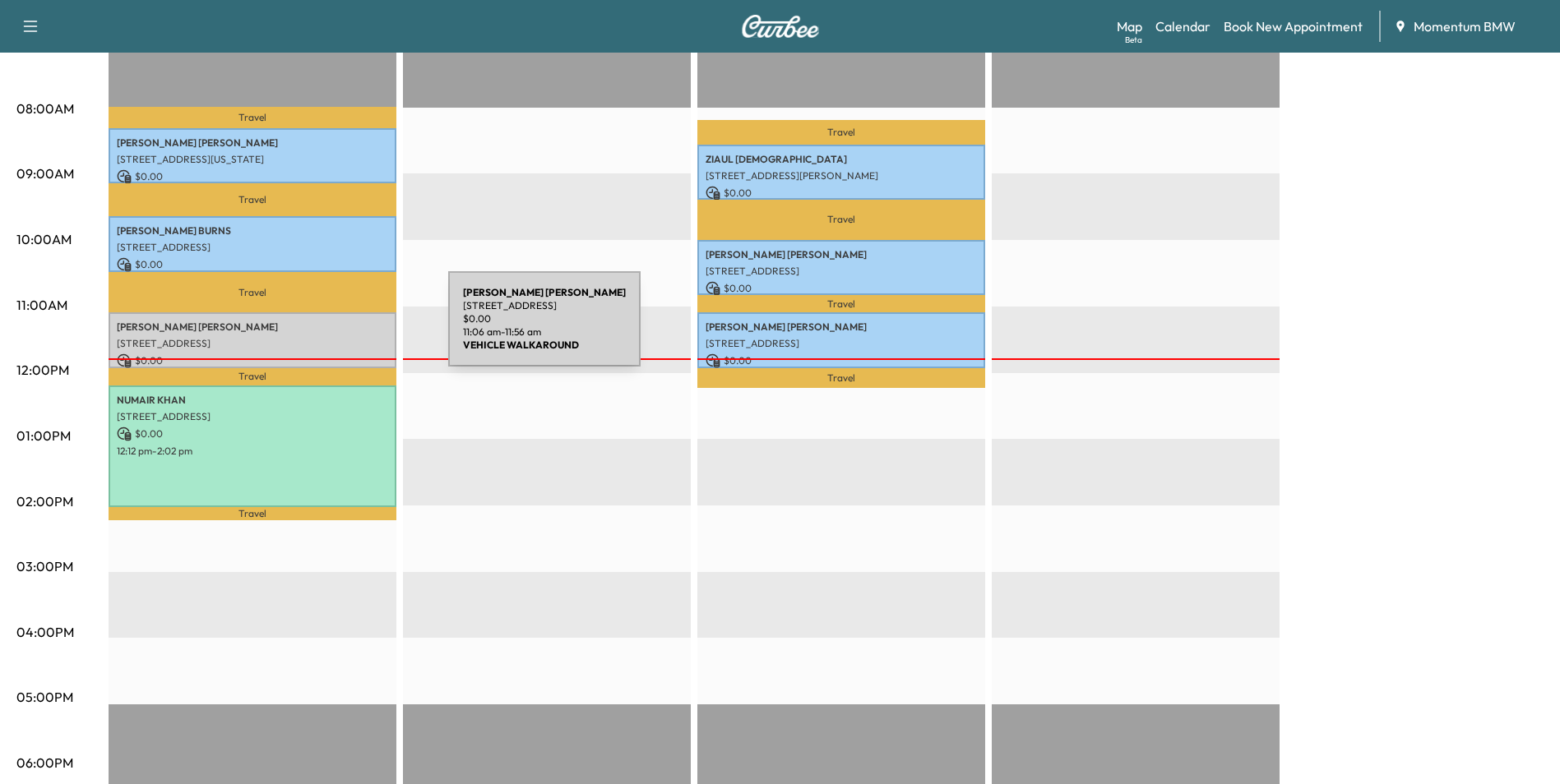
click at [326, 326] on p "[PERSON_NAME]" at bounding box center [253, 327] width 271 height 13
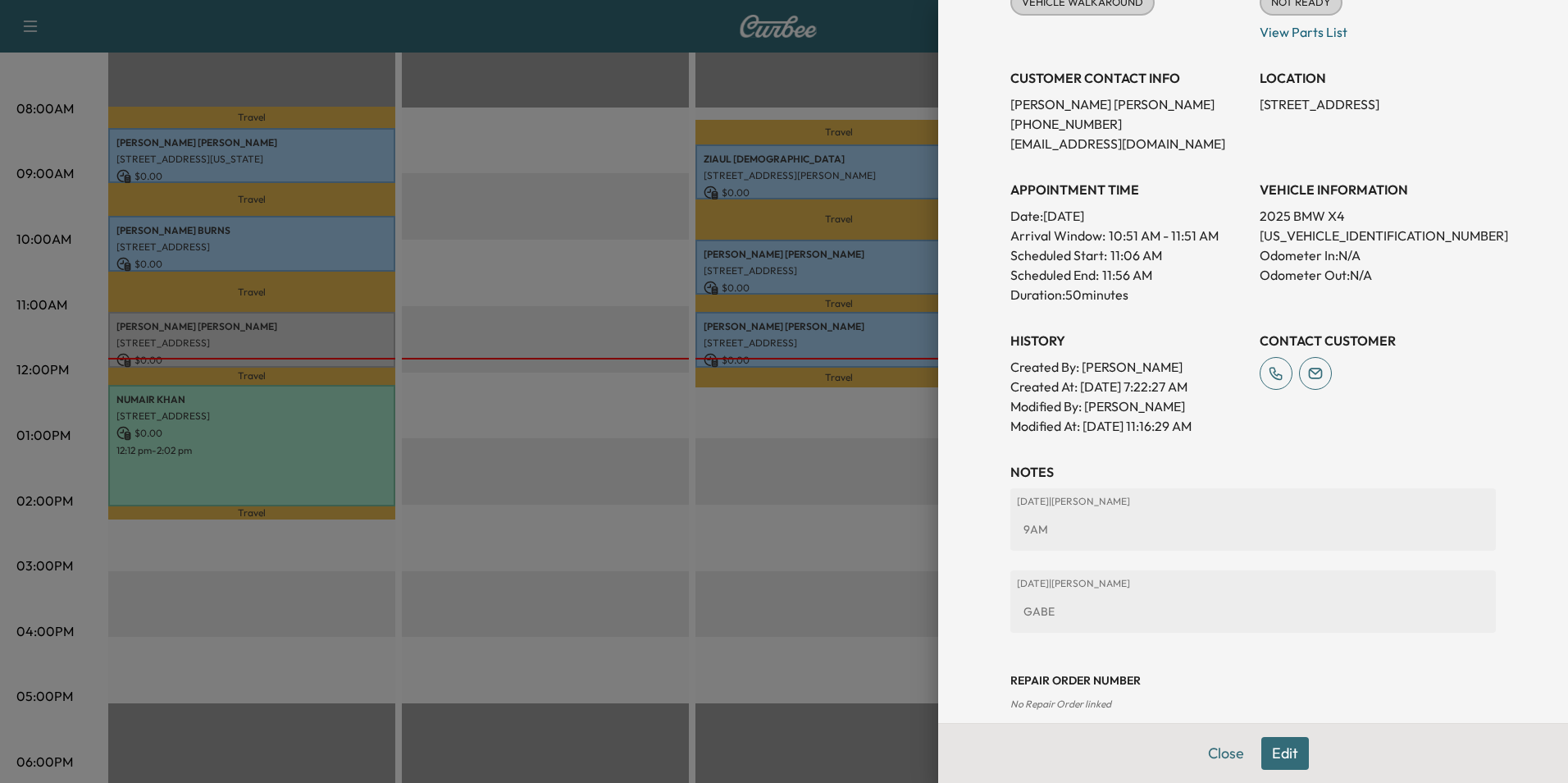
scroll to position [264, 0]
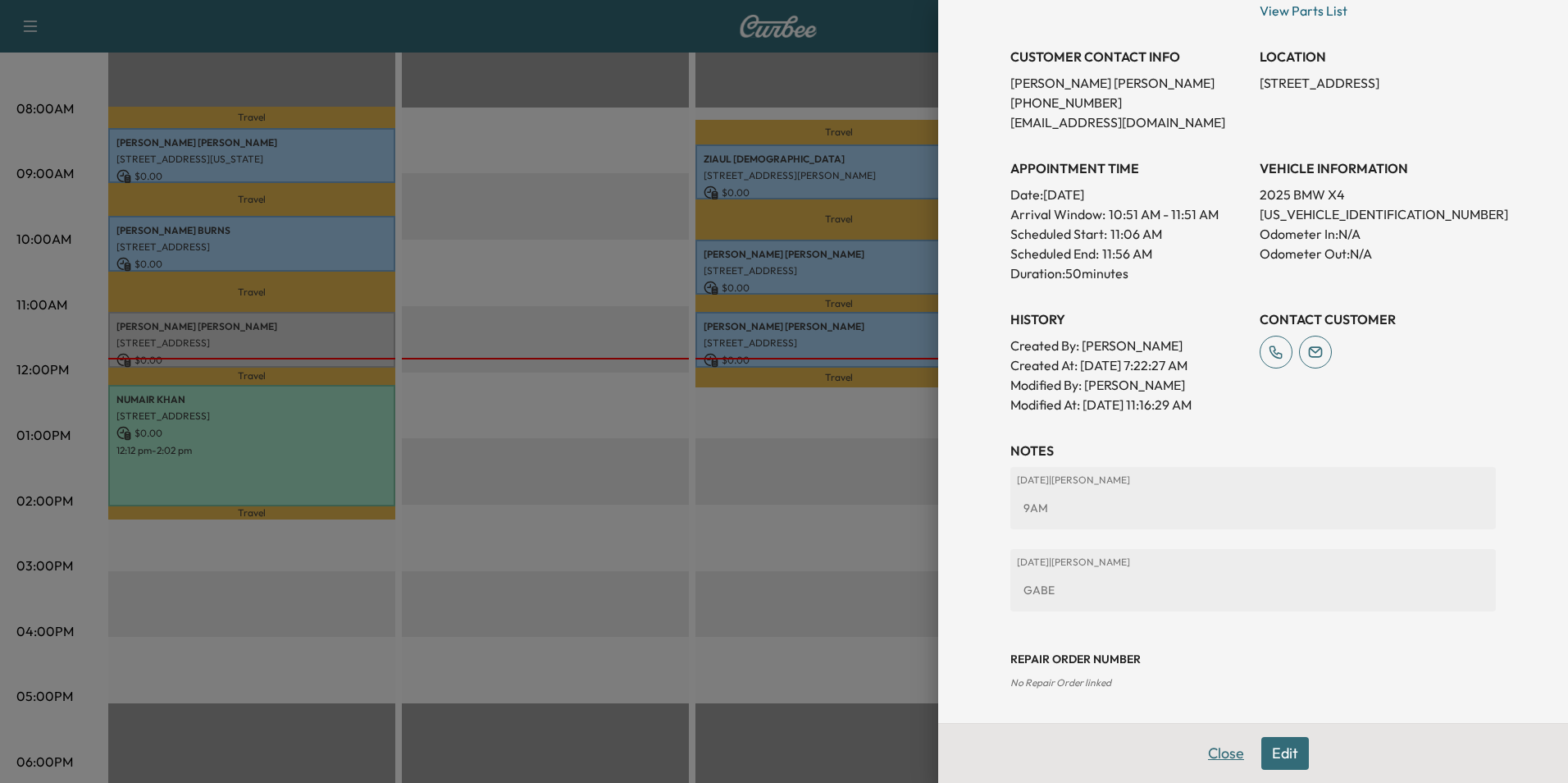
click at [1204, 755] on button "Close" at bounding box center [1226, 752] width 57 height 33
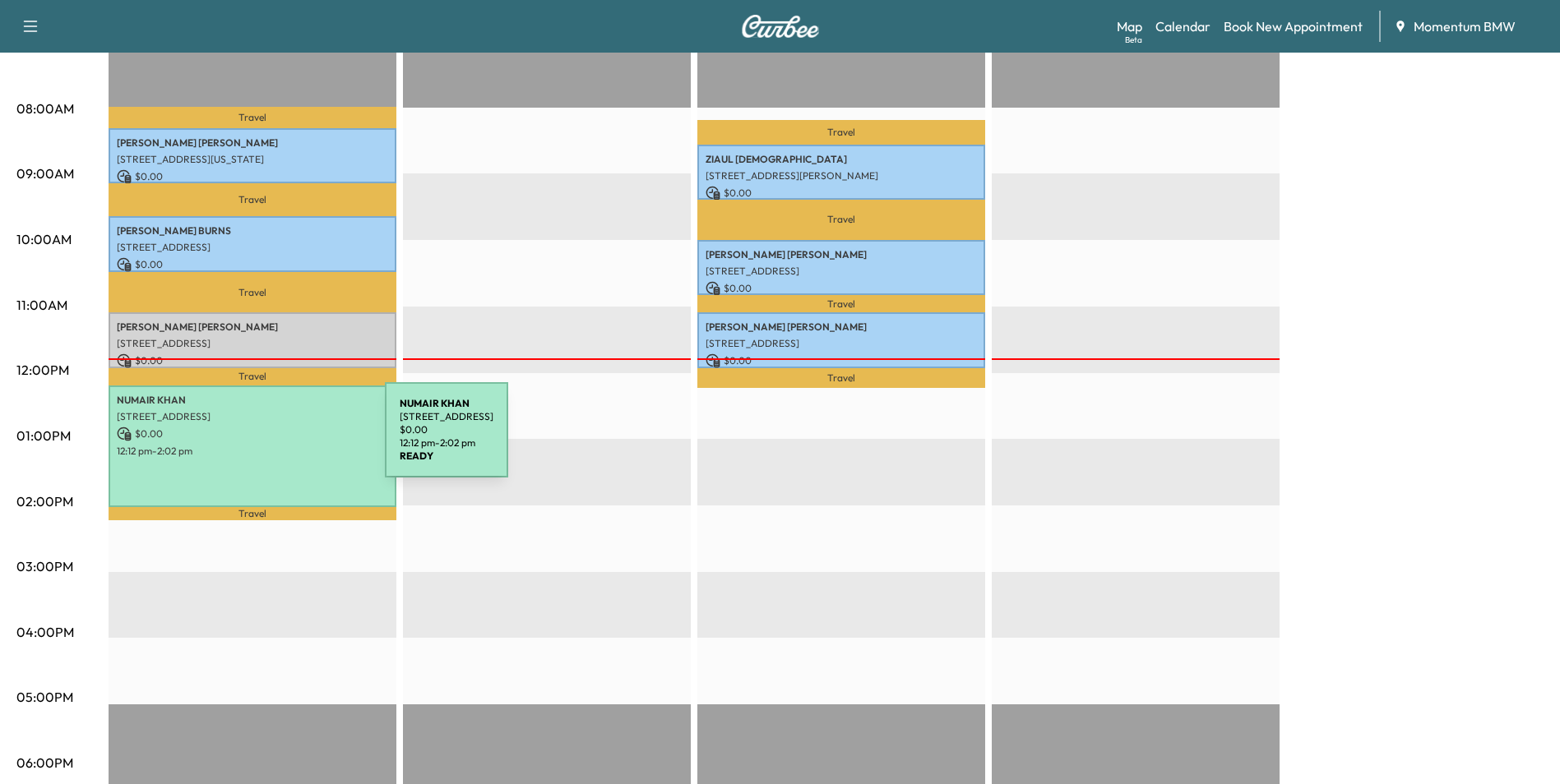
click at [261, 444] on p "12:12 pm - 2:02 pm" at bounding box center [253, 450] width 271 height 13
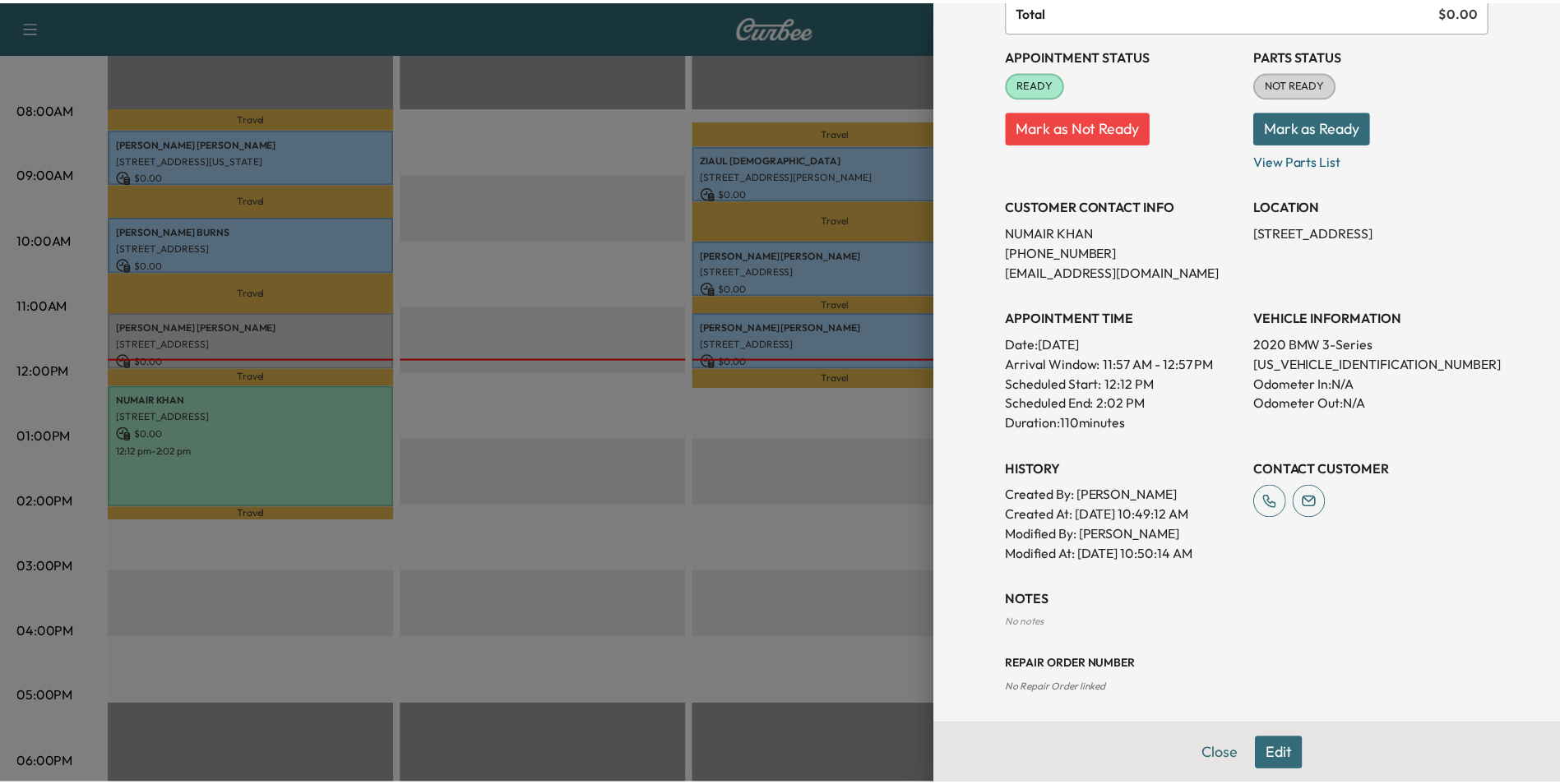
scroll to position [186, 0]
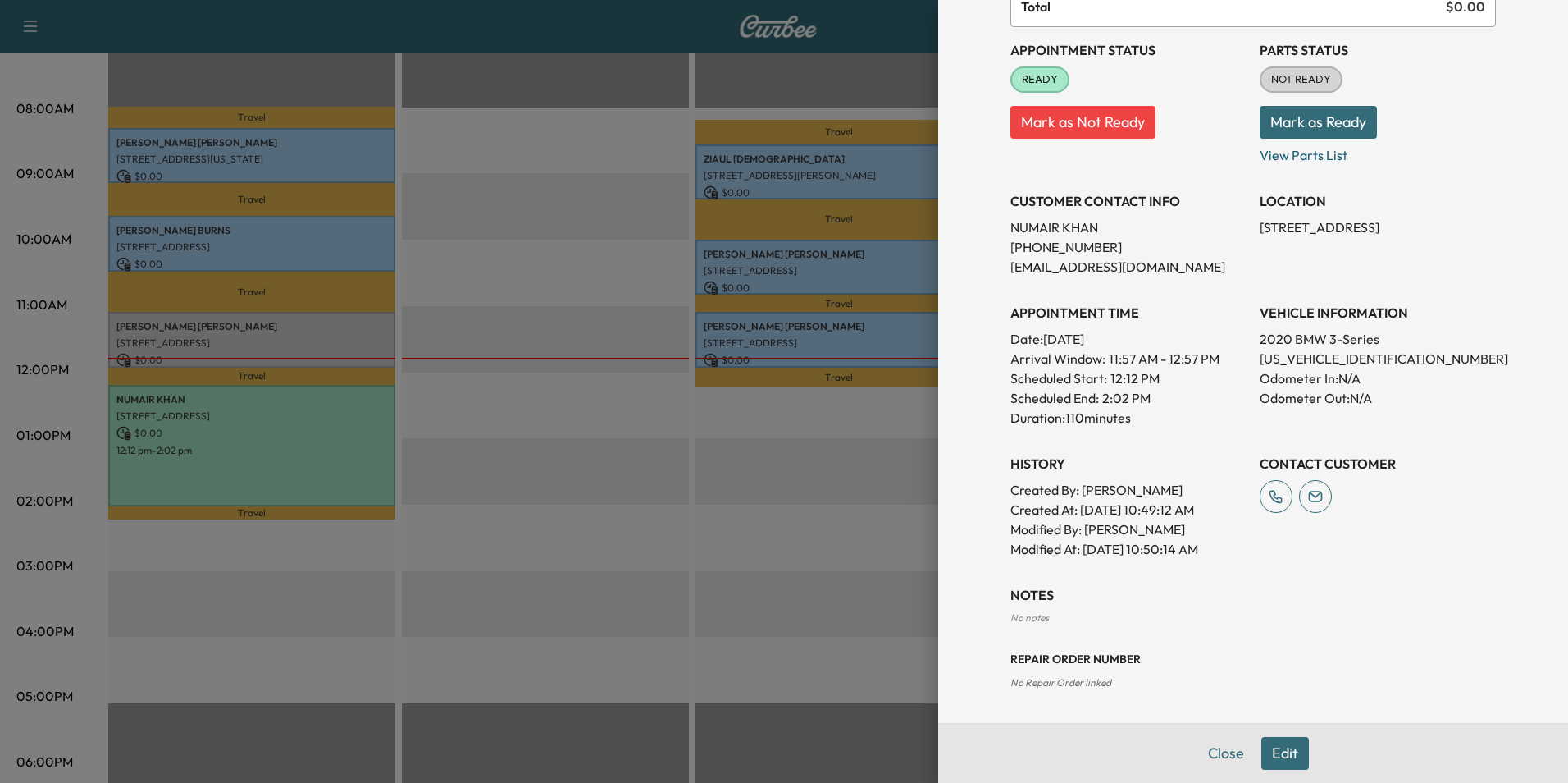
click at [1197, 748] on button "Close" at bounding box center [1226, 752] width 57 height 33
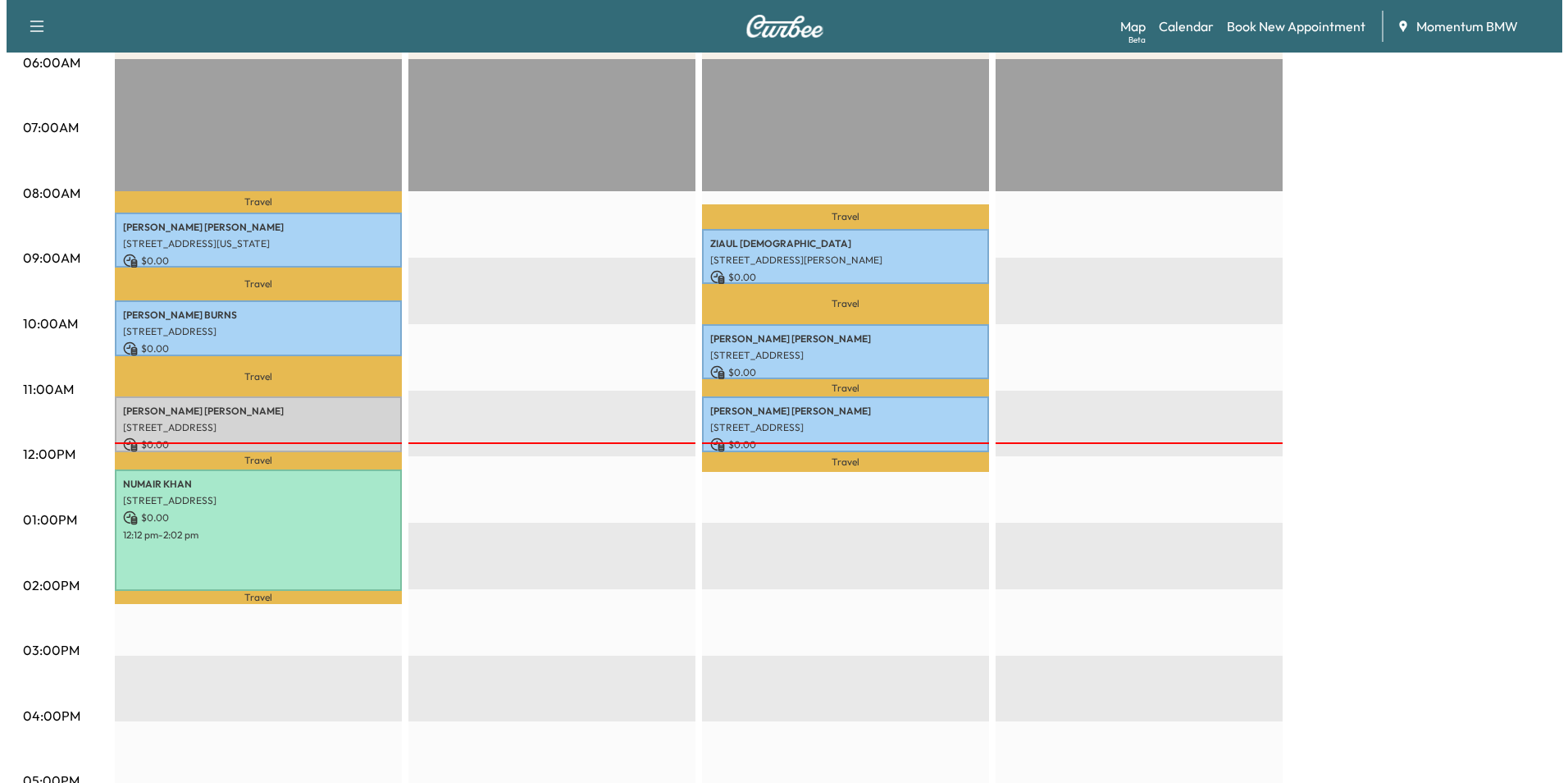
scroll to position [328, 0]
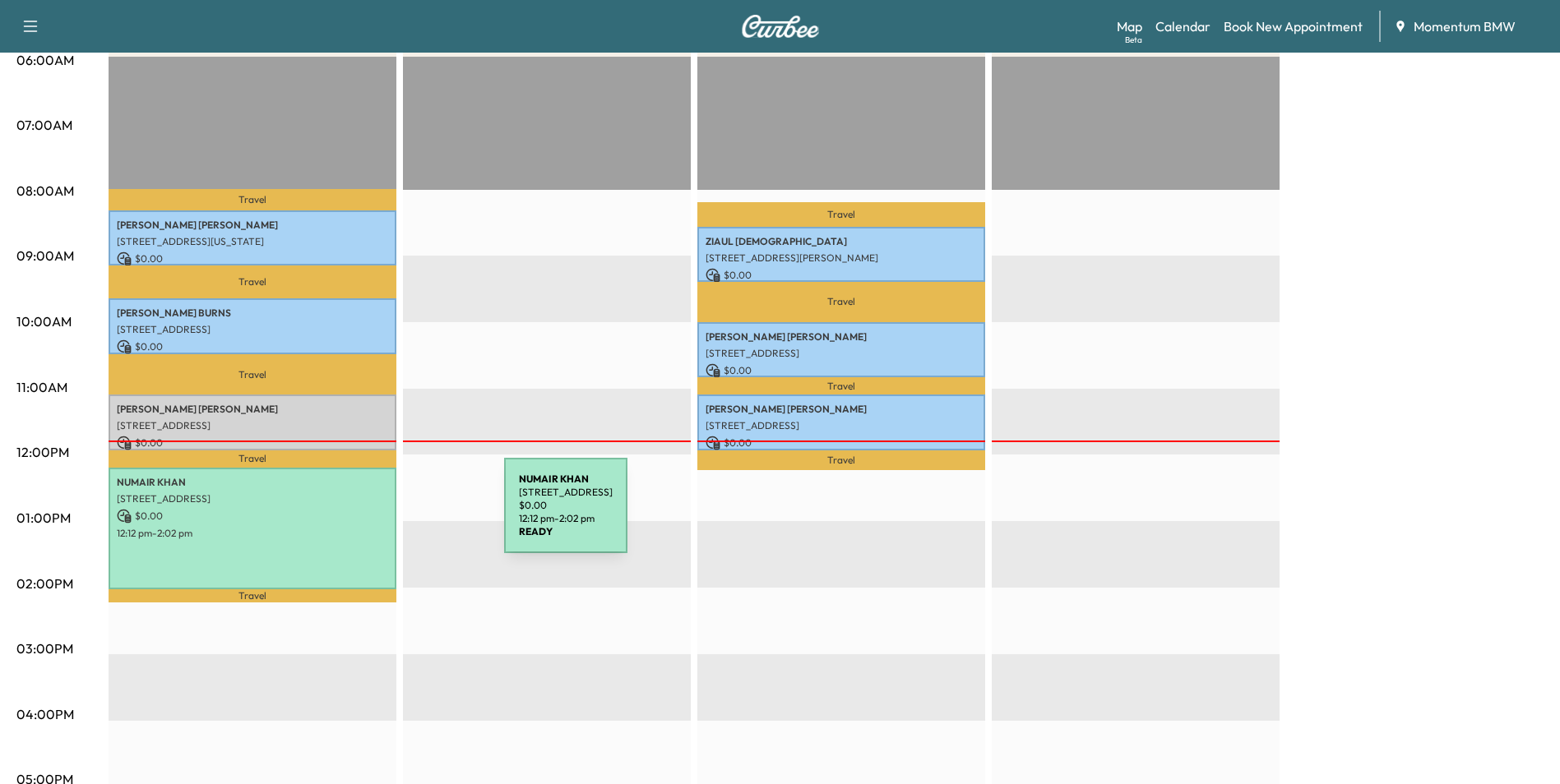
click at [380, 515] on p "$ 0.00" at bounding box center [253, 516] width 271 height 15
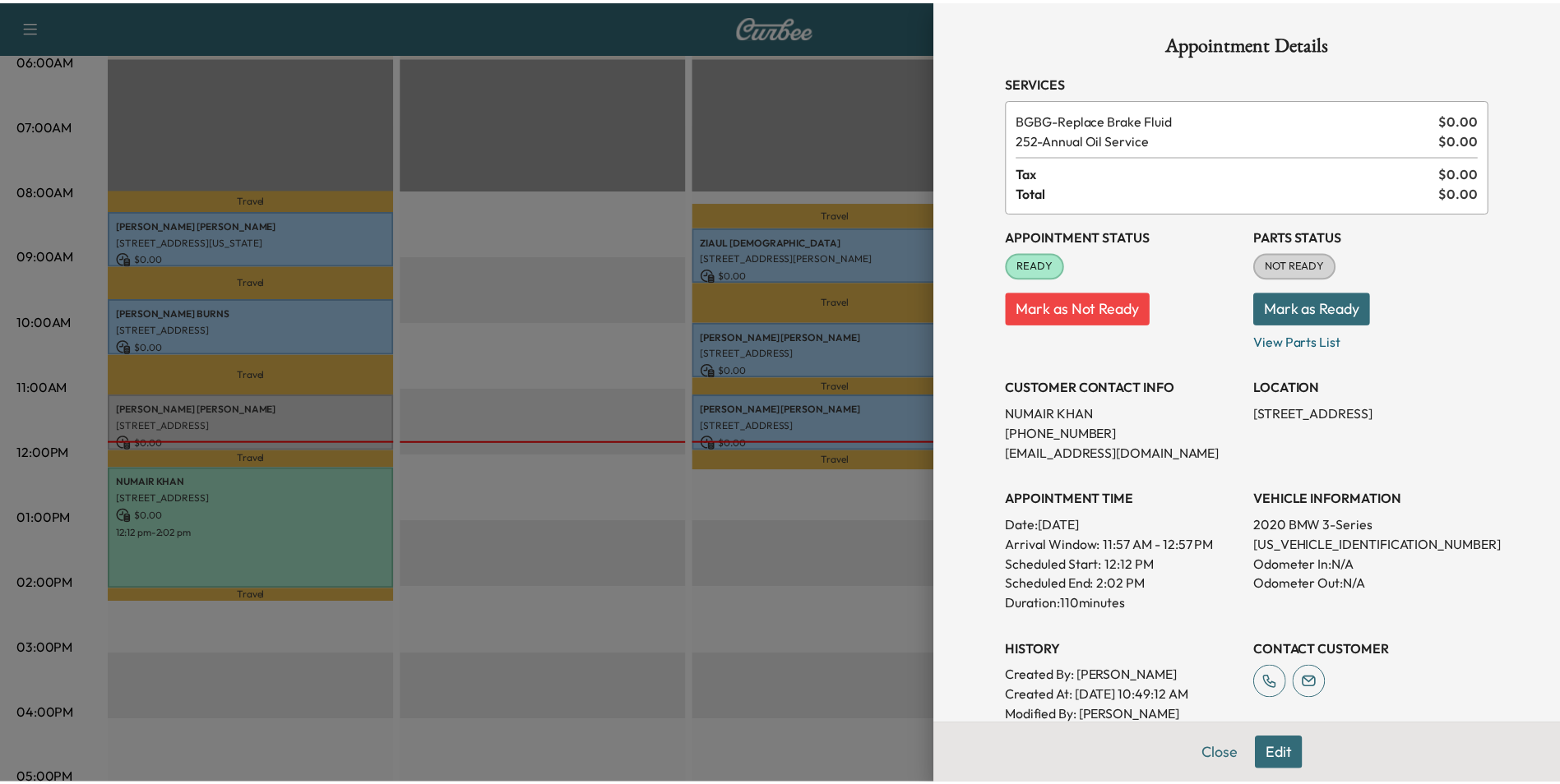
scroll to position [186, 0]
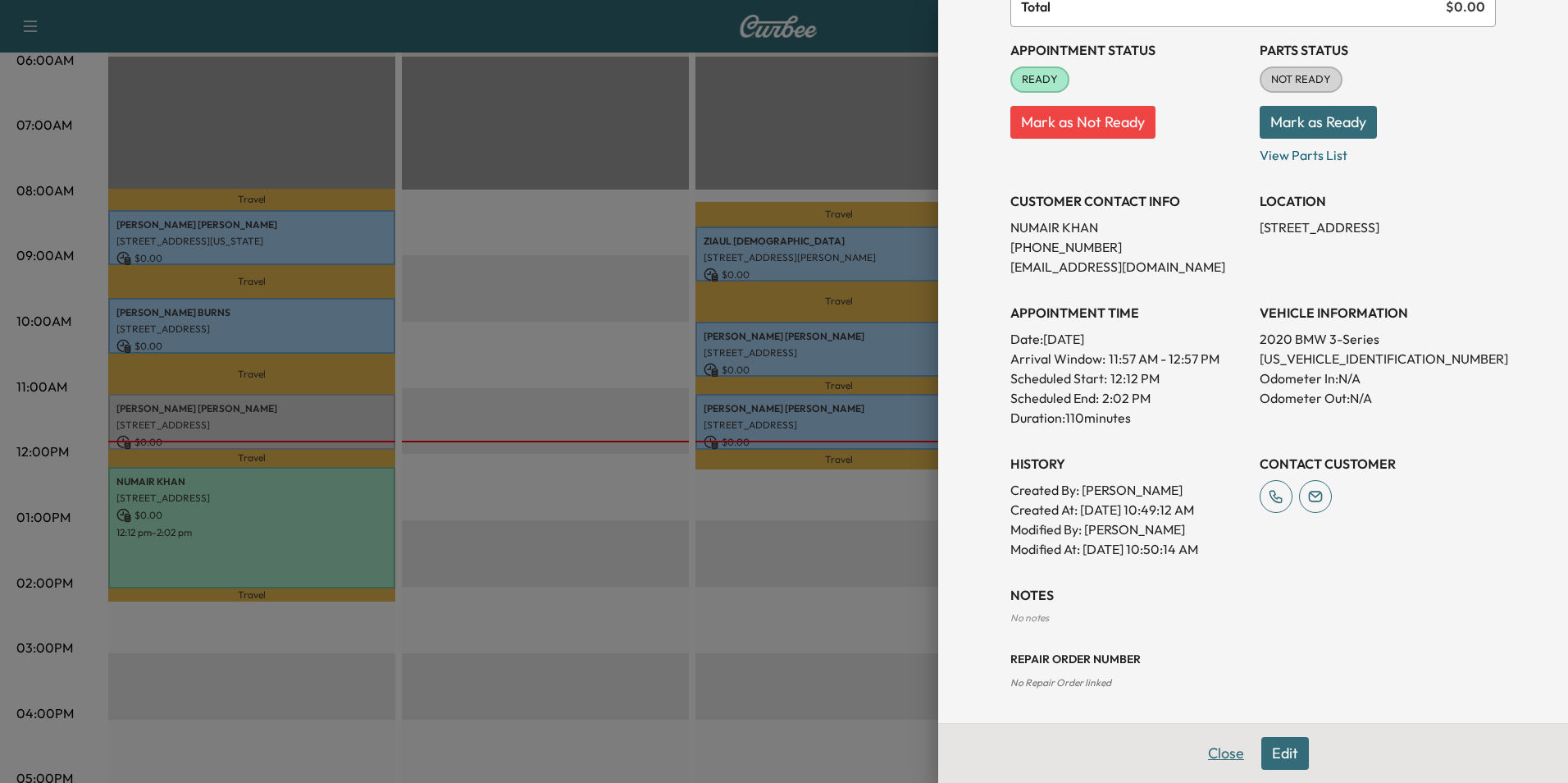
click at [1218, 755] on button "Close" at bounding box center [1226, 752] width 57 height 33
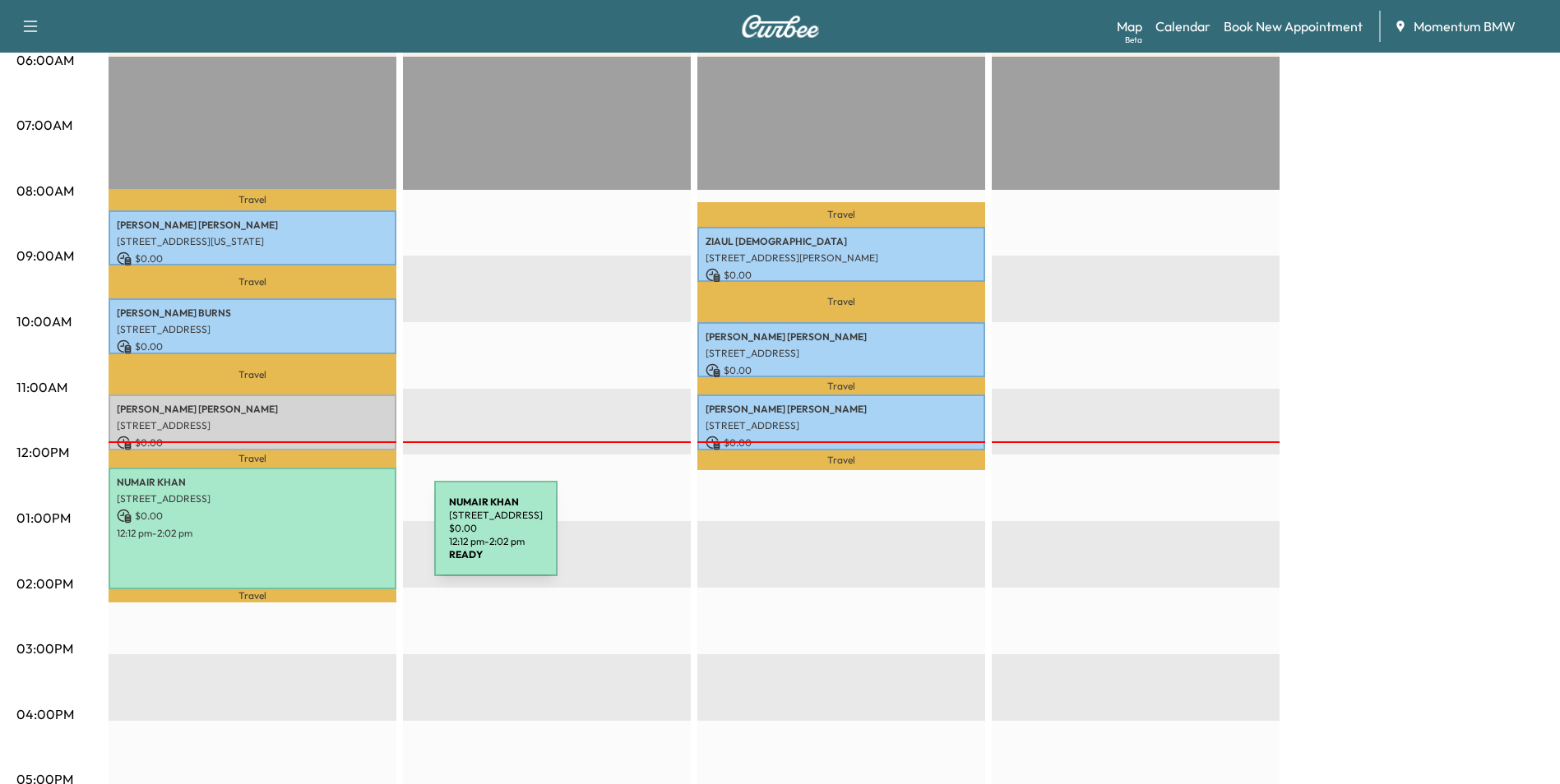
click at [311, 540] on div "[PERSON_NAME] [STREET_ADDRESS] $ 0.00 12:12 pm - 2:02 pm" at bounding box center [253, 528] width 288 height 122
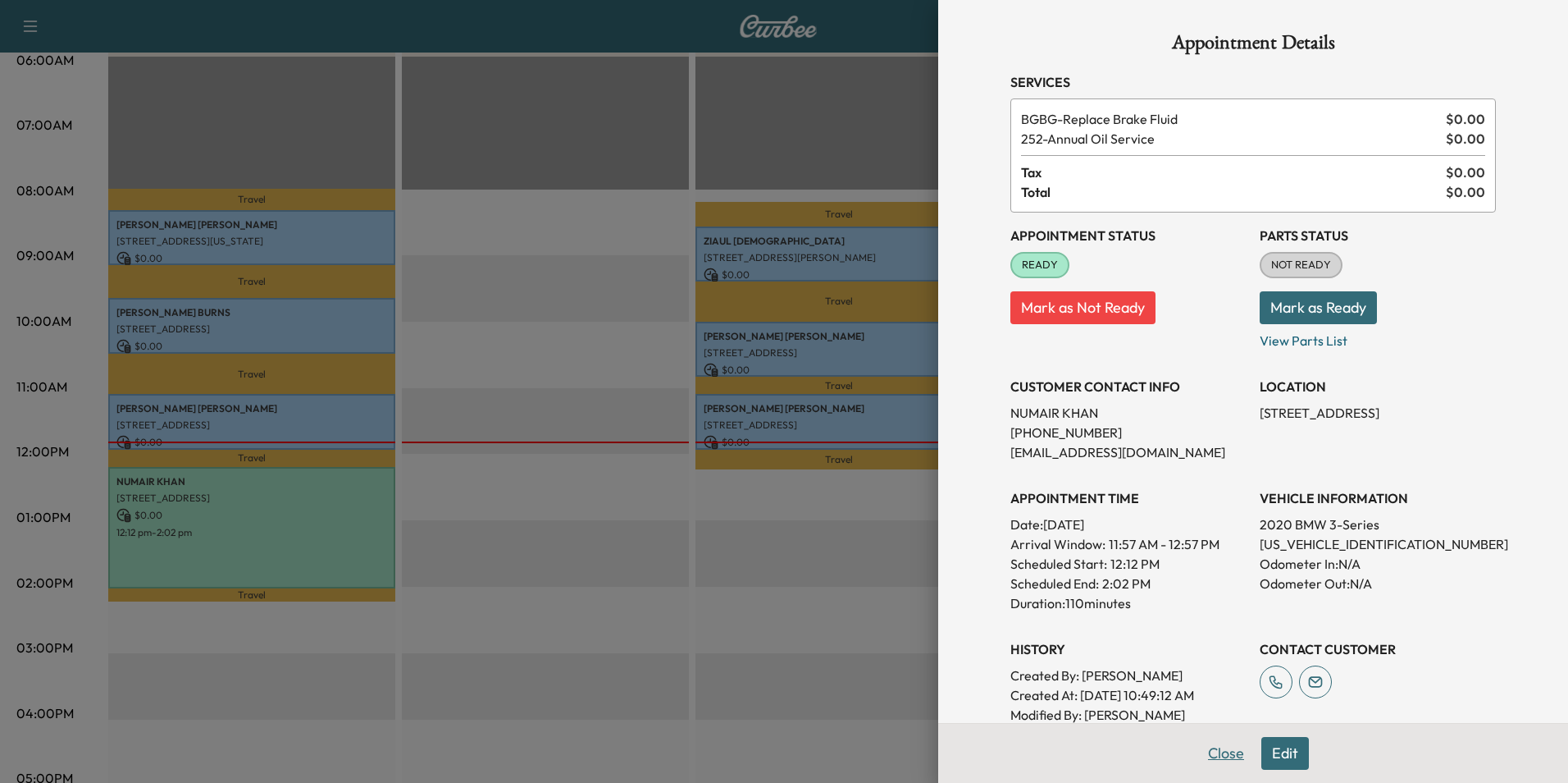
click at [1214, 755] on button "Close" at bounding box center [1226, 752] width 57 height 33
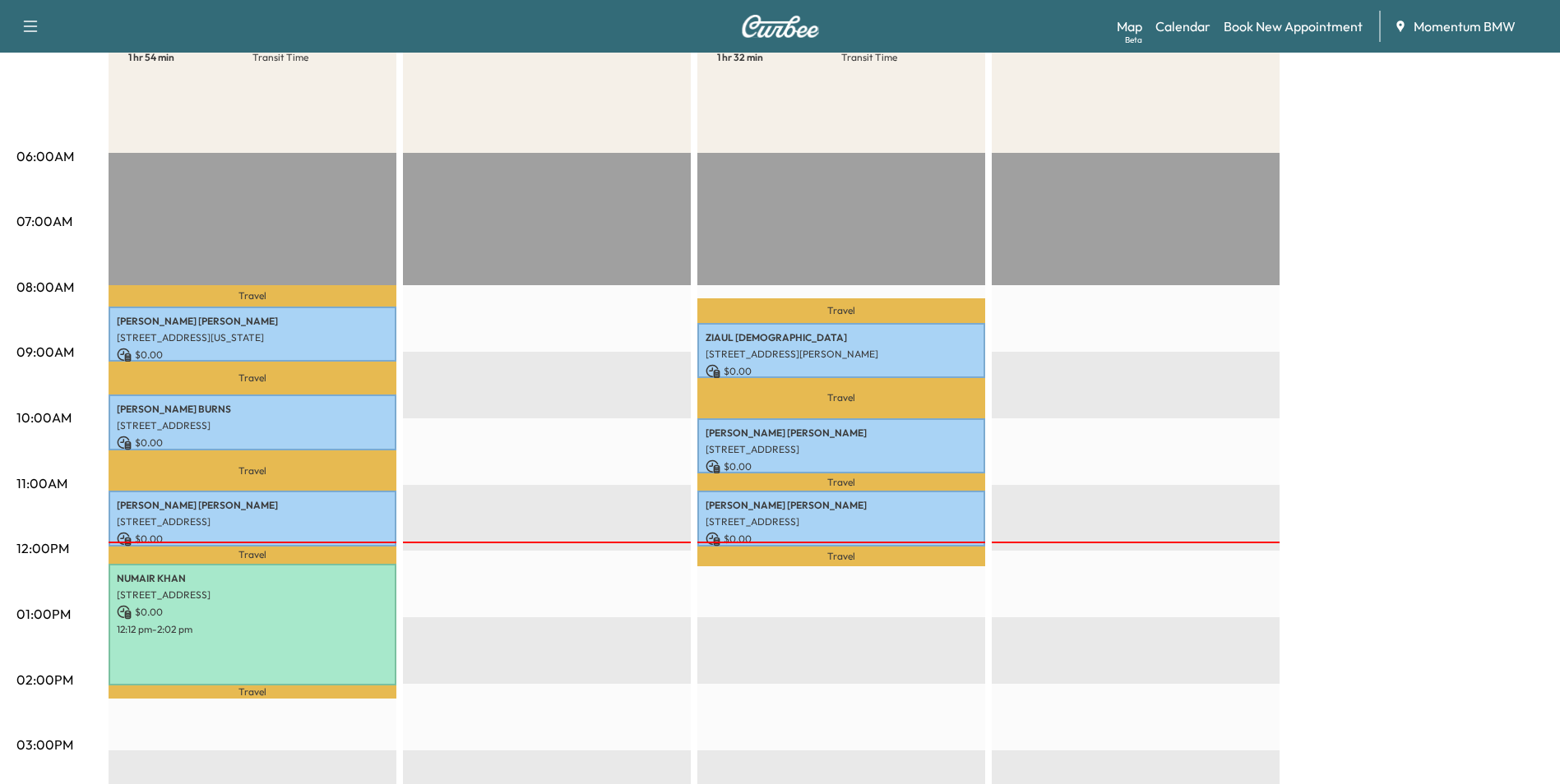
scroll to position [0, 0]
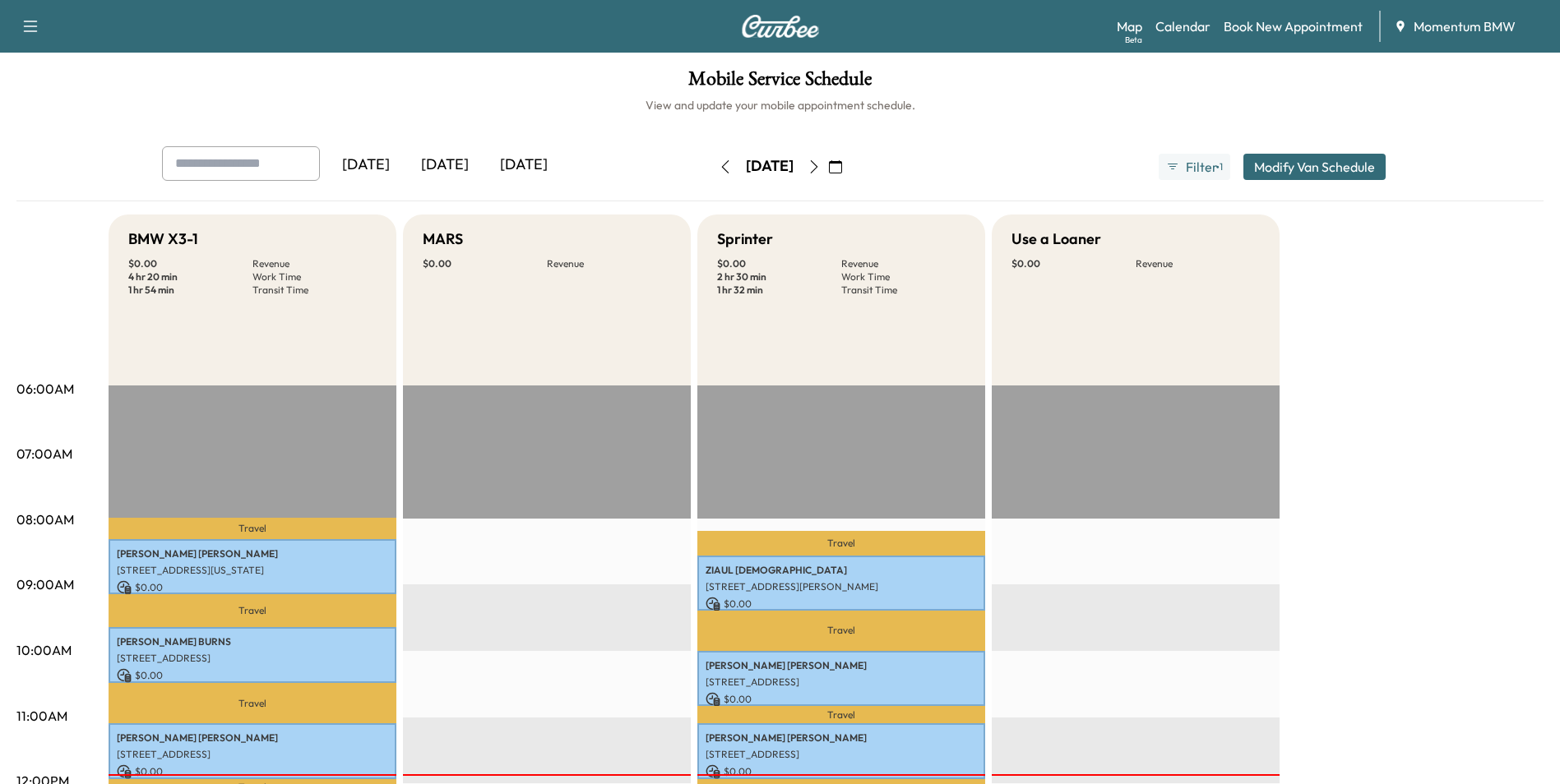
click at [842, 165] on icon "button" at bounding box center [835, 166] width 13 height 13
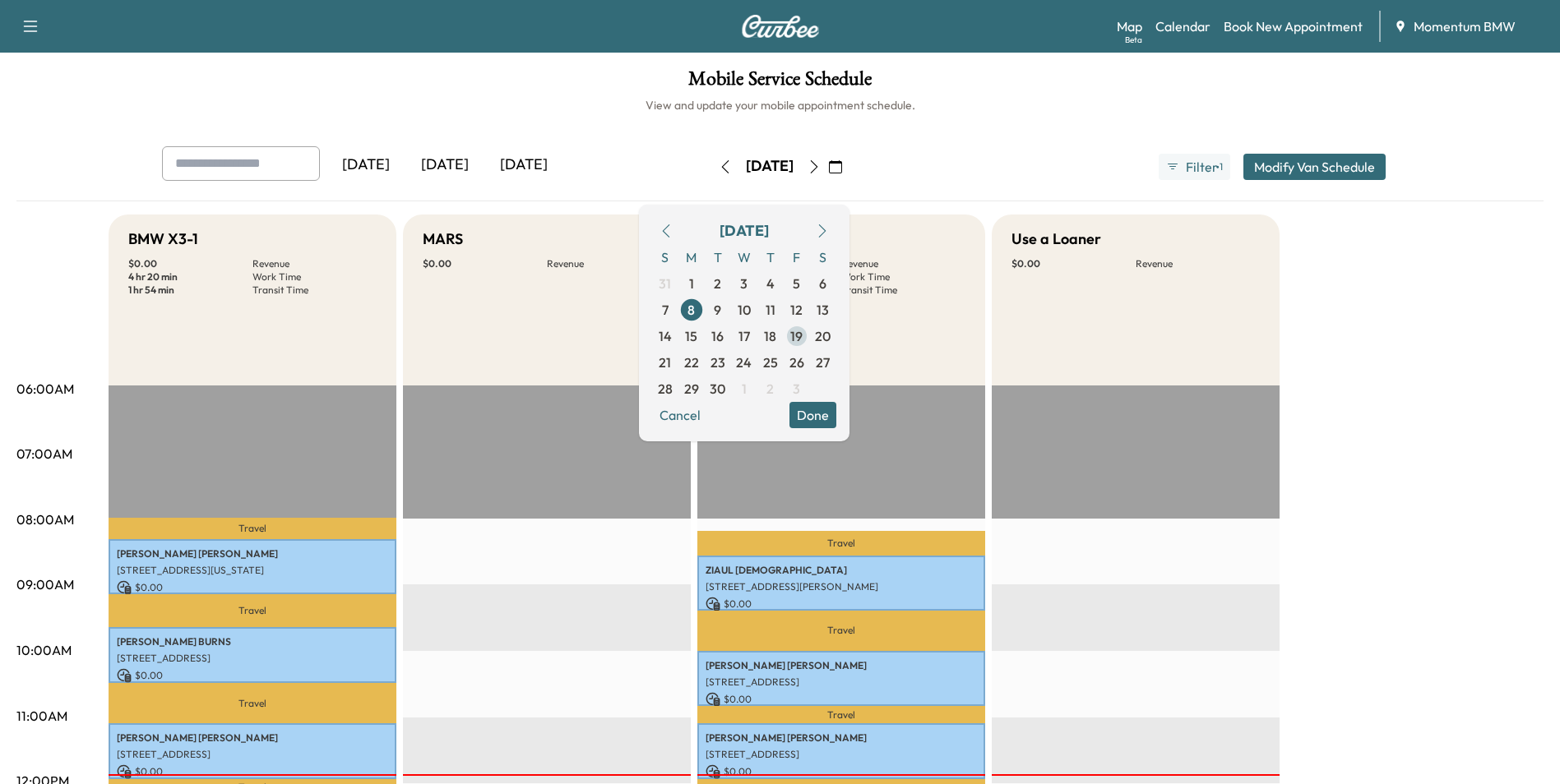
drag, startPoint x: 836, startPoint y: 332, endPoint x: 851, endPoint y: 327, distance: 15.8
click at [810, 332] on span "19" at bounding box center [796, 336] width 27 height 27
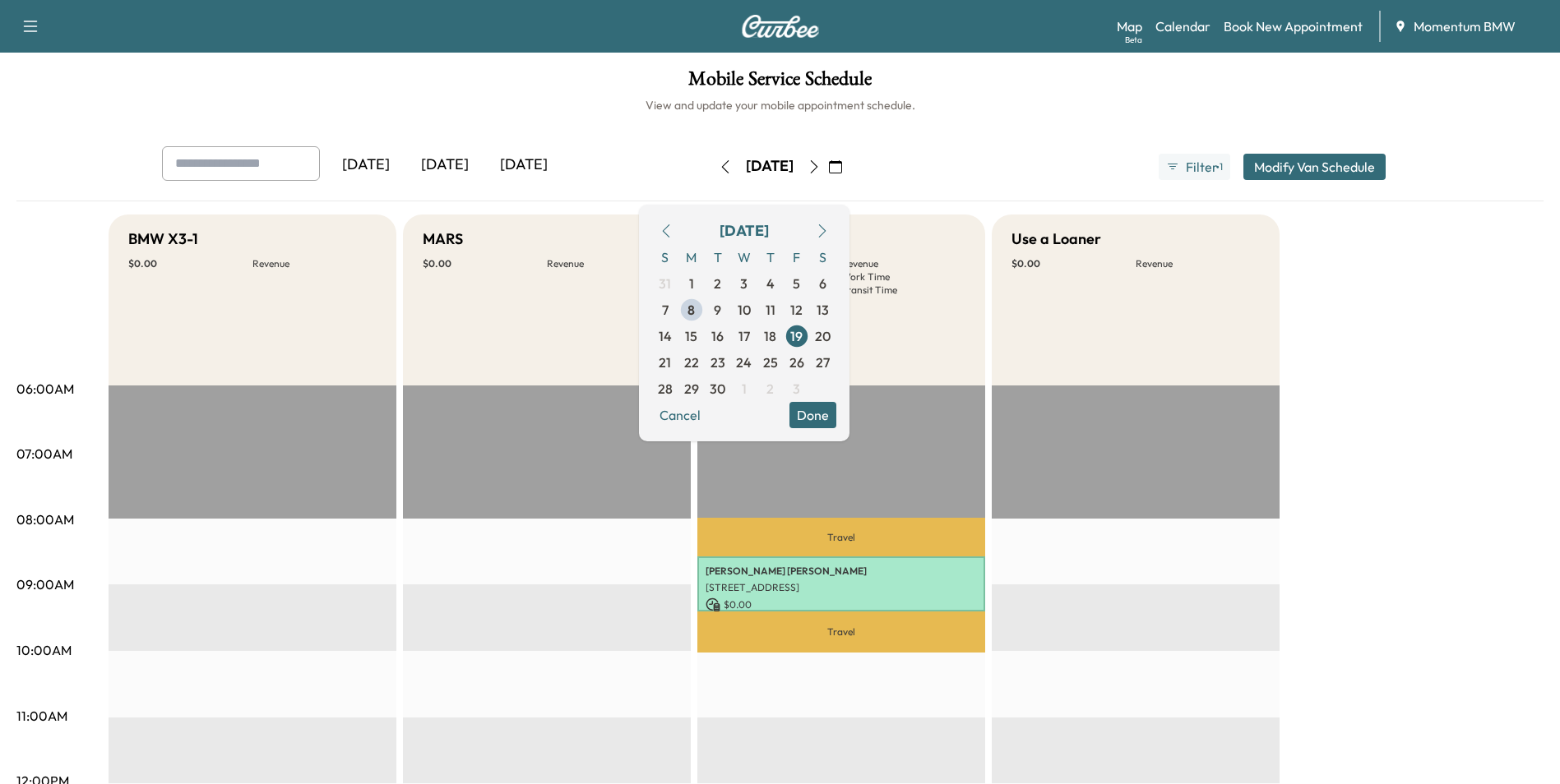
click at [850, 428] on div "[DATE] S M T W T F S 31 1 2 3 4 5 6 7 8 9 10 11 12 13 14 15 16 17 18 19 20 21 2…" at bounding box center [744, 323] width 211 height 237
click at [1047, 107] on h6 "View and update your mobile appointment schedule." at bounding box center [780, 105] width 1527 height 17
click at [836, 421] on button "Done" at bounding box center [812, 415] width 47 height 27
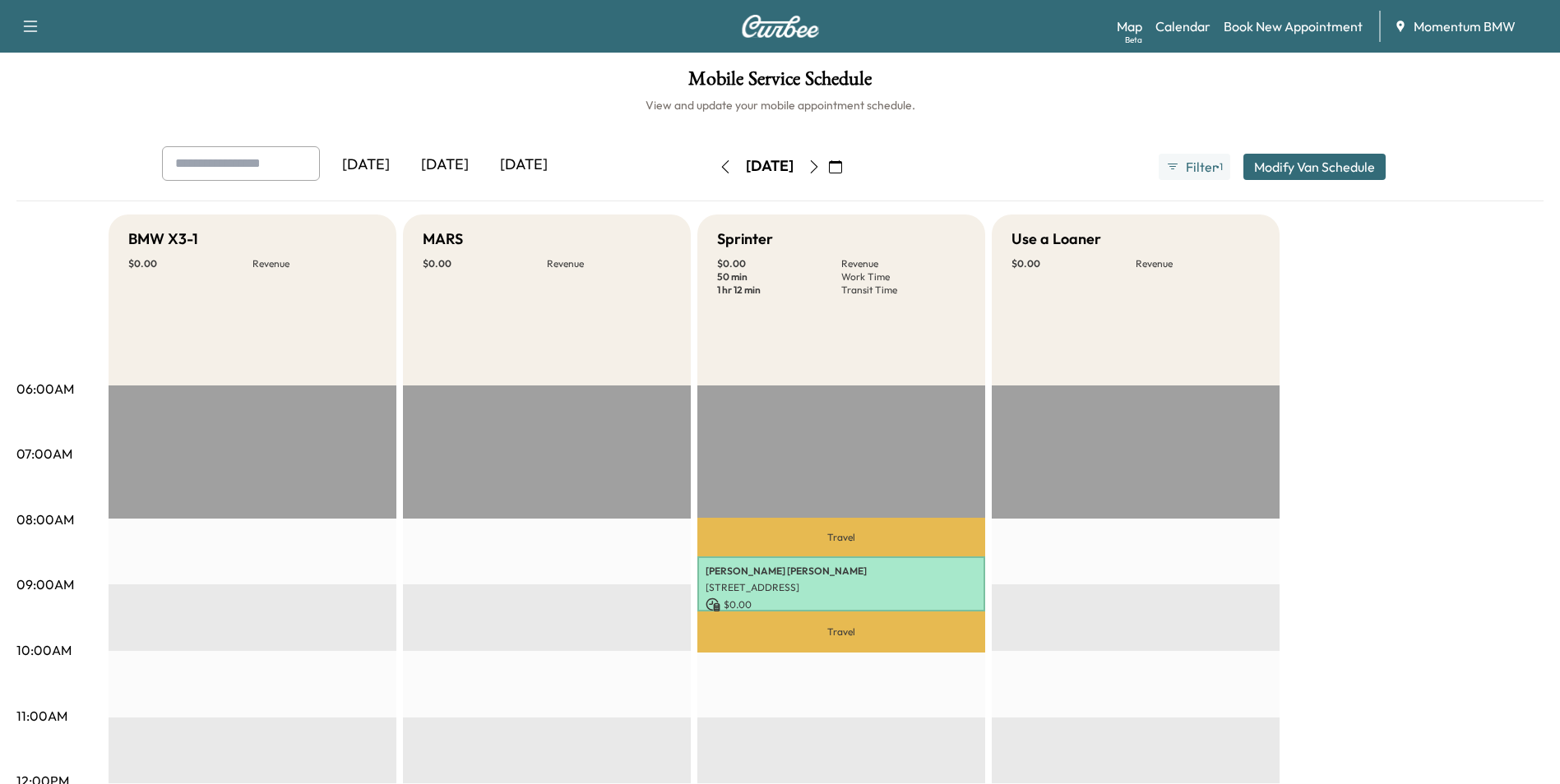
click at [842, 167] on icon "button" at bounding box center [835, 166] width 13 height 13
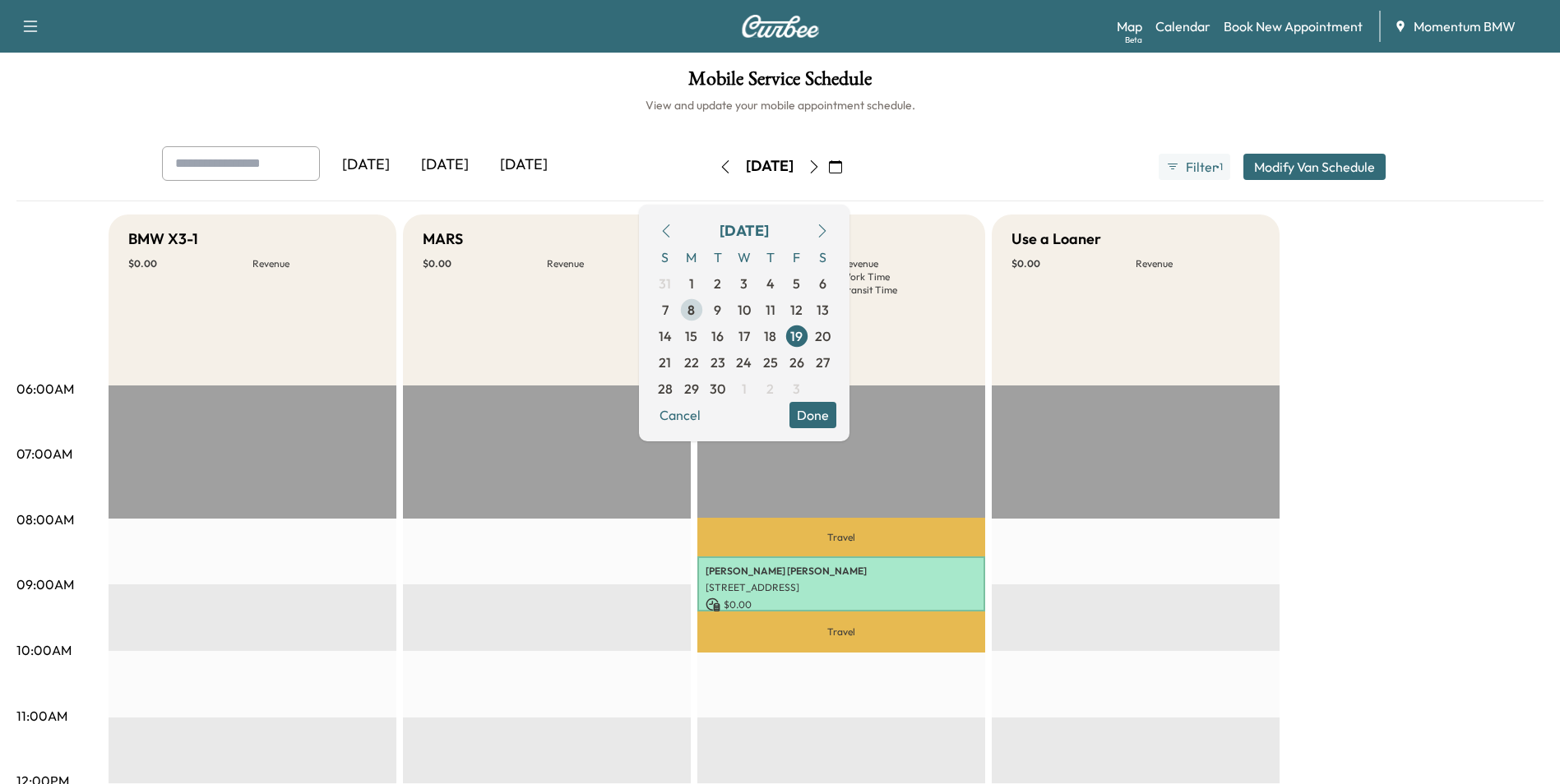
click at [704, 317] on span "8" at bounding box center [691, 310] width 27 height 27
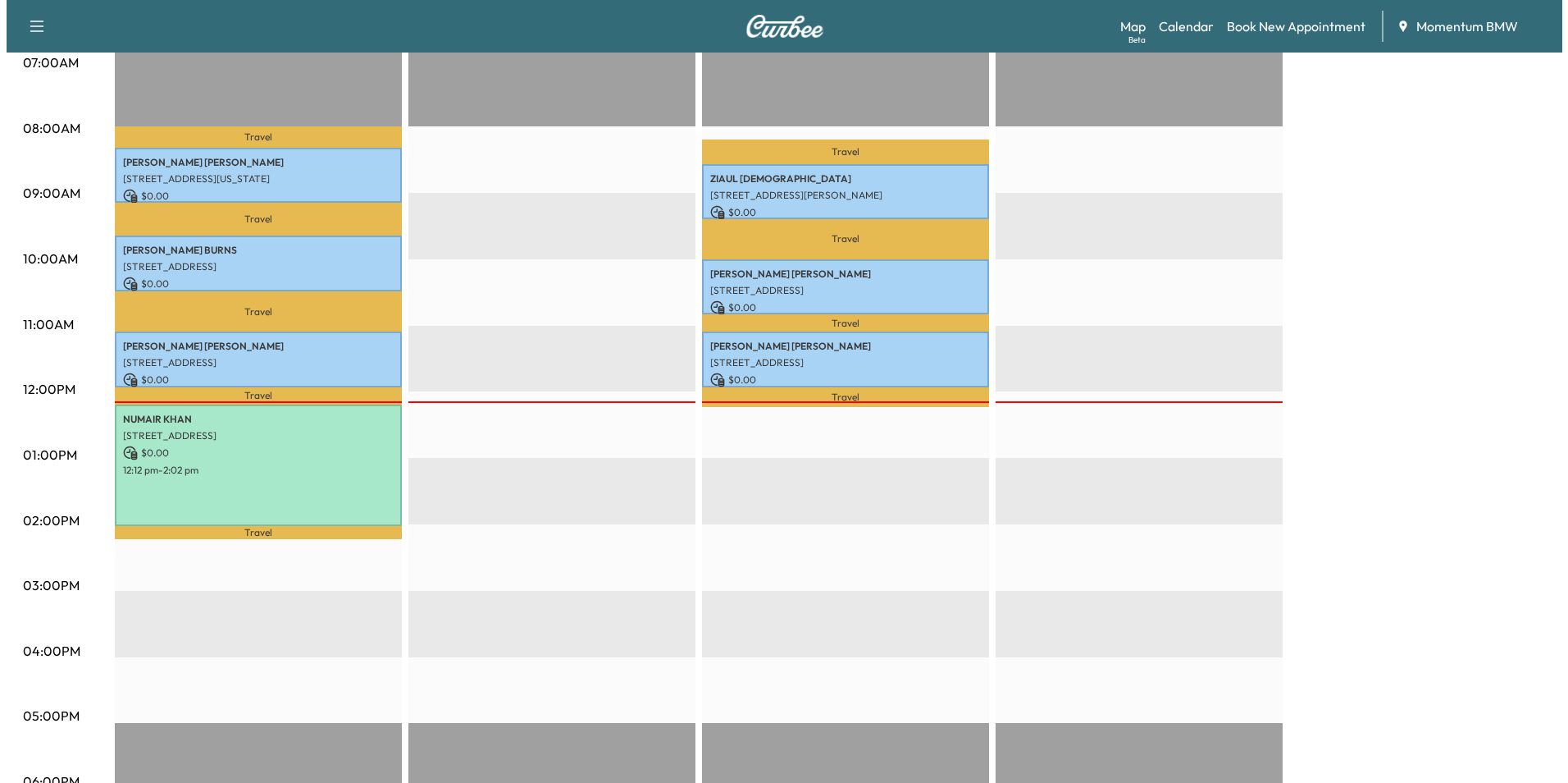
scroll to position [492, 0]
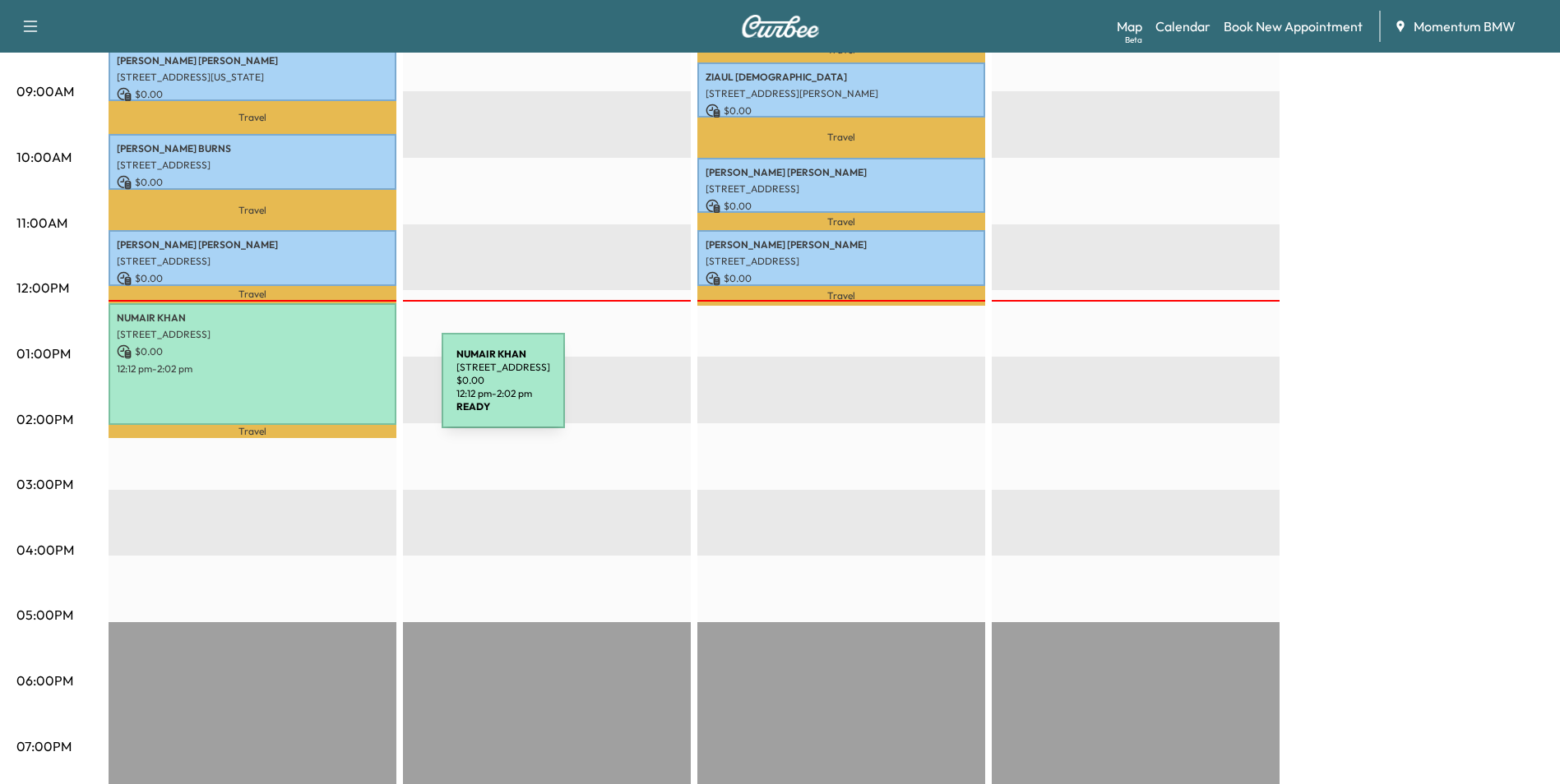
click at [317, 391] on div "[PERSON_NAME] [STREET_ADDRESS] $ 0.00 12:12 pm - 2:02 pm" at bounding box center [253, 363] width 288 height 122
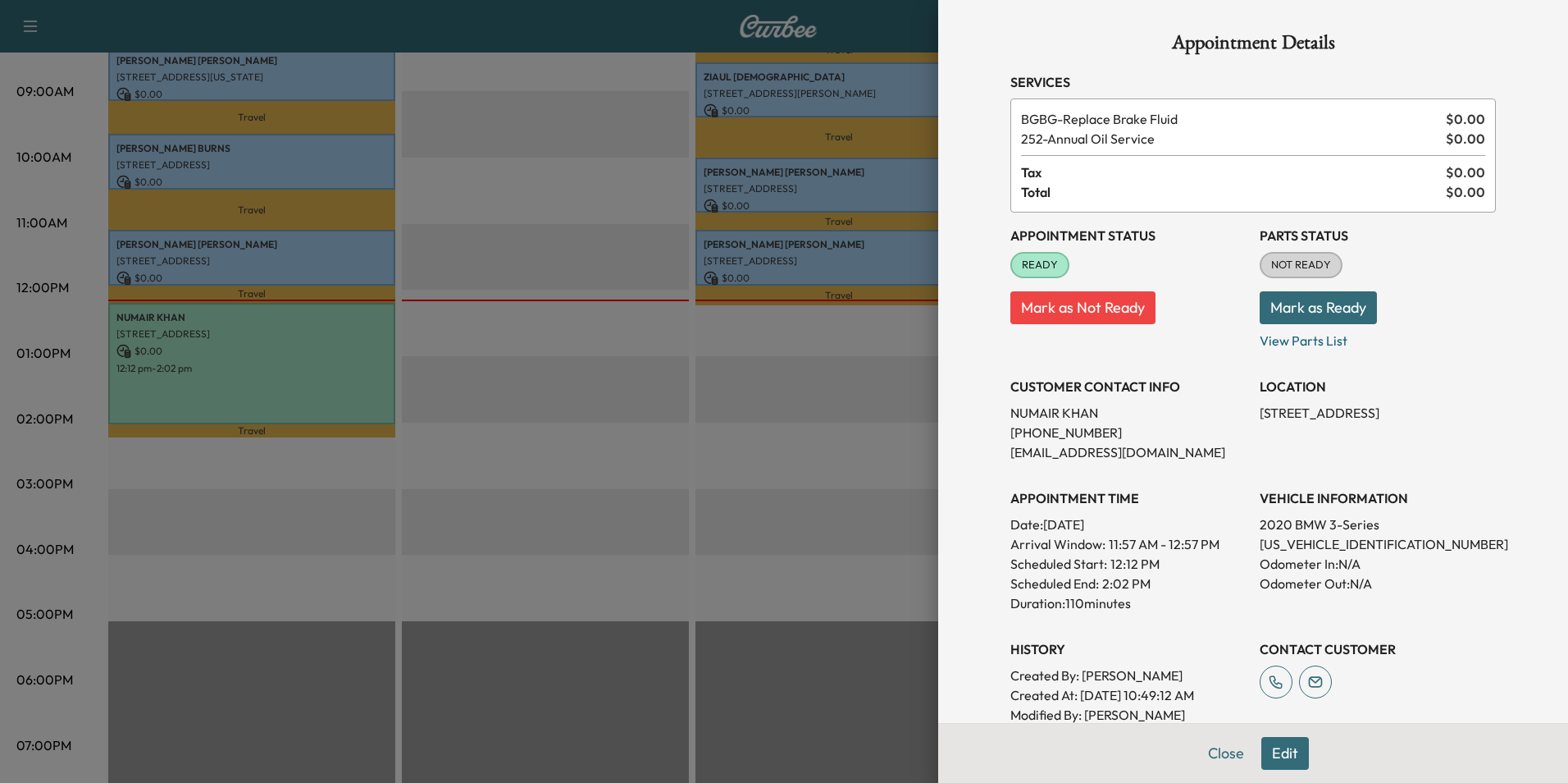
click at [1275, 756] on button "Edit" at bounding box center [1285, 752] width 47 height 33
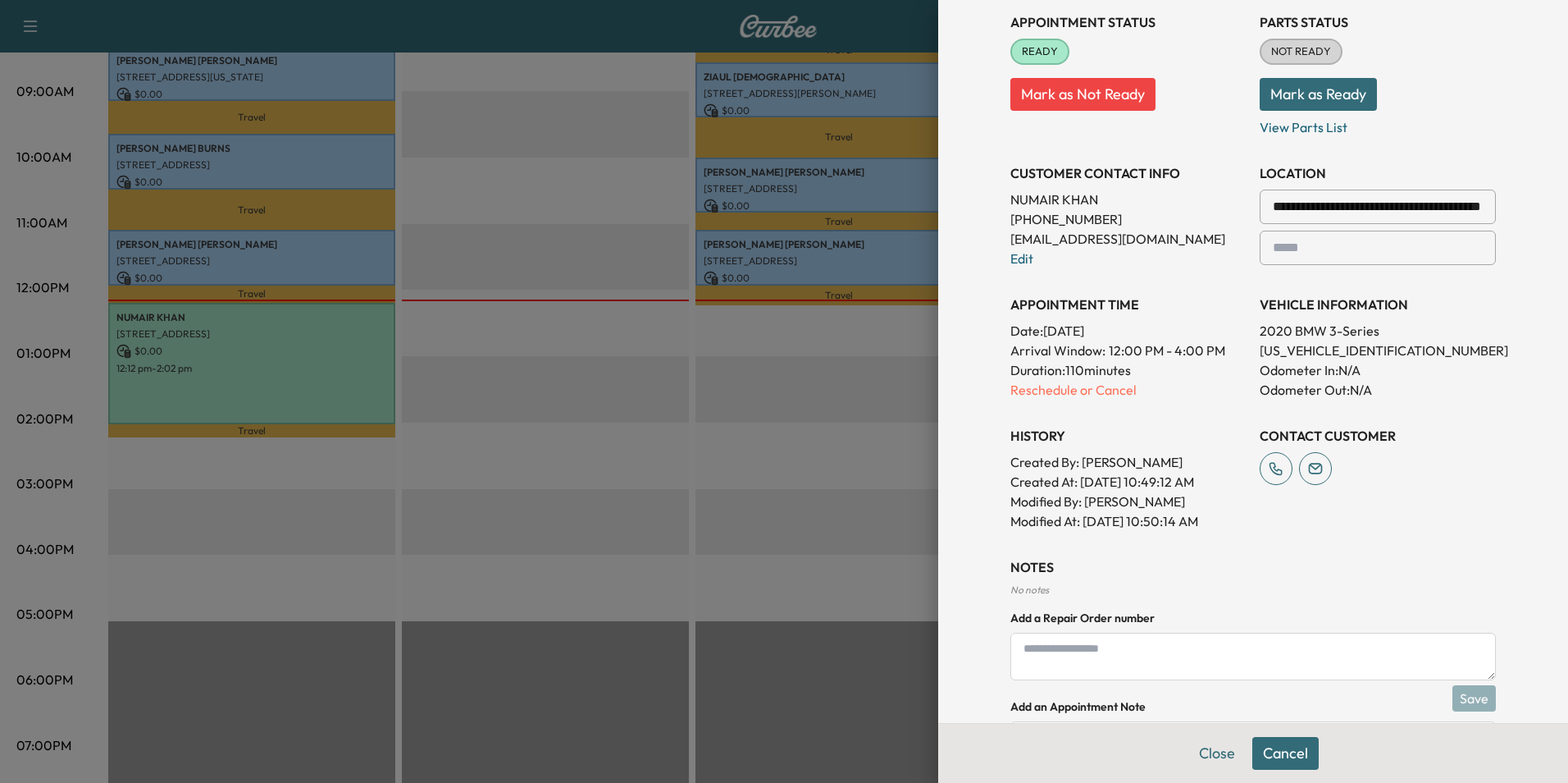
scroll to position [358, 0]
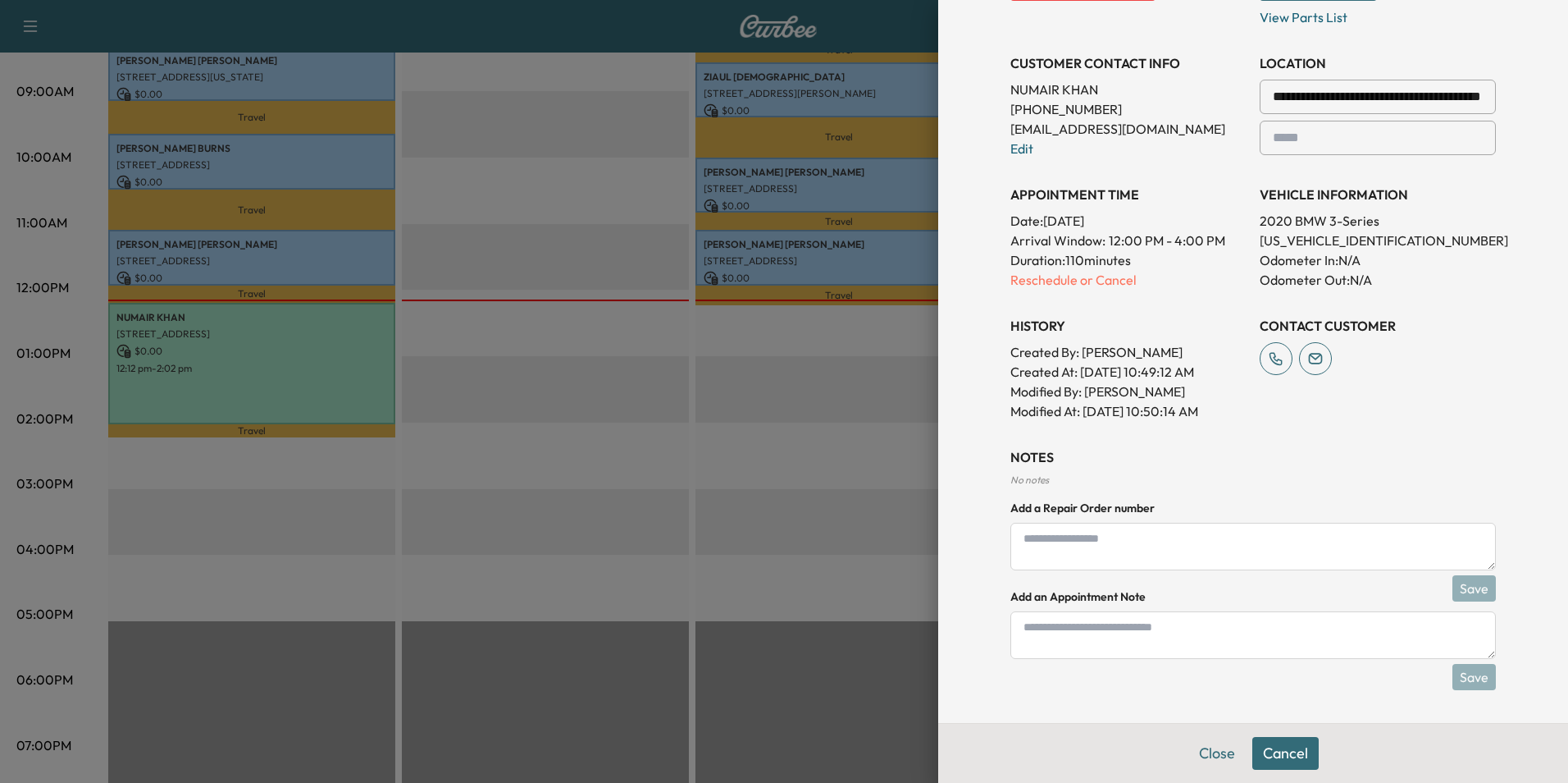
click at [1202, 631] on textarea at bounding box center [1253, 635] width 485 height 47
type textarea "****"
click at [1465, 679] on button "Save" at bounding box center [1474, 677] width 43 height 27
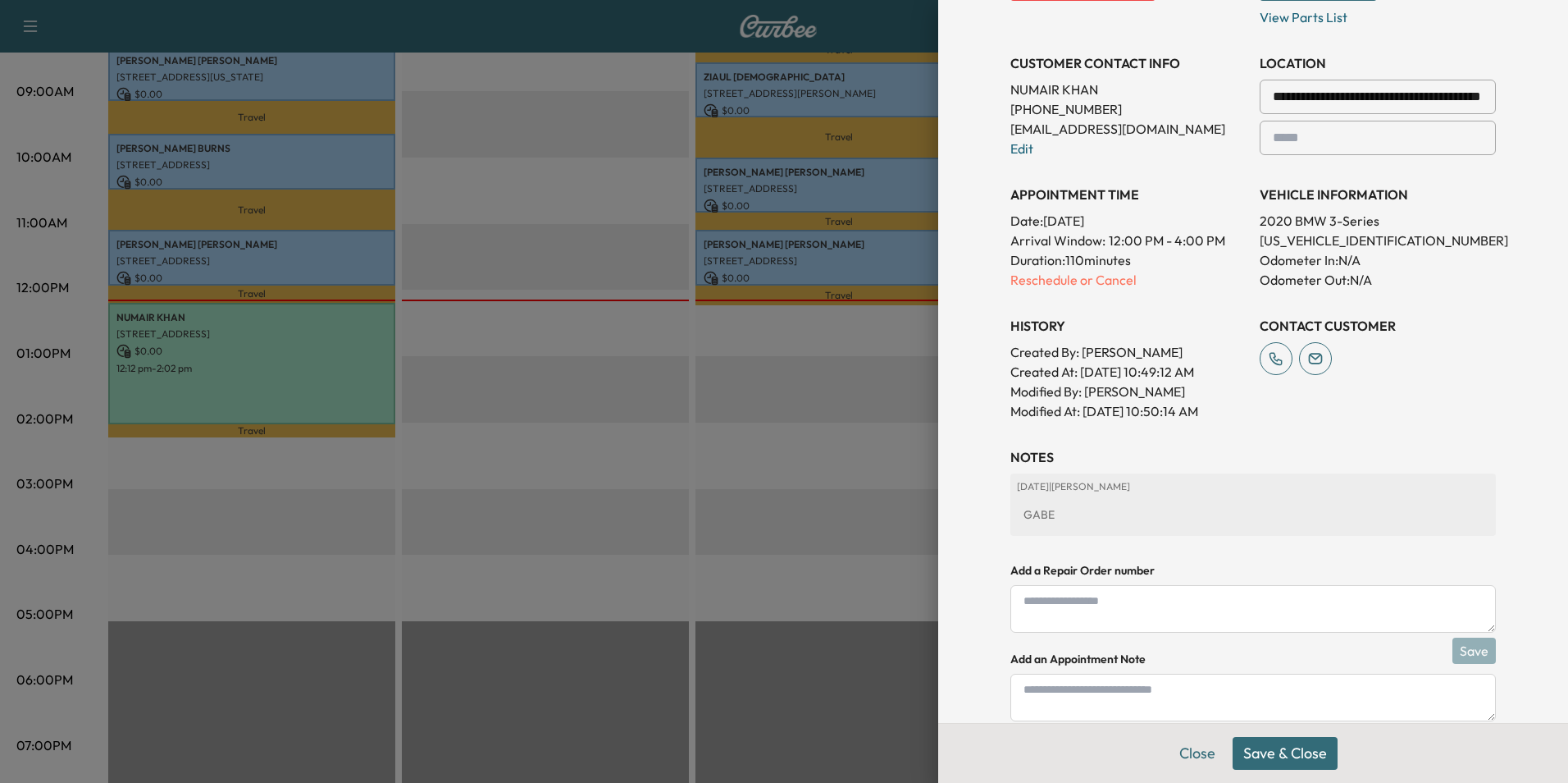
click at [1276, 754] on button "Save & Close" at bounding box center [1285, 752] width 105 height 33
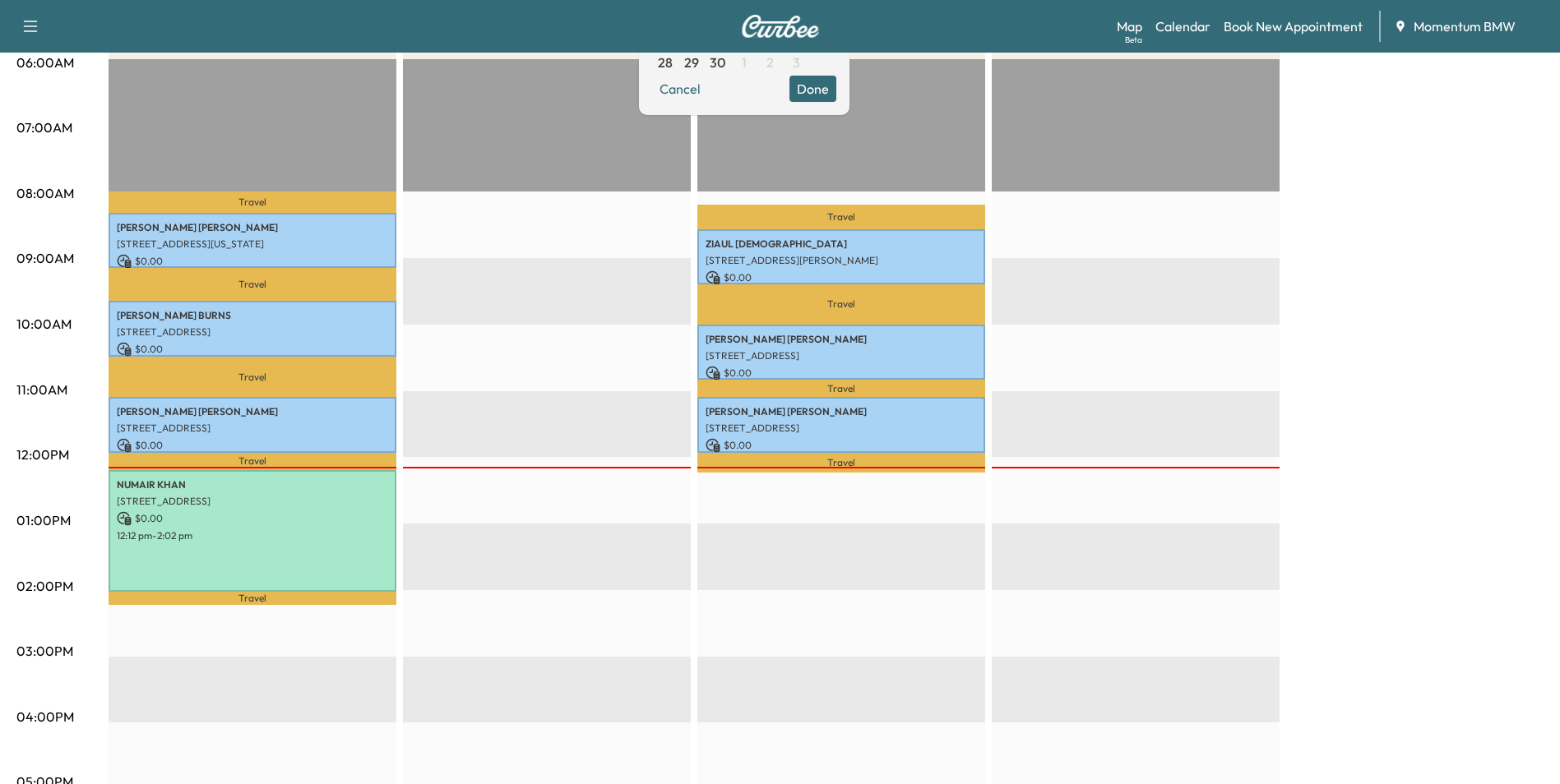
scroll to position [493, 0]
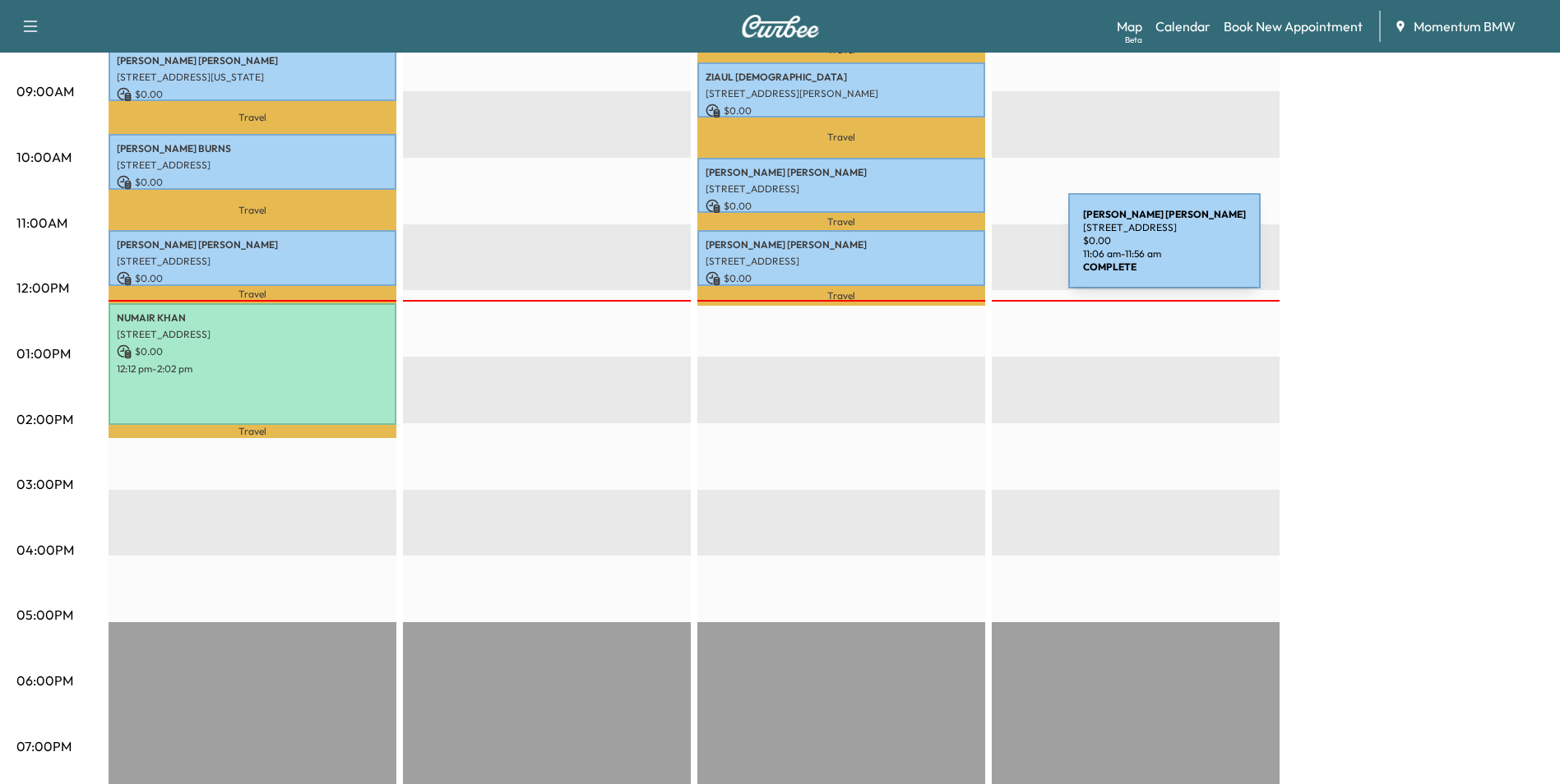
click at [945, 254] on p "[STREET_ADDRESS]" at bounding box center [841, 260] width 271 height 13
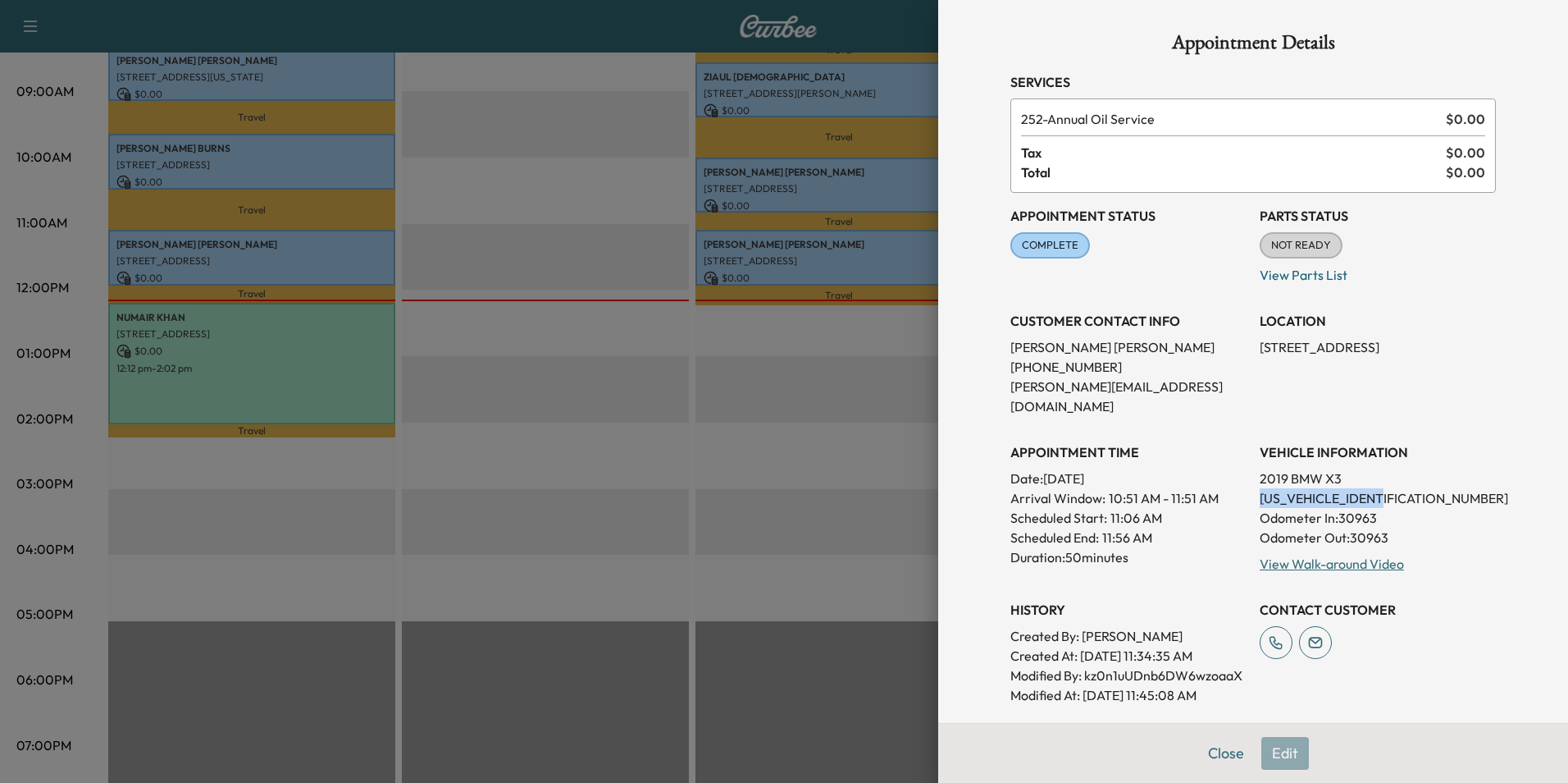
drag, startPoint x: 1373, startPoint y: 478, endPoint x: 1248, endPoint y: 478, distance: 125.0
click at [1260, 488] on p "[US_VEHICLE_IDENTIFICATION_NUMBER]" at bounding box center [1377, 498] width 236 height 20
drag, startPoint x: 1248, startPoint y: 478, endPoint x: 1345, endPoint y: 480, distance: 97.0
click at [1211, 761] on button "Close" at bounding box center [1226, 752] width 57 height 33
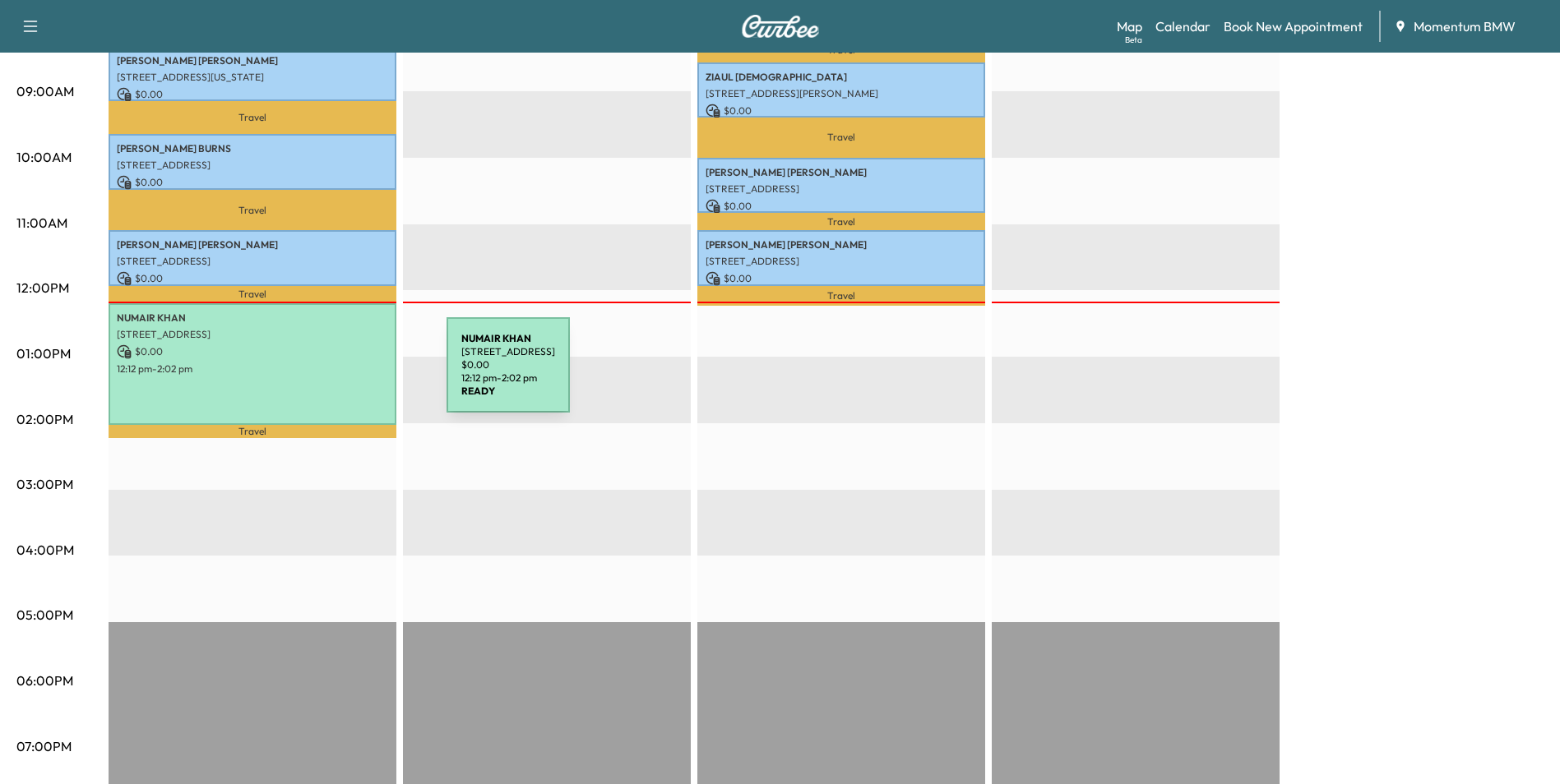
click at [323, 375] on div "[PERSON_NAME] [STREET_ADDRESS] $ 0.00 12:12 pm - 2:02 pm" at bounding box center [253, 363] width 288 height 122
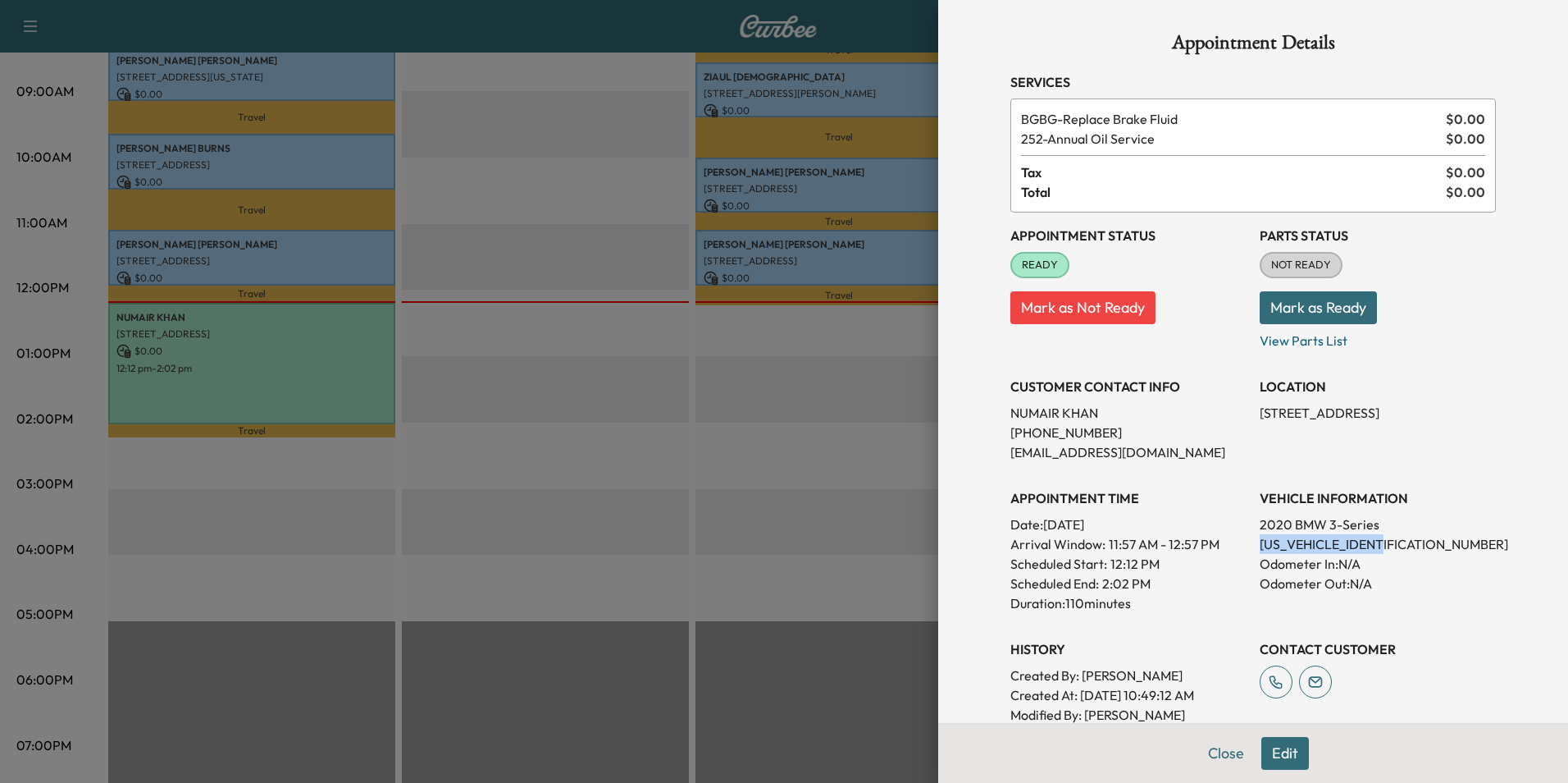
drag, startPoint x: 1382, startPoint y: 548, endPoint x: 1250, endPoint y: 549, distance: 132.0
click at [1260, 549] on p "[US_VEHICLE_IDENTIFICATION_NUMBER]" at bounding box center [1377, 544] width 236 height 20
drag, startPoint x: 1250, startPoint y: 549, endPoint x: 1341, endPoint y: 546, distance: 91.0
click at [1219, 757] on button "Close" at bounding box center [1226, 752] width 57 height 33
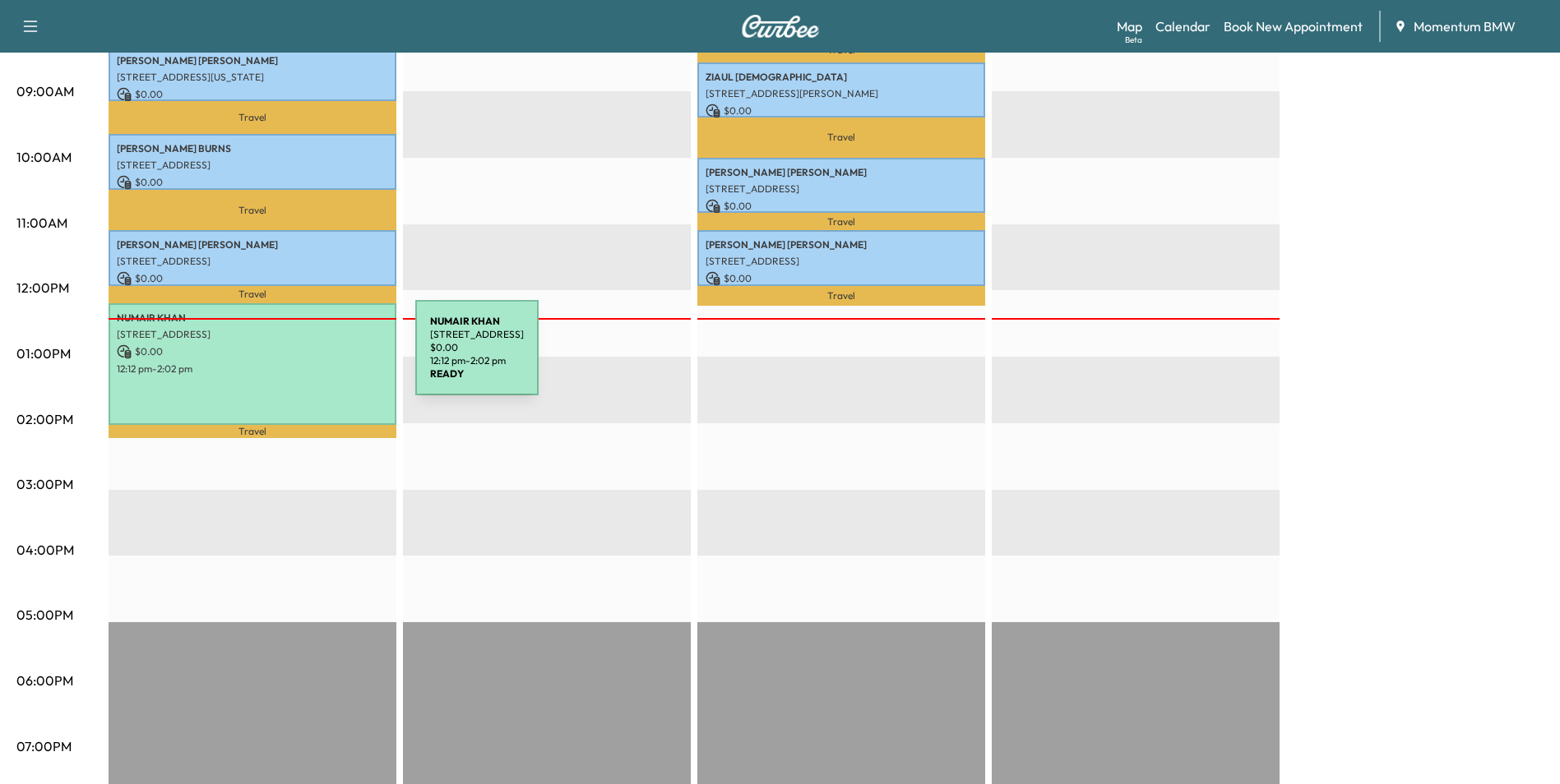
click at [292, 362] on p "12:12 pm - 2:02 pm" at bounding box center [253, 368] width 271 height 13
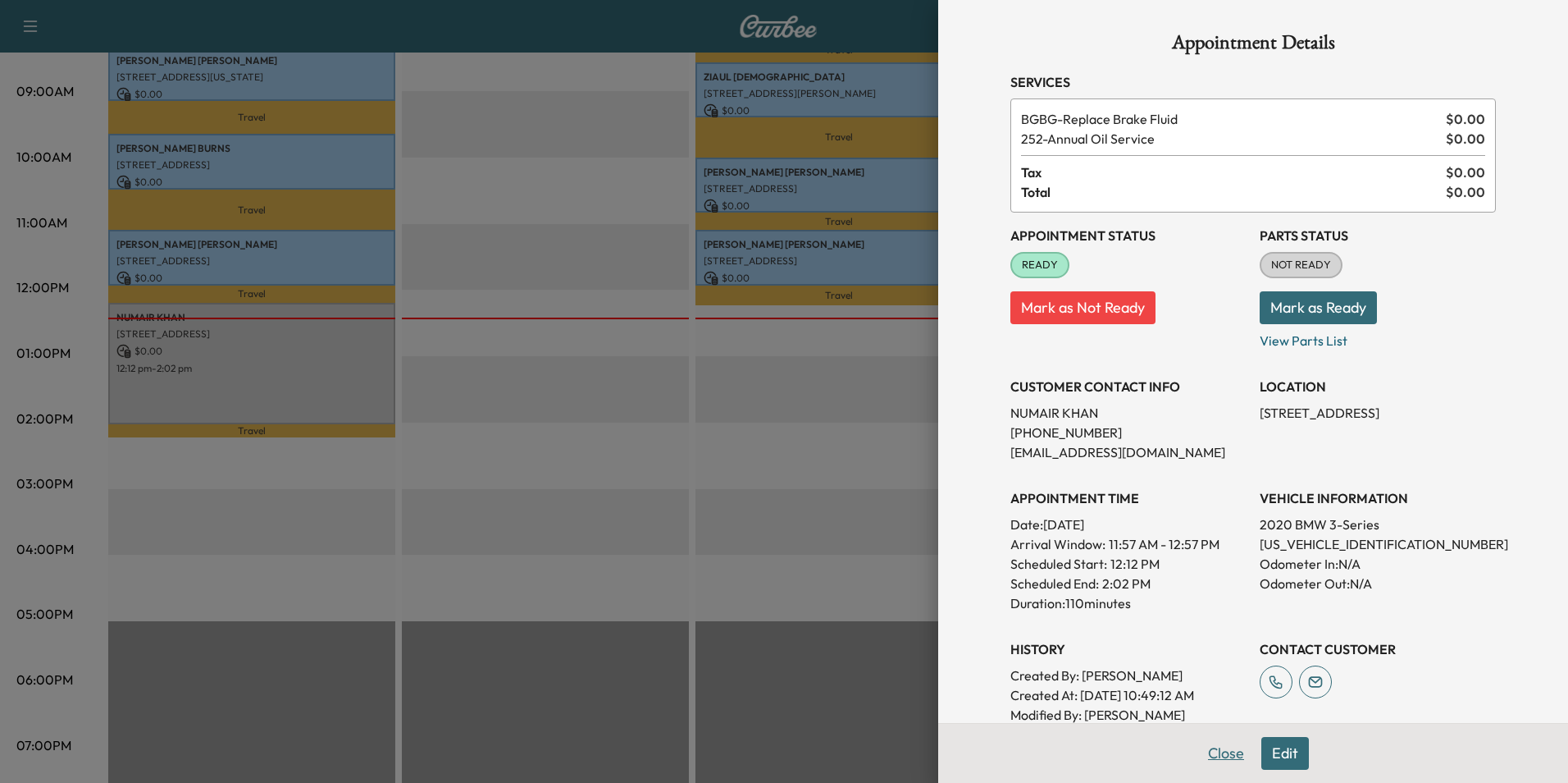
click at [1224, 756] on button "Close" at bounding box center [1226, 752] width 57 height 33
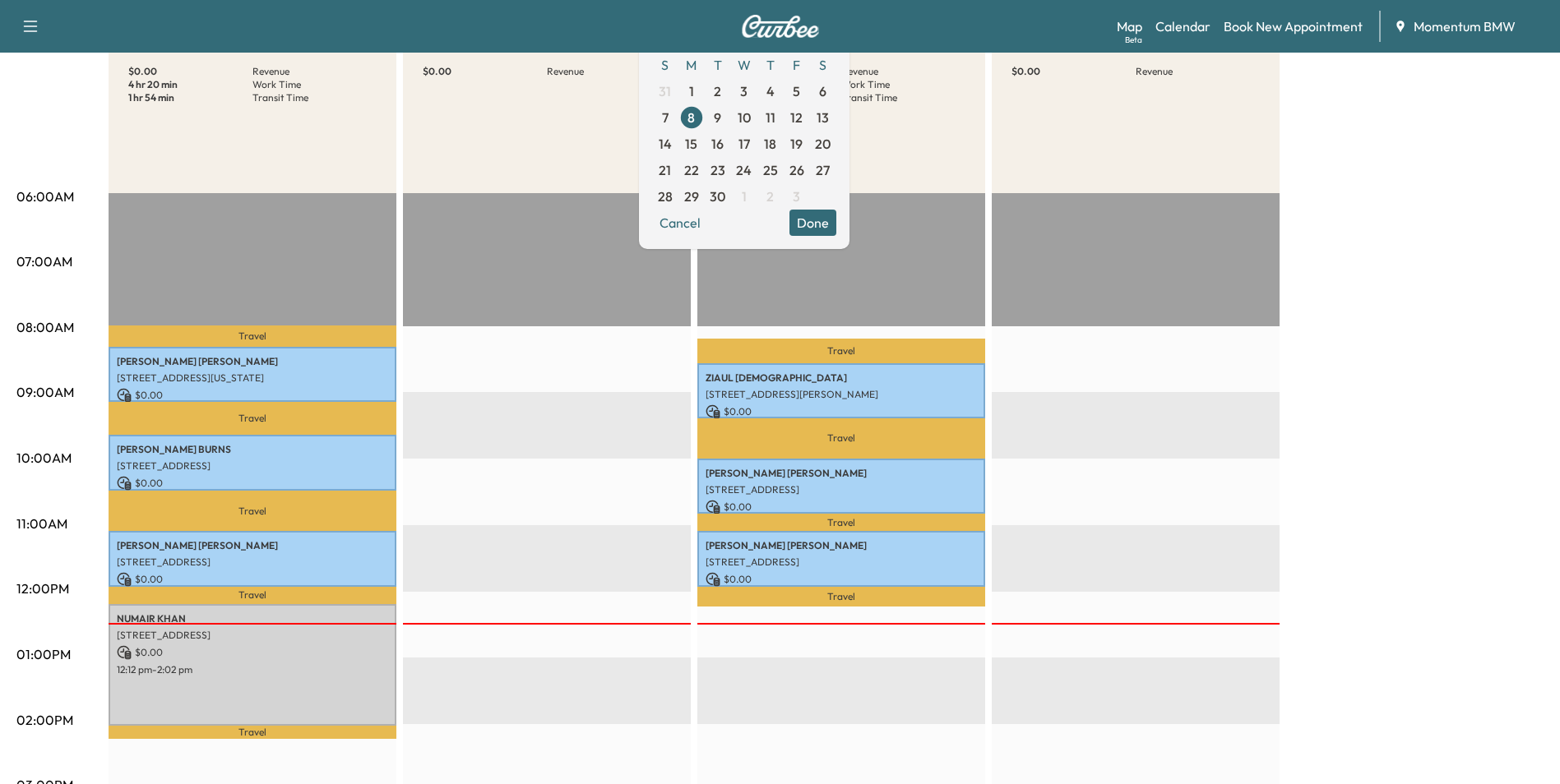
scroll to position [164, 0]
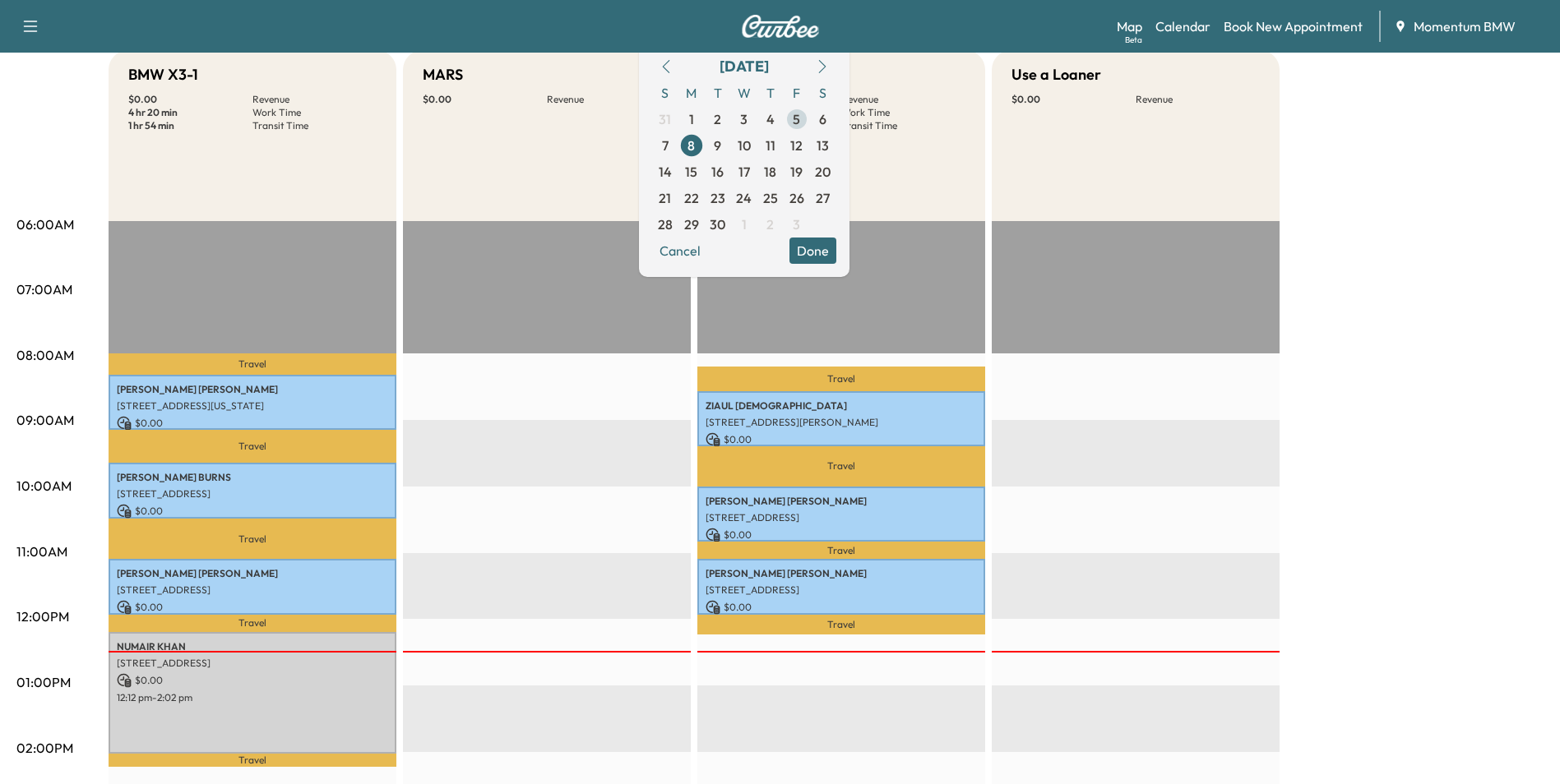
click at [800, 118] on span "5" at bounding box center [795, 119] width 7 height 20
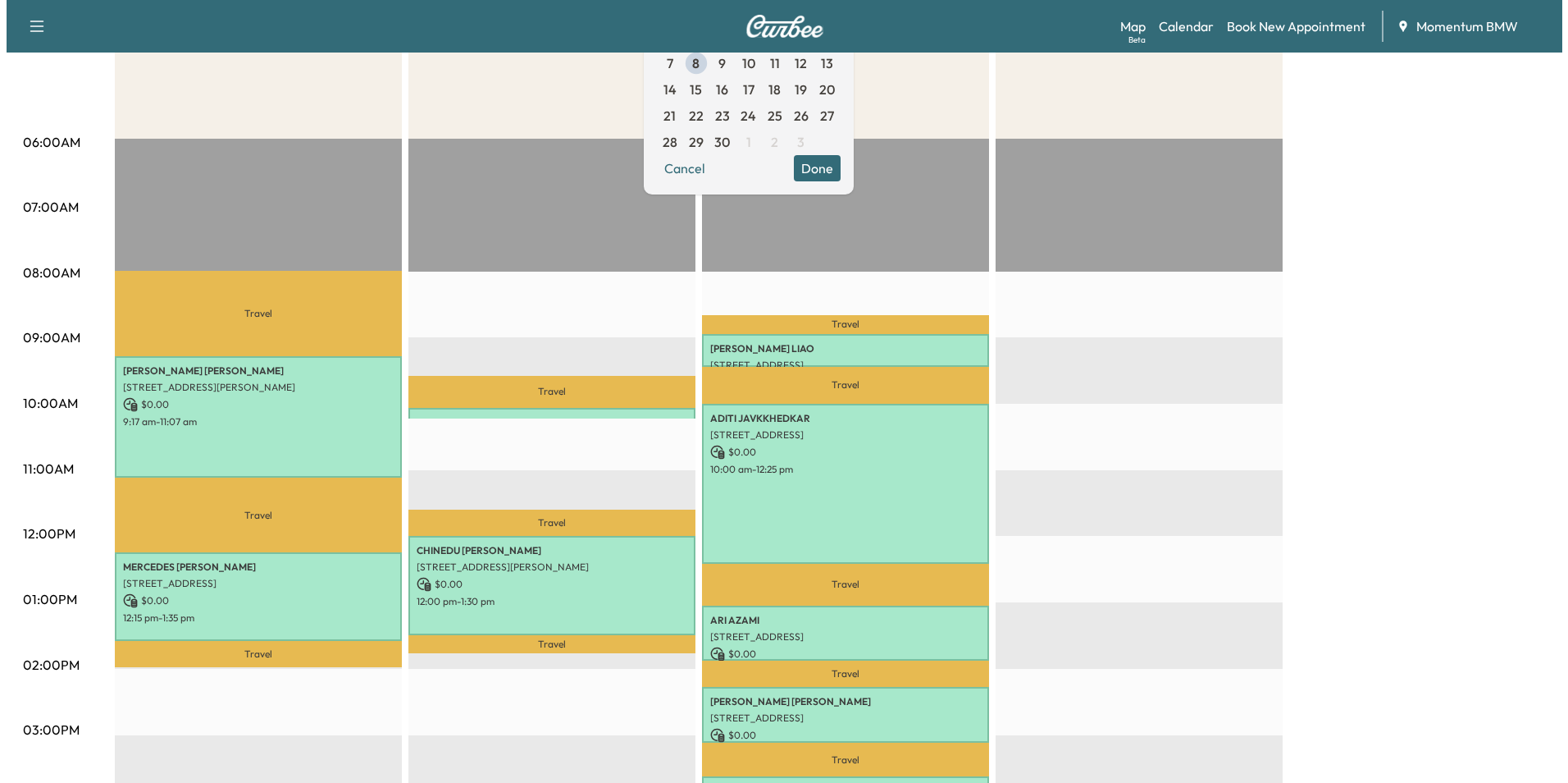
scroll to position [328, 0]
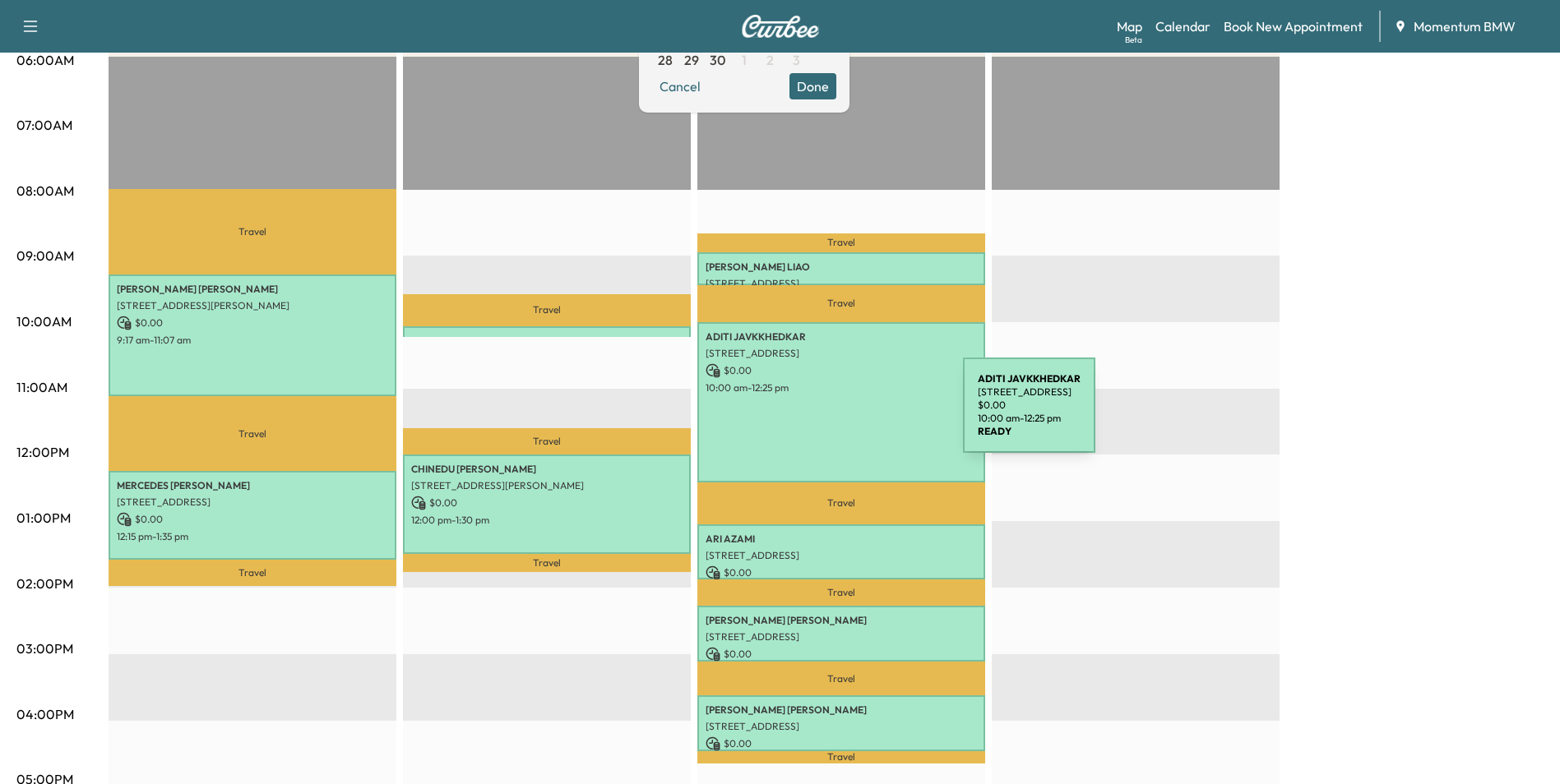
click at [840, 415] on div "ADITI JAVKKHEDKAR [STREET_ADDRESS] $ 0.00 10:00 am - 12:25 pm" at bounding box center [841, 402] width 288 height 160
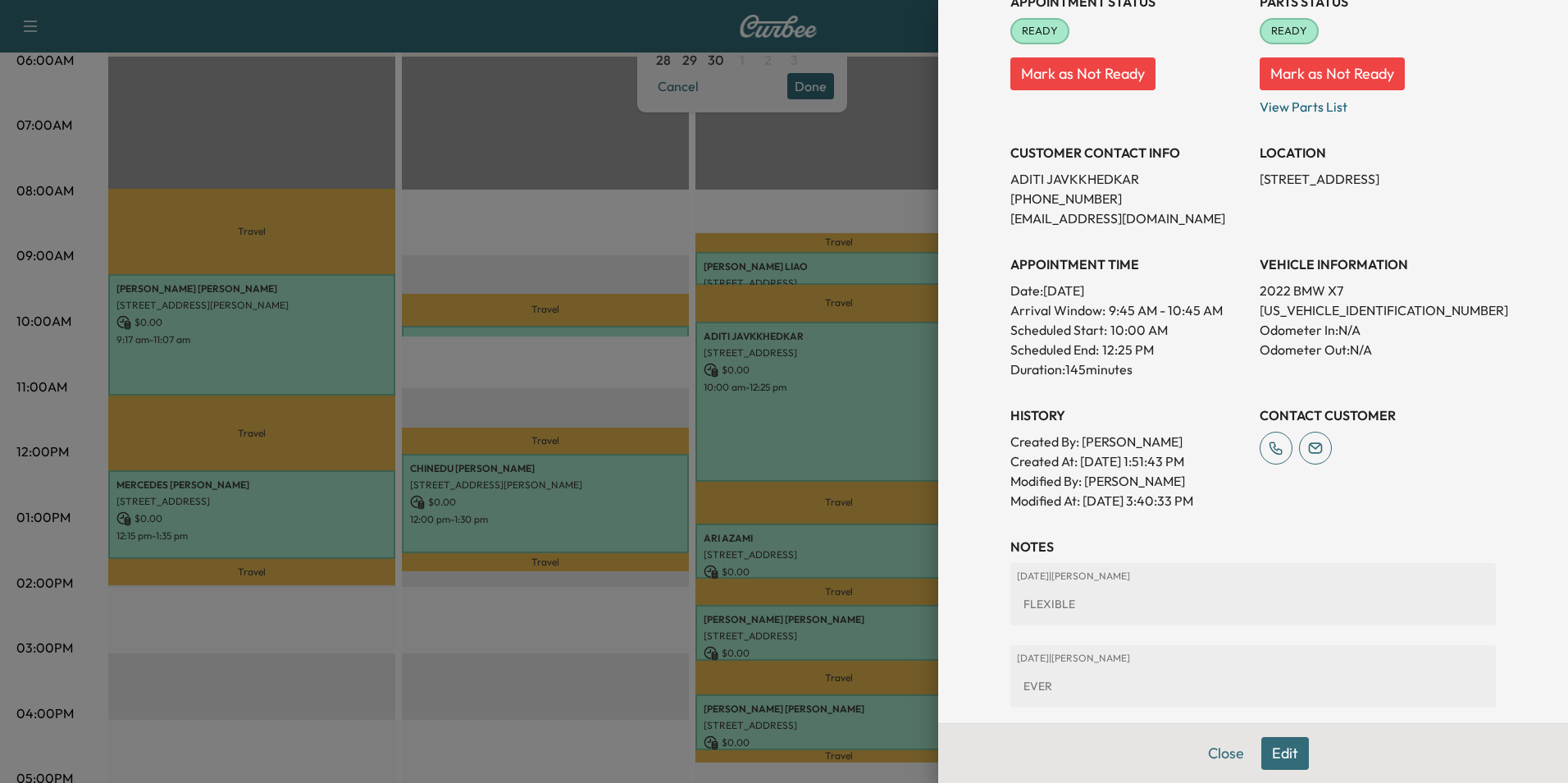
scroll to position [370, 0]
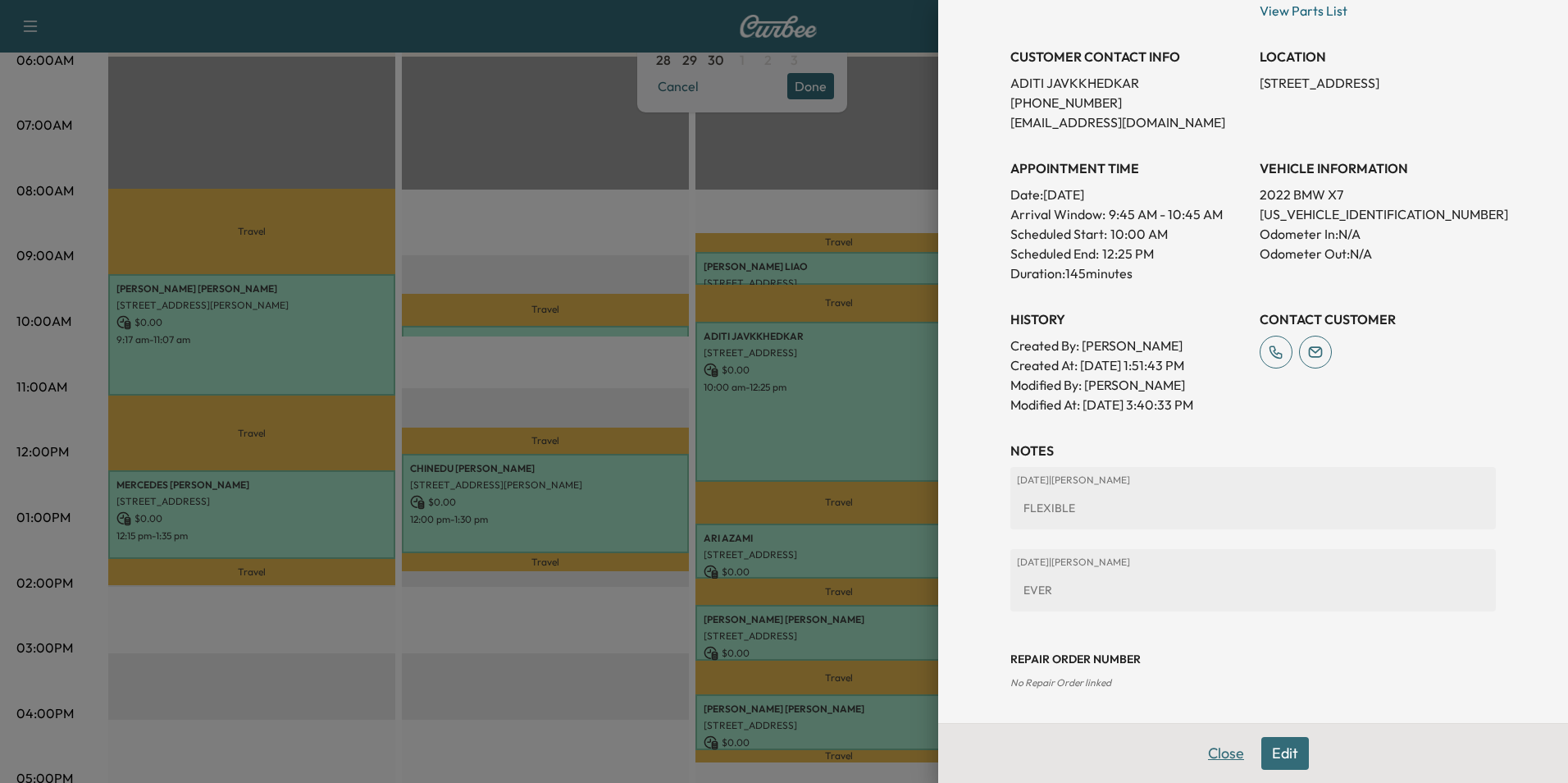
click at [1205, 755] on button "Close" at bounding box center [1226, 752] width 57 height 33
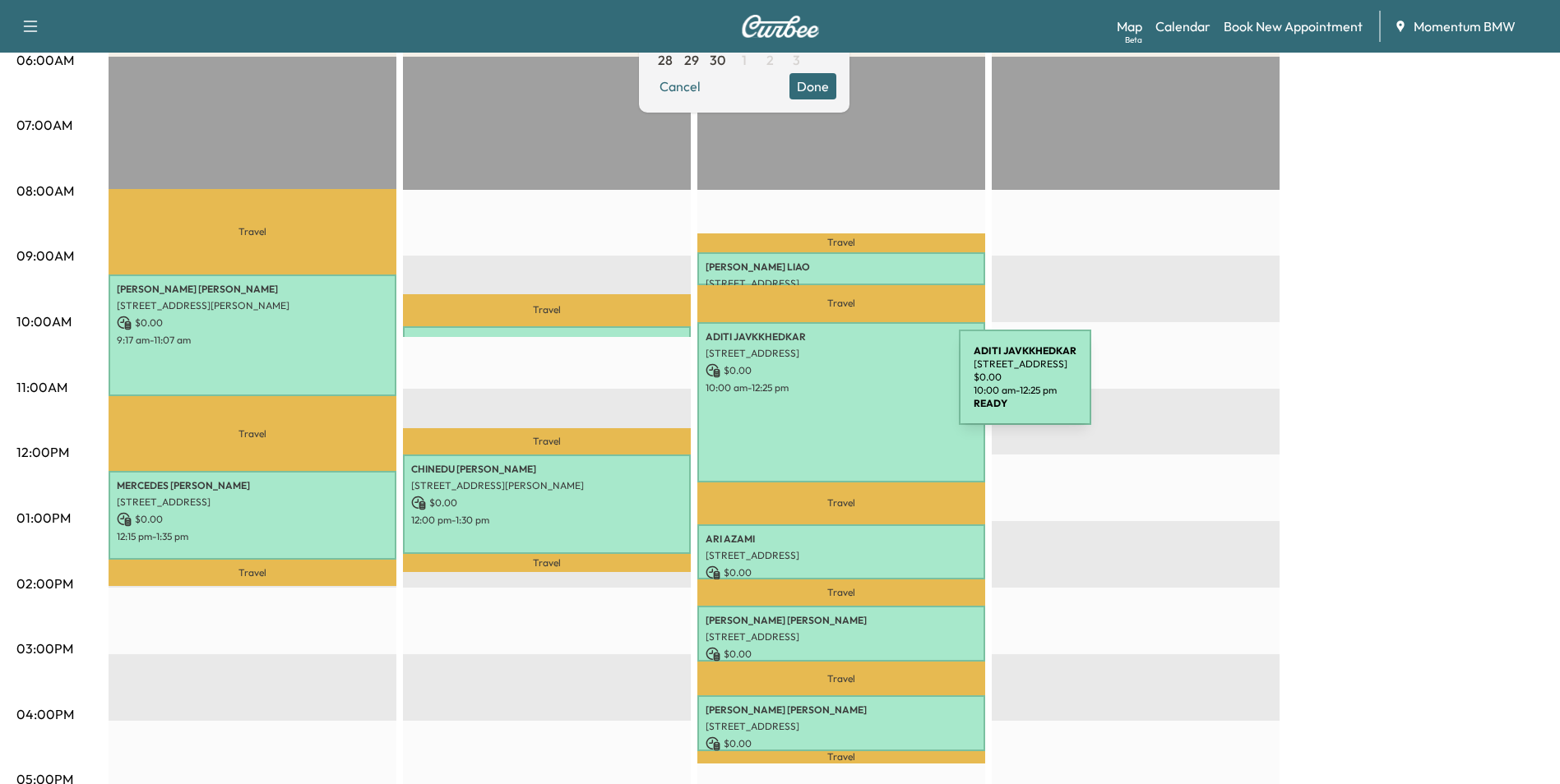
click at [835, 387] on p "10:00 am - 12:25 pm" at bounding box center [841, 387] width 271 height 13
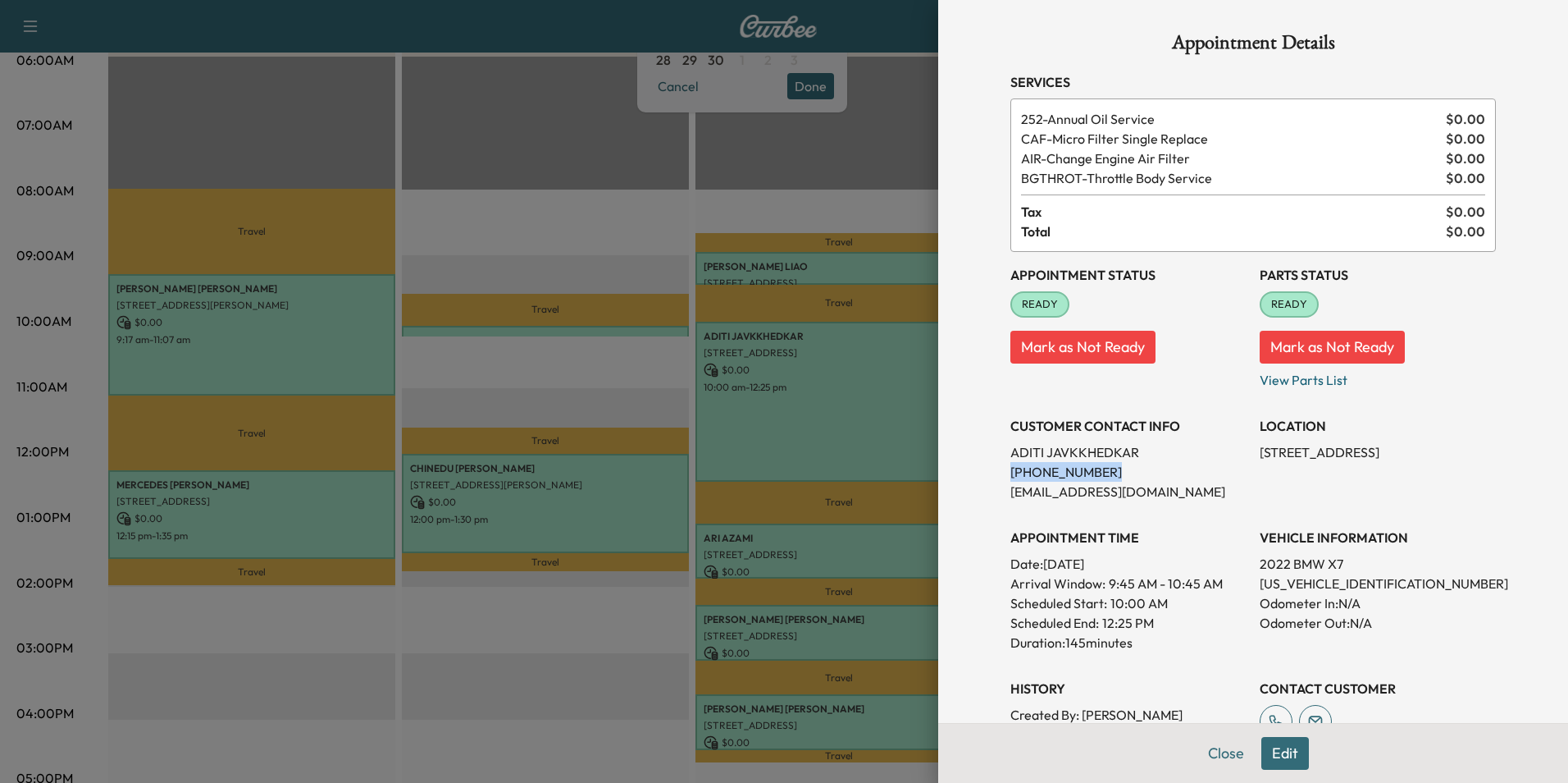
drag, startPoint x: 1092, startPoint y: 472, endPoint x: 998, endPoint y: 474, distance: 94.0
click at [1011, 474] on p "[PHONE_NUMBER]" at bounding box center [1128, 472] width 236 height 20
drag, startPoint x: 998, startPoint y: 474, endPoint x: 1066, endPoint y: 473, distance: 68.0
